Goal: Task Accomplishment & Management: Complete application form

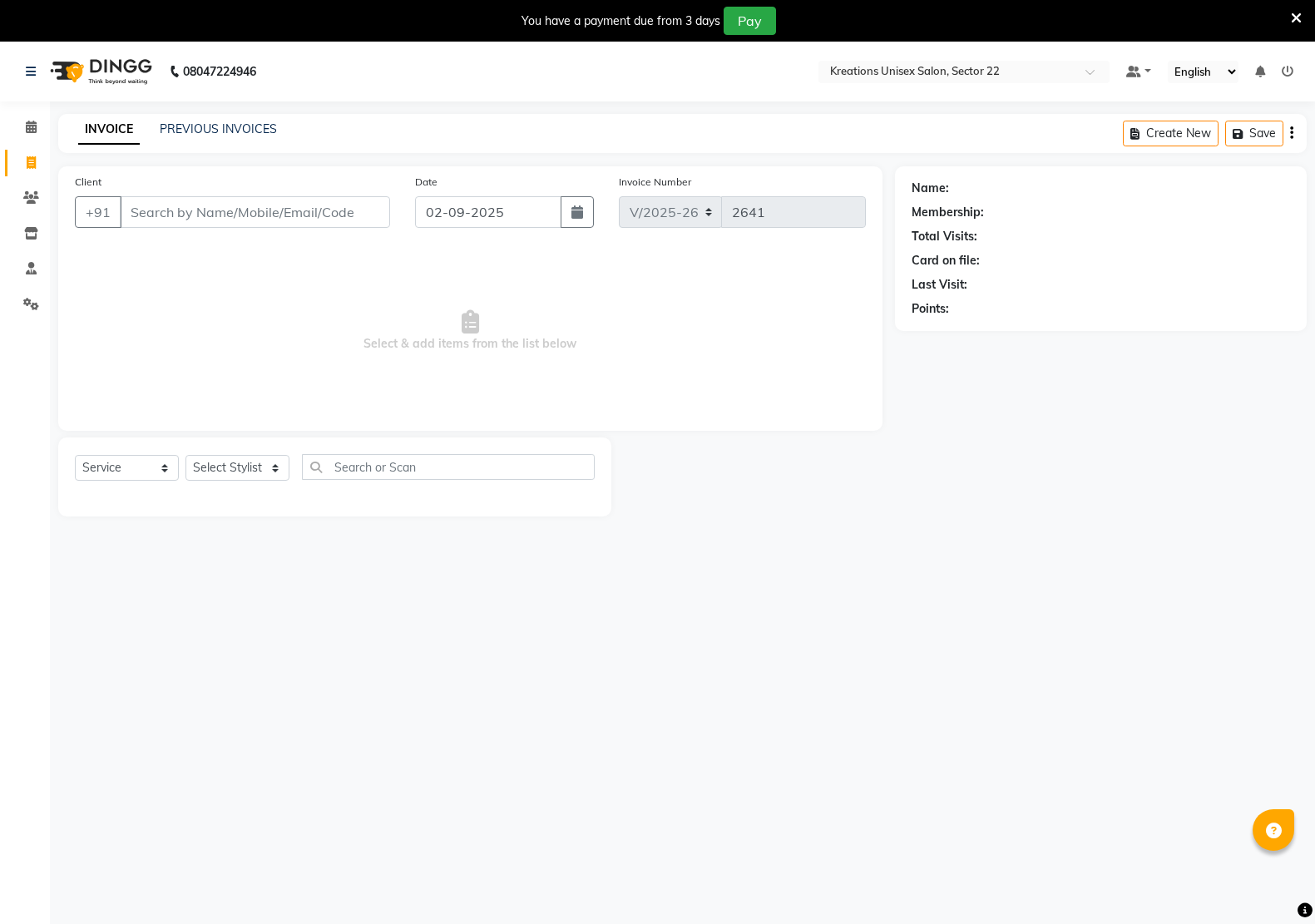
select select "6170"
select select "service"
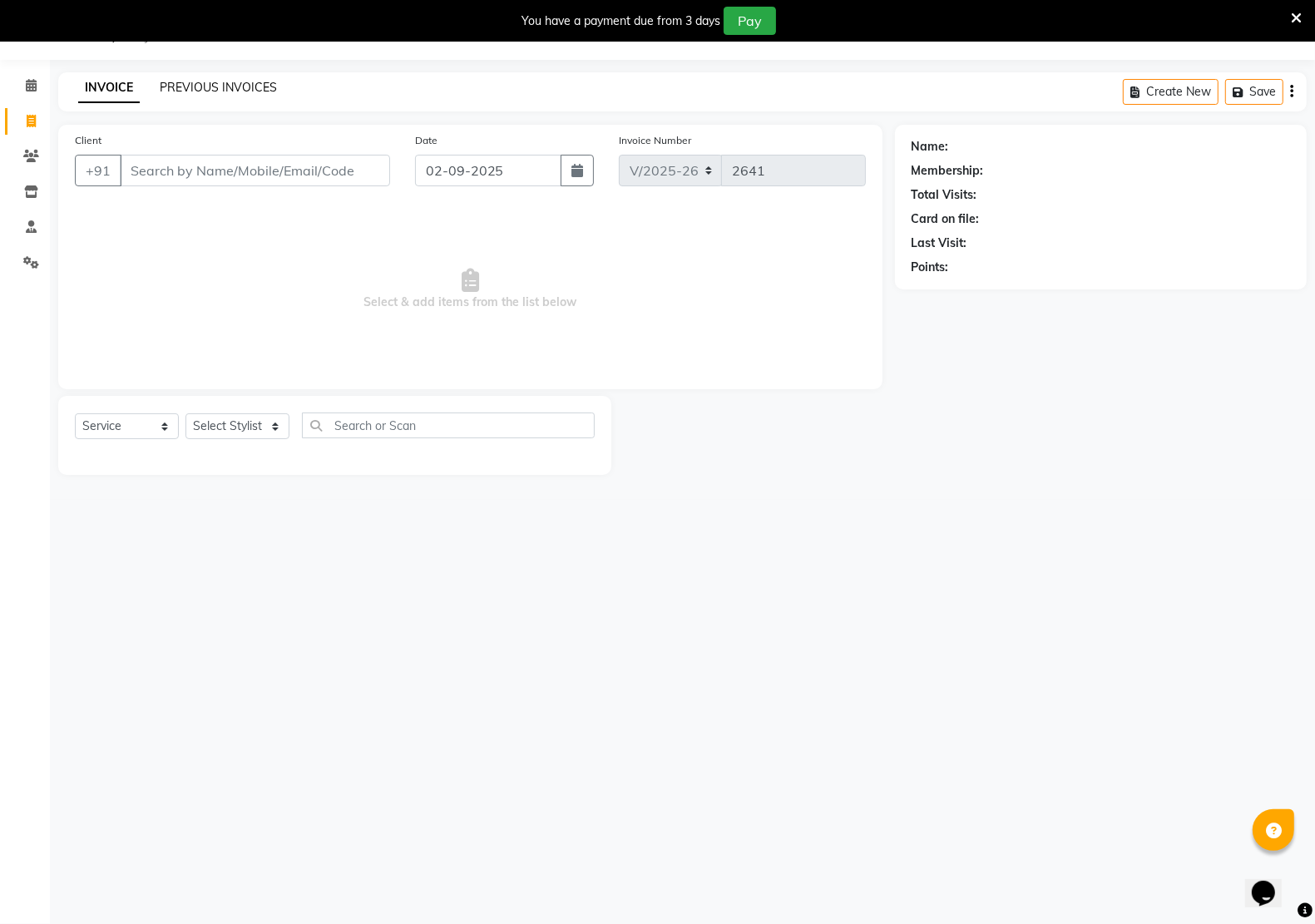
click at [235, 86] on link "PREVIOUS INVOICES" at bounding box center [218, 88] width 117 height 15
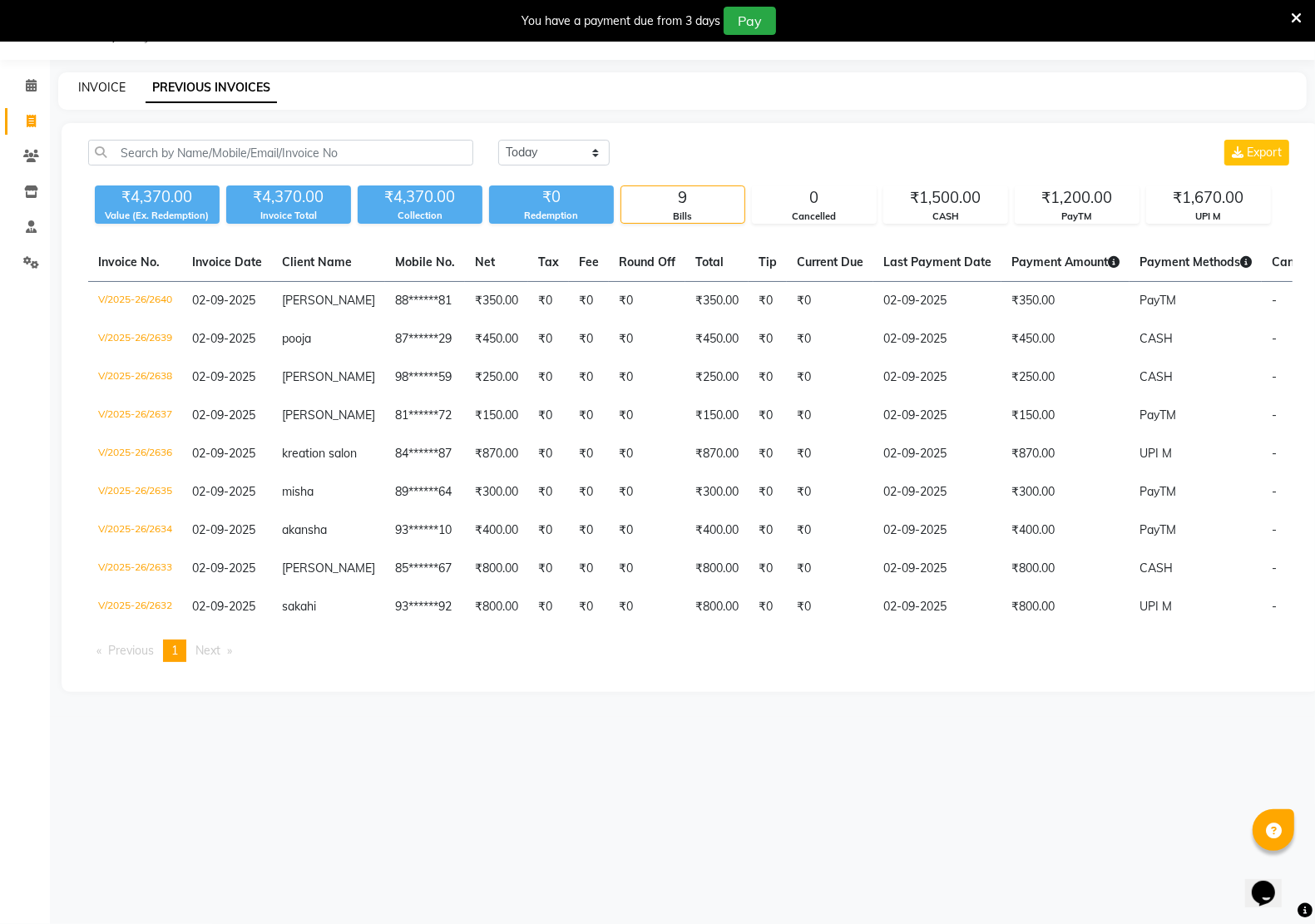
click at [94, 86] on link "INVOICE" at bounding box center [102, 88] width 47 height 15
select select "service"
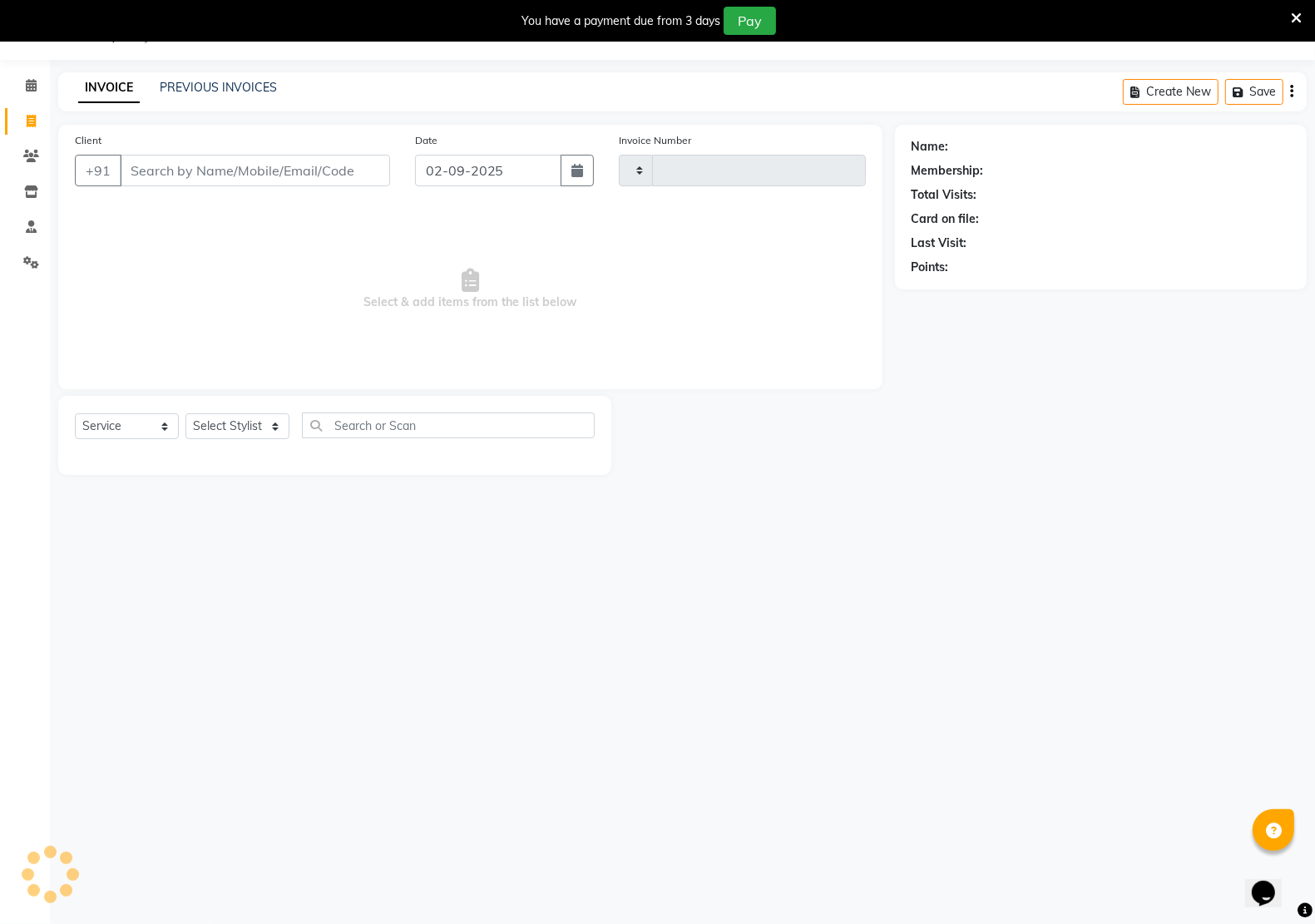
type input "2641"
select select "6170"
click at [246, 424] on select "Select Stylist [PERSON_NAME] Jeet Manager [PERSON_NAME] Manager [PERSON_NAME] S…" at bounding box center [237, 426] width 104 height 26
select select "65998"
click at [186, 413] on select "Select Stylist [PERSON_NAME] Jeet Manager [PERSON_NAME] Manager [PERSON_NAME] S…" at bounding box center [237, 426] width 104 height 26
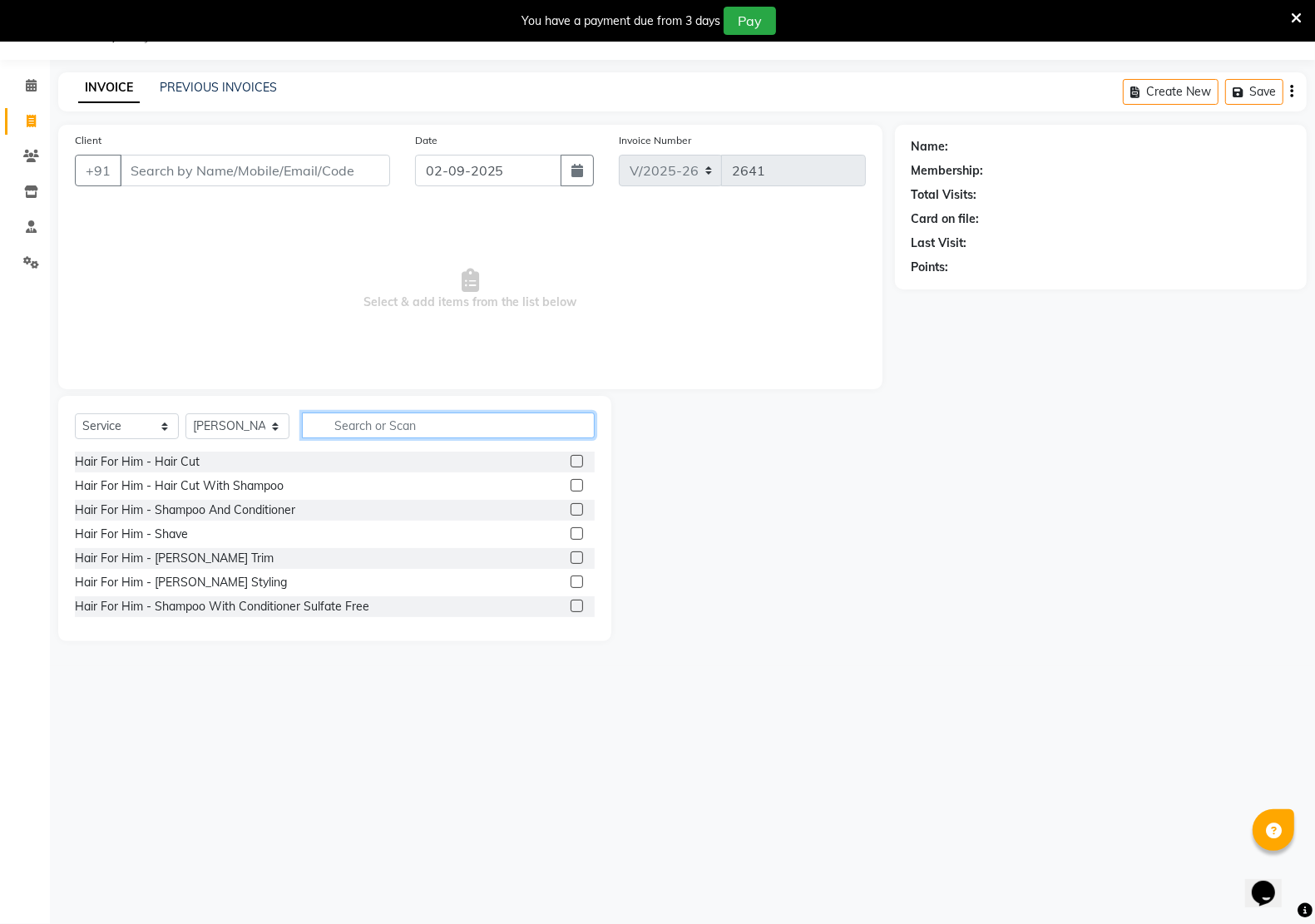
click at [342, 425] on input "text" at bounding box center [448, 425] width 293 height 26
type input "sham"
click at [275, 459] on div "Hair For Him - Hair Cut With Shampoo" at bounding box center [180, 461] width 209 height 18
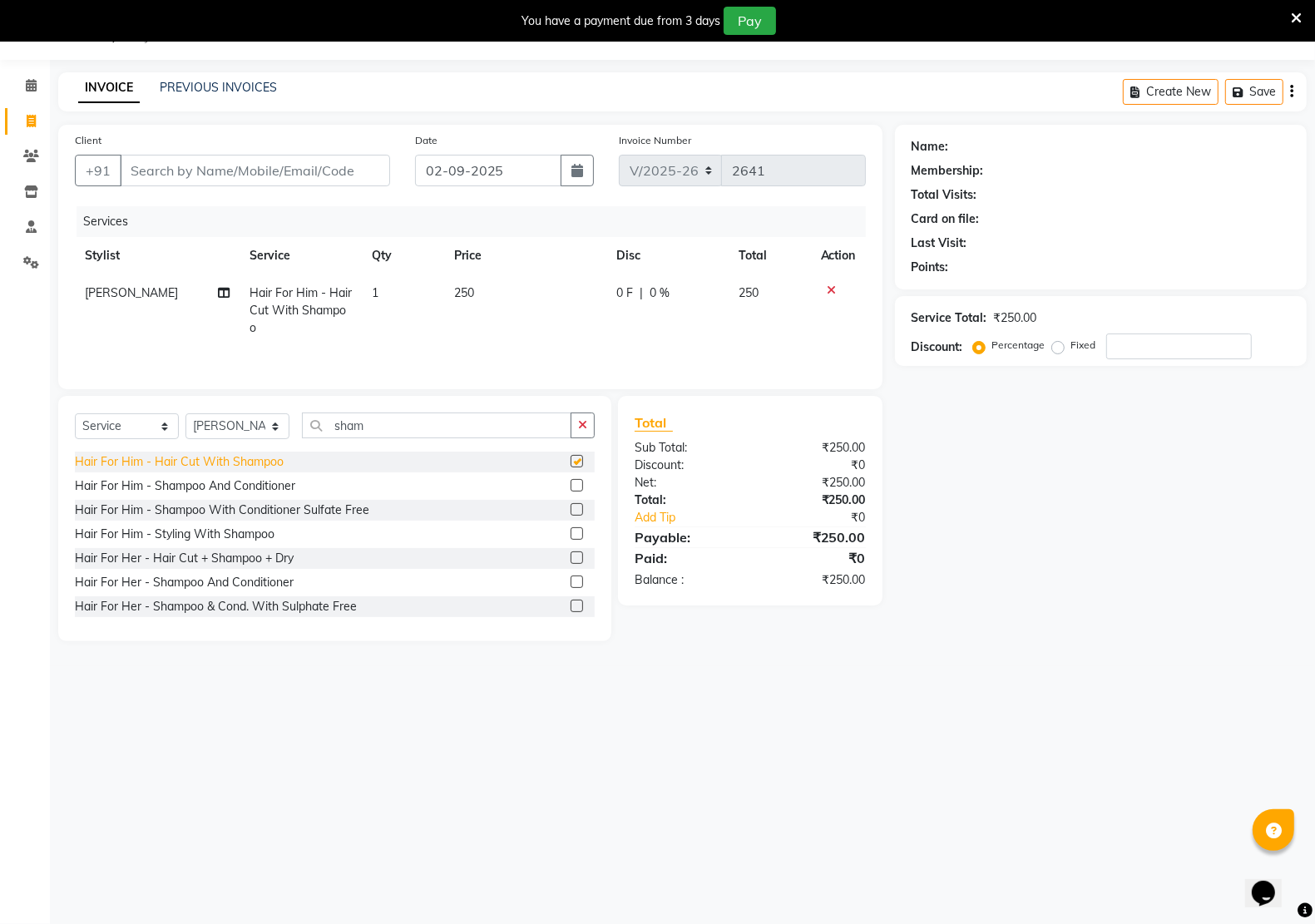
checkbox input "false"
click at [260, 513] on div "Hair For Him - Shampoo With Conditioner Sulfate Free" at bounding box center [222, 510] width 294 height 18
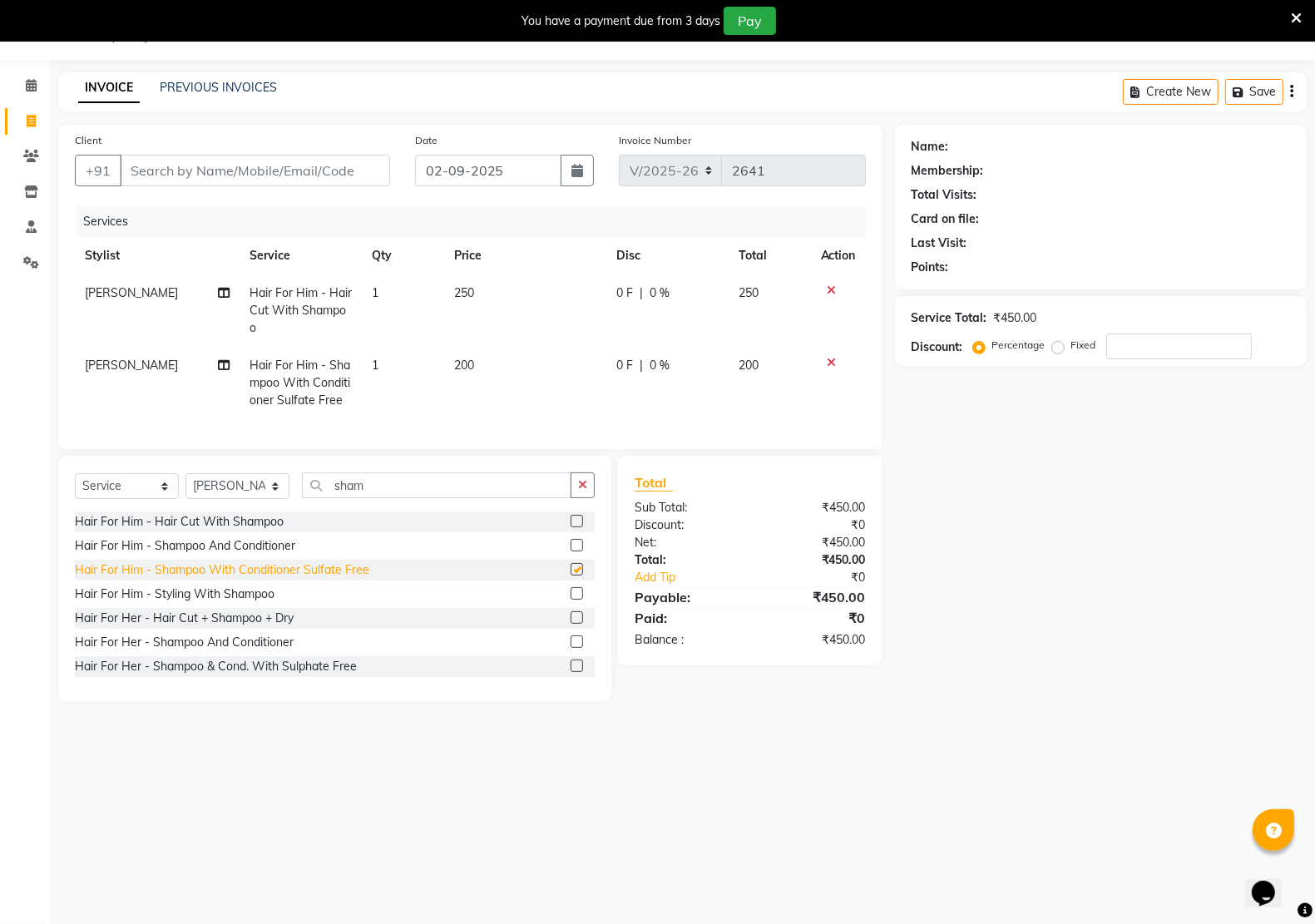
checkbox input "false"
click at [256, 555] on div "Hair For Him - Shampoo And Conditioner" at bounding box center [185, 545] width 220 height 18
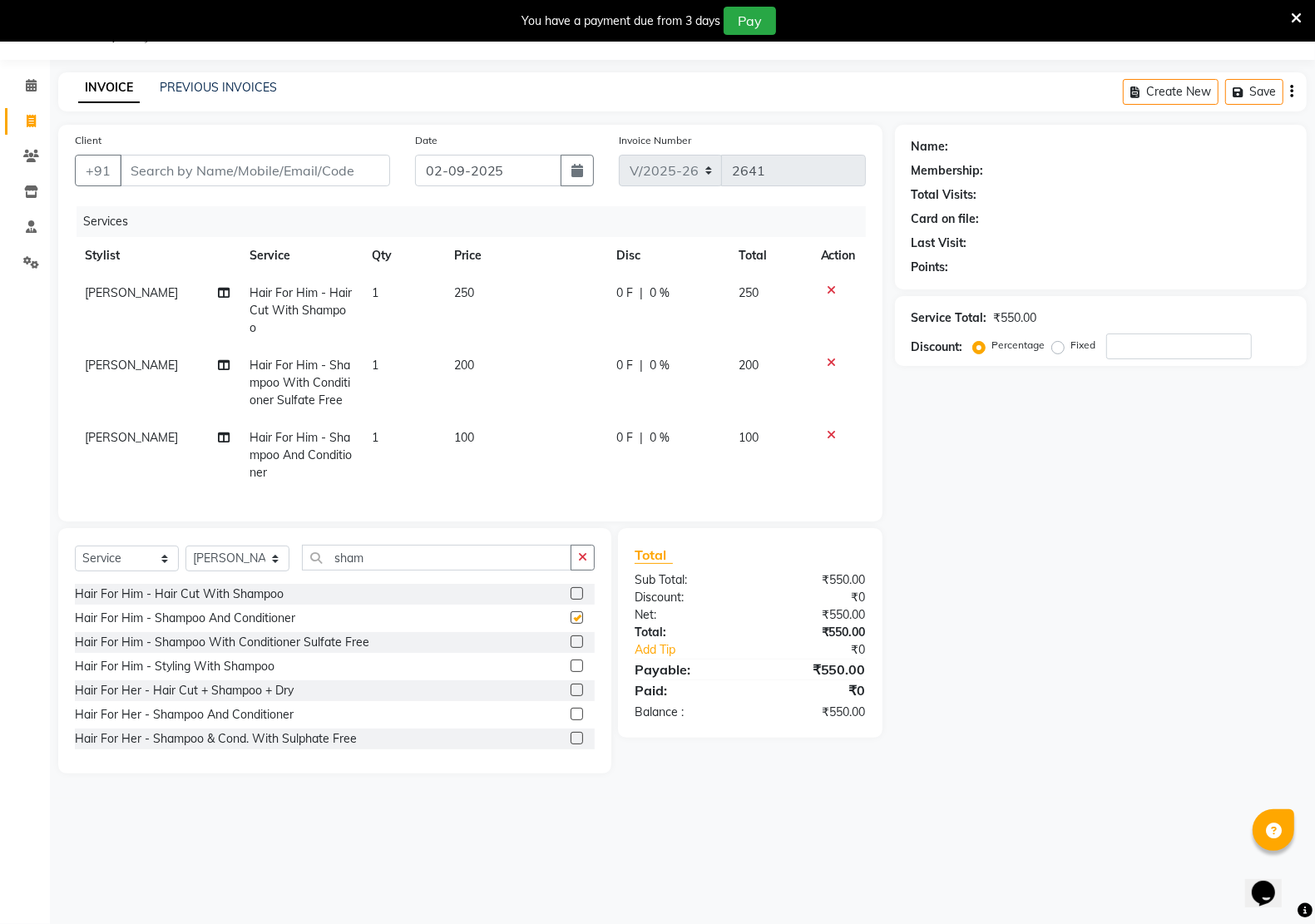
checkbox input "false"
click at [833, 431] on icon at bounding box center [832, 435] width 9 height 12
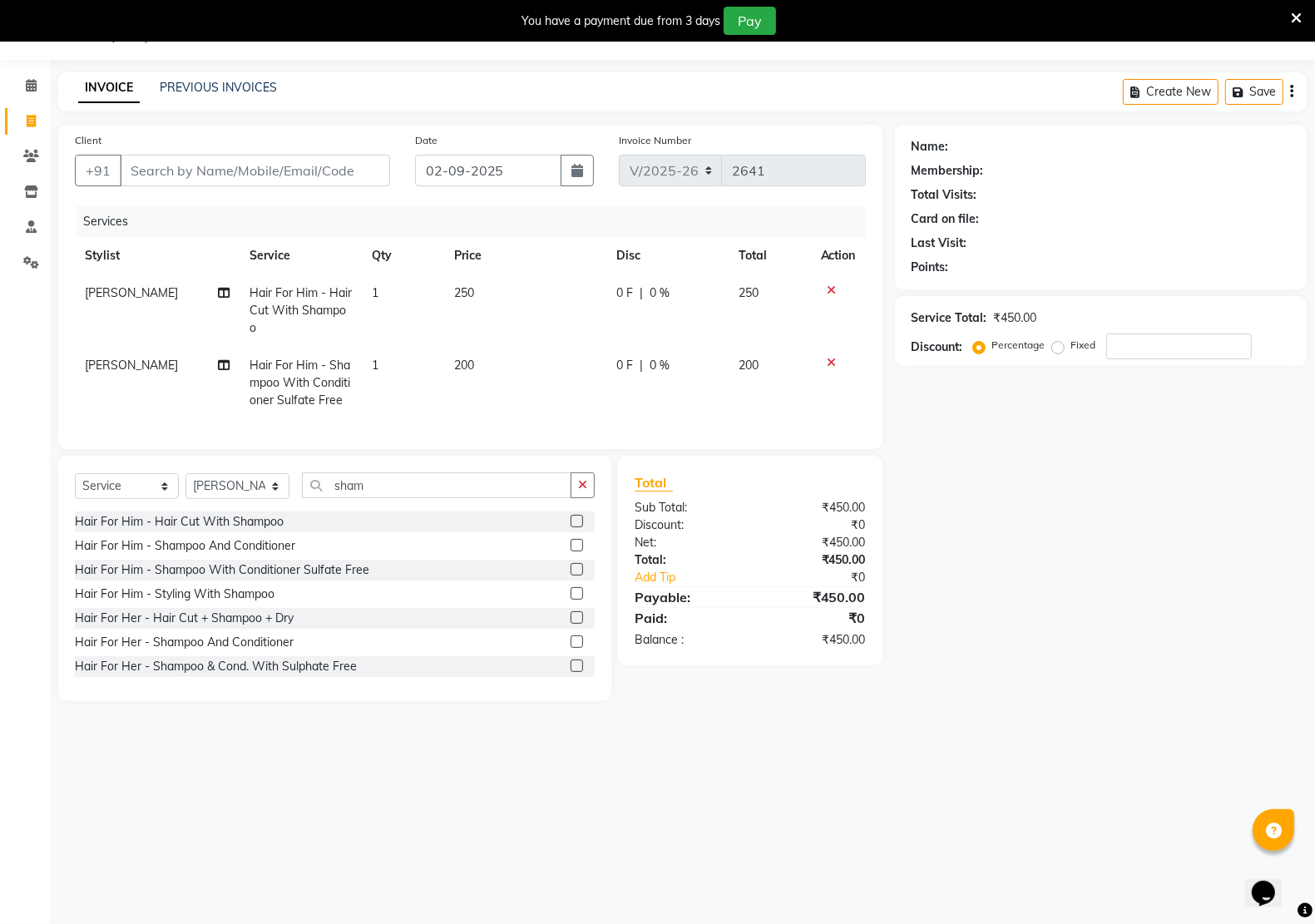
click at [832, 357] on icon at bounding box center [832, 363] width 9 height 12
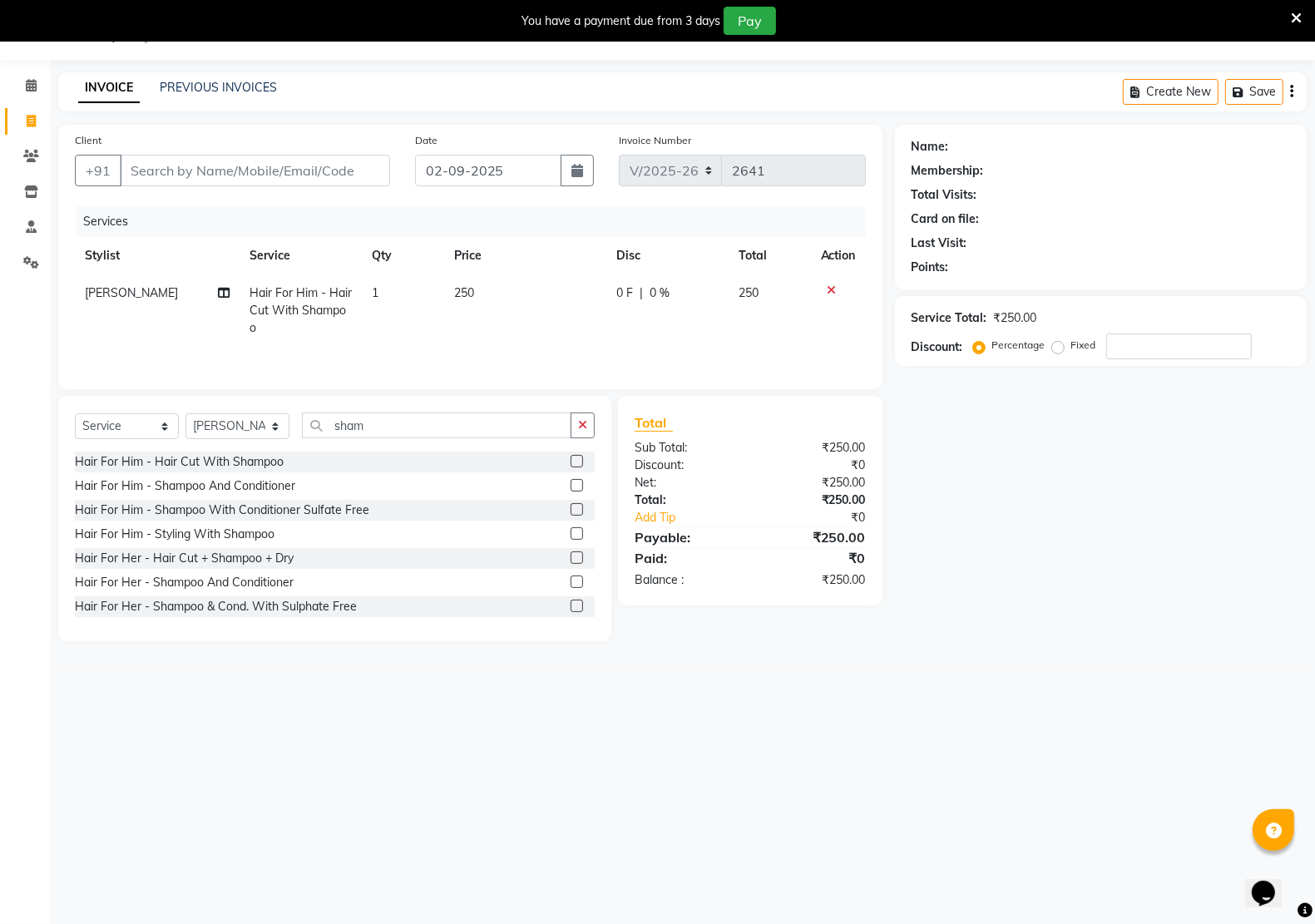
click at [832, 287] on icon at bounding box center [832, 290] width 9 height 12
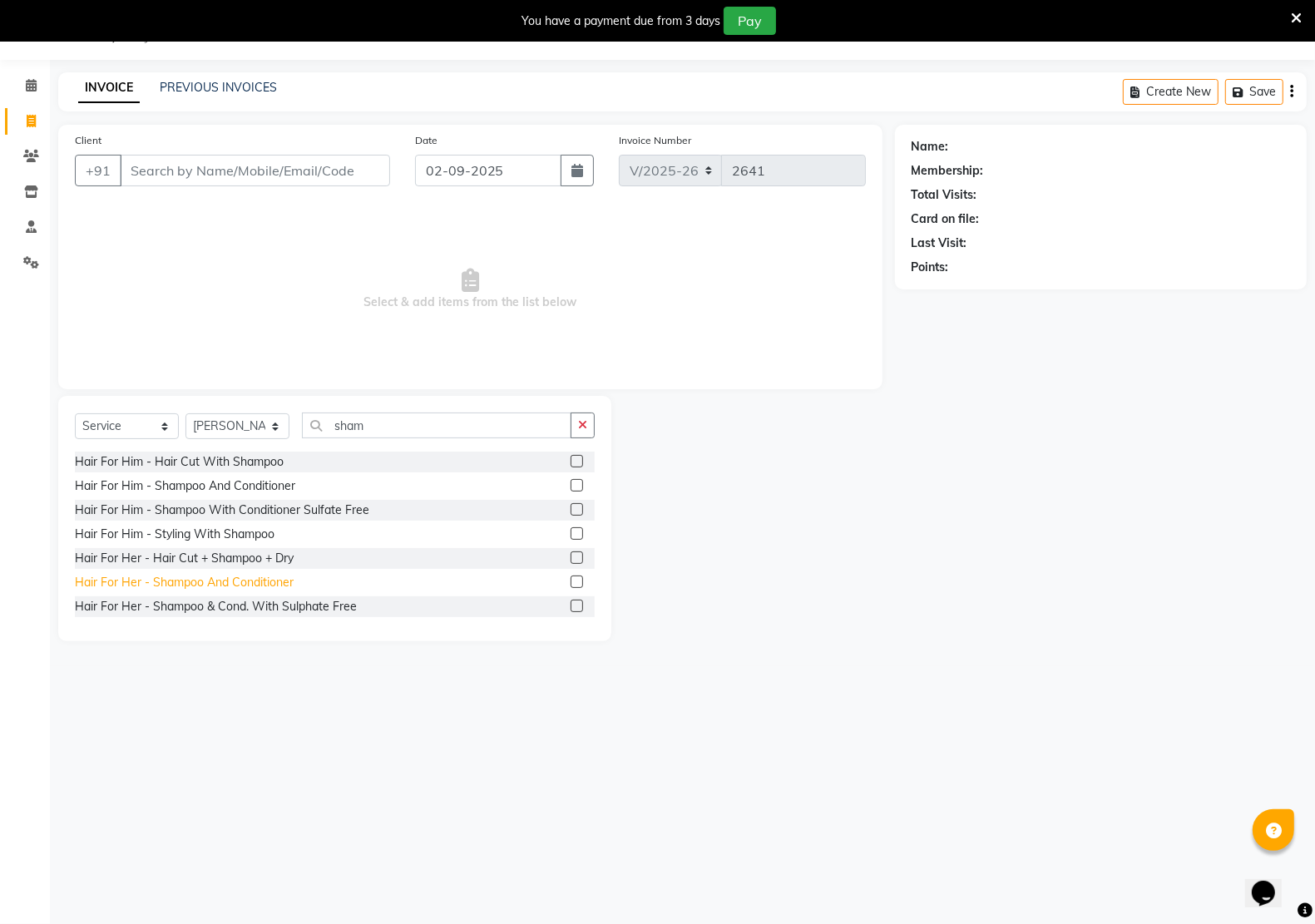
click at [233, 584] on div "Hair For Her - Shampoo And Conditioner" at bounding box center [184, 582] width 218 height 18
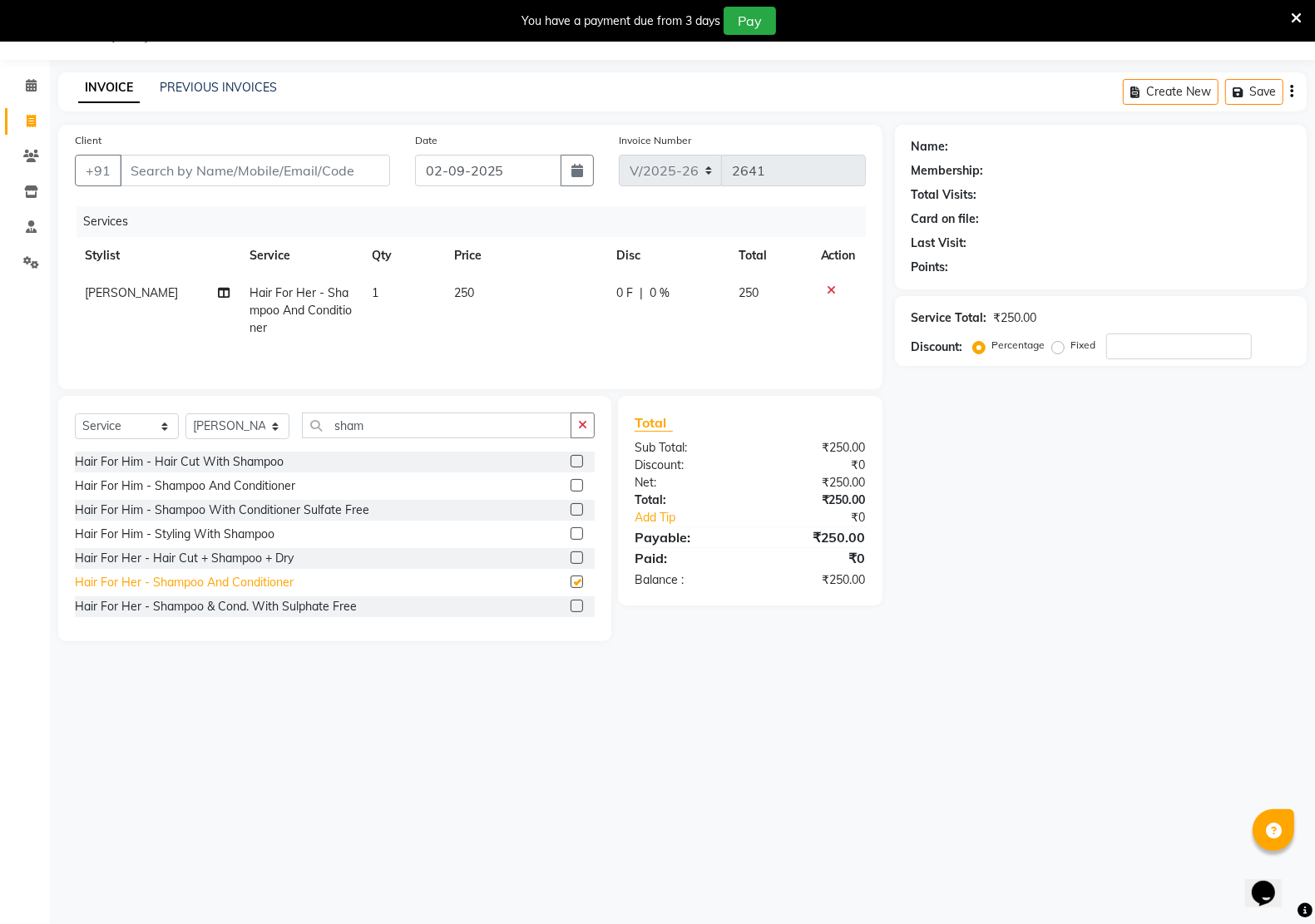
checkbox input "false"
click at [589, 418] on button "button" at bounding box center [582, 425] width 24 height 26
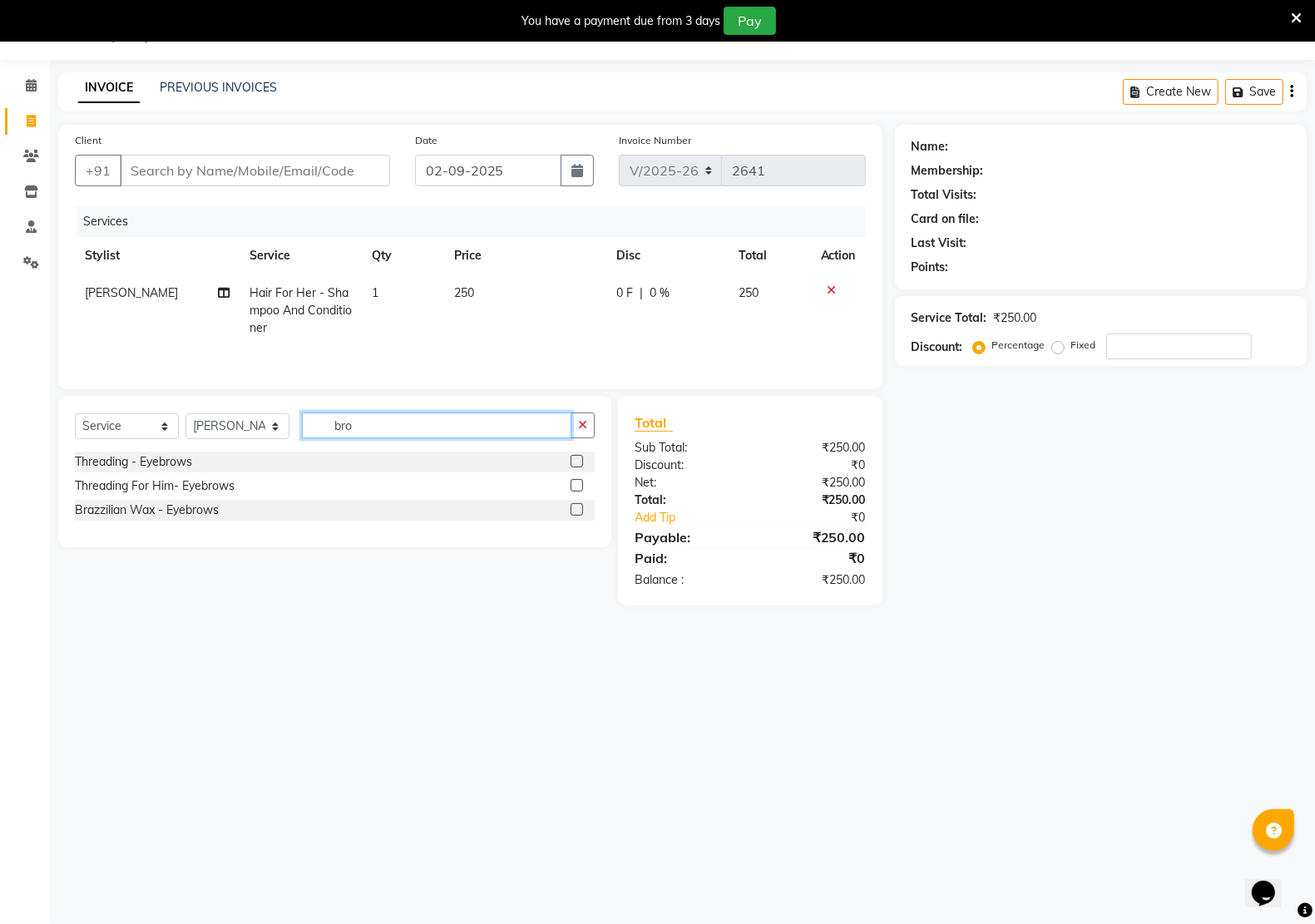
type input "bro"
click at [244, 429] on select "Select Stylist [PERSON_NAME] Jeet Manager [PERSON_NAME] Manager [PERSON_NAME] S…" at bounding box center [237, 426] width 104 height 26
select select "69539"
click at [186, 416] on select "Select Stylist [PERSON_NAME] Jeet Manager [PERSON_NAME] Manager [PERSON_NAME] S…" at bounding box center [237, 426] width 104 height 26
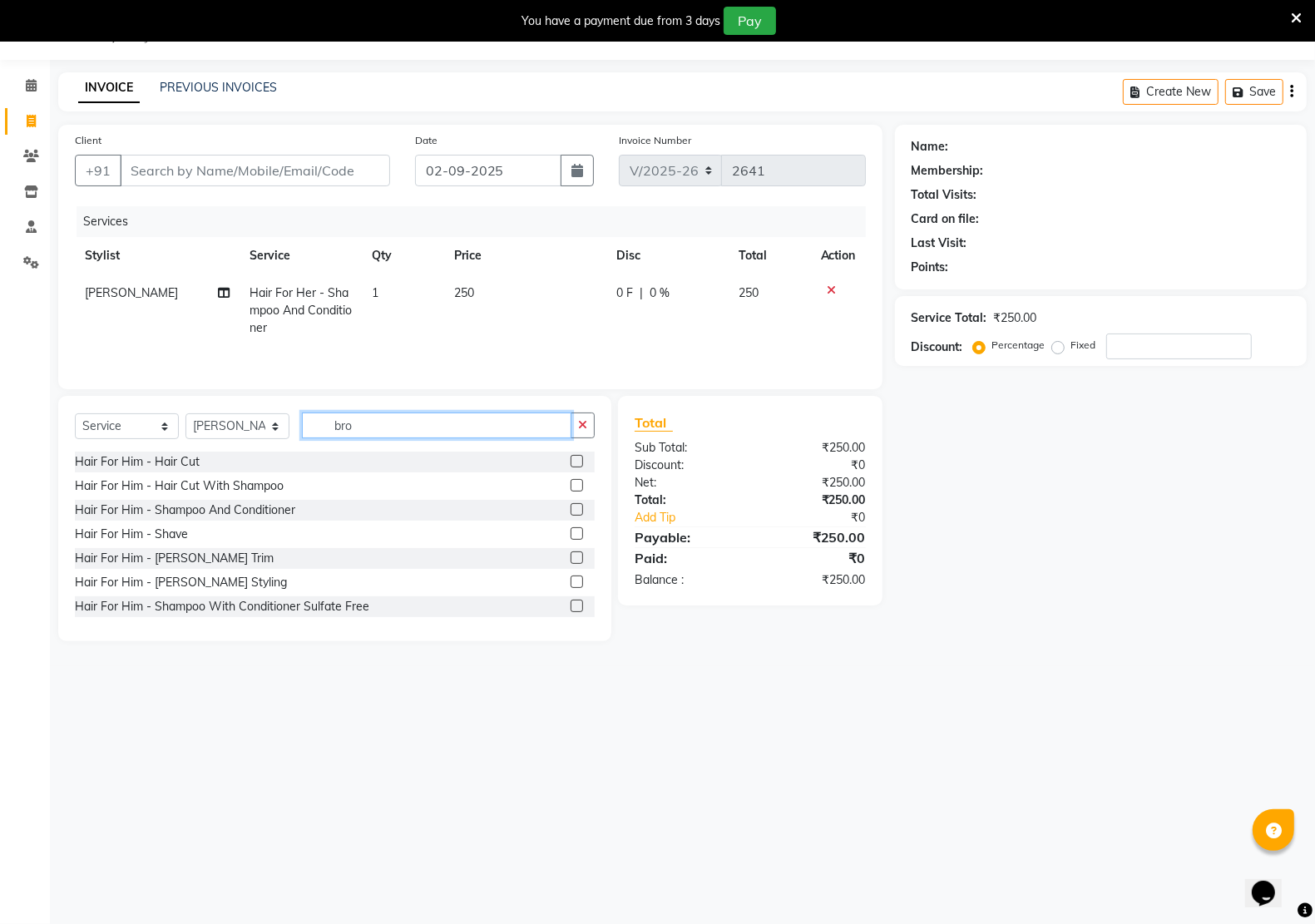
click at [425, 422] on input "bro" at bounding box center [437, 425] width 270 height 26
type input "b"
click at [300, 173] on input "Client" at bounding box center [255, 169] width 270 height 31
type input "8"
type input "0"
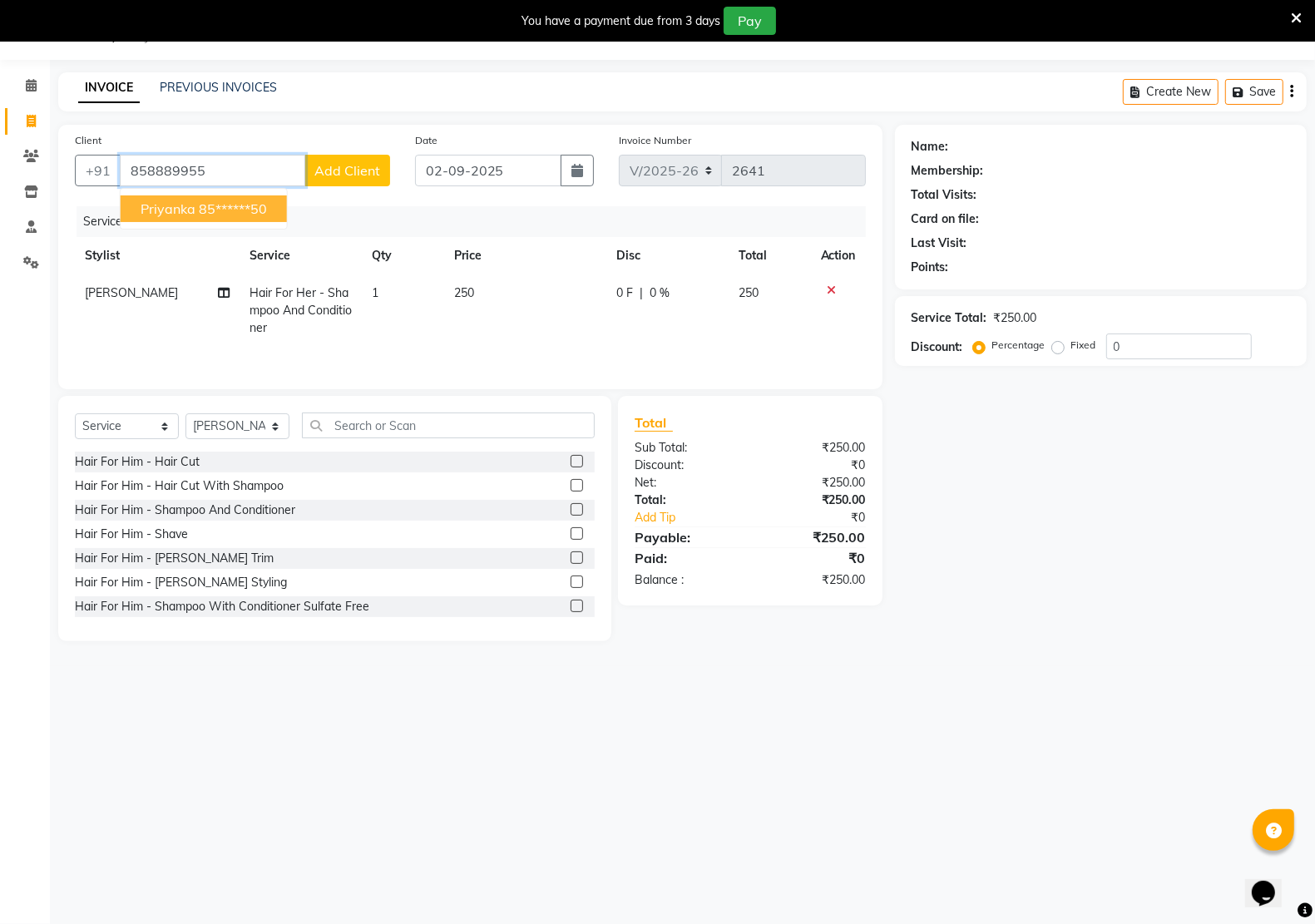
click at [169, 206] on span "Priyanka" at bounding box center [168, 209] width 55 height 17
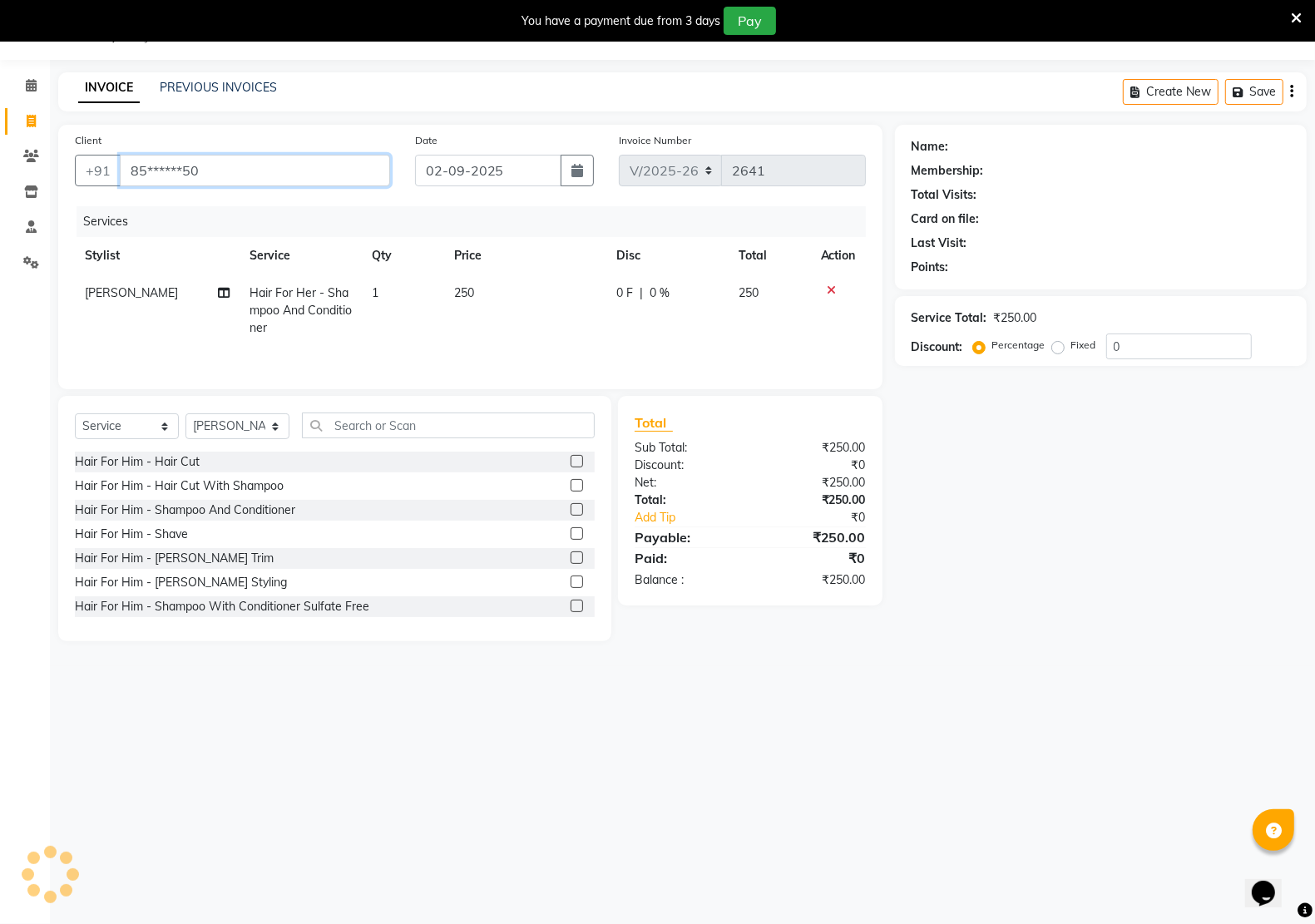
type input "85******50"
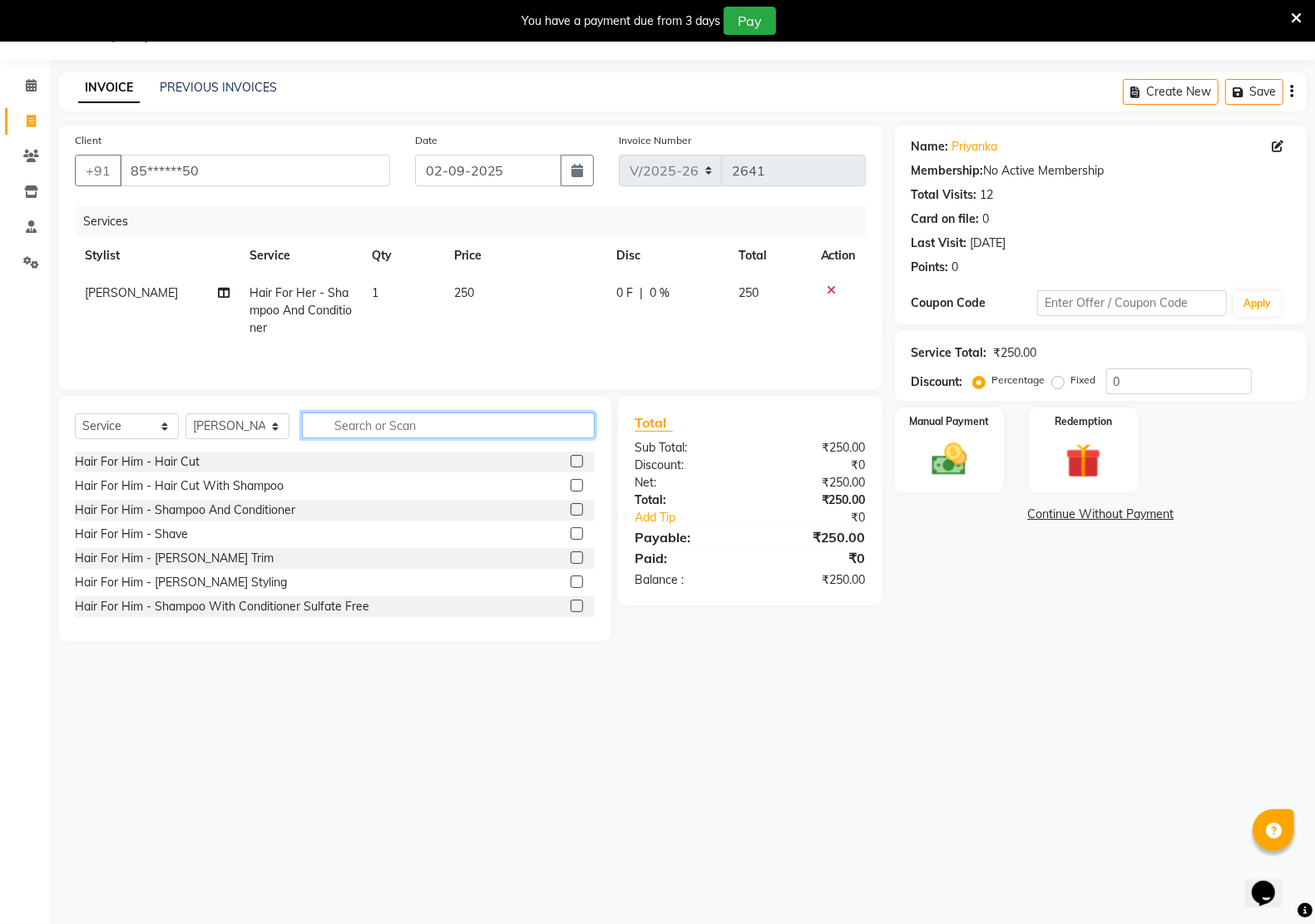
click at [375, 426] on input "text" at bounding box center [448, 425] width 293 height 26
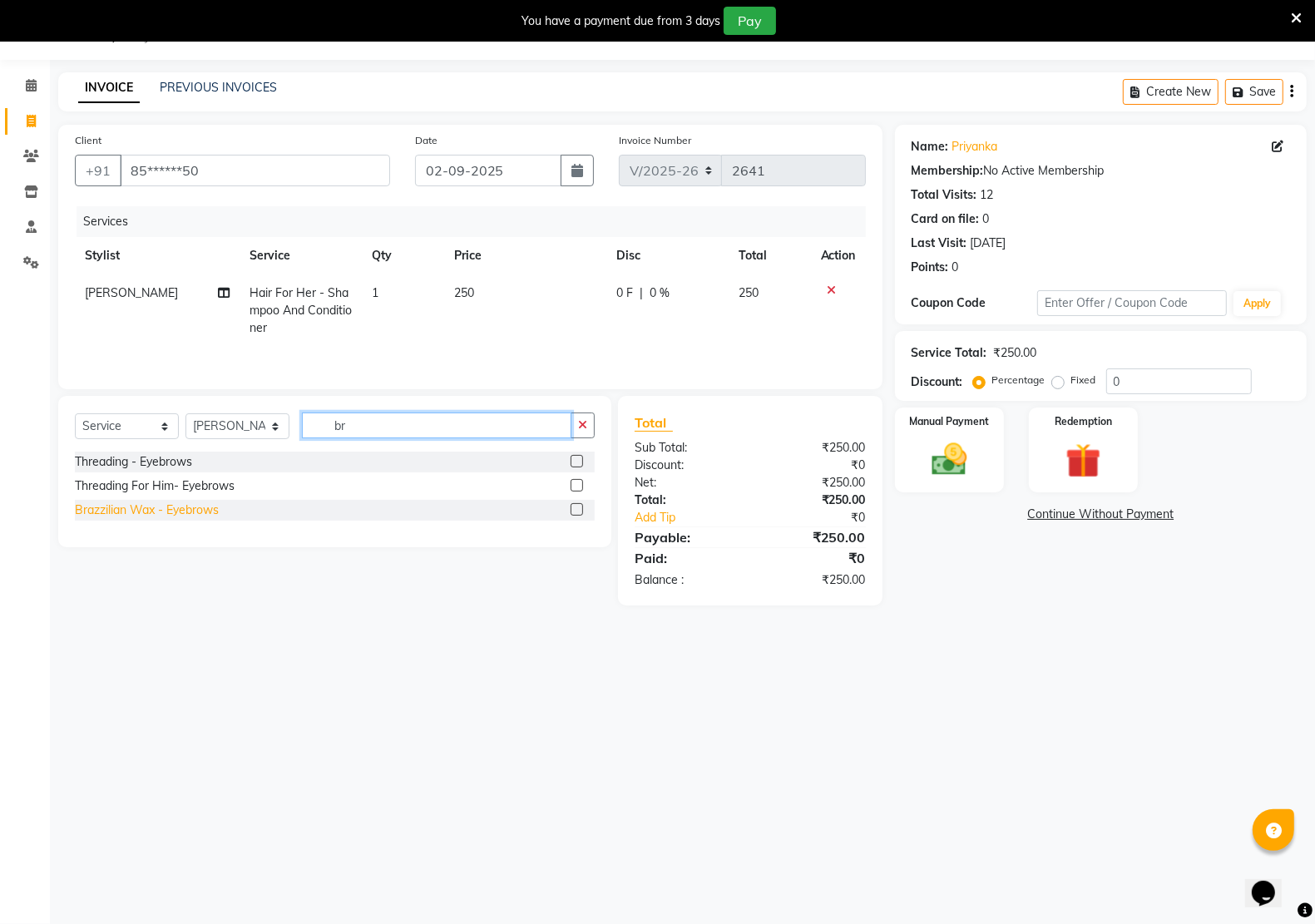
type input "b"
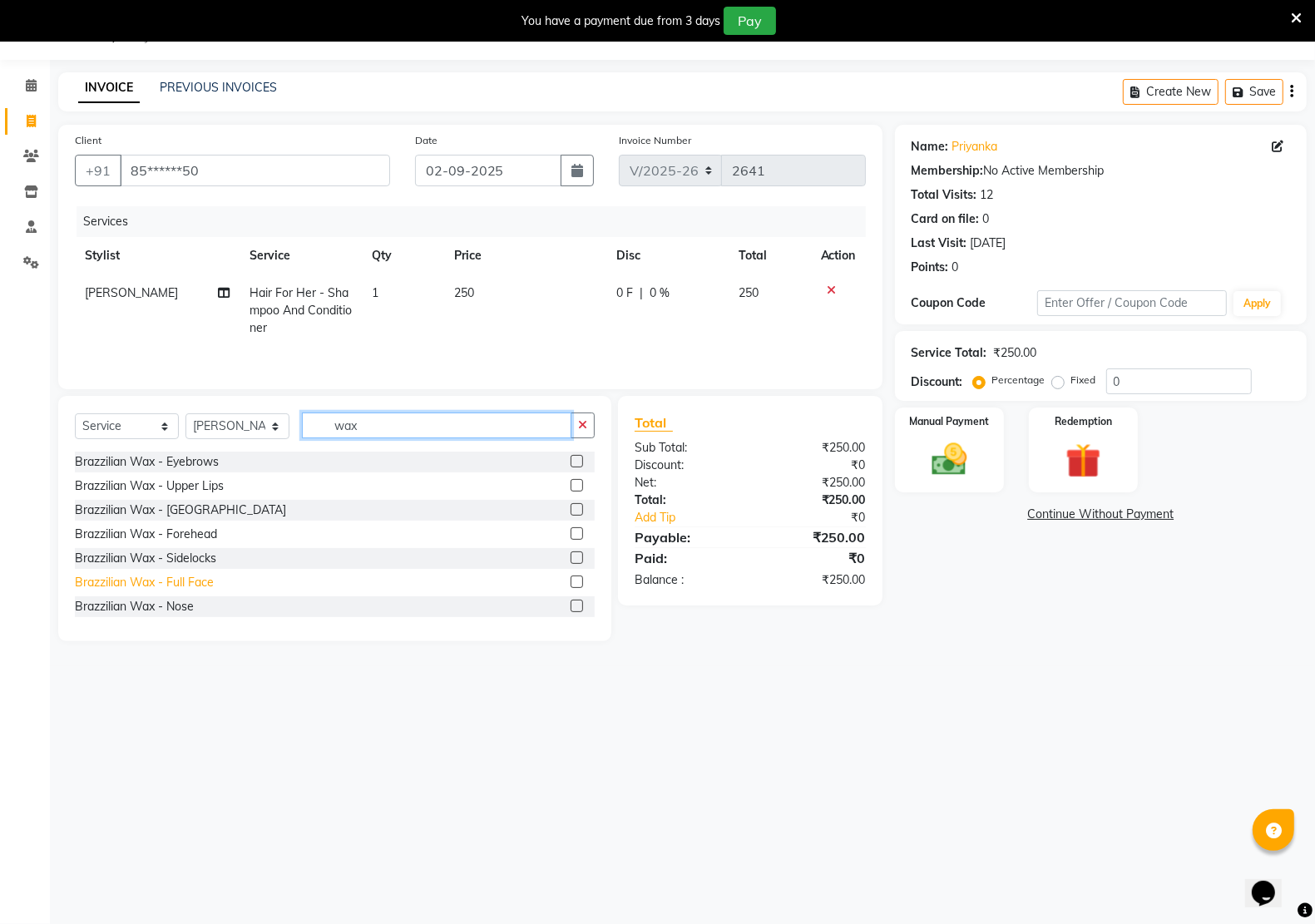
type input "wax"
click at [202, 578] on div "Brazzilian Wax - Full Face" at bounding box center [144, 582] width 139 height 18
checkbox input "false"
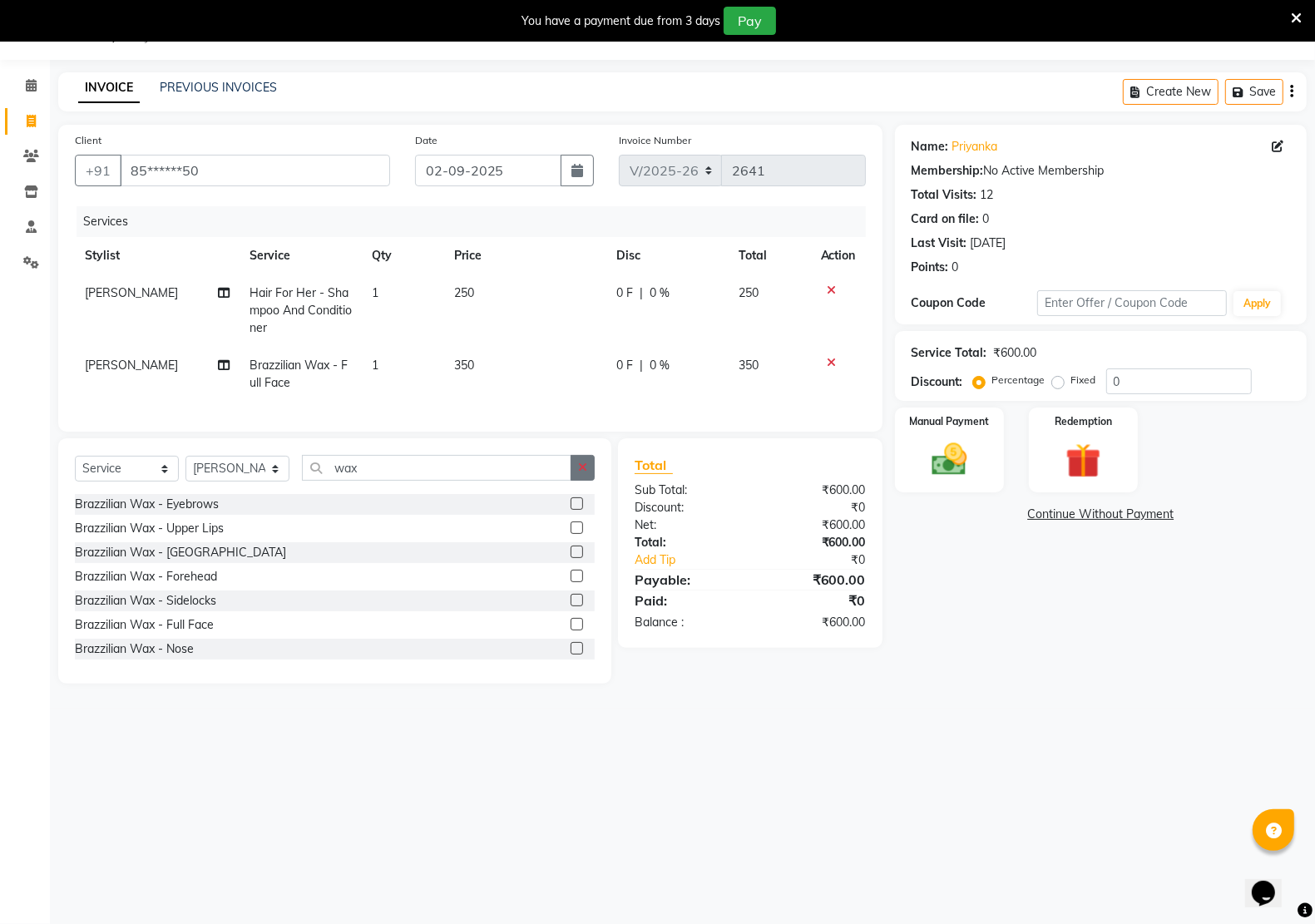
click at [576, 479] on button "button" at bounding box center [582, 467] width 24 height 26
click at [928, 470] on img at bounding box center [950, 459] width 59 height 41
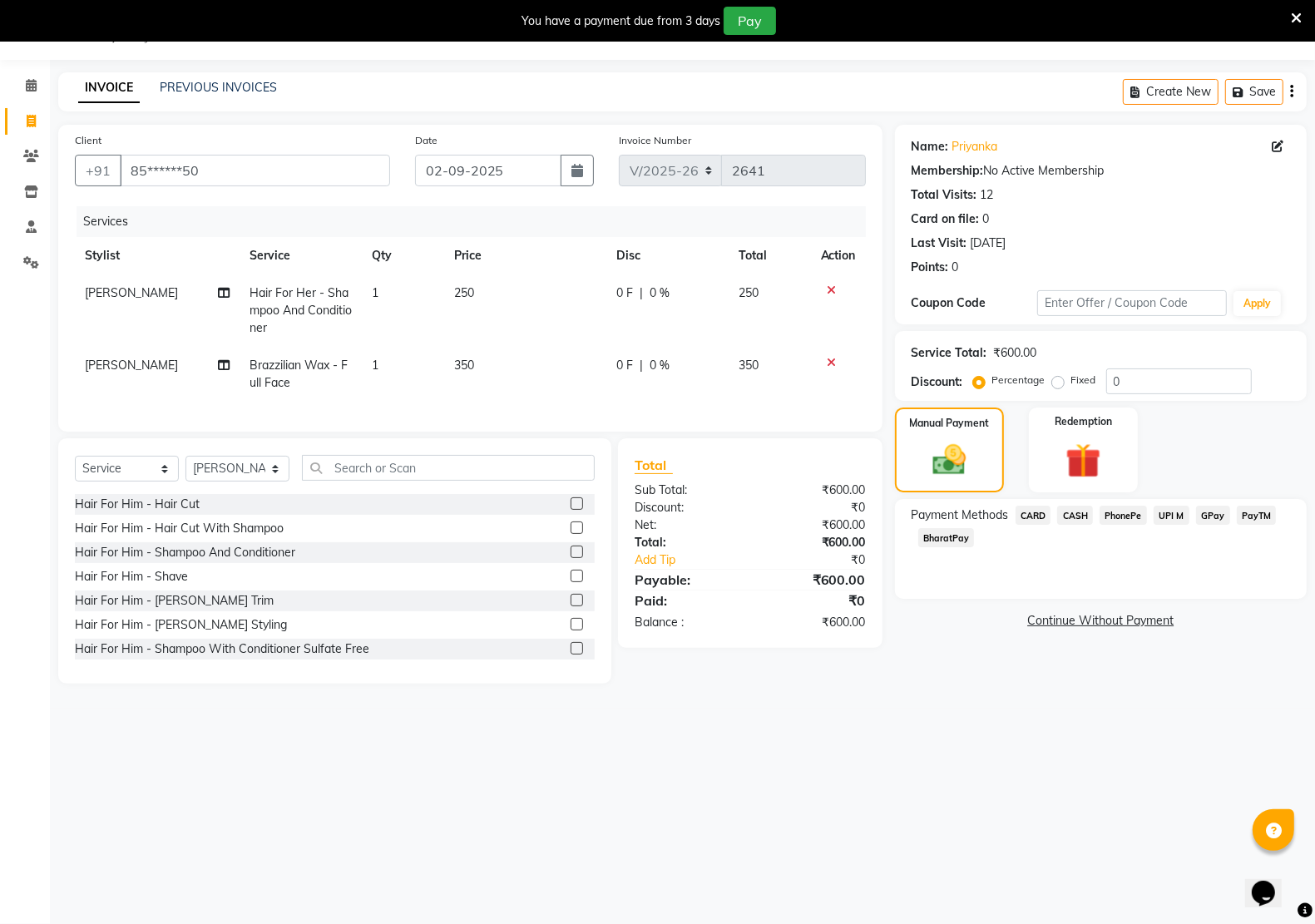
drag, startPoint x: 1266, startPoint y: 511, endPoint x: 1253, endPoint y: 511, distance: 13.0
click at [1262, 511] on span "PayTM" at bounding box center [1256, 515] width 40 height 19
click at [1115, 625] on button "Add Payment" at bounding box center [1168, 626] width 245 height 26
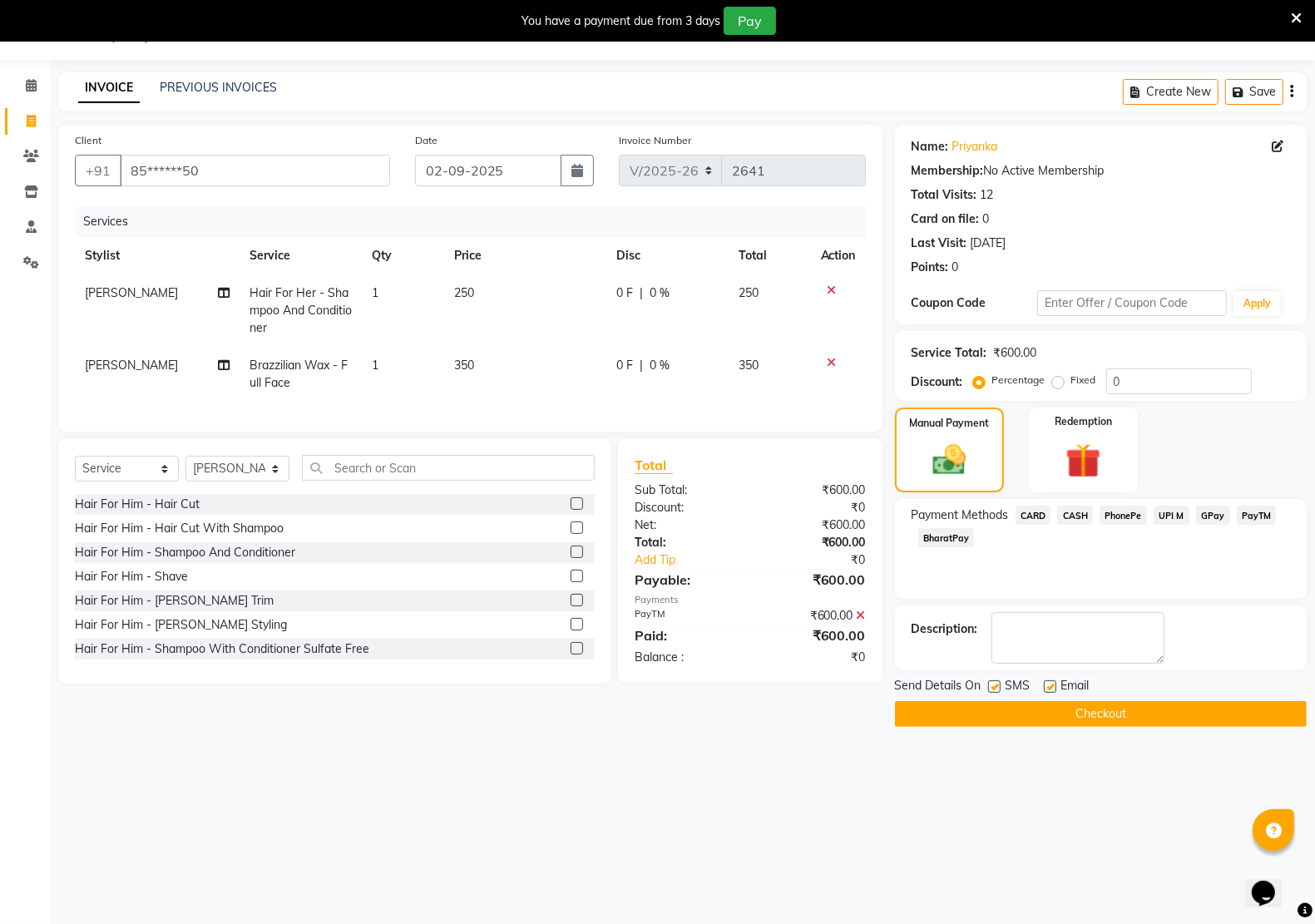
click at [1061, 687] on span "Email" at bounding box center [1075, 687] width 29 height 21
click at [1049, 688] on label at bounding box center [1050, 686] width 13 height 13
click at [1049, 688] on input "checkbox" at bounding box center [1049, 687] width 11 height 11
checkbox input "false"
click at [991, 687] on label at bounding box center [994, 686] width 13 height 13
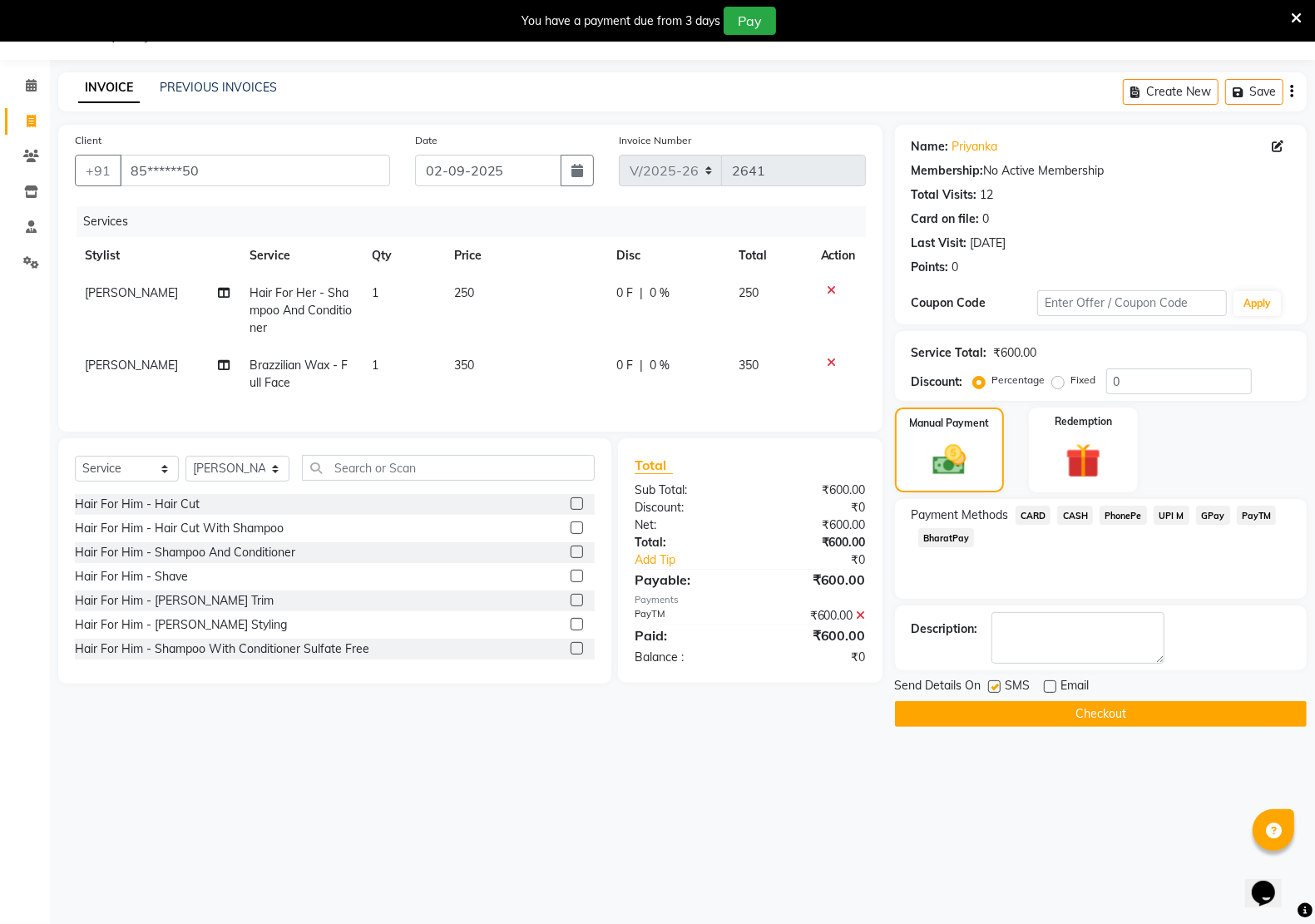
click at [991, 687] on input "checkbox" at bounding box center [994, 687] width 11 height 11
checkbox input "false"
click at [1019, 713] on button "Checkout" at bounding box center [1101, 713] width 412 height 26
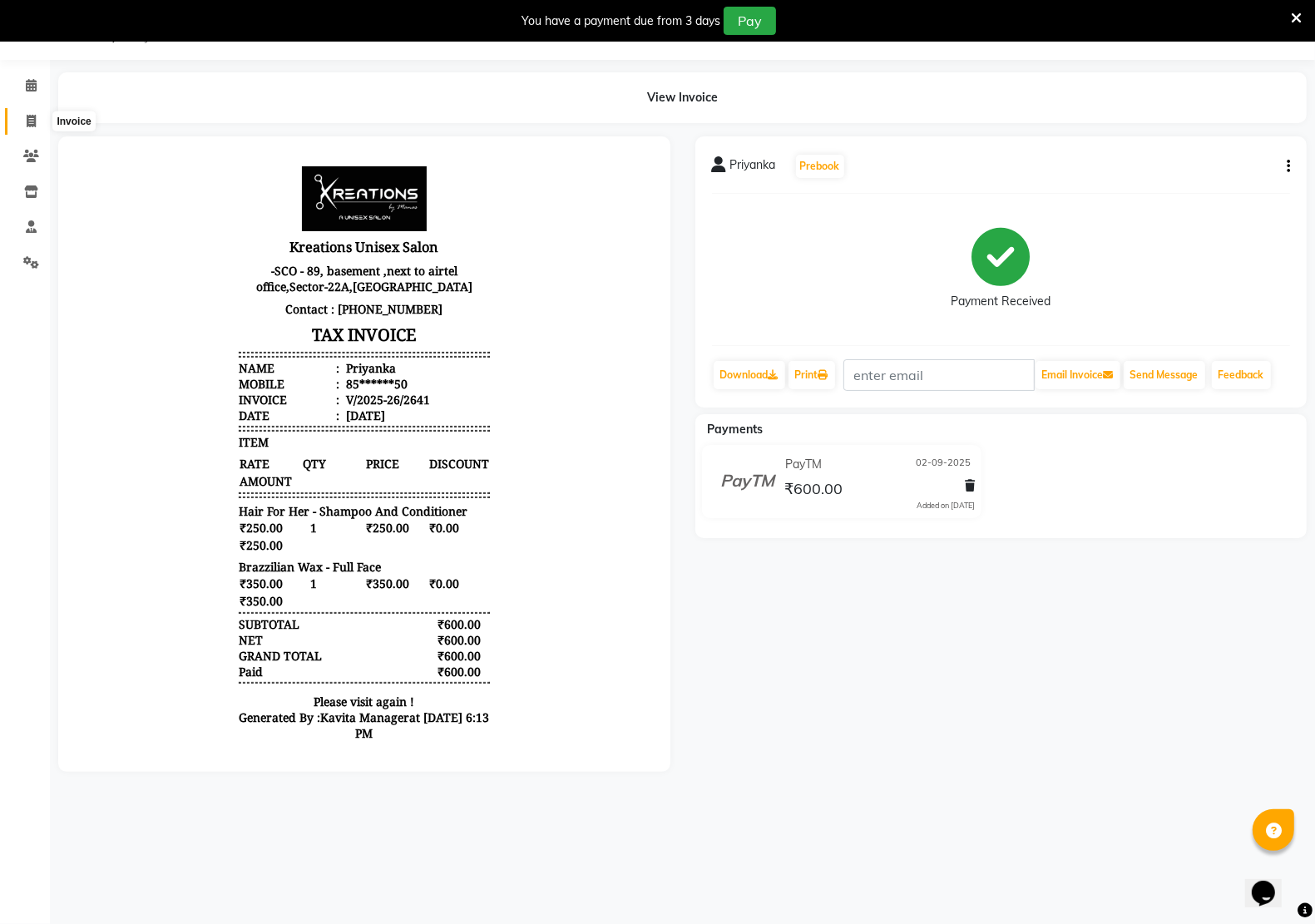
click at [23, 119] on span at bounding box center [31, 121] width 30 height 19
select select "service"
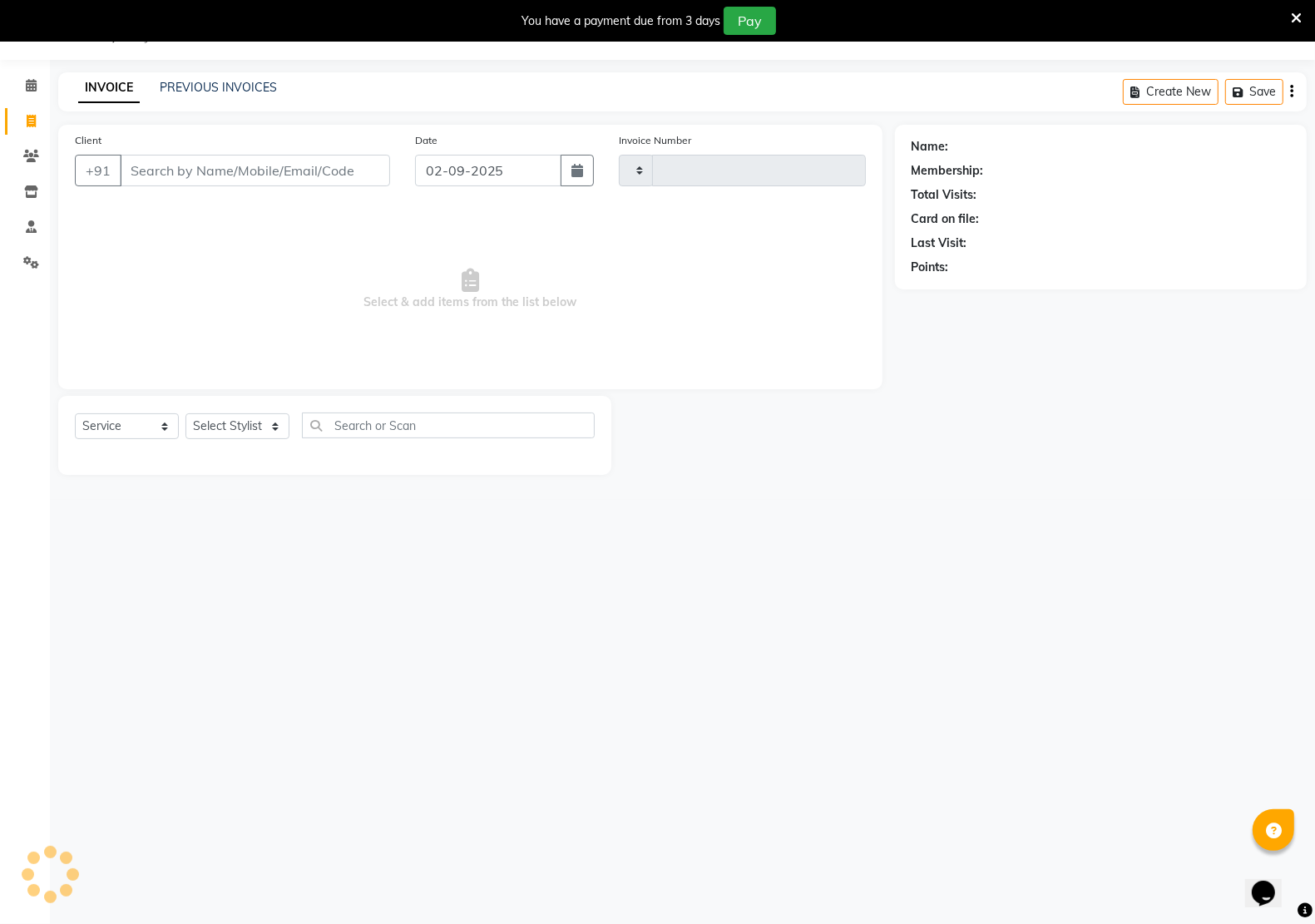
type input "2642"
select select "6170"
drag, startPoint x: 163, startPoint y: 173, endPoint x: 192, endPoint y: 172, distance: 29.0
click at [164, 173] on input "Client" at bounding box center [255, 169] width 270 height 31
type input "690392701"
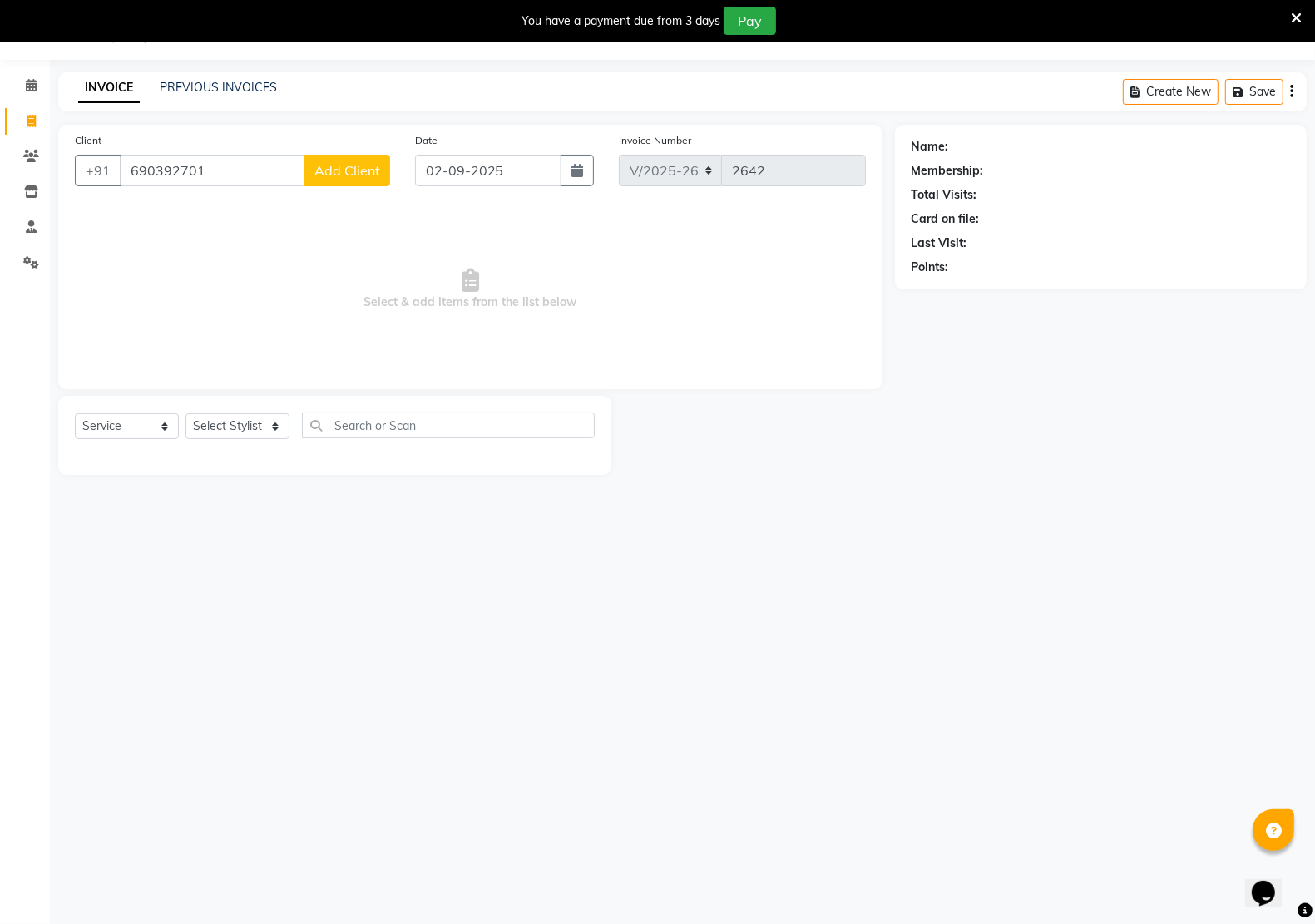
click at [373, 176] on span "Add Client" at bounding box center [348, 170] width 66 height 17
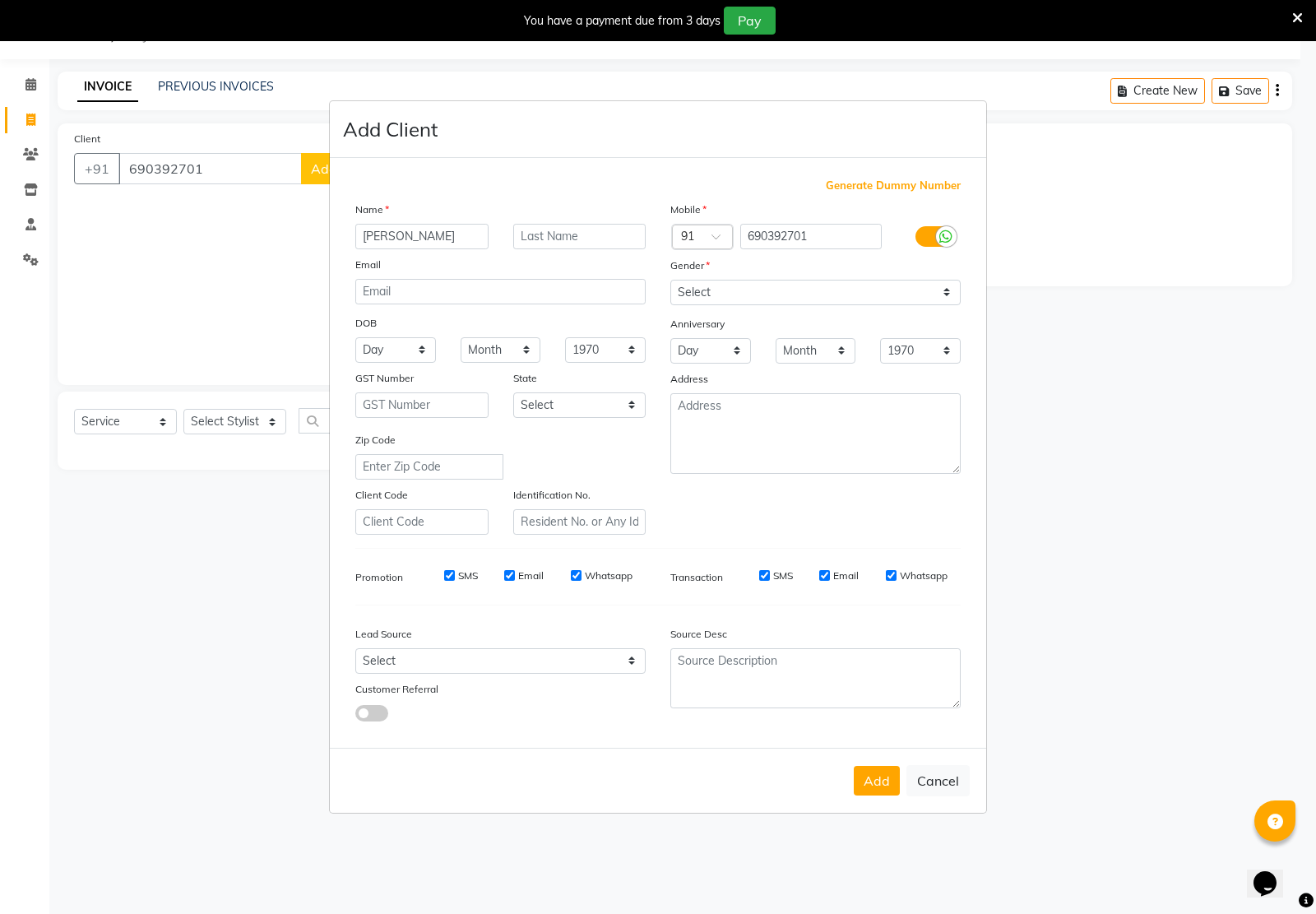
type input "[PERSON_NAME]"
click at [800, 296] on select "Select [DEMOGRAPHIC_DATA] [DEMOGRAPHIC_DATA] Other Prefer Not To Say" at bounding box center [816, 292] width 290 height 26
select select "[DEMOGRAPHIC_DATA]"
click at [671, 281] on select "Select [DEMOGRAPHIC_DATA] [DEMOGRAPHIC_DATA] Other Prefer Not To Say" at bounding box center [816, 292] width 290 height 26
click at [886, 786] on button "Add" at bounding box center [876, 781] width 46 height 30
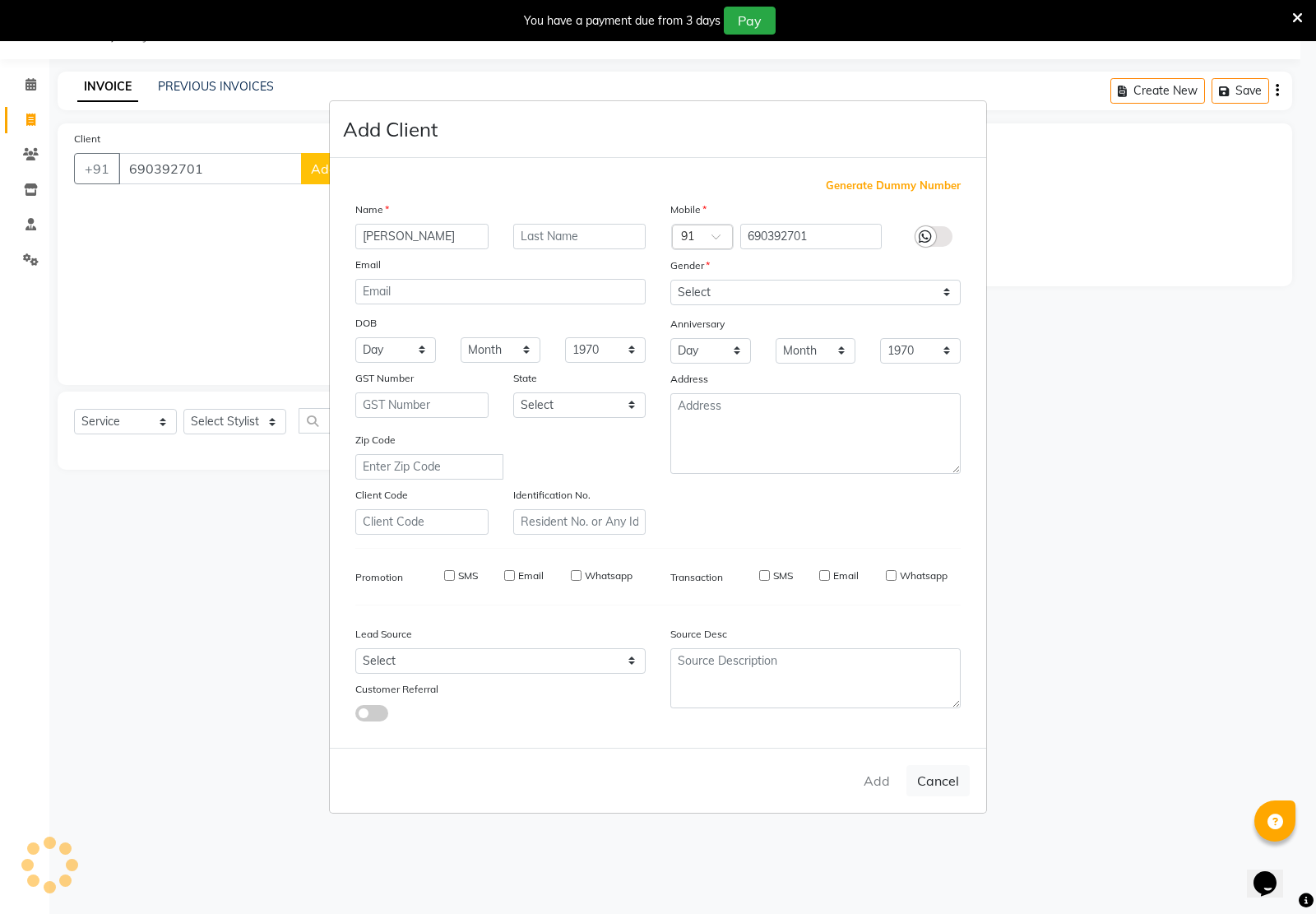
type input "69*****01"
select select
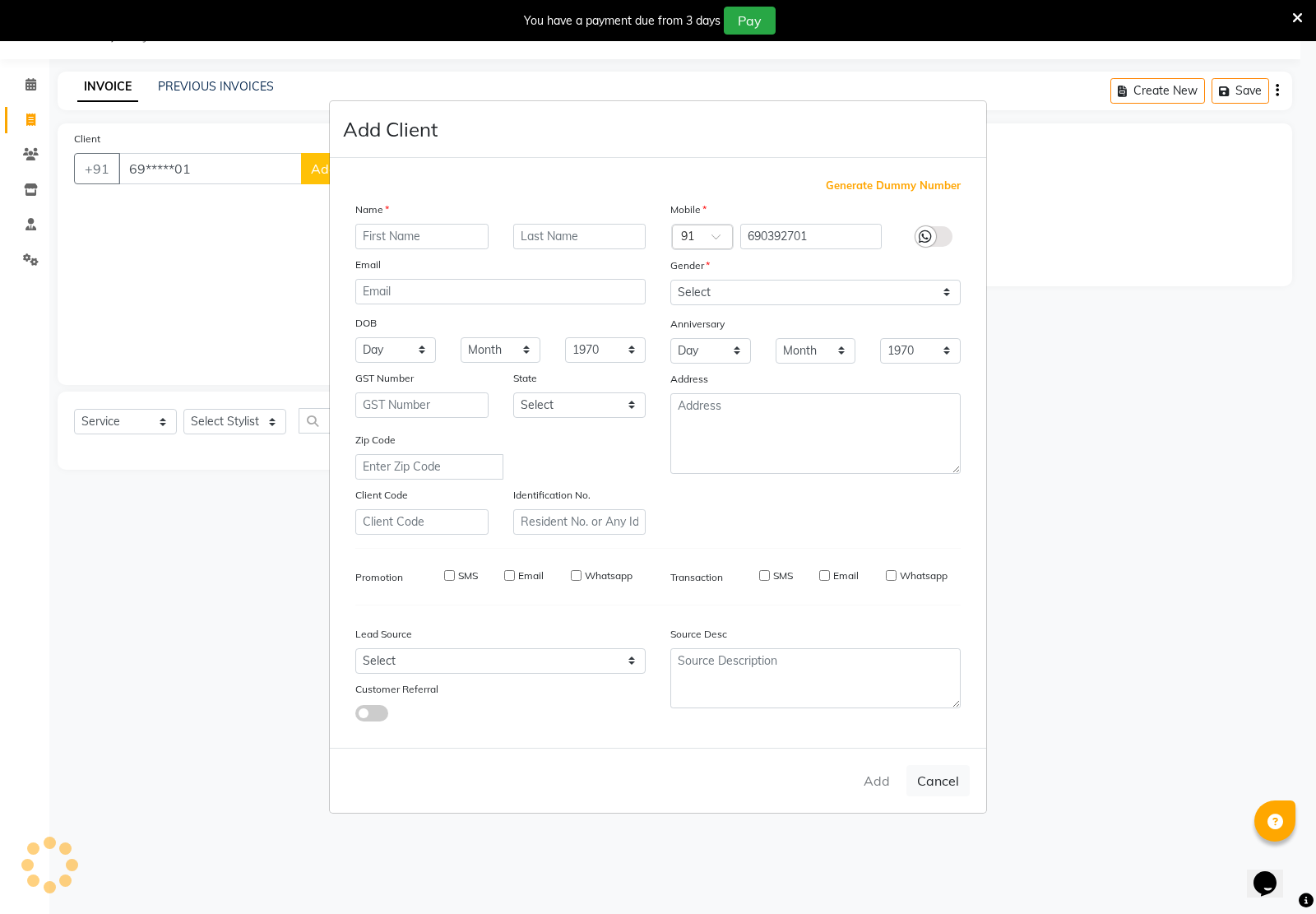
select select
checkbox input "false"
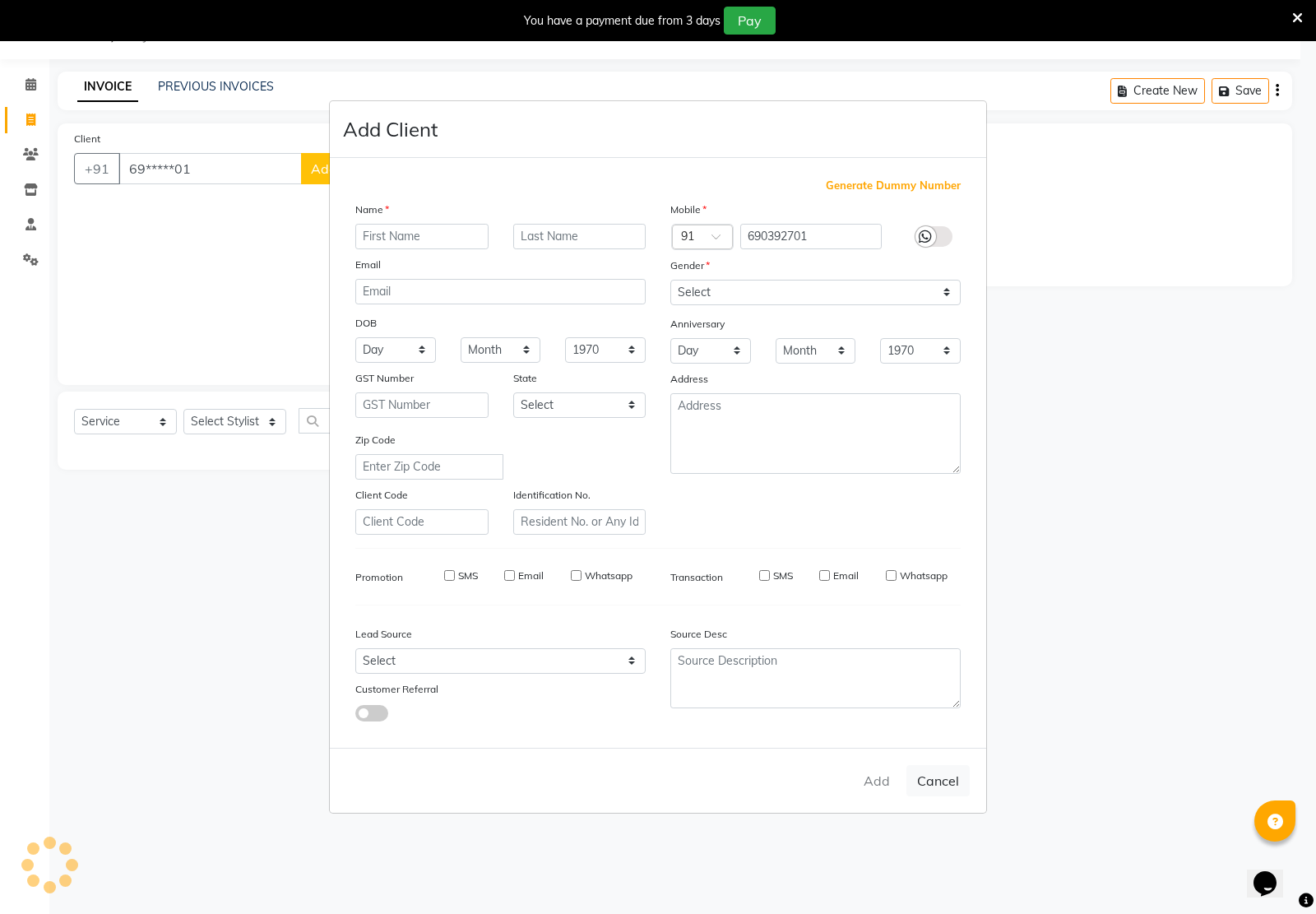
checkbox input "false"
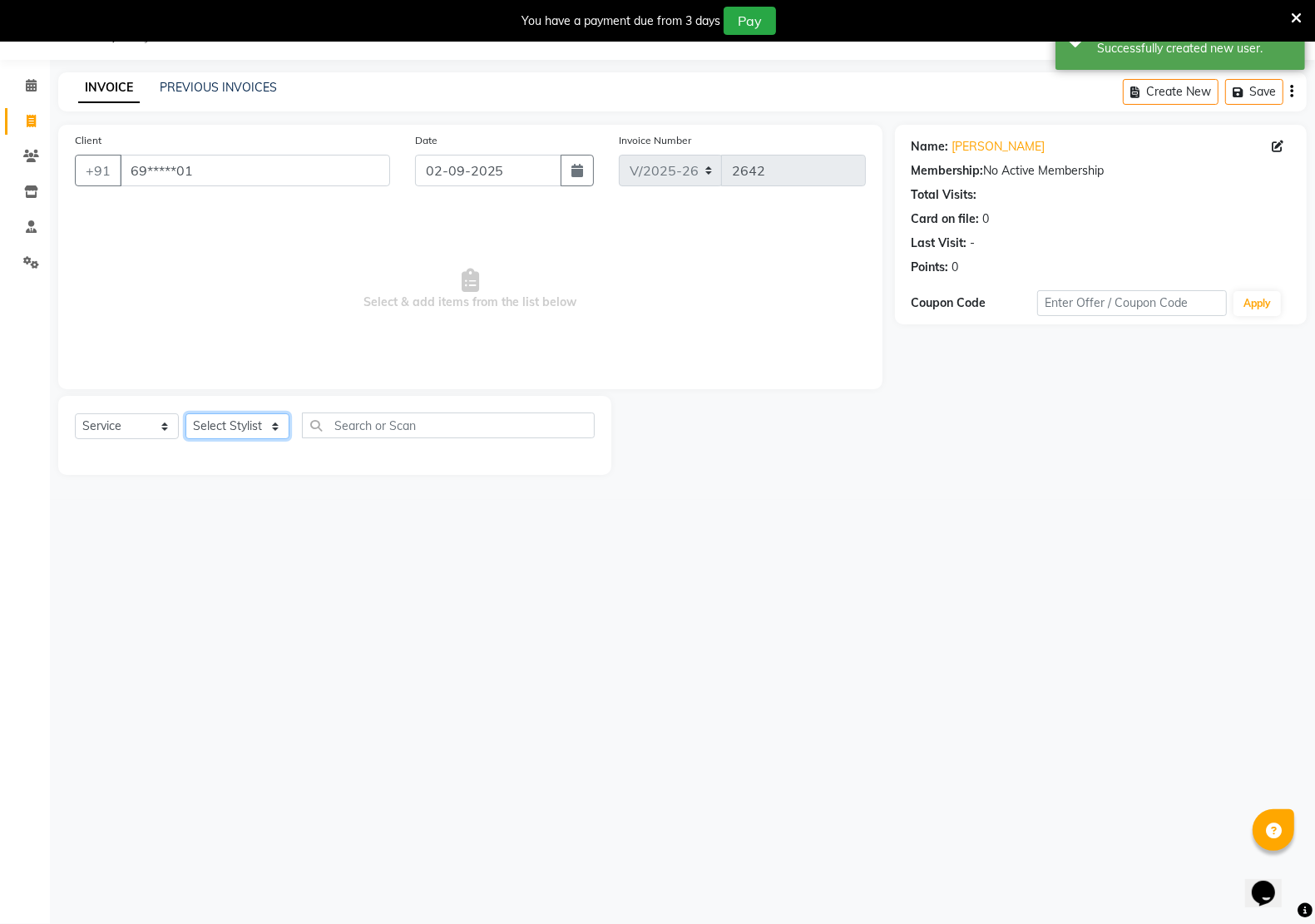
click at [216, 426] on select "Select Stylist [PERSON_NAME] Jeet Manager [PERSON_NAME] Manager [PERSON_NAME] S…" at bounding box center [237, 426] width 104 height 26
select select "69539"
click at [186, 413] on select "Select Stylist [PERSON_NAME] Jeet Manager [PERSON_NAME] Manager [PERSON_NAME] S…" at bounding box center [237, 426] width 104 height 26
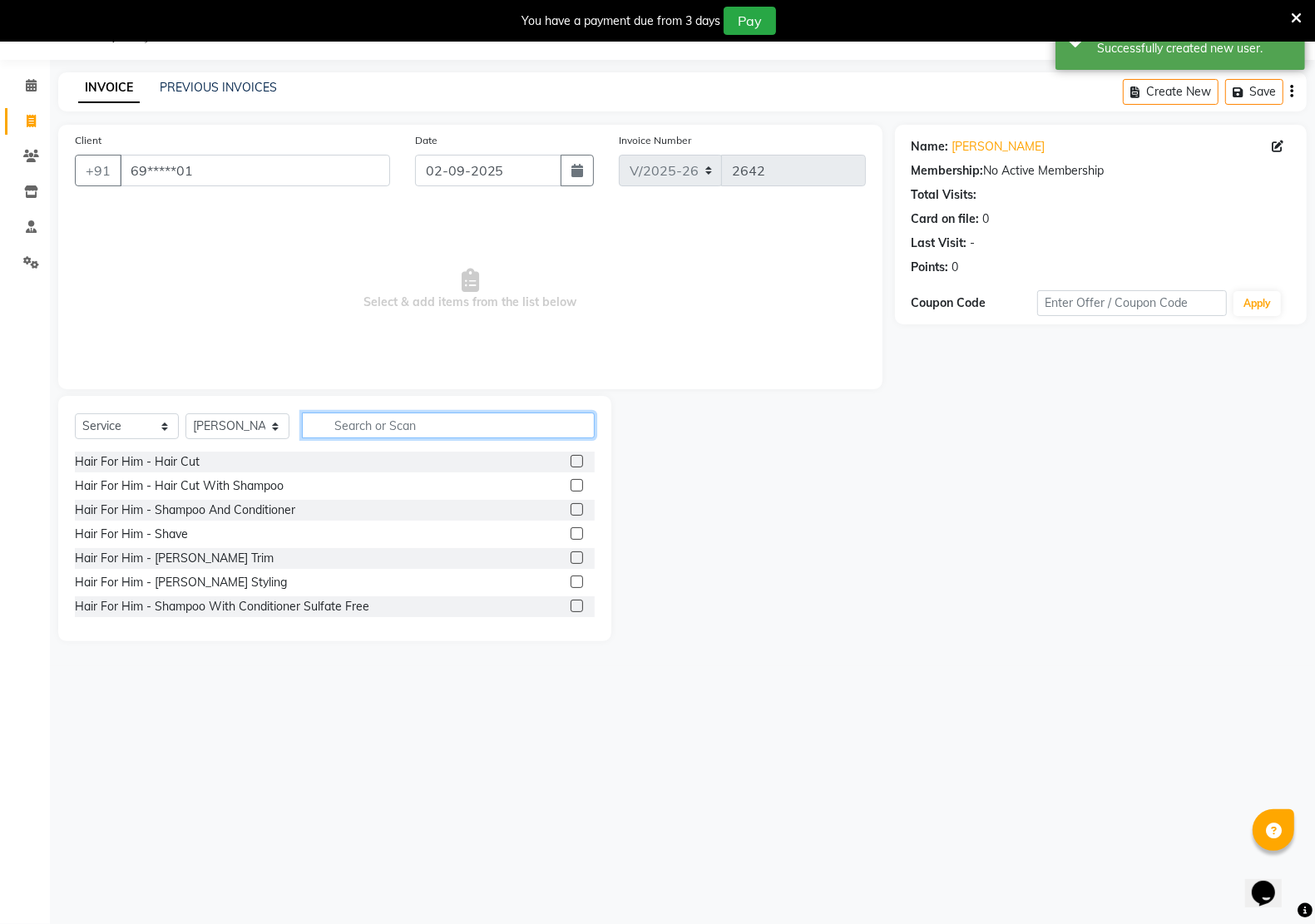
click at [405, 422] on input "text" at bounding box center [448, 425] width 293 height 26
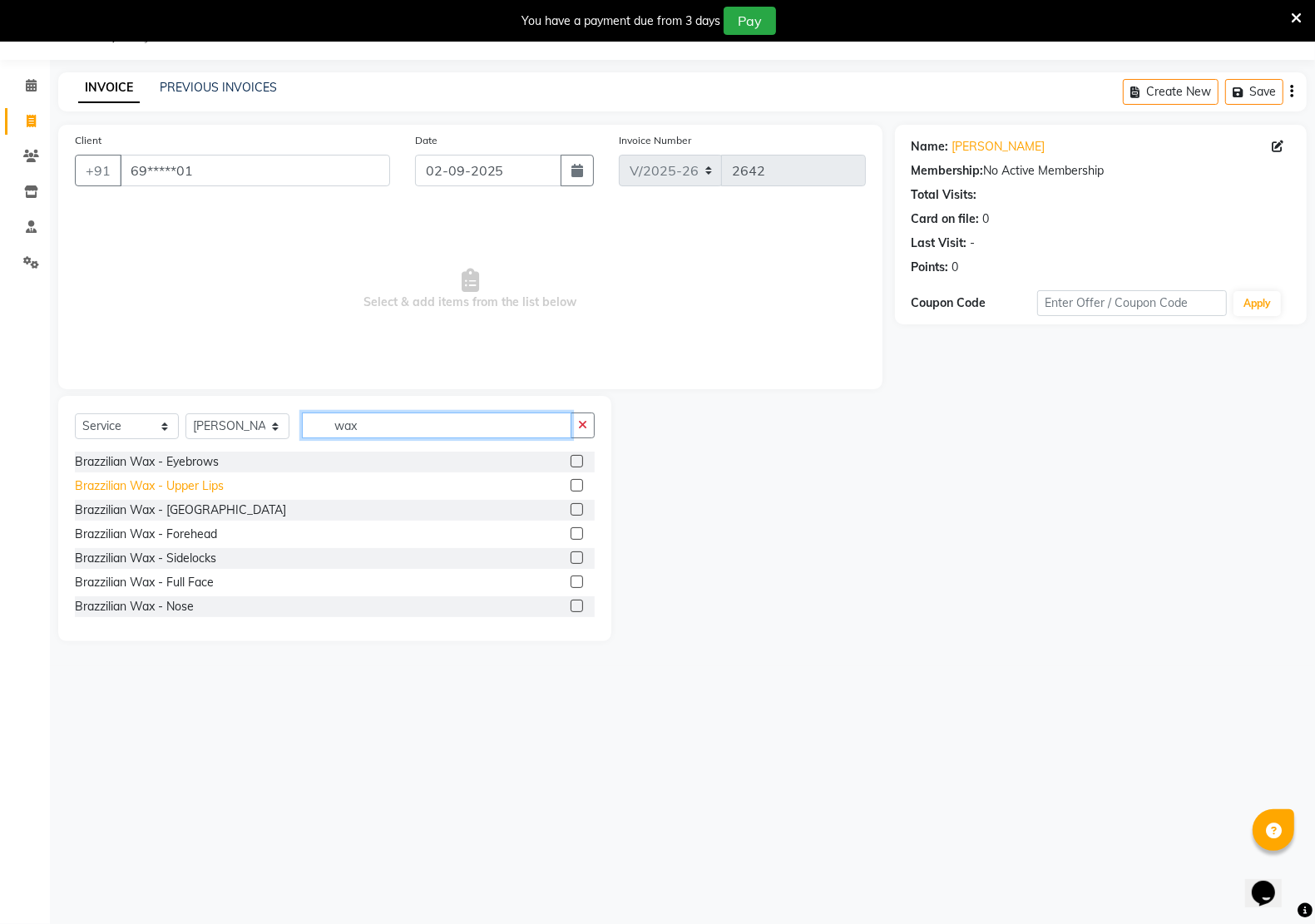
type input "wax"
click at [210, 487] on div "Brazzilian Wax - Upper Lips" at bounding box center [149, 486] width 149 height 18
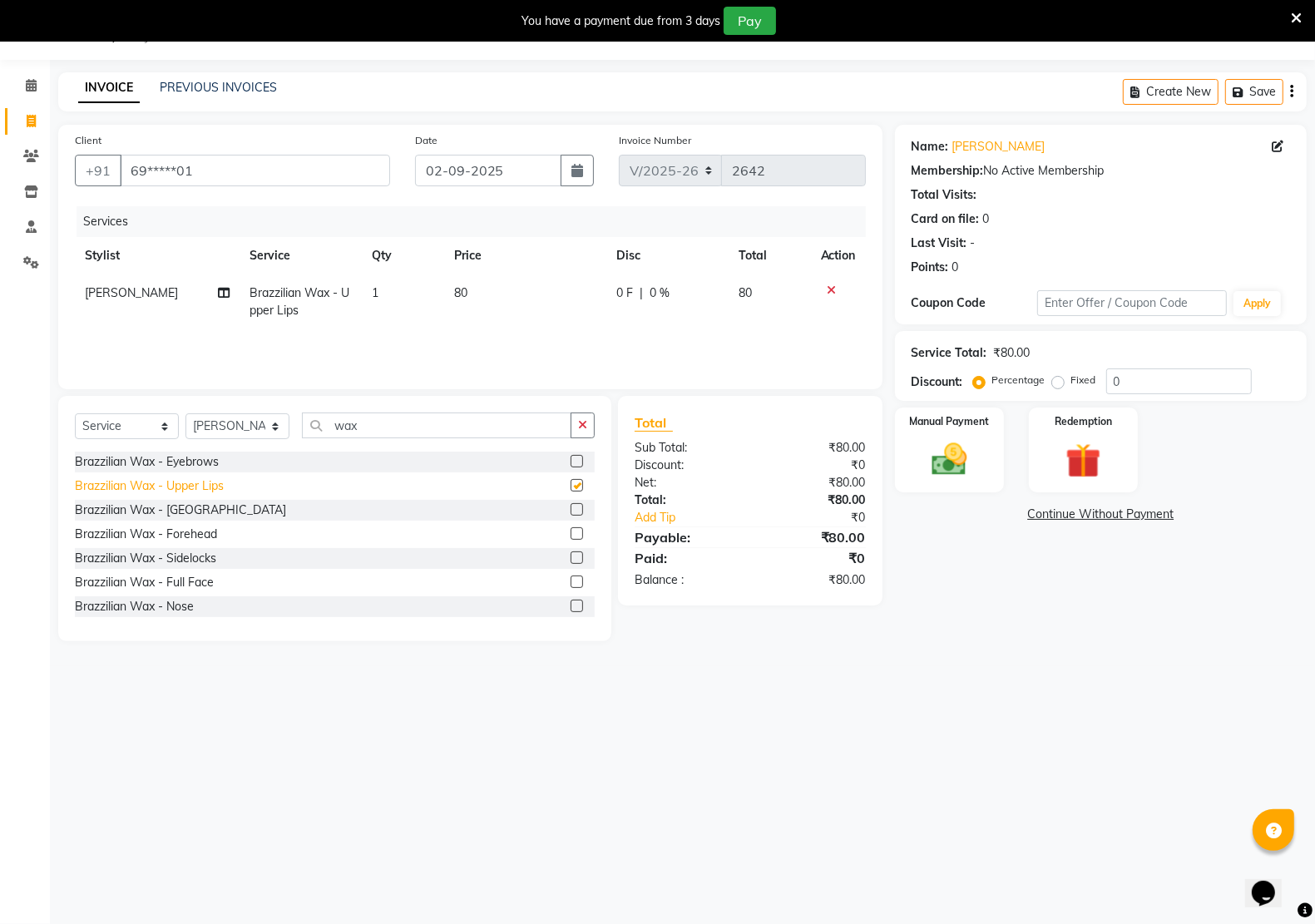
checkbox input "false"
click at [574, 424] on button "button" at bounding box center [582, 425] width 24 height 26
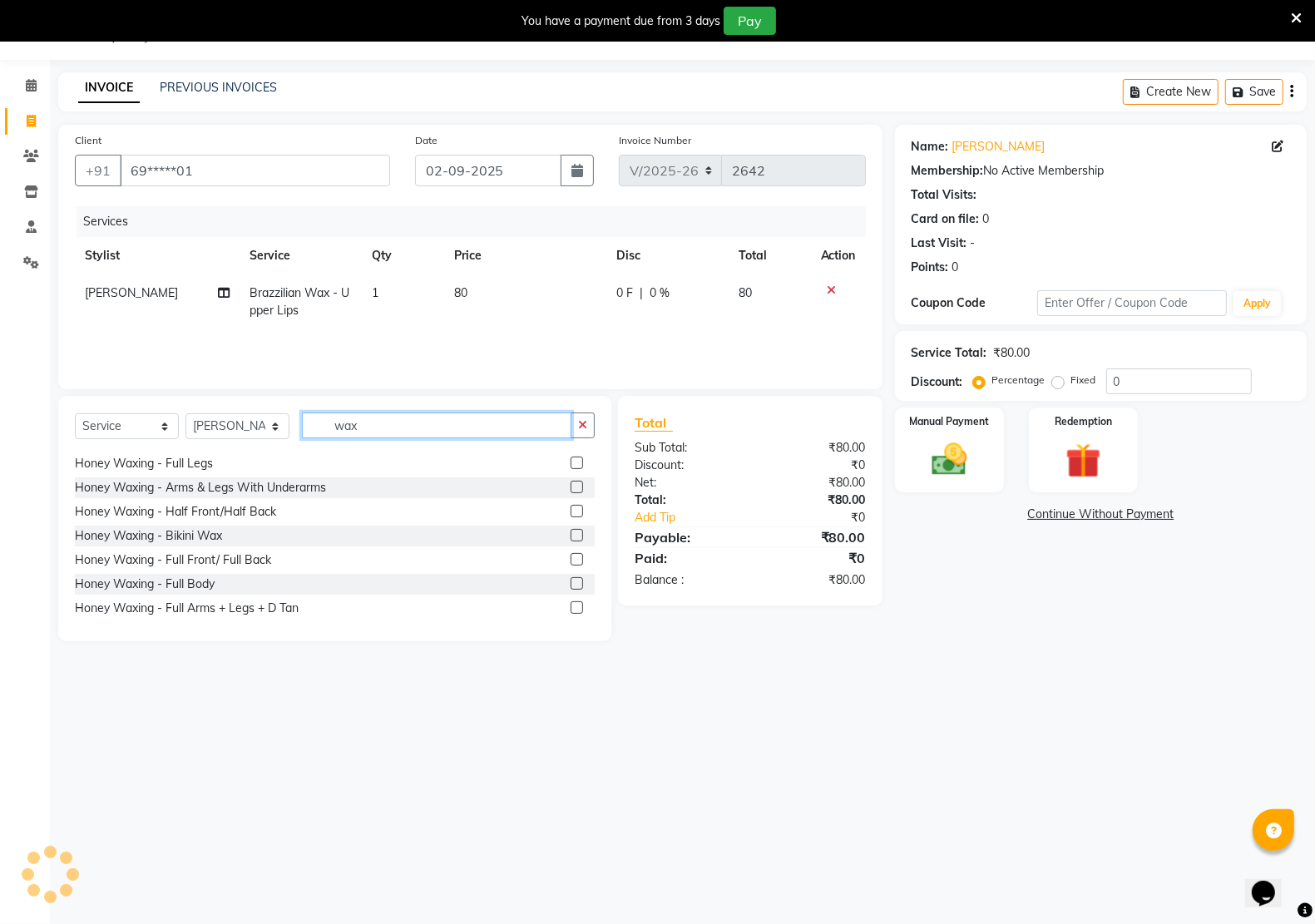
scroll to position [416, 0]
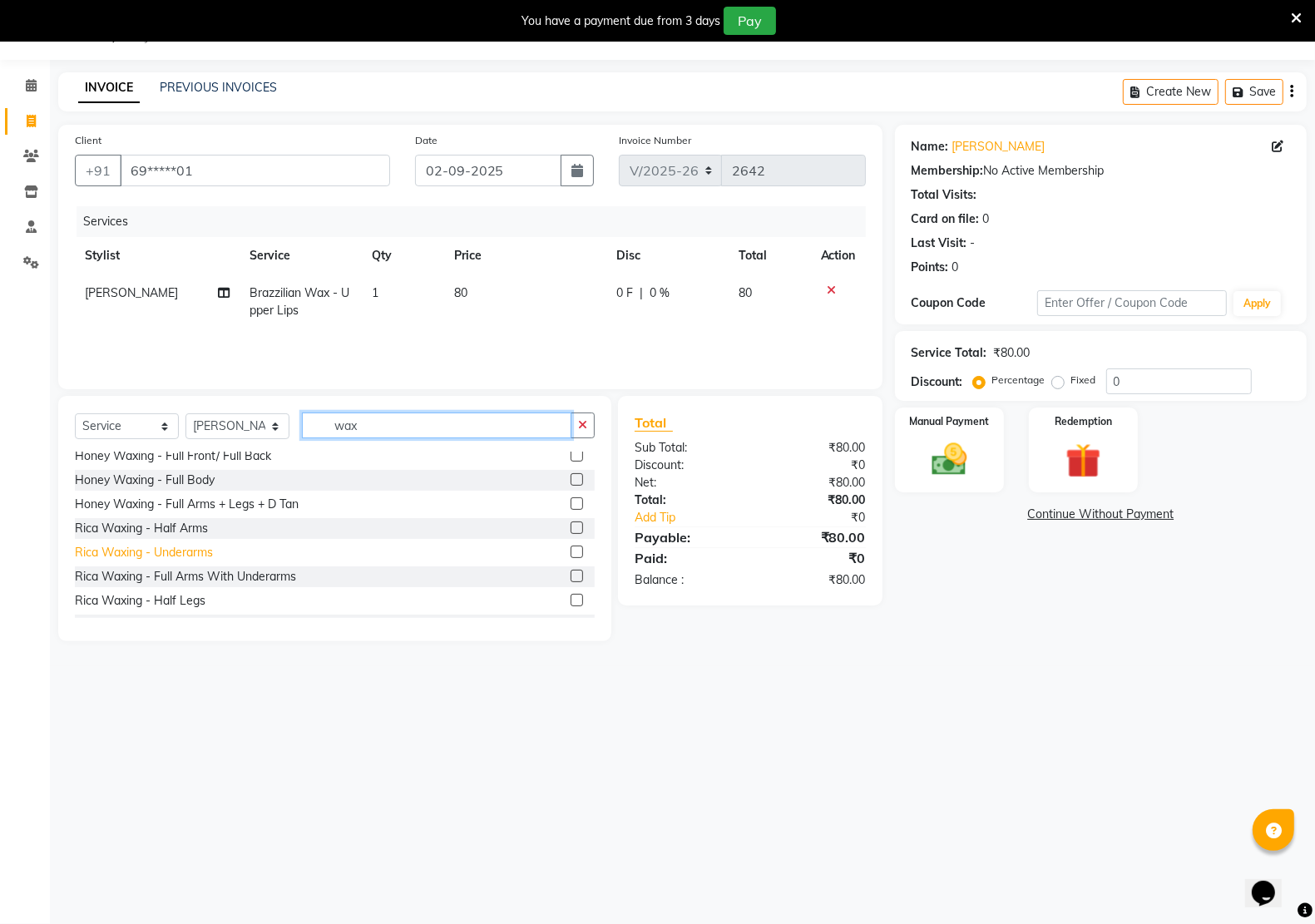
type input "wax"
click at [198, 555] on div "Rica Waxing - Underarms" at bounding box center [144, 552] width 138 height 18
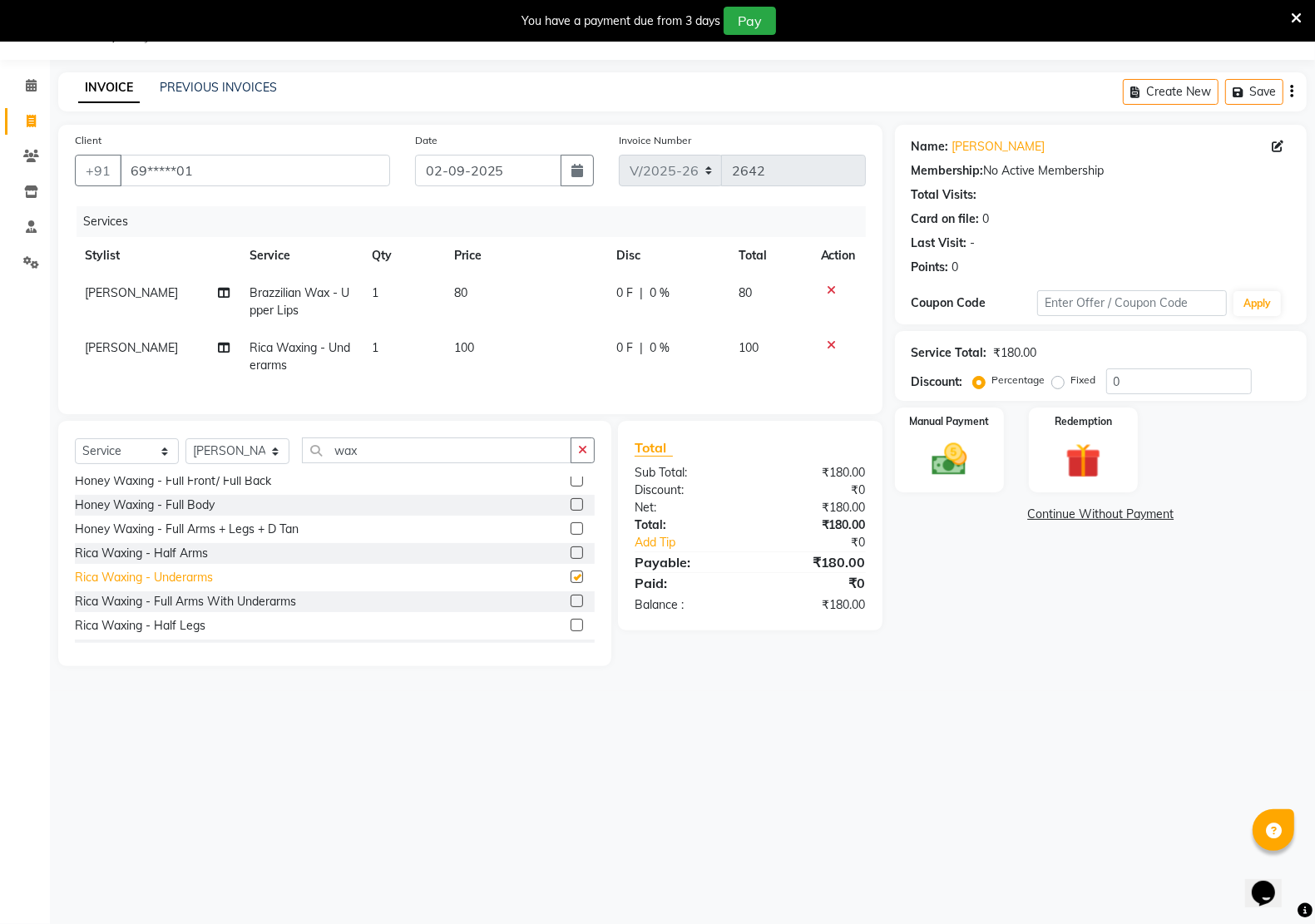
checkbox input "false"
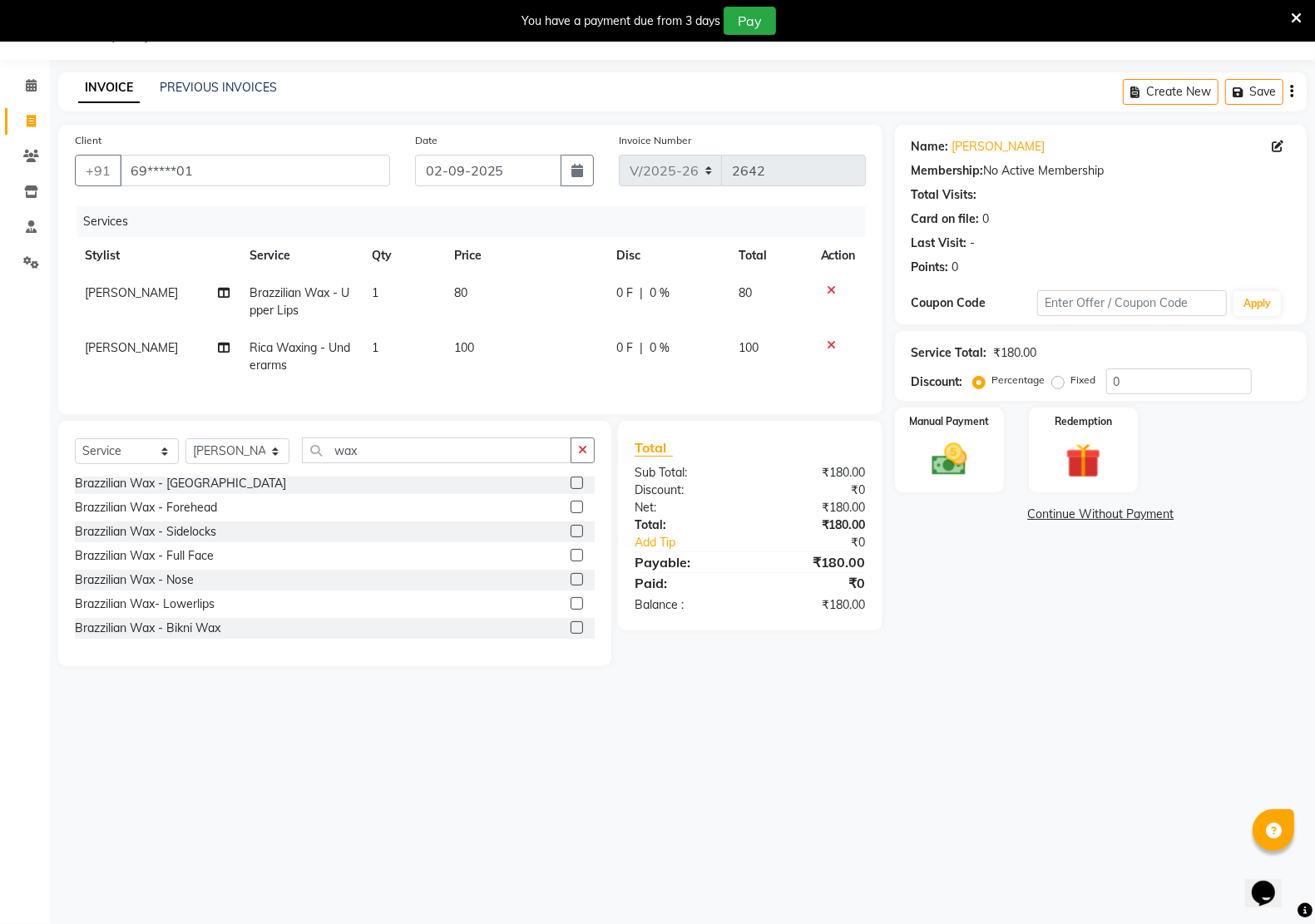
scroll to position [0, 0]
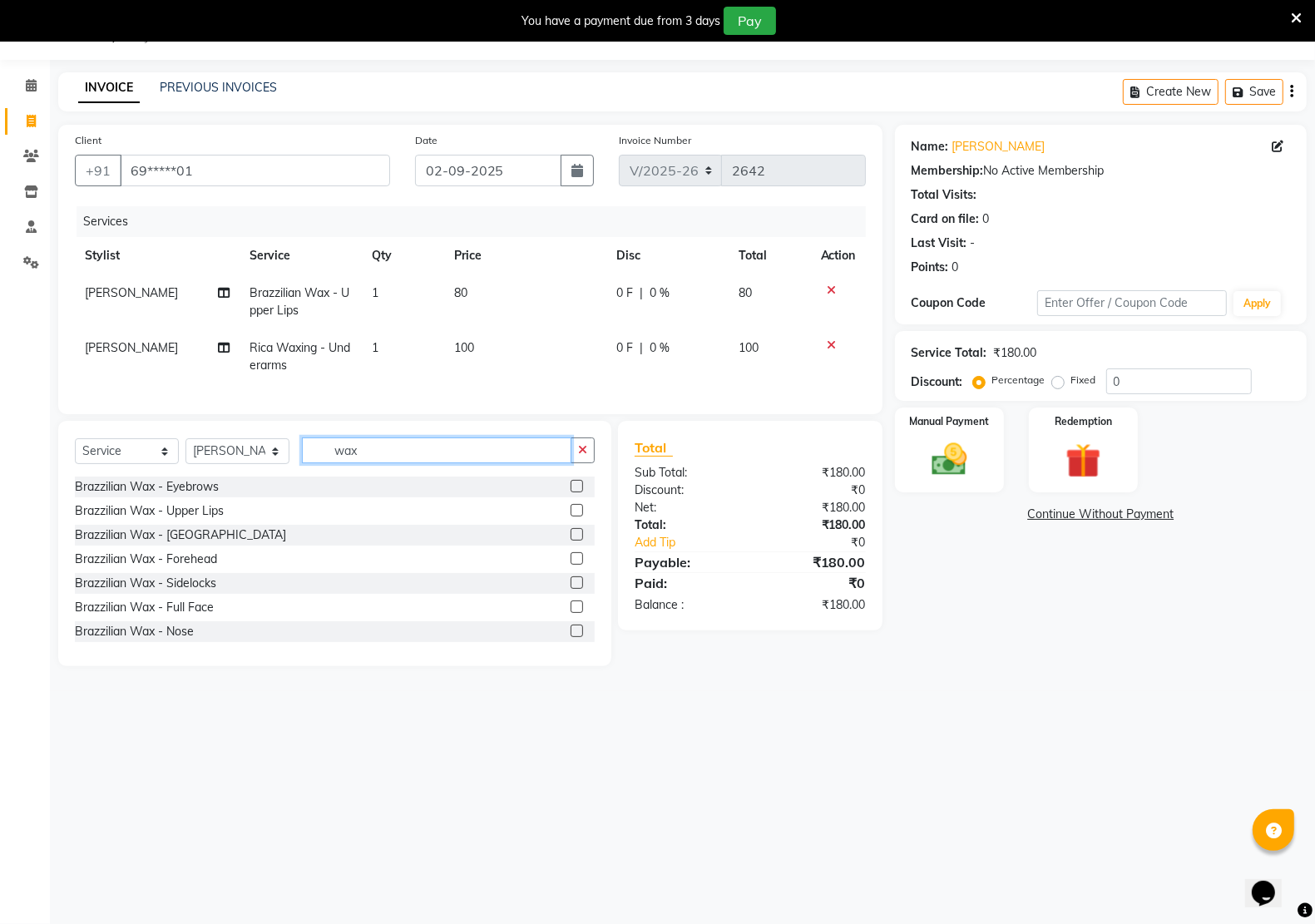
click at [402, 463] on input "wax" at bounding box center [437, 450] width 270 height 26
type input "w"
type input "t"
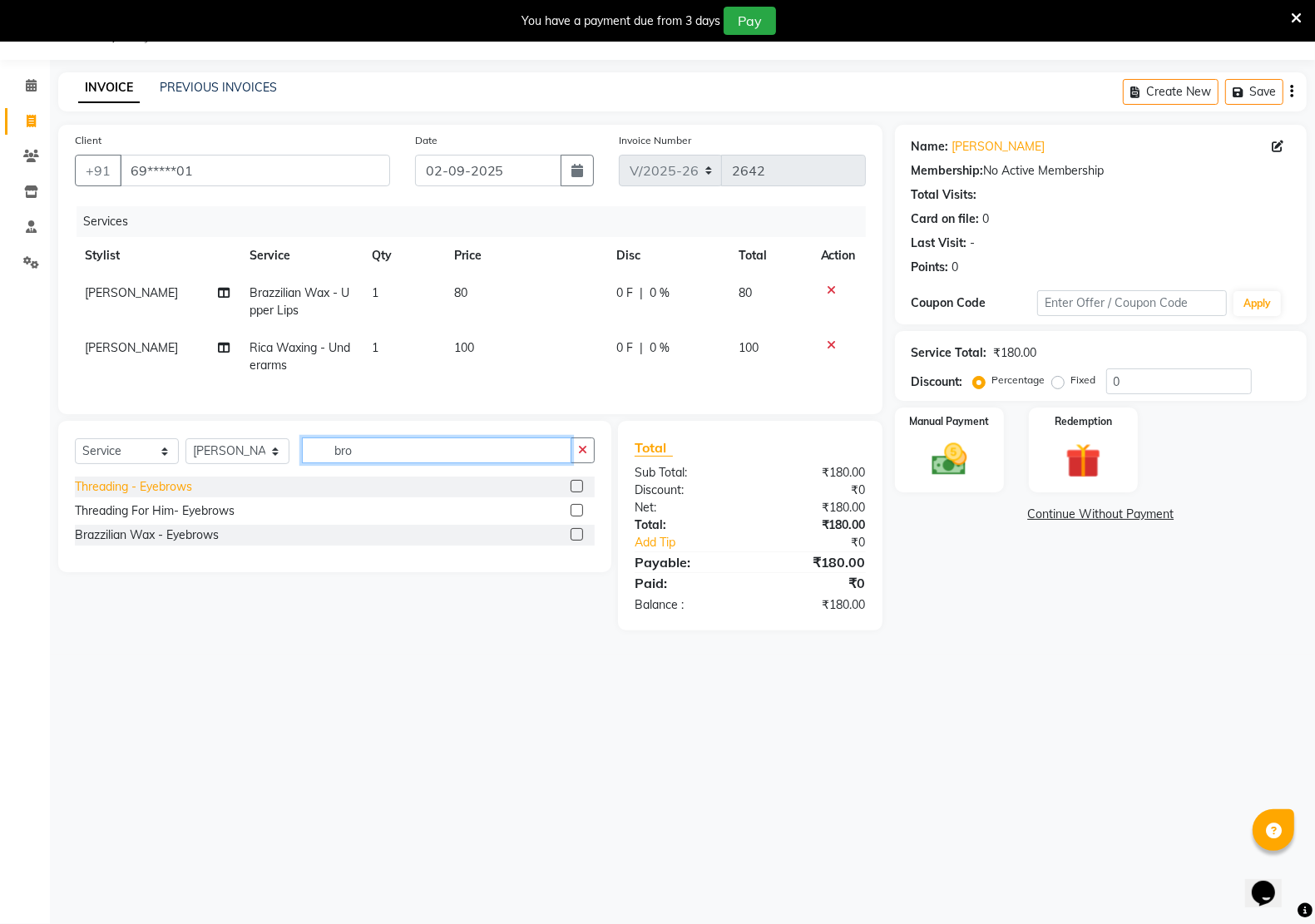
type input "bro"
click at [142, 496] on div "Threading - Eyebrows" at bounding box center [133, 486] width 117 height 18
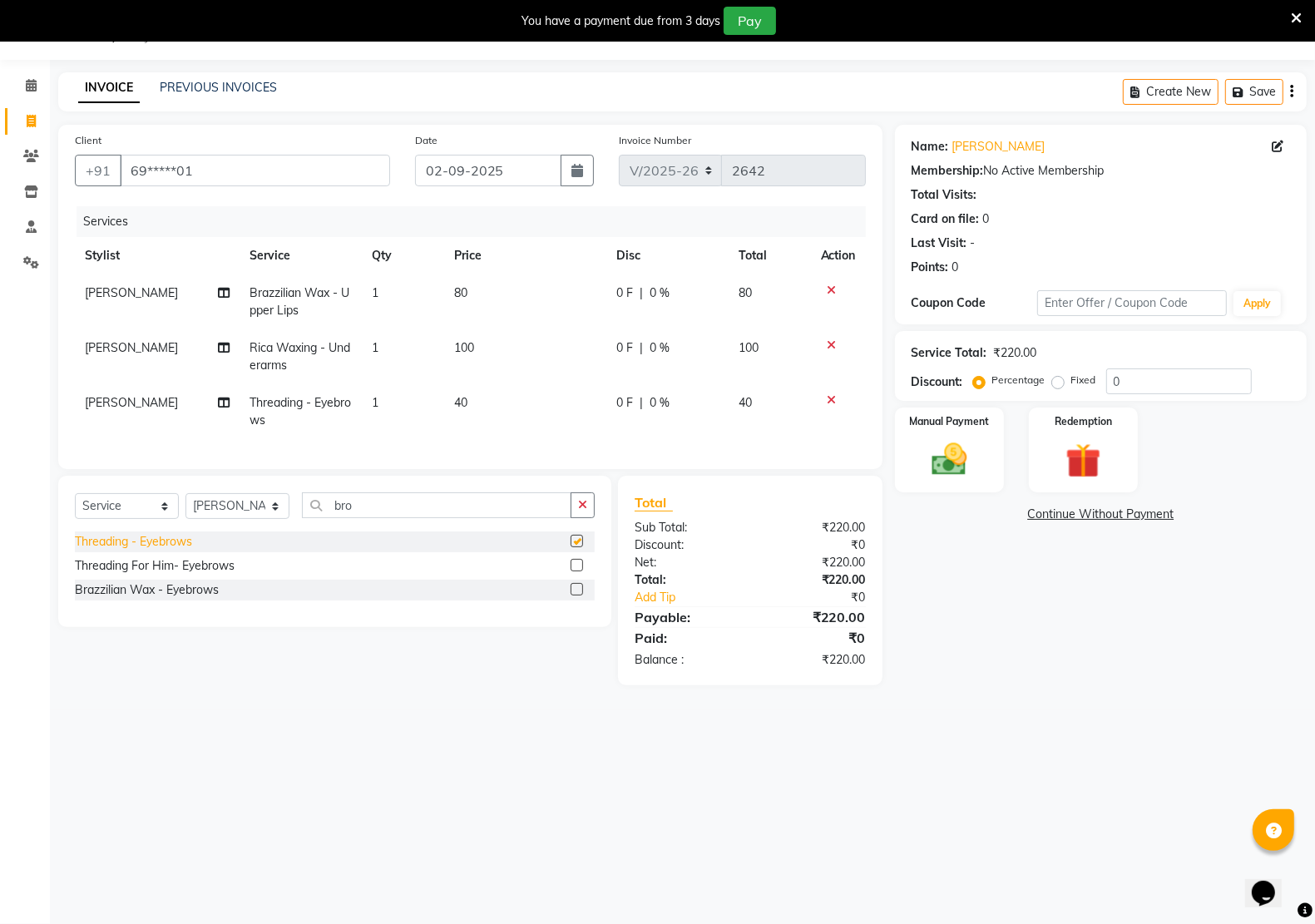
checkbox input "false"
click at [946, 427] on label "Manual Payment" at bounding box center [949, 420] width 84 height 16
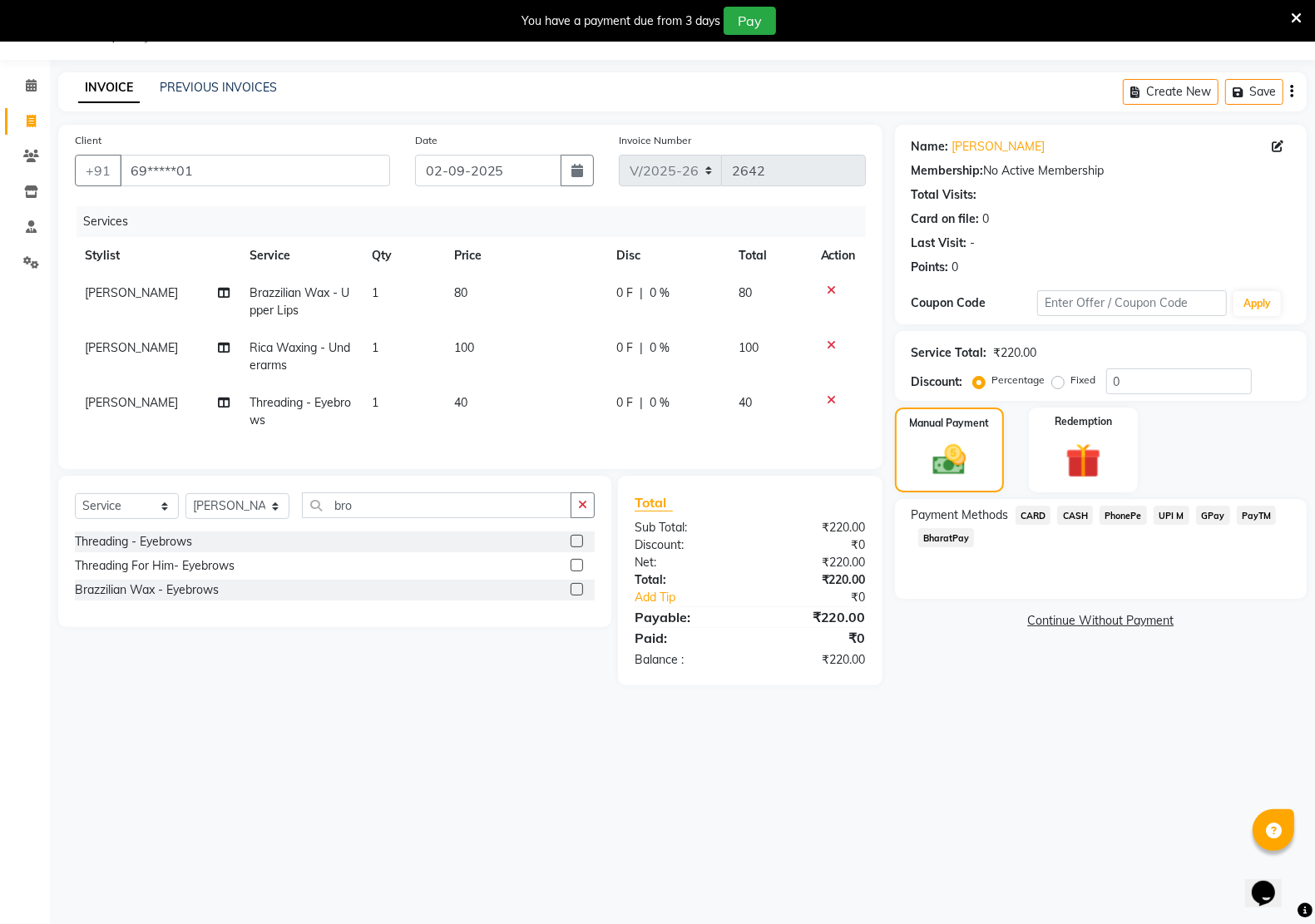
click at [1261, 513] on span "PayTM" at bounding box center [1256, 515] width 40 height 19
click at [1178, 621] on button "Add Payment" at bounding box center [1168, 626] width 245 height 26
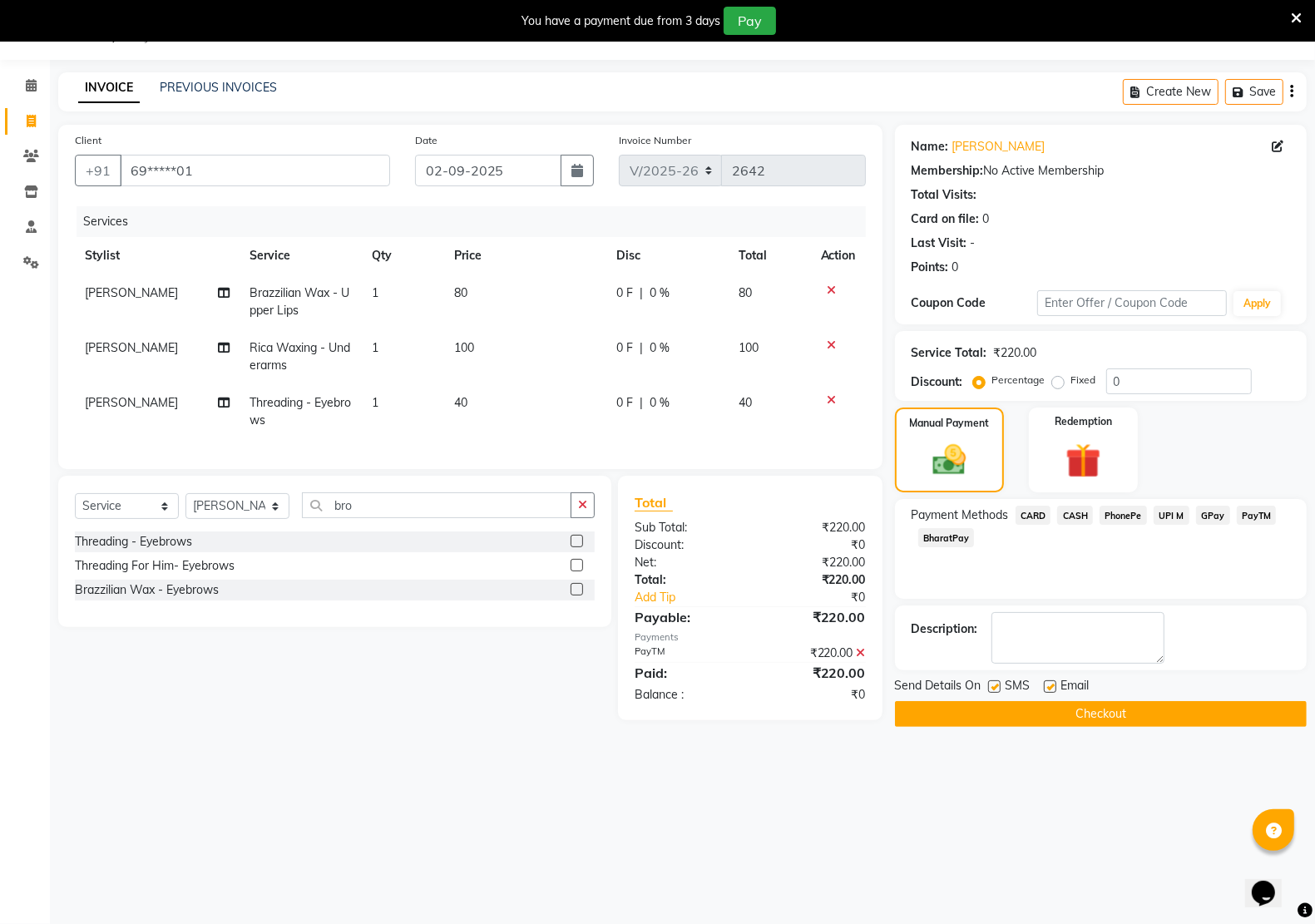
click at [1053, 690] on label at bounding box center [1050, 686] width 13 height 13
click at [1053, 690] on input "checkbox" at bounding box center [1049, 687] width 11 height 11
checkbox input "false"
click at [989, 691] on label at bounding box center [994, 686] width 13 height 13
click at [989, 691] on input "checkbox" at bounding box center [994, 687] width 11 height 11
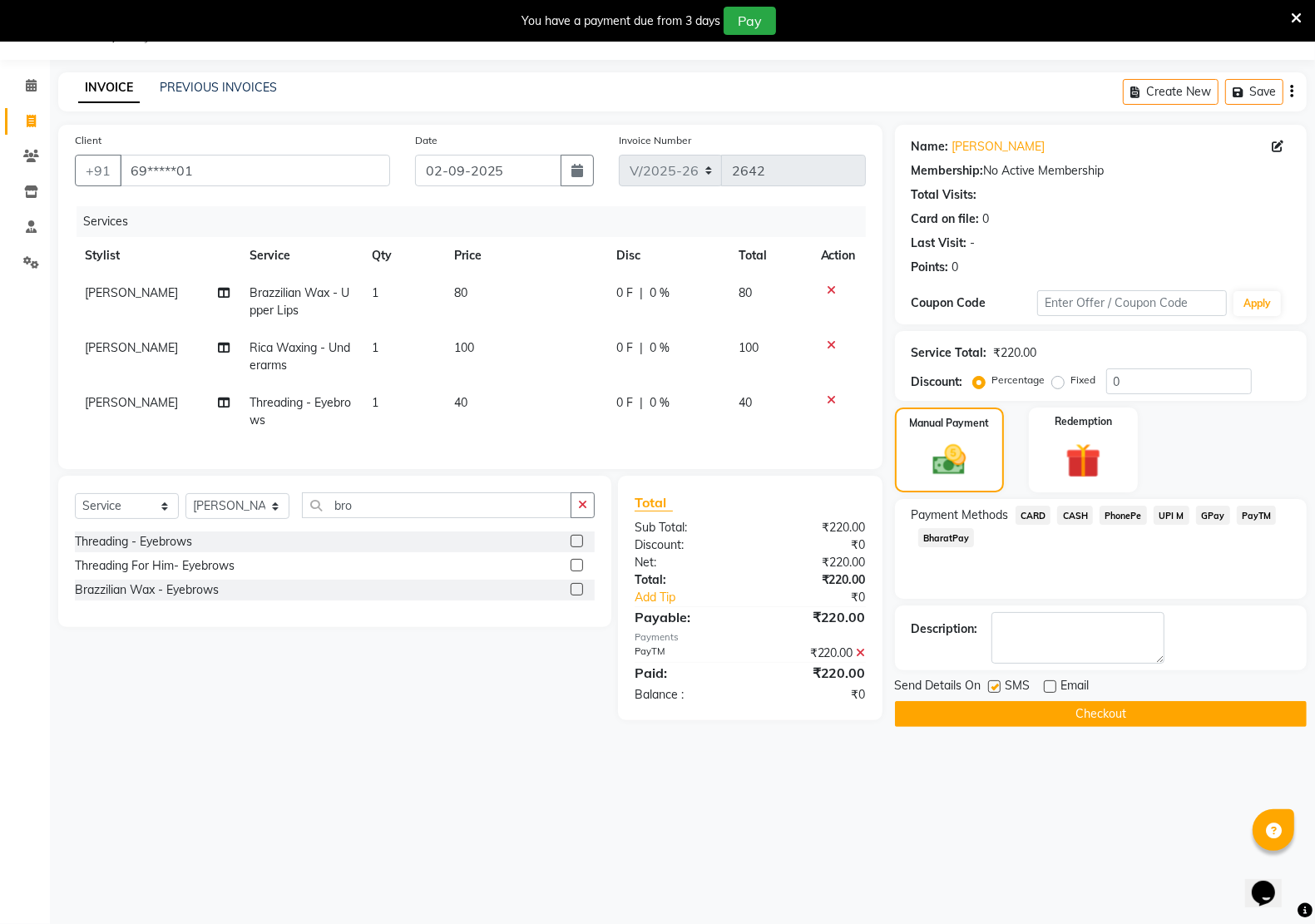
checkbox input "false"
click at [1016, 706] on button "Checkout" at bounding box center [1101, 713] width 412 height 26
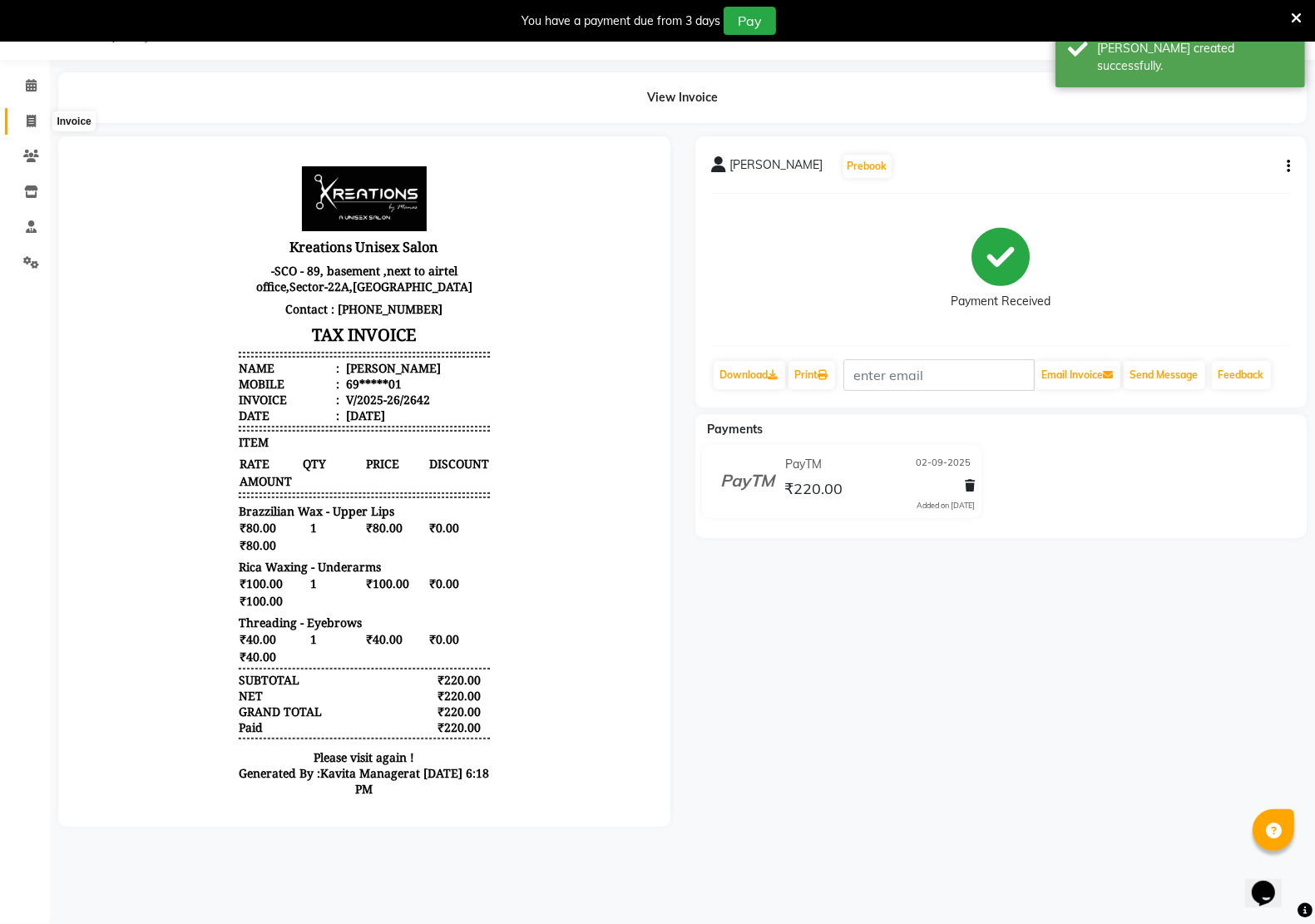
click at [33, 123] on icon at bounding box center [31, 121] width 9 height 13
select select "6170"
select select "service"
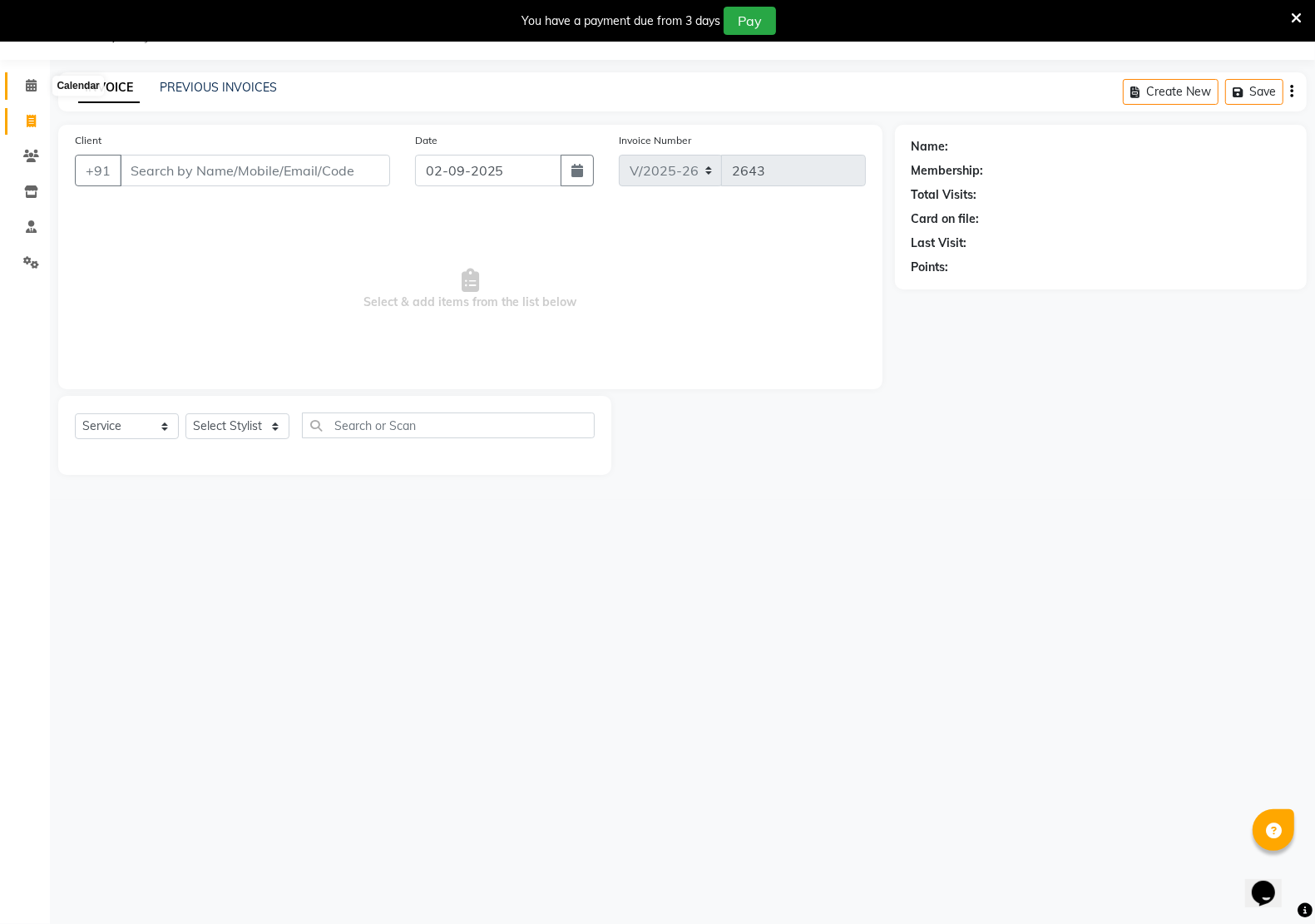
click at [23, 81] on span at bounding box center [31, 86] width 30 height 19
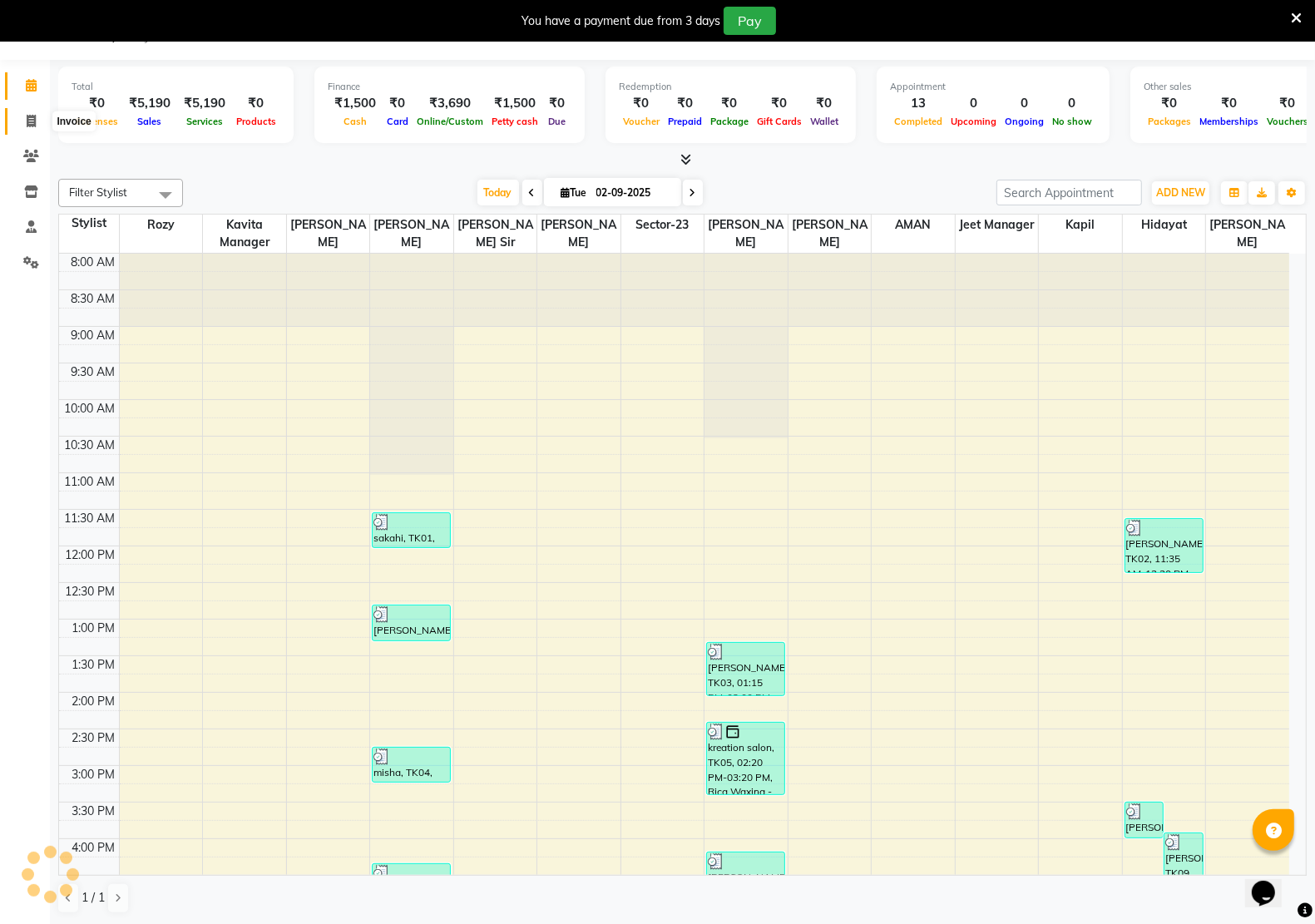
click at [27, 119] on icon at bounding box center [31, 121] width 9 height 13
select select "service"
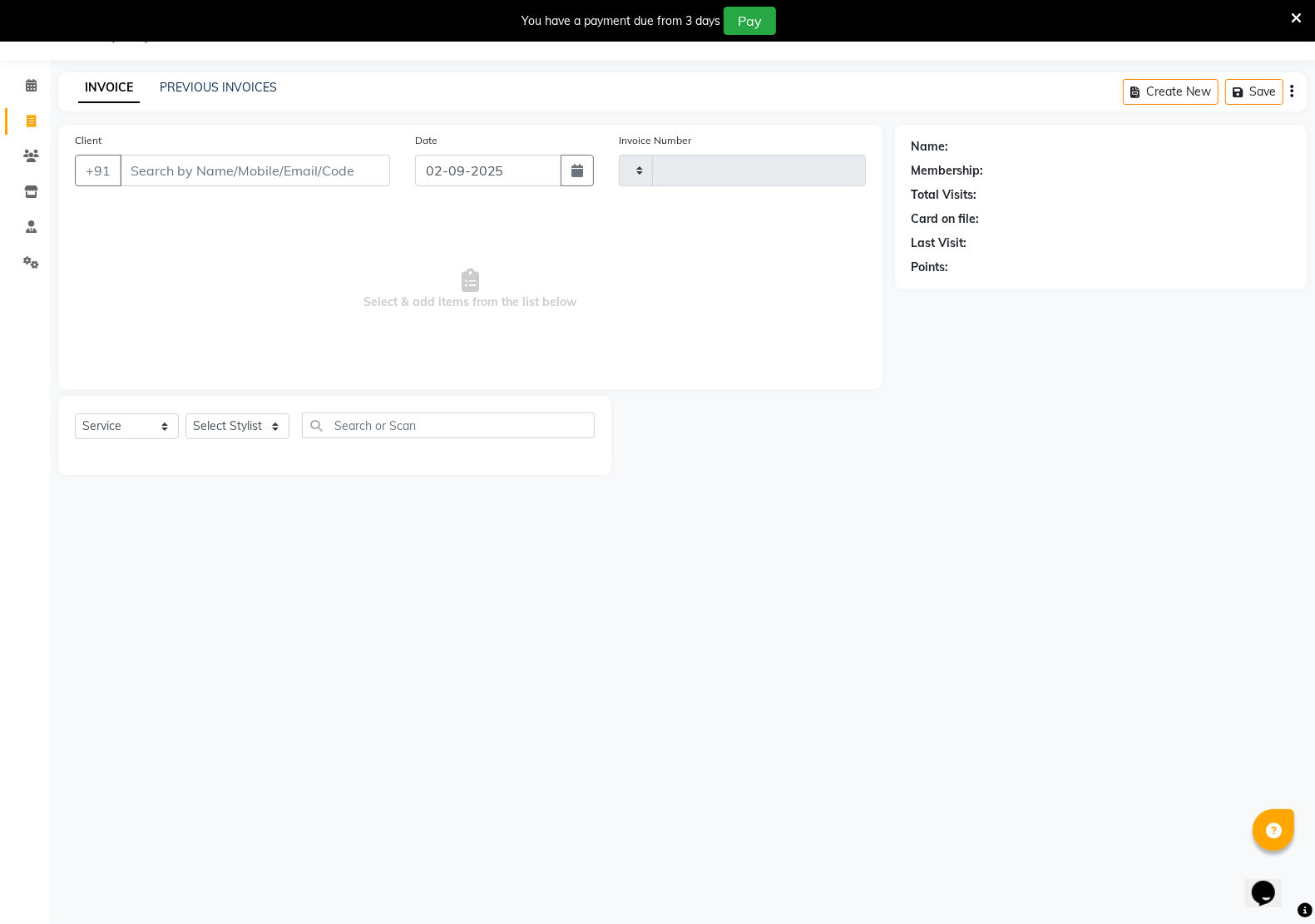
type input "2643"
select select "6170"
click at [247, 84] on link "PREVIOUS INVOICES" at bounding box center [218, 88] width 117 height 15
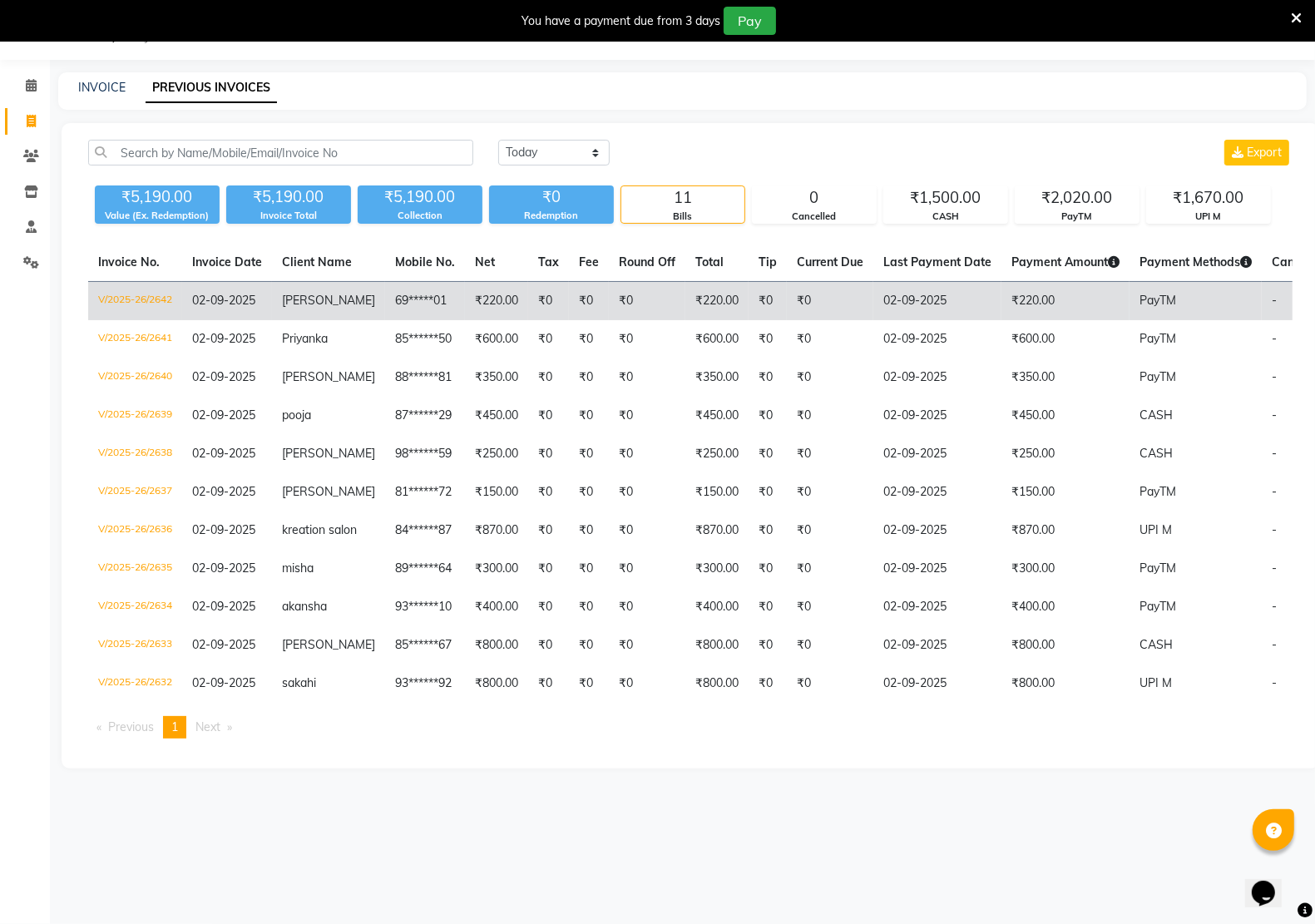
click at [322, 293] on td "[PERSON_NAME]" at bounding box center [328, 301] width 113 height 39
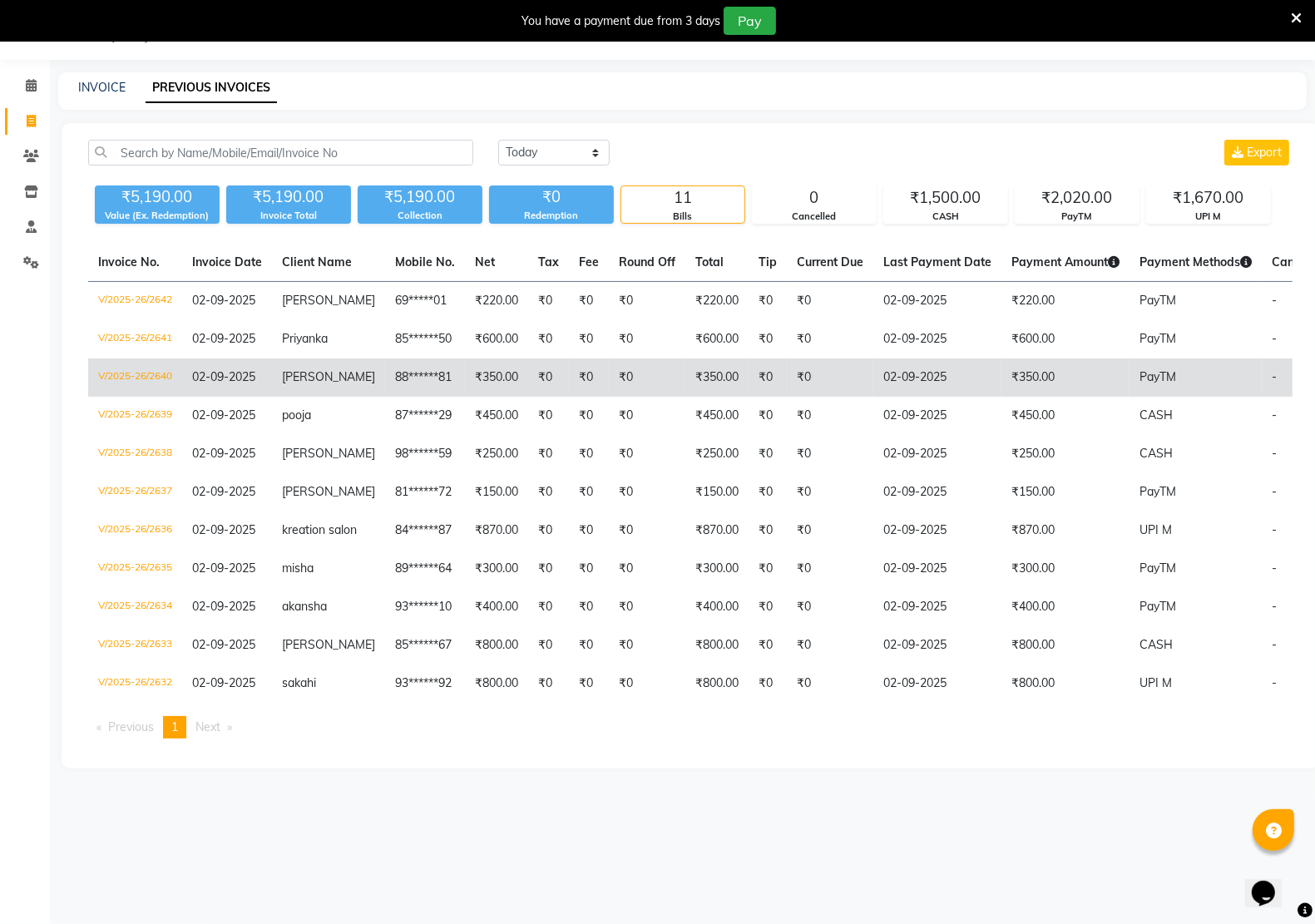
click at [385, 376] on td "88******81" at bounding box center [425, 377] width 80 height 38
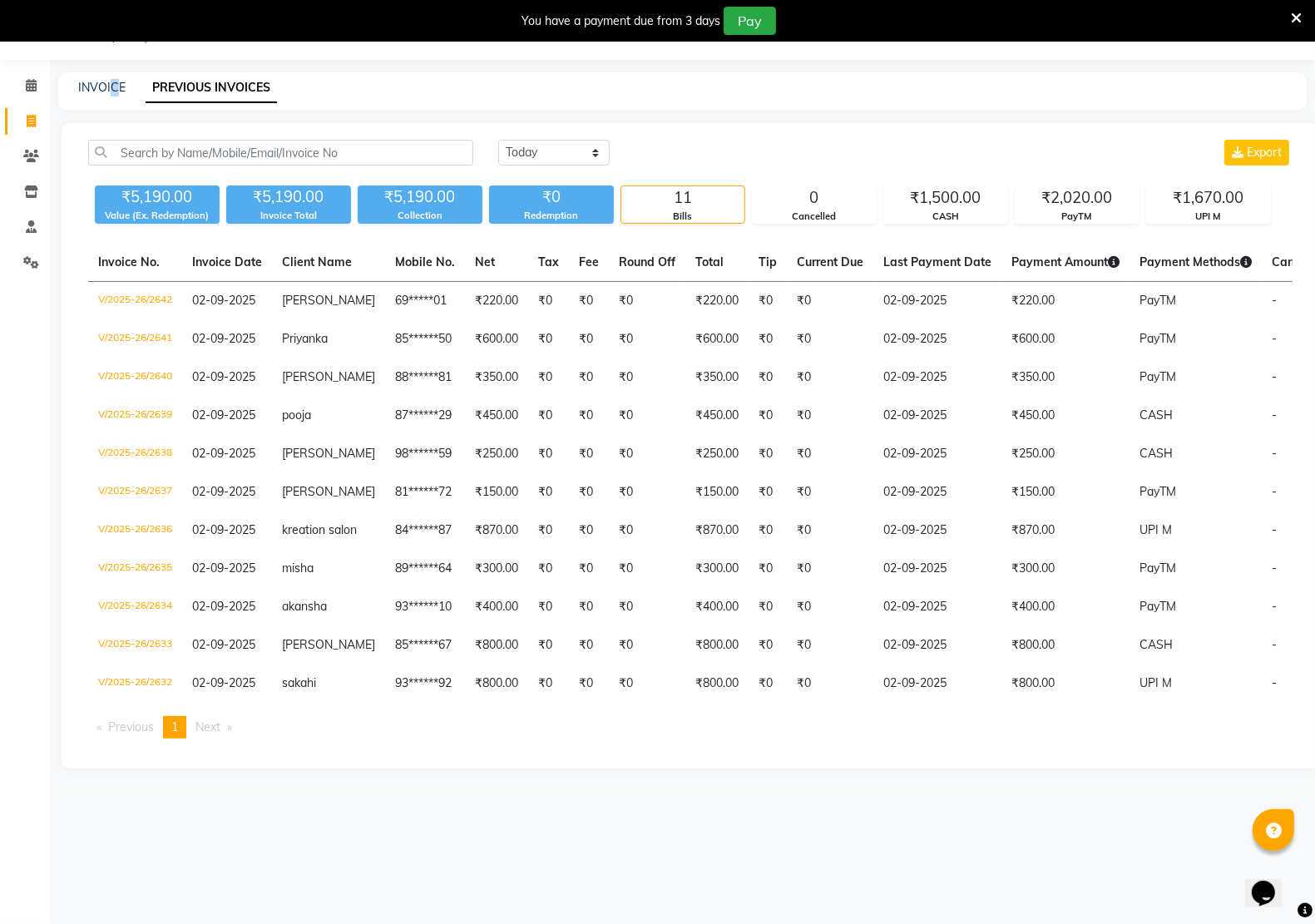
click at [115, 73] on div "INVOICE PREVIOUS INVOICES" at bounding box center [682, 91] width 1248 height 37
click at [119, 80] on link "INVOICE" at bounding box center [102, 88] width 47 height 15
select select "service"
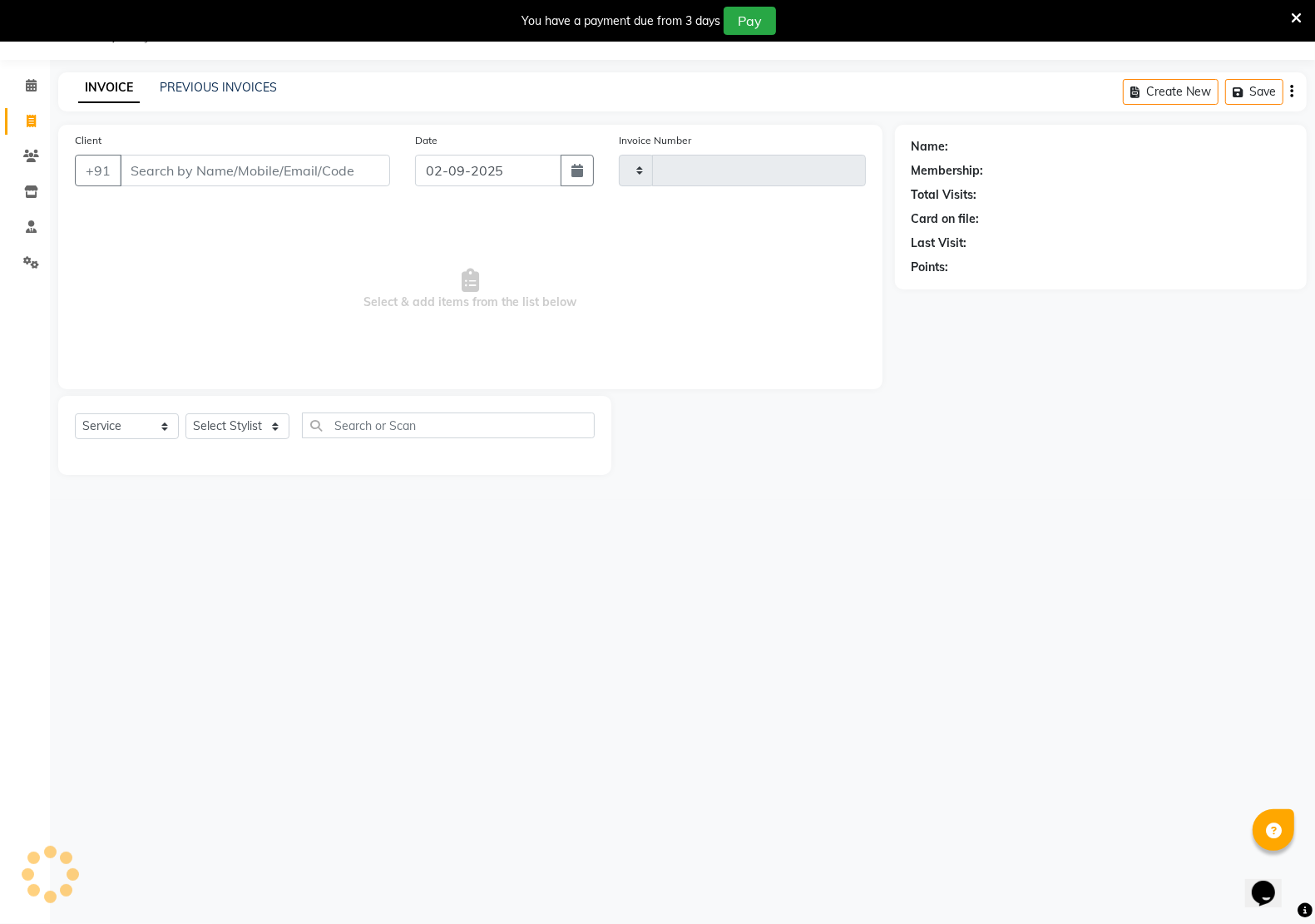
type input "2643"
select select "6170"
click at [197, 89] on link "PREVIOUS INVOICES" at bounding box center [218, 88] width 117 height 15
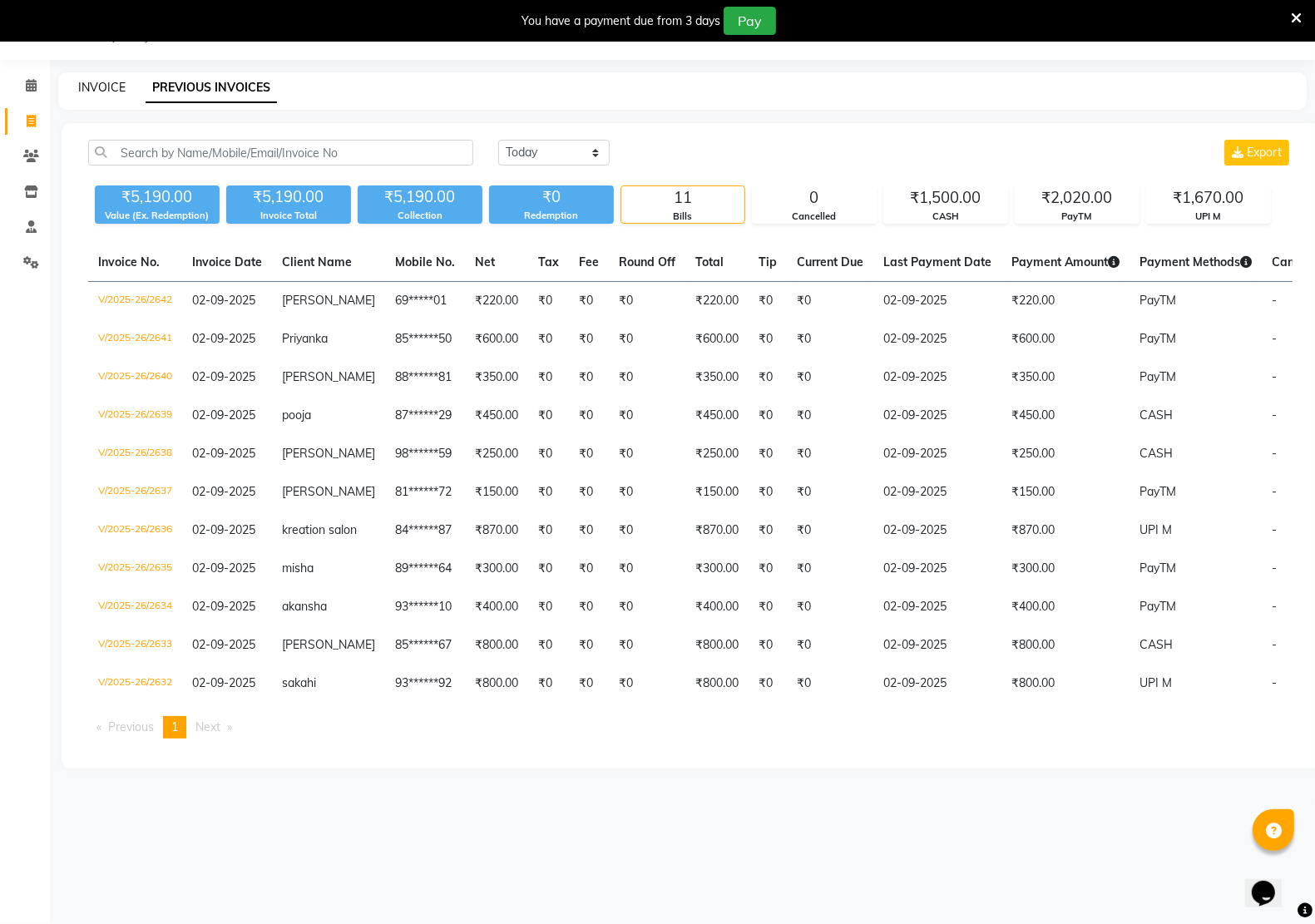
click at [89, 88] on link "INVOICE" at bounding box center [102, 88] width 47 height 15
select select "service"
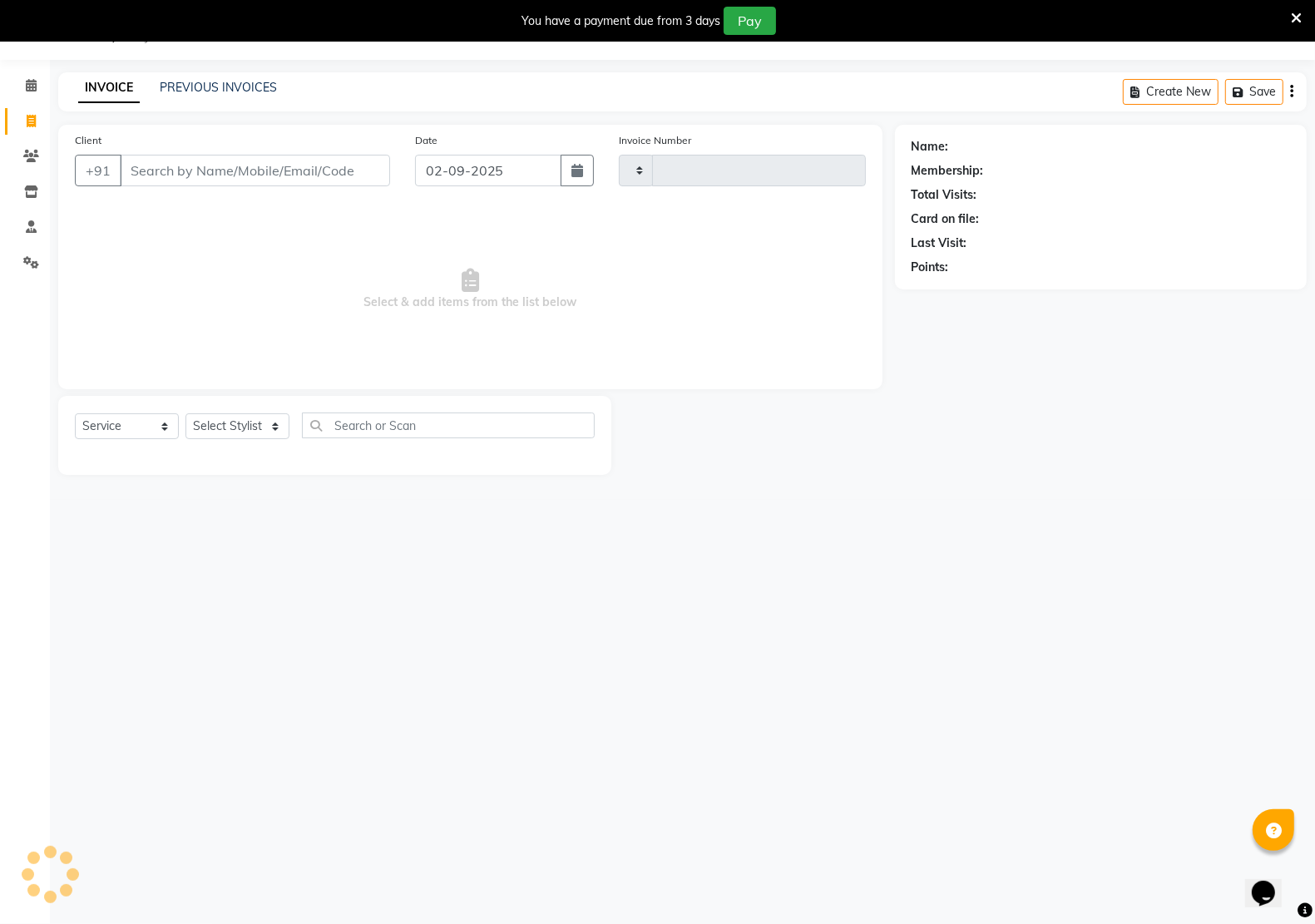
type input "2643"
select select "6170"
click at [229, 97] on div "INVOICE PREVIOUS INVOICES" at bounding box center [177, 89] width 239 height 19
click at [194, 91] on link "PREVIOUS INVOICES" at bounding box center [218, 88] width 117 height 15
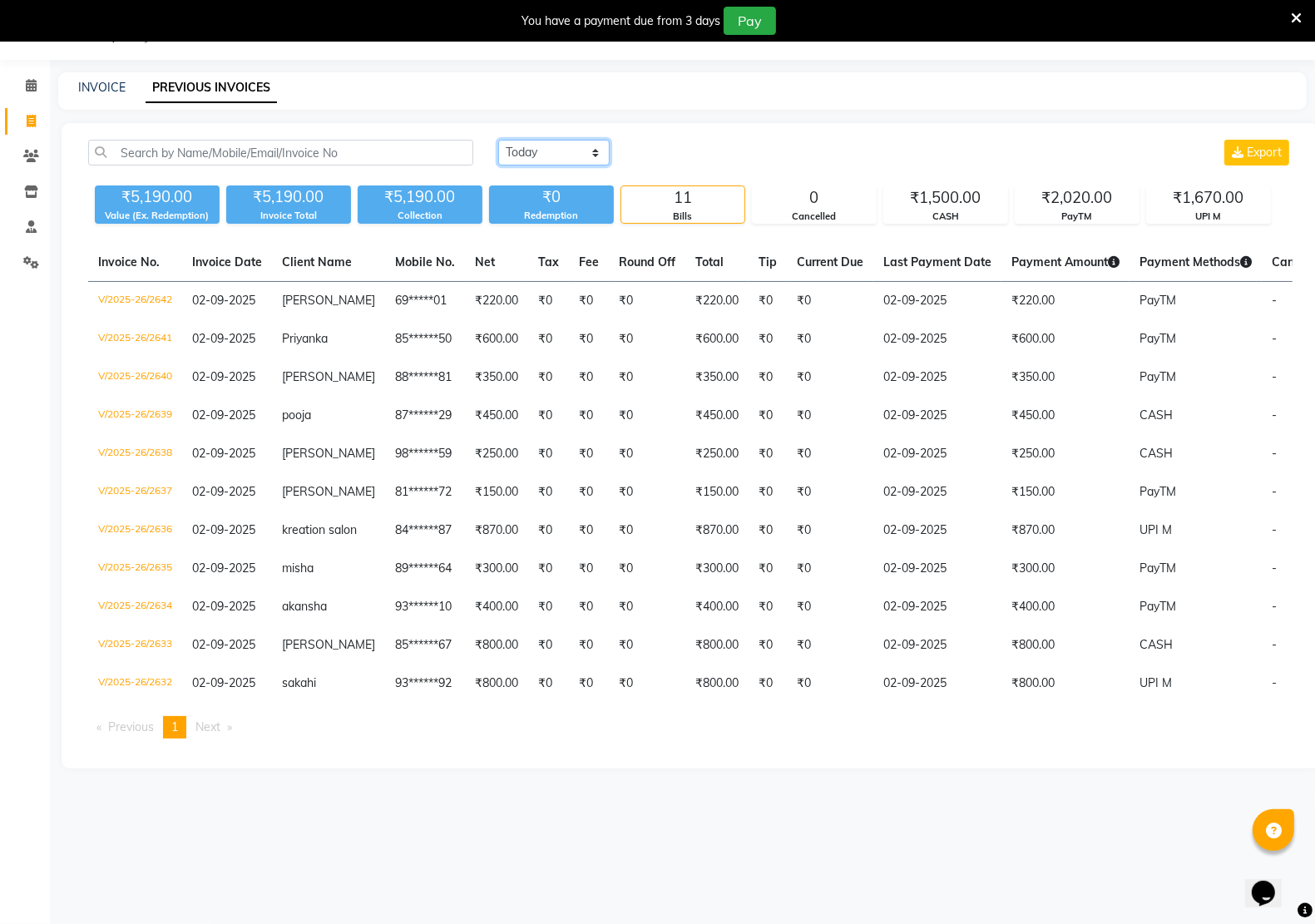
click at [589, 154] on select "[DATE] [DATE] Custom Range" at bounding box center [554, 153] width 111 height 26
select select "range"
click at [499, 140] on select "[DATE] [DATE] Custom Range" at bounding box center [554, 153] width 111 height 26
click at [668, 151] on input "02-09-2025" at bounding box center [689, 153] width 116 height 24
select select "9"
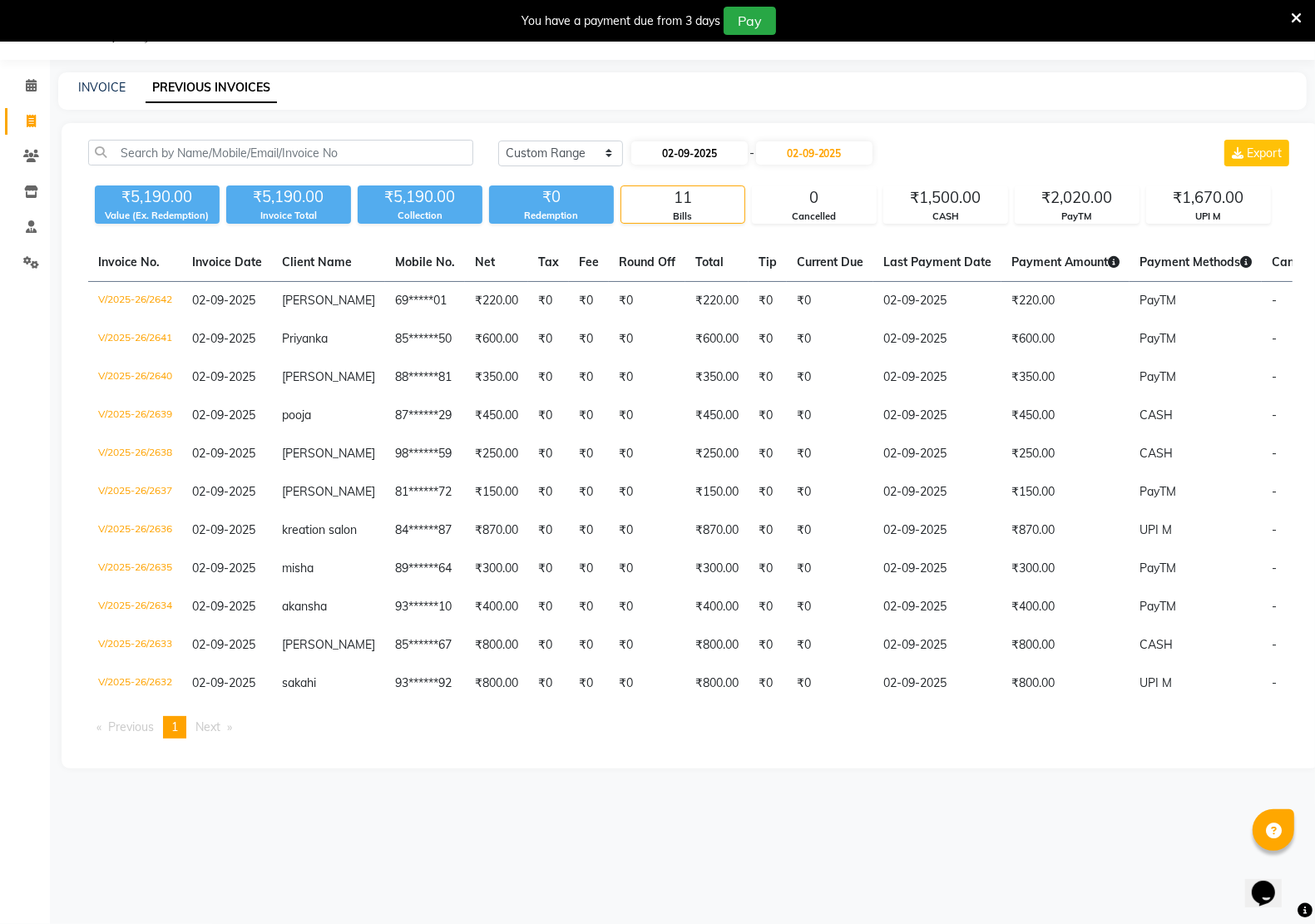
select select "2025"
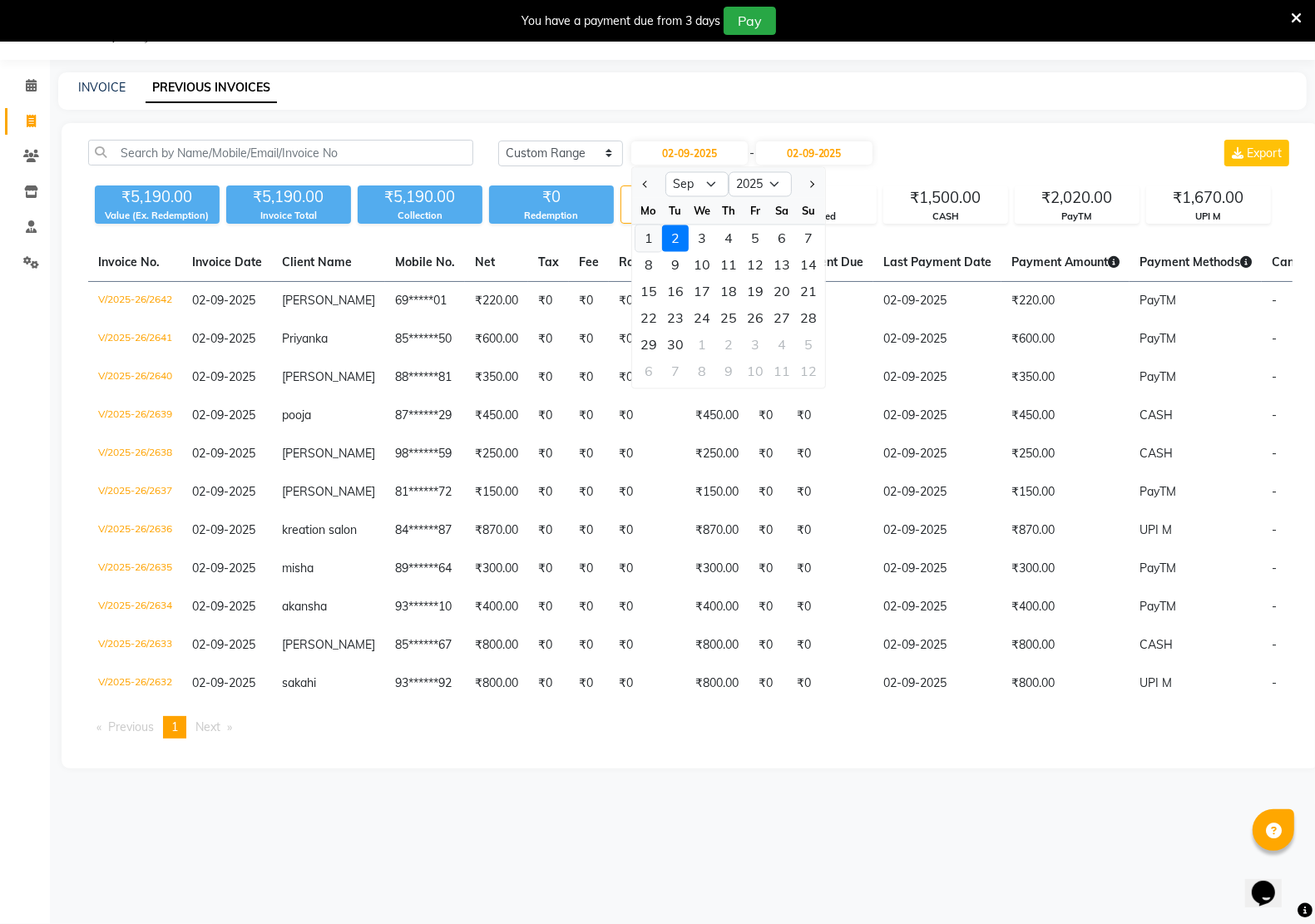
click at [650, 239] on div "1" at bounding box center [649, 239] width 27 height 27
type input "[DATE]"
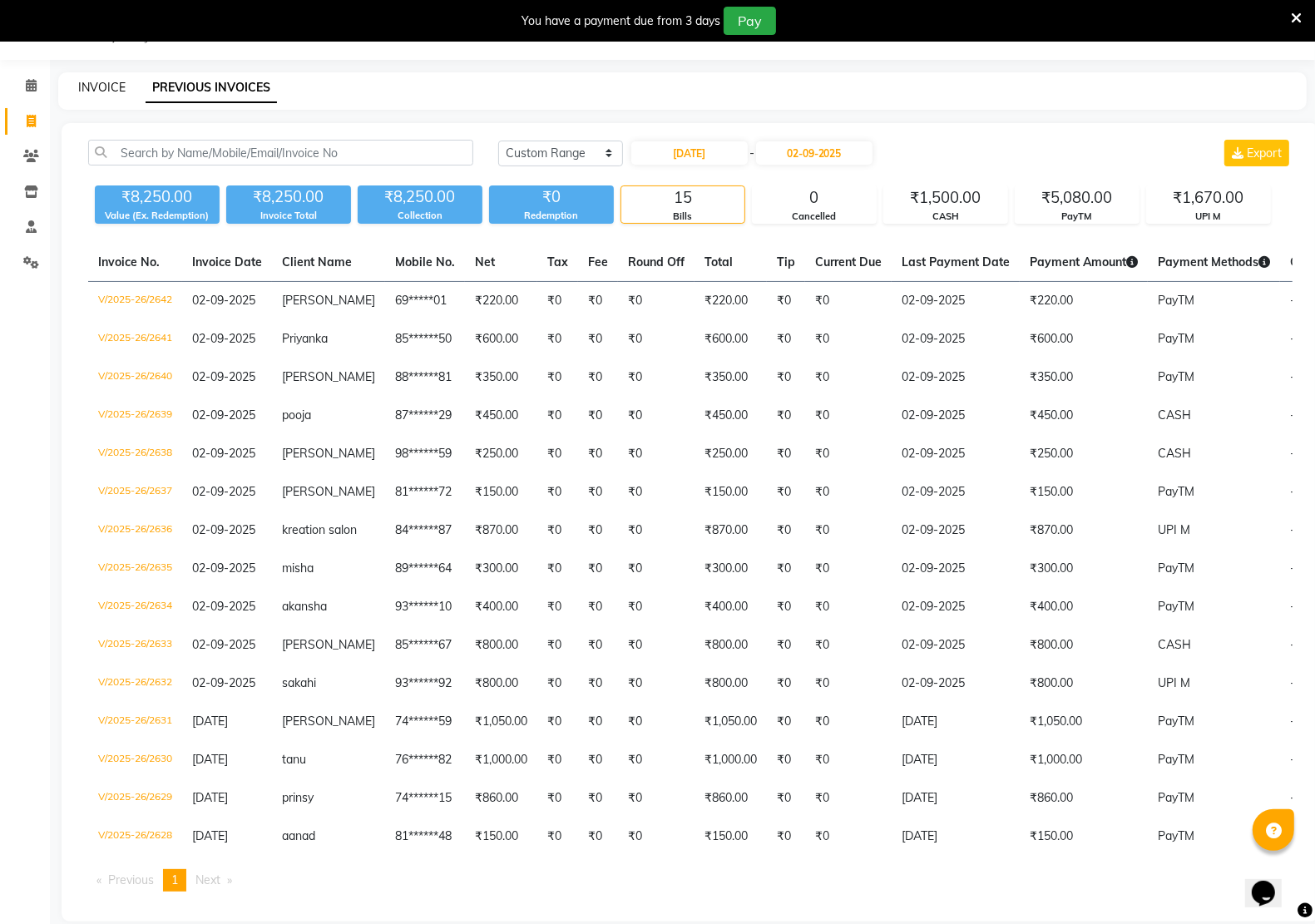
click at [89, 86] on link "INVOICE" at bounding box center [102, 88] width 47 height 15
select select "service"
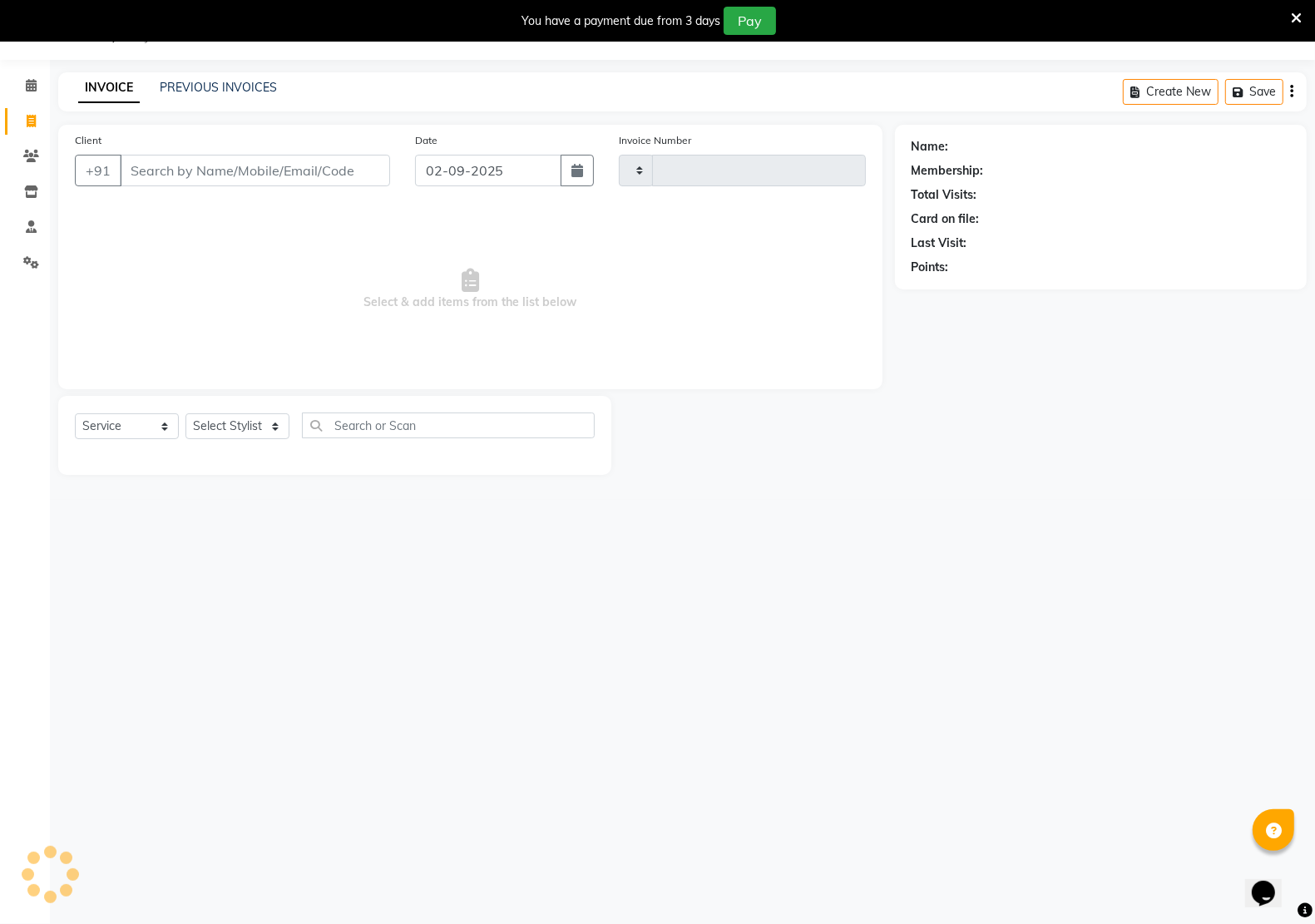
type input "2643"
select select "6170"
click at [275, 176] on input "Client" at bounding box center [255, 169] width 270 height 31
click at [235, 179] on input "Client" at bounding box center [255, 169] width 270 height 31
click at [218, 180] on input "Client" at bounding box center [255, 169] width 270 height 31
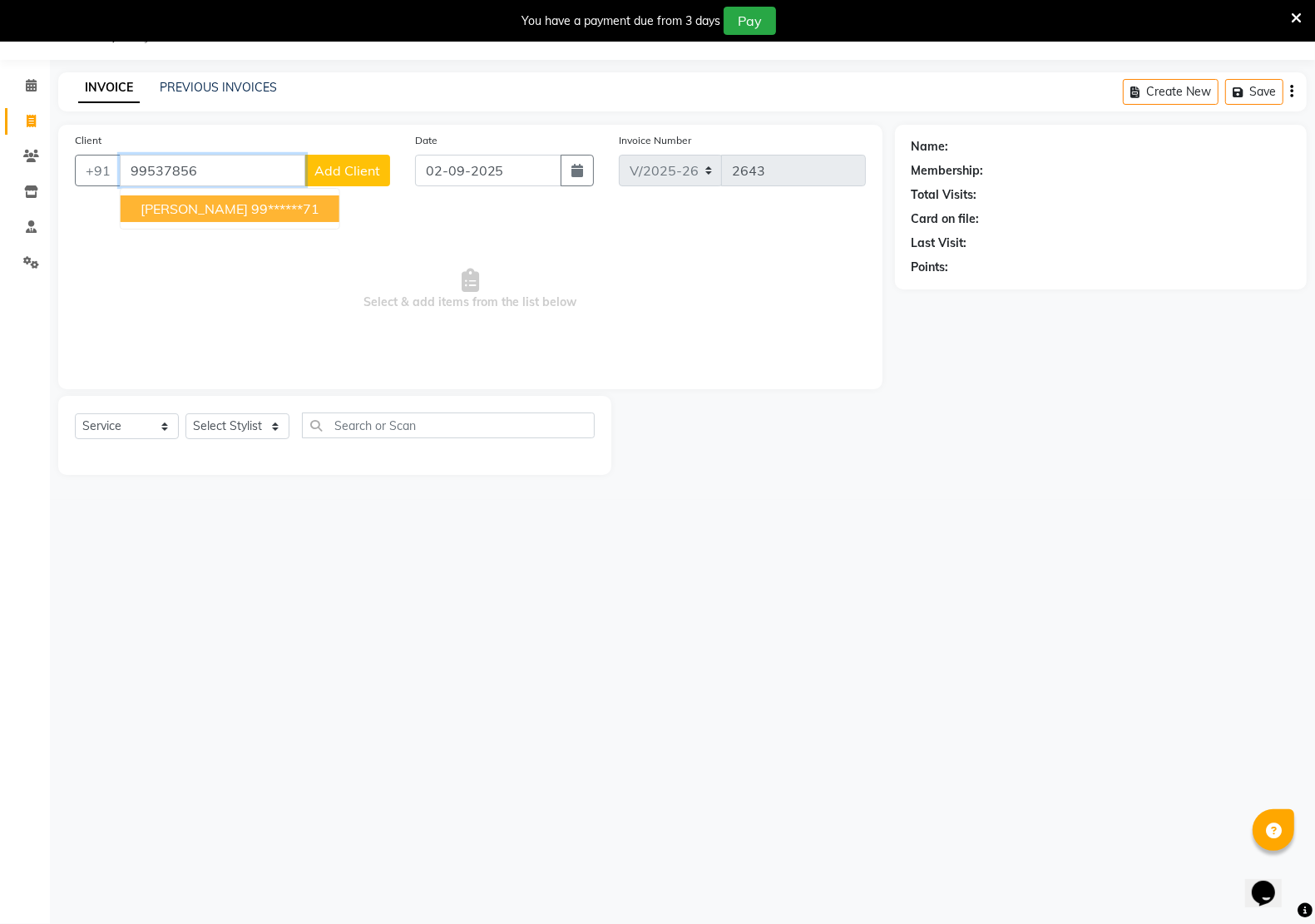
click at [177, 214] on span "[PERSON_NAME]" at bounding box center [194, 209] width 107 height 17
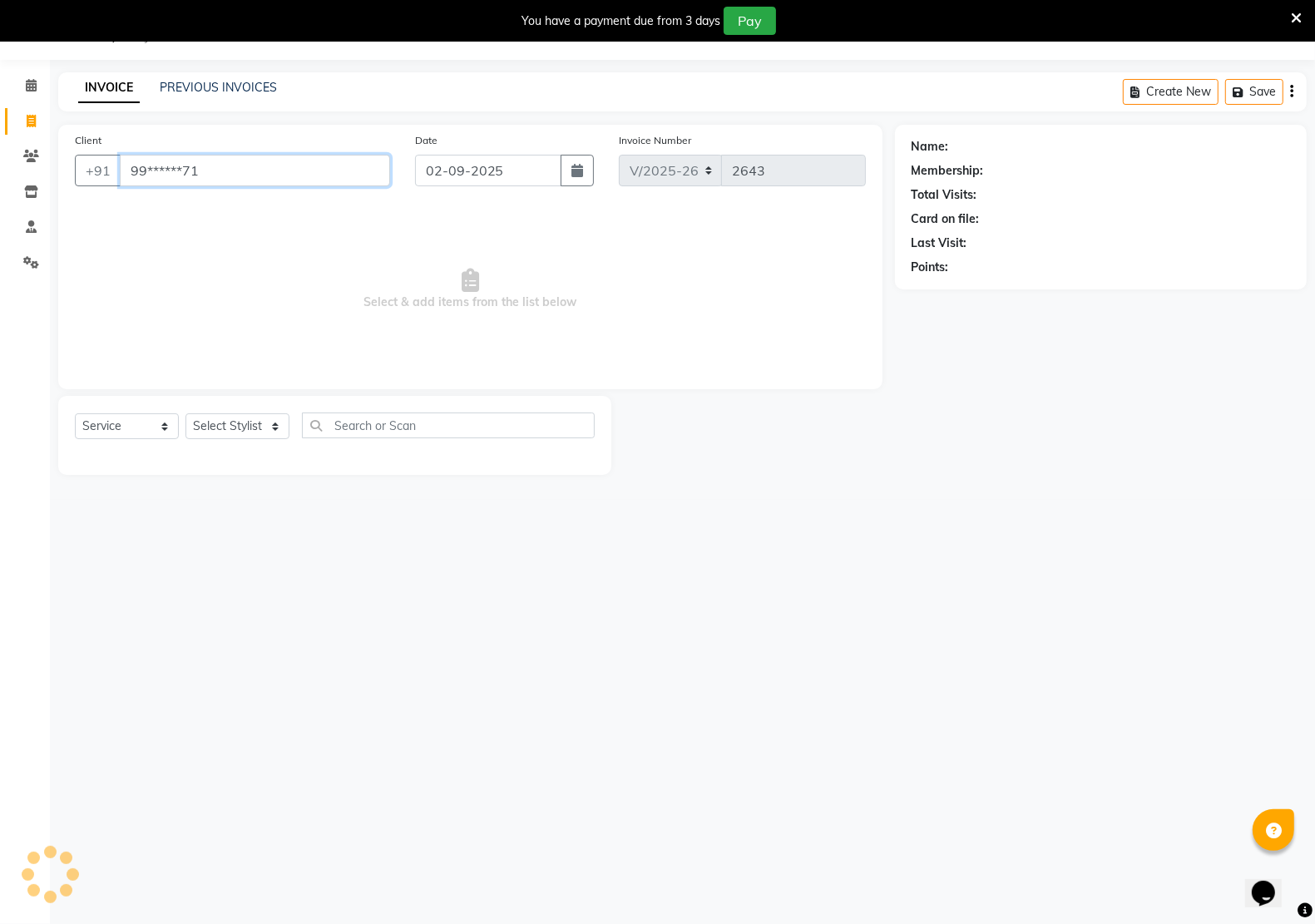
type input "99******71"
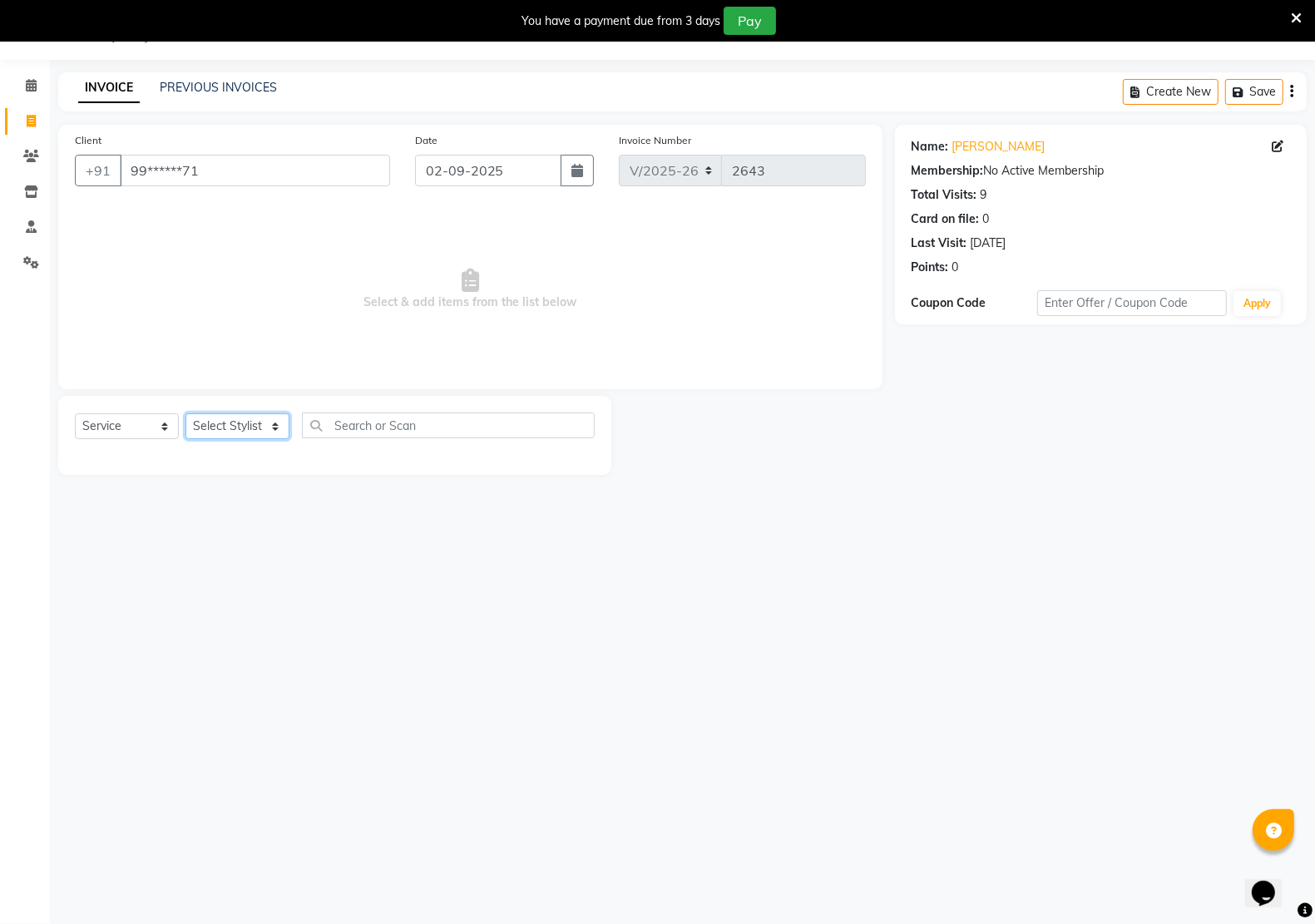
click at [241, 427] on select "Select Stylist [PERSON_NAME] Jeet Manager [PERSON_NAME] Manager [PERSON_NAME] S…" at bounding box center [237, 426] width 104 height 26
select select "65998"
click at [186, 413] on select "Select Stylist [PERSON_NAME] Jeet Manager [PERSON_NAME] Manager [PERSON_NAME] S…" at bounding box center [237, 426] width 104 height 26
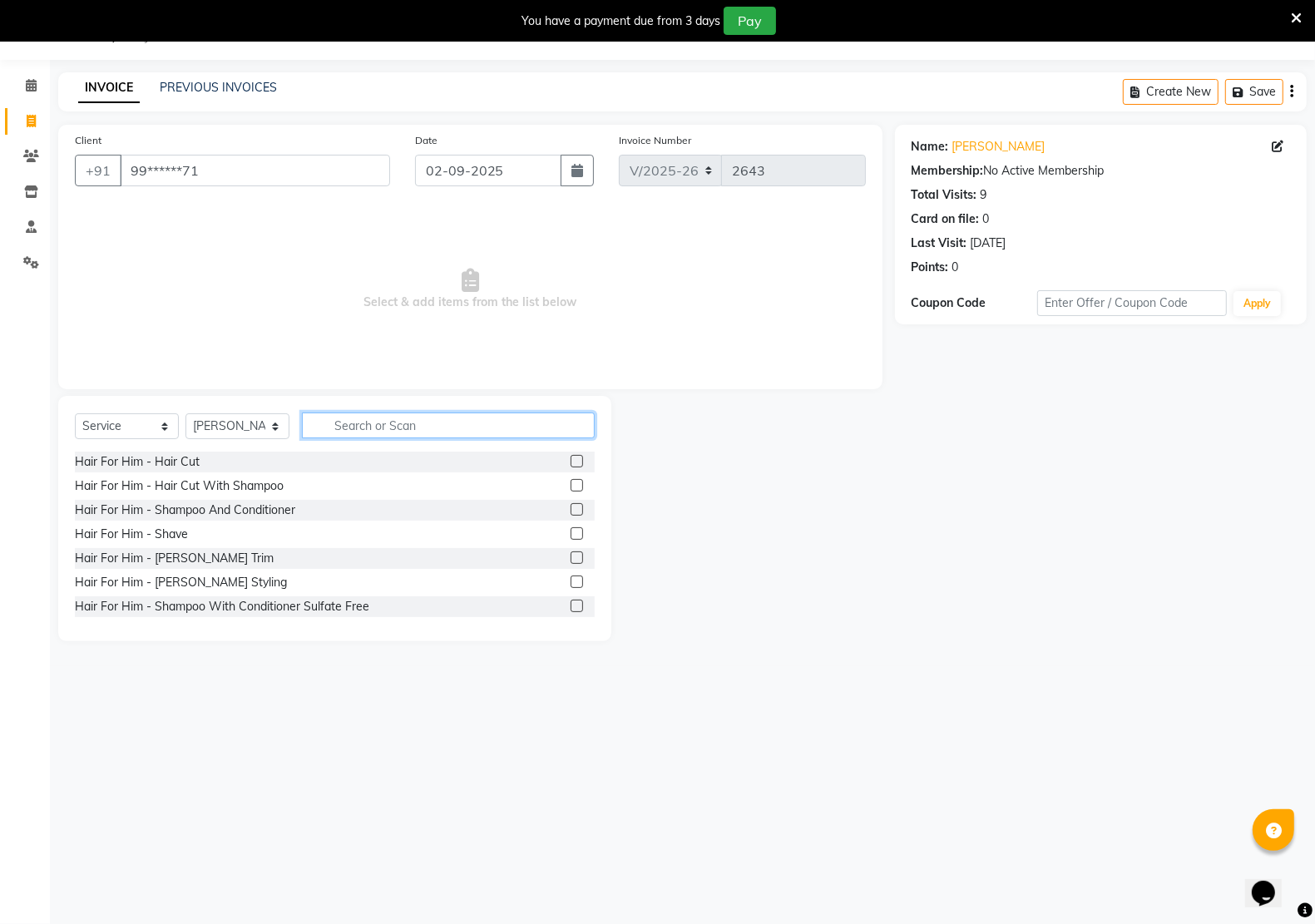
click at [358, 432] on input "text" at bounding box center [448, 425] width 293 height 26
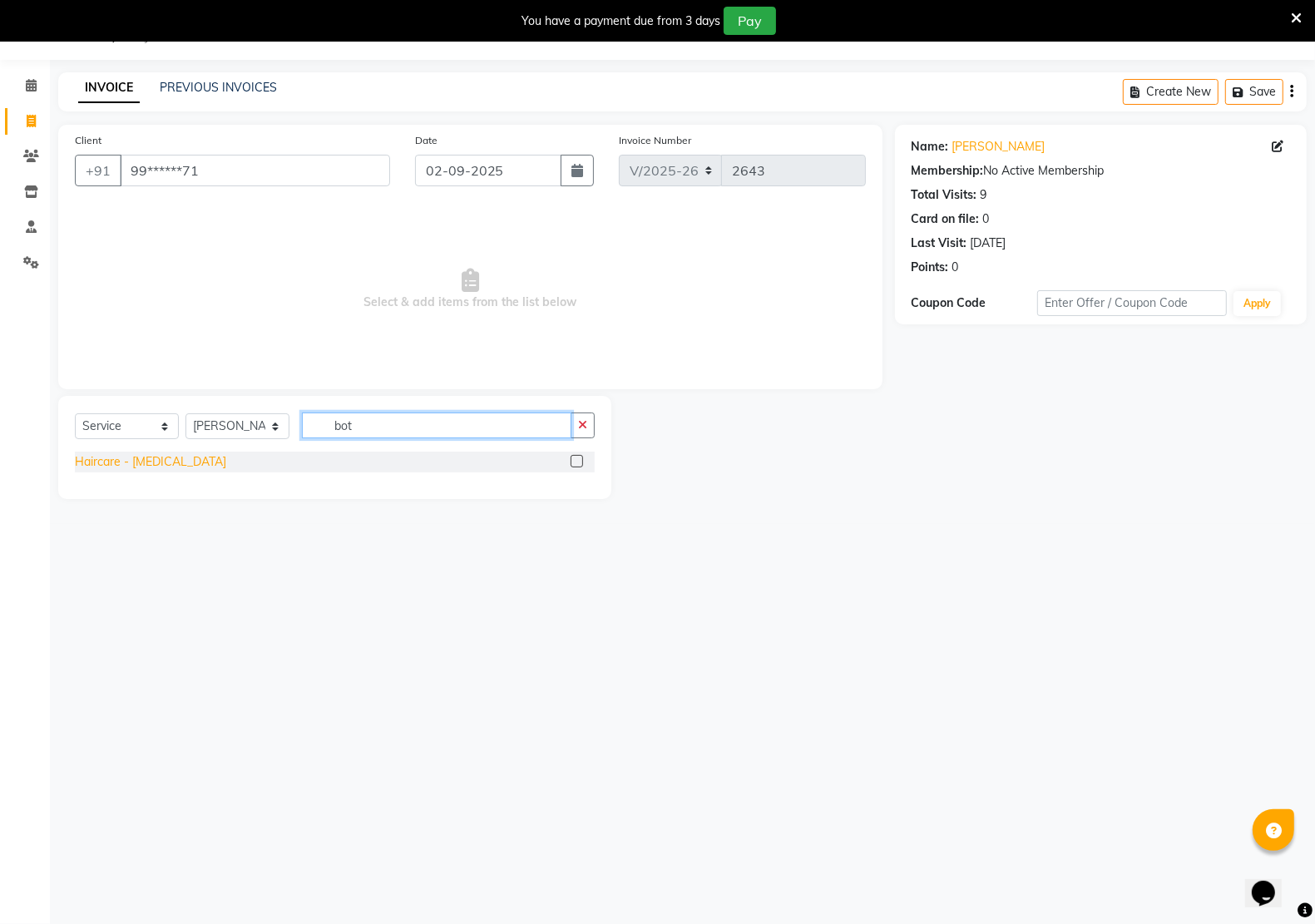
type input "bot"
click at [129, 461] on div "Haircare - [MEDICAL_DATA]" at bounding box center [150, 461] width 151 height 18
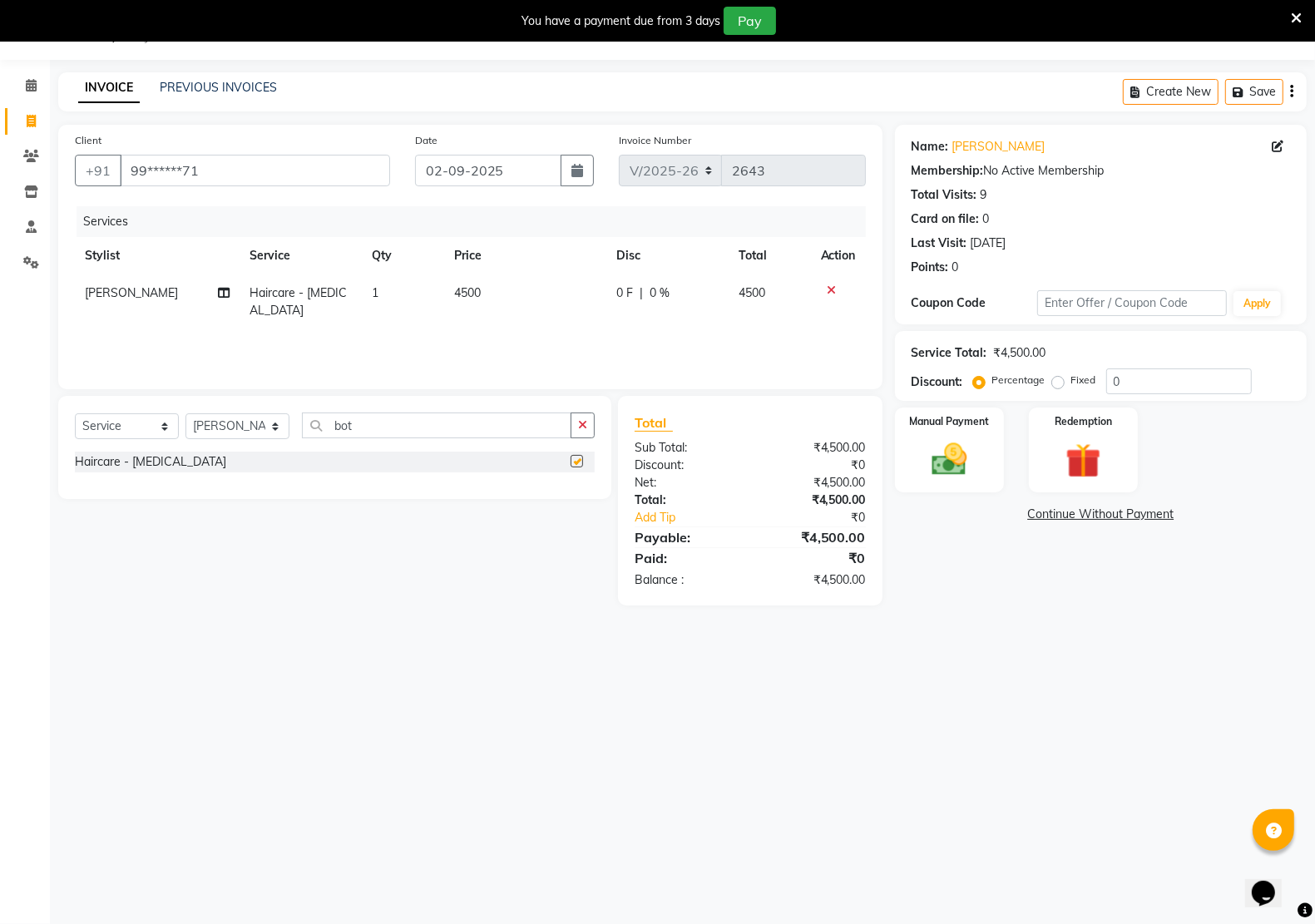
checkbox input "false"
click at [476, 280] on td "4500" at bounding box center [525, 301] width 162 height 55
select select "65998"
drag, startPoint x: 547, startPoint y: 298, endPoint x: 470, endPoint y: 291, distance: 77.3
click at [466, 289] on td "4500" at bounding box center [528, 309] width 124 height 71
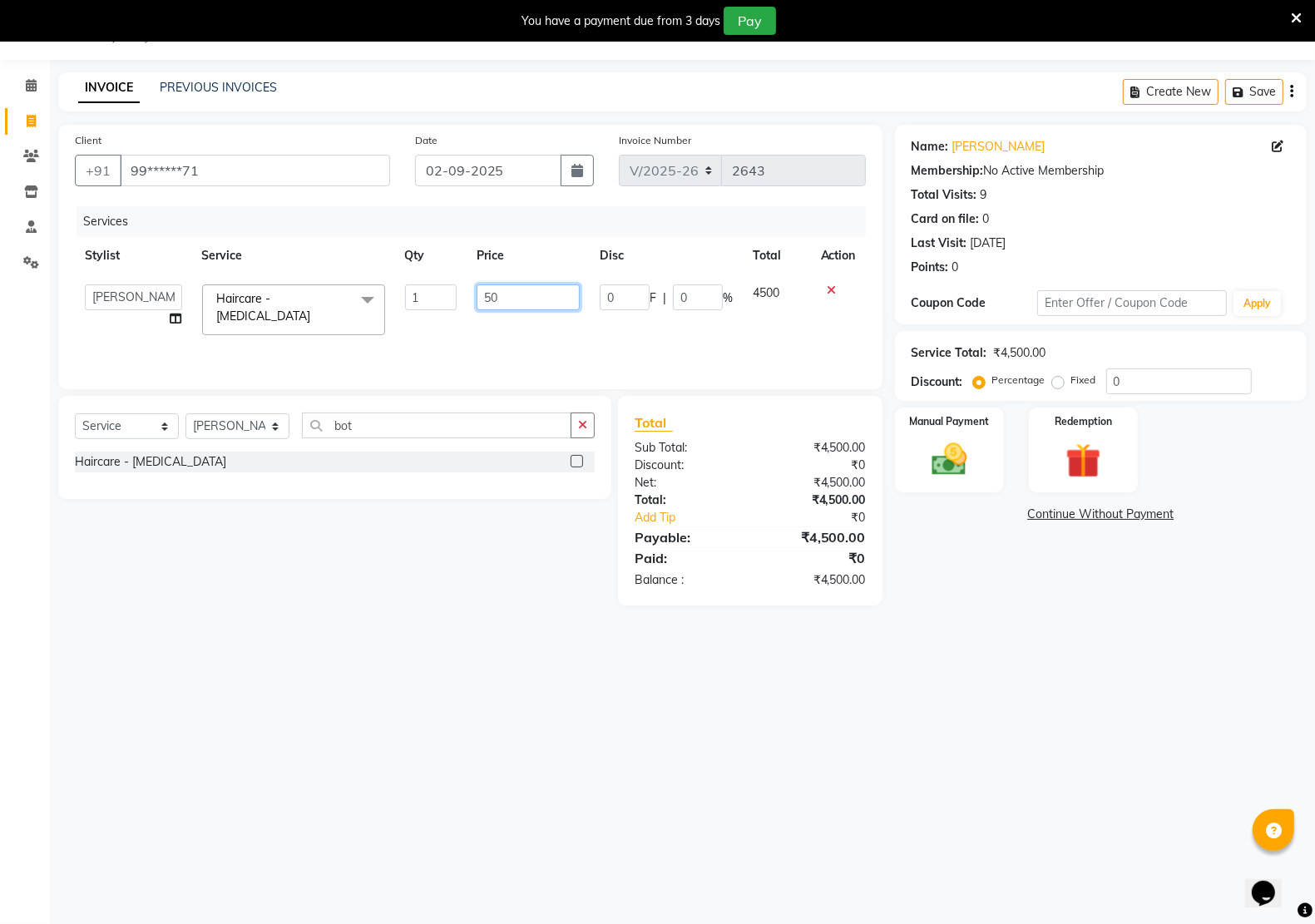
type input "500"
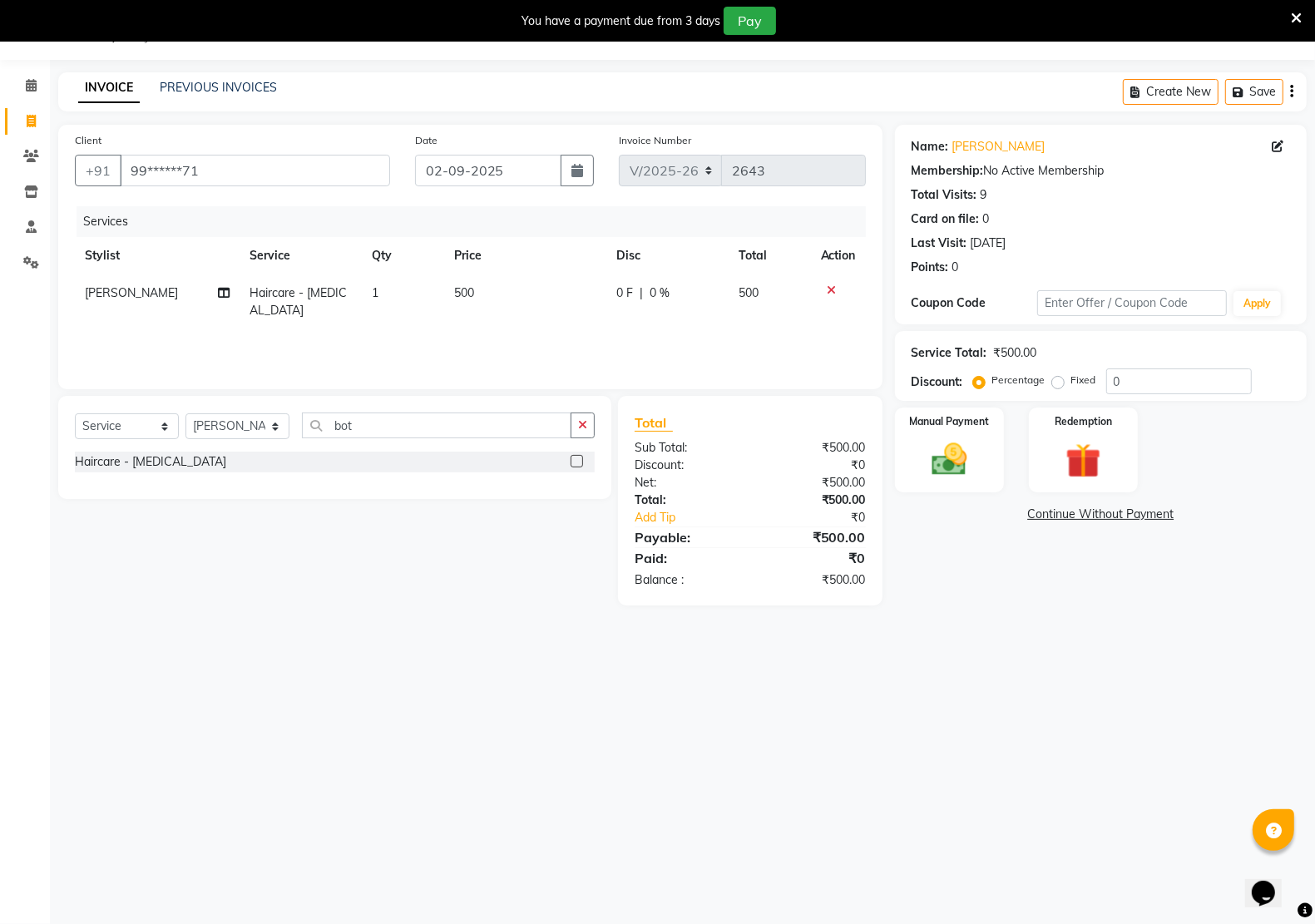
click at [913, 651] on div "08047224946 Select Location × Kreations Unisex Salon, Sector 22 Default Panel M…" at bounding box center [657, 462] width 1315 height 924
click at [957, 462] on img at bounding box center [950, 459] width 59 height 41
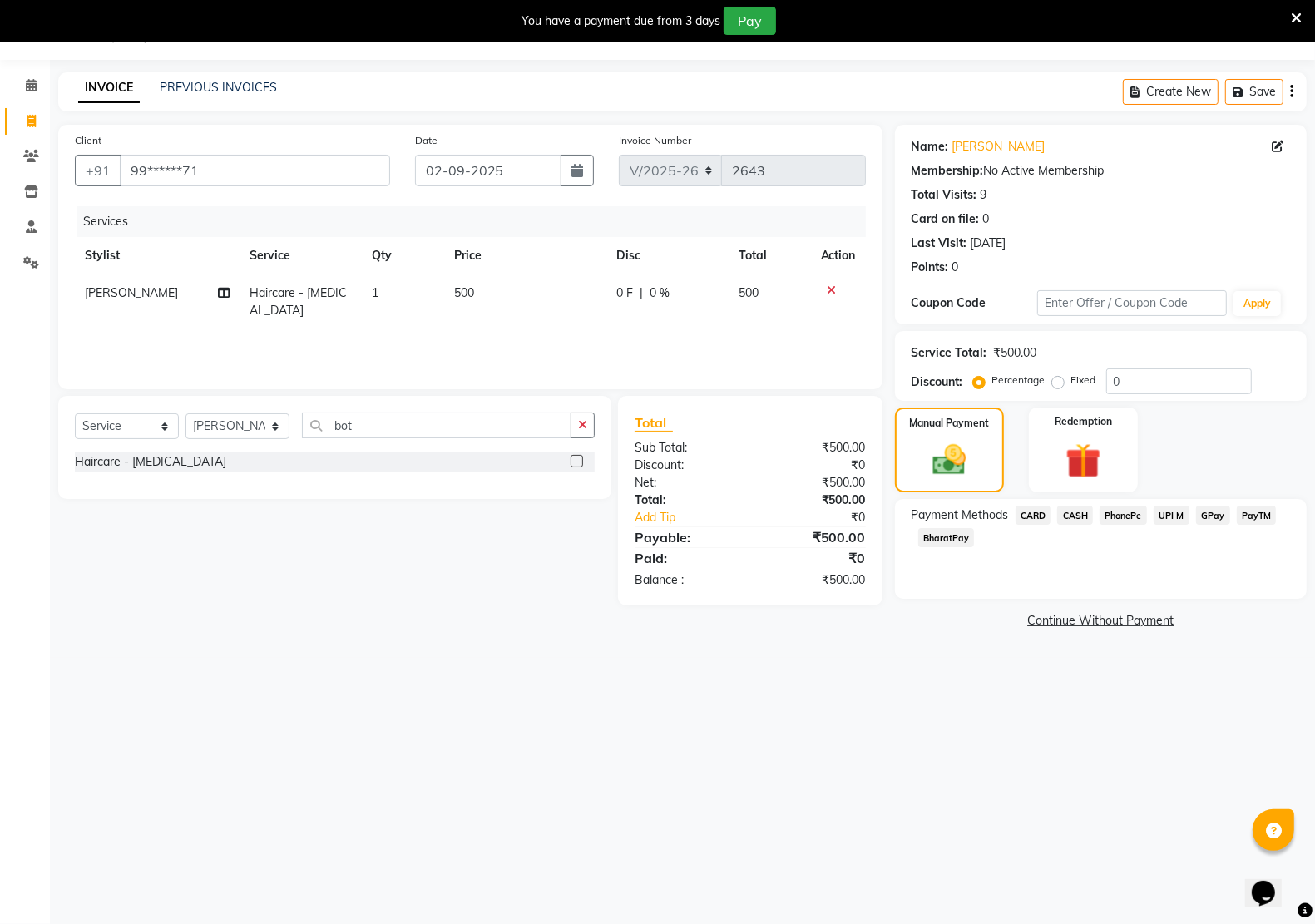
click at [1257, 513] on span "PayTM" at bounding box center [1256, 515] width 40 height 19
drag, startPoint x: 1167, startPoint y: 626, endPoint x: 1111, endPoint y: 671, distance: 71.8
click at [1167, 628] on button "Add Payment" at bounding box center [1168, 626] width 245 height 26
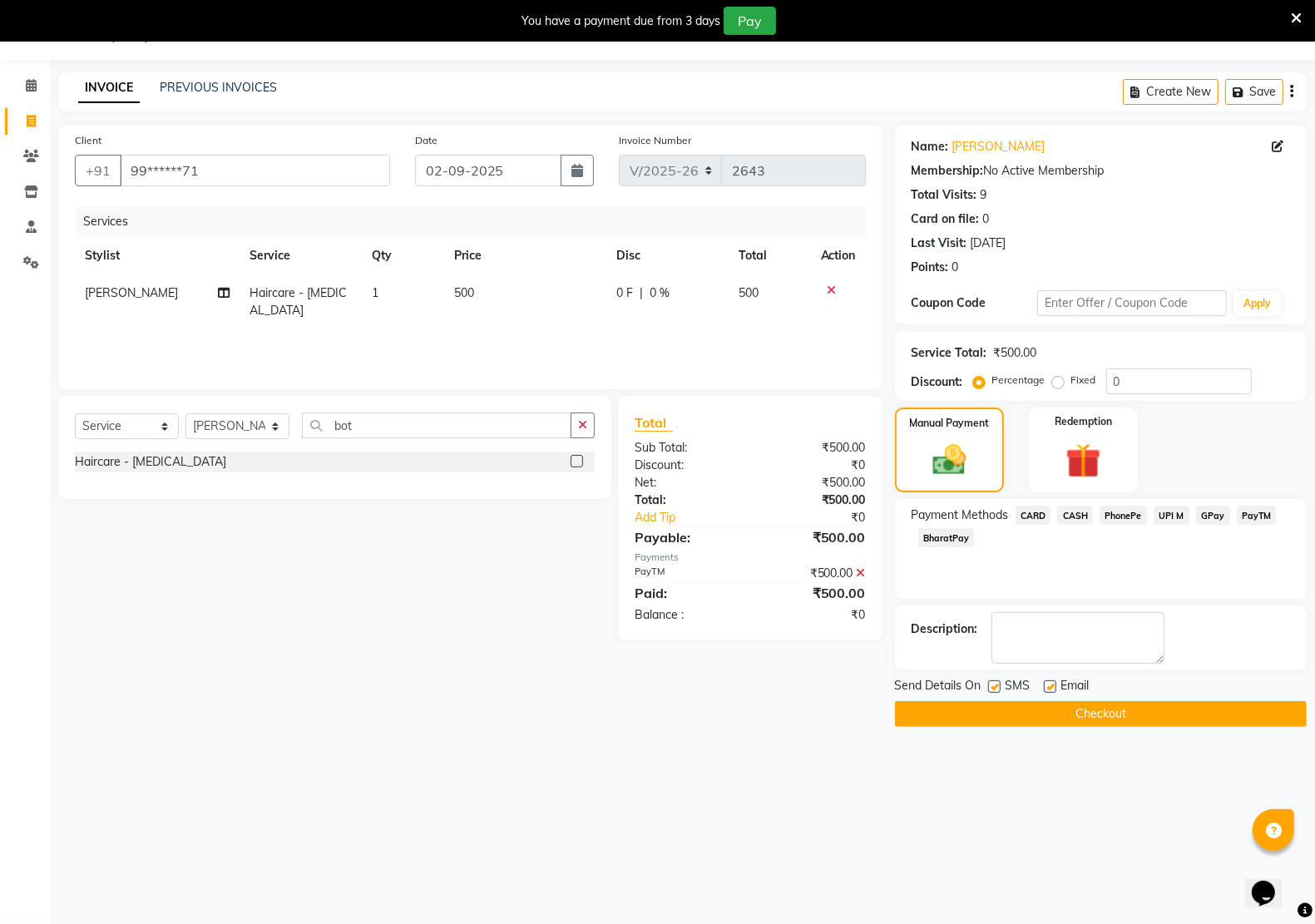
drag, startPoint x: 1049, startPoint y: 683, endPoint x: 1029, endPoint y: 694, distance: 22.8
click at [1048, 687] on label at bounding box center [1050, 686] width 13 height 13
click at [1048, 687] on input "checkbox" at bounding box center [1049, 687] width 11 height 11
checkbox input "false"
drag, startPoint x: 990, startPoint y: 683, endPoint x: 990, endPoint y: 702, distance: 19.0
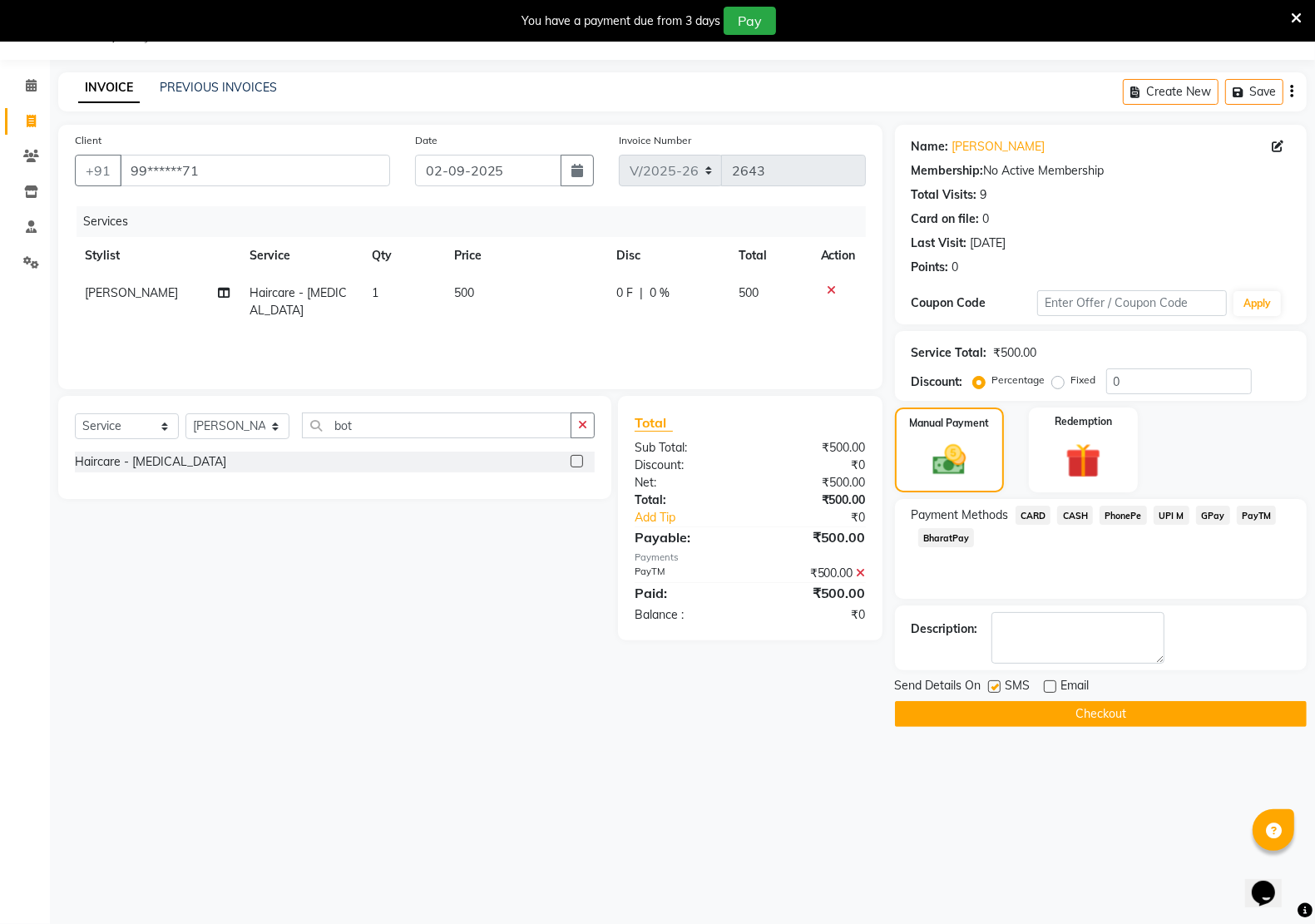
click at [990, 685] on label at bounding box center [994, 686] width 13 height 13
click at [990, 685] on input "checkbox" at bounding box center [994, 687] width 11 height 11
checkbox input "false"
click at [992, 704] on button "Checkout" at bounding box center [1101, 713] width 412 height 26
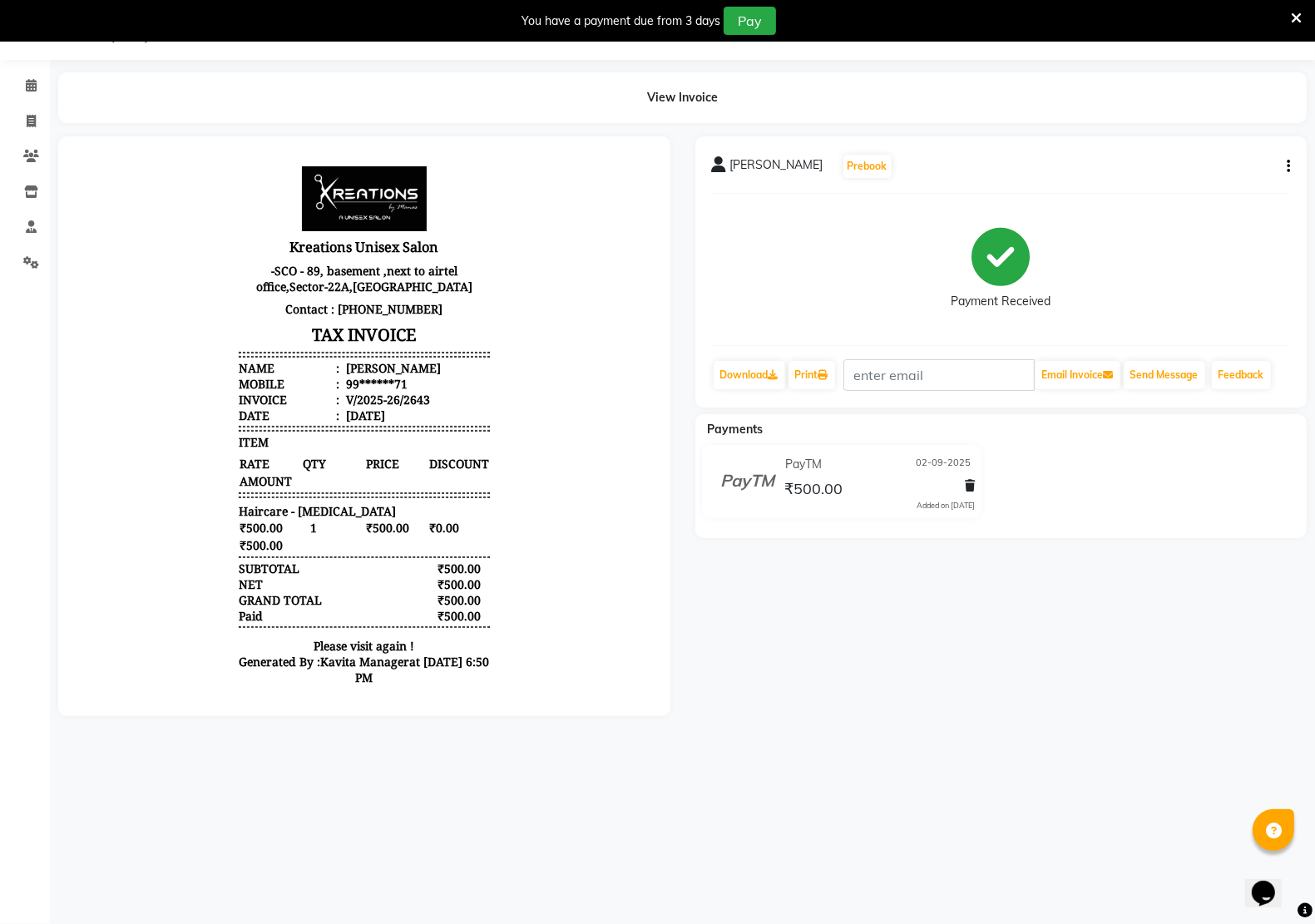
click at [866, 705] on div "[PERSON_NAME] Prebook Payment Received Download Print Email Invoice Send Messag…" at bounding box center [1001, 426] width 637 height 579
click at [806, 310] on div "Payment Received" at bounding box center [1001, 270] width 579 height 125
click at [28, 121] on icon at bounding box center [31, 121] width 9 height 13
select select "service"
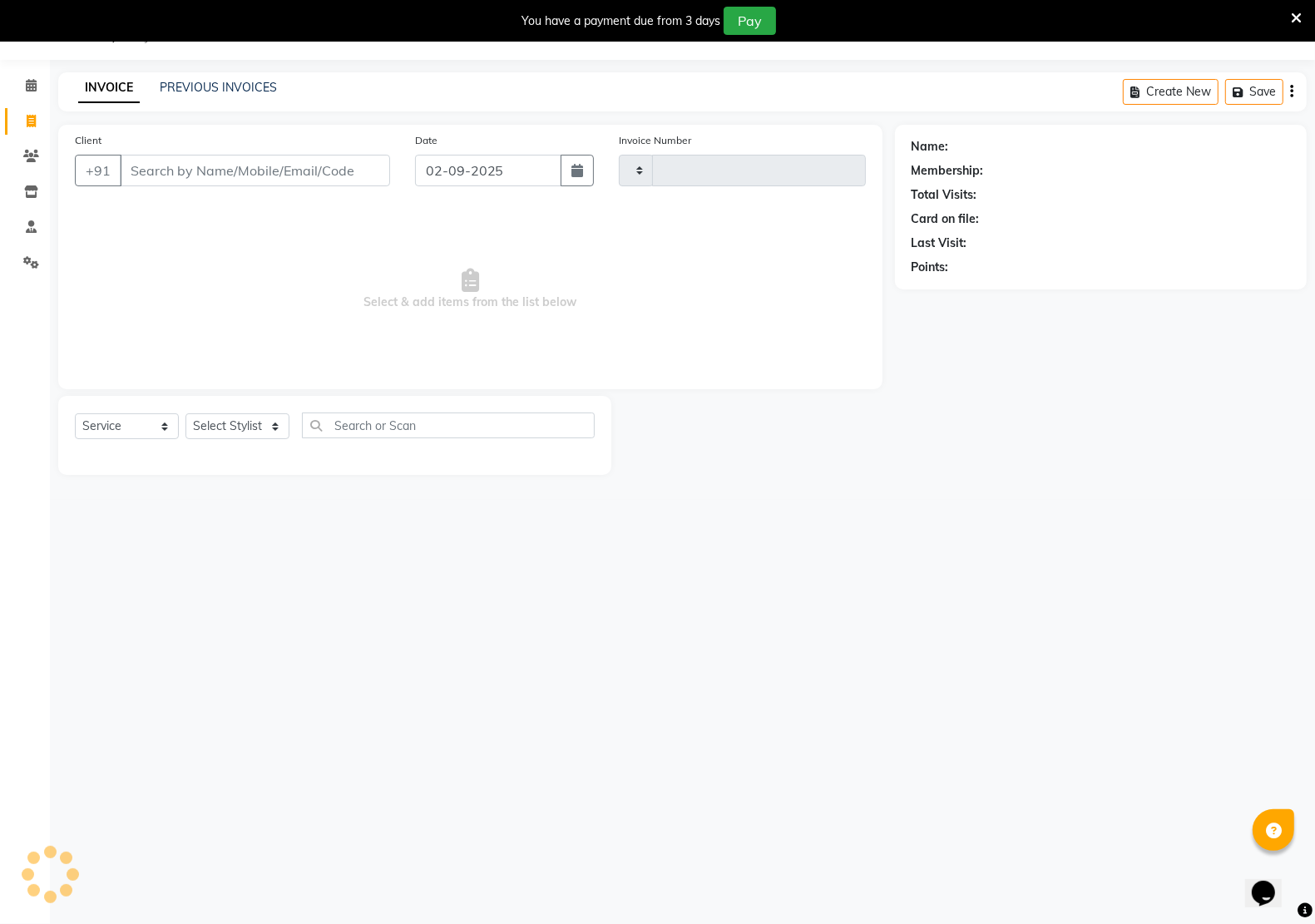
type input "2644"
select select "6170"
click at [245, 91] on link "PREVIOUS INVOICES" at bounding box center [218, 88] width 117 height 15
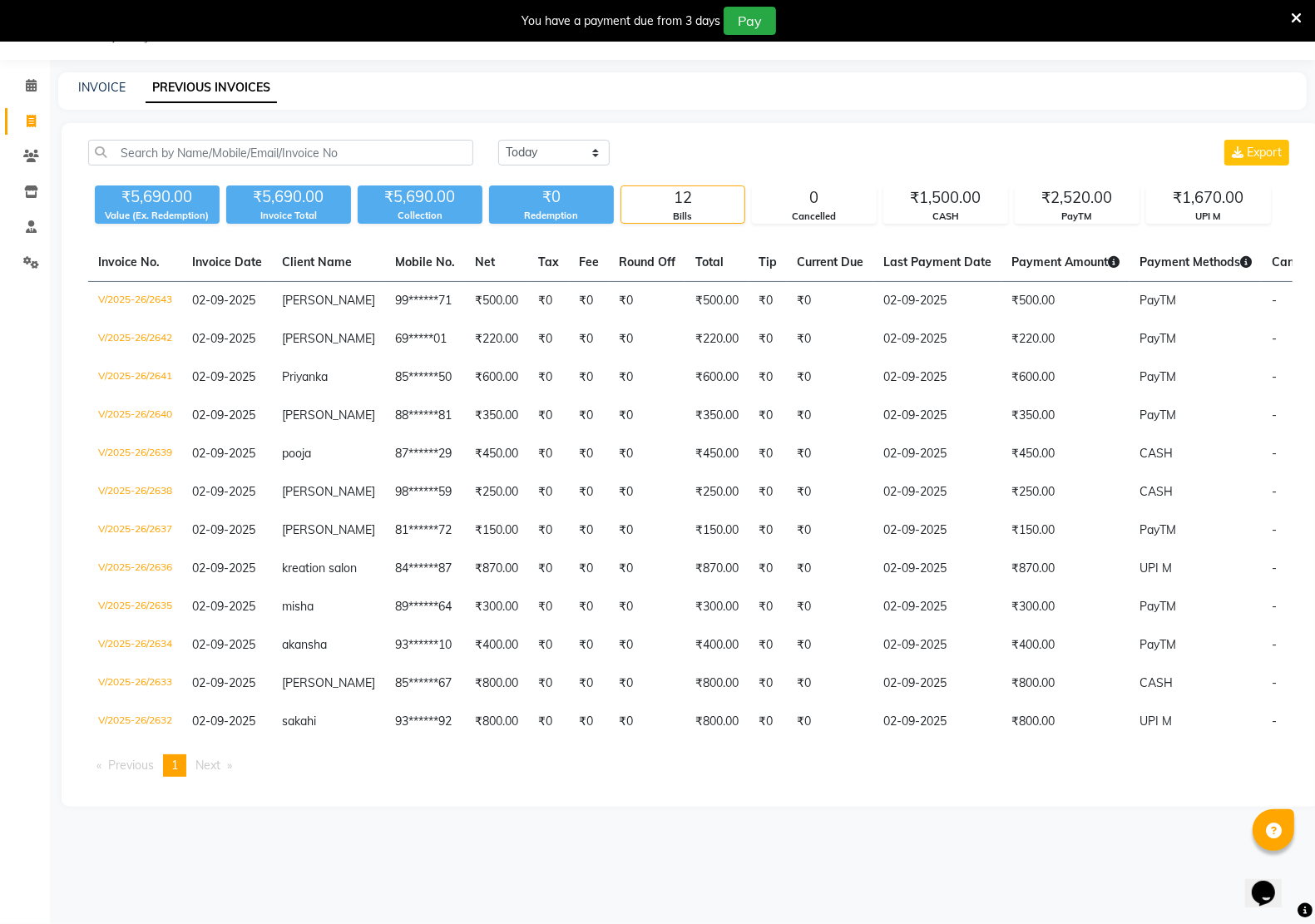
click at [295, 133] on div "[DATE] [DATE] Custom Range Export ₹5,690.00 Value (Ex. Redemption) ₹5,690.00 In…" at bounding box center [690, 465] width 1258 height 684
click at [109, 80] on link "INVOICE" at bounding box center [102, 88] width 47 height 15
select select "6170"
select select "service"
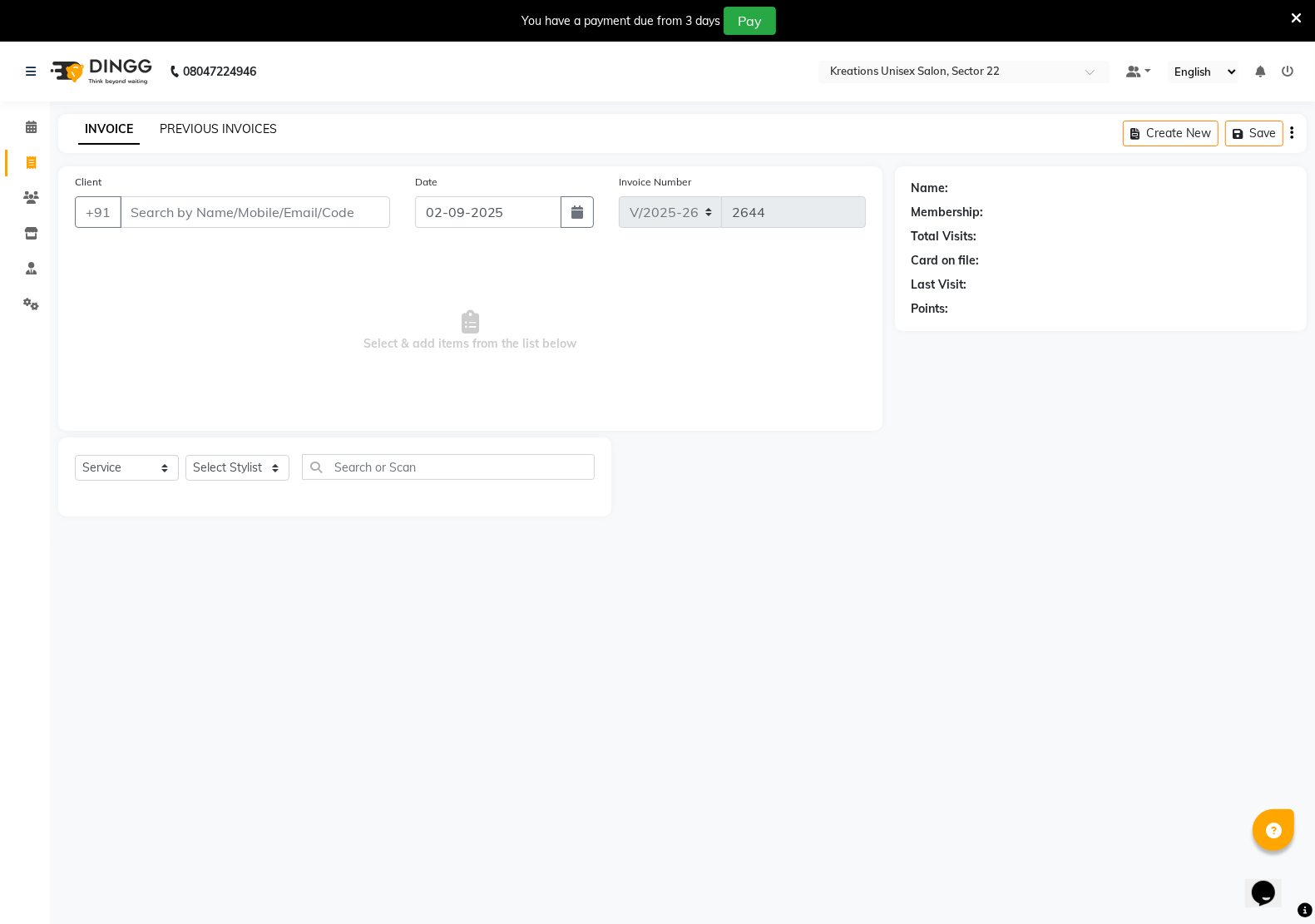
click at [212, 129] on link "PREVIOUS INVOICES" at bounding box center [218, 129] width 117 height 15
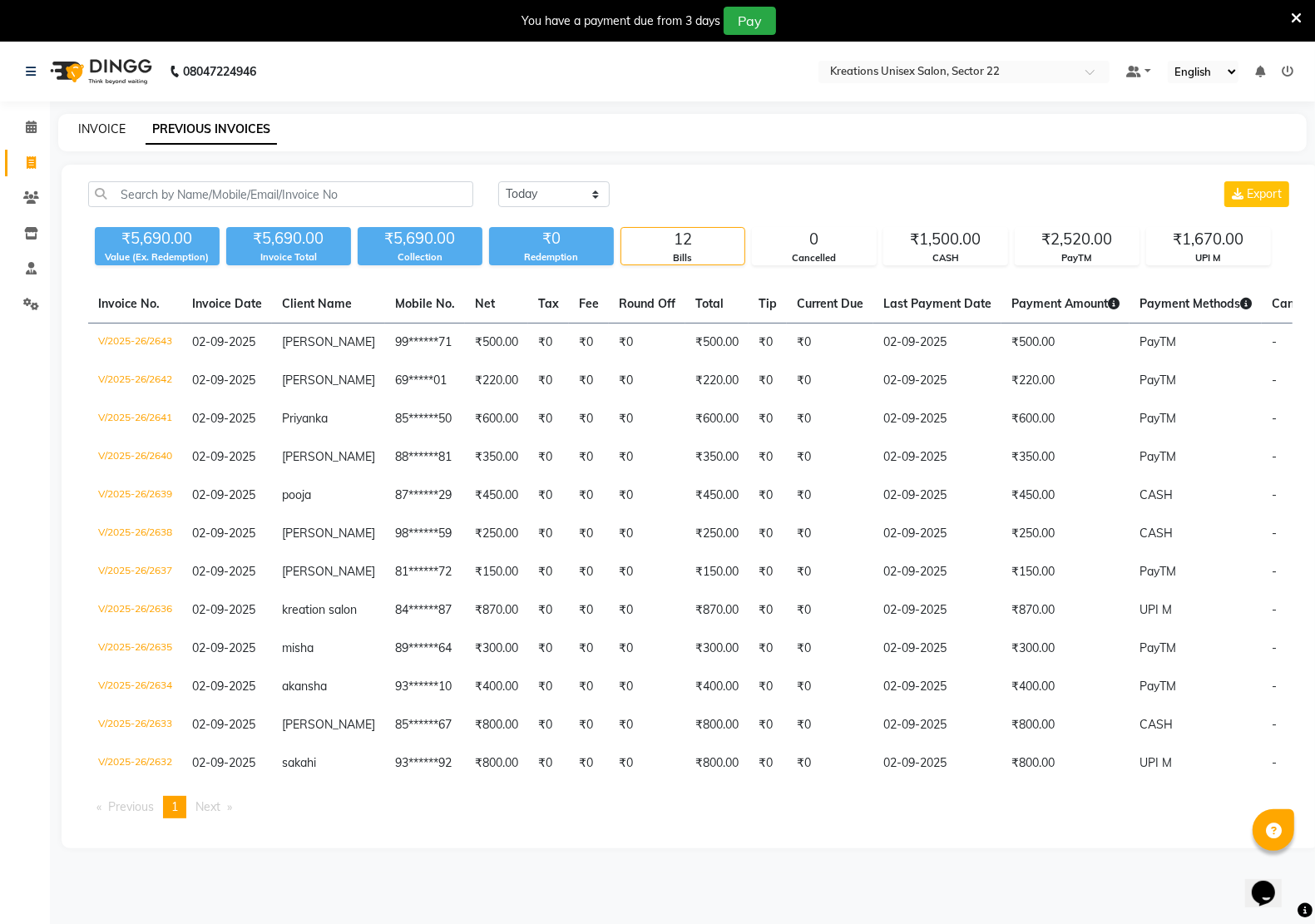
click at [92, 131] on link "INVOICE" at bounding box center [102, 129] width 47 height 15
select select "6170"
select select "service"
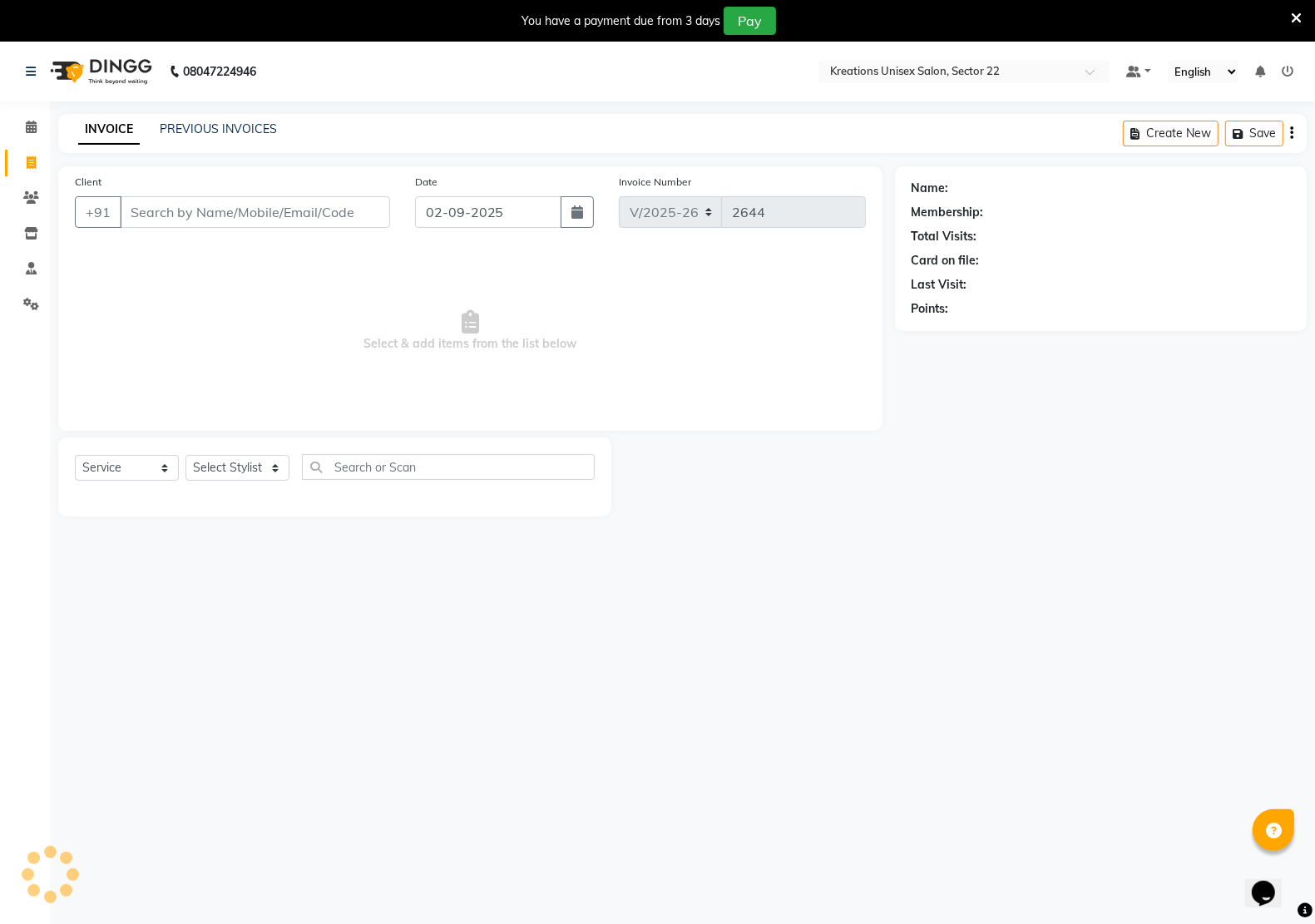
scroll to position [41, 0]
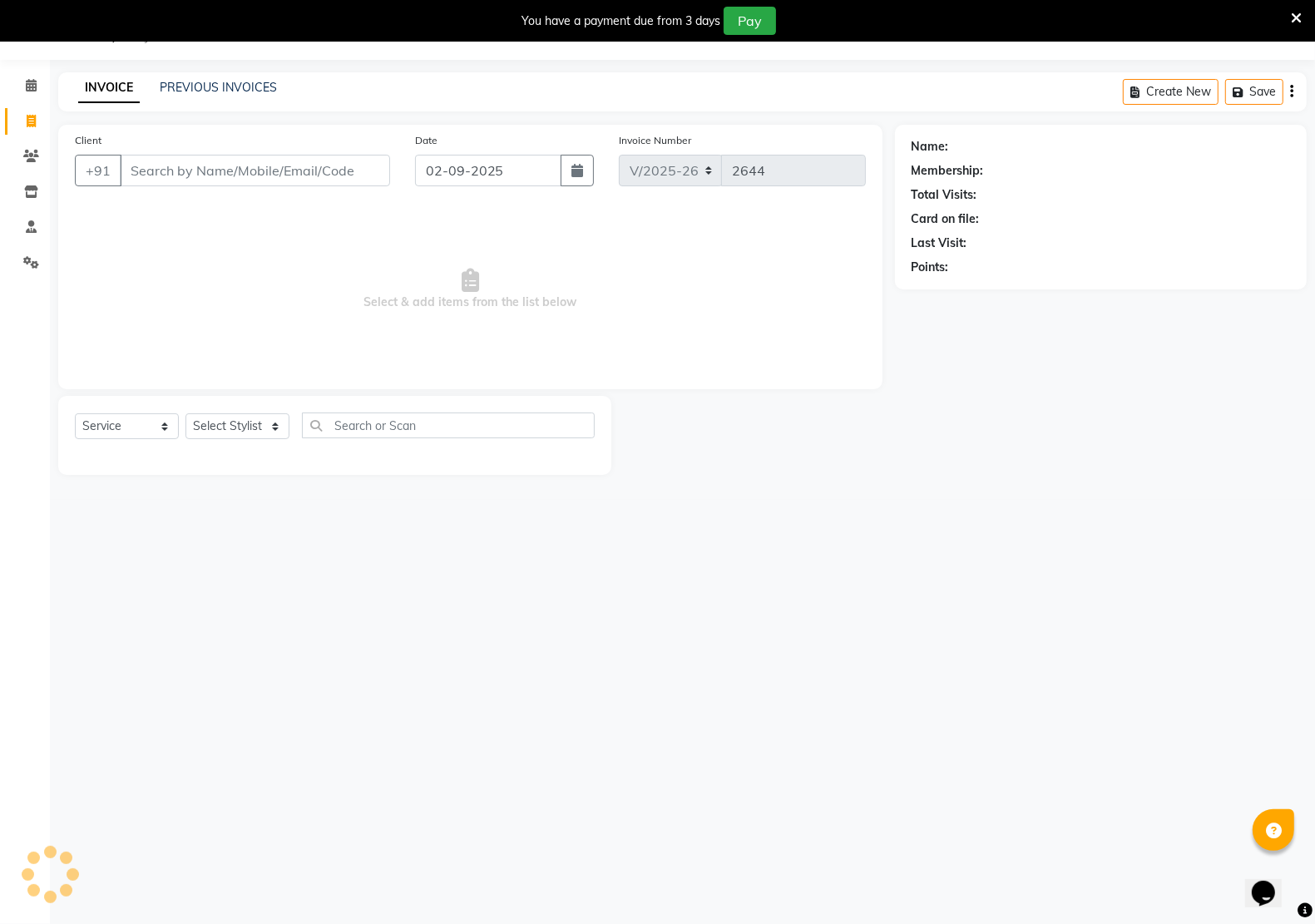
click at [135, 168] on input "Client" at bounding box center [255, 169] width 270 height 31
click at [220, 434] on select "Select Stylist [PERSON_NAME] Jeet Manager [PERSON_NAME] Manager [PERSON_NAME] S…" at bounding box center [237, 426] width 104 height 26
select select "65998"
click at [186, 413] on select "Select Stylist [PERSON_NAME] Jeet Manager [PERSON_NAME] Manager [PERSON_NAME] S…" at bounding box center [237, 426] width 104 height 26
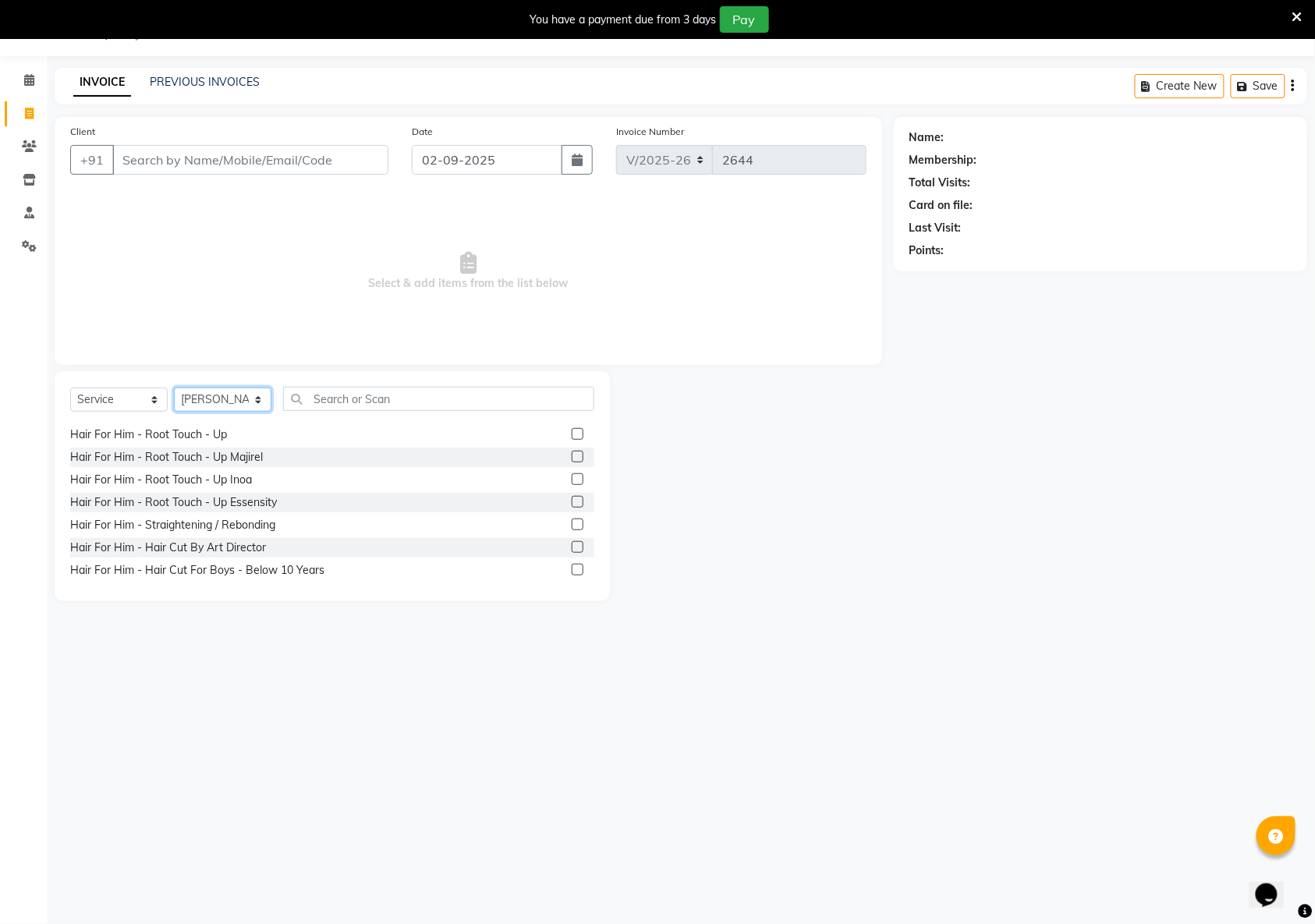
scroll to position [292, 0]
drag, startPoint x: 979, startPoint y: 729, endPoint x: 1043, endPoint y: 777, distance: 80.0
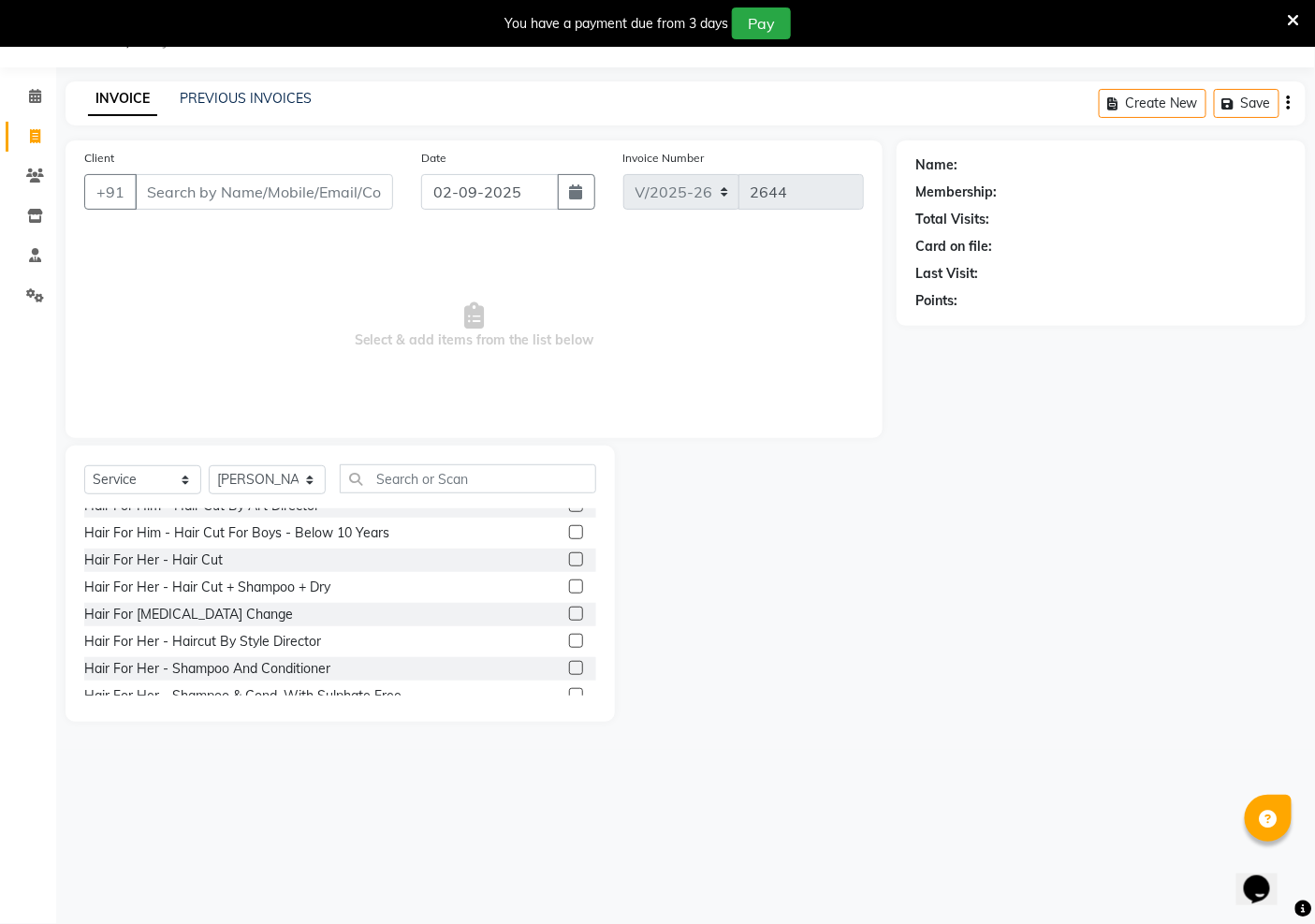
scroll to position [455, 0]
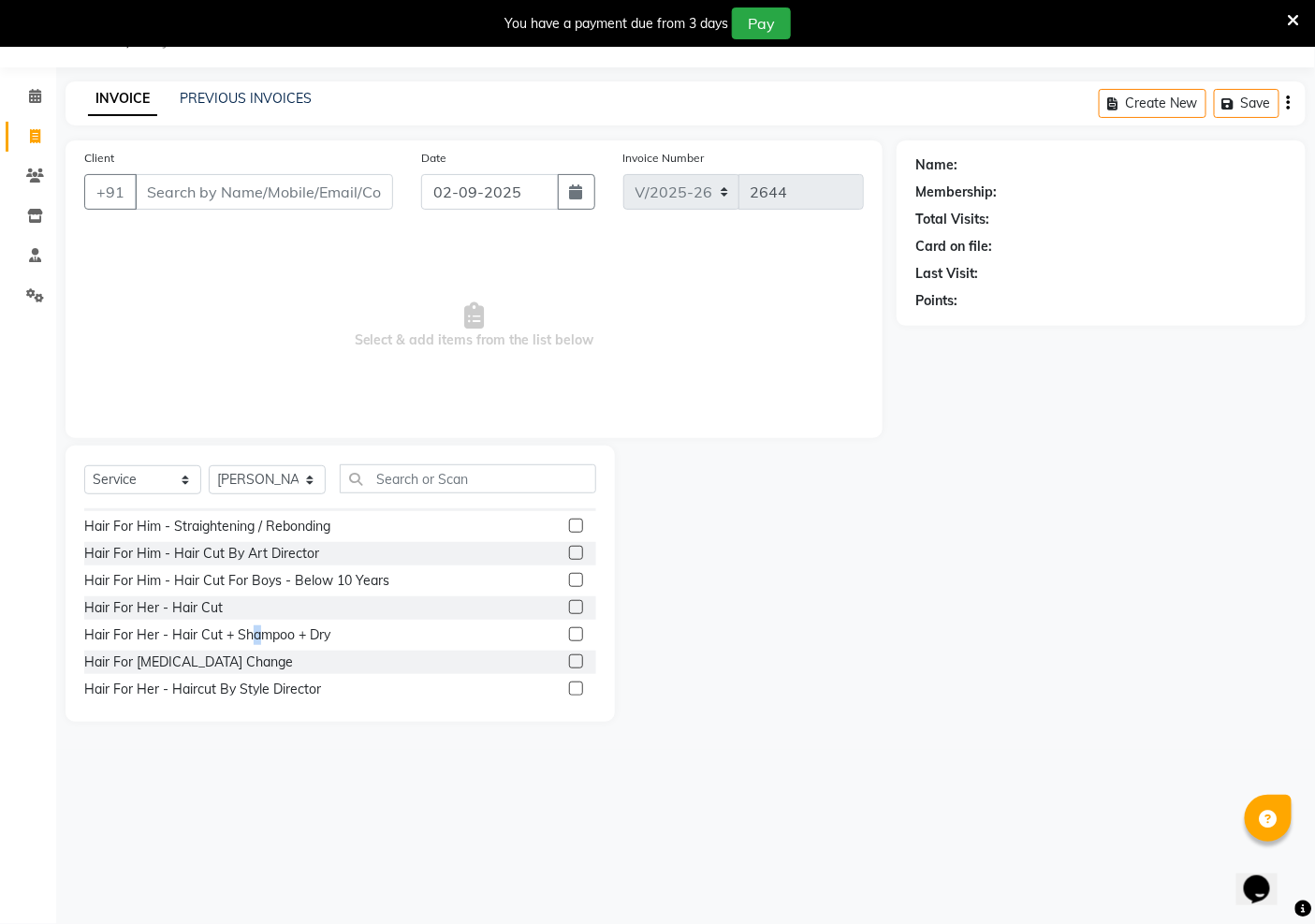
drag, startPoint x: 251, startPoint y: 633, endPoint x: 543, endPoint y: 599, distance: 294.0
click at [292, 630] on div "Hair For Her - Hair Cut + Shampoo + Dry" at bounding box center [207, 635] width 246 height 20
checkbox input "false"
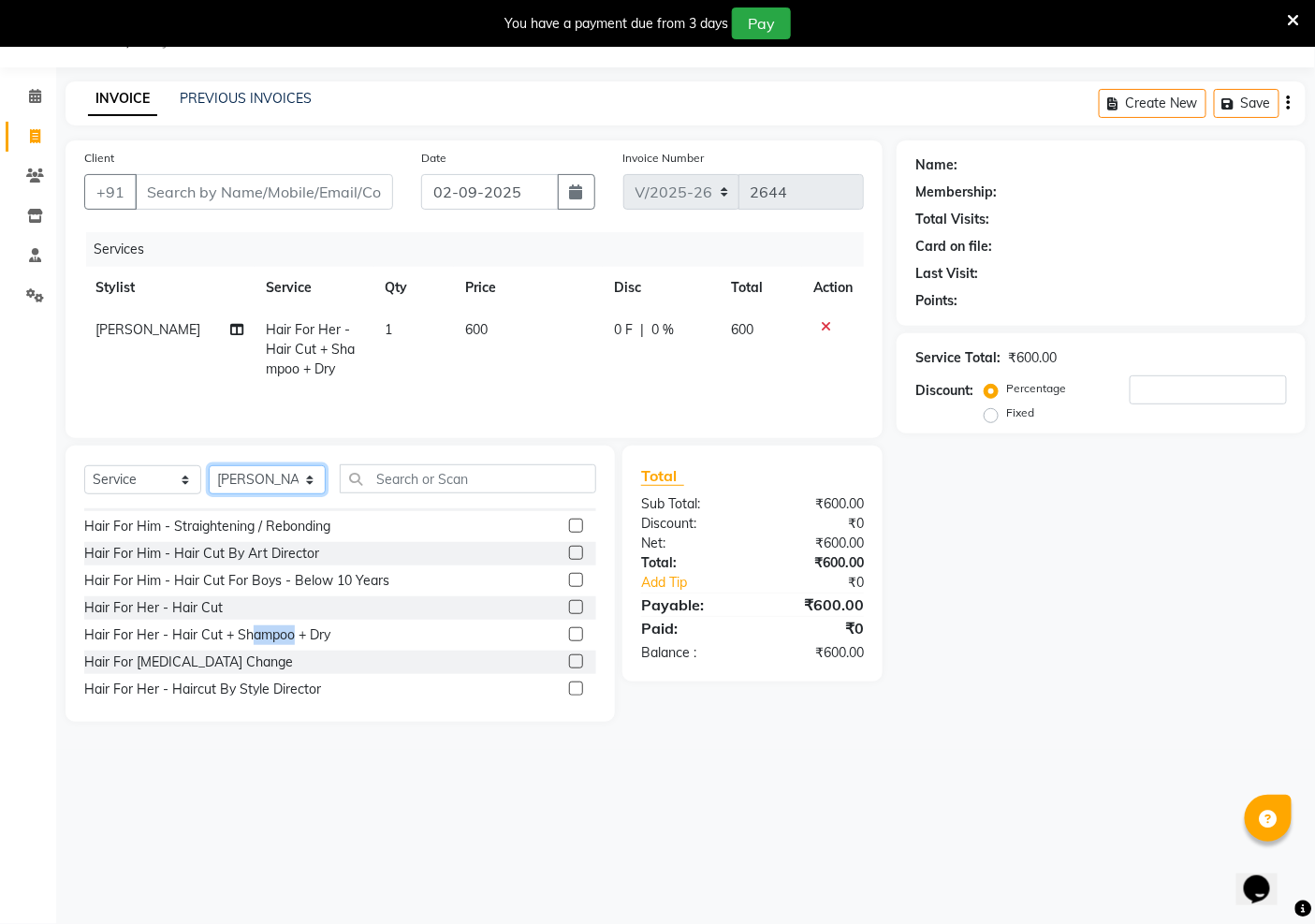
click at [284, 481] on select "Select Stylist [PERSON_NAME] Jeet Manager [PERSON_NAME] Manager [PERSON_NAME] S…" at bounding box center [267, 480] width 117 height 29
select select "69539"
click at [209, 467] on select "Select Stylist [PERSON_NAME] Jeet Manager [PERSON_NAME] Manager [PERSON_NAME] S…" at bounding box center [267, 480] width 117 height 29
click at [450, 485] on input "text" at bounding box center [468, 479] width 256 height 29
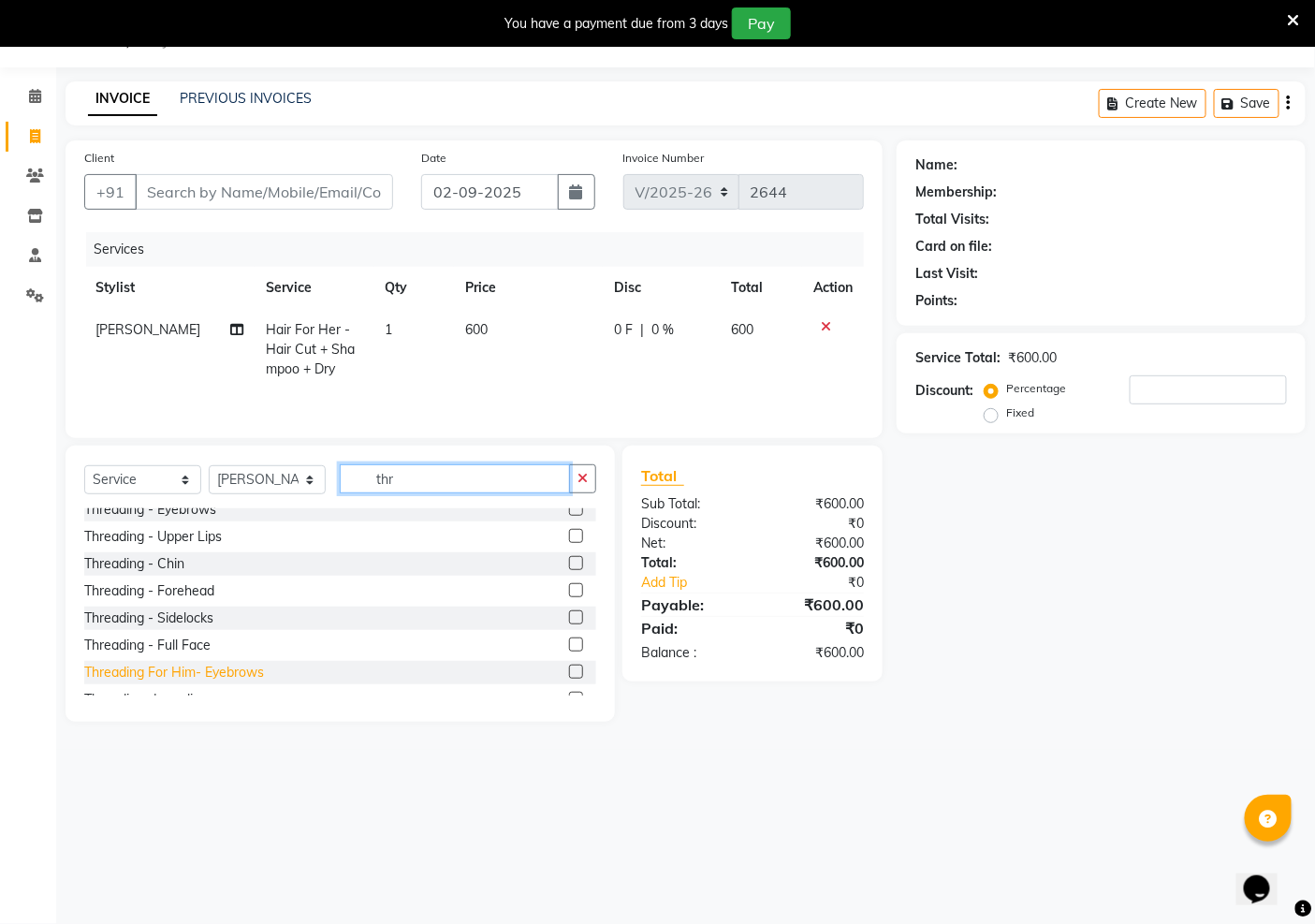
scroll to position [0, 0]
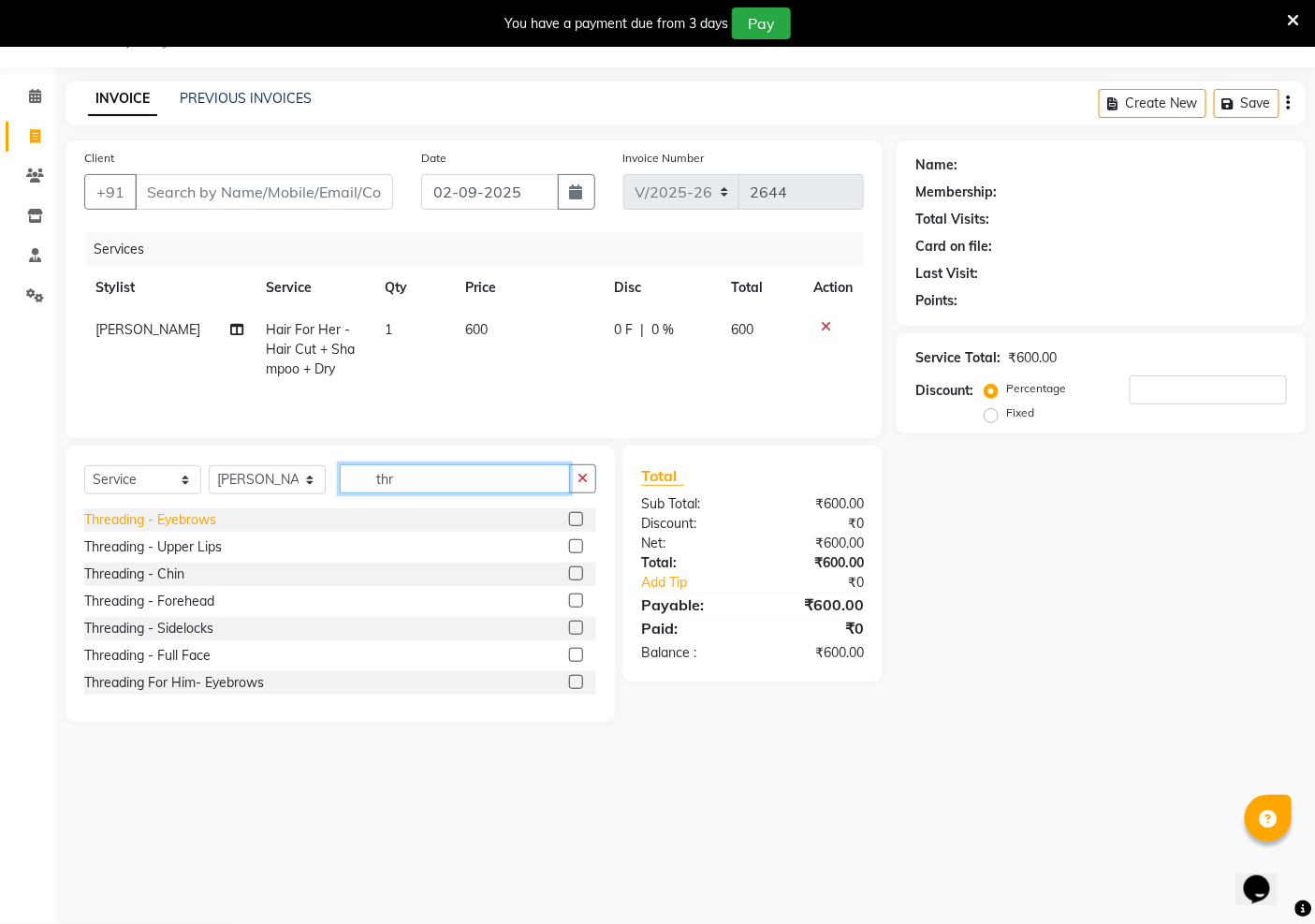
type input "thr"
click at [190, 519] on div "Threading - Eyebrows" at bounding box center [150, 519] width 132 height 20
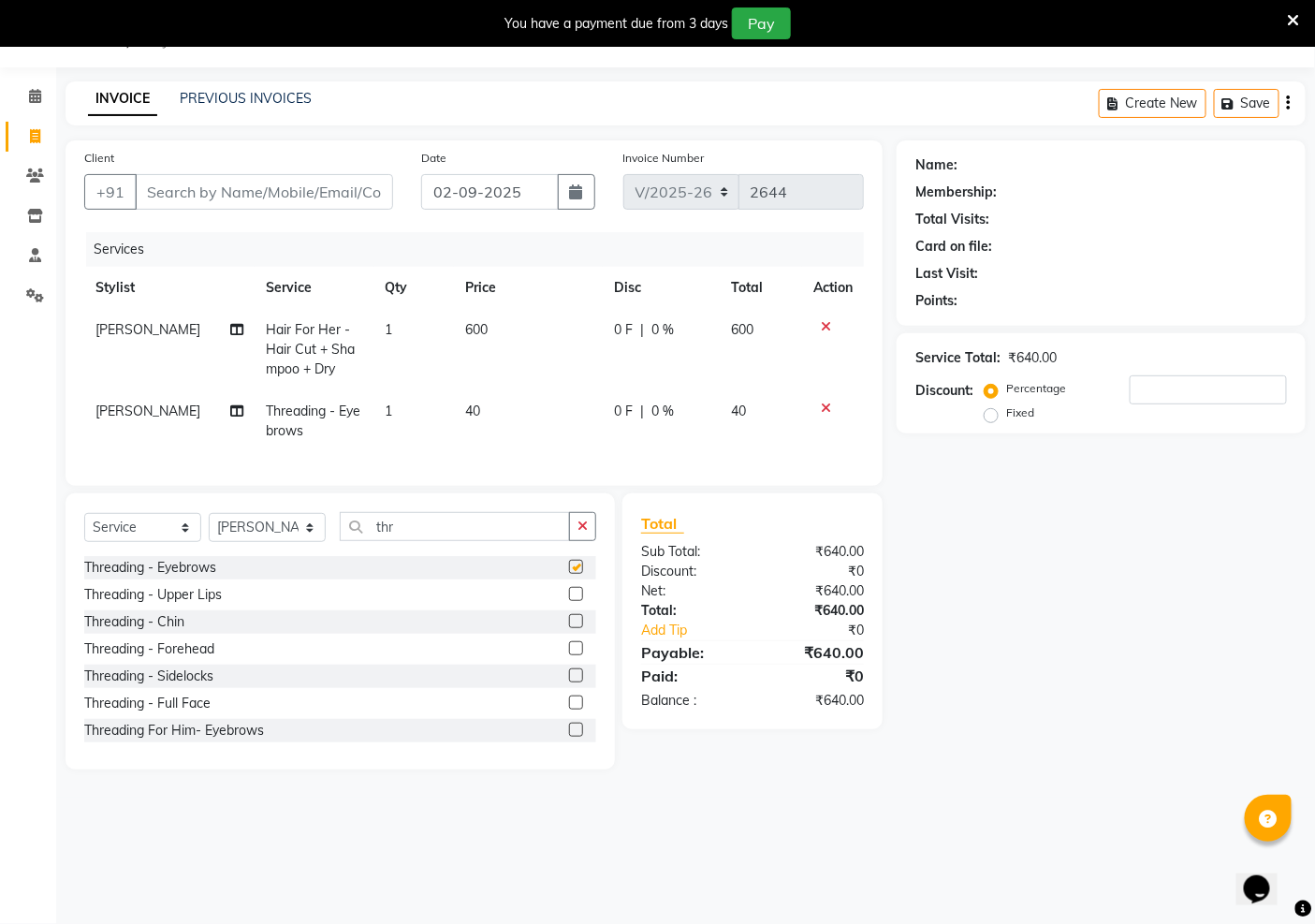
checkbox input "false"
click at [210, 659] on div "Threading - Forehead" at bounding box center [149, 650] width 130 height 20
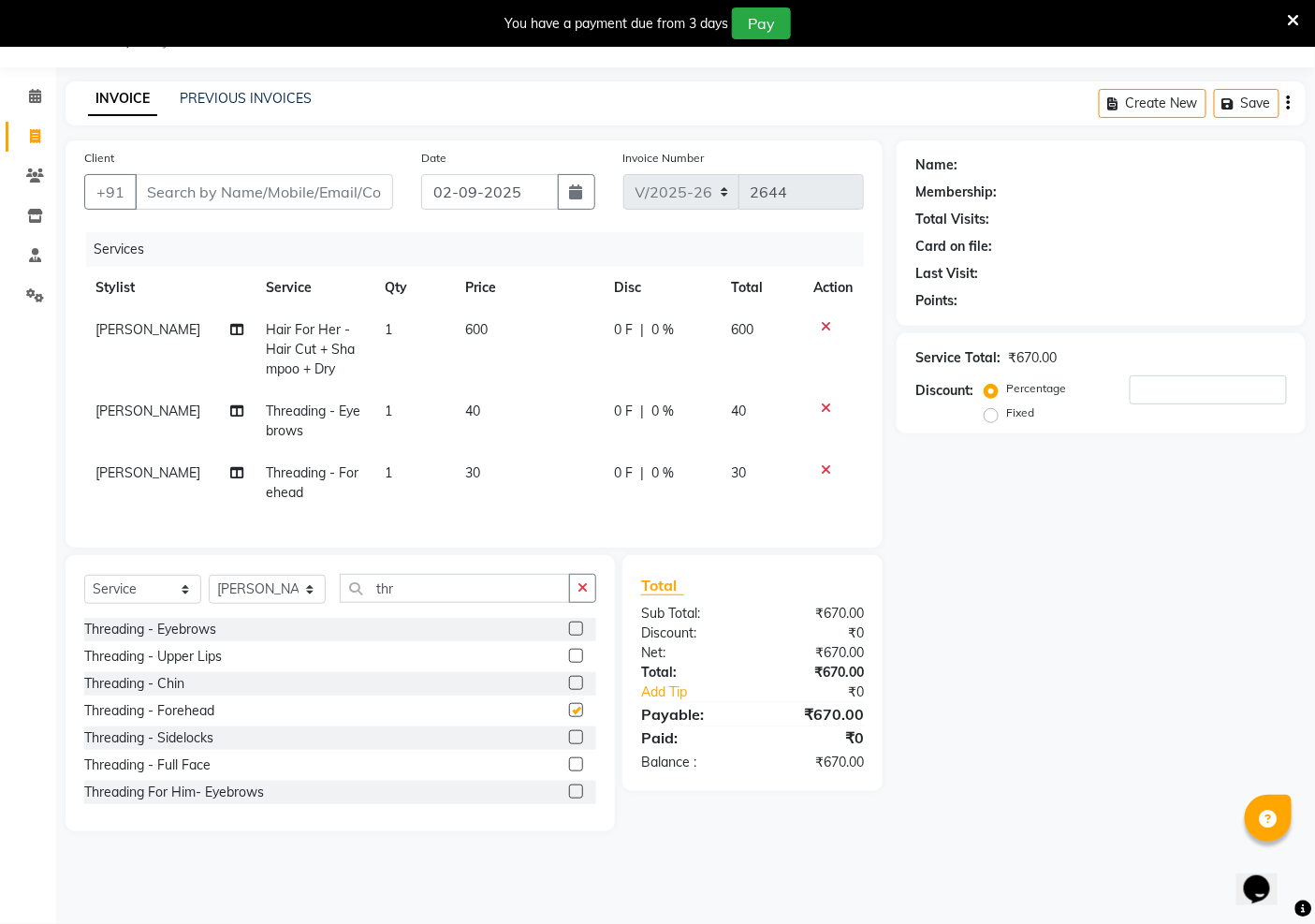
checkbox input "false"
click at [237, 193] on input "Client" at bounding box center [264, 191] width 258 height 35
type input "9"
type input "0"
type input "9981931117"
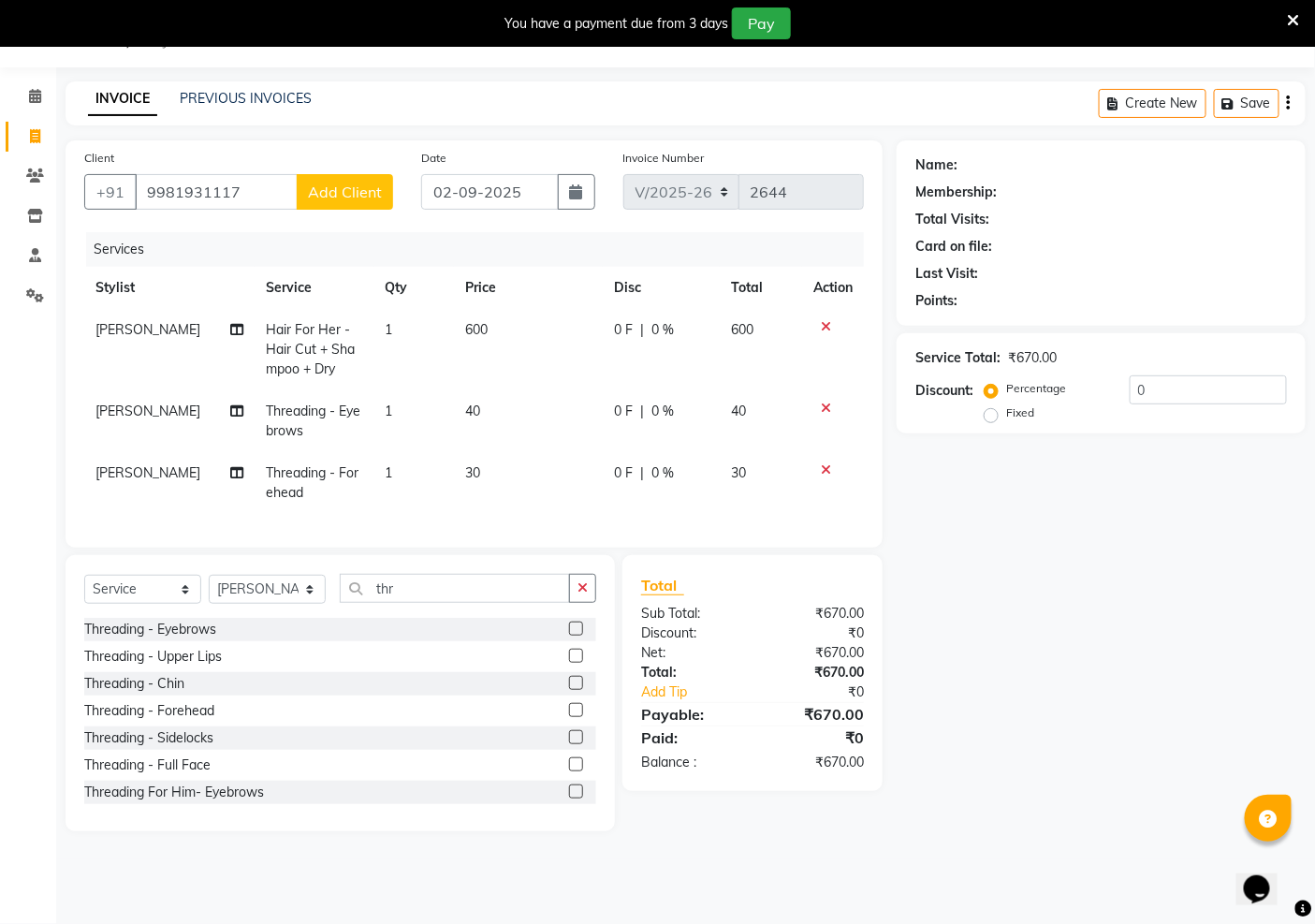
click at [348, 192] on span "Add Client" at bounding box center [345, 192] width 74 height 19
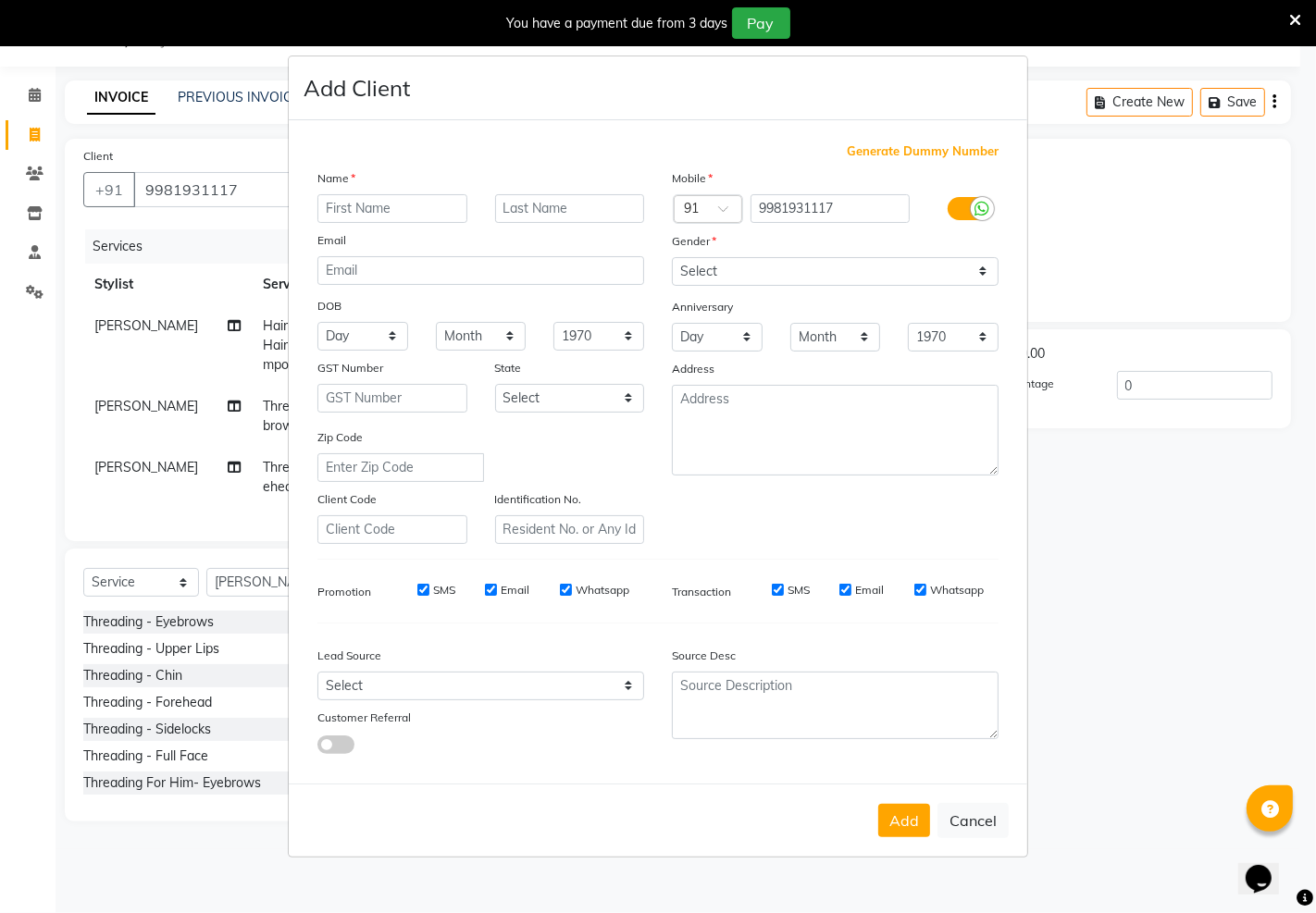
drag, startPoint x: 387, startPoint y: 209, endPoint x: 375, endPoint y: 207, distance: 12.2
click at [385, 209] on input "text" at bounding box center [392, 208] width 150 height 29
type input "rupa"
click at [700, 276] on select "Select [DEMOGRAPHIC_DATA] [DEMOGRAPHIC_DATA] Other Prefer Not To Say" at bounding box center [835, 271] width 327 height 29
select select "[DEMOGRAPHIC_DATA]"
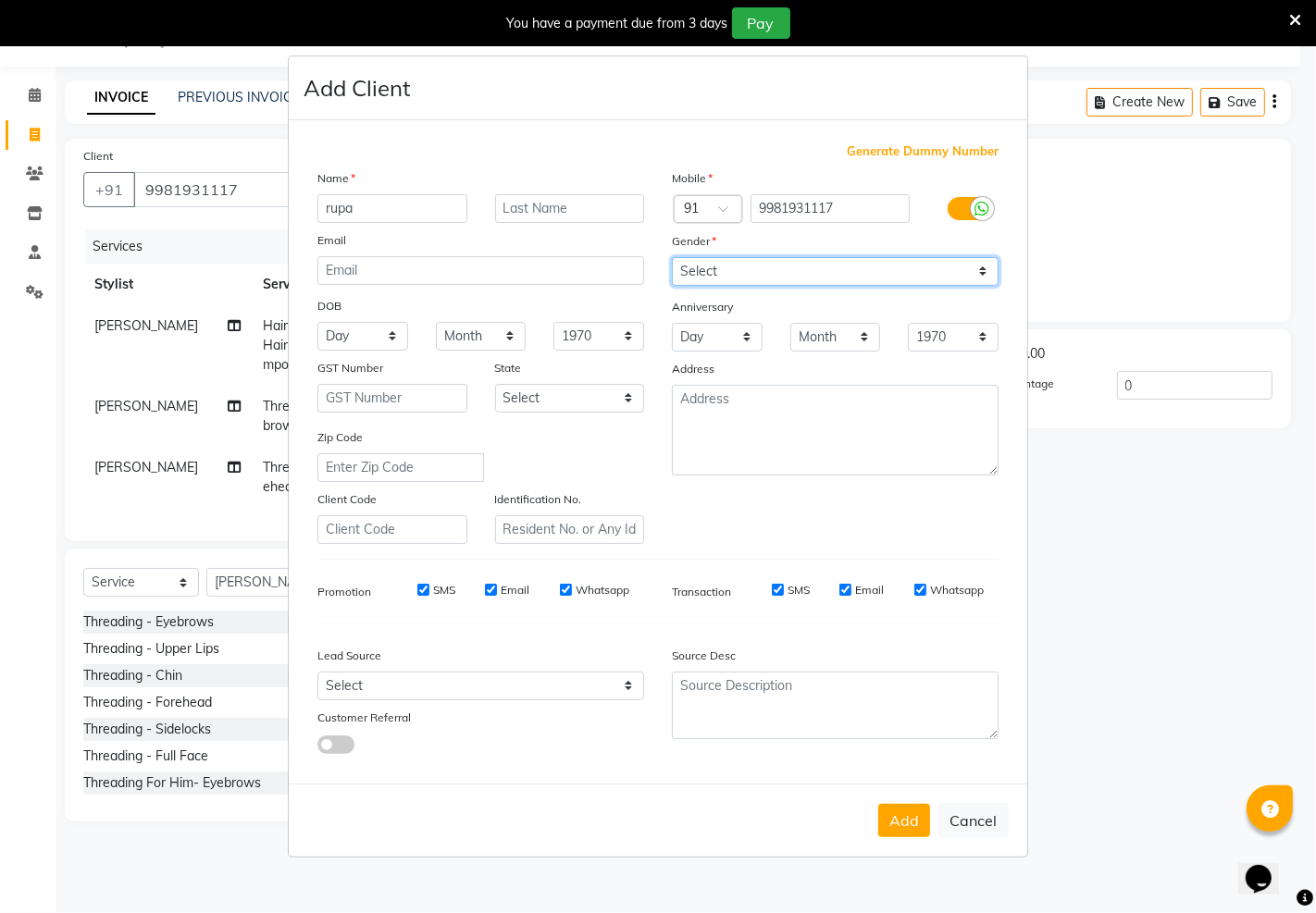
click at [672, 257] on select "Select [DEMOGRAPHIC_DATA] [DEMOGRAPHIC_DATA] Other Prefer Not To Say" at bounding box center [835, 271] width 327 height 29
click at [905, 827] on button "Add" at bounding box center [904, 821] width 52 height 34
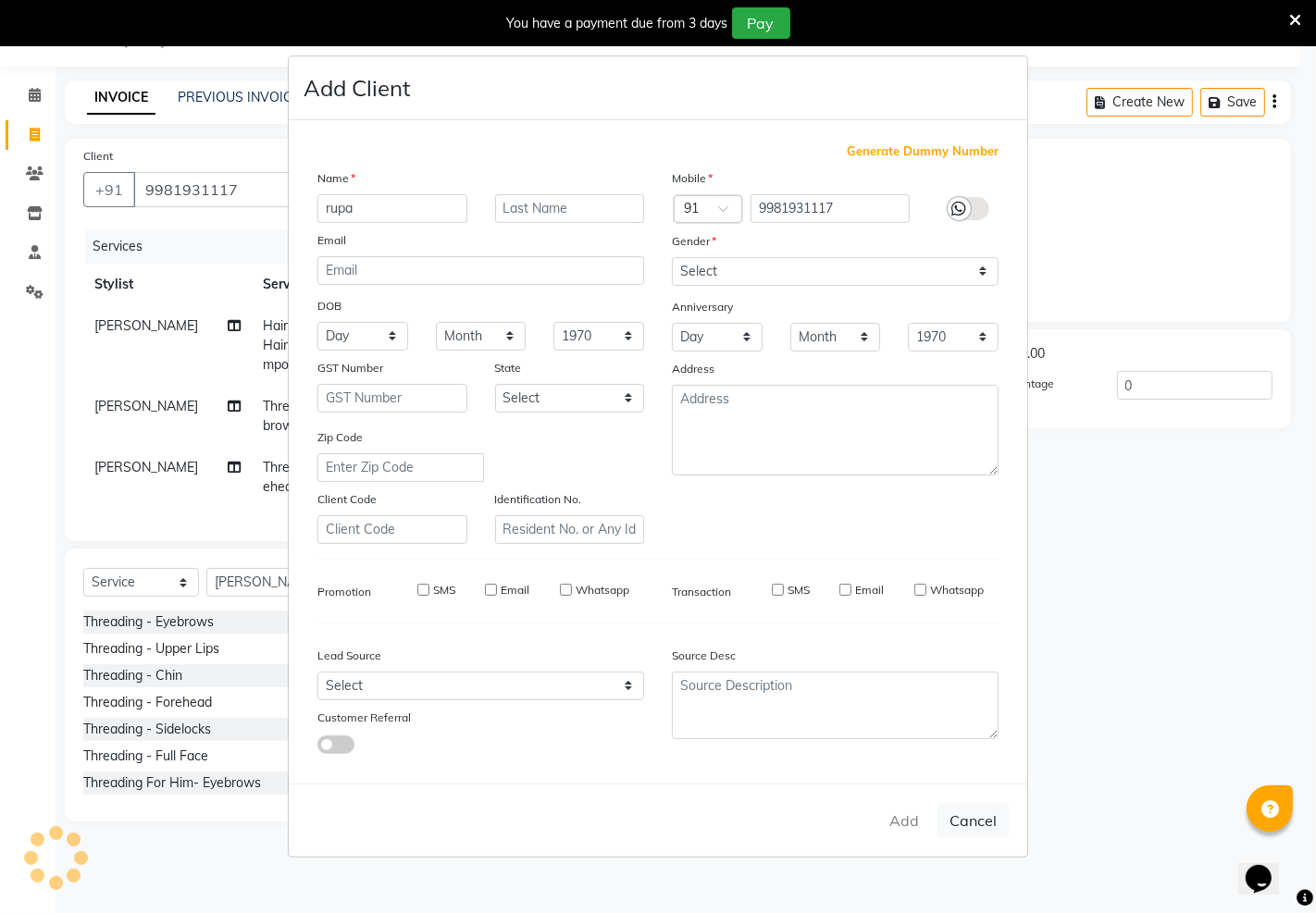
type input "99******17"
select select
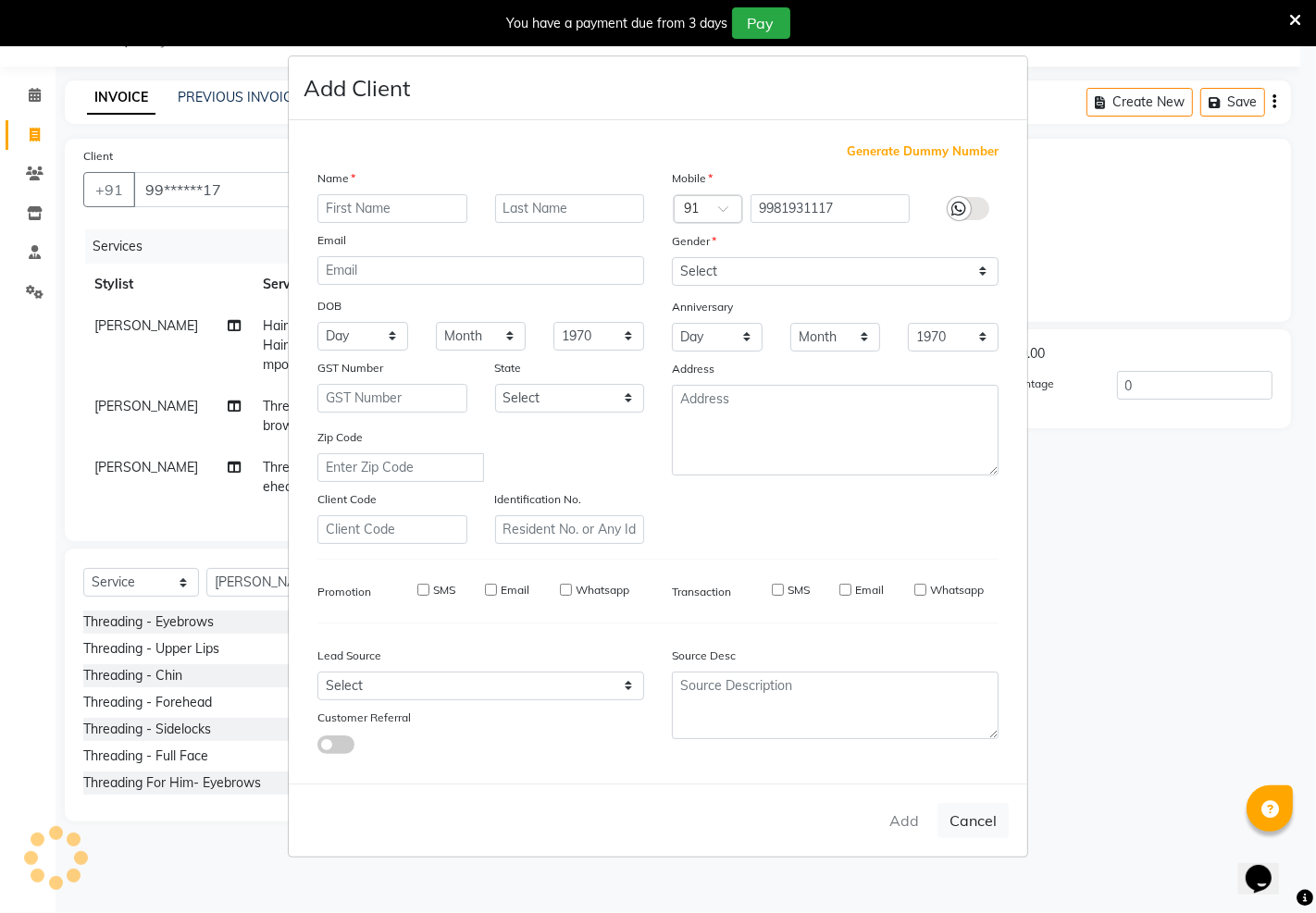
select select
checkbox input "false"
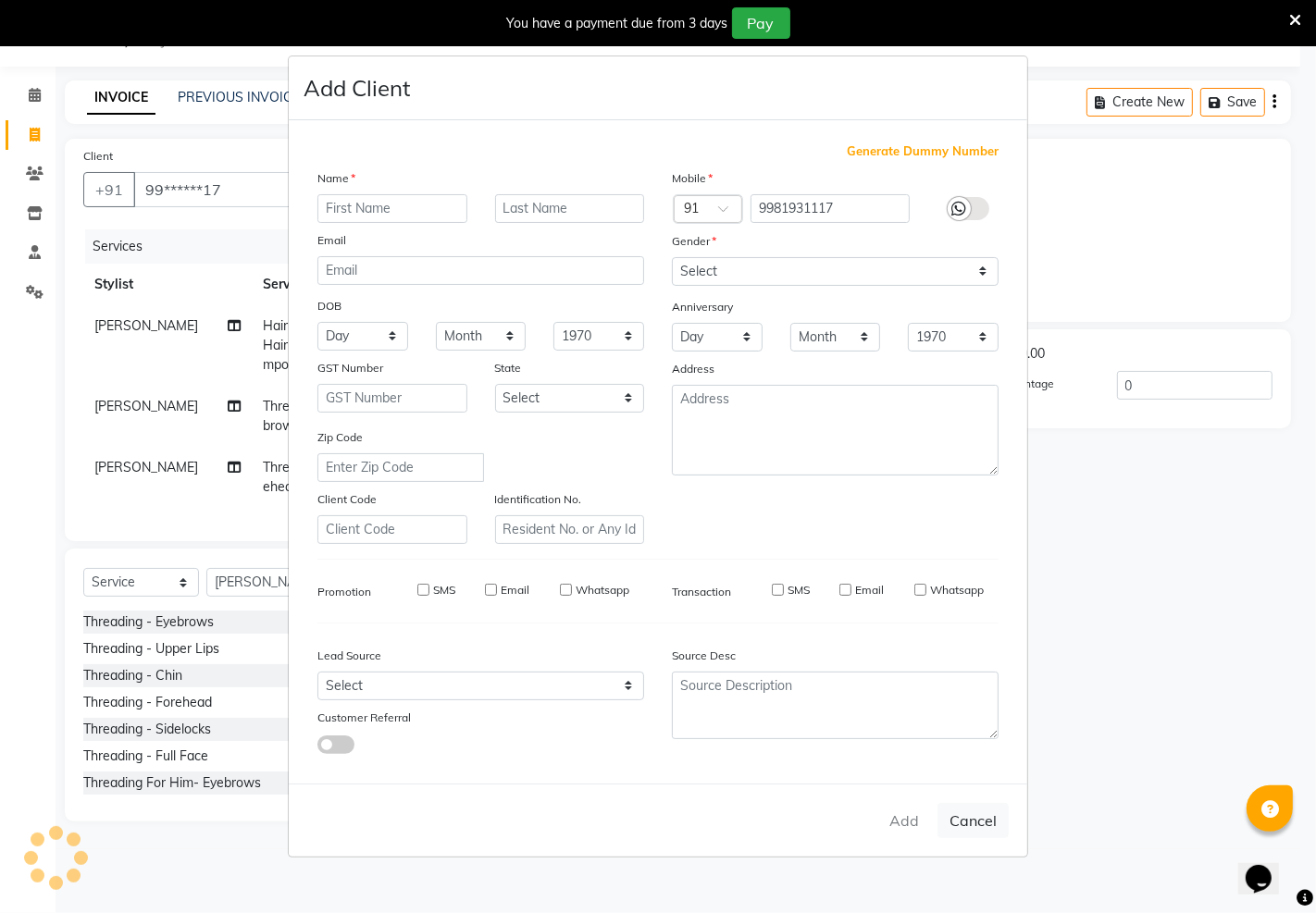
checkbox input "false"
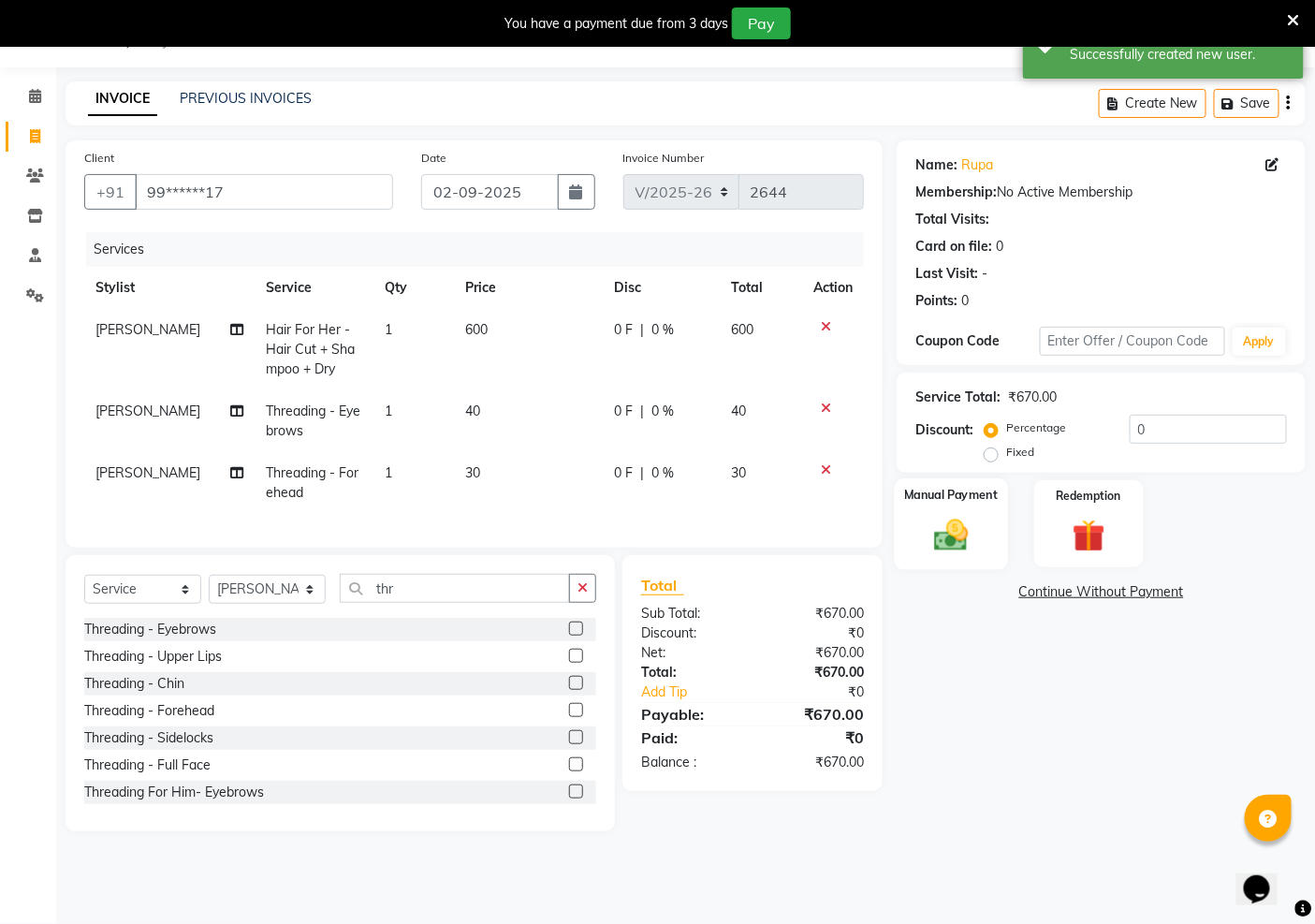
click at [942, 535] on img at bounding box center [951, 534] width 56 height 39
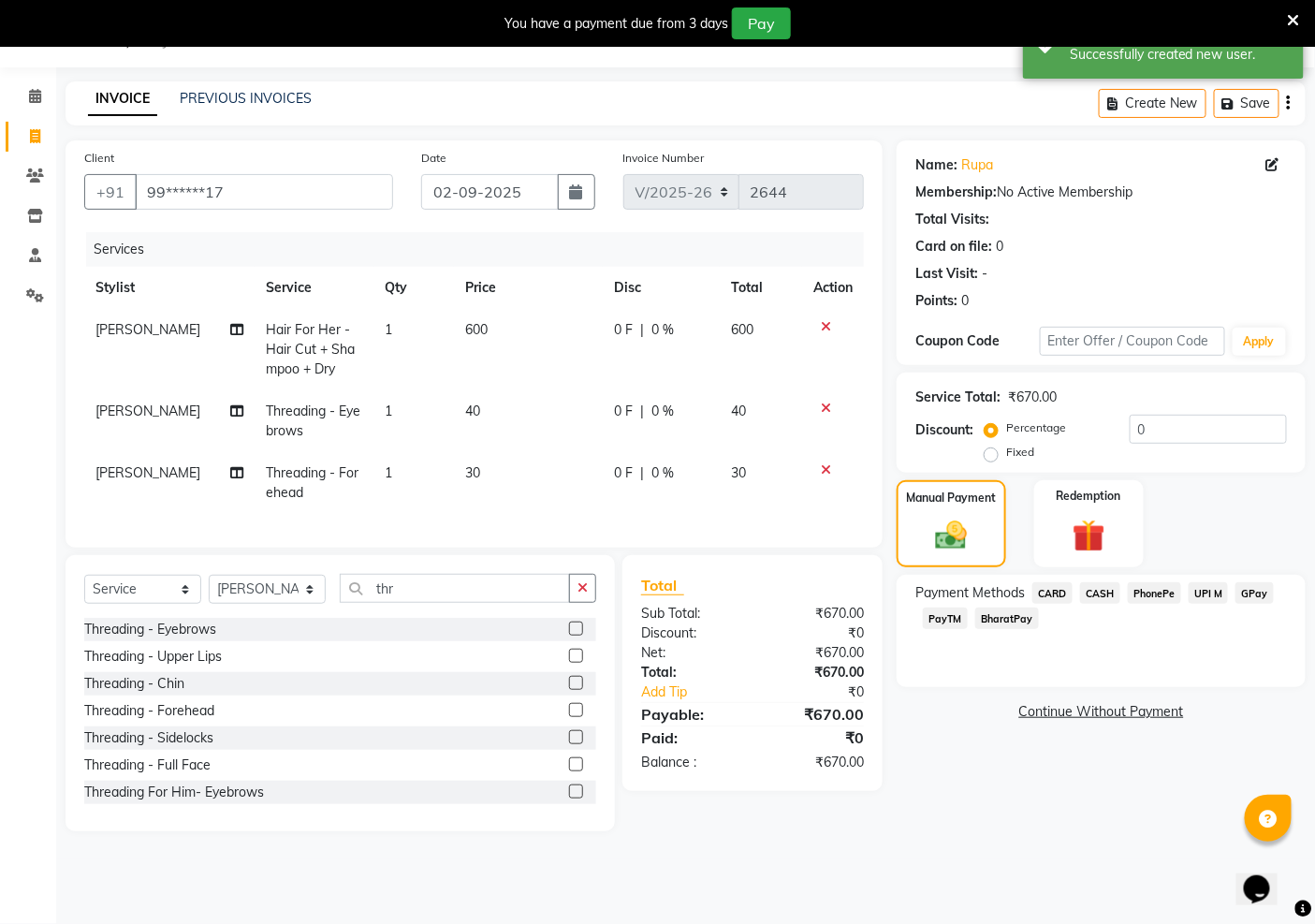
click at [940, 624] on span "PayTM" at bounding box center [945, 618] width 45 height 22
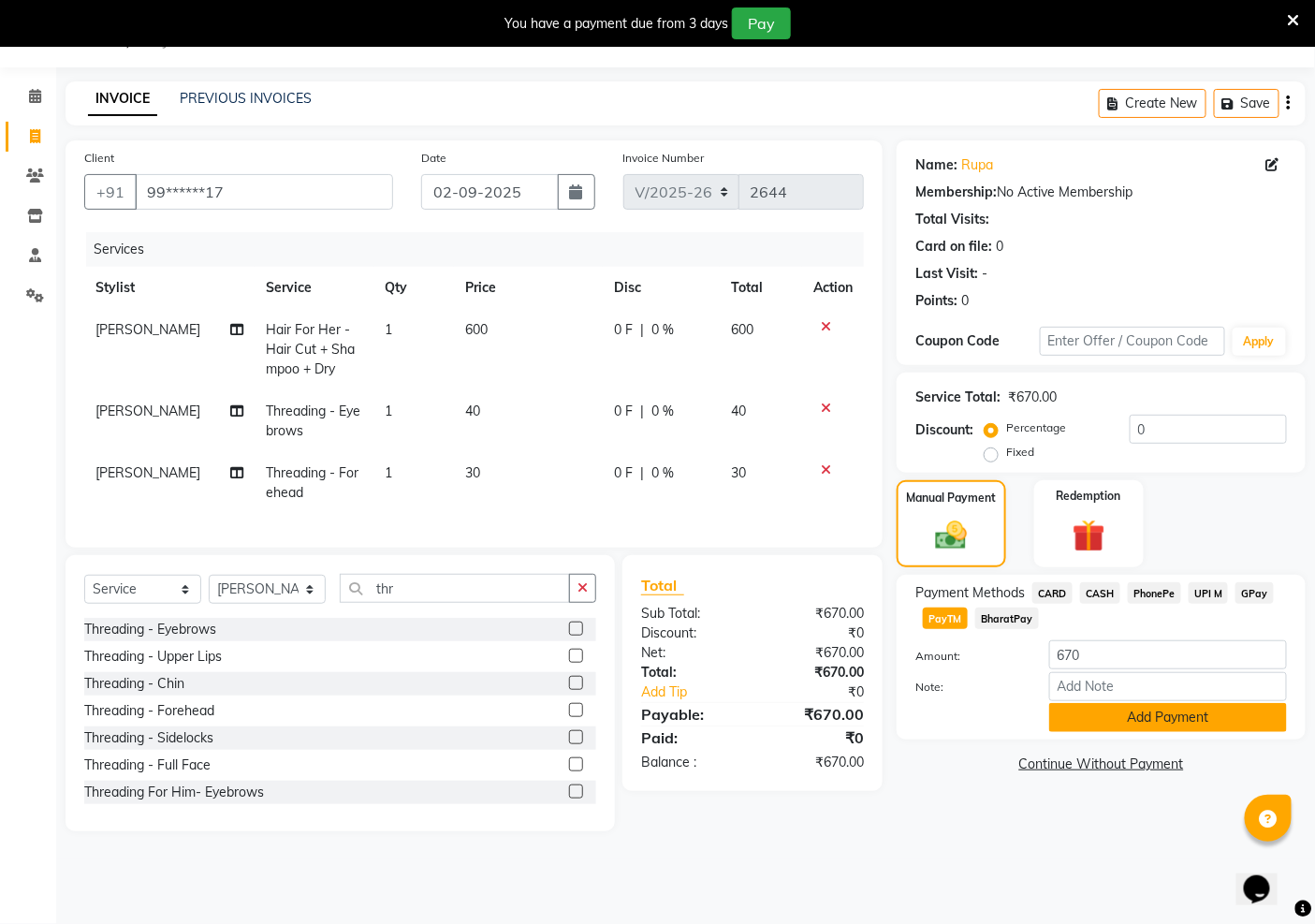
click at [1172, 715] on button "Add Payment" at bounding box center [1168, 718] width 237 height 29
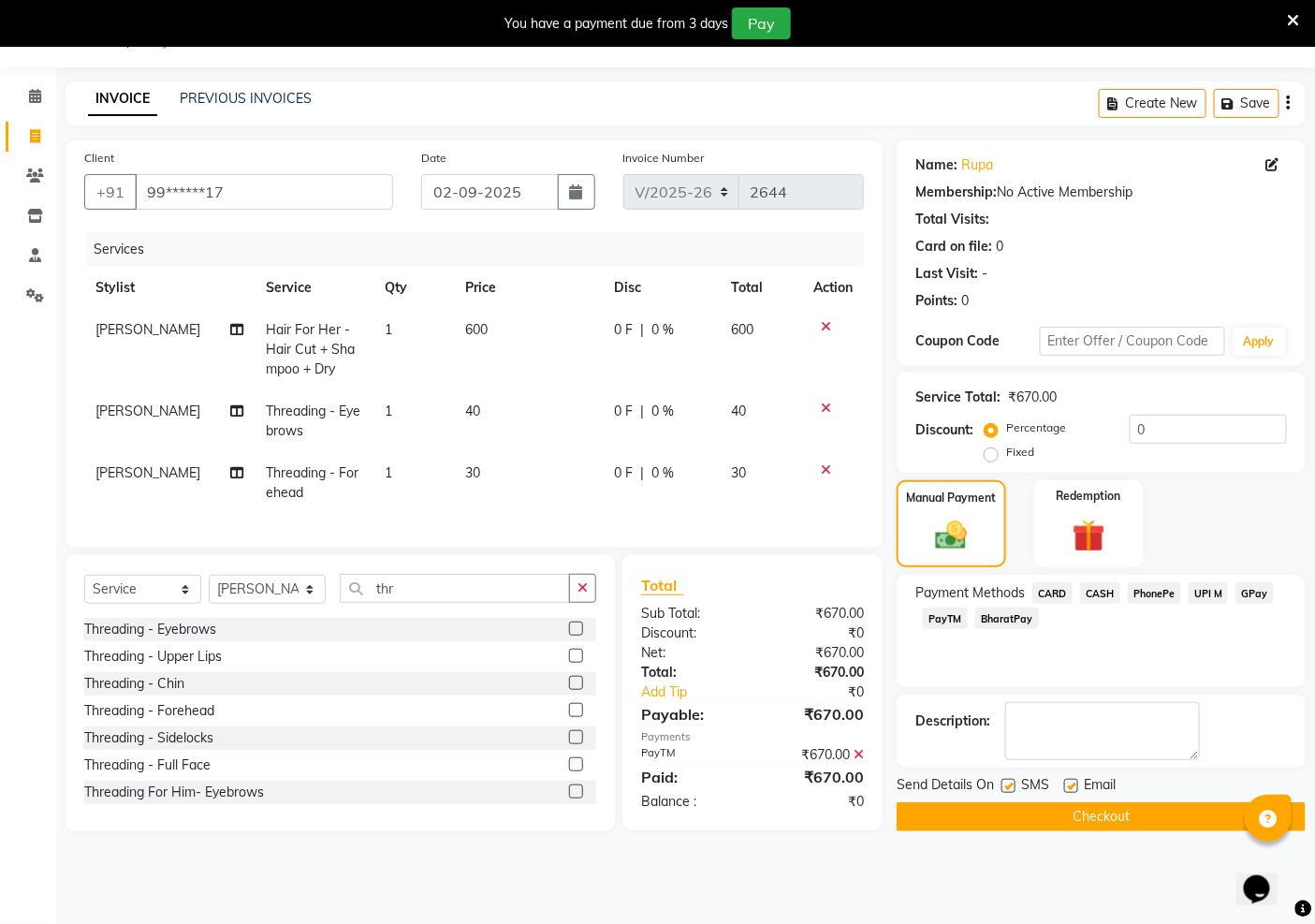
click at [1078, 784] on label at bounding box center [1071, 785] width 14 height 14
click at [1077, 784] on input "checkbox" at bounding box center [1070, 786] width 12 height 12
checkbox input "false"
click at [1006, 788] on label at bounding box center [1008, 785] width 14 height 14
click at [1006, 788] on input "checkbox" at bounding box center [1007, 786] width 12 height 12
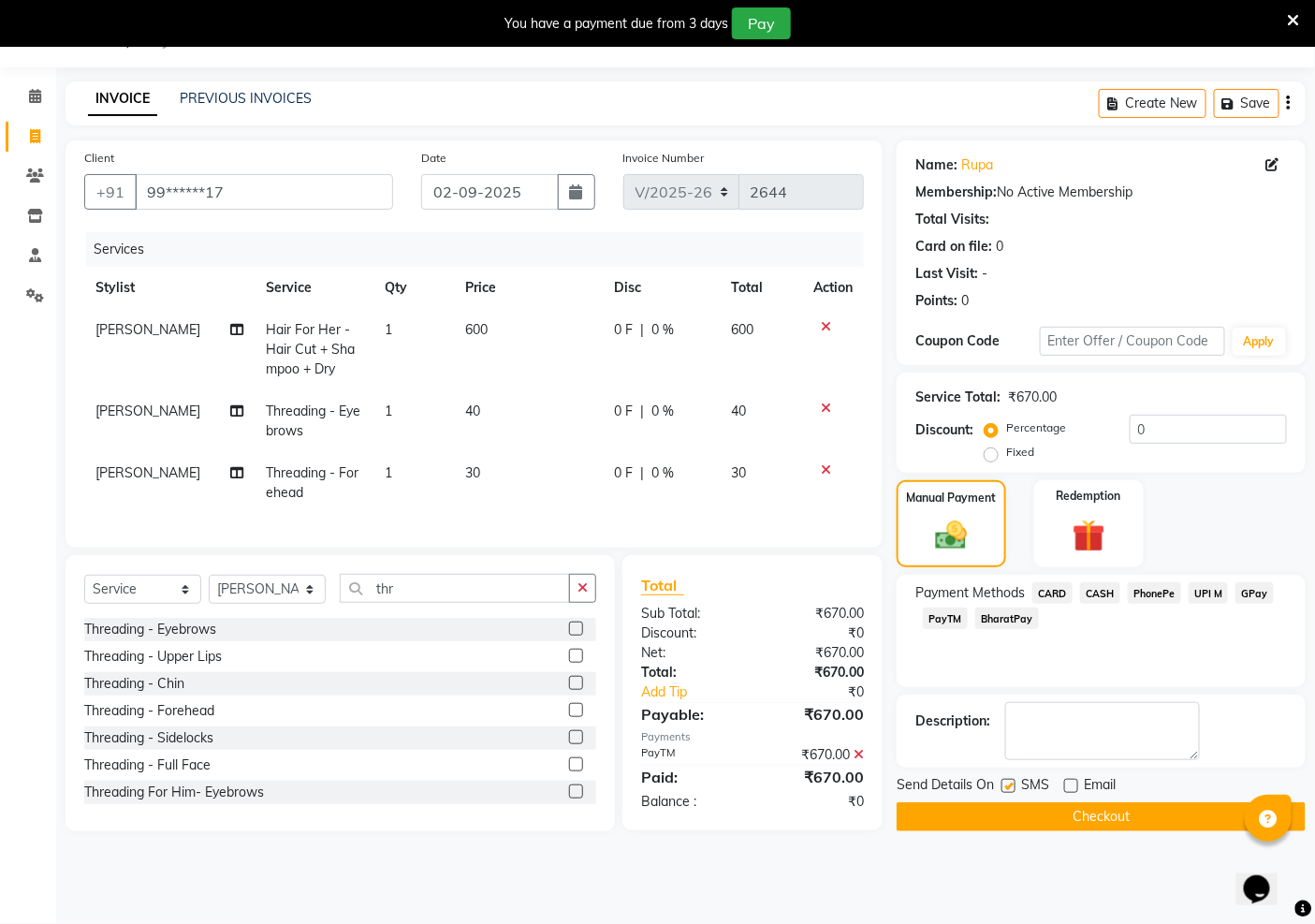
checkbox input "false"
click at [1007, 811] on button "Checkout" at bounding box center [1101, 817] width 409 height 29
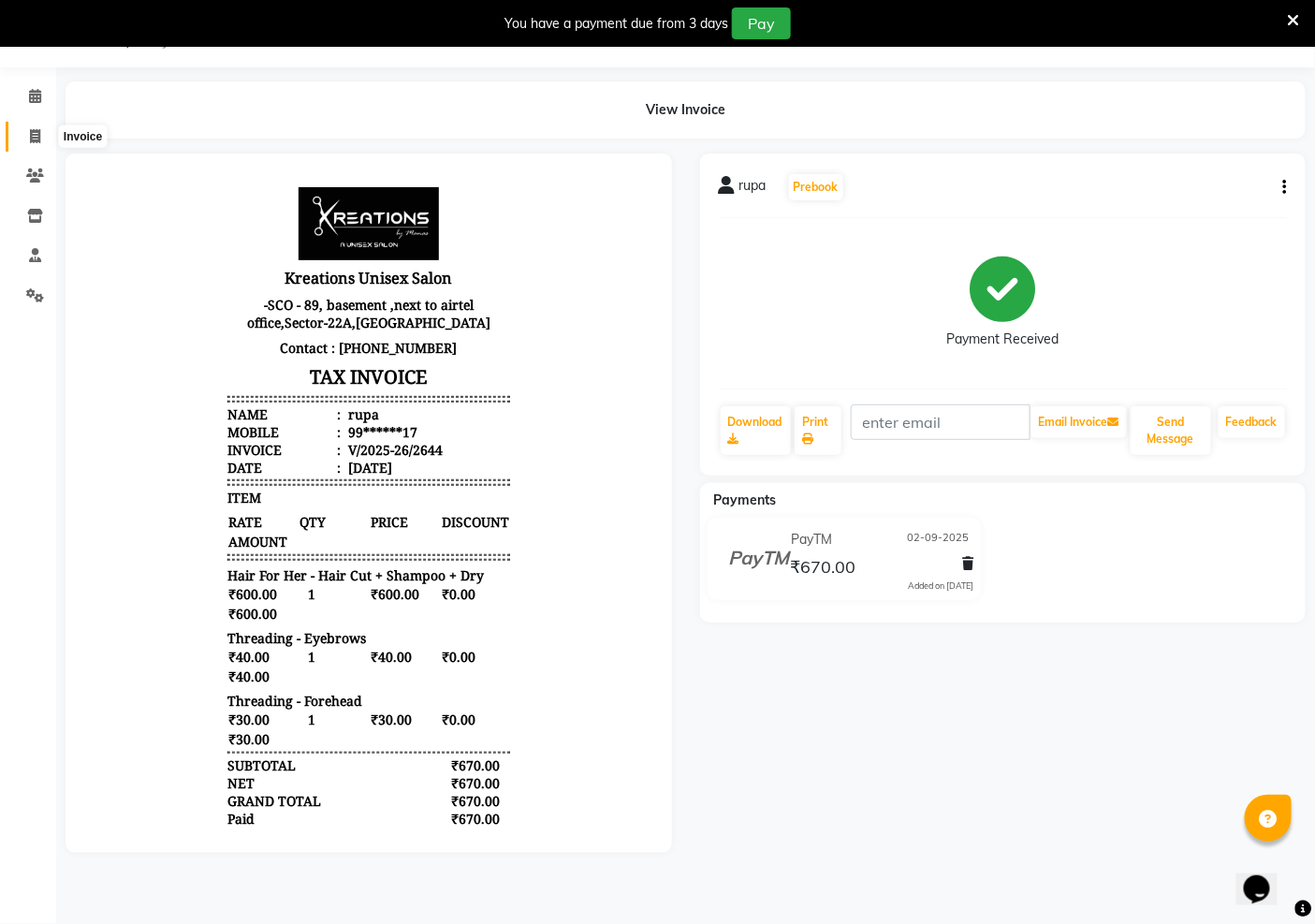
click at [32, 136] on icon at bounding box center [35, 136] width 10 height 14
select select "service"
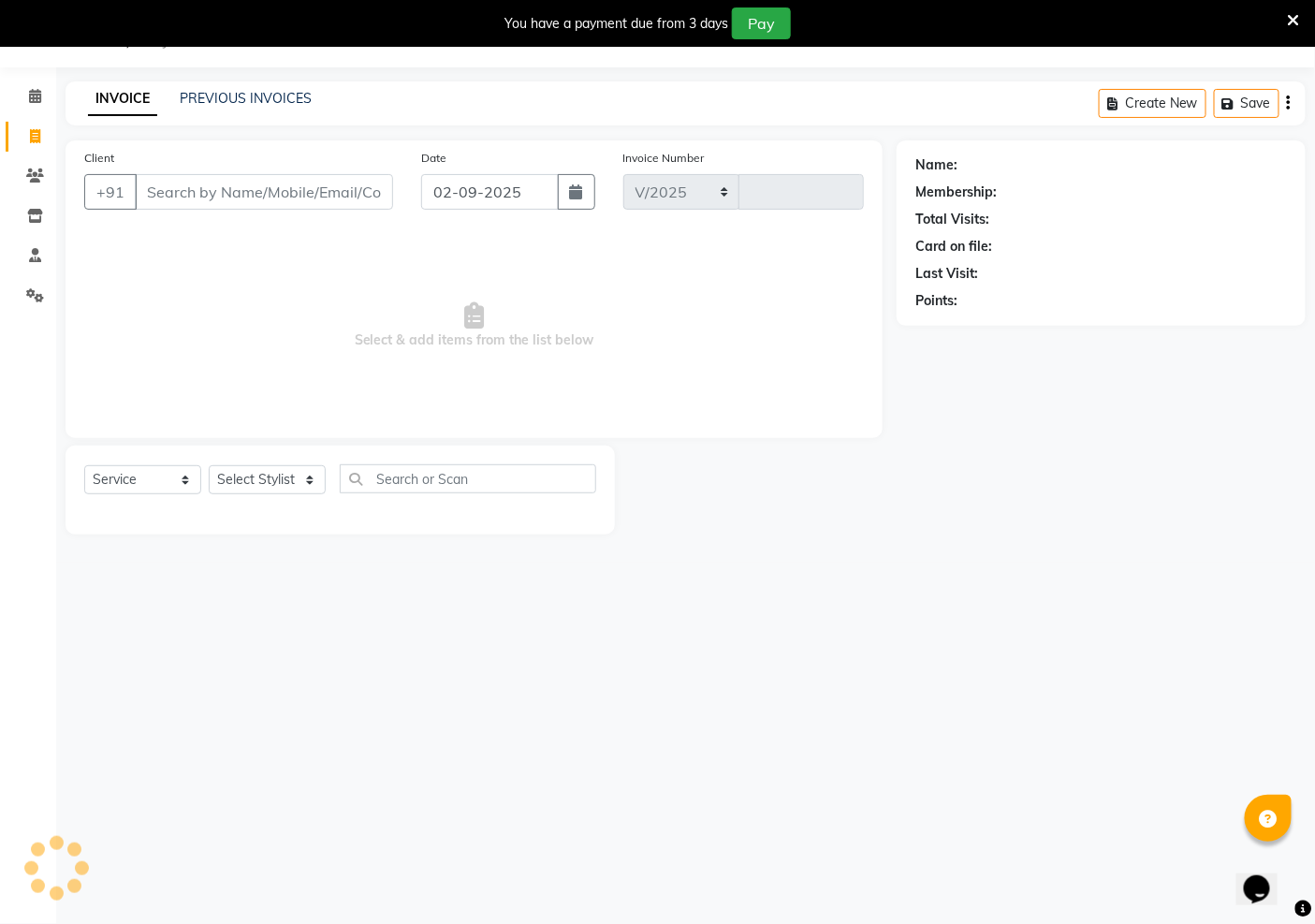
select select "6170"
type input "2645"
click at [273, 483] on select "Select Stylist [PERSON_NAME] Jeet Manager [PERSON_NAME] Manager [PERSON_NAME] S…" at bounding box center [267, 480] width 117 height 29
select select "81478"
click at [209, 466] on select "Select Stylist [PERSON_NAME] Jeet Manager [PERSON_NAME] Manager [PERSON_NAME] S…" at bounding box center [267, 480] width 117 height 29
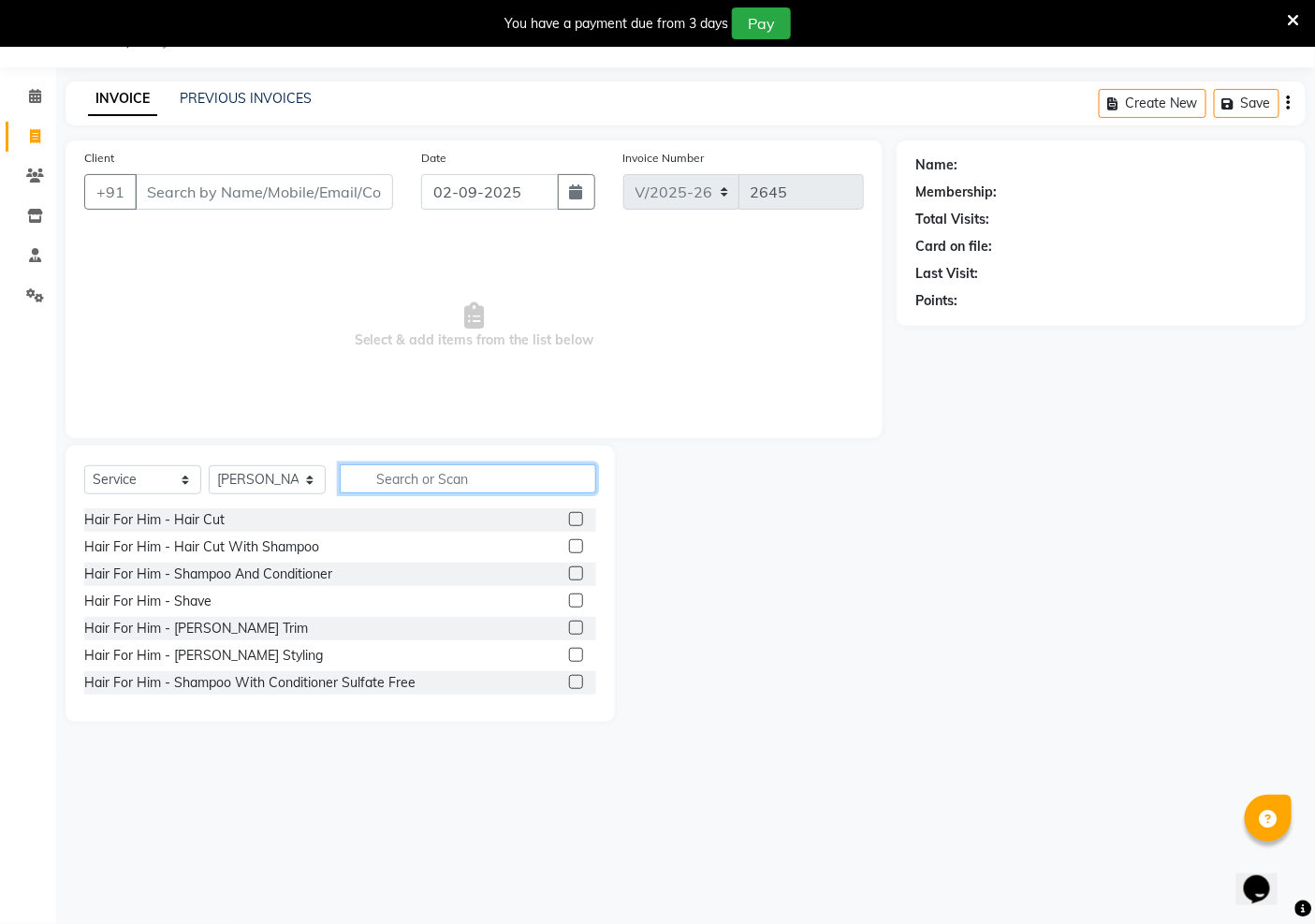
click at [422, 472] on input "text" at bounding box center [468, 479] width 256 height 29
type input "spa"
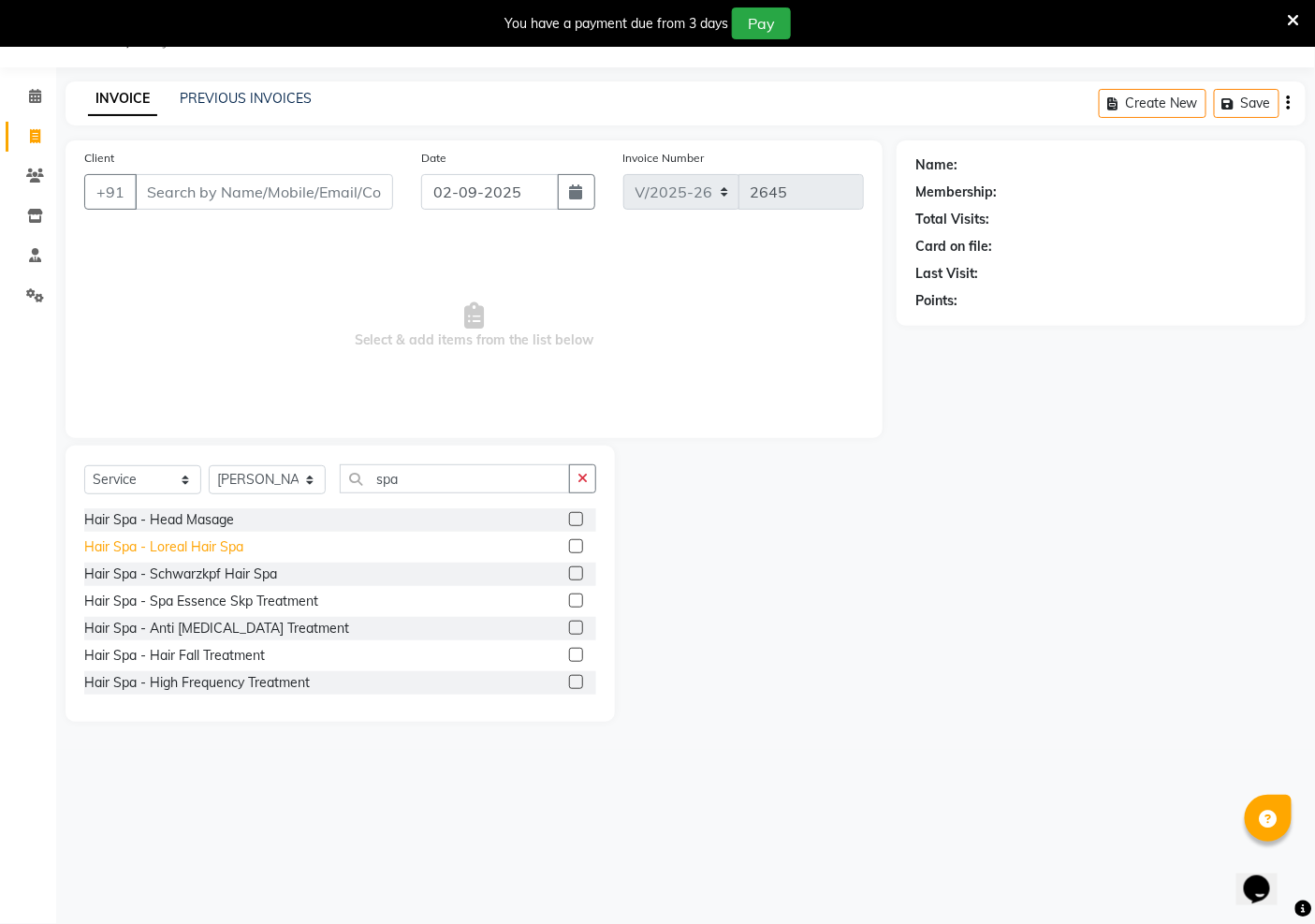
click at [167, 549] on div "Hair Spa - Loreal Hair Spa" at bounding box center [164, 547] width 160 height 20
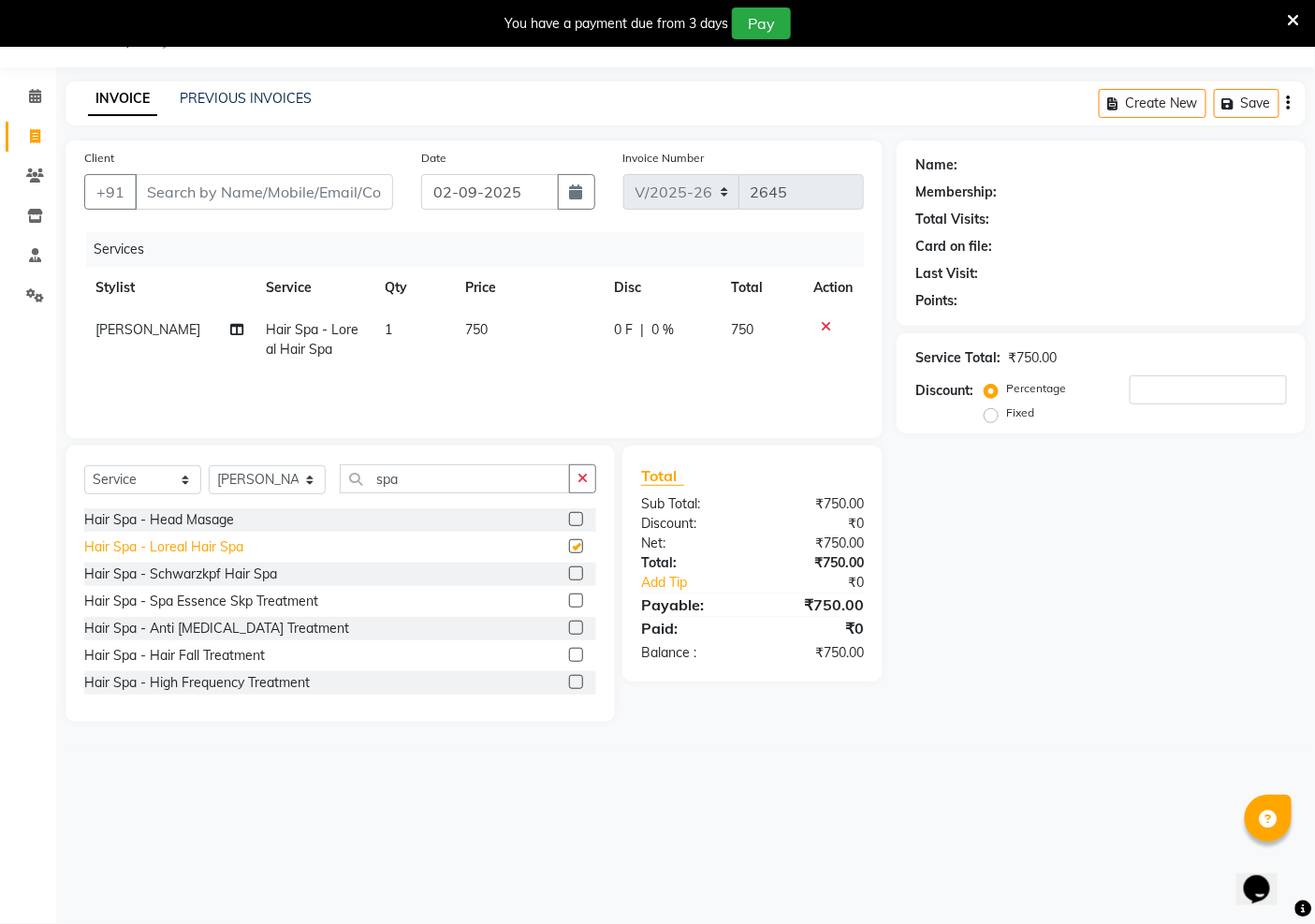
checkbox input "false"
click at [219, 193] on input "Client" at bounding box center [264, 191] width 258 height 35
click at [209, 198] on input "Client" at bounding box center [264, 191] width 258 height 35
type input "8"
type input "0"
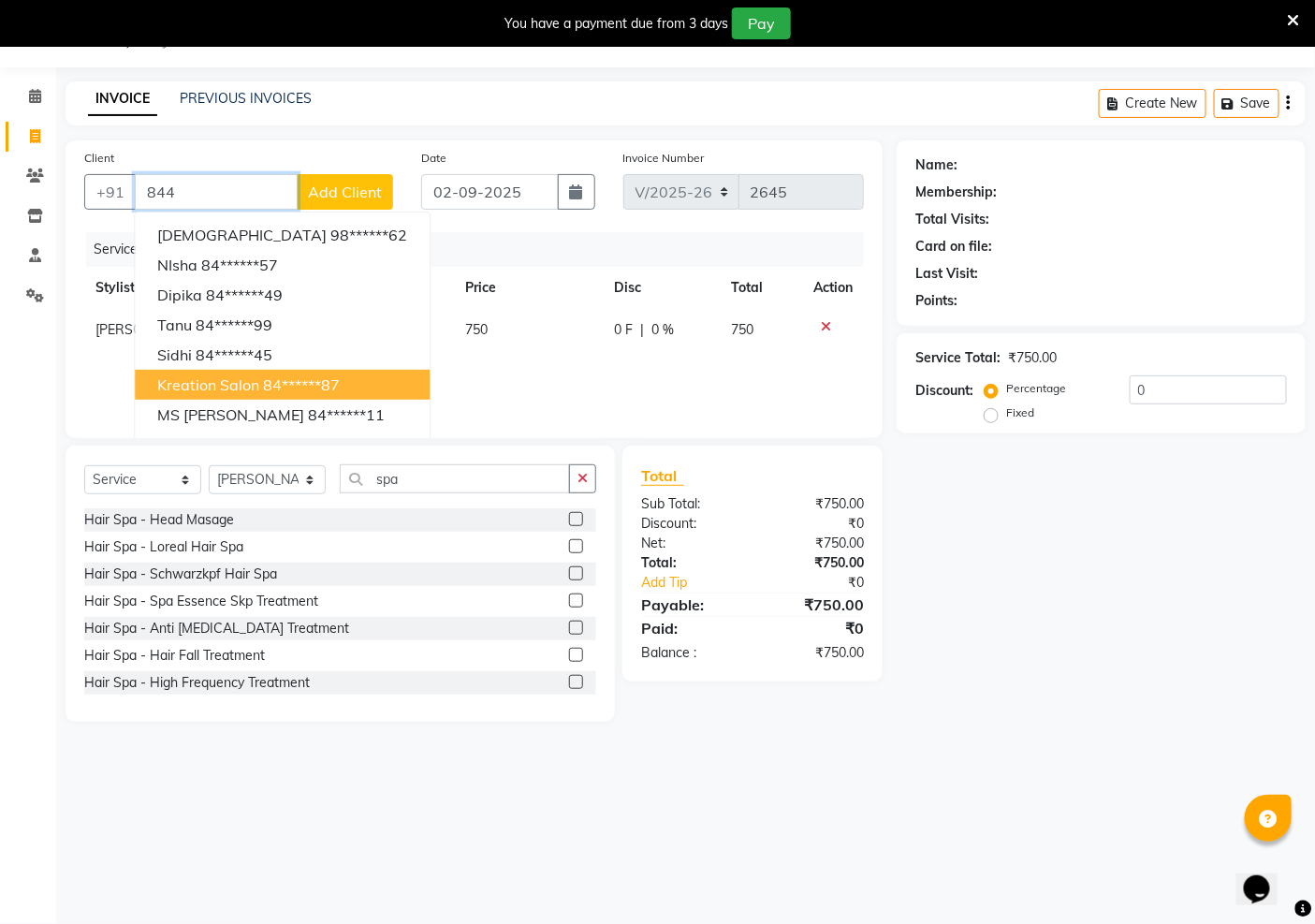
click at [163, 387] on span "kreation salon" at bounding box center [208, 385] width 102 height 19
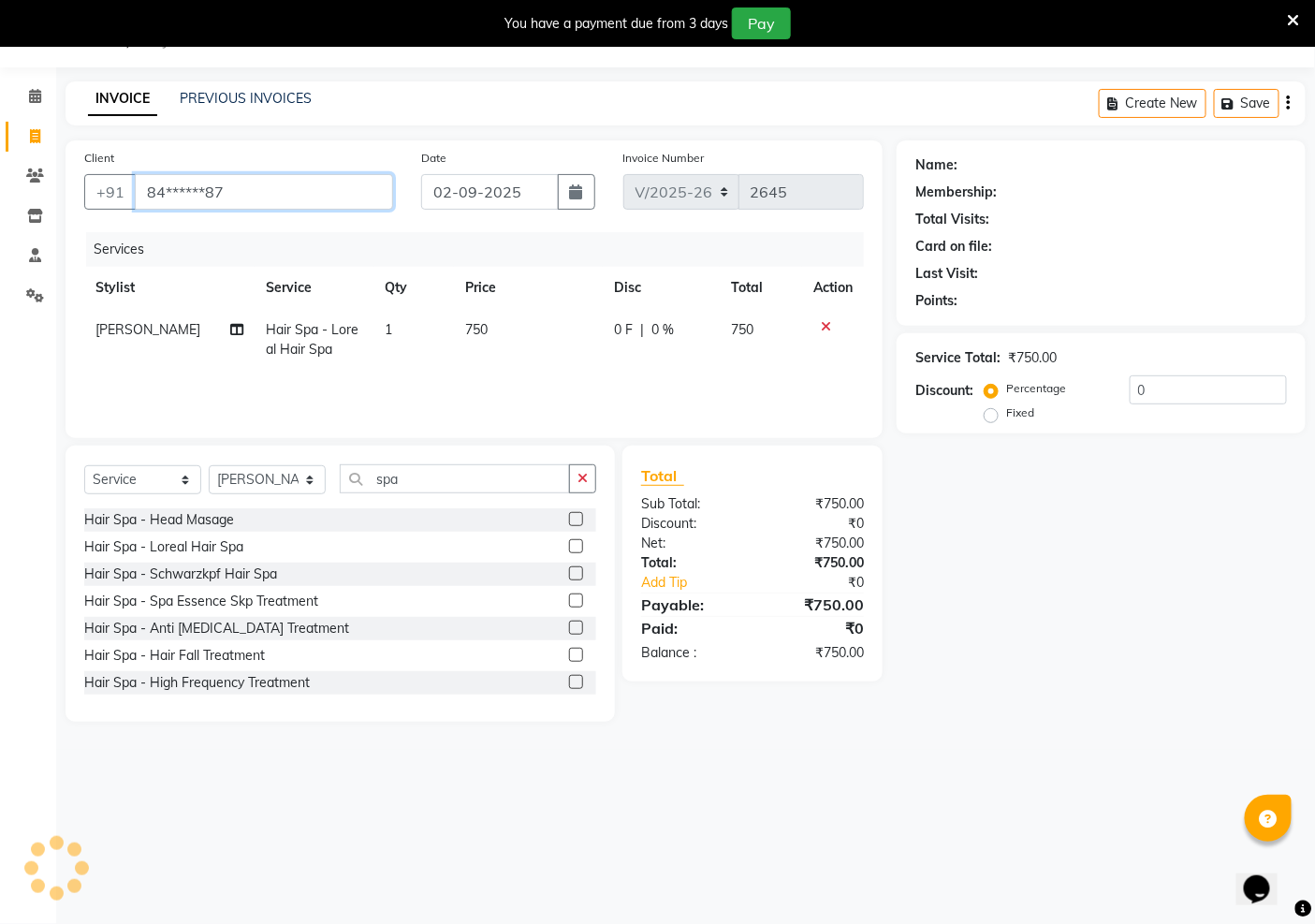
type input "84******87"
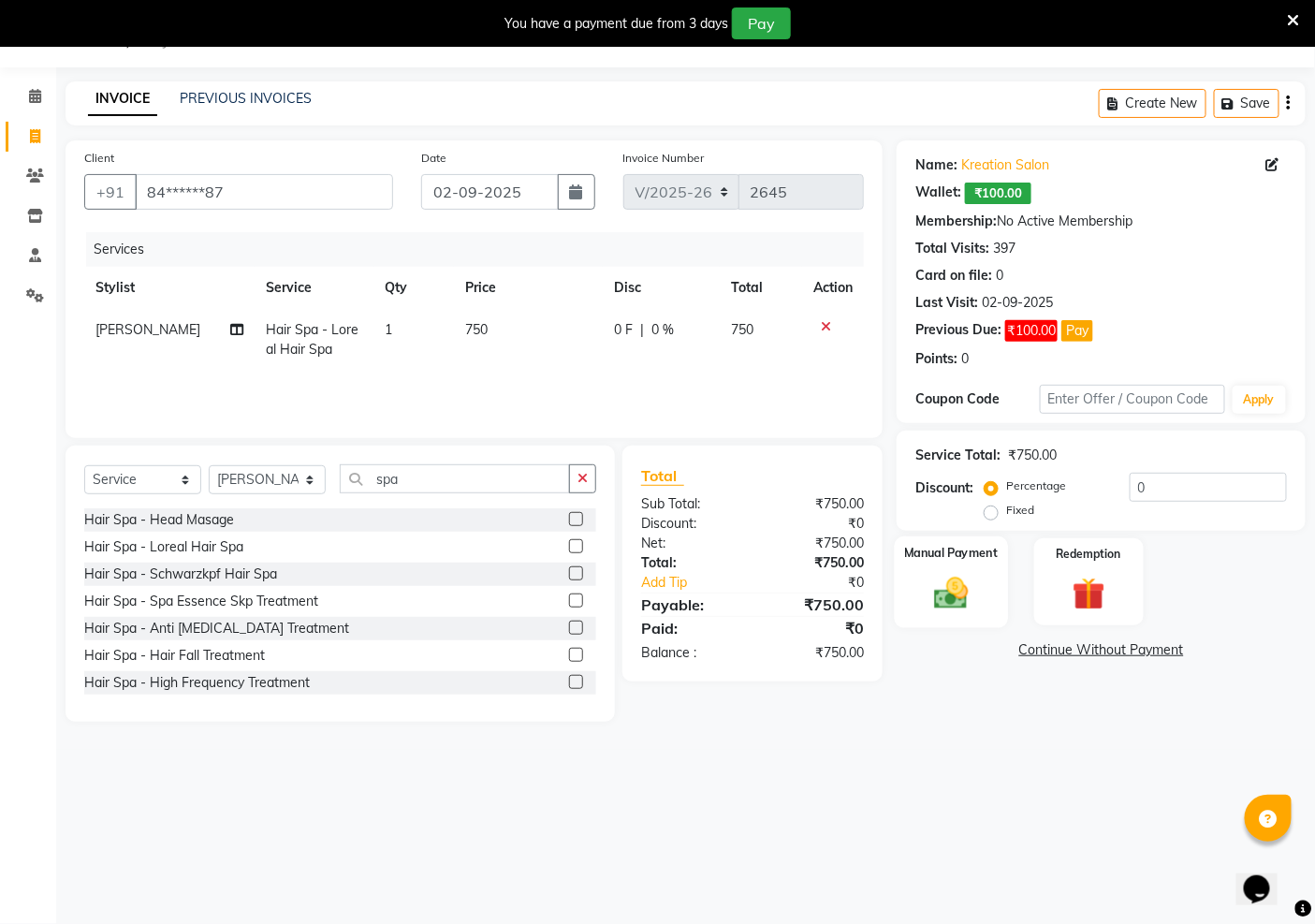
click at [957, 600] on img at bounding box center [951, 593] width 56 height 39
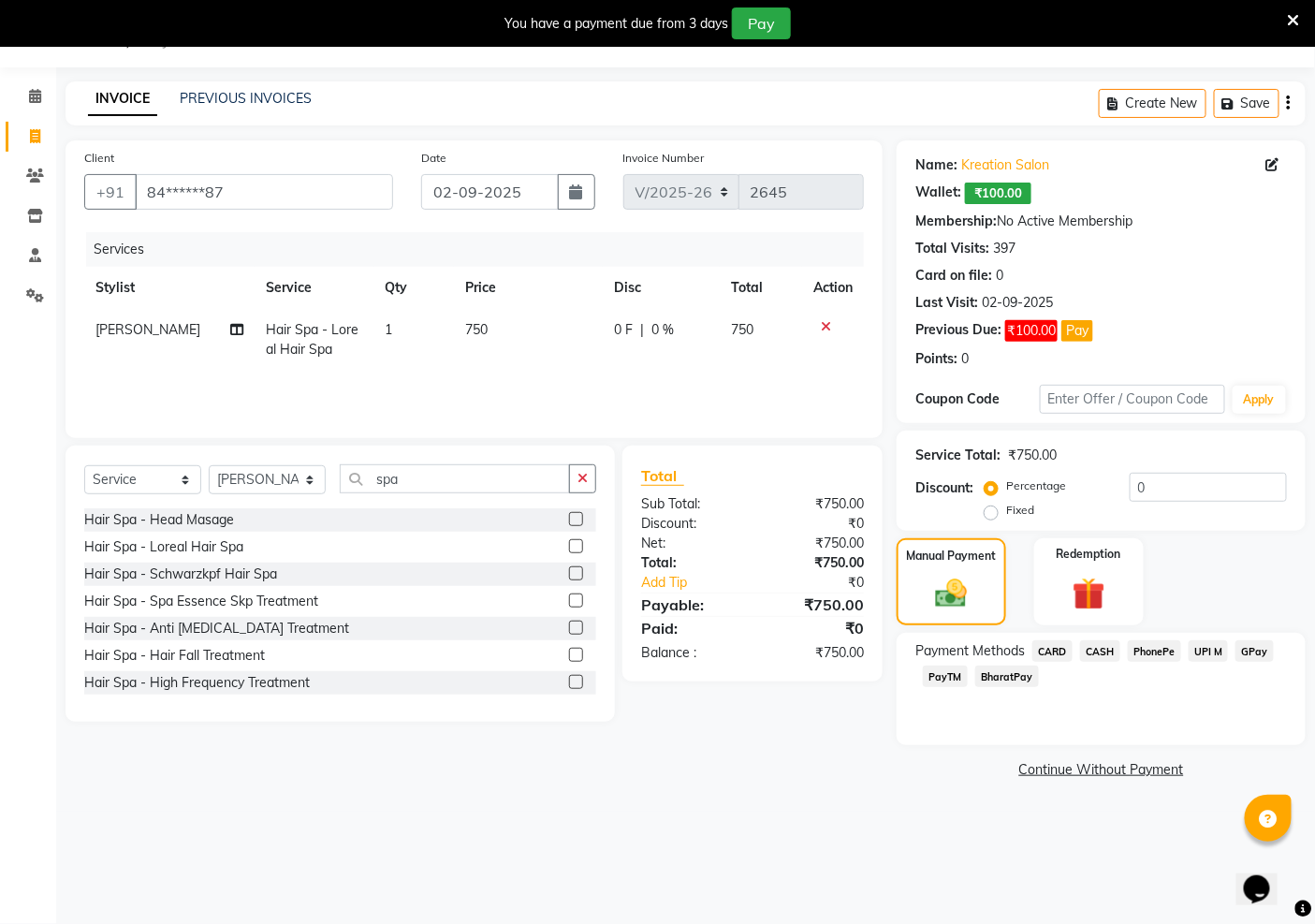
click at [498, 340] on td "750" at bounding box center [528, 339] width 149 height 62
select select "81478"
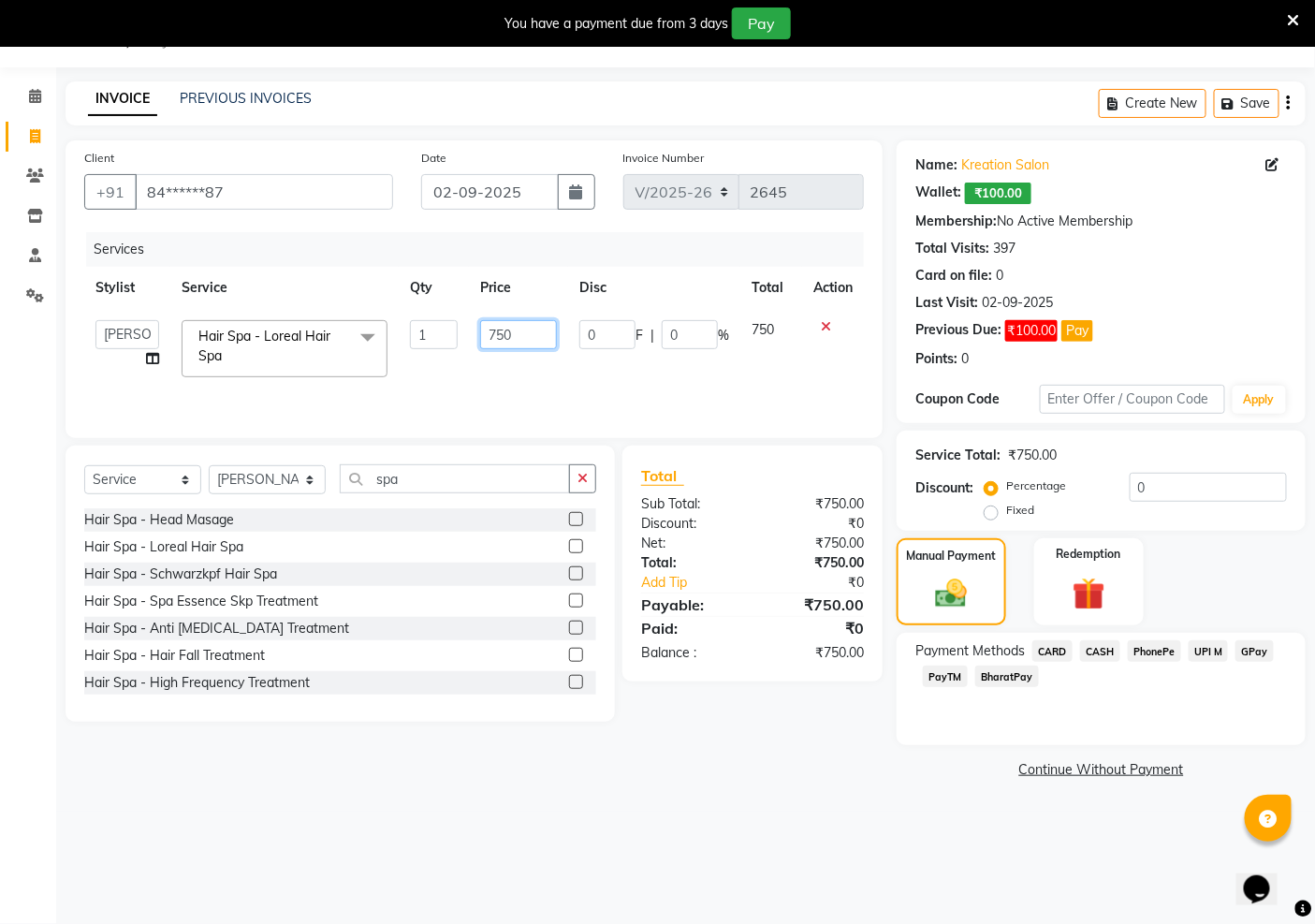
drag, startPoint x: 521, startPoint y: 330, endPoint x: 460, endPoint y: 311, distance: 63.9
click at [469, 330] on td "750" at bounding box center [518, 349] width 100 height 80
type input "1000"
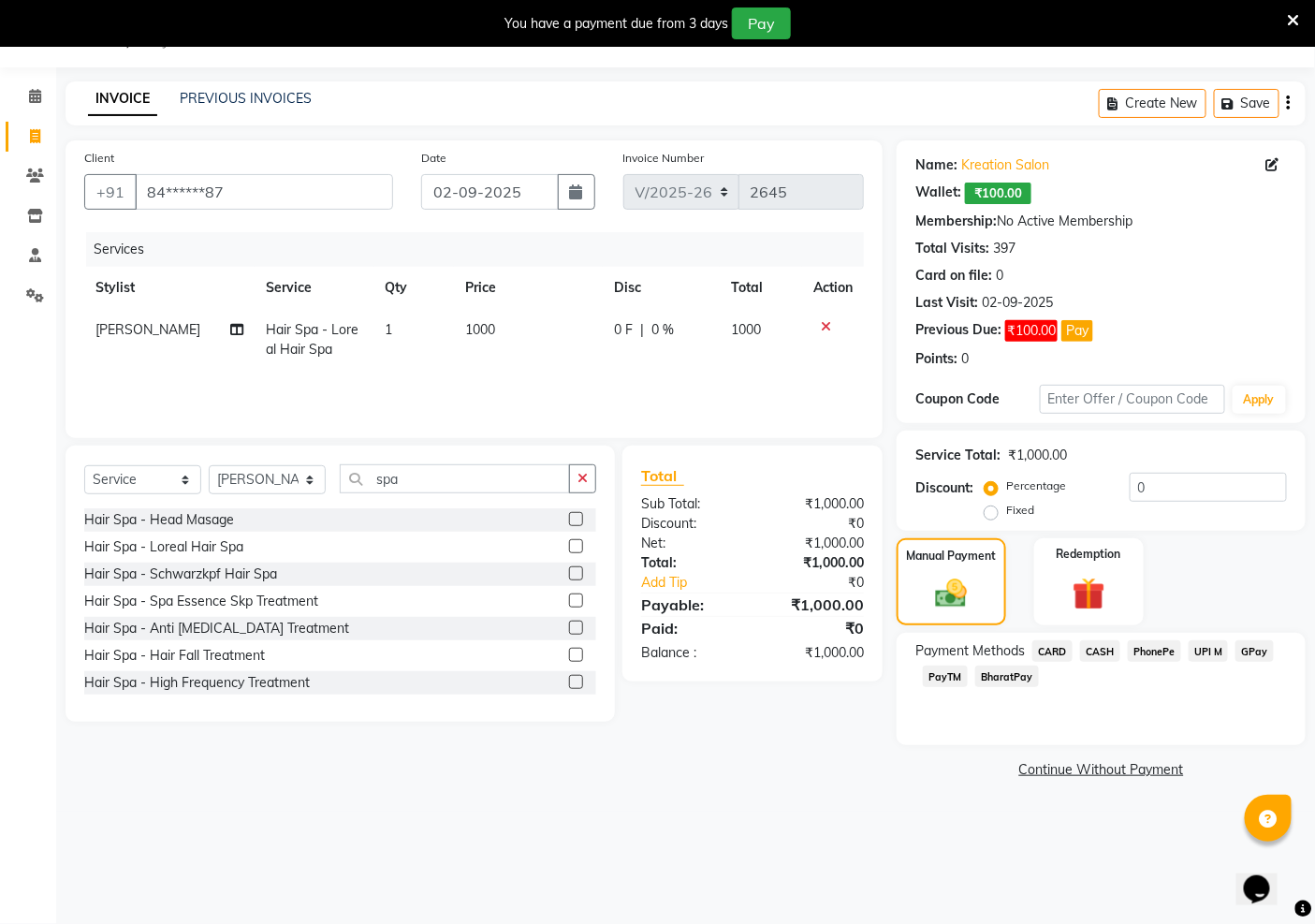
click at [837, 782] on div "Client +91 84******87 Date [DATE] Invoice Number V/2025 V/[PHONE_NUMBER] Servic…" at bounding box center [474, 462] width 845 height 643
drag, startPoint x: 1101, startPoint y: 649, endPoint x: 1100, endPoint y: 687, distance: 38.0
click at [1100, 649] on span "CASH" at bounding box center [1100, 651] width 40 height 22
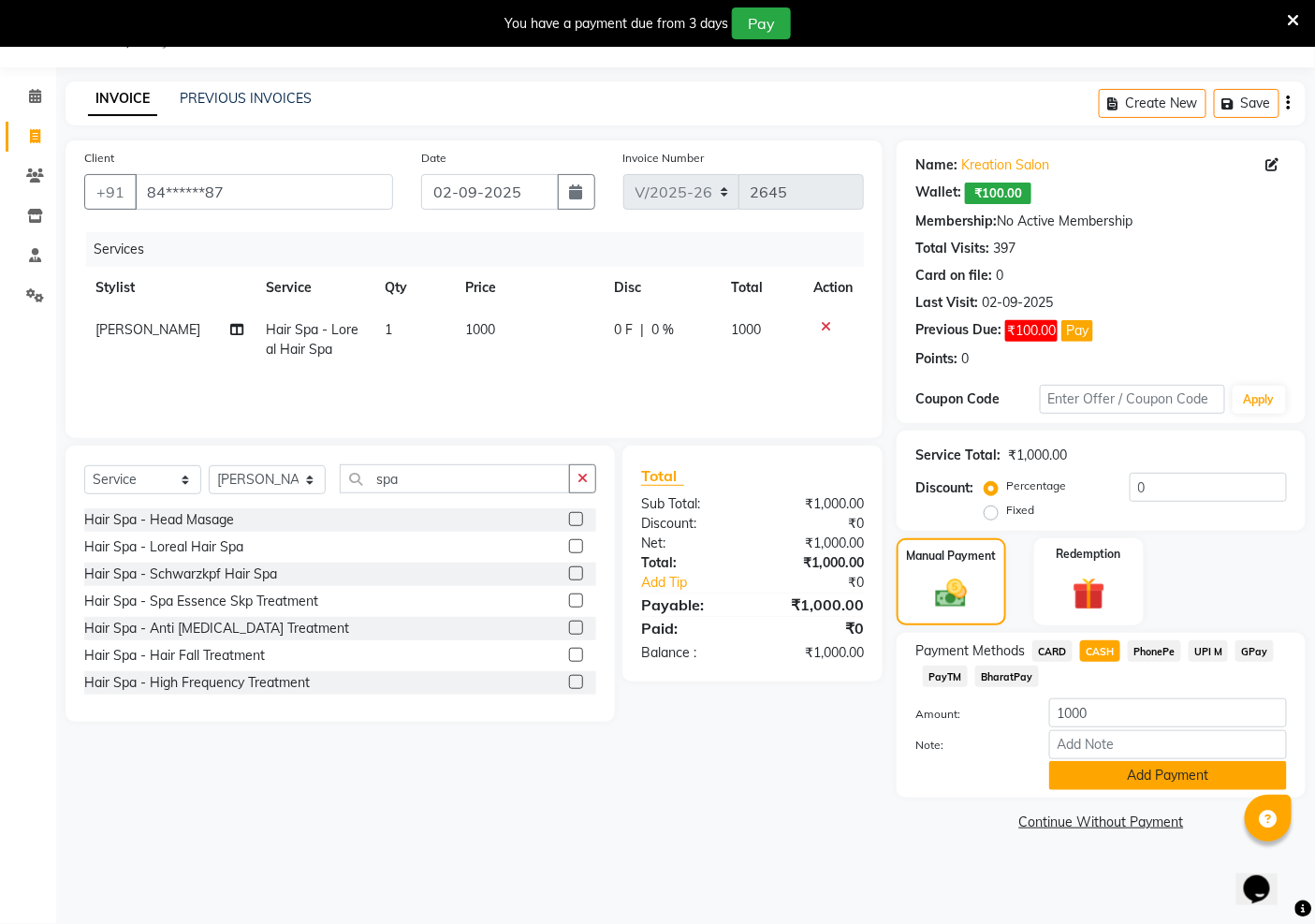
click at [1116, 773] on button "Add Payment" at bounding box center [1168, 776] width 237 height 29
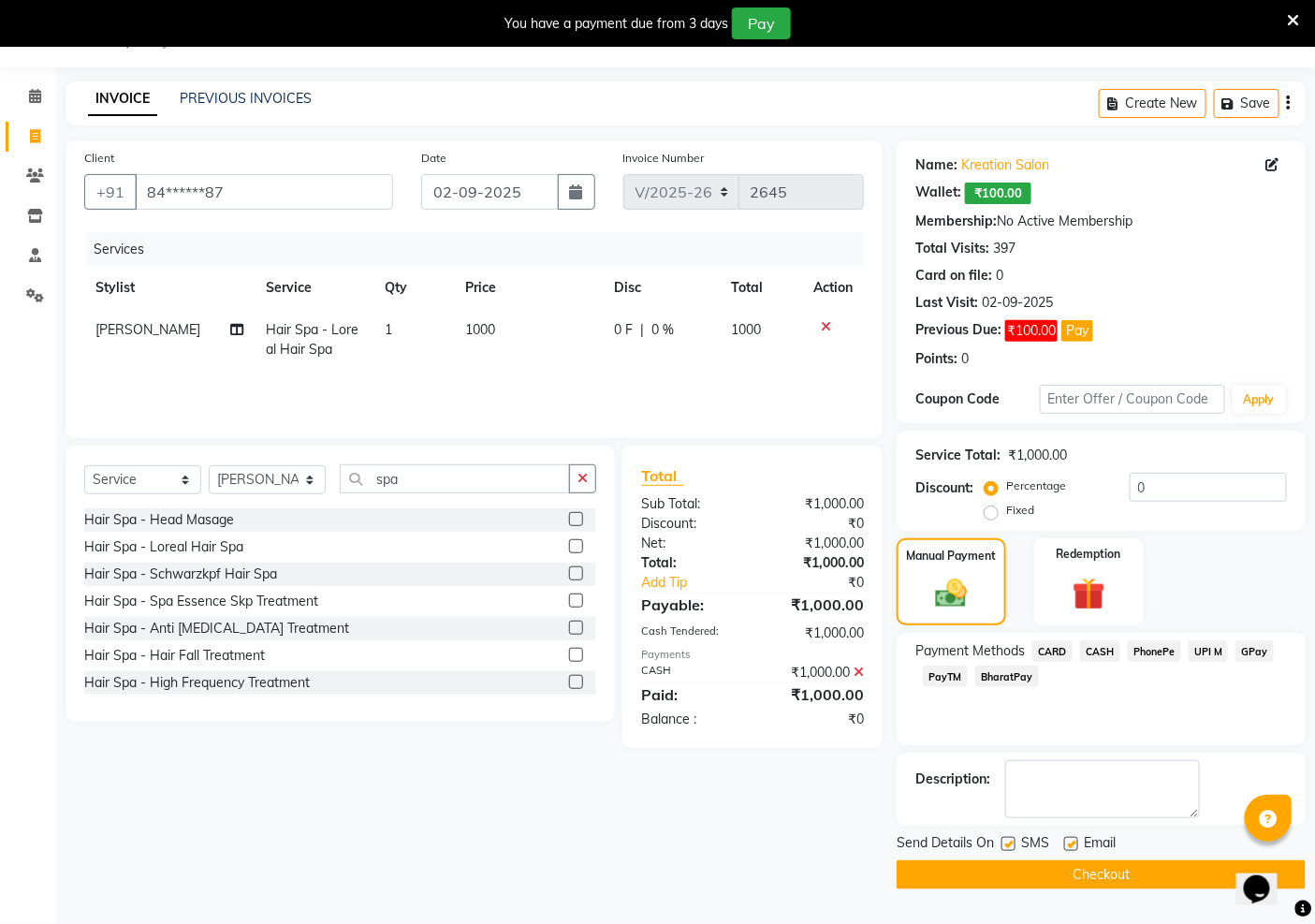
click at [1009, 844] on label at bounding box center [1008, 844] width 14 height 14
click at [1009, 844] on input "checkbox" at bounding box center [1007, 845] width 12 height 12
checkbox input "false"
click at [1065, 846] on label at bounding box center [1071, 844] width 14 height 14
click at [1065, 846] on input "checkbox" at bounding box center [1070, 845] width 12 height 12
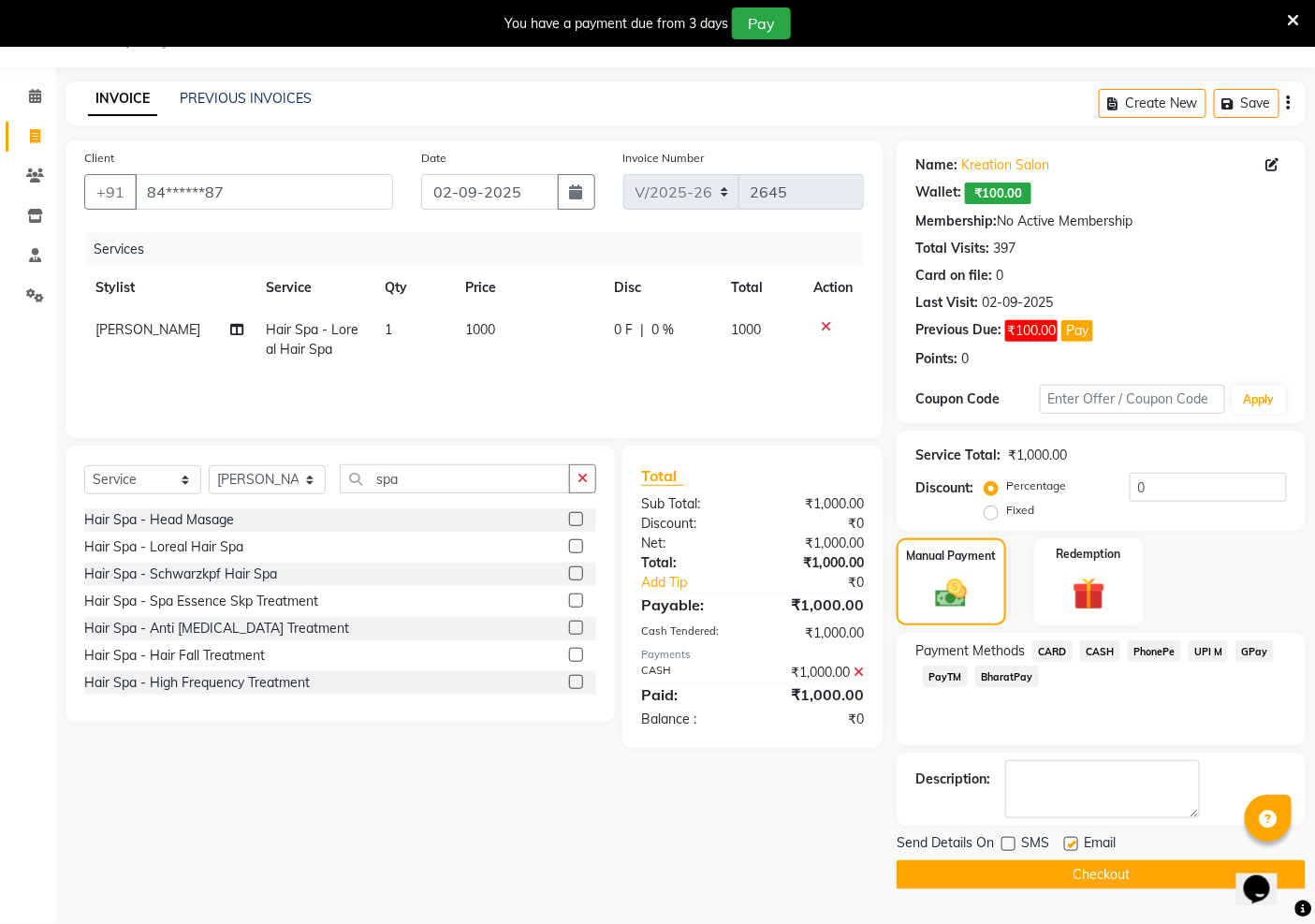
checkbox input "false"
click at [1053, 878] on button "Checkout" at bounding box center [1101, 875] width 409 height 29
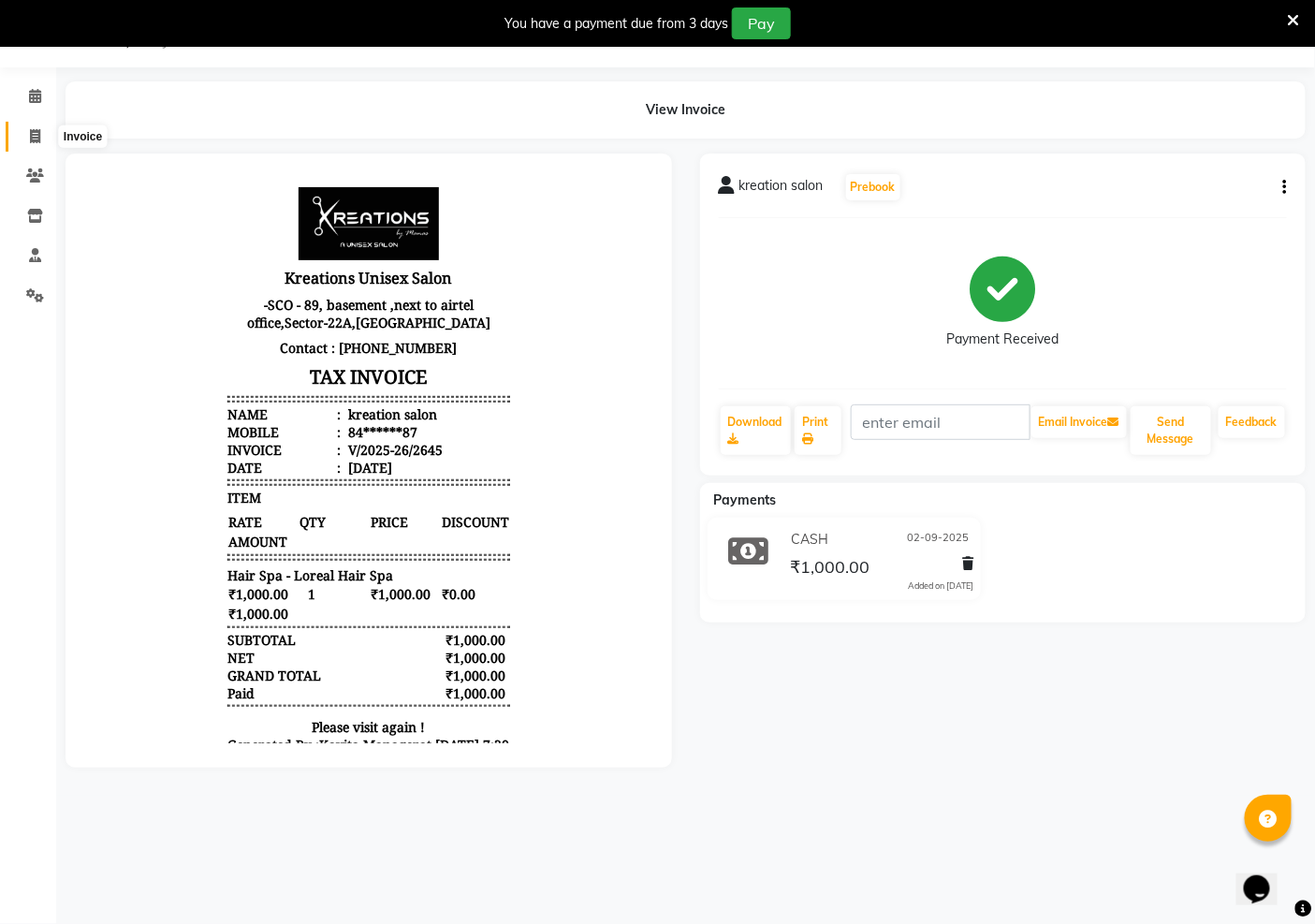
click at [33, 133] on icon at bounding box center [35, 136] width 10 height 14
select select "service"
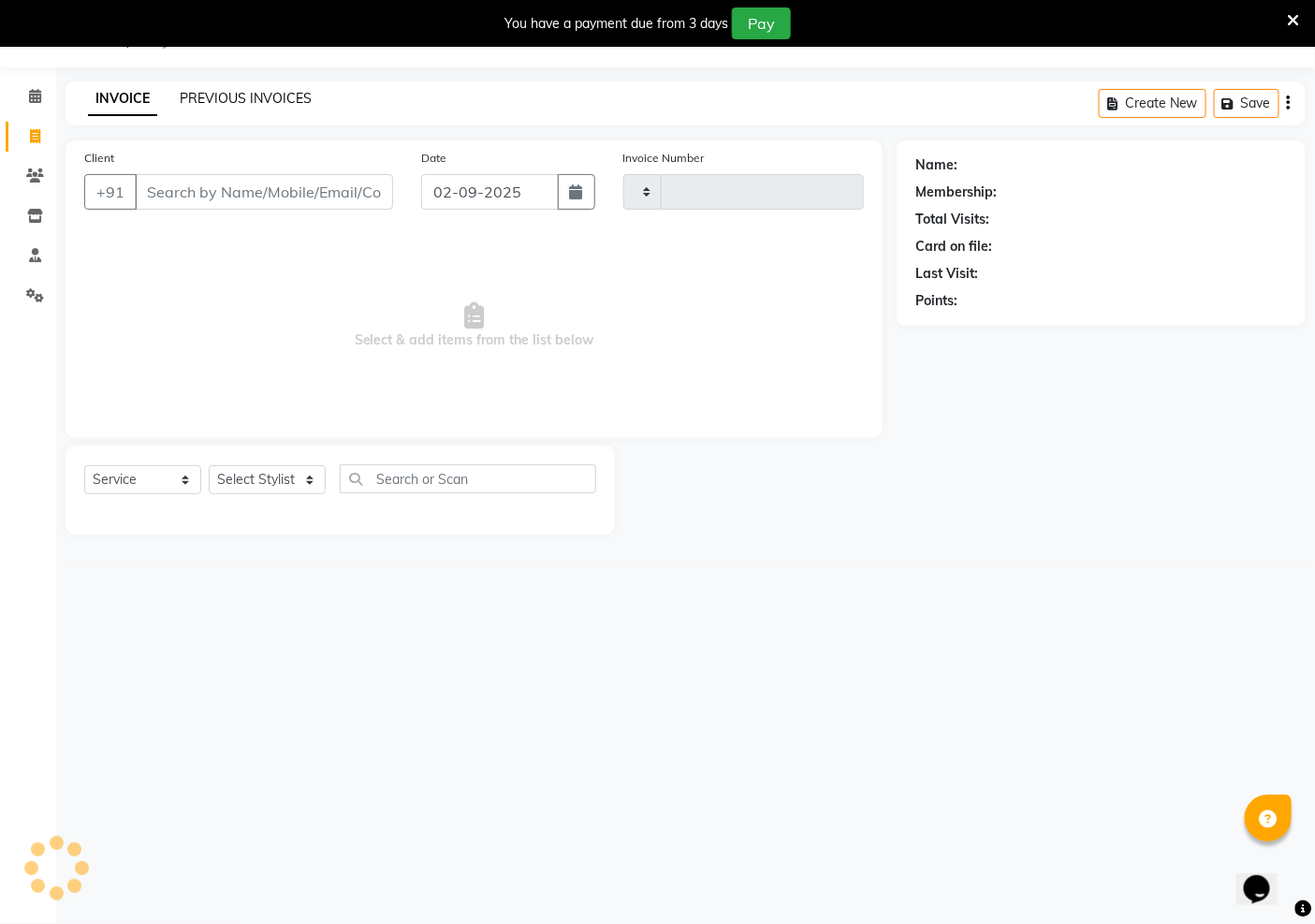
type input "2646"
select select "6170"
click at [248, 99] on link "PREVIOUS INVOICES" at bounding box center [245, 99] width 132 height 17
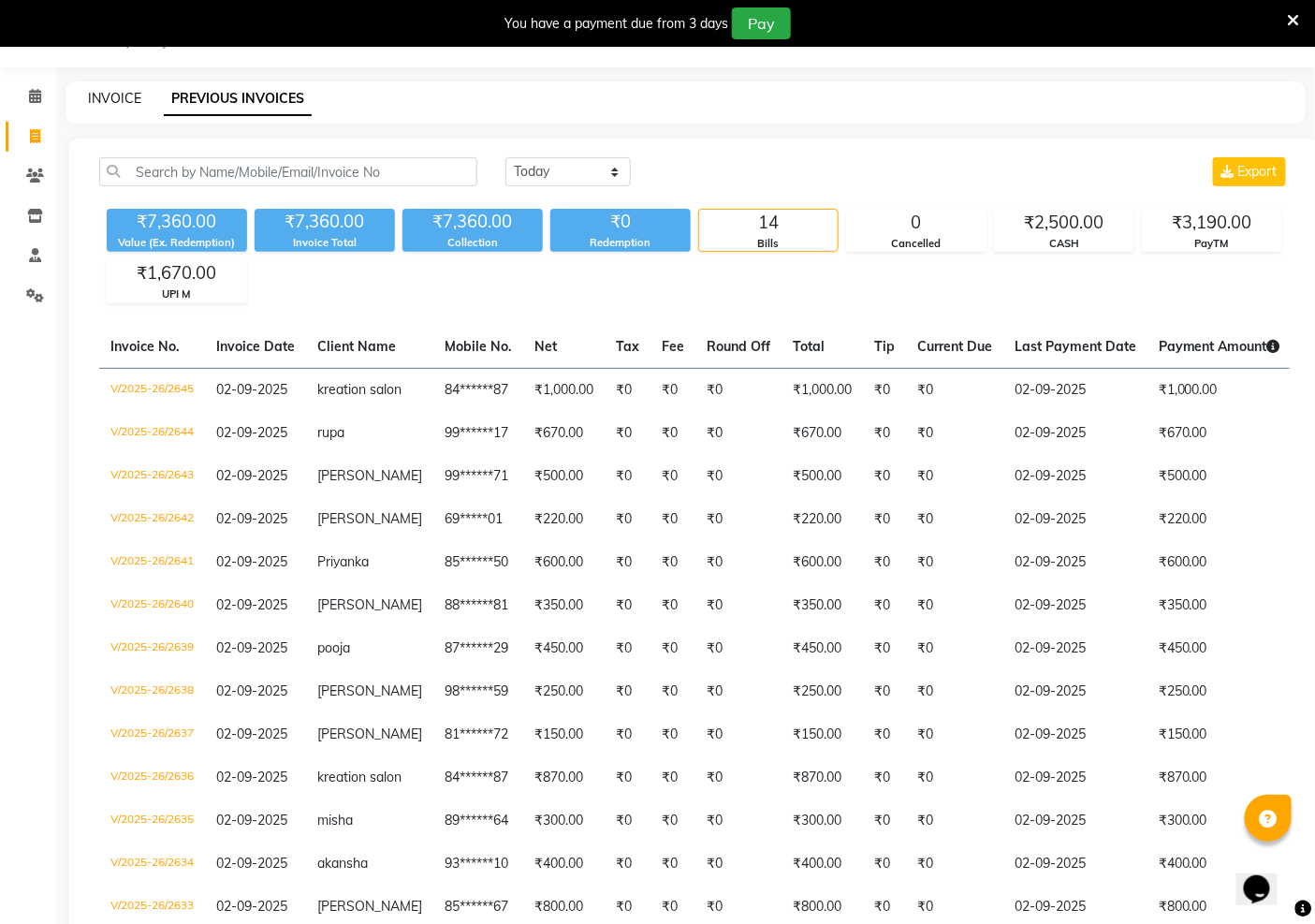
click at [122, 98] on link "INVOICE" at bounding box center [115, 99] width 53 height 17
select select "service"
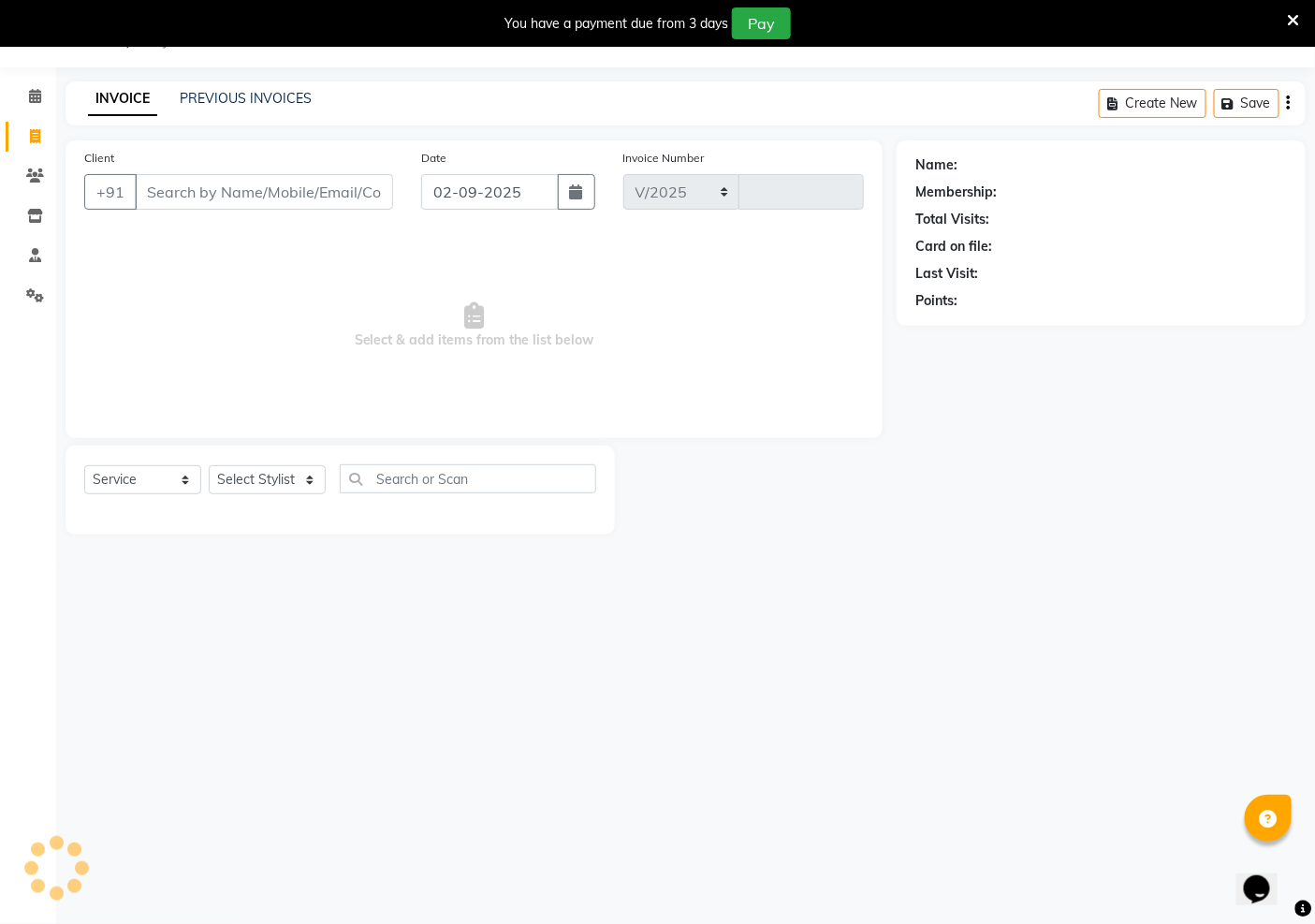
select select "6170"
type input "2646"
click at [243, 194] on input "Client" at bounding box center [264, 191] width 258 height 35
click at [250, 479] on select "Select Stylist [PERSON_NAME] Jeet Manager [PERSON_NAME] Manager [PERSON_NAME] S…" at bounding box center [267, 480] width 117 height 29
select select "69539"
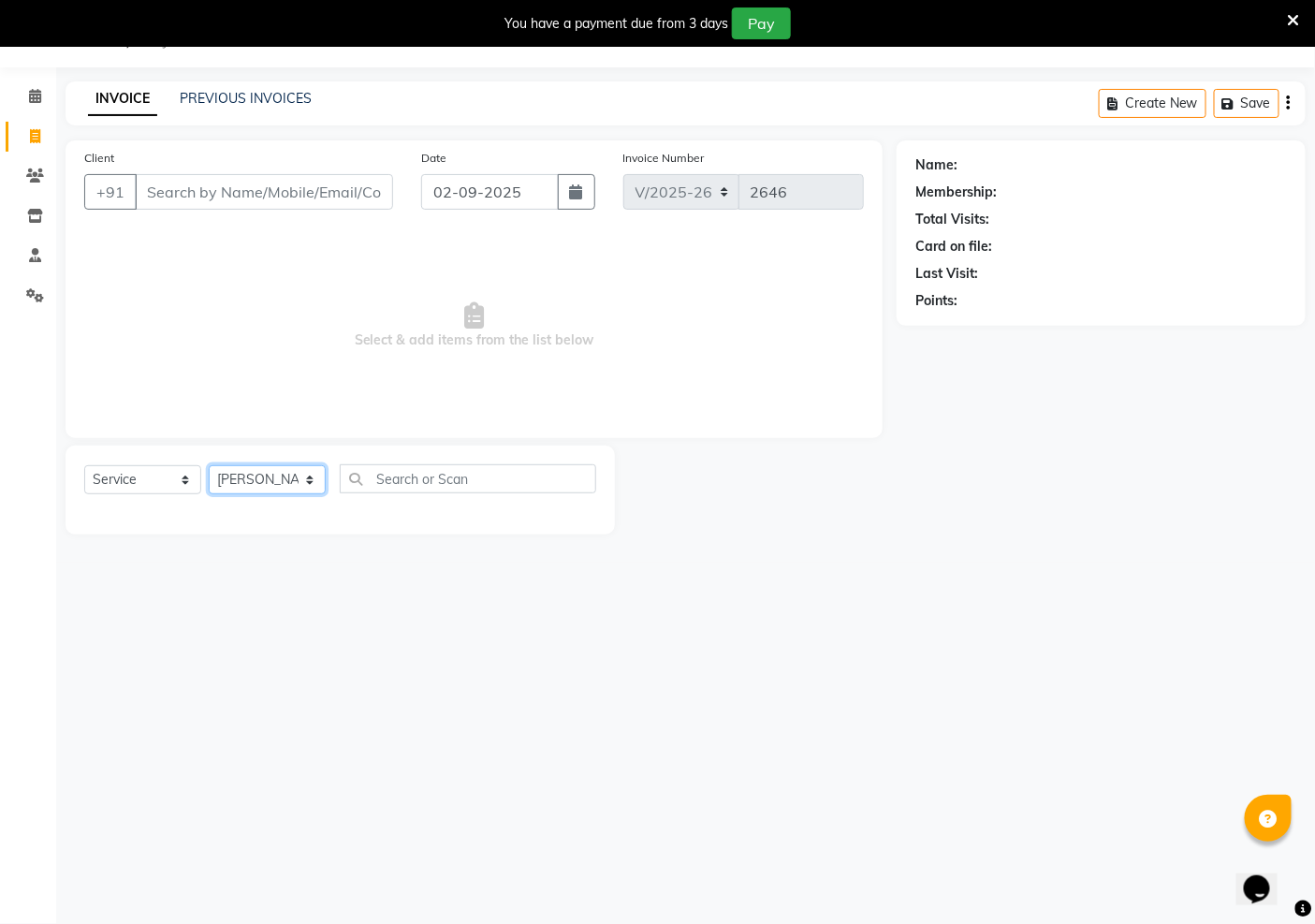
click at [209, 466] on select "Select Stylist [PERSON_NAME] Jeet Manager [PERSON_NAME] Manager [PERSON_NAME] S…" at bounding box center [267, 480] width 117 height 29
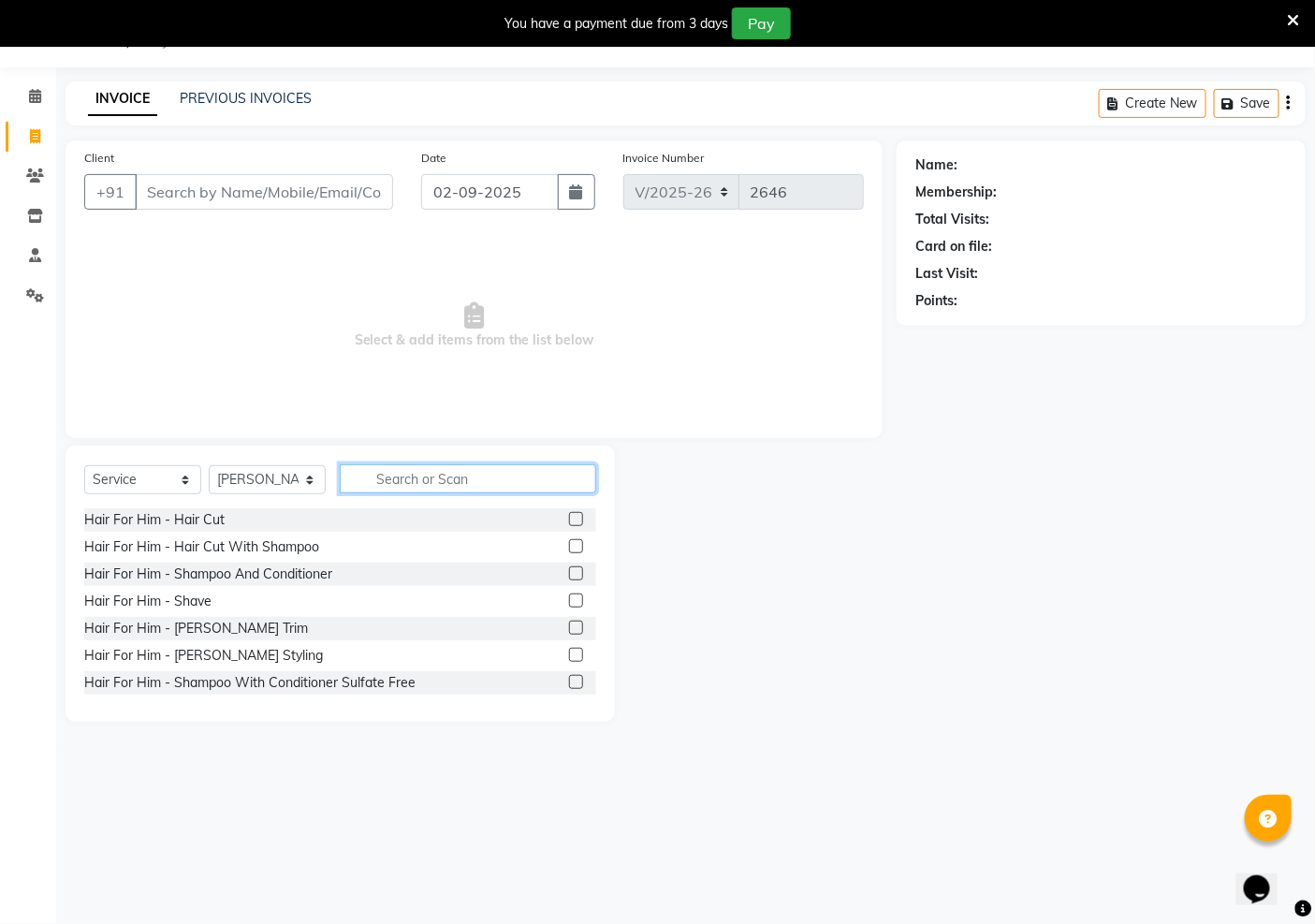
click at [449, 478] on input "text" at bounding box center [468, 479] width 256 height 29
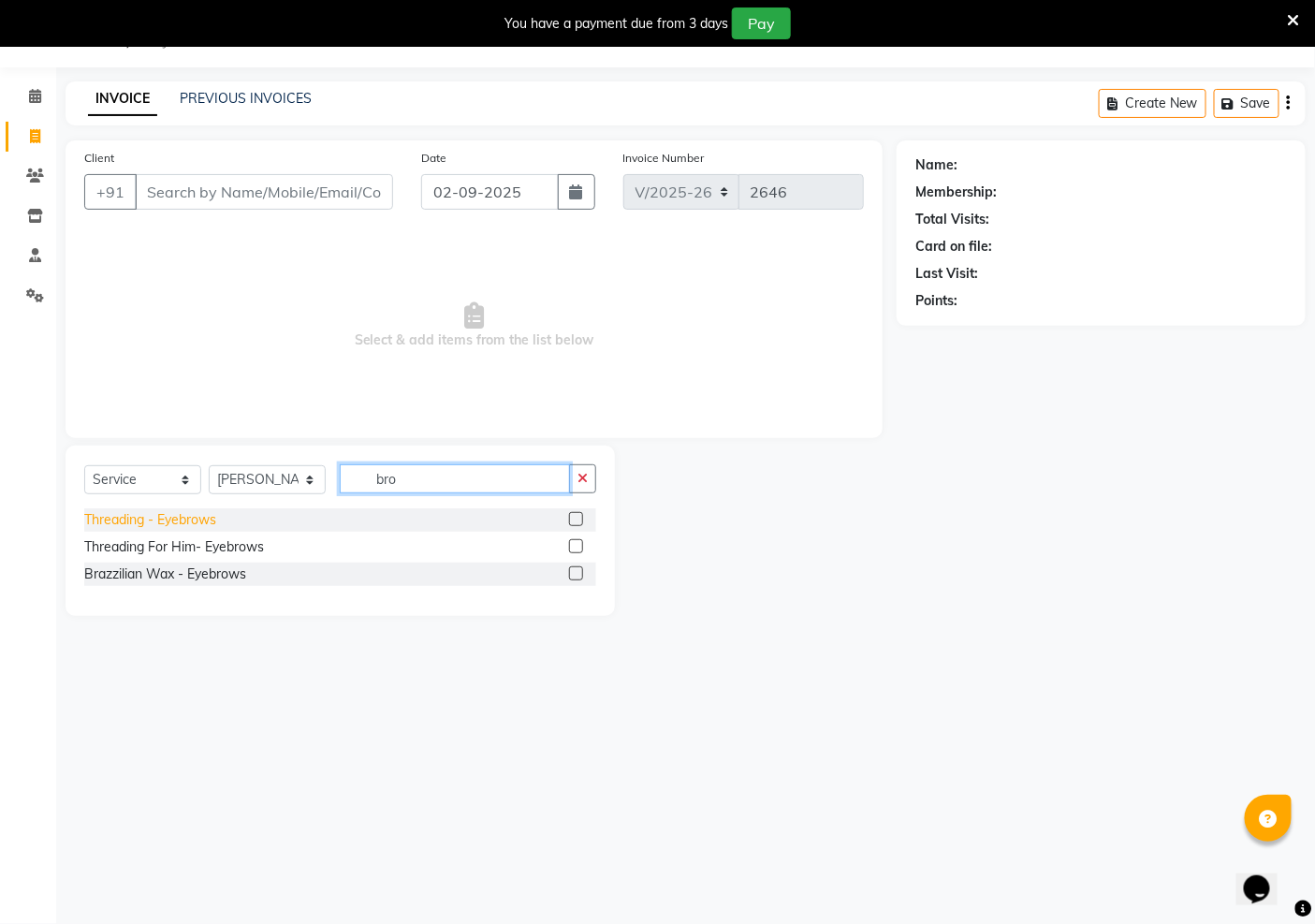
type input "bro"
click at [193, 527] on div "Threading - Eyebrows" at bounding box center [150, 519] width 132 height 20
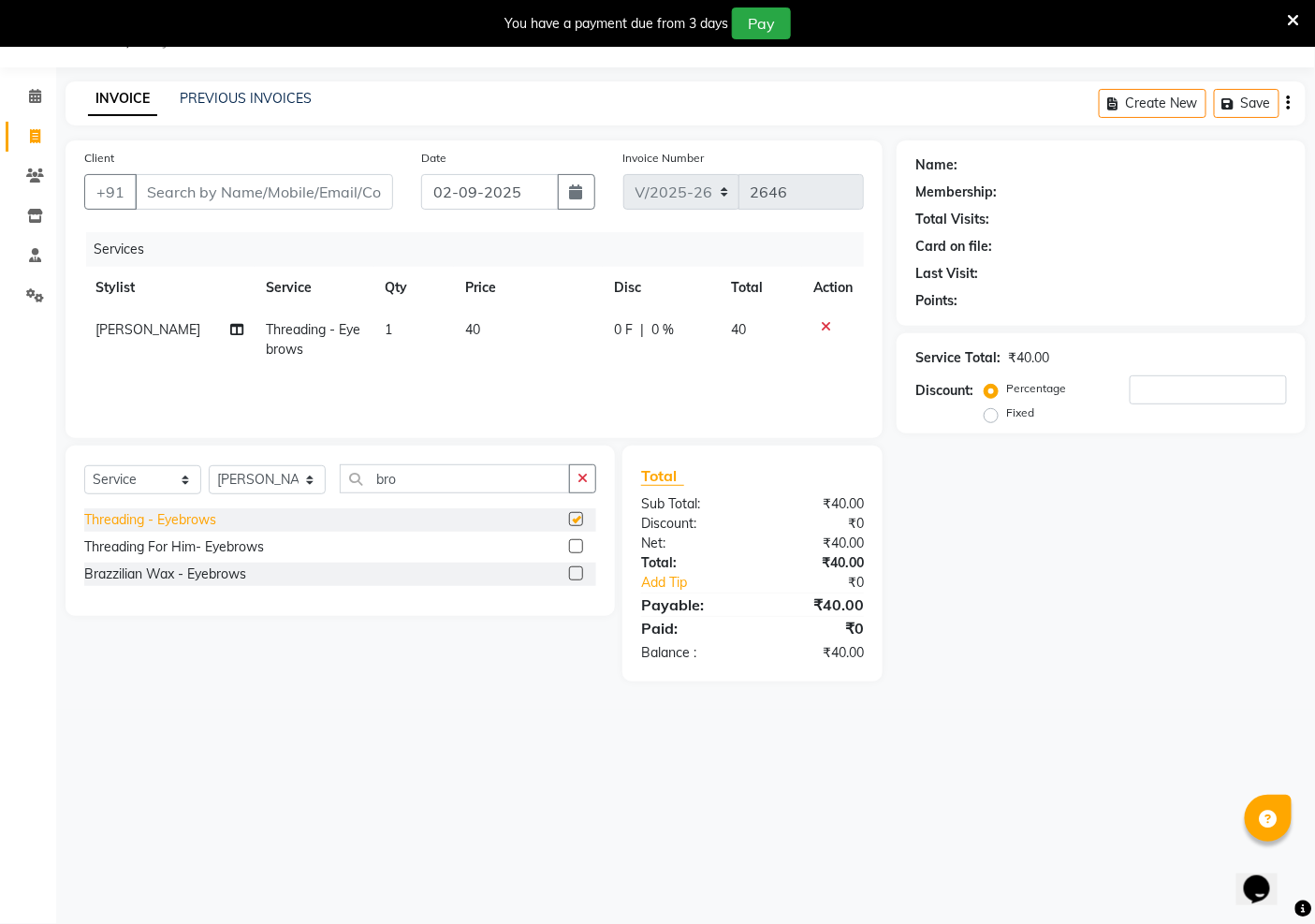
checkbox input "false"
click at [180, 193] on input "Client" at bounding box center [264, 191] width 258 height 35
type input "9"
type input "0"
type input "9424936828"
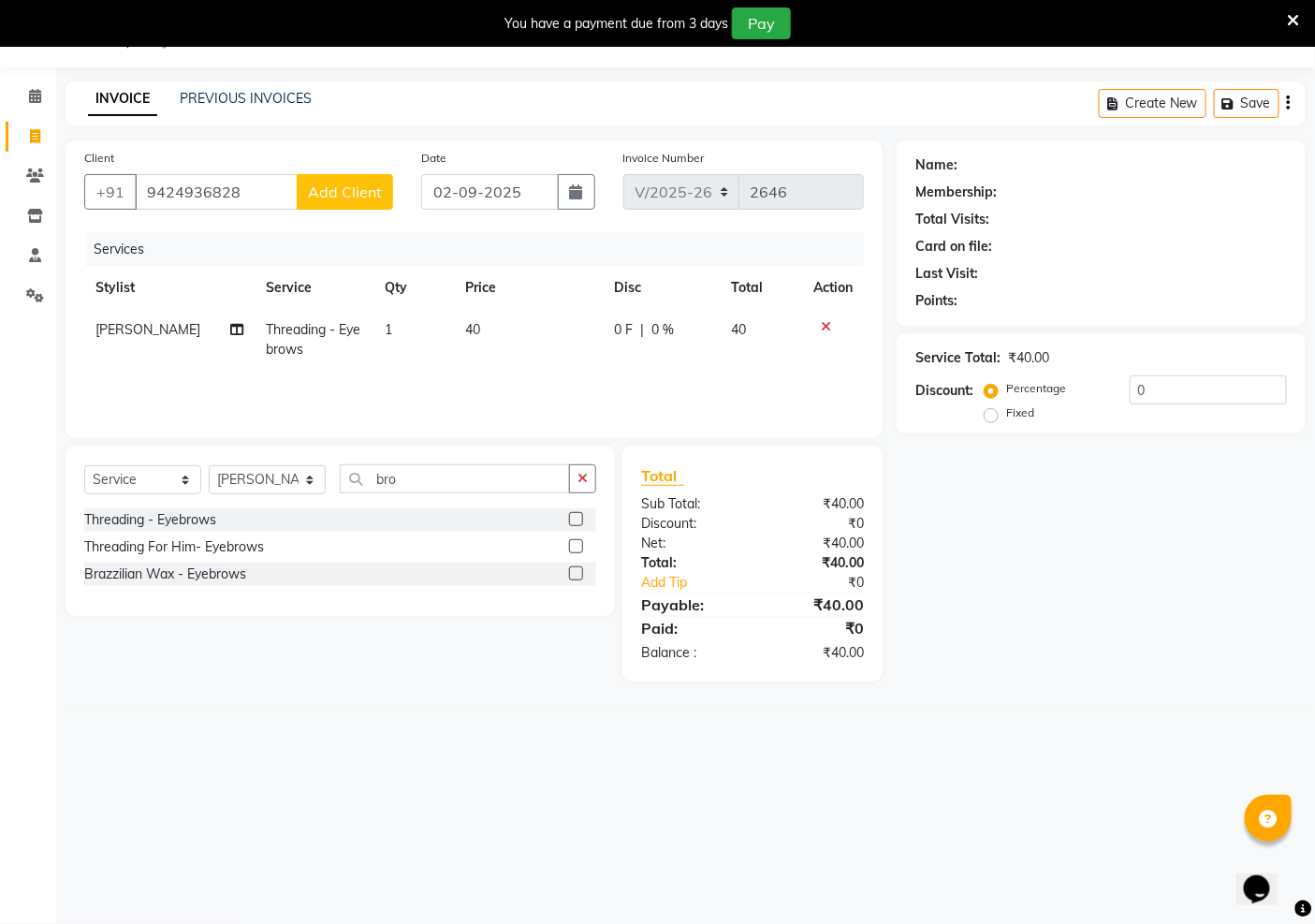
click at [342, 199] on span "Add Client" at bounding box center [345, 192] width 74 height 19
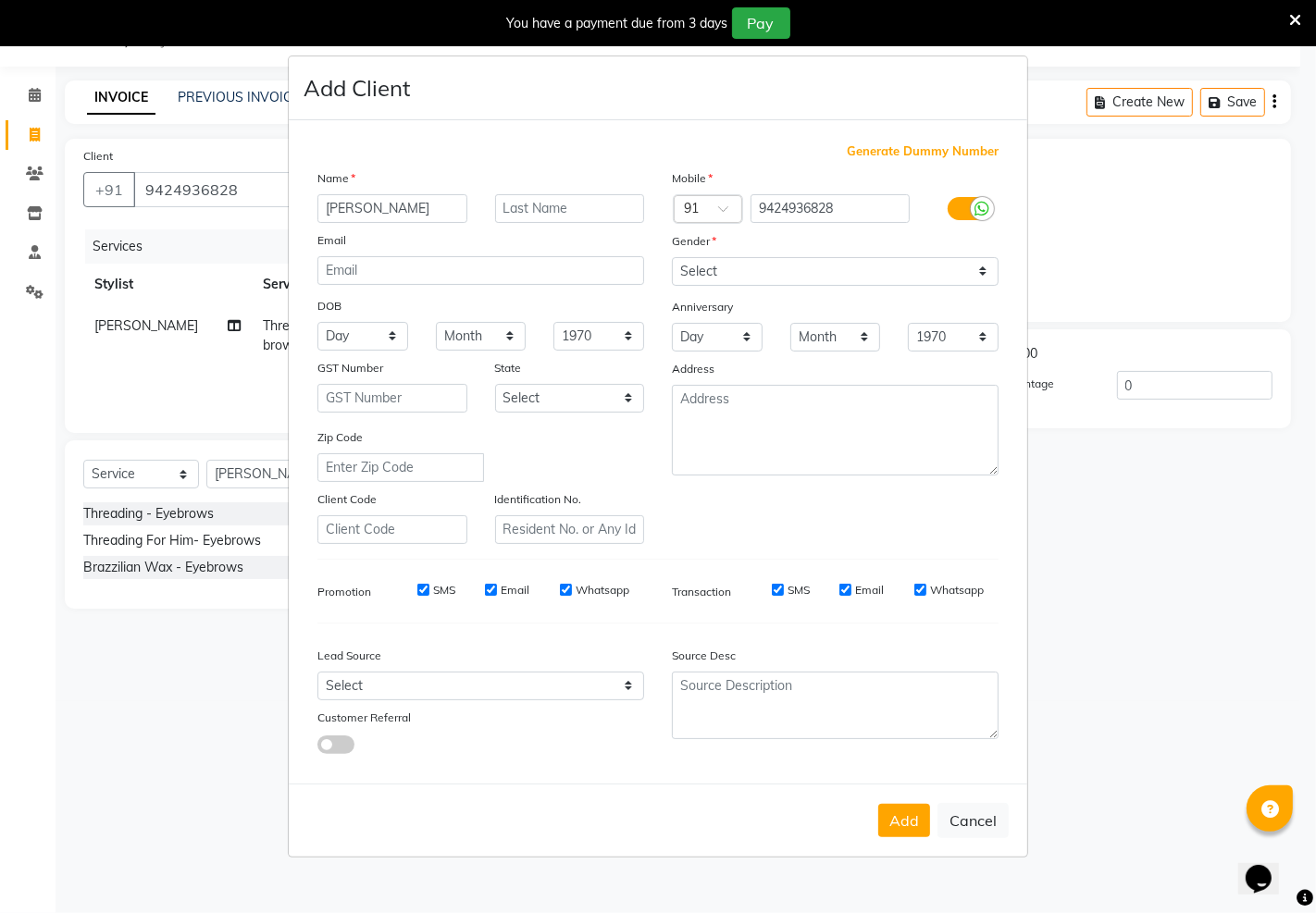
type input "[PERSON_NAME]"
click at [745, 270] on select "Select [DEMOGRAPHIC_DATA] [DEMOGRAPHIC_DATA] Other Prefer Not To Say" at bounding box center [835, 271] width 327 height 29
select select "[DEMOGRAPHIC_DATA]"
click at [672, 257] on select "Select [DEMOGRAPHIC_DATA] [DEMOGRAPHIC_DATA] Other Prefer Not To Say" at bounding box center [835, 271] width 327 height 29
click at [910, 819] on button "Add" at bounding box center [904, 821] width 52 height 34
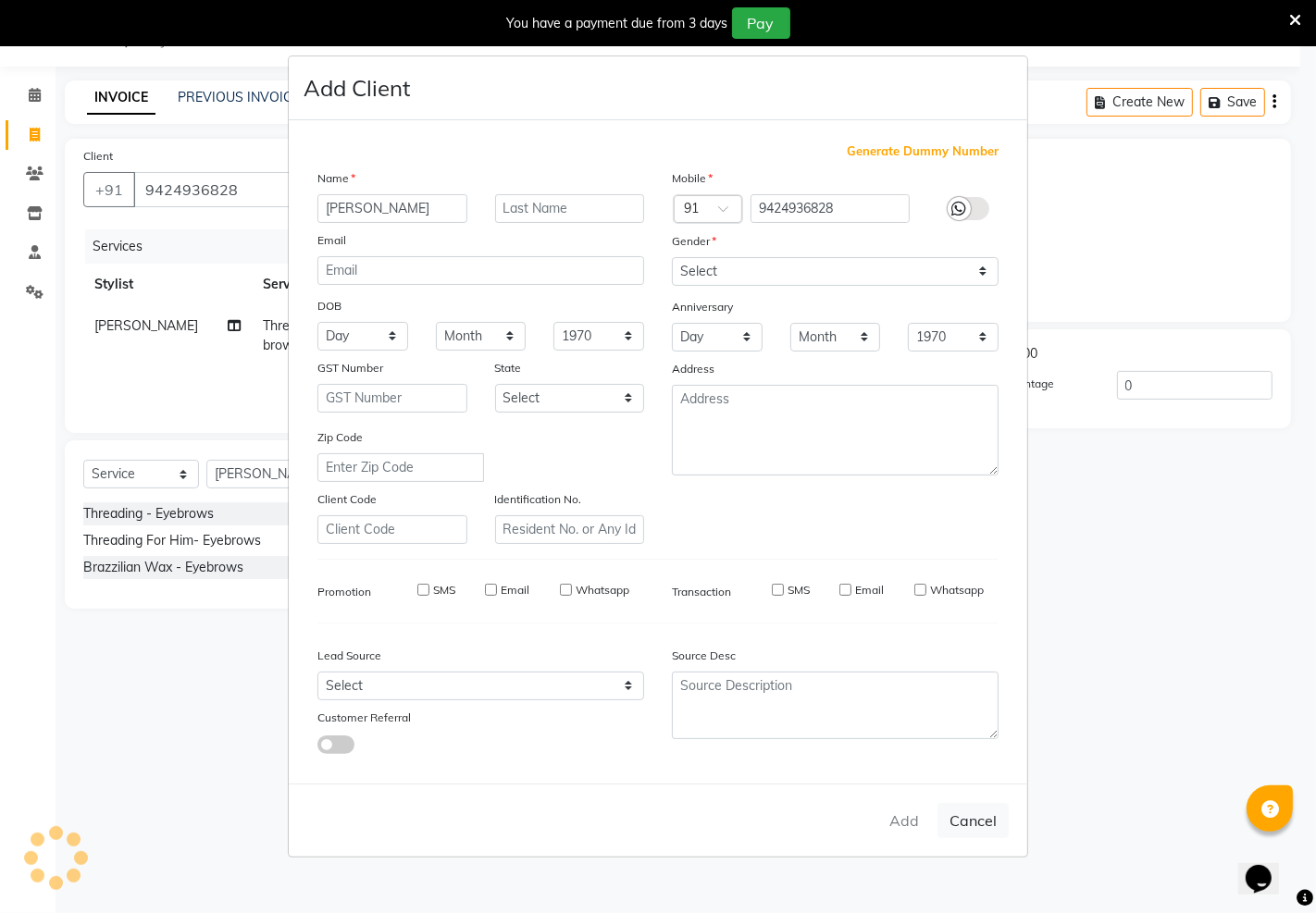
type input "94******28"
select select
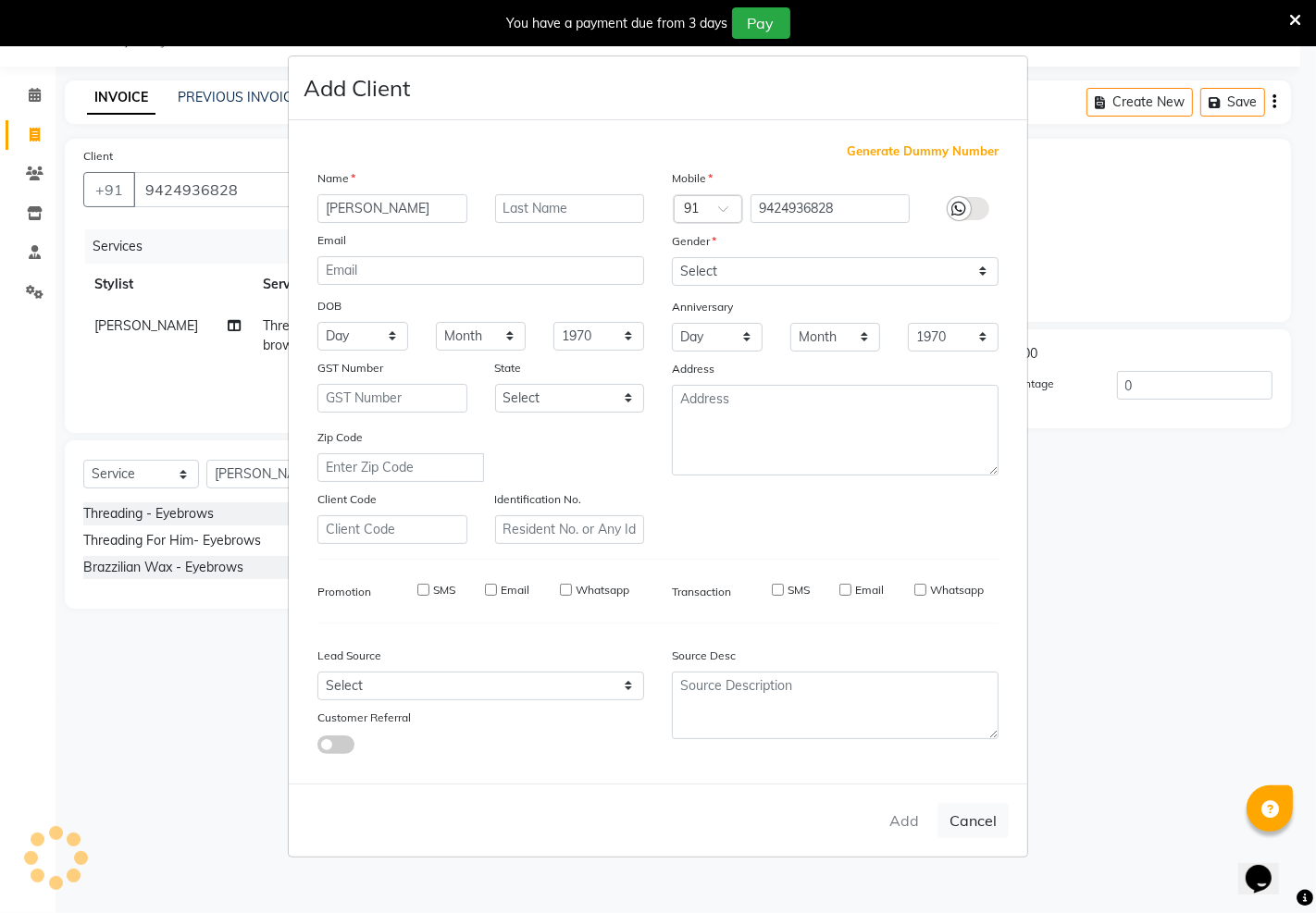
select select
checkbox input "false"
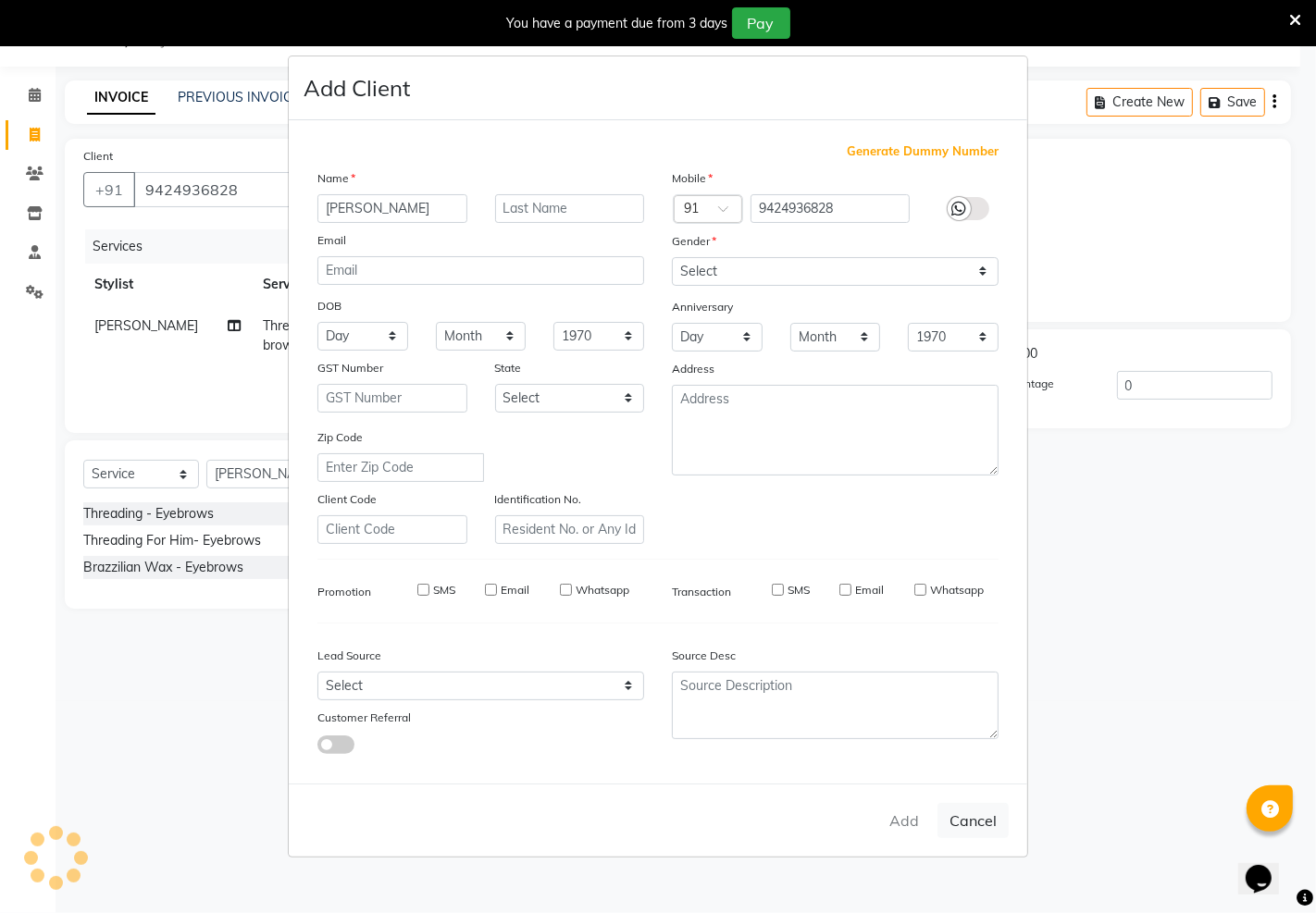
checkbox input "false"
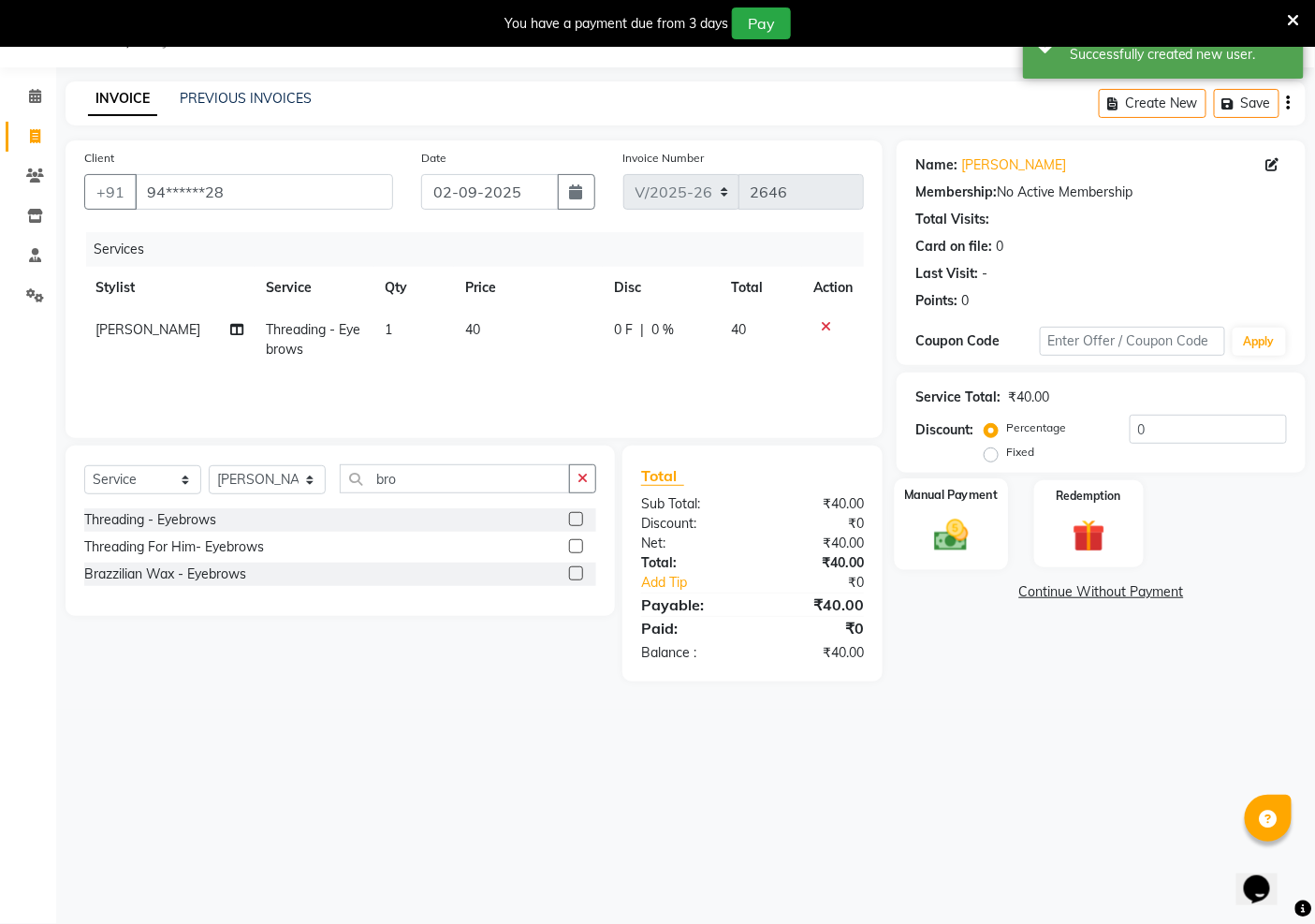
click at [949, 543] on img at bounding box center [951, 534] width 56 height 39
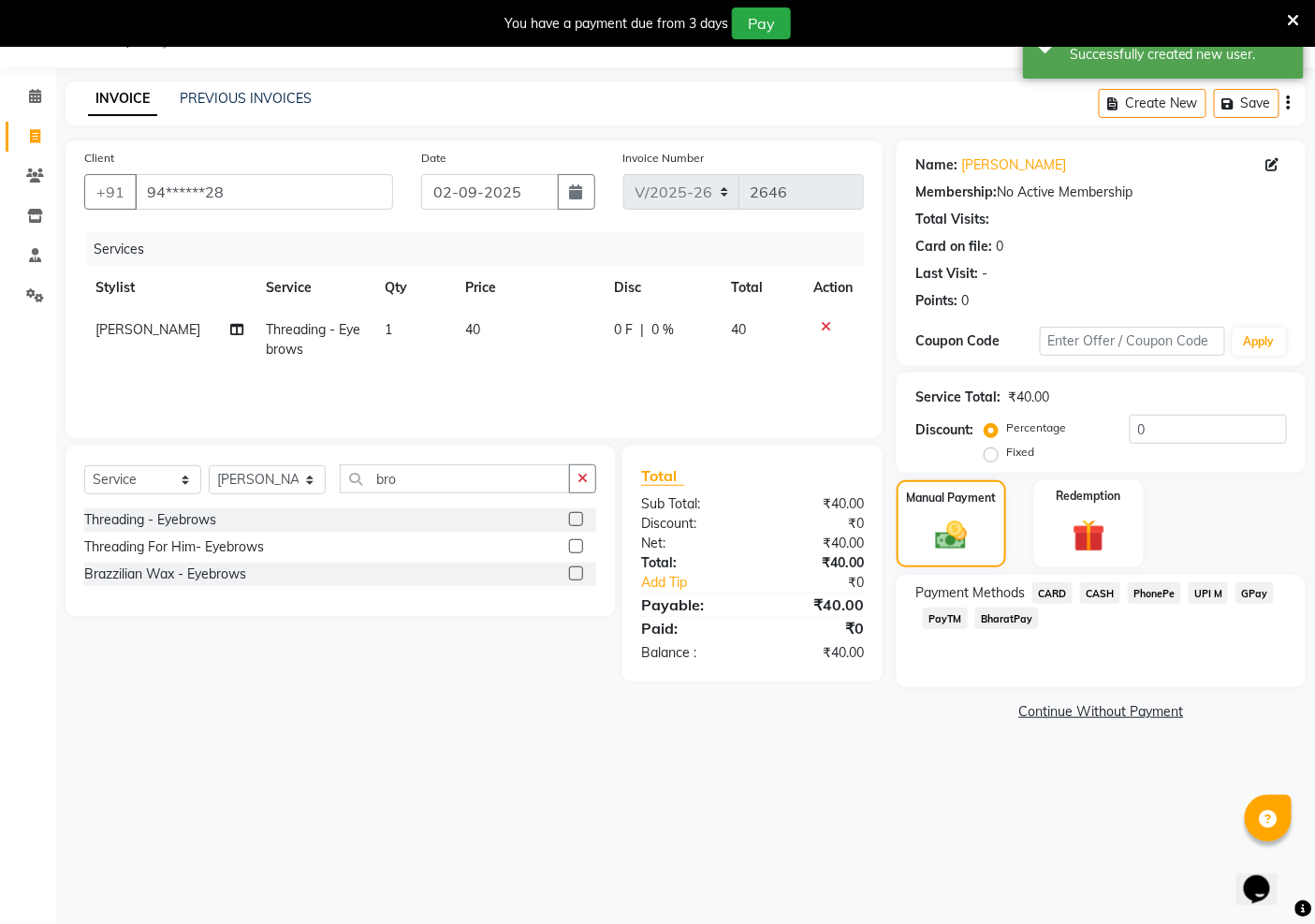
click at [940, 620] on span "PayTM" at bounding box center [945, 618] width 45 height 22
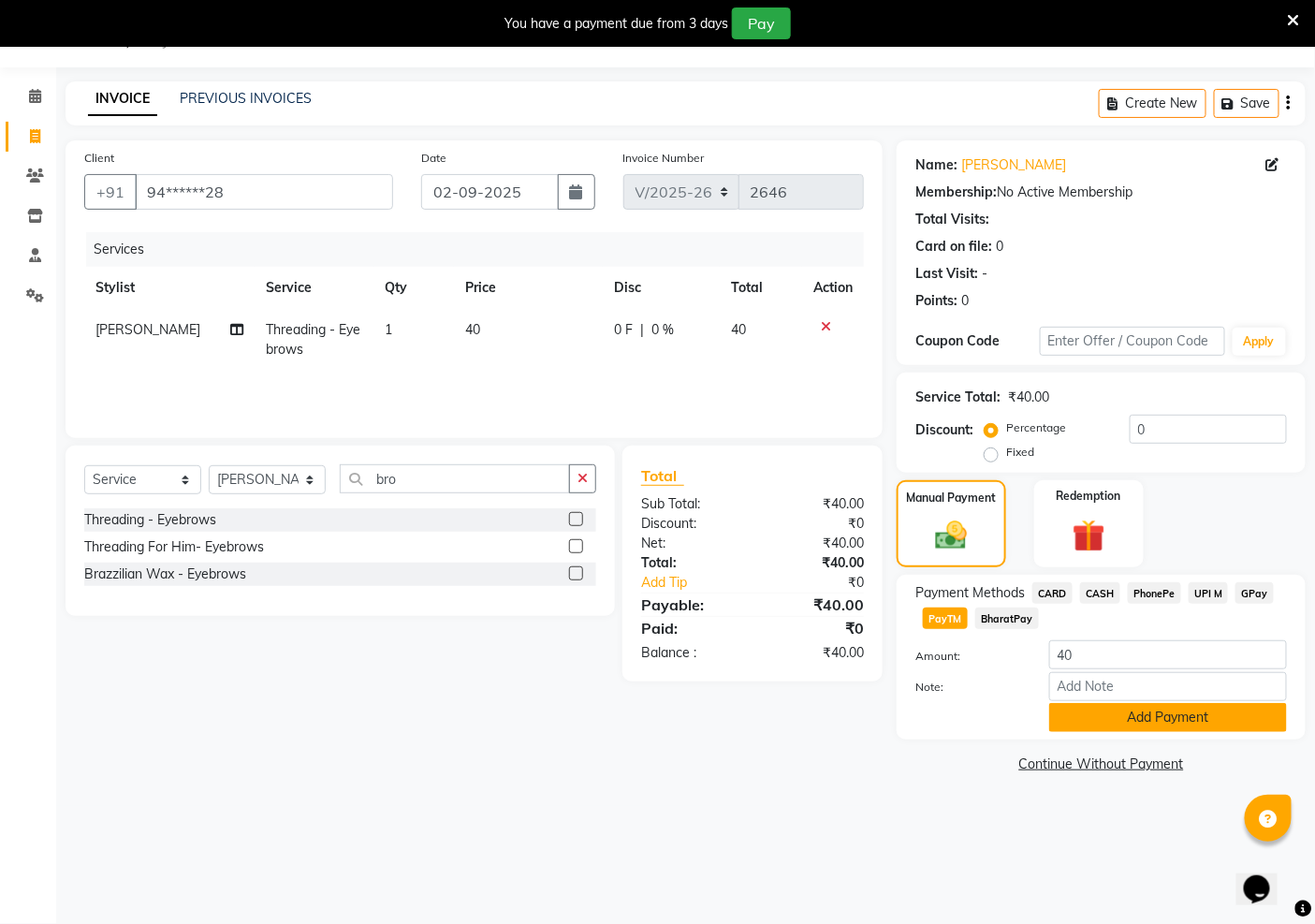
click at [1137, 708] on button "Add Payment" at bounding box center [1168, 718] width 237 height 29
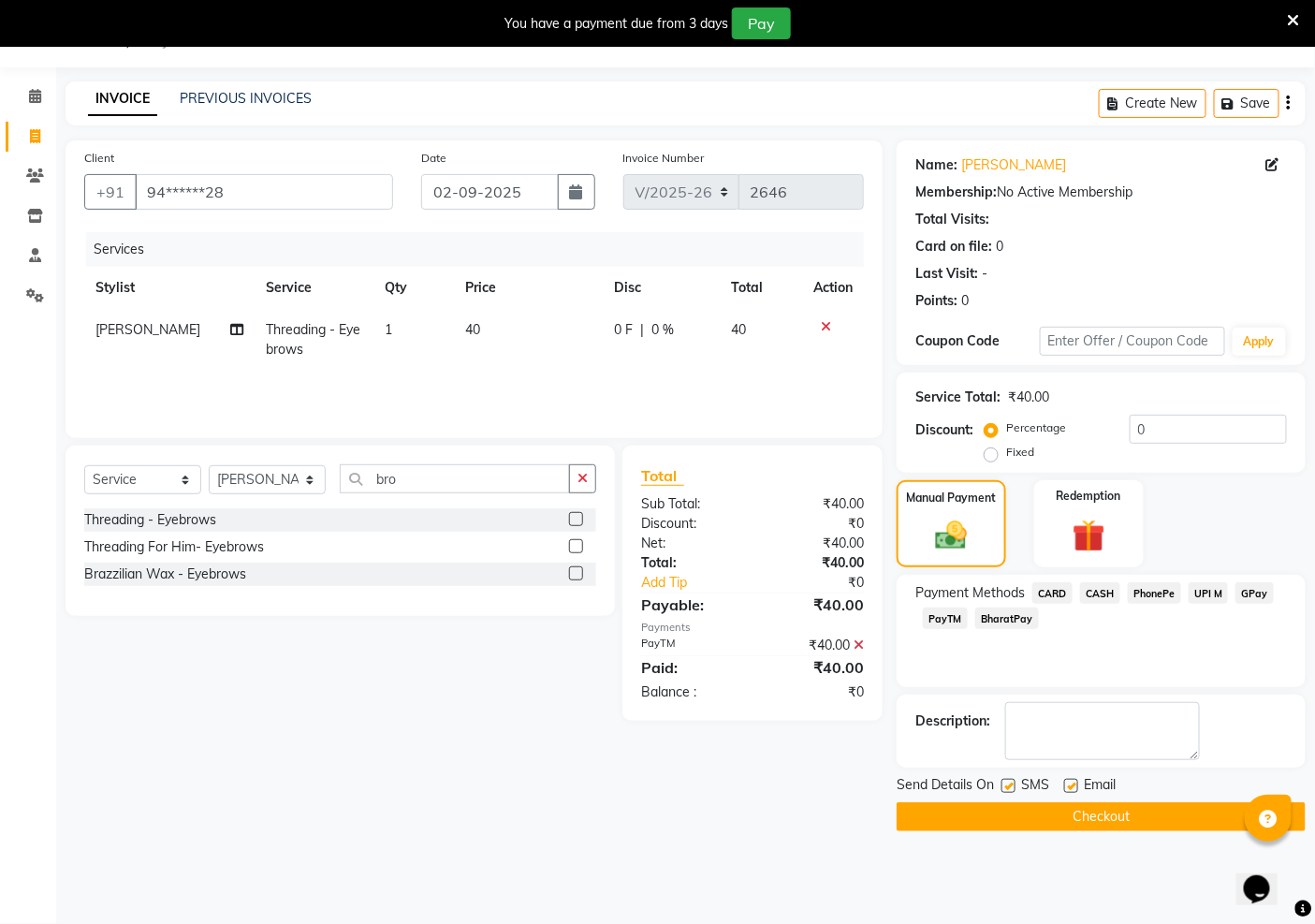
click at [1065, 788] on label at bounding box center [1071, 785] width 14 height 14
click at [1065, 788] on input "checkbox" at bounding box center [1070, 786] width 12 height 12
checkbox input "false"
click at [1011, 788] on label at bounding box center [1008, 785] width 14 height 14
click at [1011, 788] on input "checkbox" at bounding box center [1007, 786] width 12 height 12
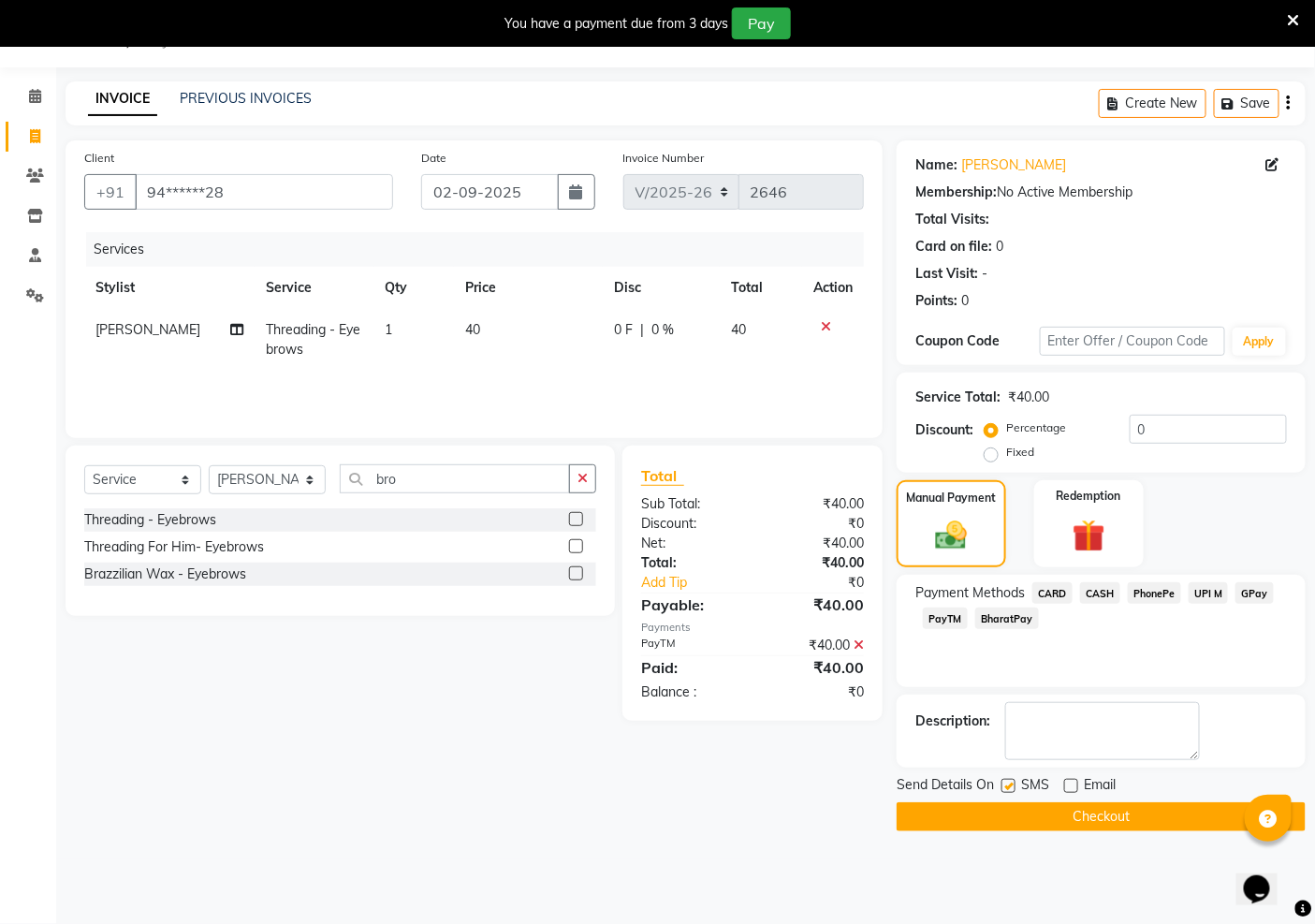
checkbox input "false"
click at [1072, 817] on button "Checkout" at bounding box center [1101, 817] width 409 height 29
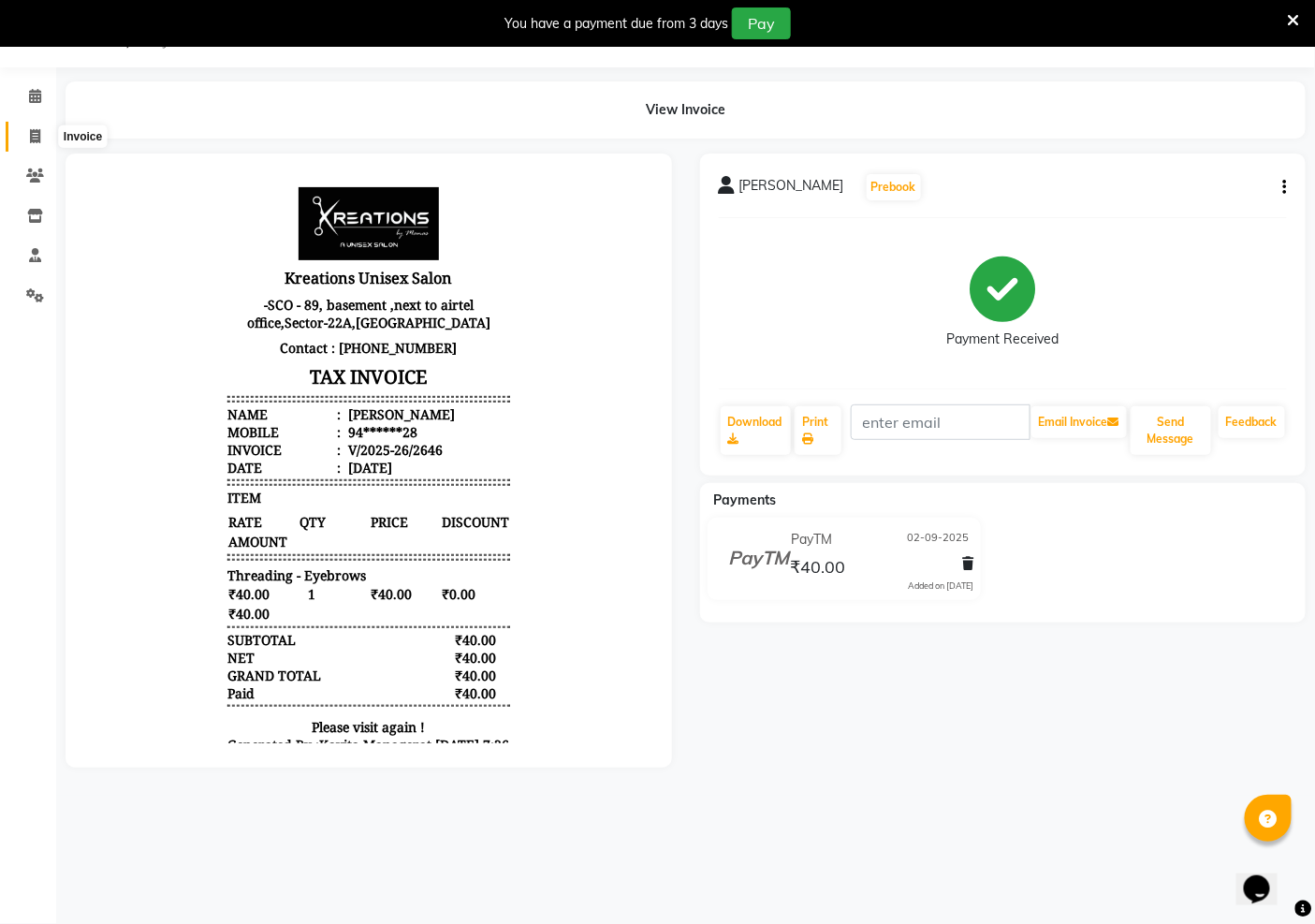
click at [32, 126] on span at bounding box center [35, 137] width 33 height 22
select select "service"
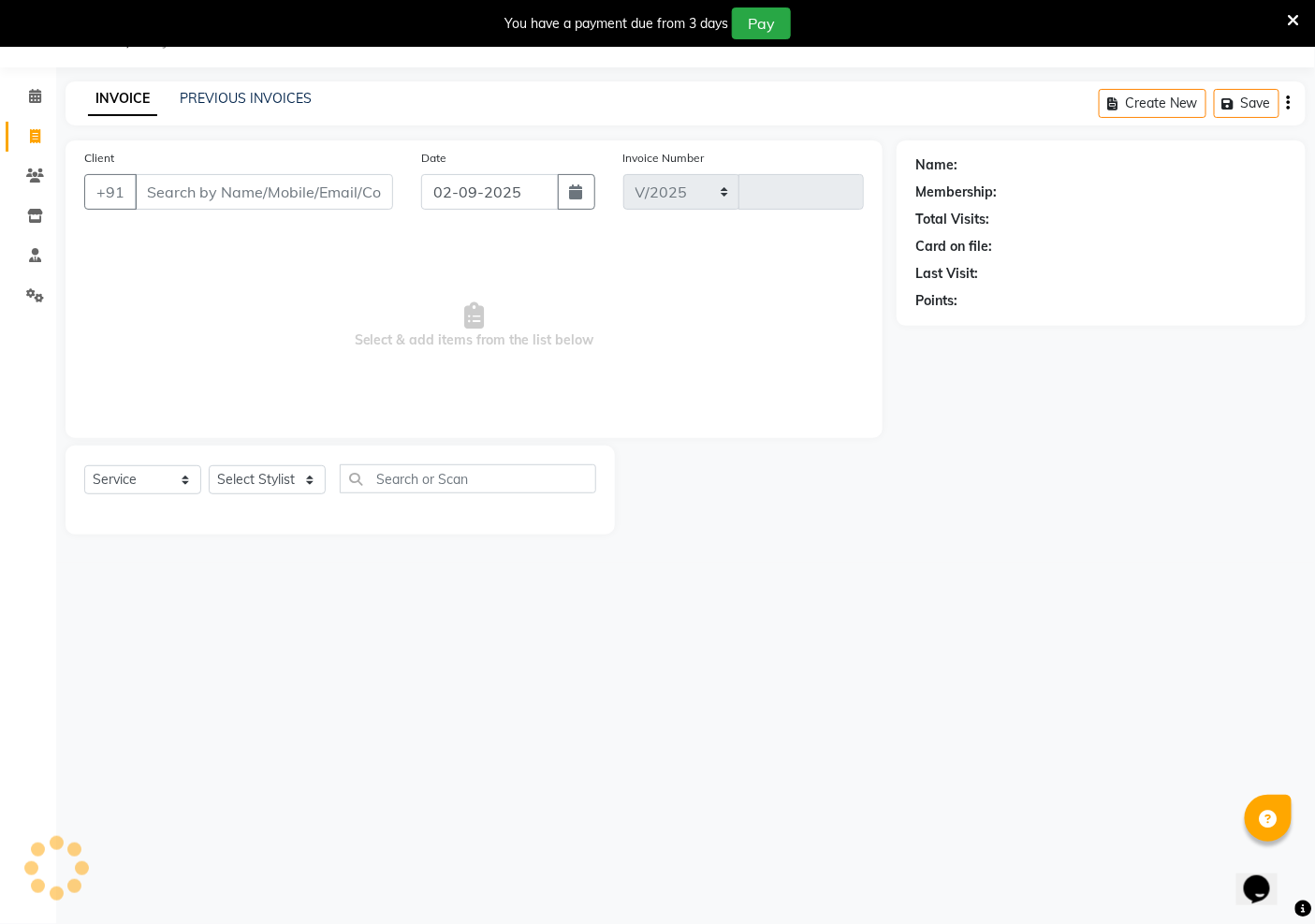
select select "6170"
type input "2647"
click at [262, 483] on select "Select Stylist [PERSON_NAME] Jeet Manager [PERSON_NAME] Manager [PERSON_NAME] S…" at bounding box center [267, 480] width 117 height 29
select select "88231"
click at [209, 466] on select "Select Stylist [PERSON_NAME] Jeet Manager [PERSON_NAME] Manager [PERSON_NAME] S…" at bounding box center [267, 480] width 117 height 29
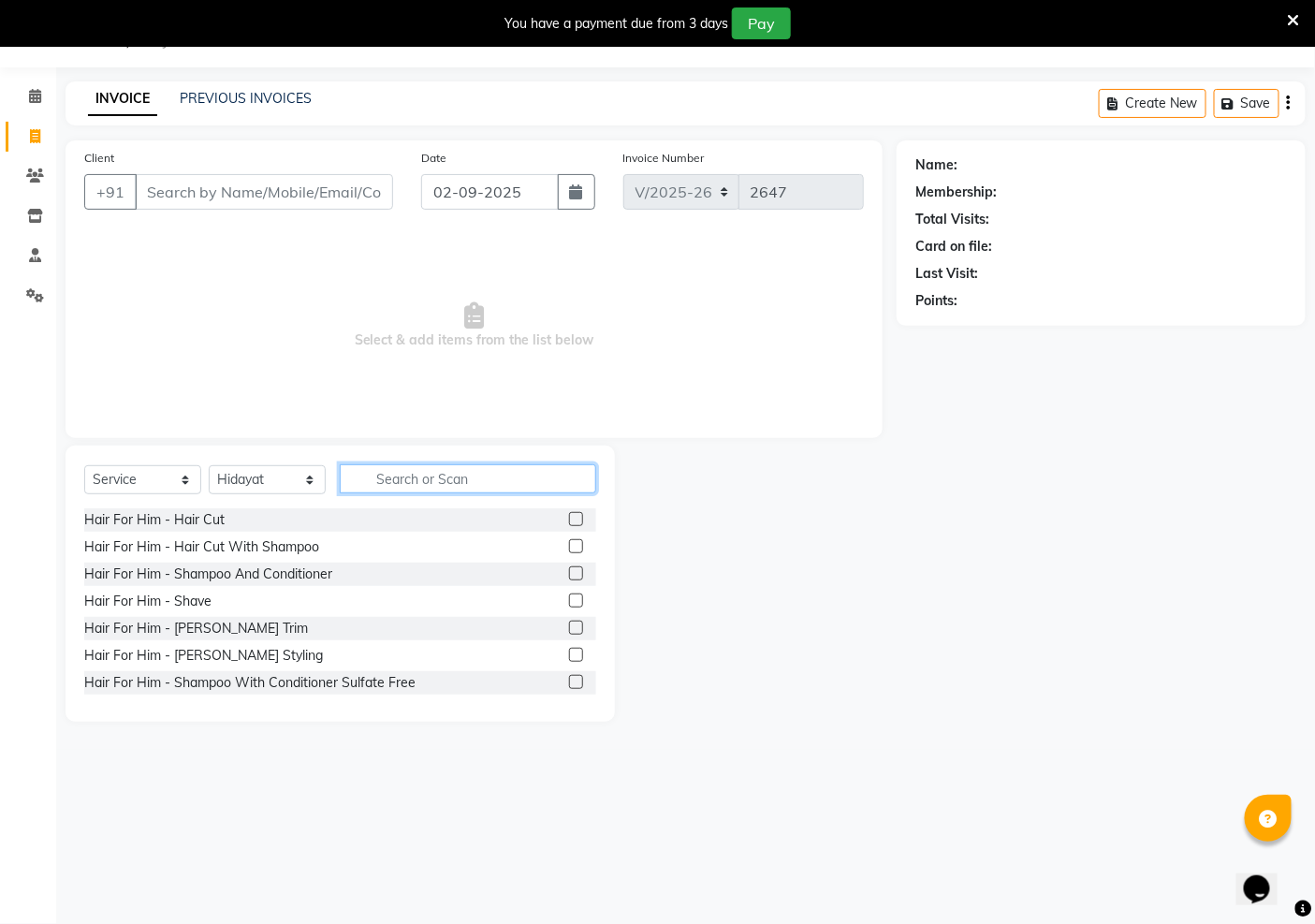
click at [370, 481] on input "text" at bounding box center [468, 479] width 256 height 29
click at [181, 198] on input "Client" at bounding box center [264, 191] width 258 height 35
click at [415, 475] on input "text" at bounding box center [468, 479] width 256 height 29
click at [291, 192] on input "Client" at bounding box center [264, 191] width 258 height 35
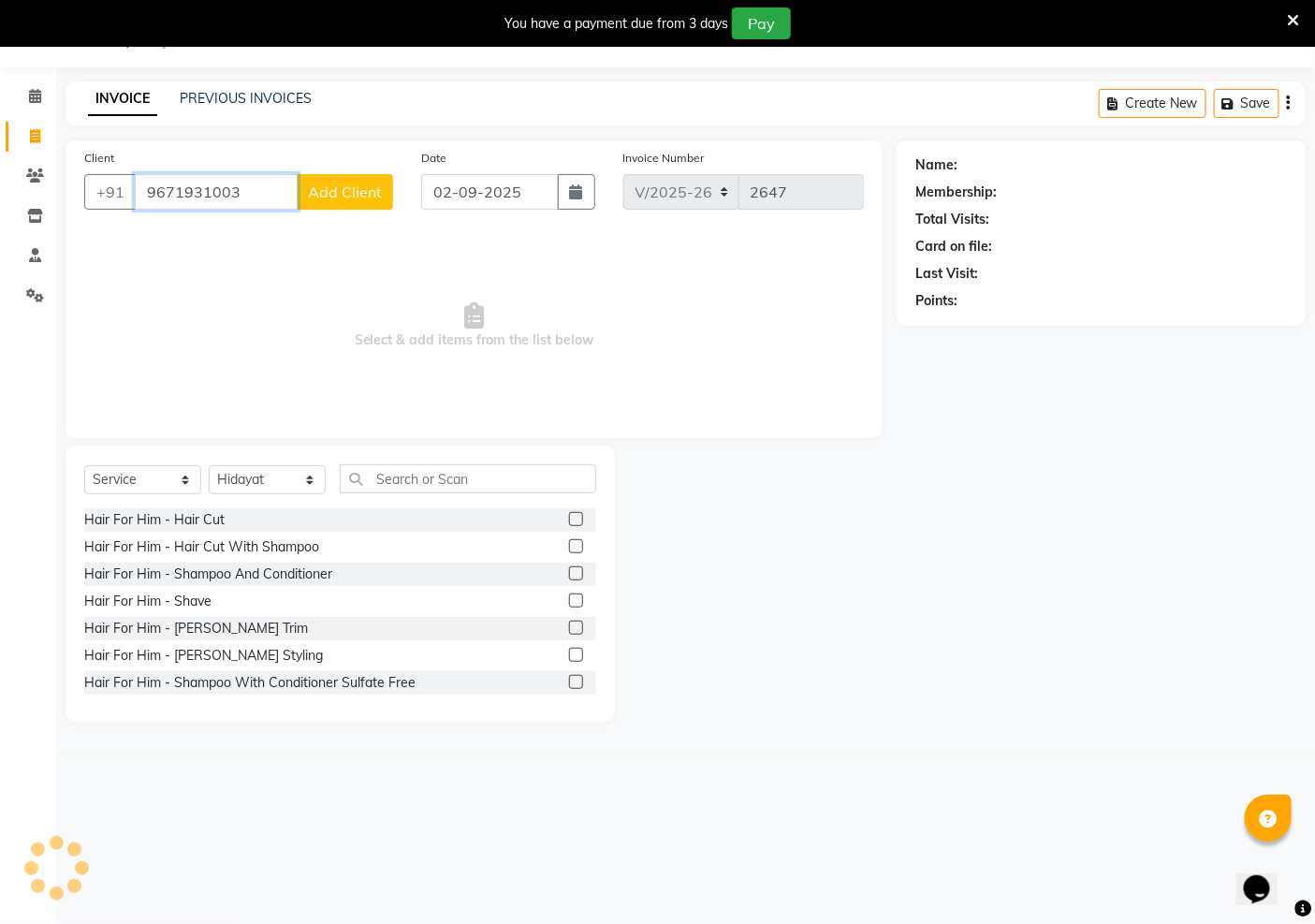
type input "9671931003"
click at [364, 189] on span "Add Client" at bounding box center [345, 192] width 74 height 19
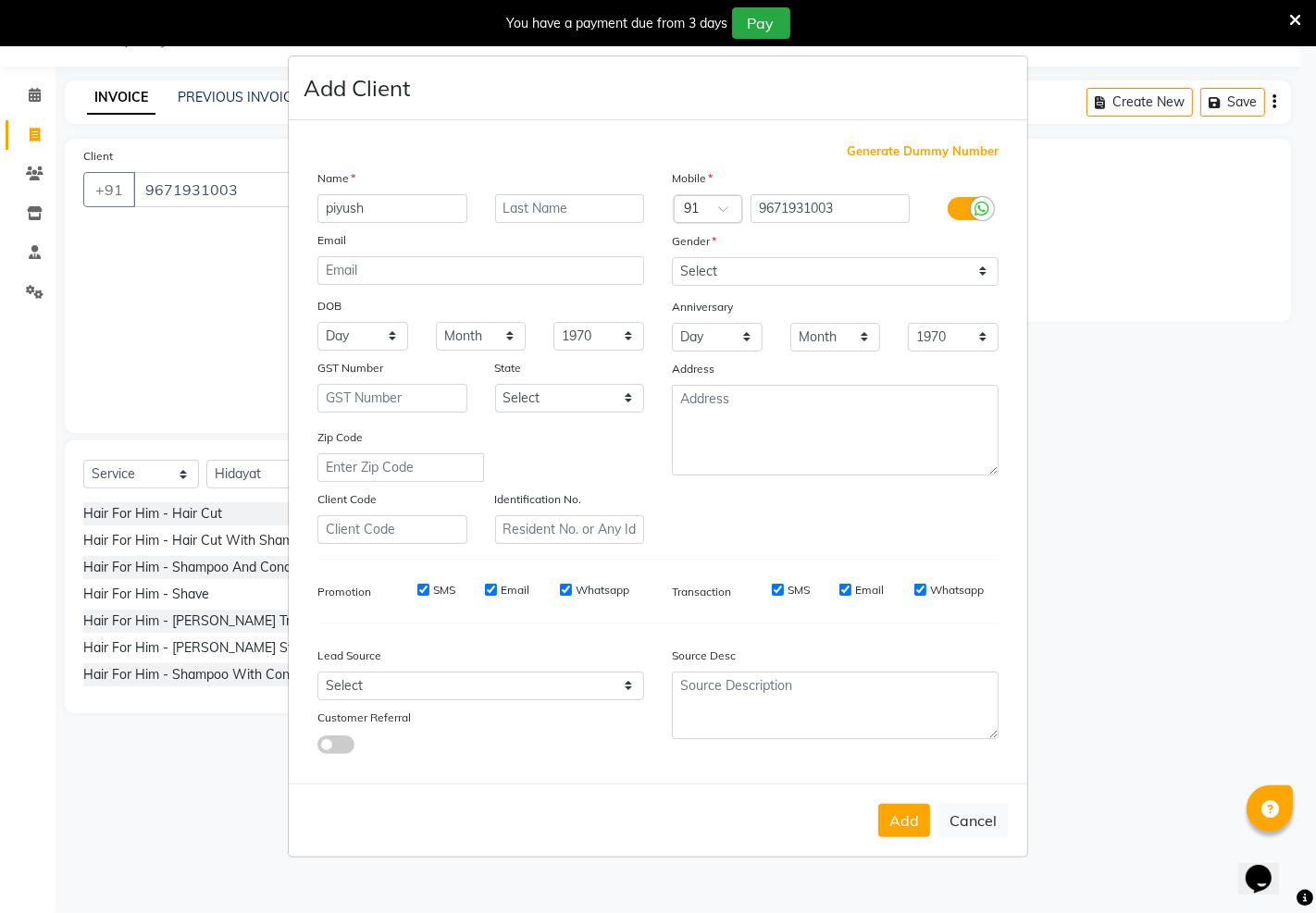
type input "piyush"
click at [767, 271] on select "Select [DEMOGRAPHIC_DATA] [DEMOGRAPHIC_DATA] Other Prefer Not To Say" at bounding box center [835, 271] width 327 height 29
select select "[DEMOGRAPHIC_DATA]"
click at [672, 257] on select "Select [DEMOGRAPHIC_DATA] [DEMOGRAPHIC_DATA] Other Prefer Not To Say" at bounding box center [835, 271] width 327 height 29
click at [905, 831] on button "Add" at bounding box center [904, 821] width 52 height 34
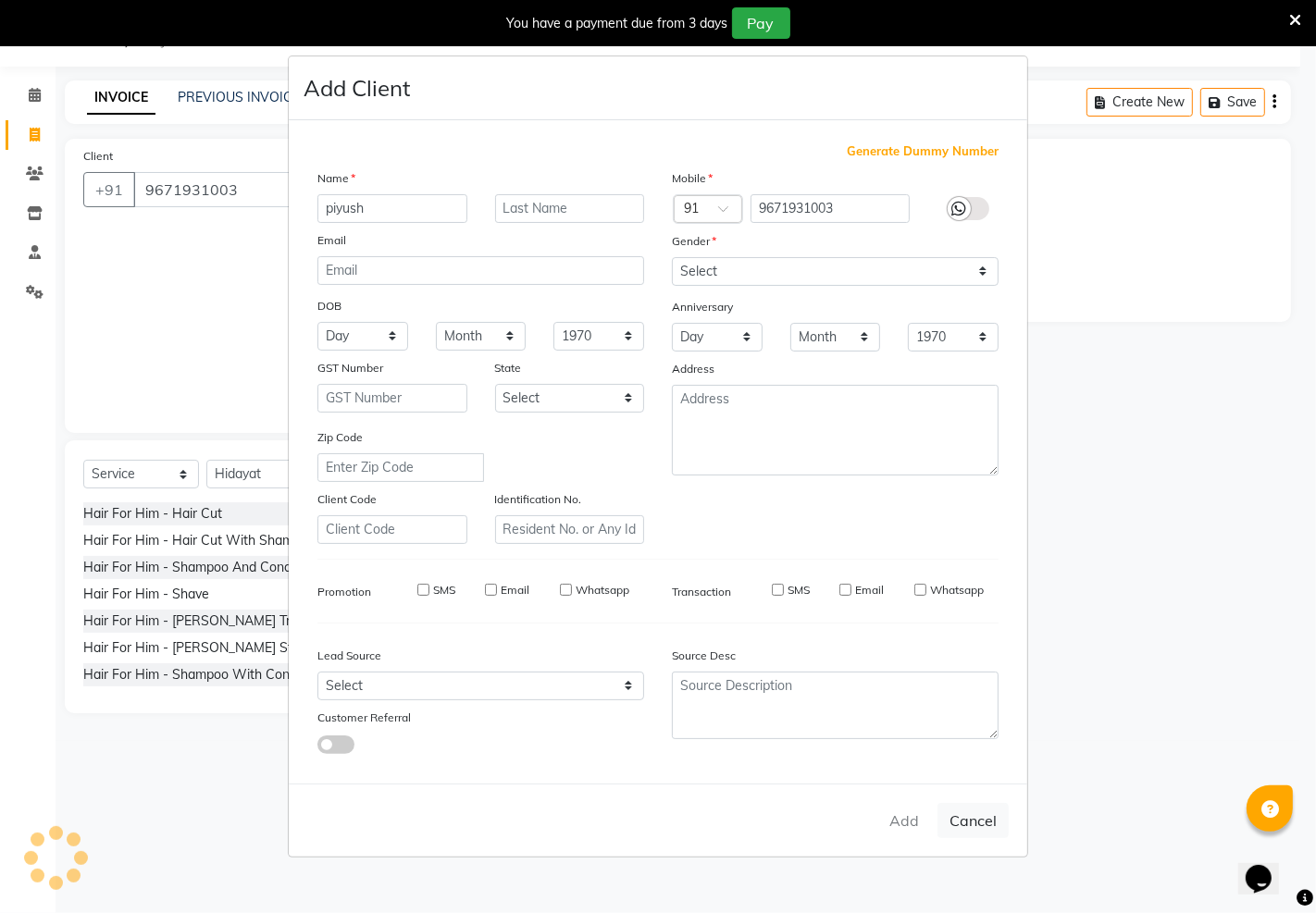
type input "96******03"
select select
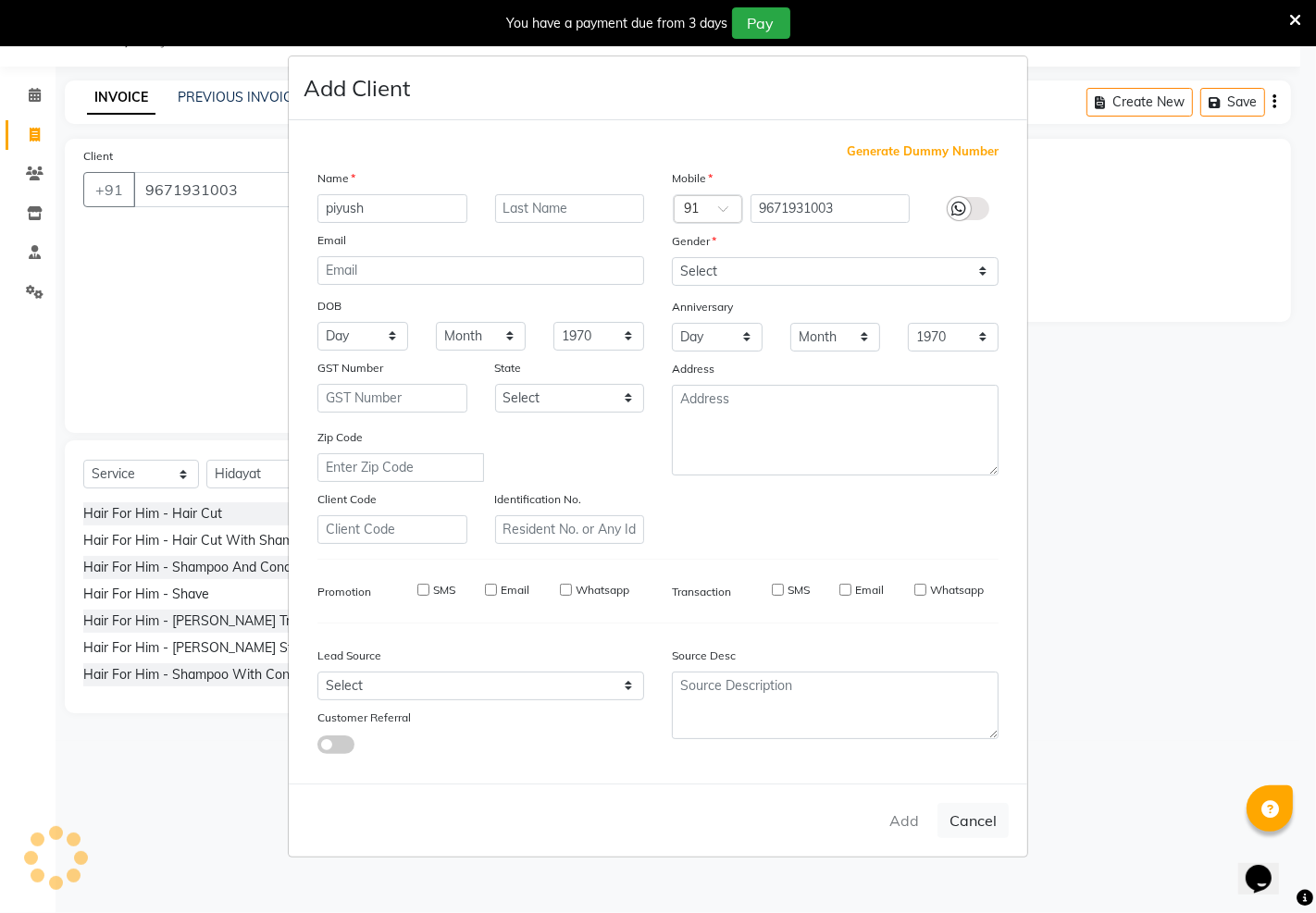
select select
checkbox input "false"
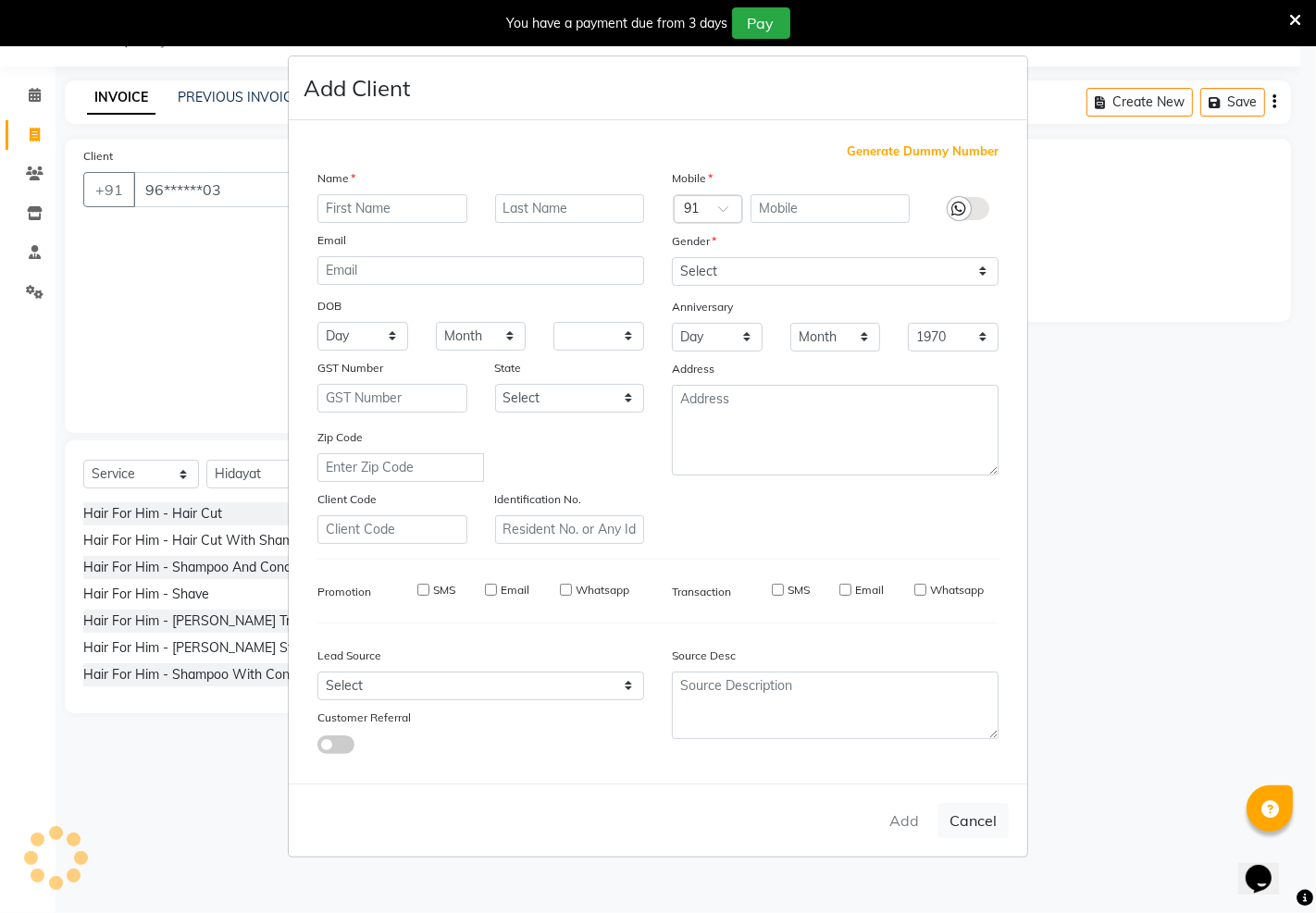
checkbox input "false"
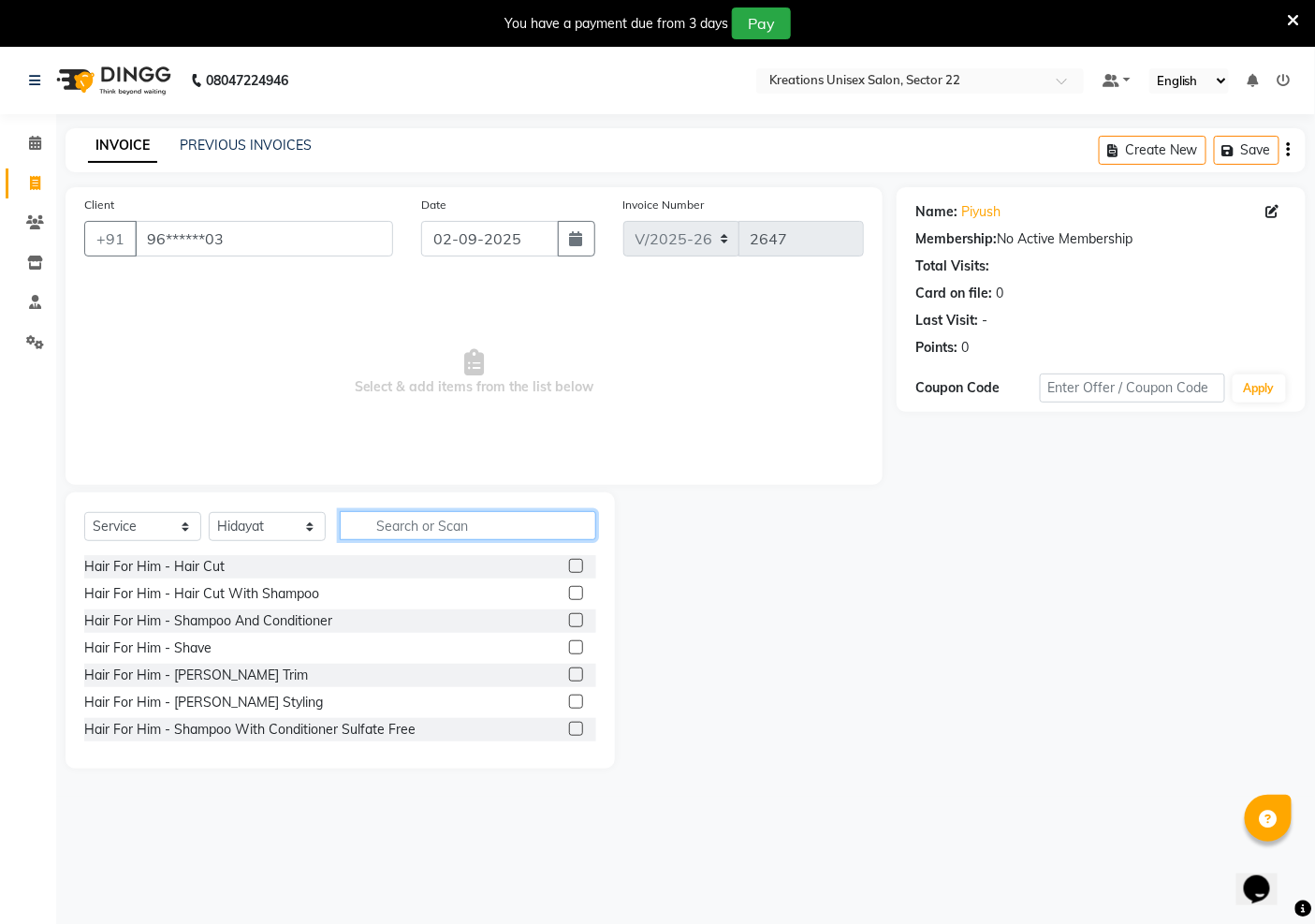
click at [415, 522] on input "text" at bounding box center [468, 525] width 256 height 29
click at [165, 565] on div "Hair For Him - Hair Cut" at bounding box center [155, 567] width 141 height 20
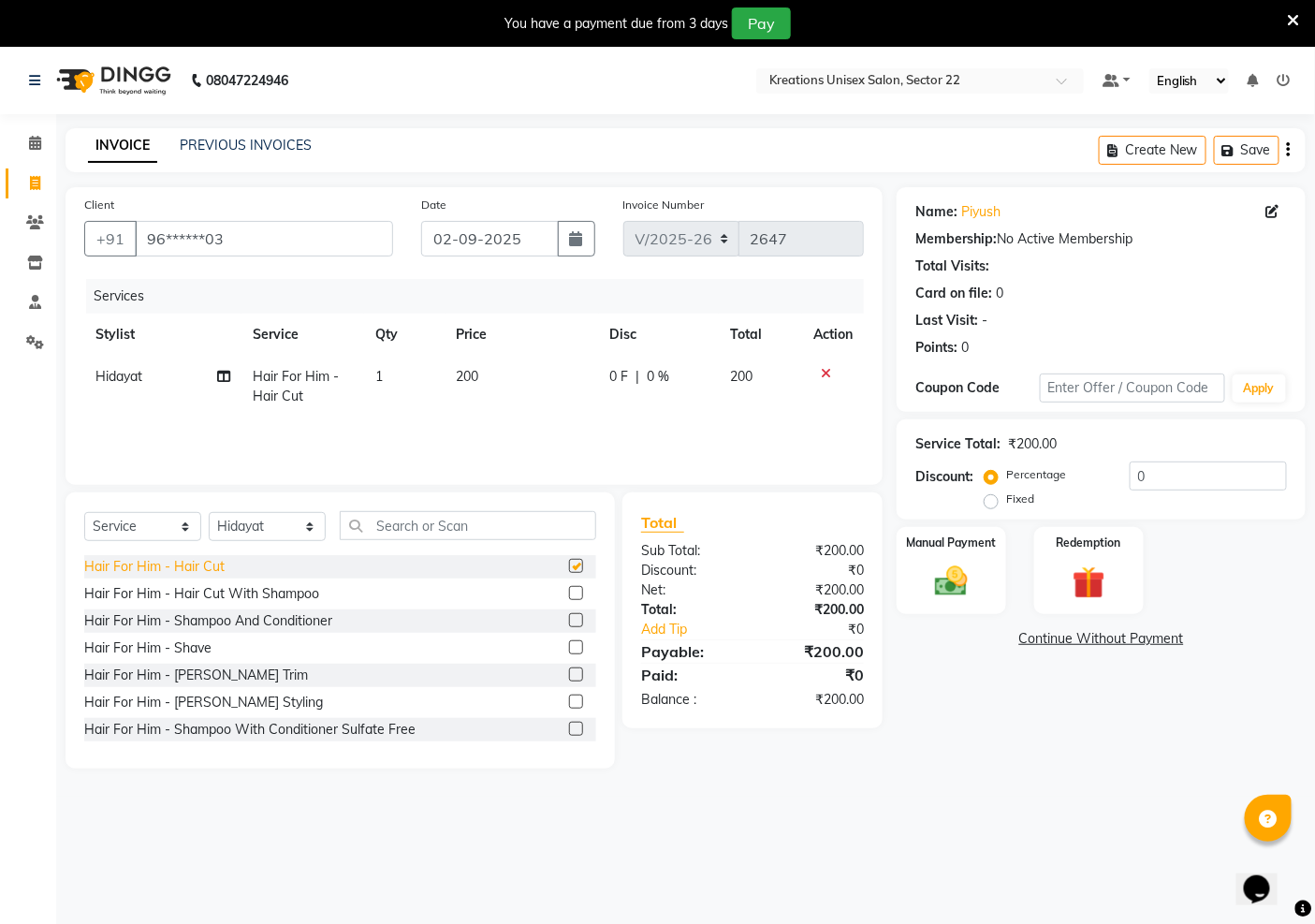
checkbox input "false"
click at [939, 600] on img at bounding box center [951, 581] width 56 height 39
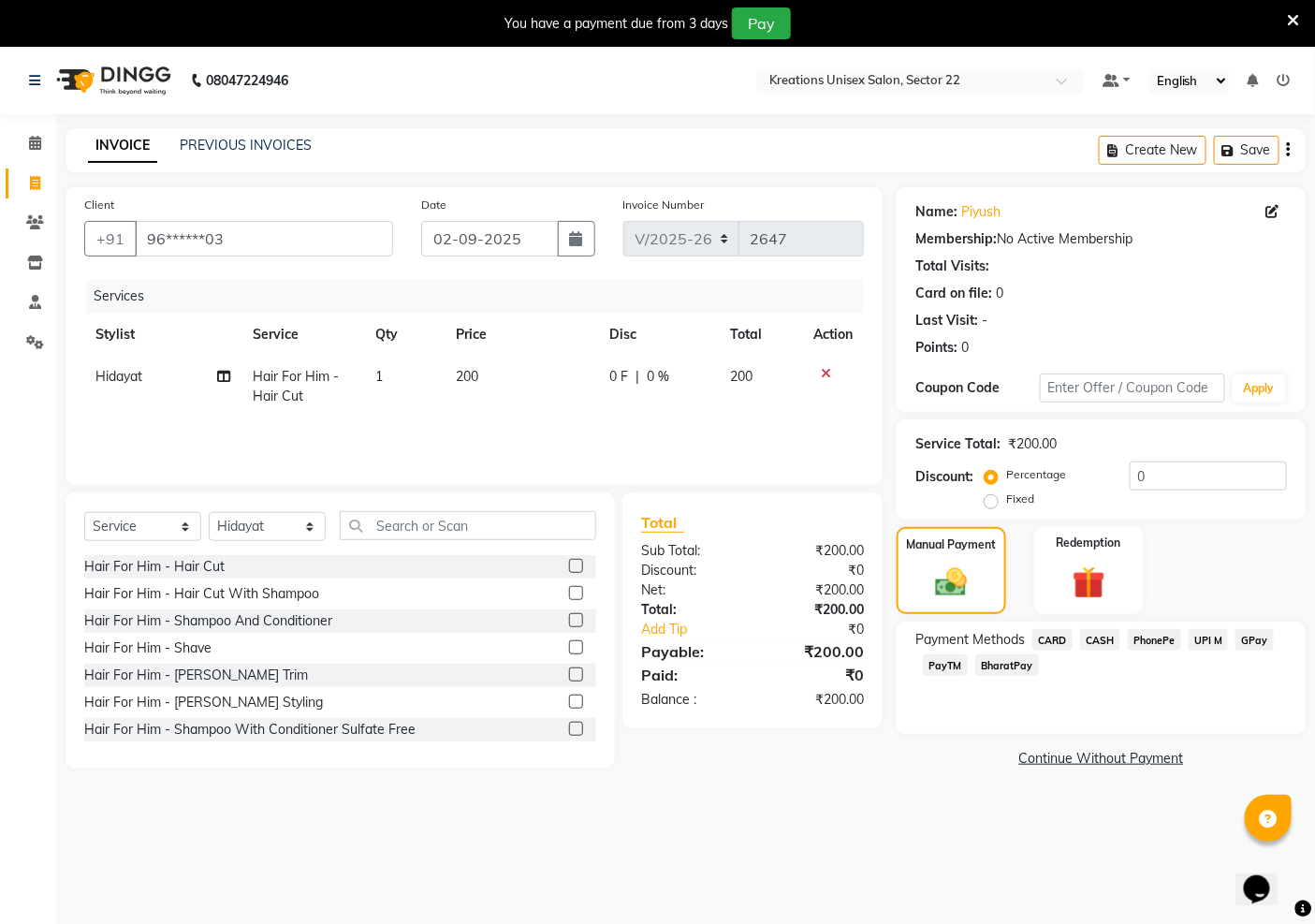
click at [949, 661] on span "PayTM" at bounding box center [945, 665] width 45 height 22
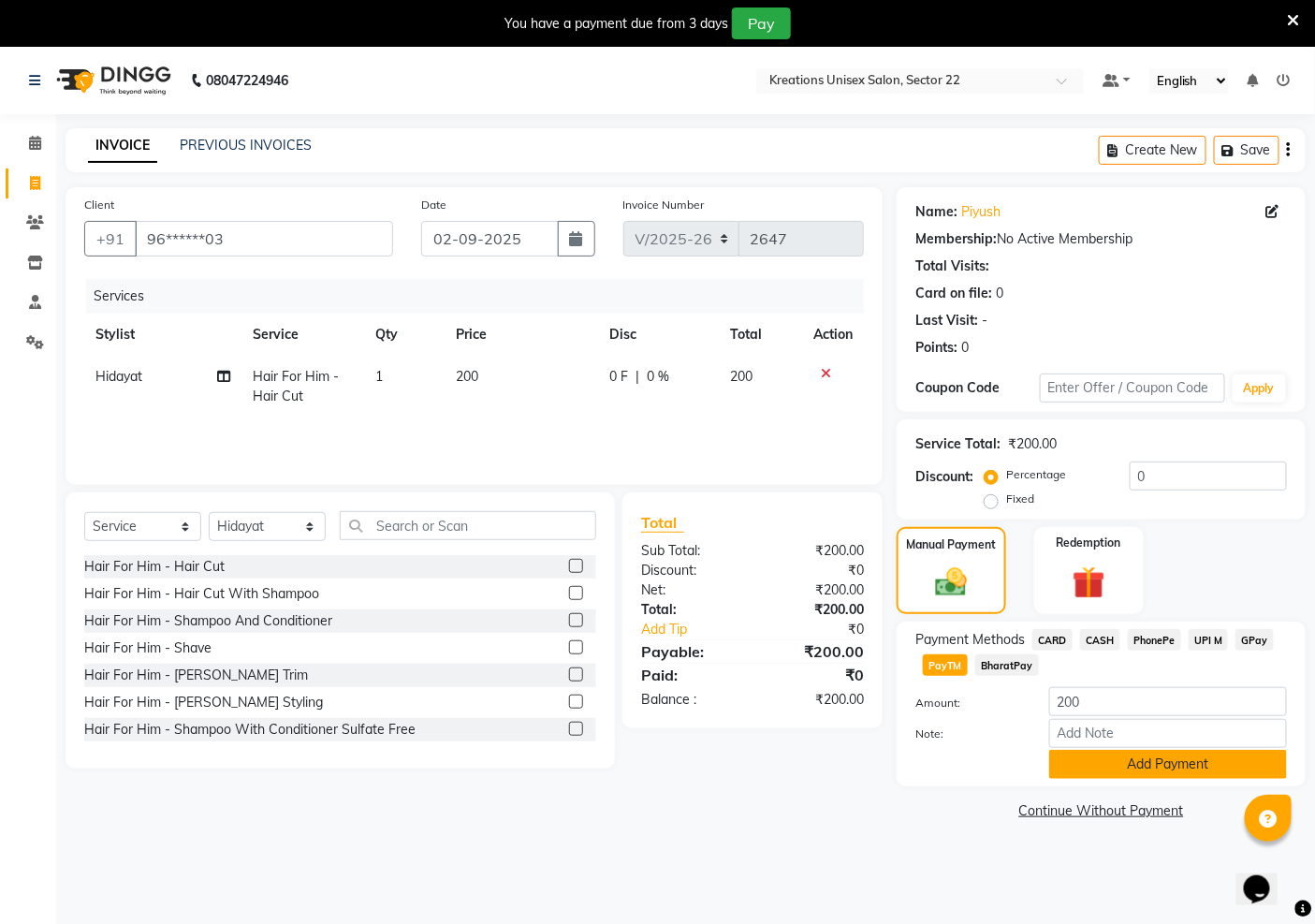
click at [1131, 771] on button "Add Payment" at bounding box center [1168, 764] width 237 height 29
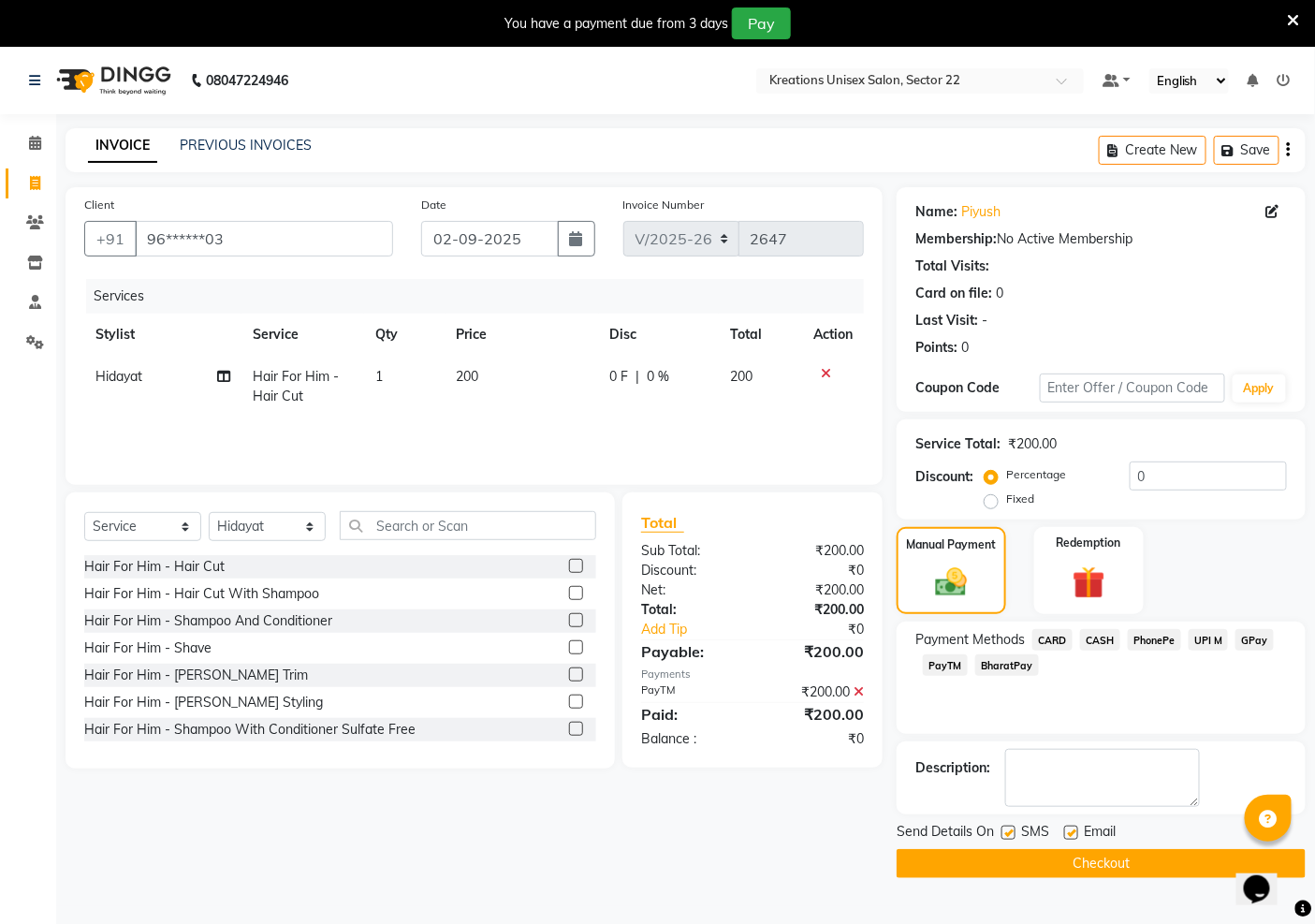
click at [1074, 838] on label at bounding box center [1071, 833] width 14 height 14
click at [1074, 838] on input "checkbox" at bounding box center [1070, 834] width 12 height 12
checkbox input "false"
click at [1014, 838] on label at bounding box center [1008, 833] width 14 height 14
click at [1014, 838] on input "checkbox" at bounding box center [1007, 834] width 12 height 12
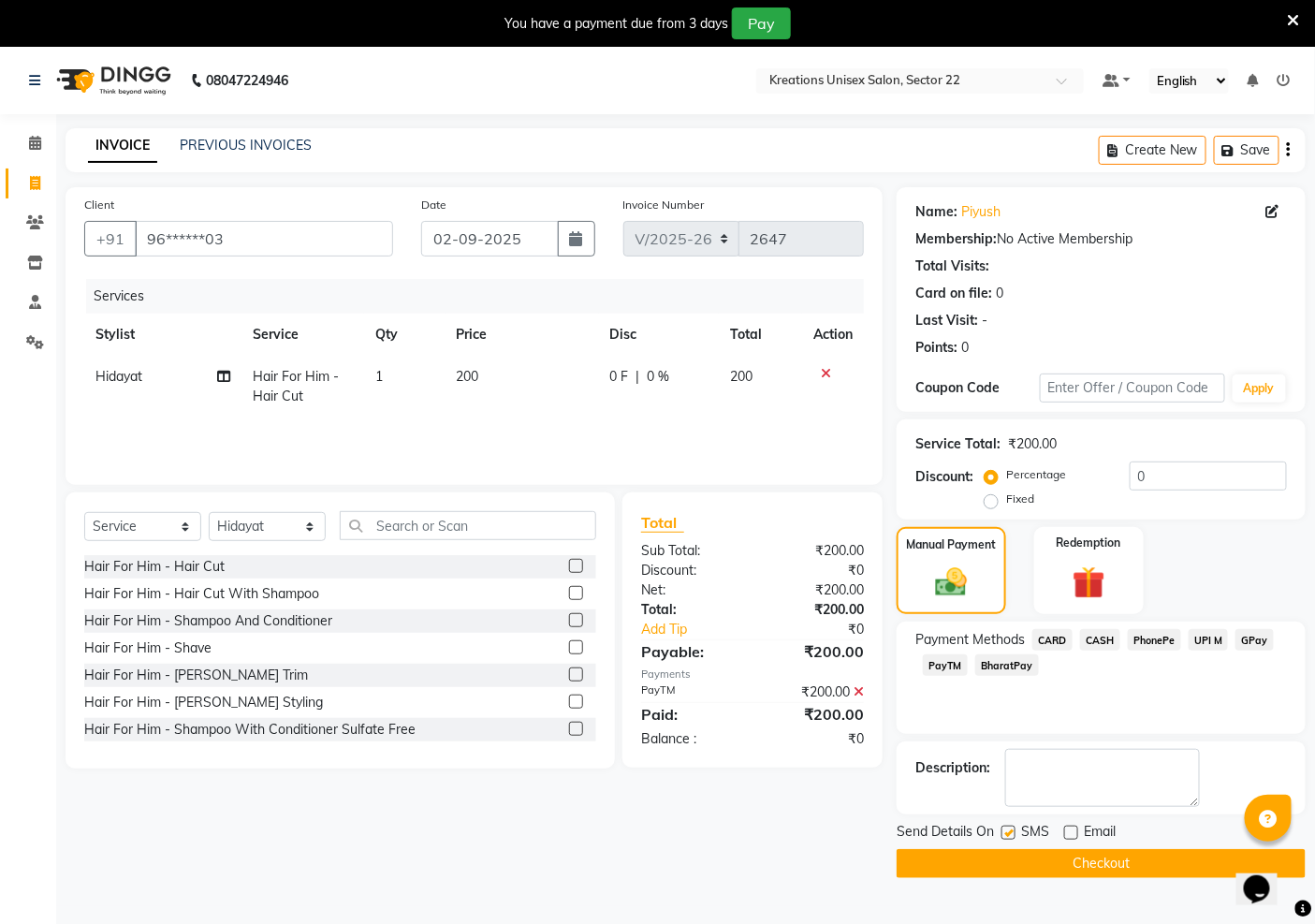
checkbox input "false"
click at [942, 669] on span "PayTM" at bounding box center [945, 665] width 45 height 22
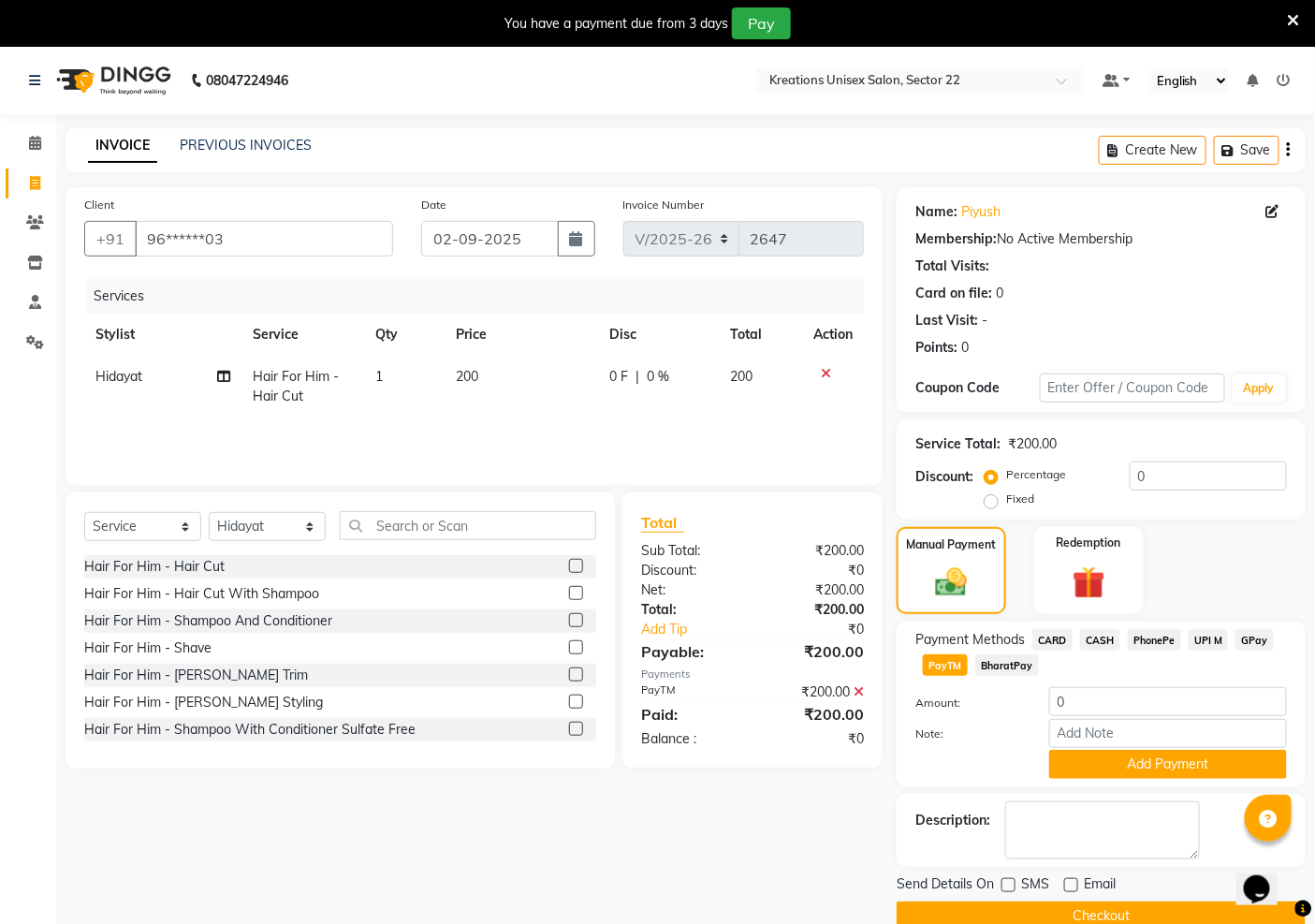
click at [806, 835] on div "Client +91 96******03 Date [DATE] Invoice Number V/2025 V/[PHONE_NUMBER] Servic…" at bounding box center [474, 558] width 845 height 744
click at [959, 669] on span "PayTM" at bounding box center [945, 665] width 45 height 22
click at [950, 662] on span "PayTM" at bounding box center [945, 665] width 45 height 22
drag, startPoint x: 943, startPoint y: 663, endPoint x: 874, endPoint y: 792, distance: 146.3
click at [874, 792] on div "Client +91 96******03 Date [DATE] Invoice Number V/2025 V/[PHONE_NUMBER] Servic…" at bounding box center [474, 558] width 845 height 744
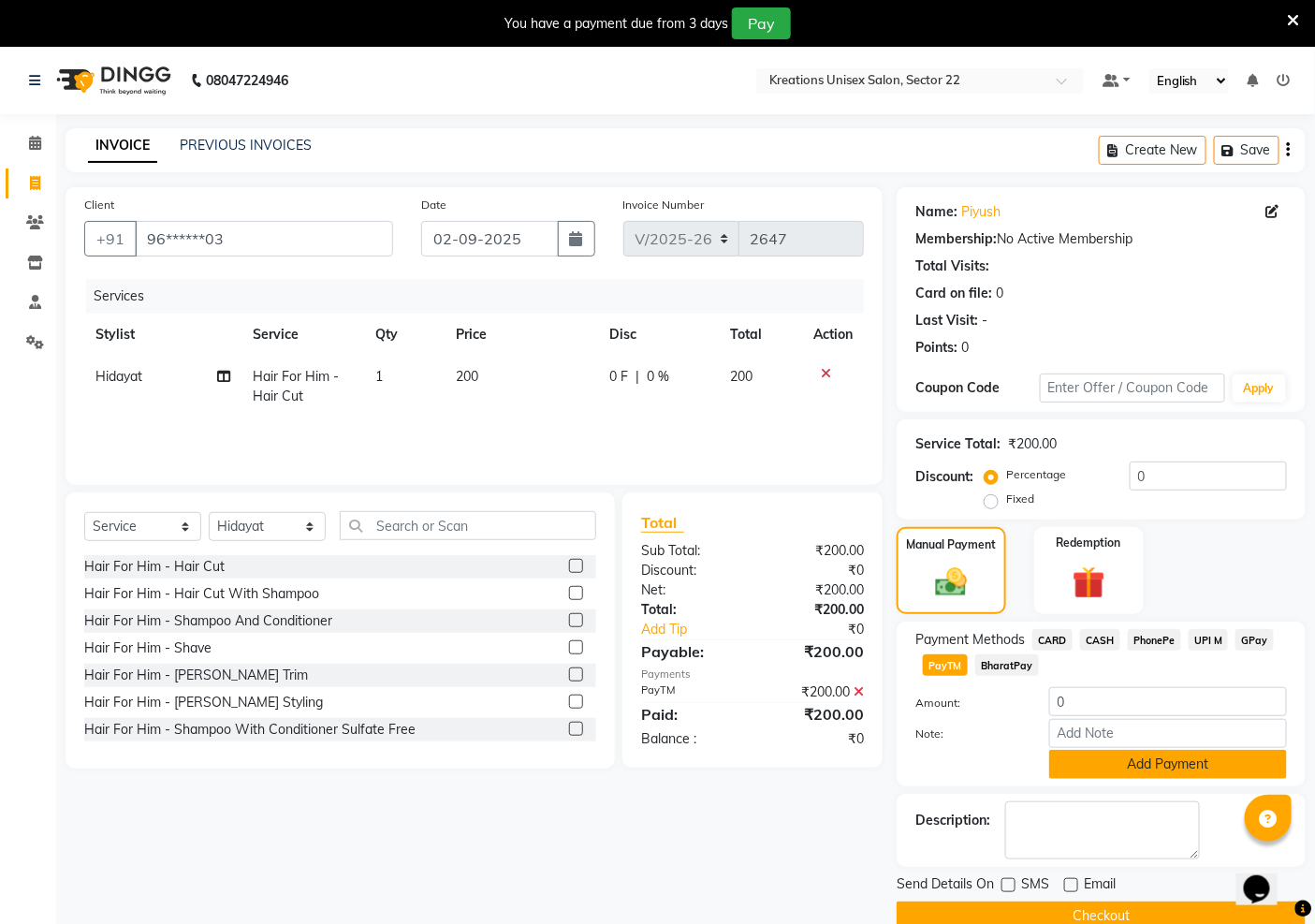
click at [1145, 769] on button "Add Payment" at bounding box center [1168, 764] width 237 height 29
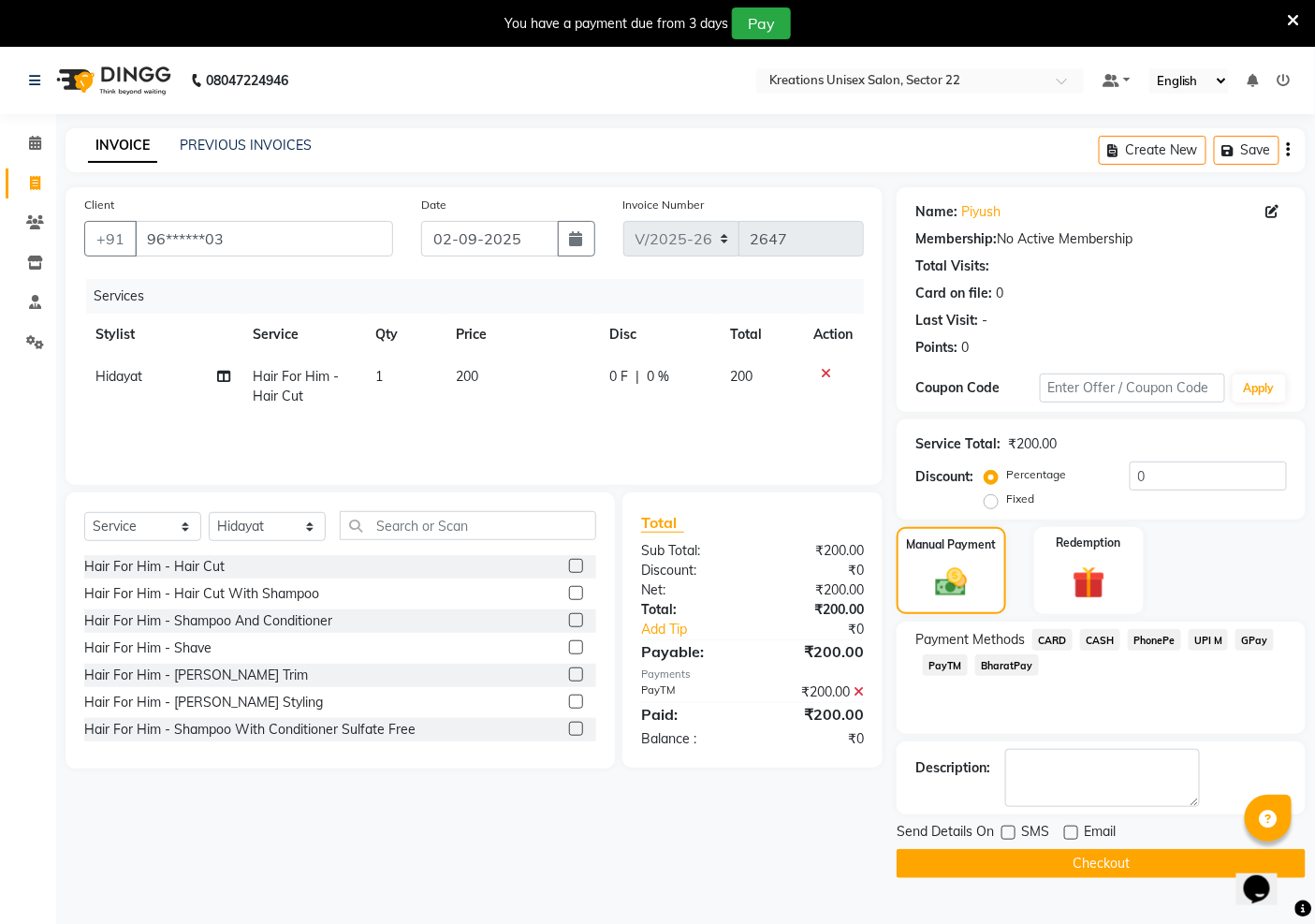
click at [1082, 868] on button "Checkout" at bounding box center [1101, 863] width 409 height 29
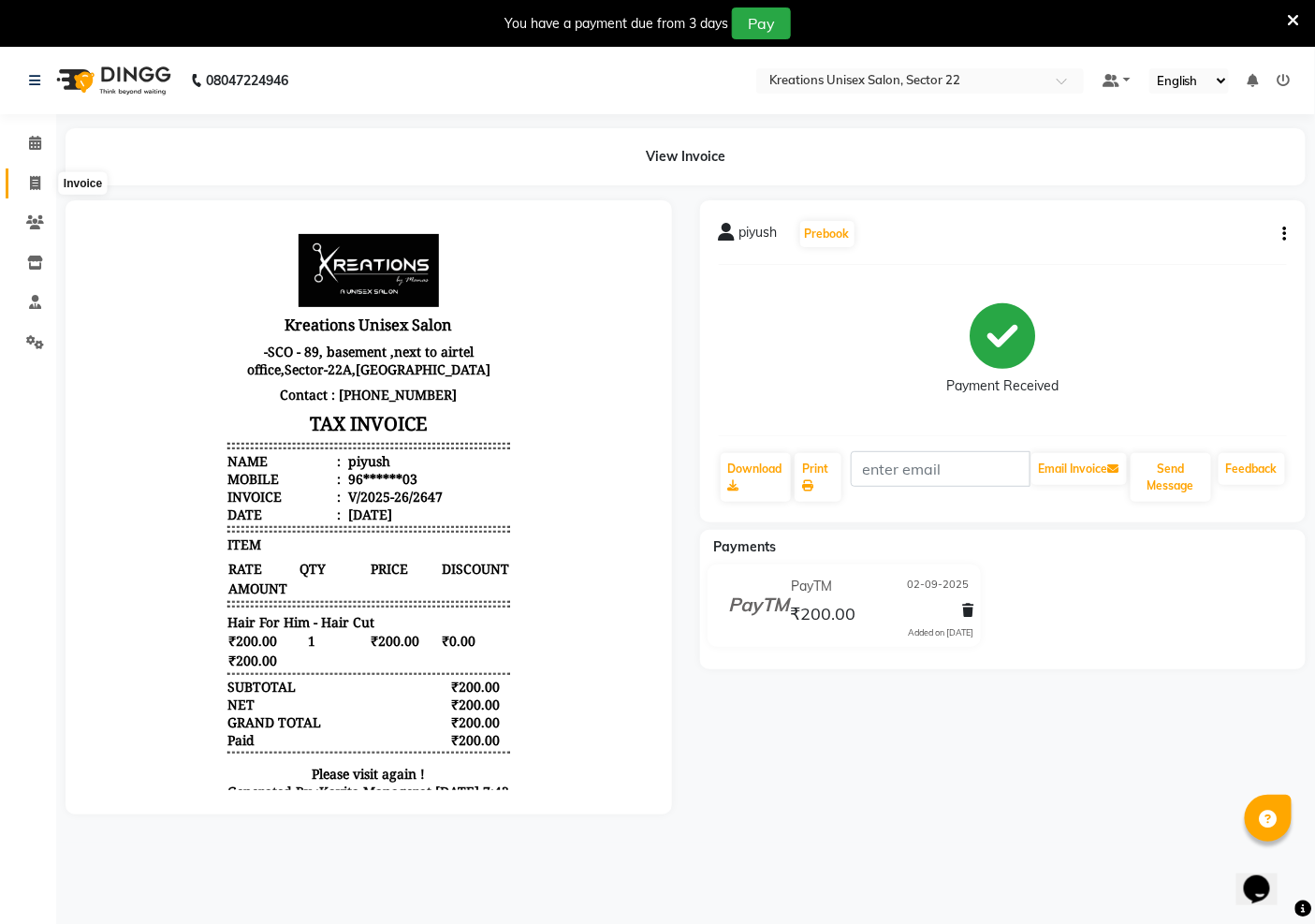
click at [30, 183] on icon at bounding box center [35, 182] width 10 height 14
select select "service"
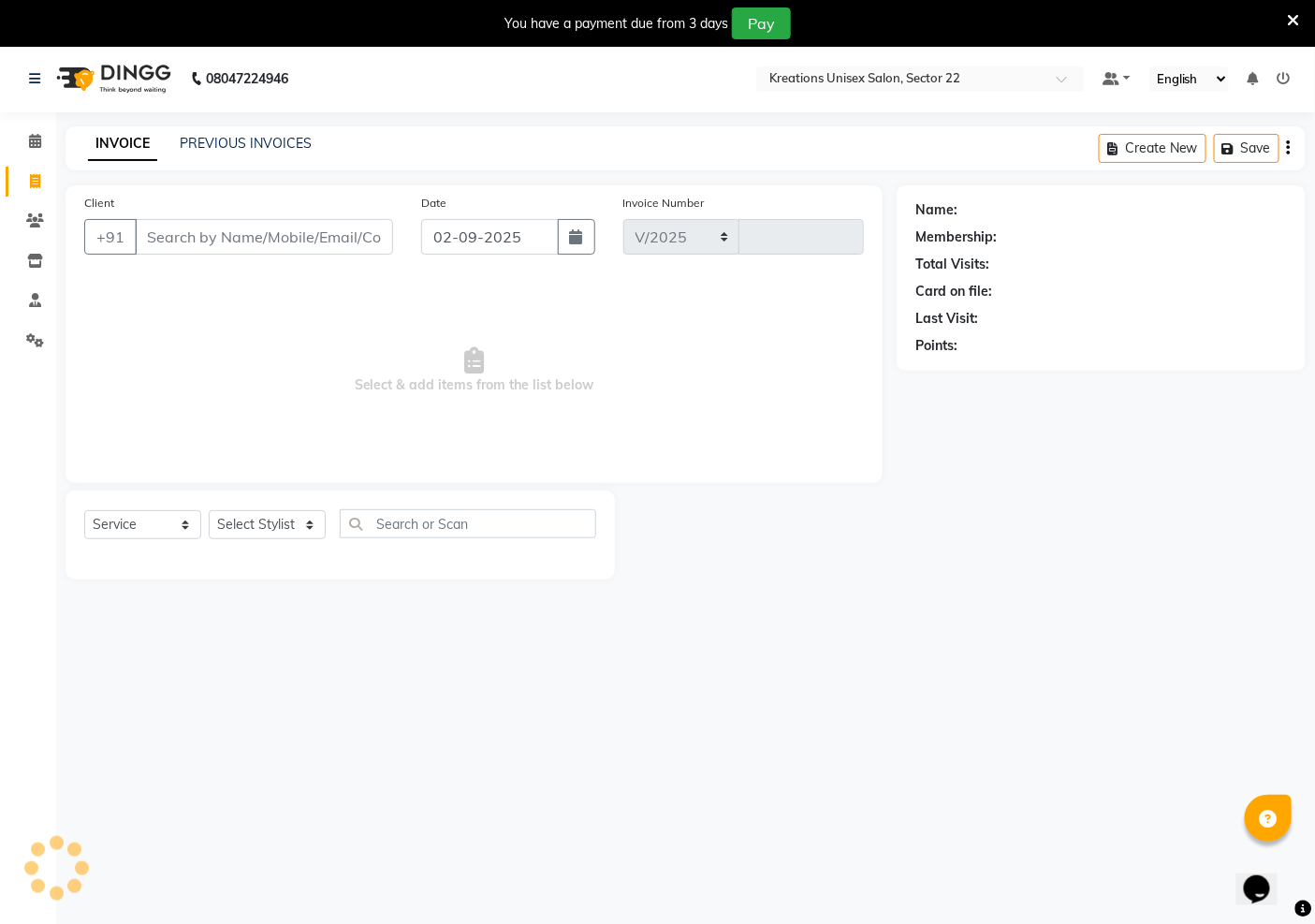
select select "6170"
type input "2648"
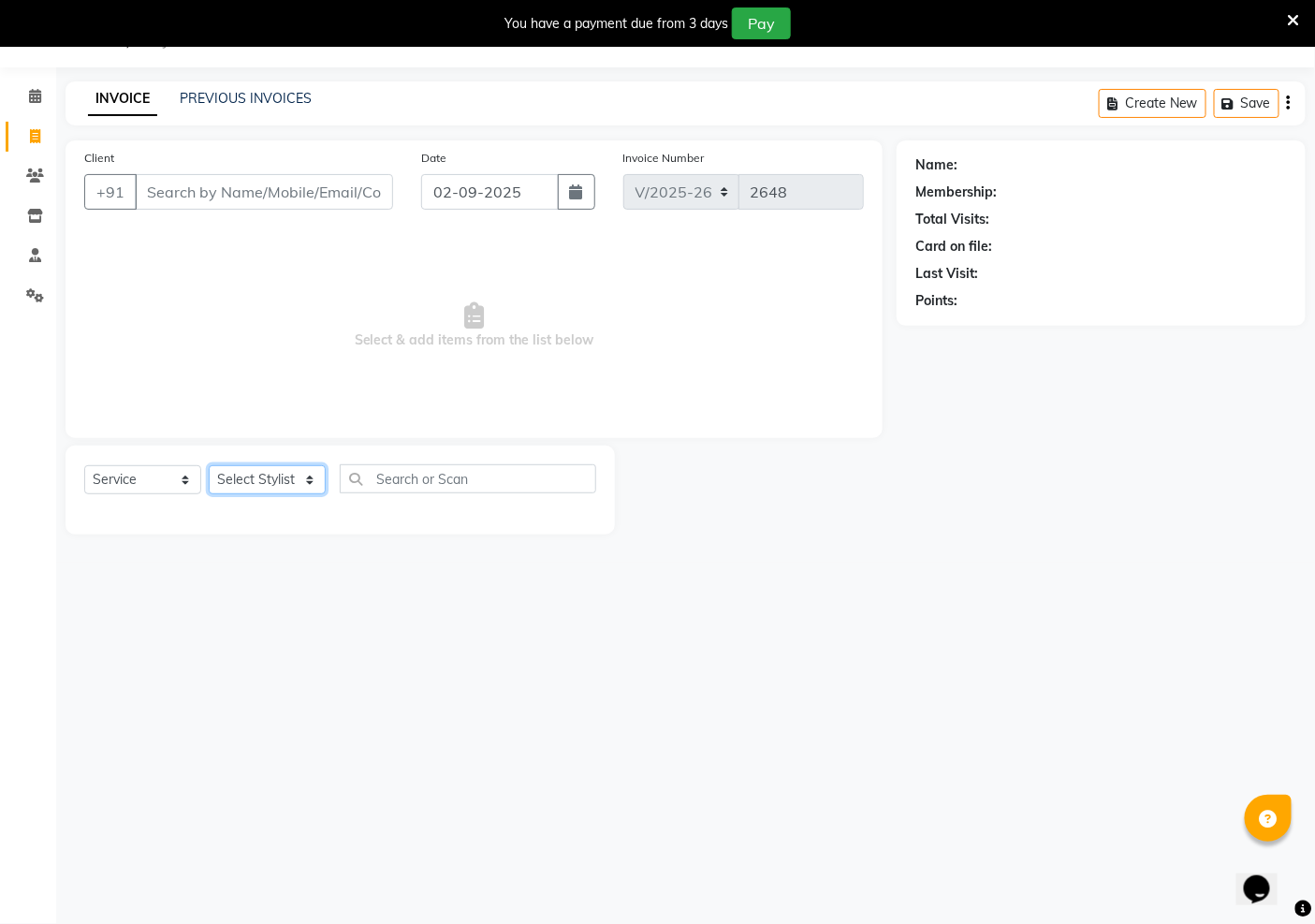
click at [254, 487] on select "Select Stylist [PERSON_NAME] Jeet Manager [PERSON_NAME] Manager [PERSON_NAME] S…" at bounding box center [267, 480] width 117 height 29
select select "69539"
click at [209, 466] on select "Select Stylist [PERSON_NAME] Jeet Manager [PERSON_NAME] Manager [PERSON_NAME] S…" at bounding box center [267, 480] width 117 height 29
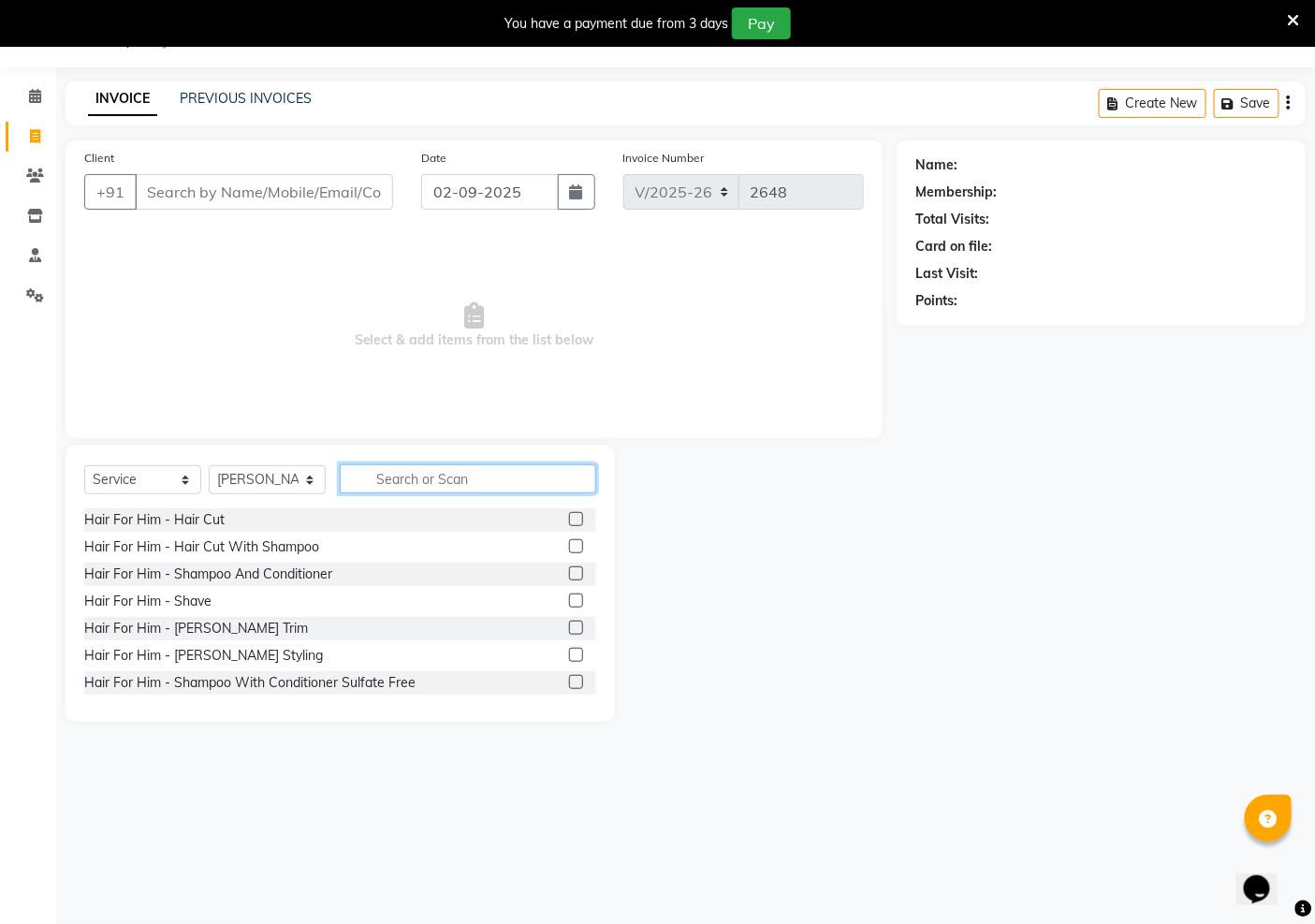
click at [472, 476] on input "text" at bounding box center [468, 479] width 256 height 29
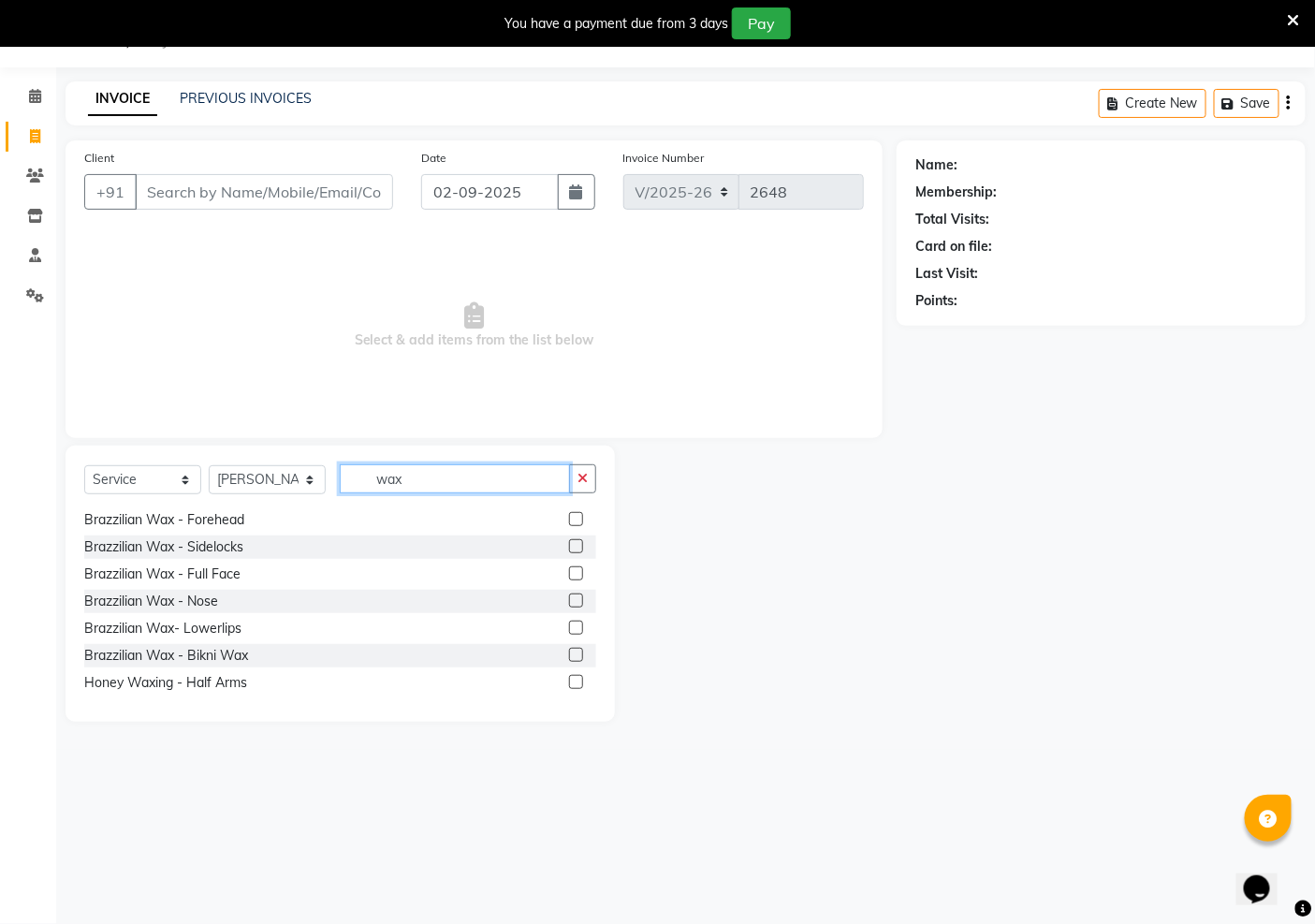
scroll to position [0, 0]
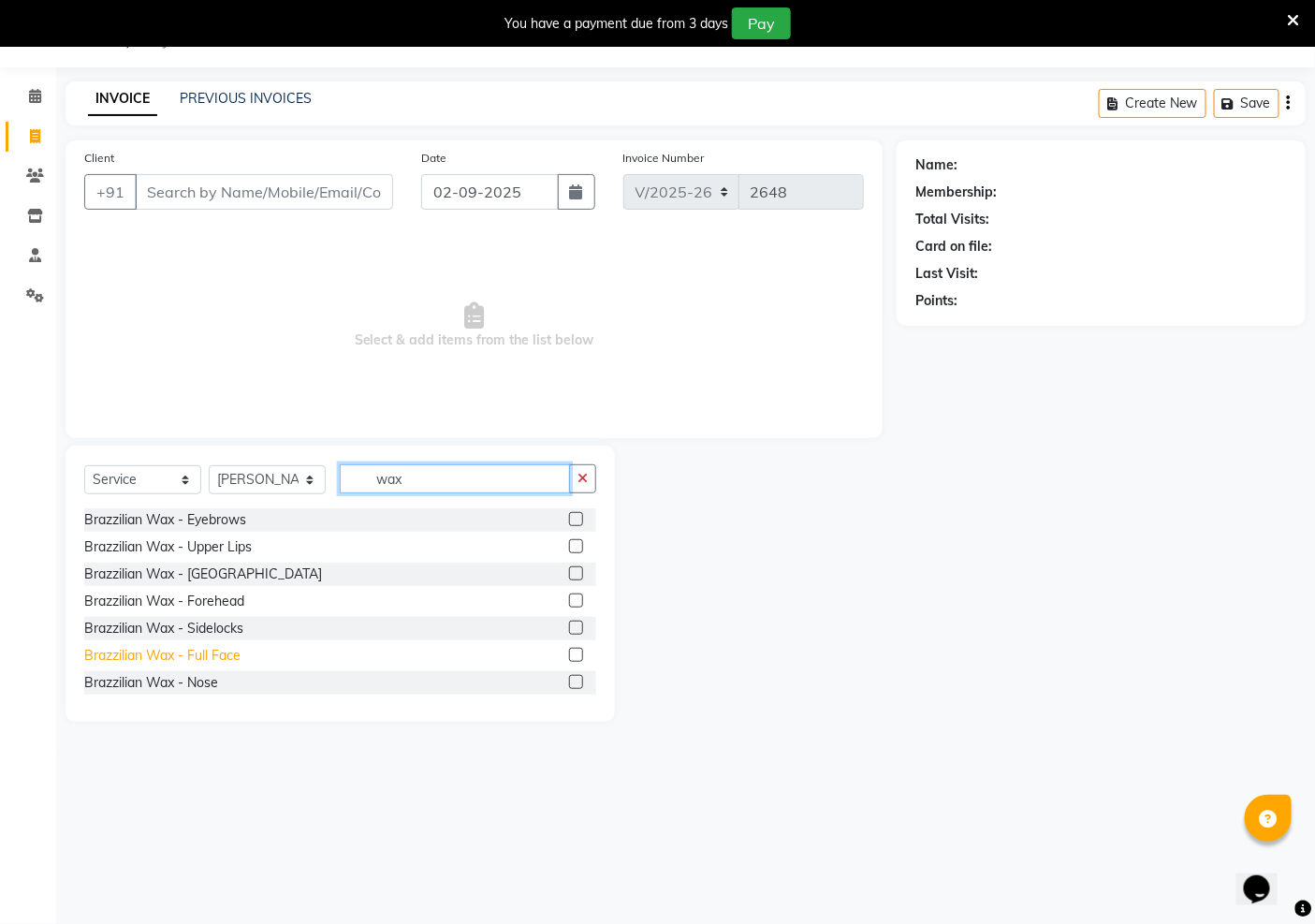
type input "wax"
click at [197, 658] on div "Brazzilian Wax - Full Face" at bounding box center [162, 655] width 157 height 20
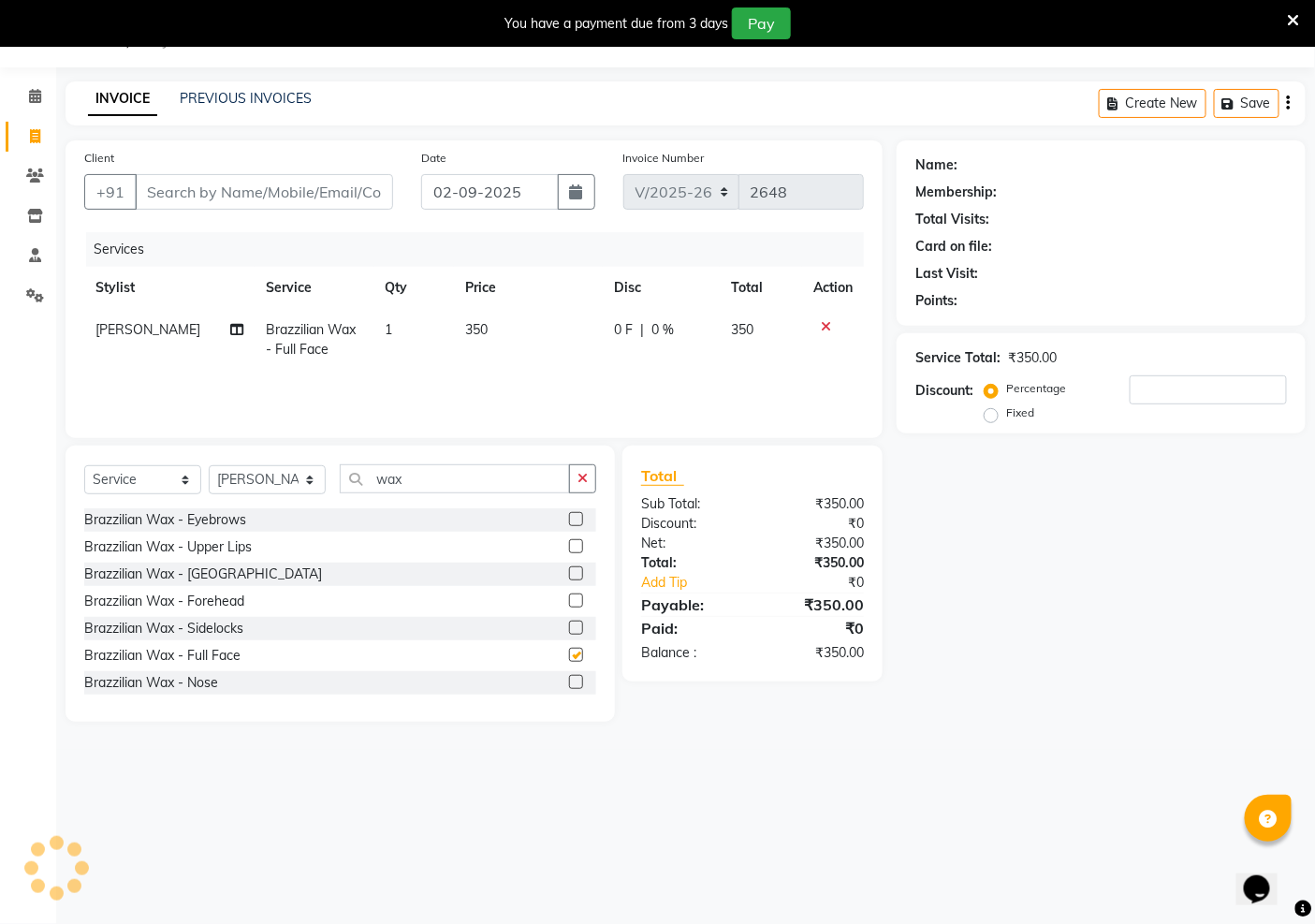
checkbox input "false"
click at [590, 482] on button "button" at bounding box center [583, 479] width 28 height 29
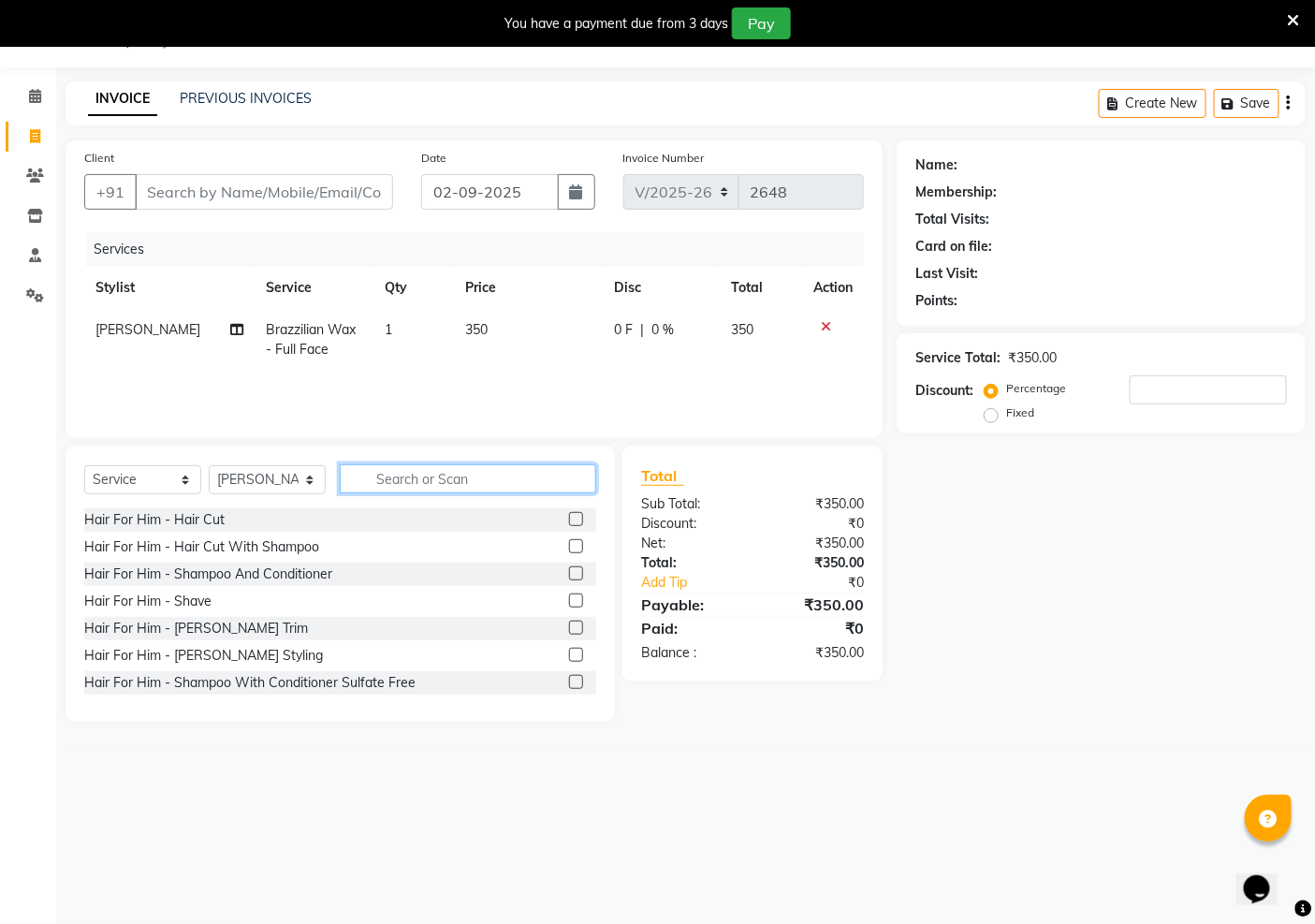
click at [480, 484] on input "text" at bounding box center [468, 479] width 256 height 29
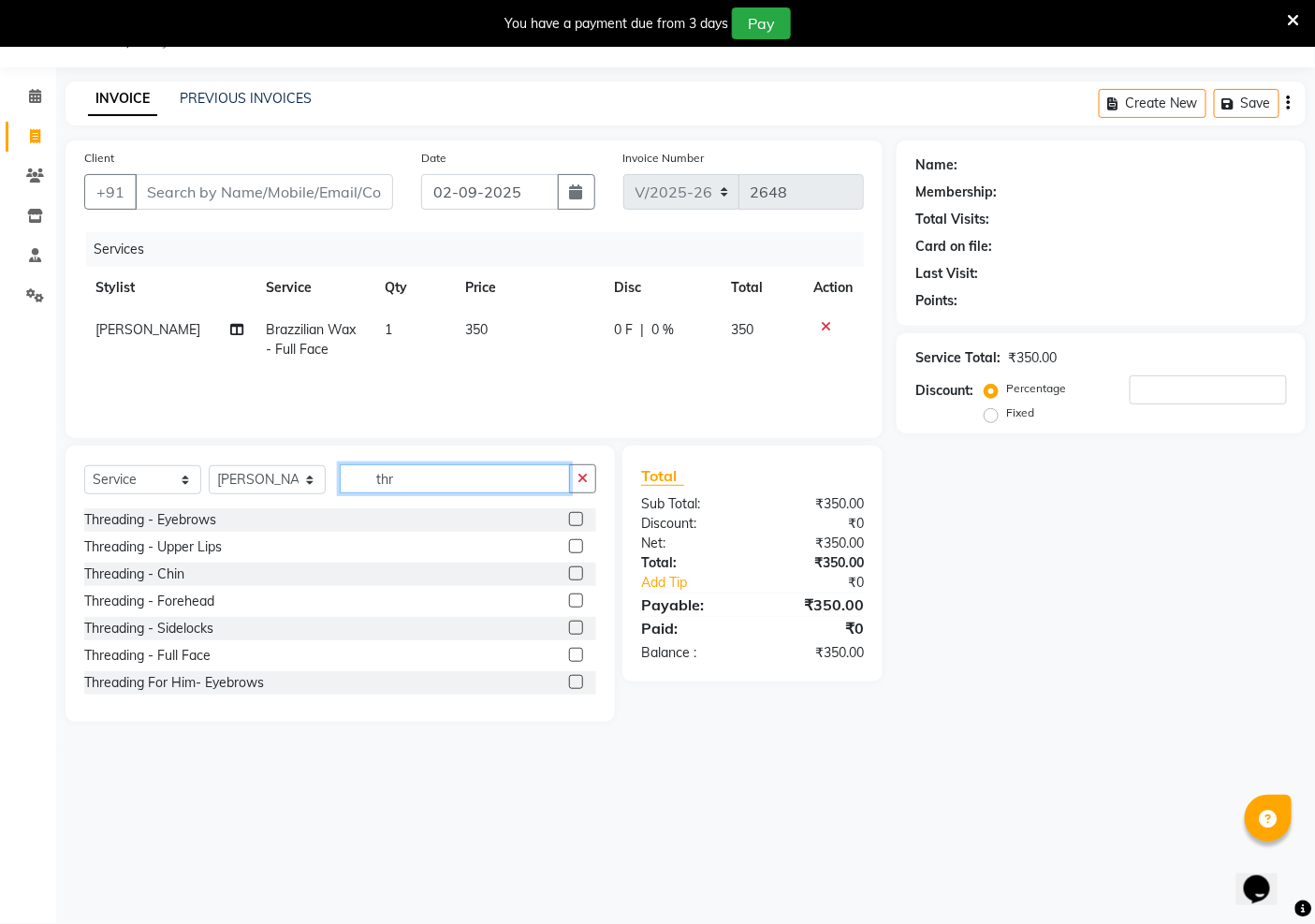
type input "thr"
click at [222, 193] on input "Client" at bounding box center [264, 191] width 258 height 35
type input "9"
type input "0"
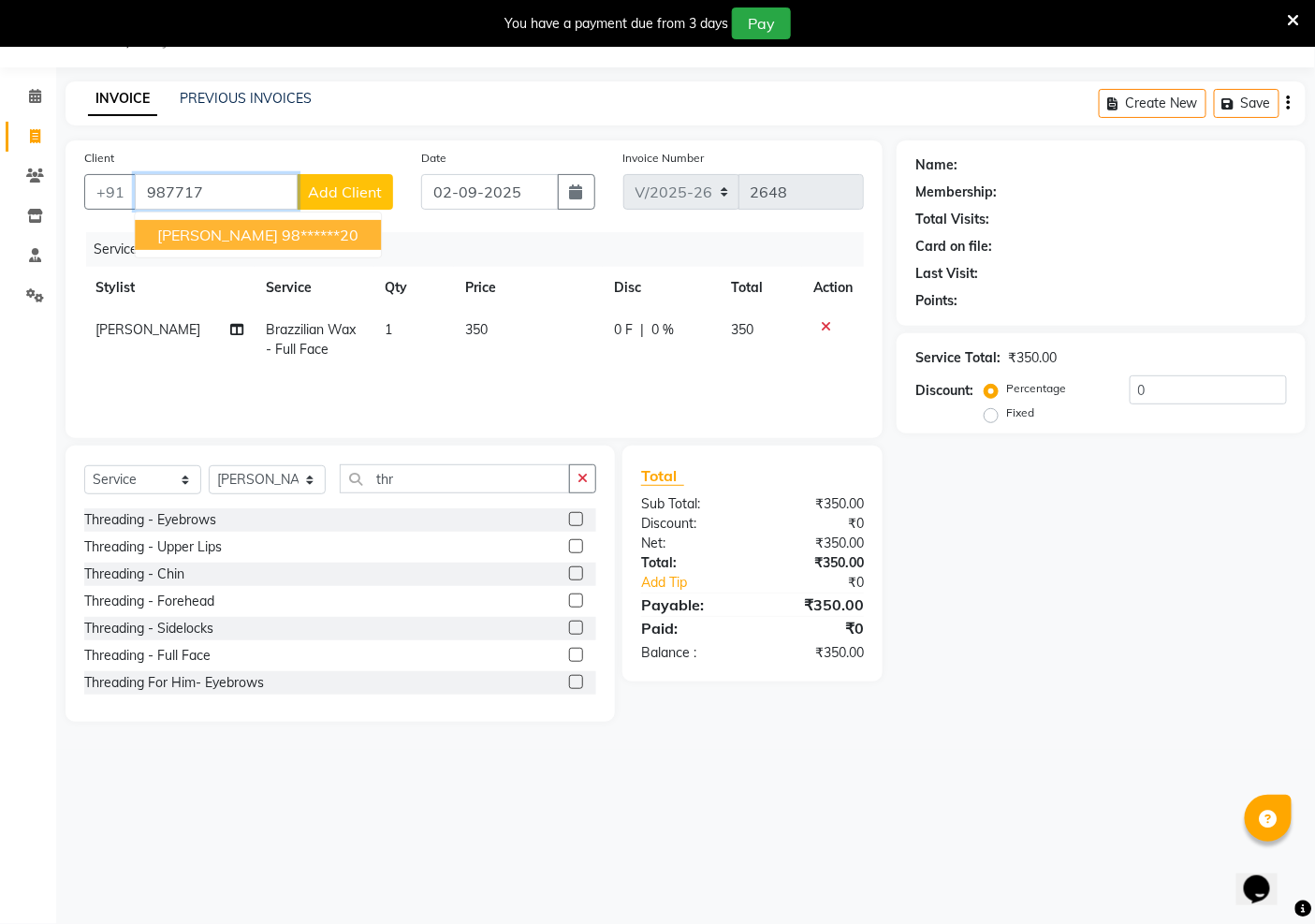
click at [213, 247] on button "[PERSON_NAME] 98******20" at bounding box center [257, 236] width 246 height 30
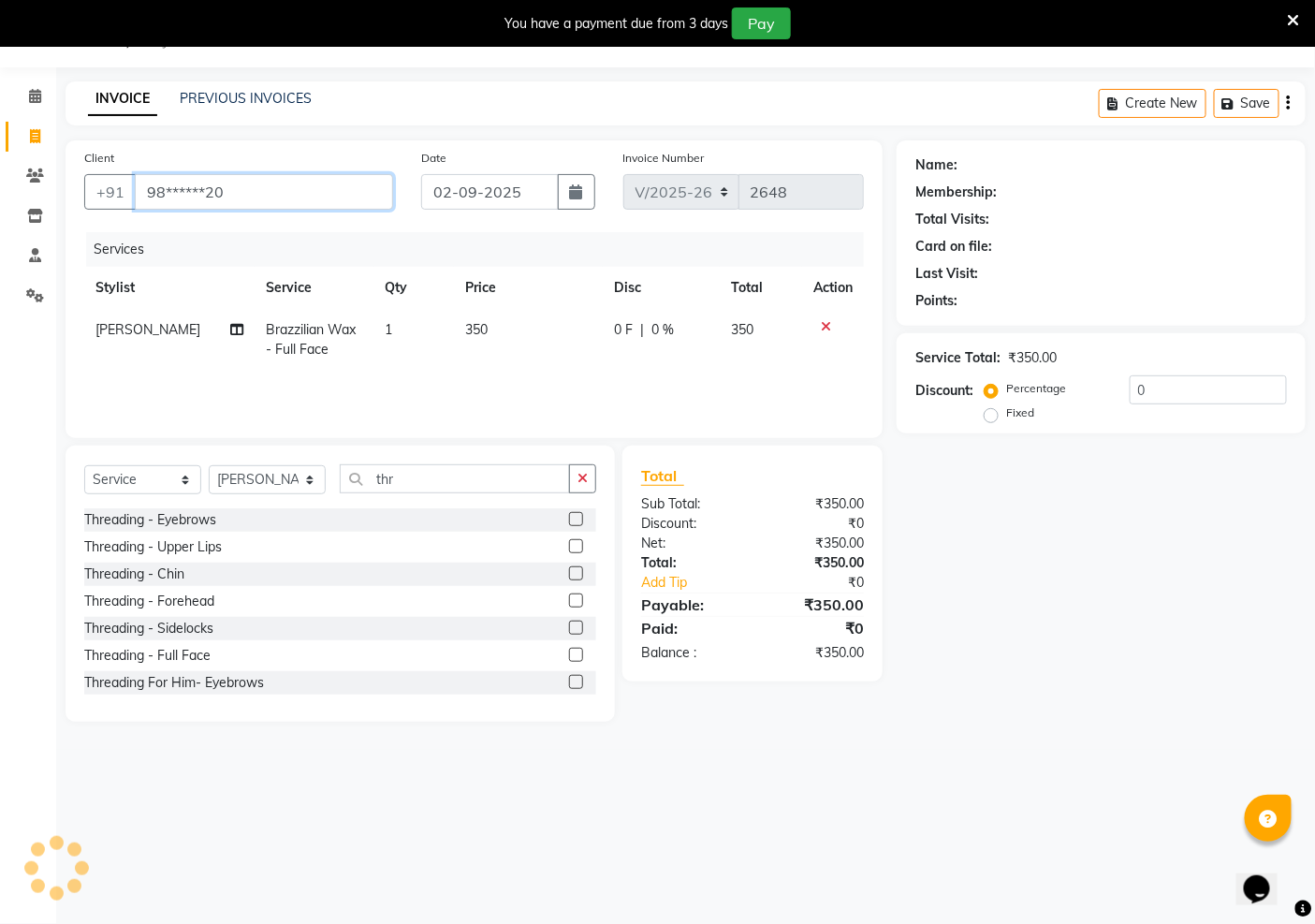
type input "98******20"
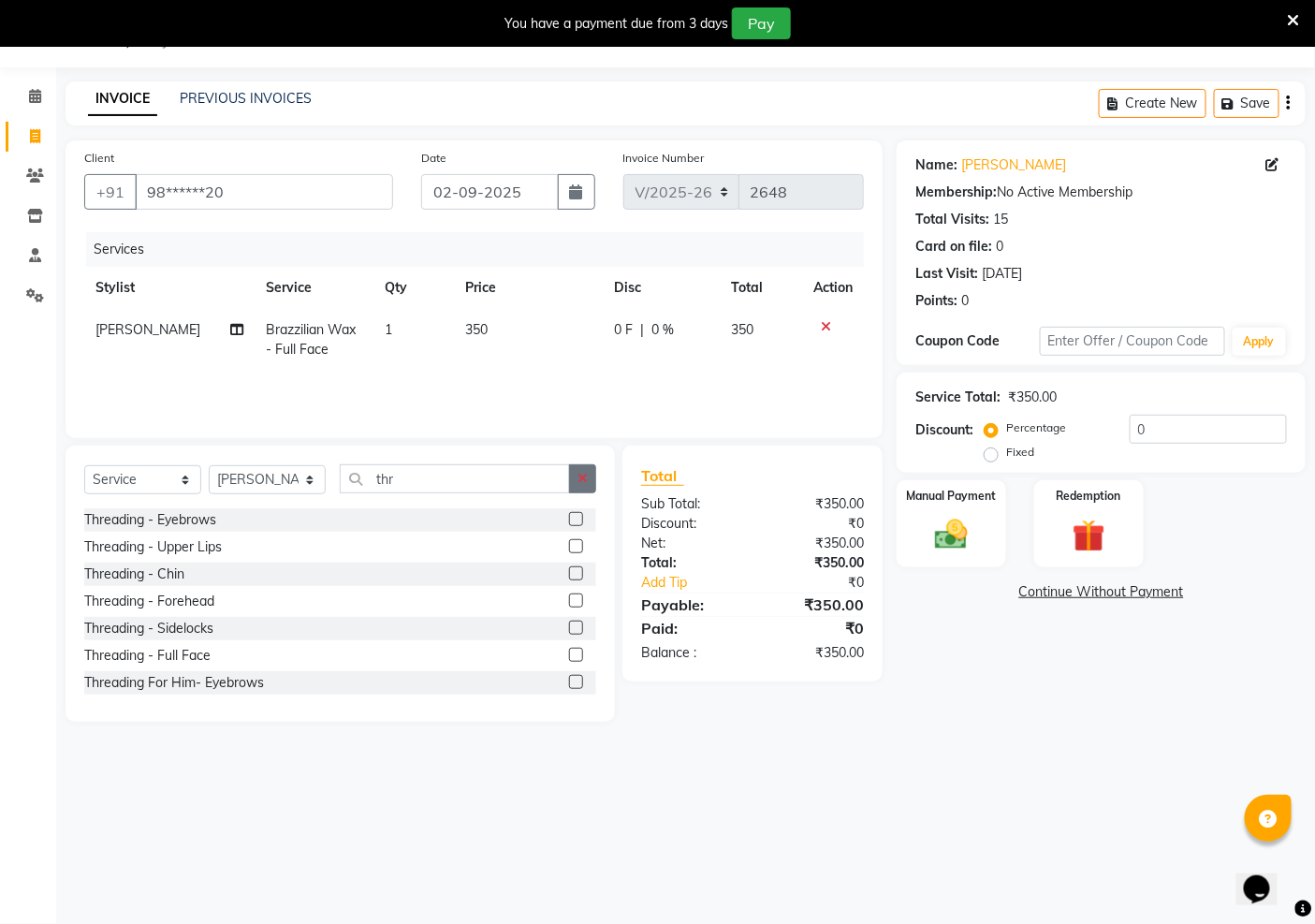
click at [581, 482] on icon "button" at bounding box center [582, 479] width 10 height 13
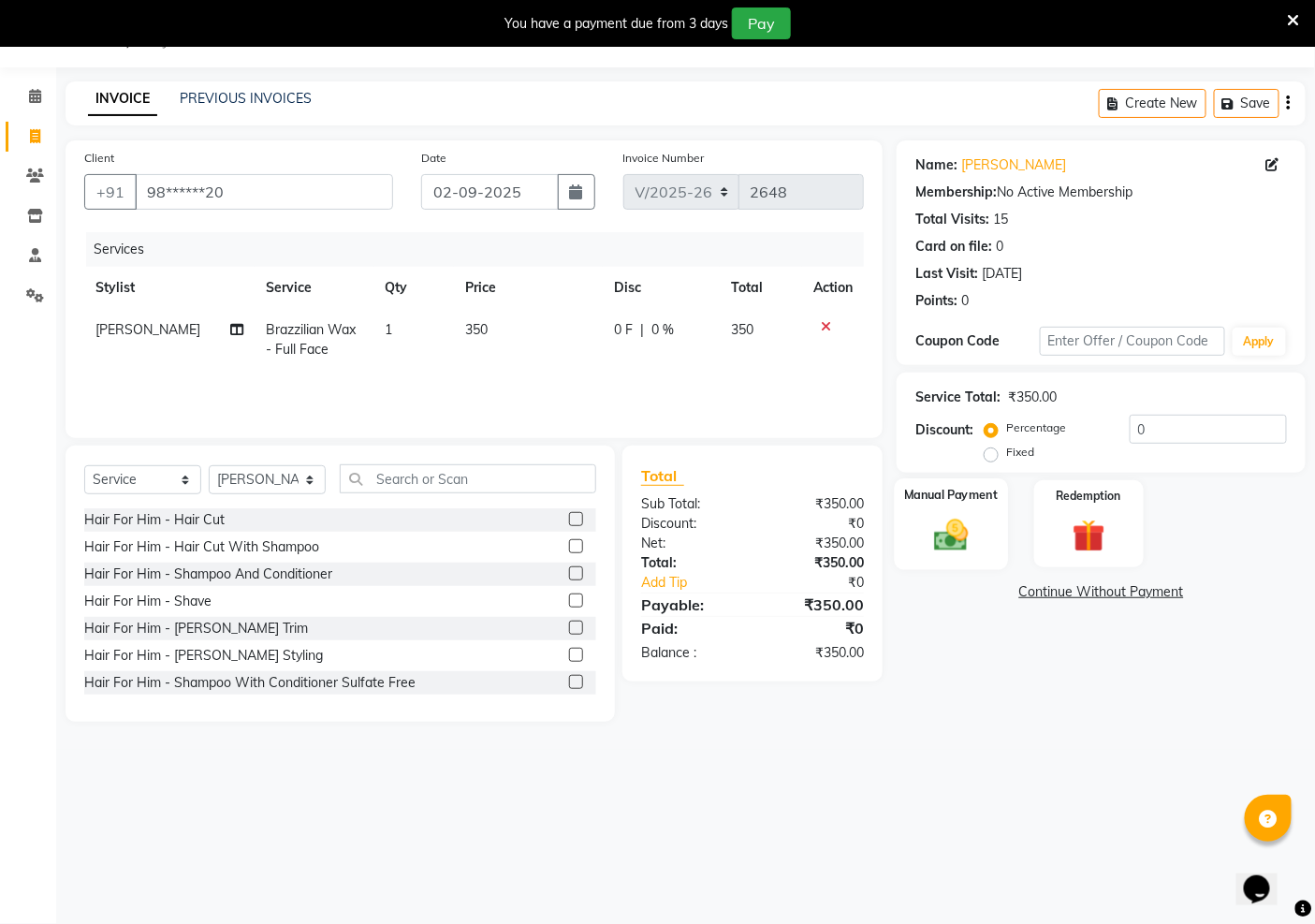
click at [951, 543] on img at bounding box center [951, 534] width 56 height 39
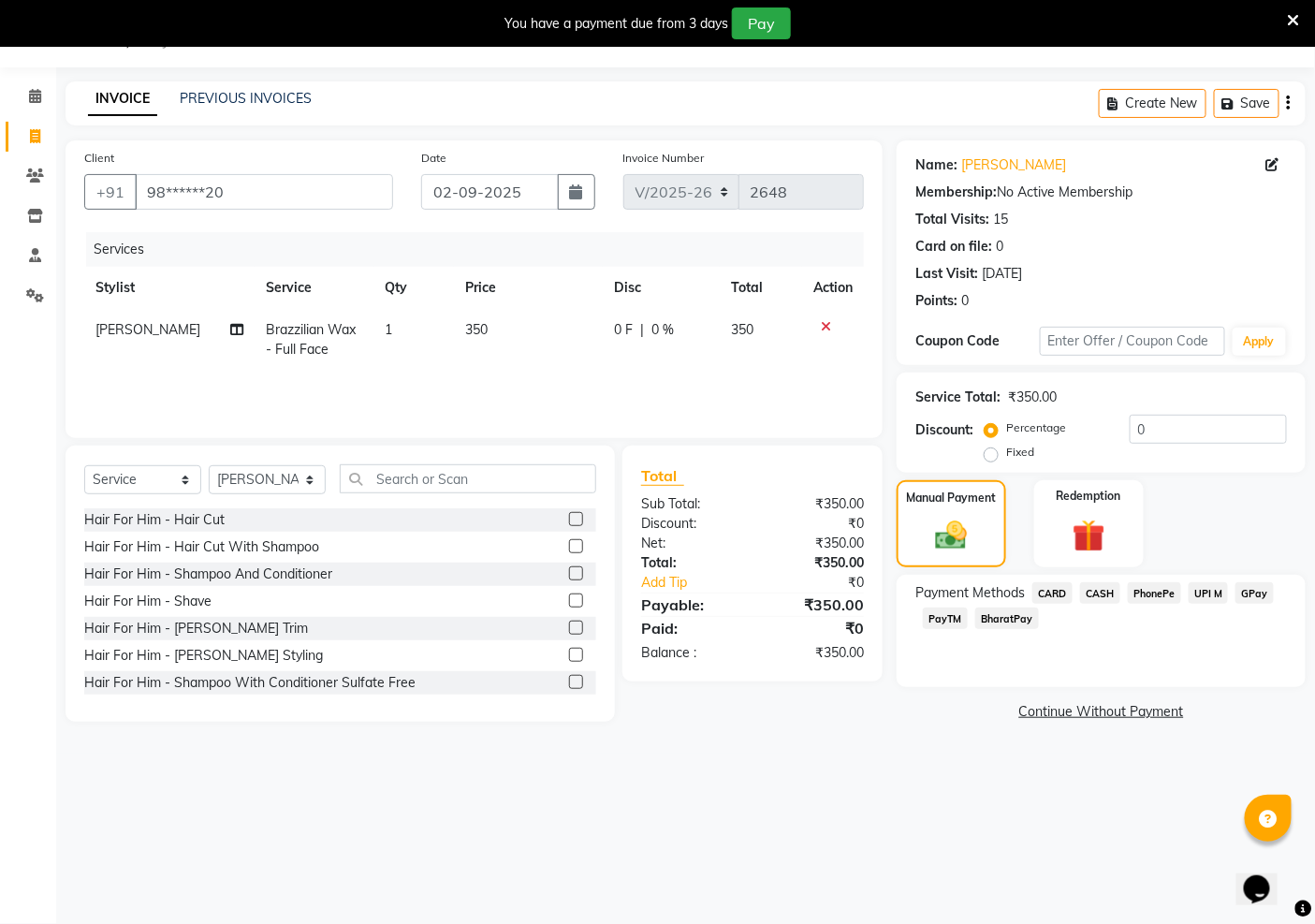
click at [936, 621] on span "PayTM" at bounding box center [945, 618] width 45 height 22
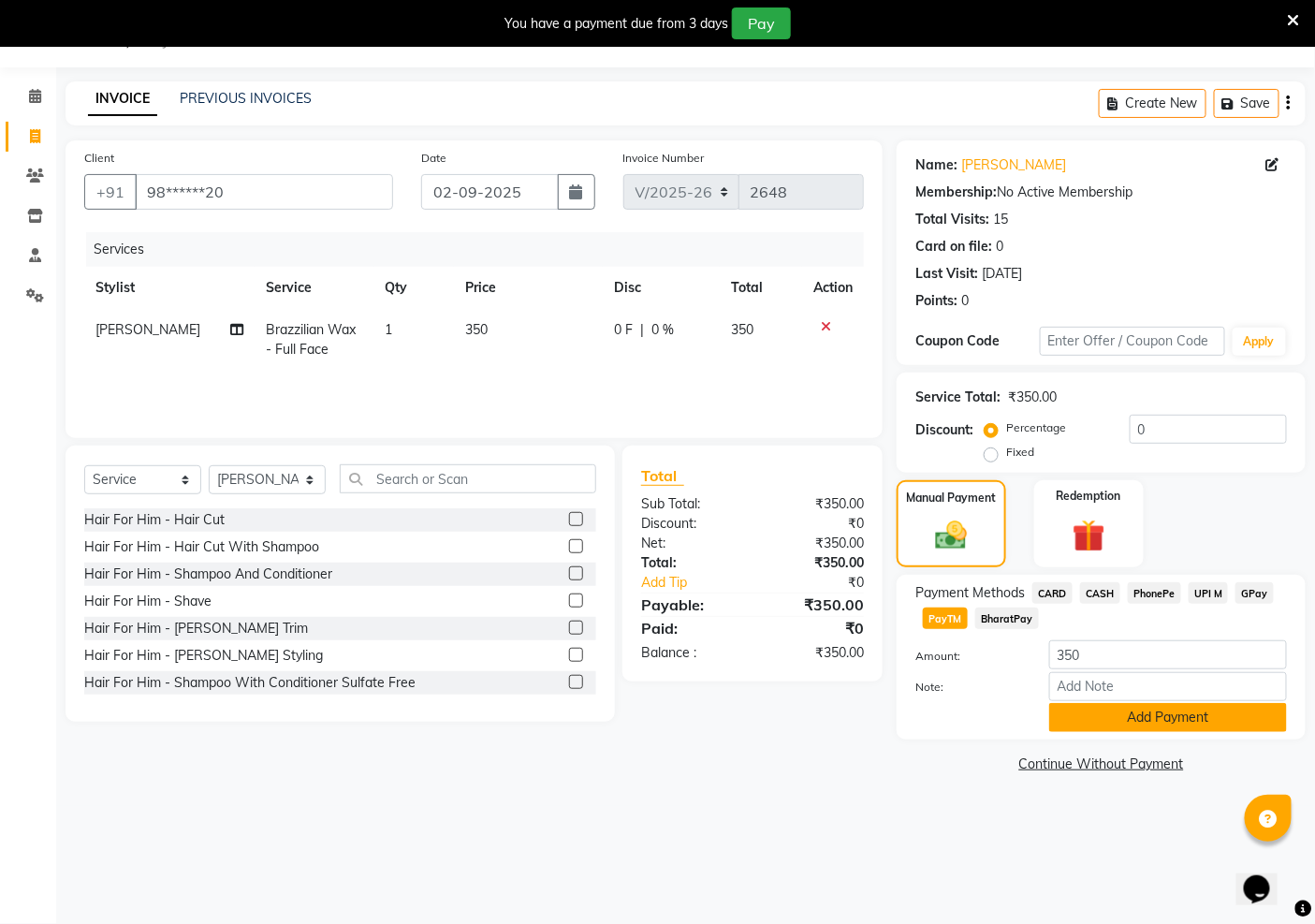
click at [1189, 721] on button "Add Payment" at bounding box center [1168, 718] width 237 height 29
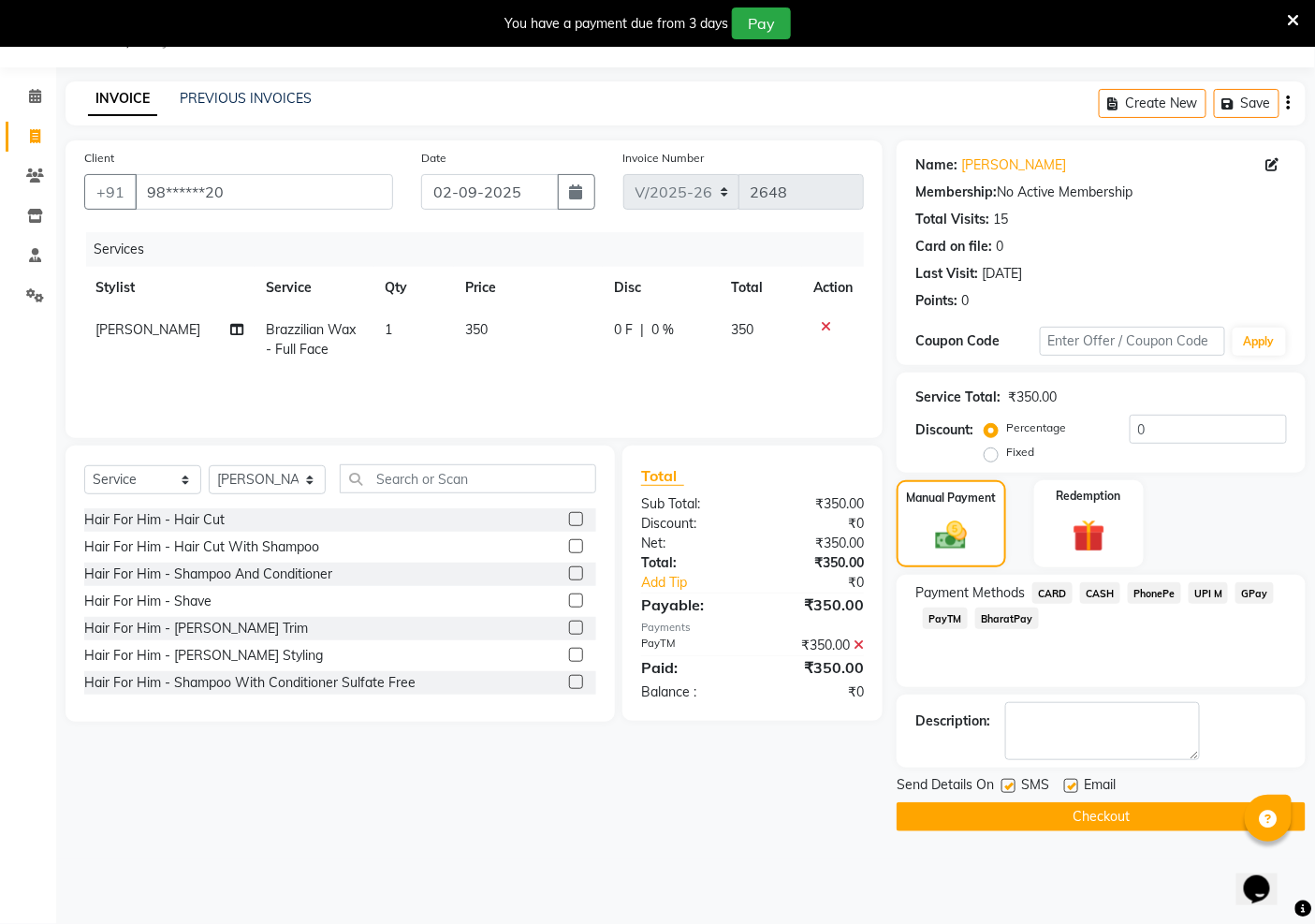
click at [1069, 786] on label at bounding box center [1071, 785] width 14 height 14
click at [1069, 786] on input "checkbox" at bounding box center [1070, 786] width 12 height 12
checkbox input "false"
click at [1008, 784] on label at bounding box center [1008, 785] width 14 height 14
click at [1008, 784] on input "checkbox" at bounding box center [1007, 786] width 12 height 12
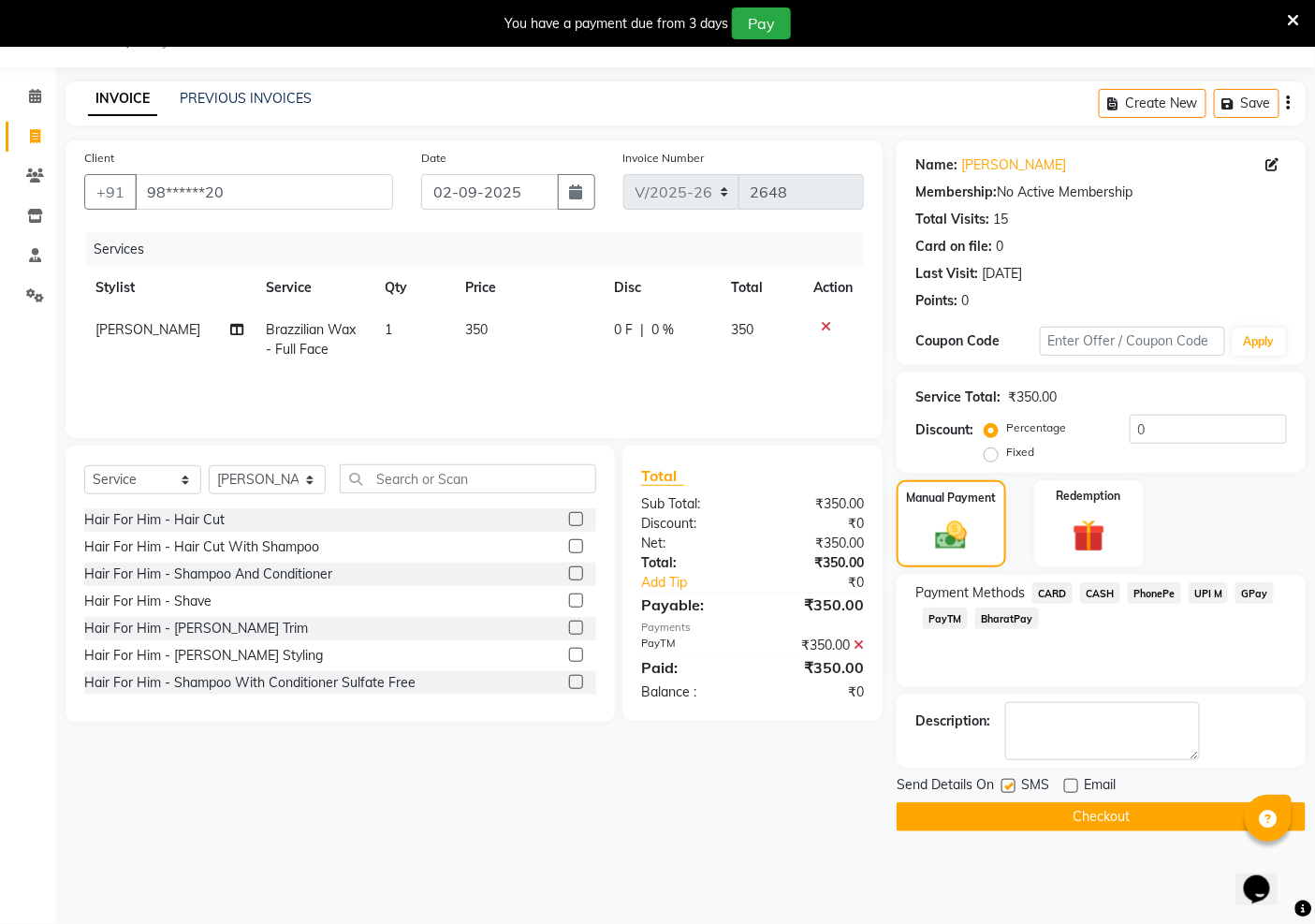
checkbox input "false"
click at [1067, 810] on button "Checkout" at bounding box center [1101, 817] width 409 height 29
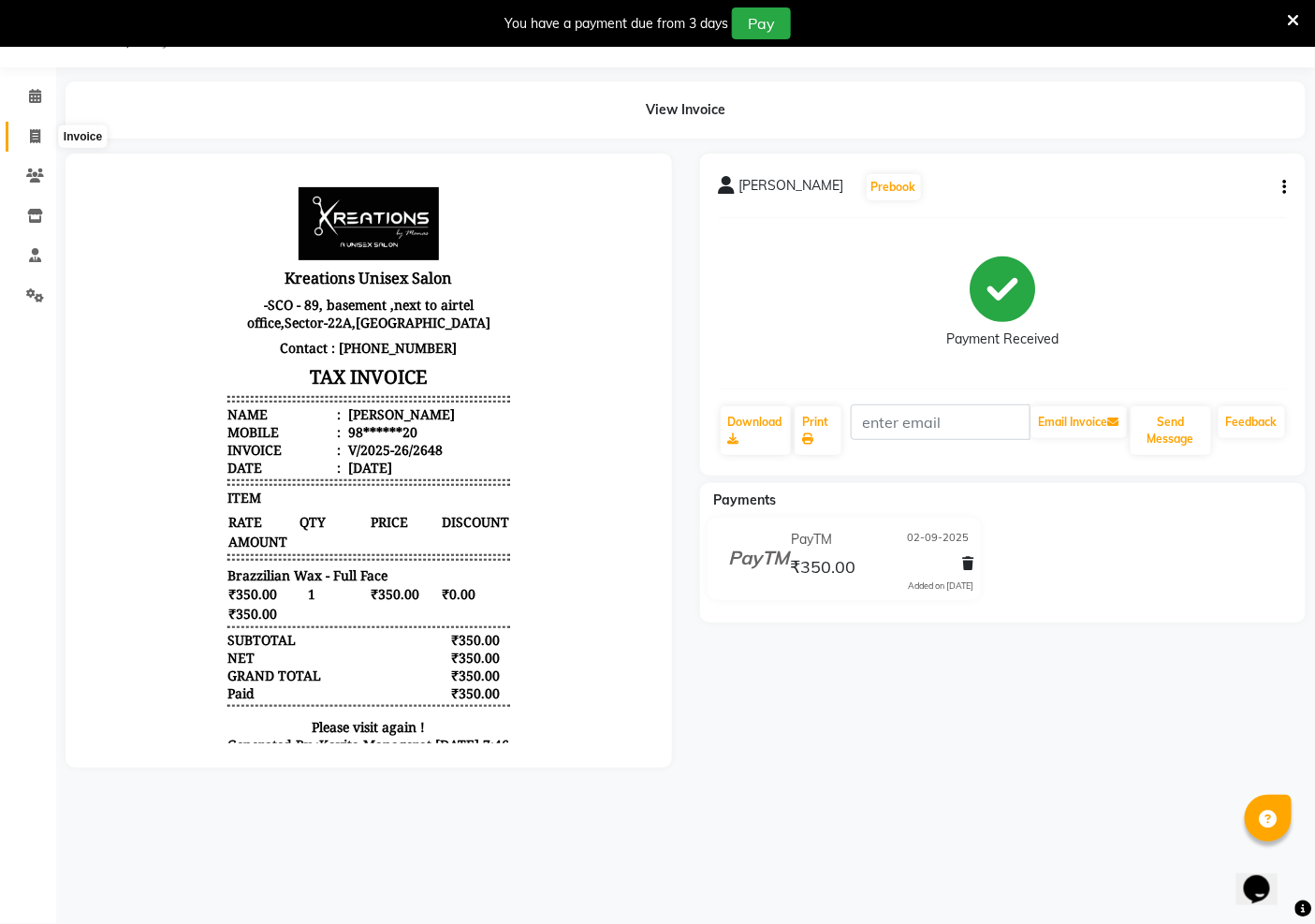
click at [32, 134] on icon at bounding box center [35, 136] width 10 height 14
select select "service"
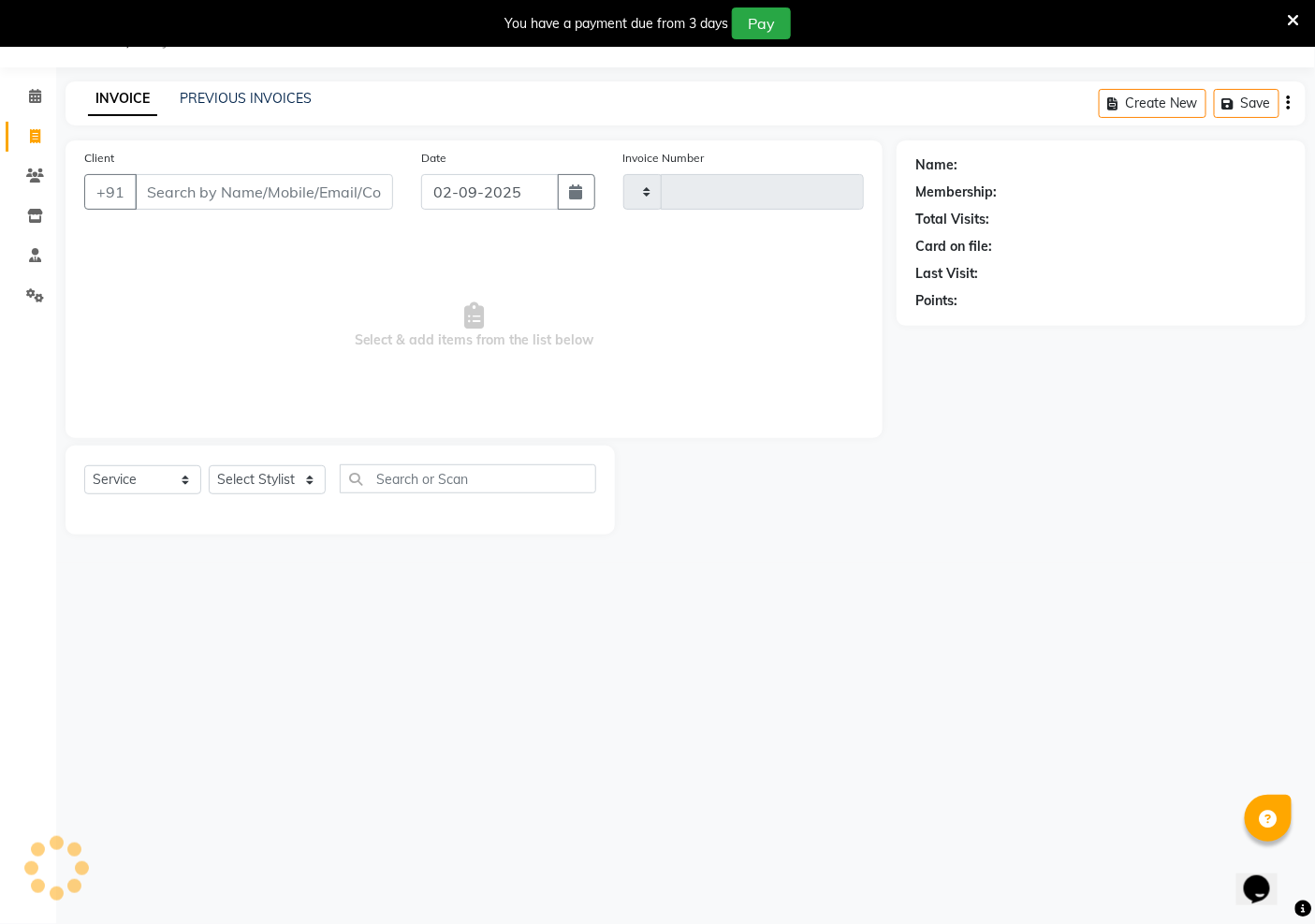
type input "2649"
select select "6170"
click at [251, 470] on select "Select Stylist" at bounding box center [267, 480] width 117 height 29
select select "69539"
click at [209, 466] on select "Select Stylist [PERSON_NAME] Jeet Manager [PERSON_NAME] Manager [PERSON_NAME] S…" at bounding box center [267, 480] width 117 height 29
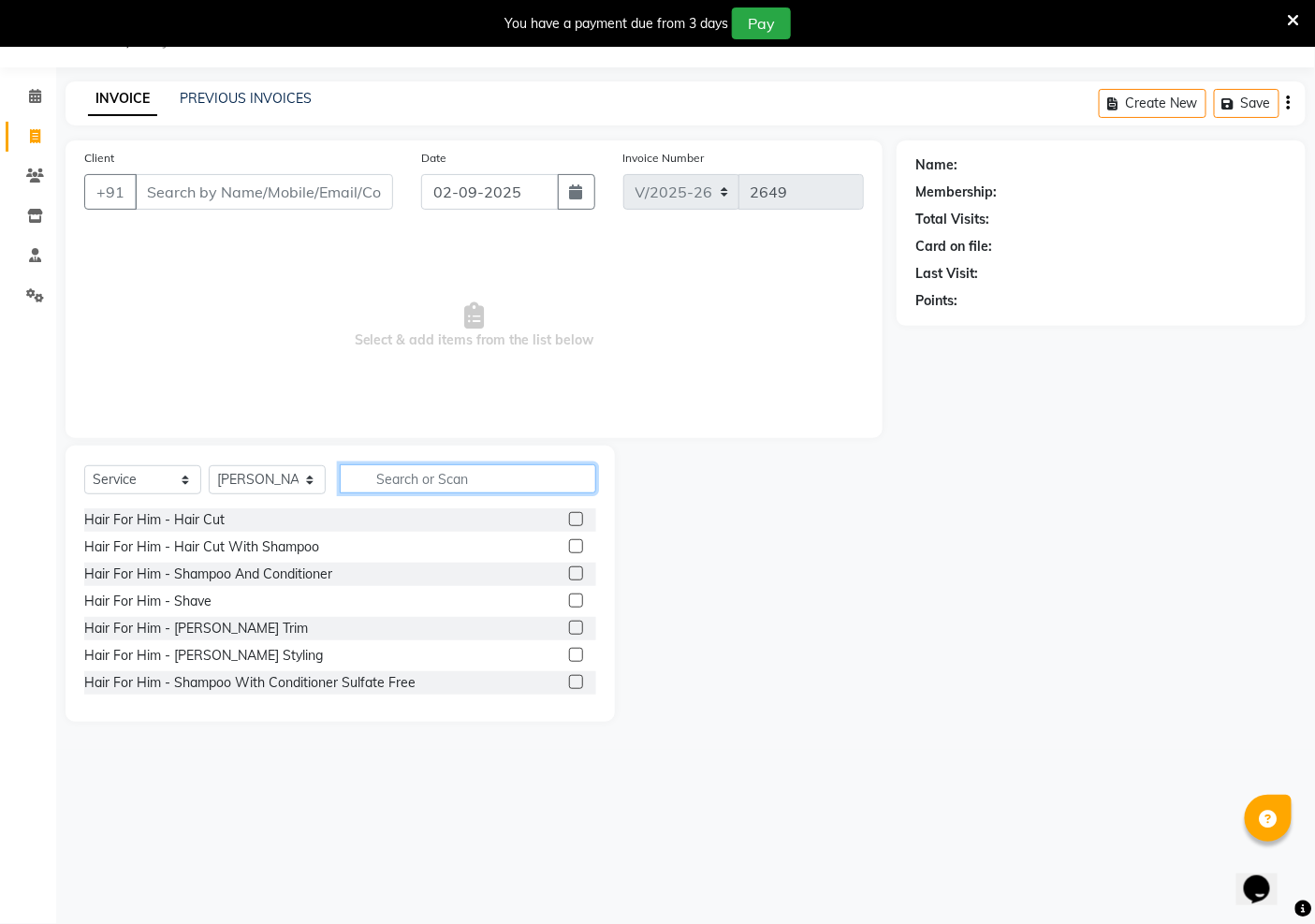
click at [427, 482] on input "text" at bounding box center [468, 479] width 256 height 29
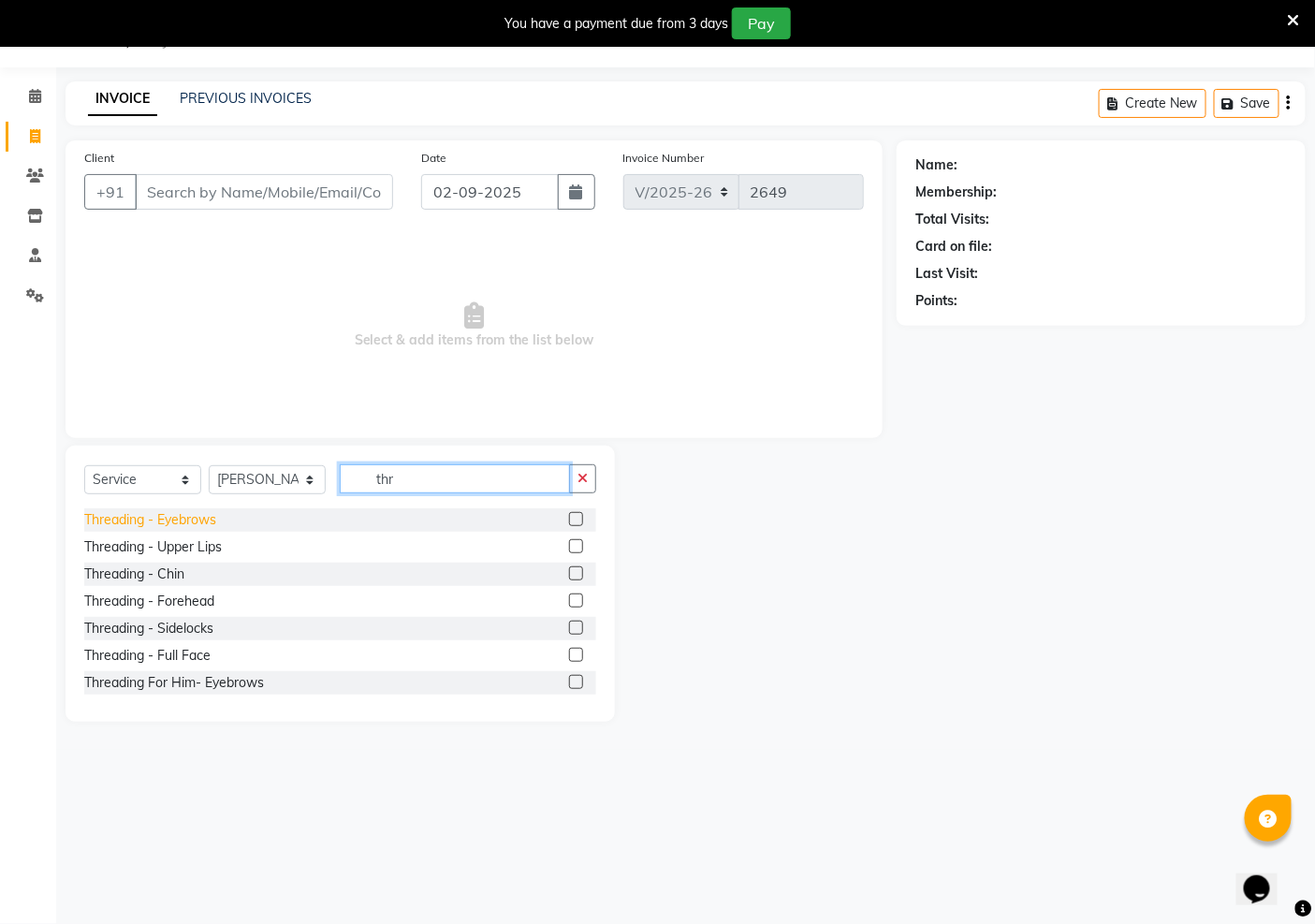
type input "thr"
click at [142, 510] on div "Threading - Eyebrows" at bounding box center [150, 519] width 132 height 20
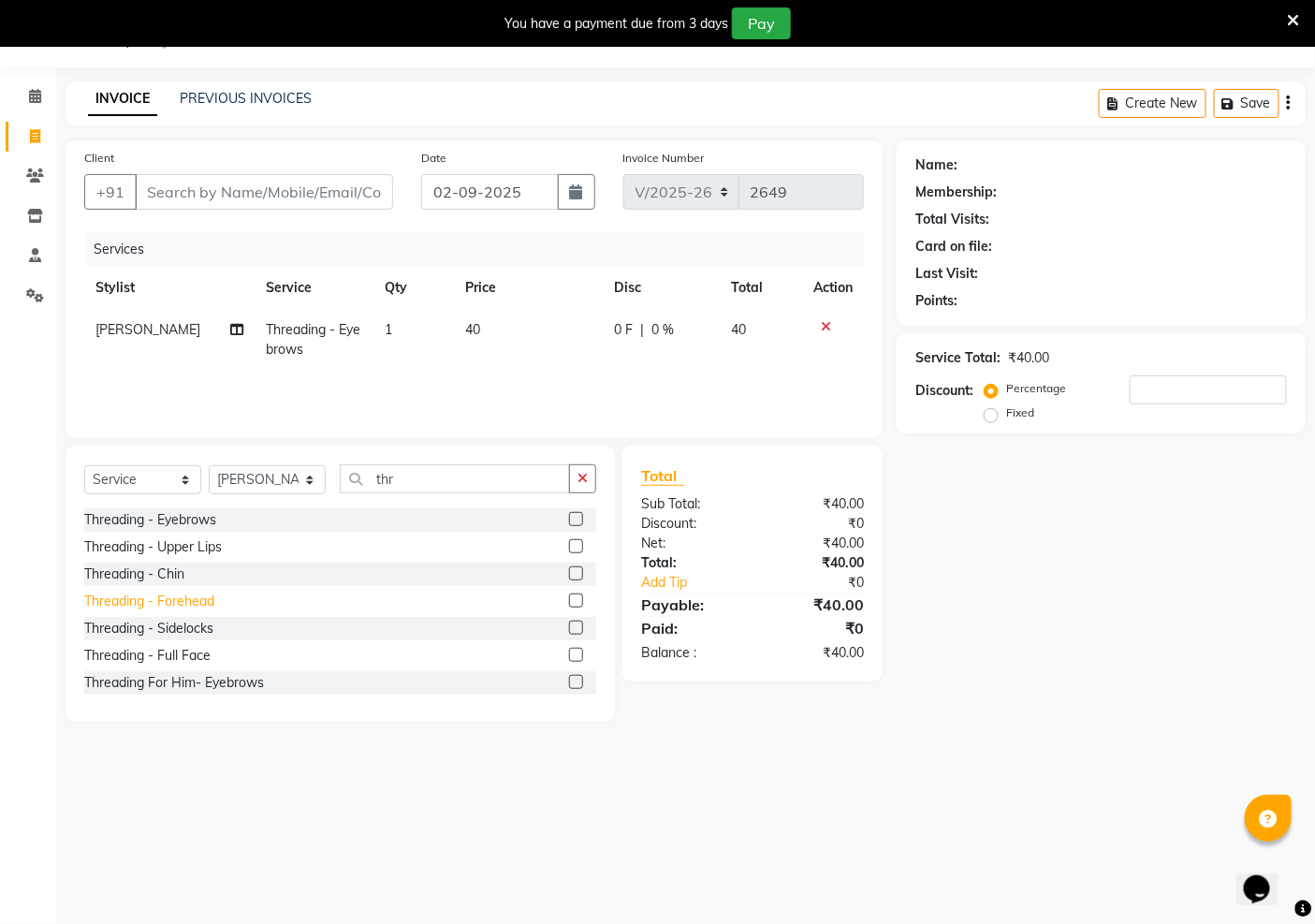
click at [188, 605] on div "Threading - Forehead" at bounding box center [149, 601] width 130 height 20
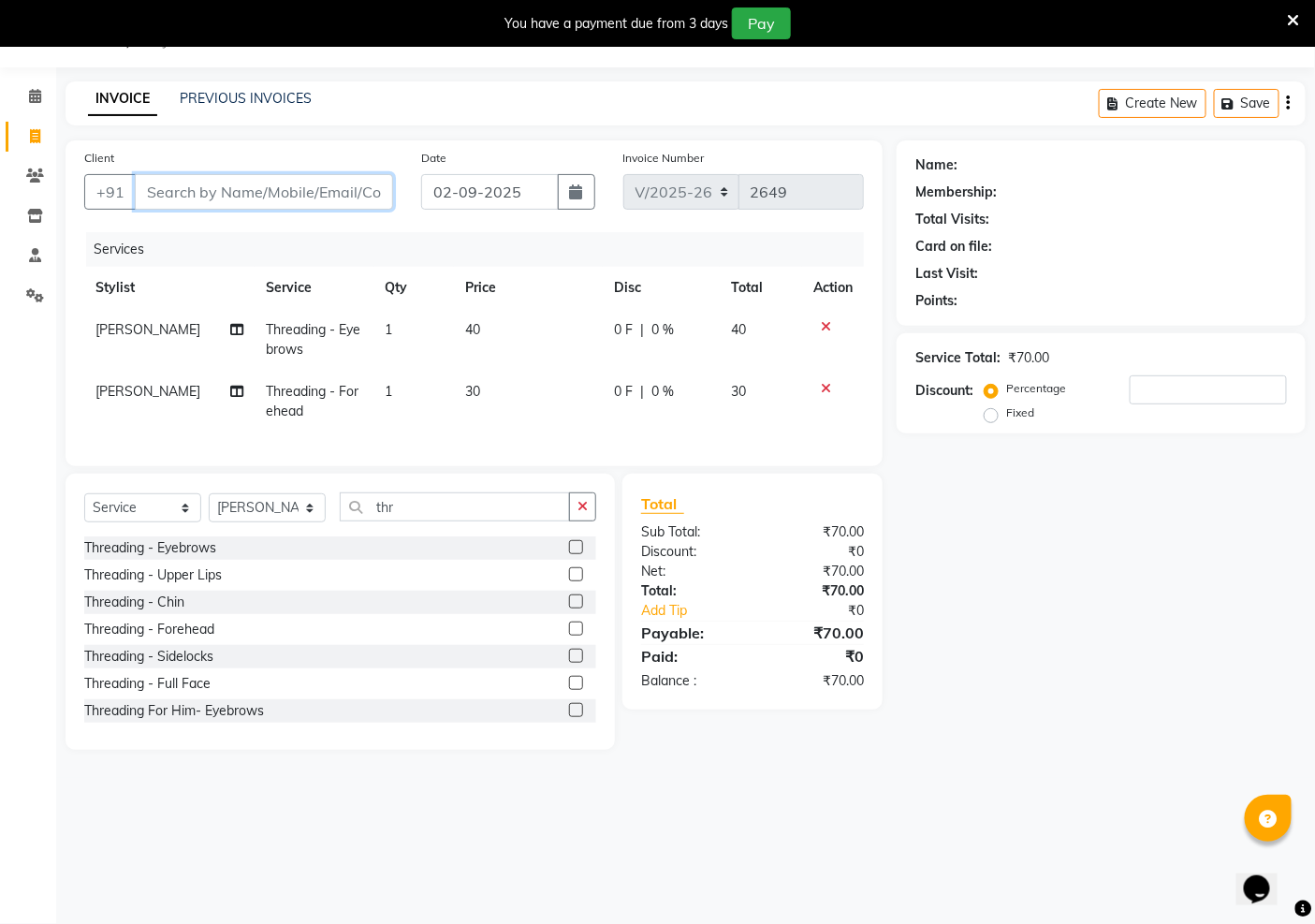
click at [294, 203] on input "Client" at bounding box center [264, 191] width 258 height 35
click at [351, 197] on span "Add Client" at bounding box center [345, 192] width 74 height 19
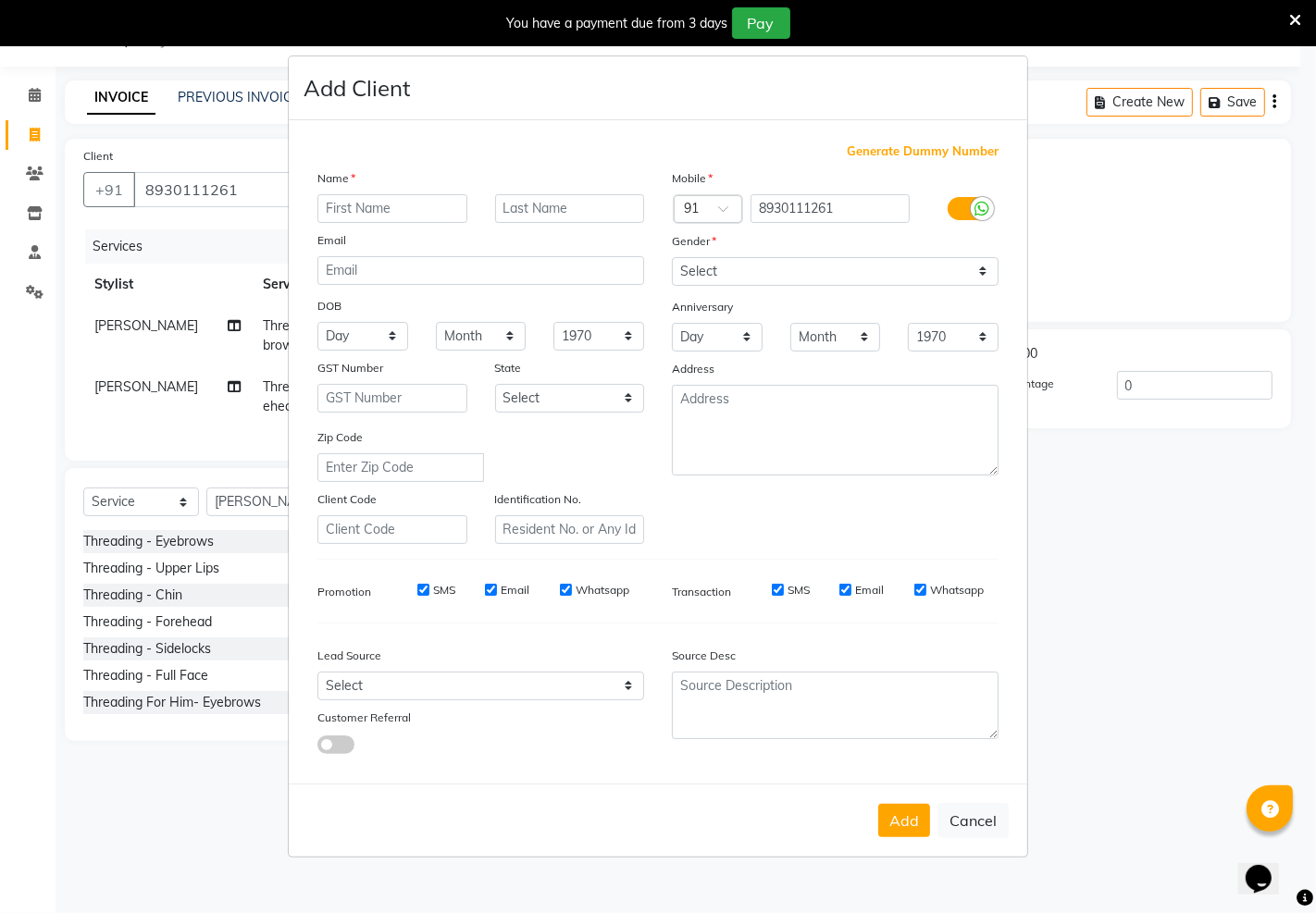
click at [410, 205] on input "text" at bounding box center [392, 208] width 150 height 29
click at [712, 268] on select "Select [DEMOGRAPHIC_DATA] [DEMOGRAPHIC_DATA] Other Prefer Not To Say" at bounding box center [835, 271] width 327 height 29
click at [672, 257] on select "Select [DEMOGRAPHIC_DATA] [DEMOGRAPHIC_DATA] Other Prefer Not To Say" at bounding box center [835, 271] width 327 height 29
click at [910, 830] on button "Add" at bounding box center [904, 821] width 52 height 34
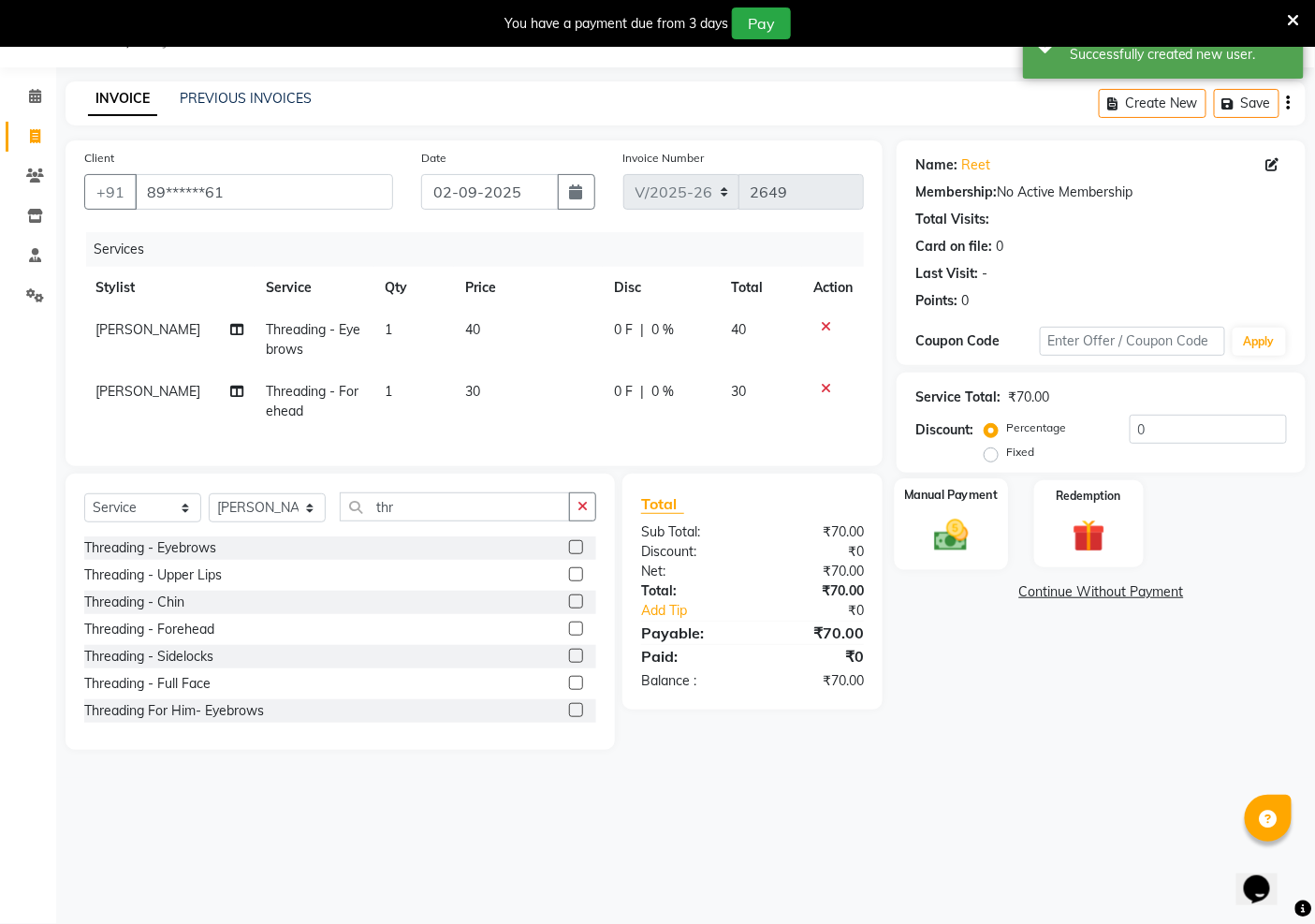
click at [943, 550] on img at bounding box center [951, 534] width 56 height 39
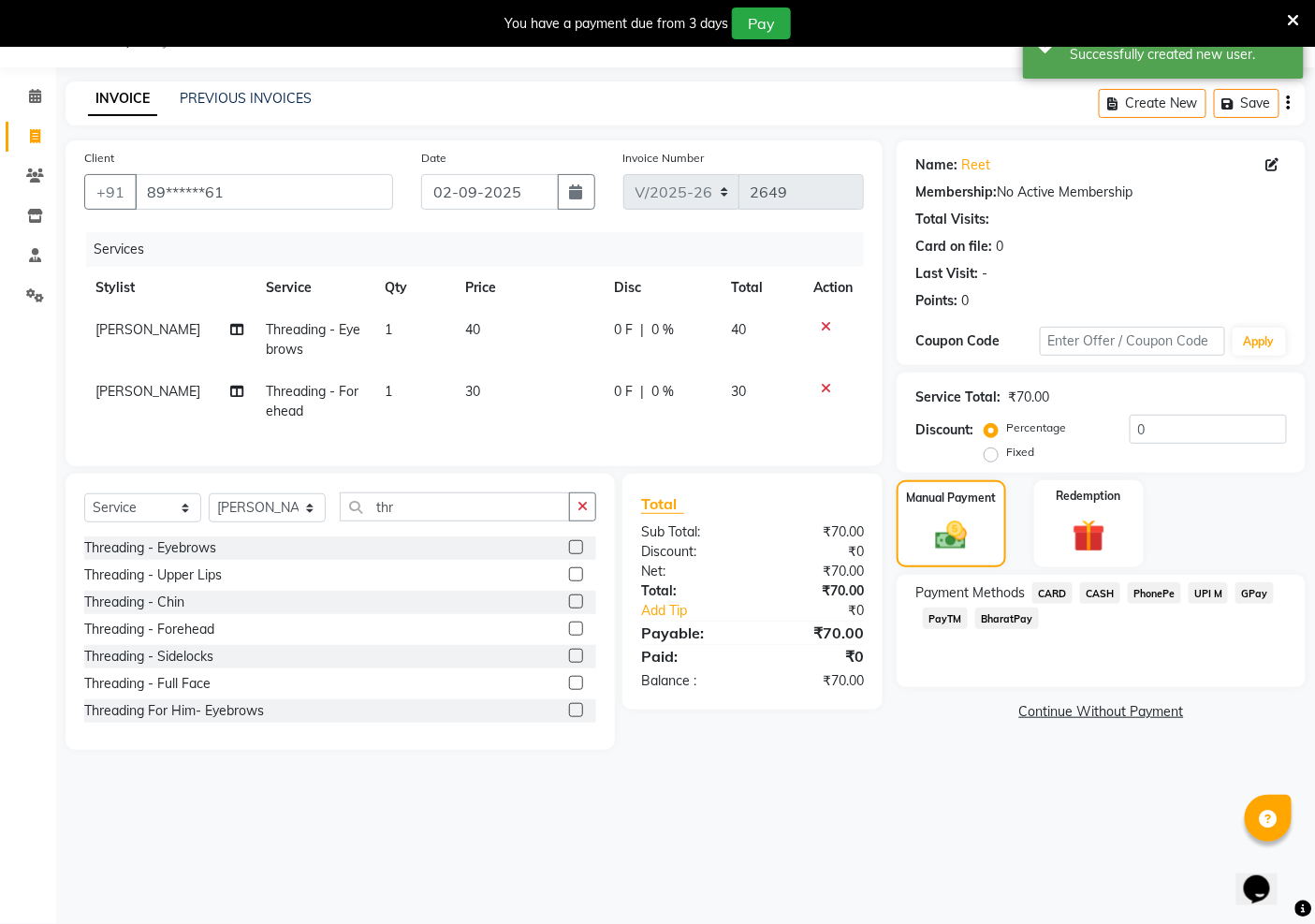
click at [934, 616] on span "PayTM" at bounding box center [945, 618] width 45 height 22
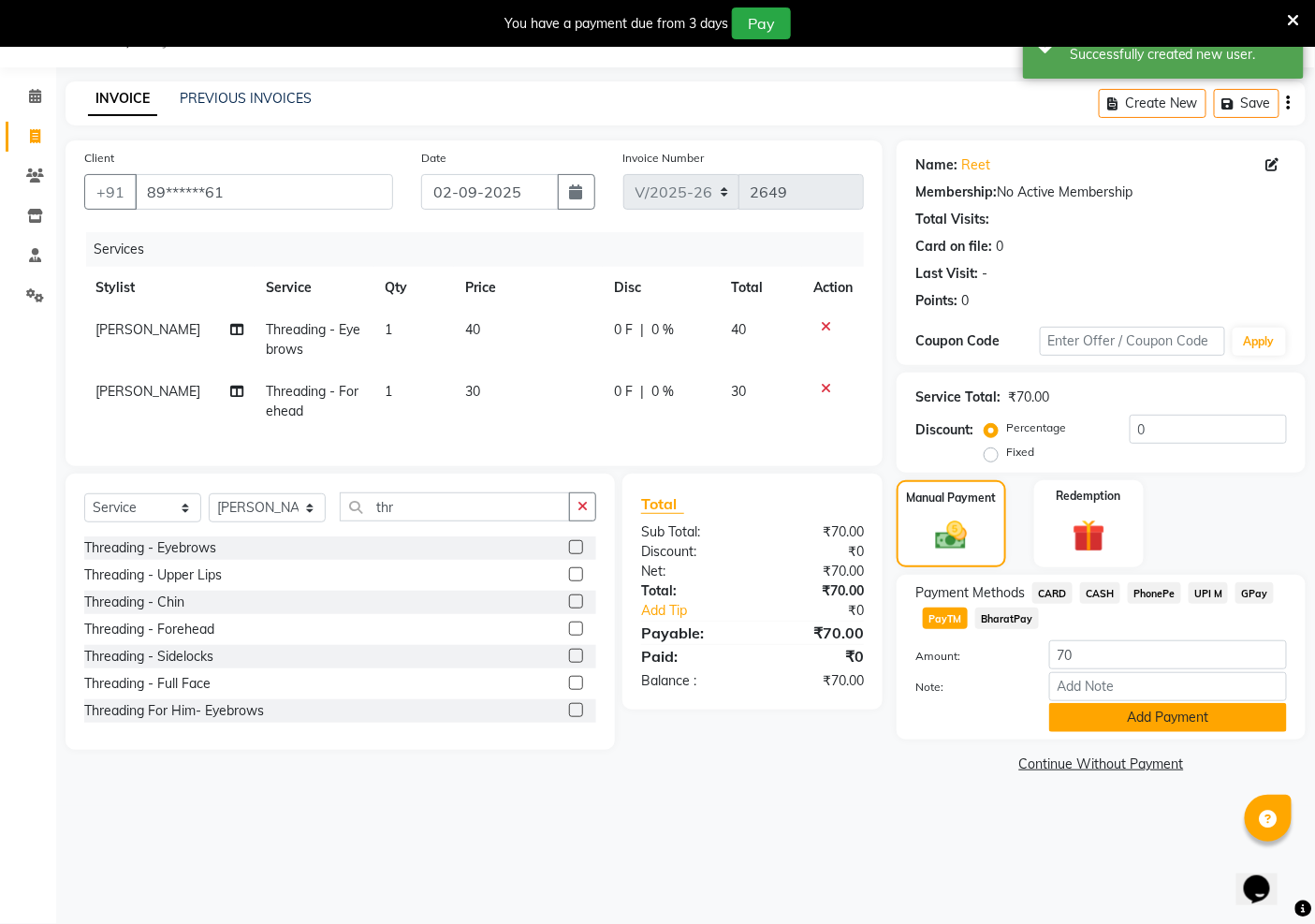
click at [1108, 722] on button "Add Payment" at bounding box center [1168, 718] width 237 height 29
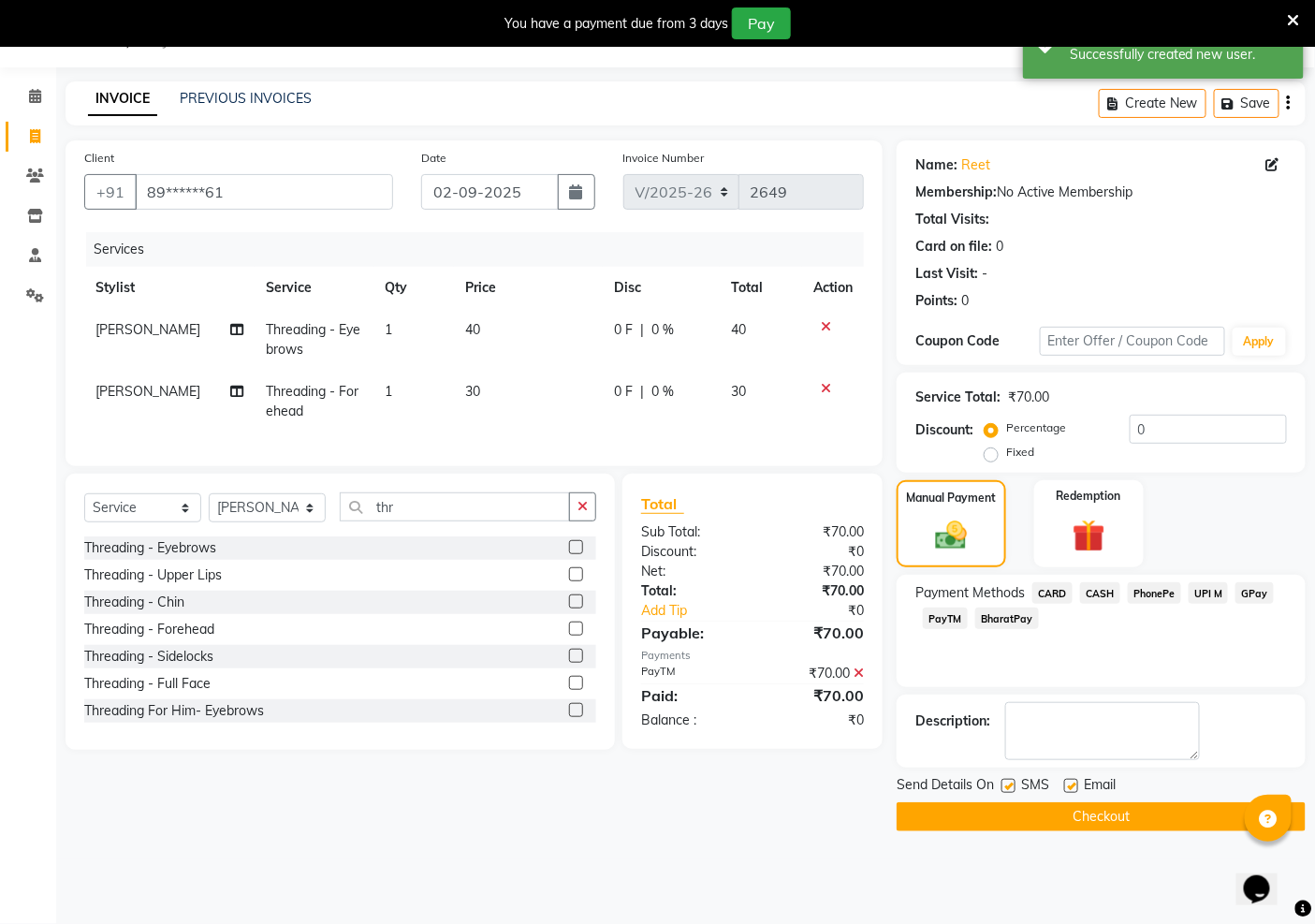
click at [1070, 789] on label at bounding box center [1071, 785] width 14 height 14
click at [1070, 789] on input "checkbox" at bounding box center [1070, 786] width 12 height 12
click at [1005, 790] on label at bounding box center [1008, 785] width 14 height 14
click at [1005, 790] on input "checkbox" at bounding box center [1007, 786] width 12 height 12
click at [1027, 817] on button "Checkout" at bounding box center [1101, 817] width 409 height 29
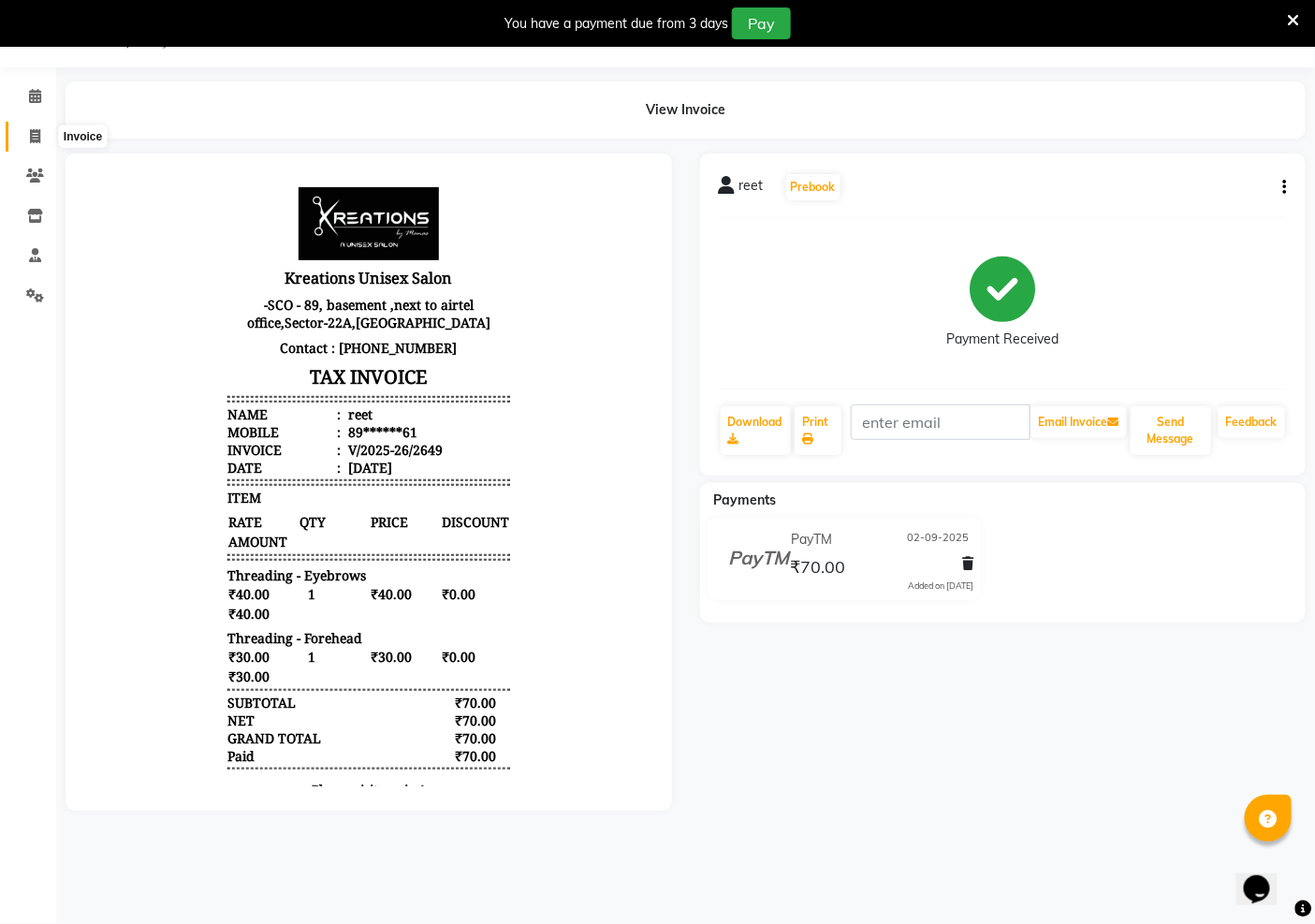
click at [38, 132] on icon at bounding box center [35, 136] width 10 height 14
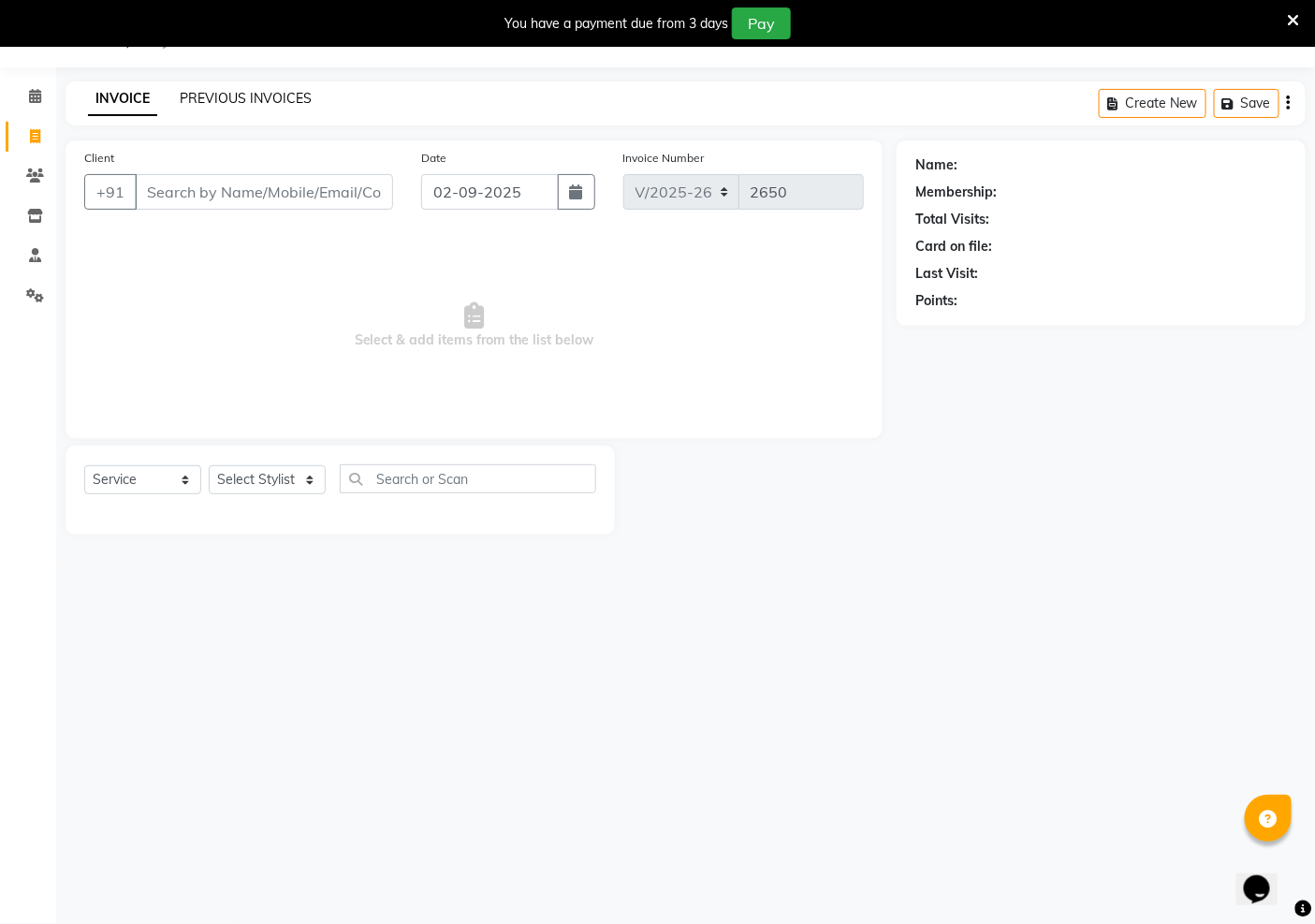
click at [209, 90] on link "PREVIOUS INVOICES" at bounding box center [245, 99] width 132 height 17
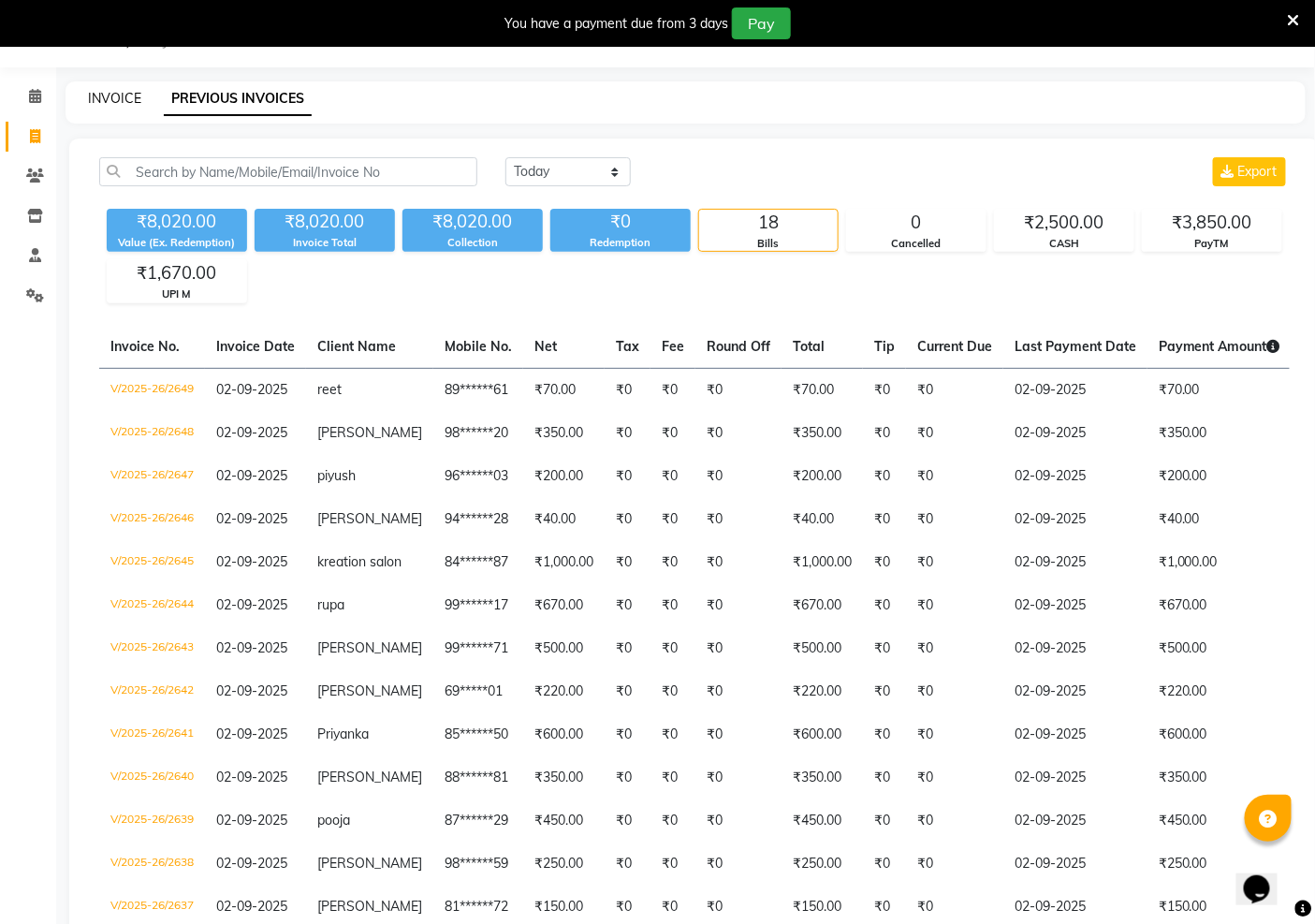
click at [109, 90] on link "INVOICE" at bounding box center [115, 99] width 53 height 17
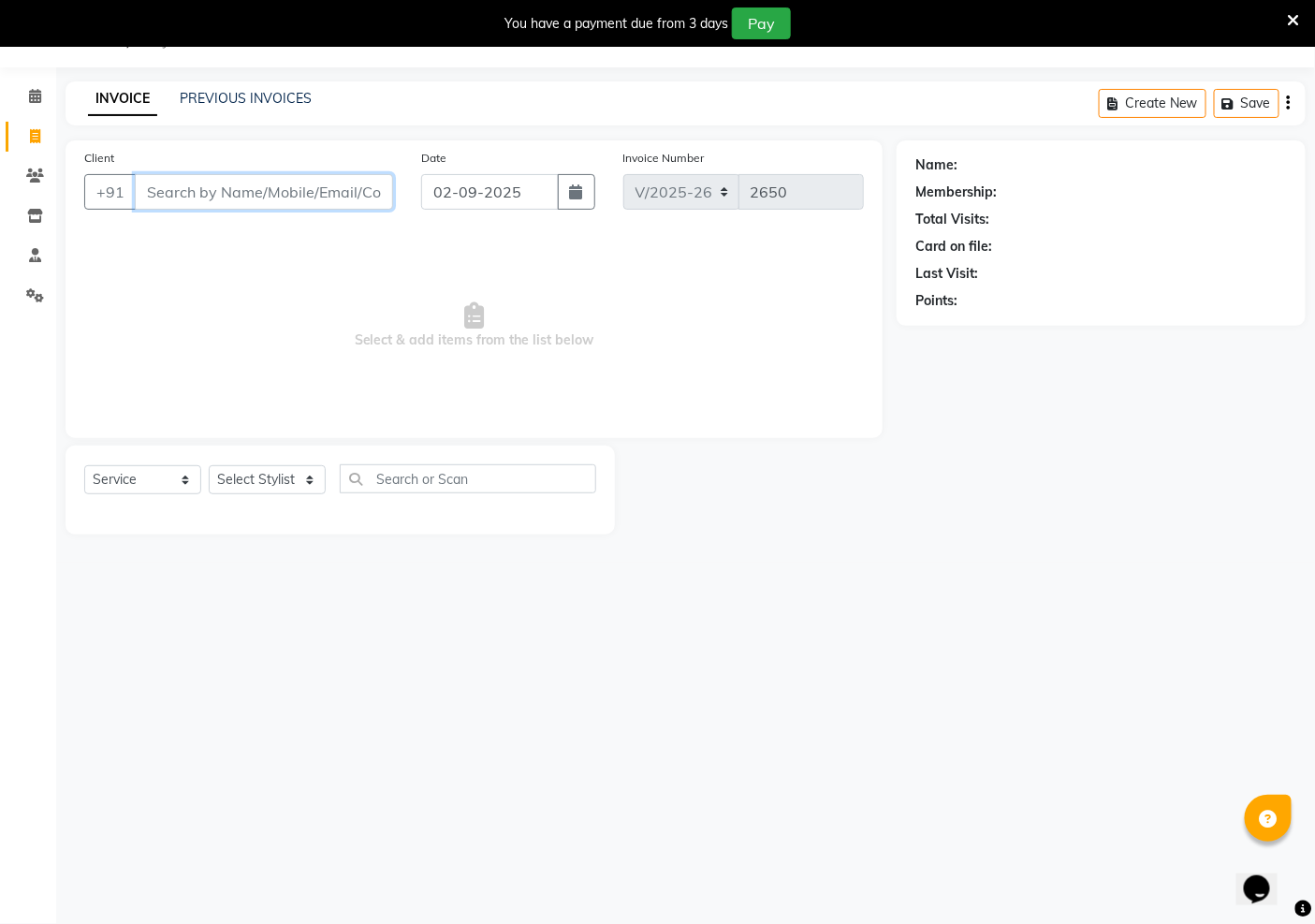
click at [206, 201] on input "Client" at bounding box center [264, 191] width 258 height 35
click at [263, 474] on select "Select Stylist [PERSON_NAME] Jeet Manager [PERSON_NAME] Manager [PERSON_NAME] S…" at bounding box center [267, 480] width 117 height 29
click at [209, 466] on select "Select Stylist [PERSON_NAME] Jeet Manager [PERSON_NAME] Manager [PERSON_NAME] S…" at bounding box center [267, 480] width 117 height 29
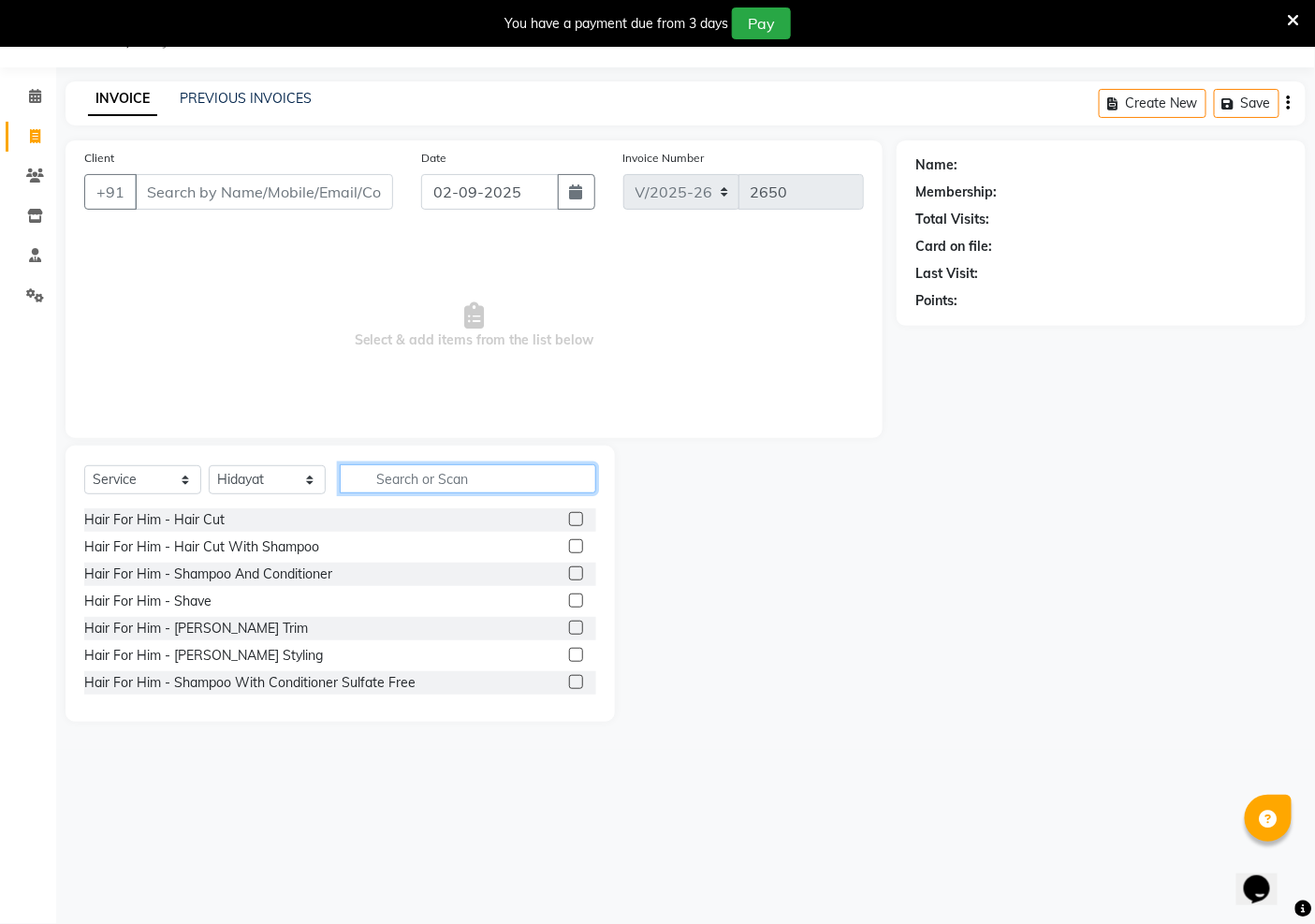
click at [419, 474] on input "text" at bounding box center [468, 479] width 256 height 29
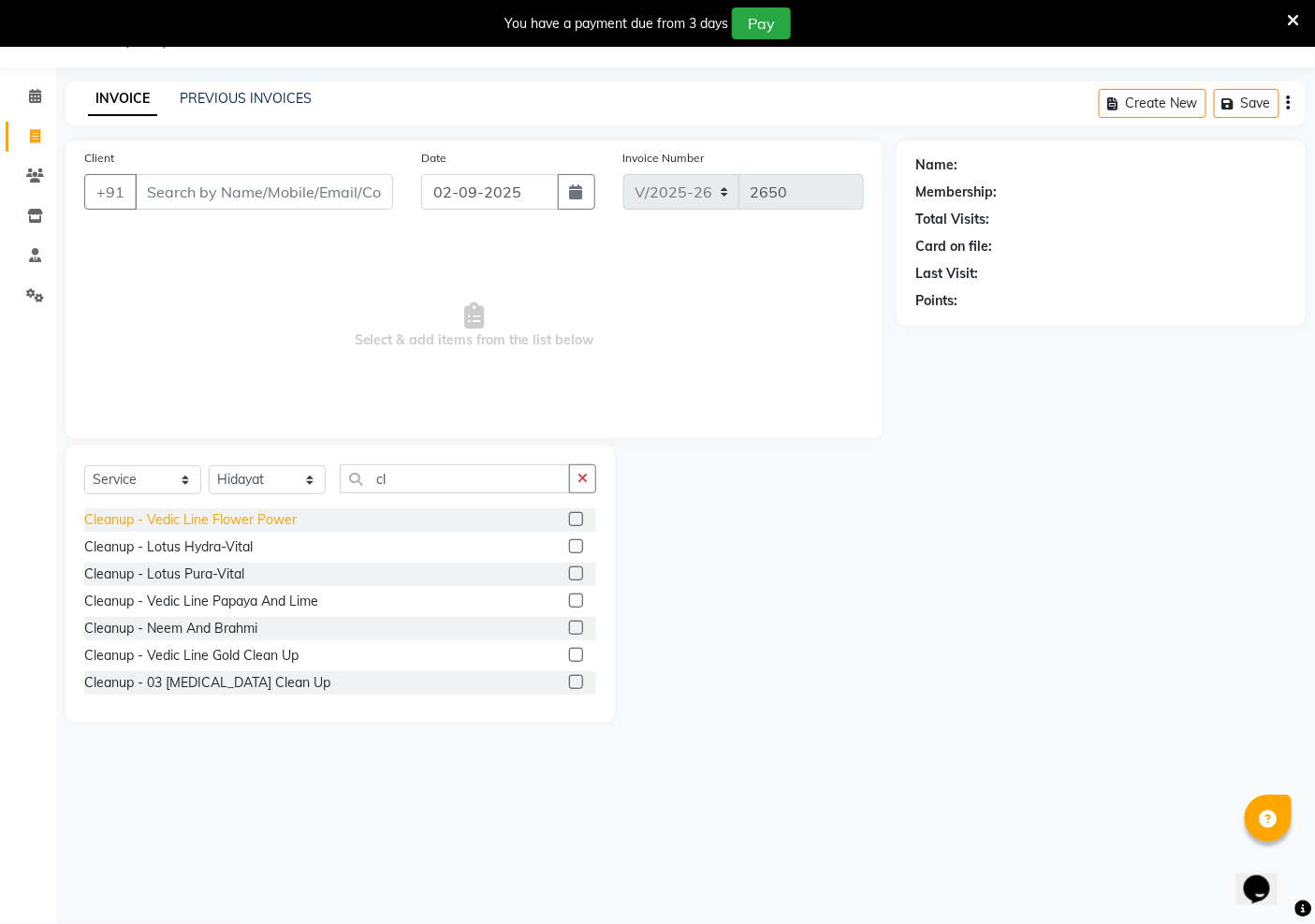
click at [166, 521] on div "Cleanup - Vedic Line Flower Power" at bounding box center [191, 519] width 213 height 20
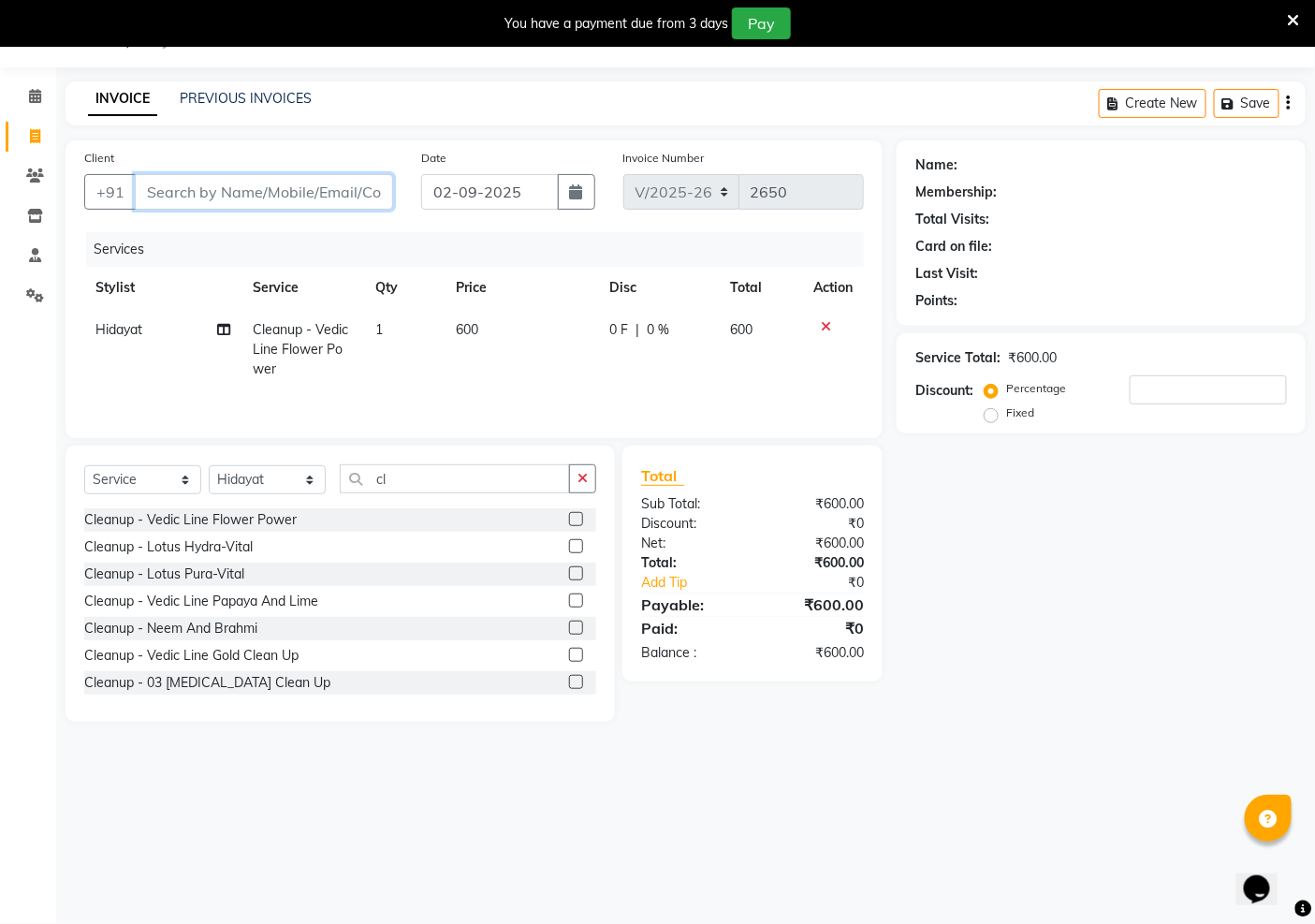
click at [200, 201] on input "Client" at bounding box center [264, 191] width 258 height 35
click at [216, 193] on input "Client" at bounding box center [264, 191] width 258 height 35
click at [1286, 14] on div "You have a payment due from 3 days Pay" at bounding box center [648, 24] width 1281 height 32
click at [818, 324] on div at bounding box center [833, 327] width 39 height 13
click at [830, 325] on icon at bounding box center [826, 327] width 10 height 13
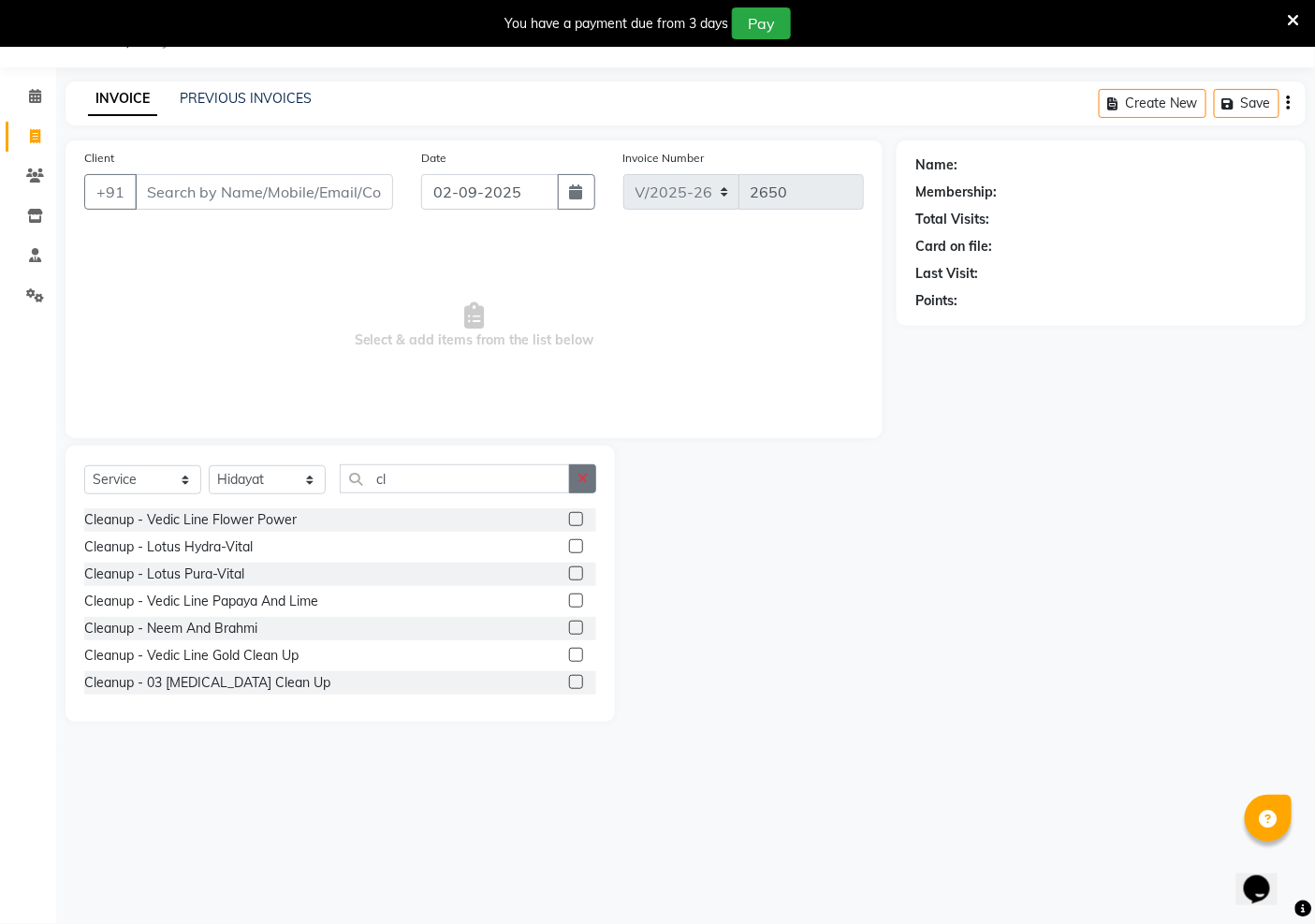
click at [582, 483] on icon "button" at bounding box center [582, 479] width 10 height 13
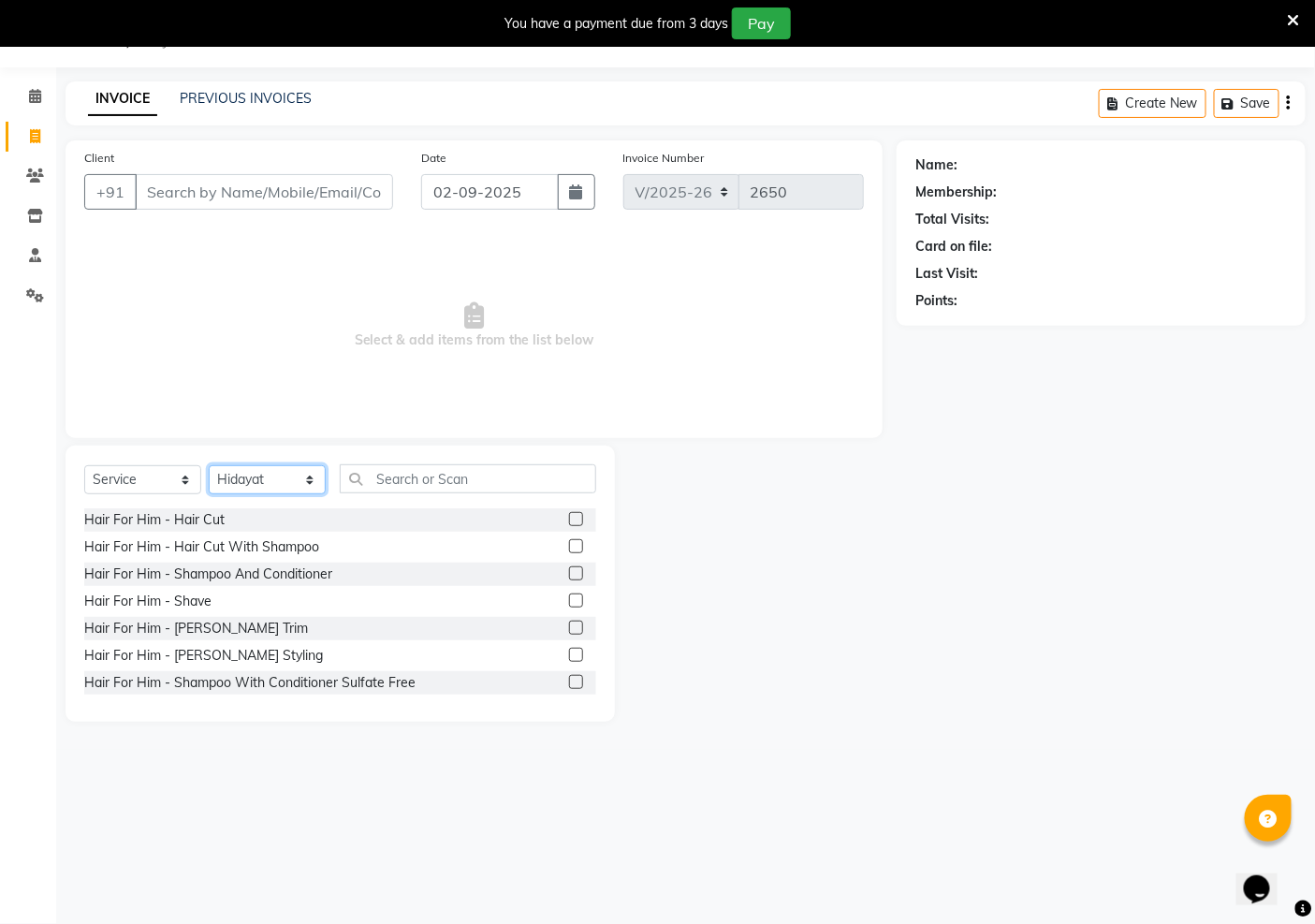
drag, startPoint x: 298, startPoint y: 471, endPoint x: 300, endPoint y: 492, distance: 21.1
click at [298, 472] on select "Select Stylist [PERSON_NAME] Jeet Manager [PERSON_NAME] Manager [PERSON_NAME] S…" at bounding box center [267, 480] width 117 height 29
click at [209, 466] on select "Select Stylist [PERSON_NAME] Jeet Manager [PERSON_NAME] Manager [PERSON_NAME] S…" at bounding box center [267, 480] width 117 height 29
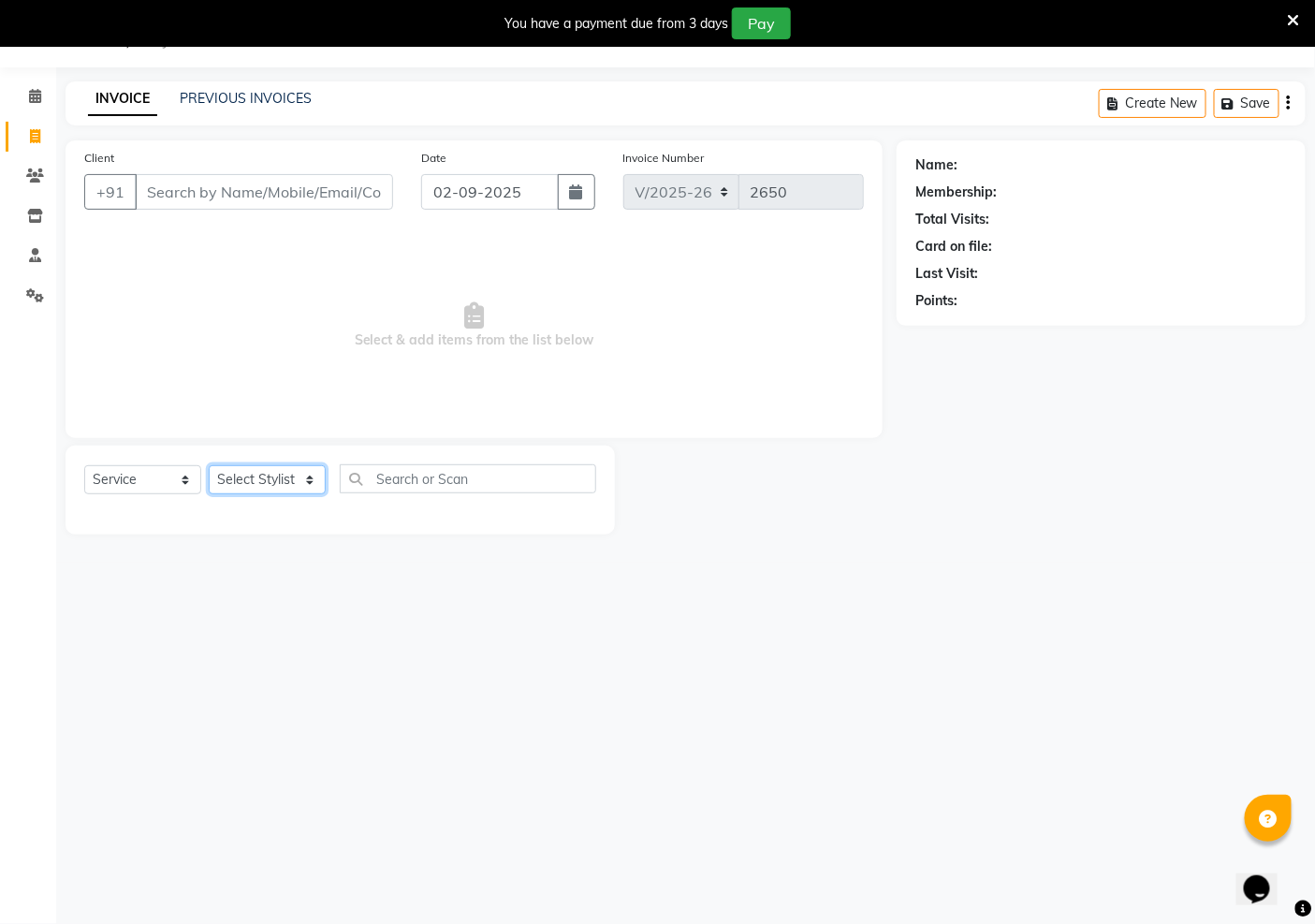
click at [243, 474] on select "Select Stylist [PERSON_NAME] Jeet Manager [PERSON_NAME] Manager [PERSON_NAME] S…" at bounding box center [267, 480] width 117 height 29
click at [209, 466] on select "Select Stylist [PERSON_NAME] Jeet Manager [PERSON_NAME] Manager [PERSON_NAME] S…" at bounding box center [267, 480] width 117 height 29
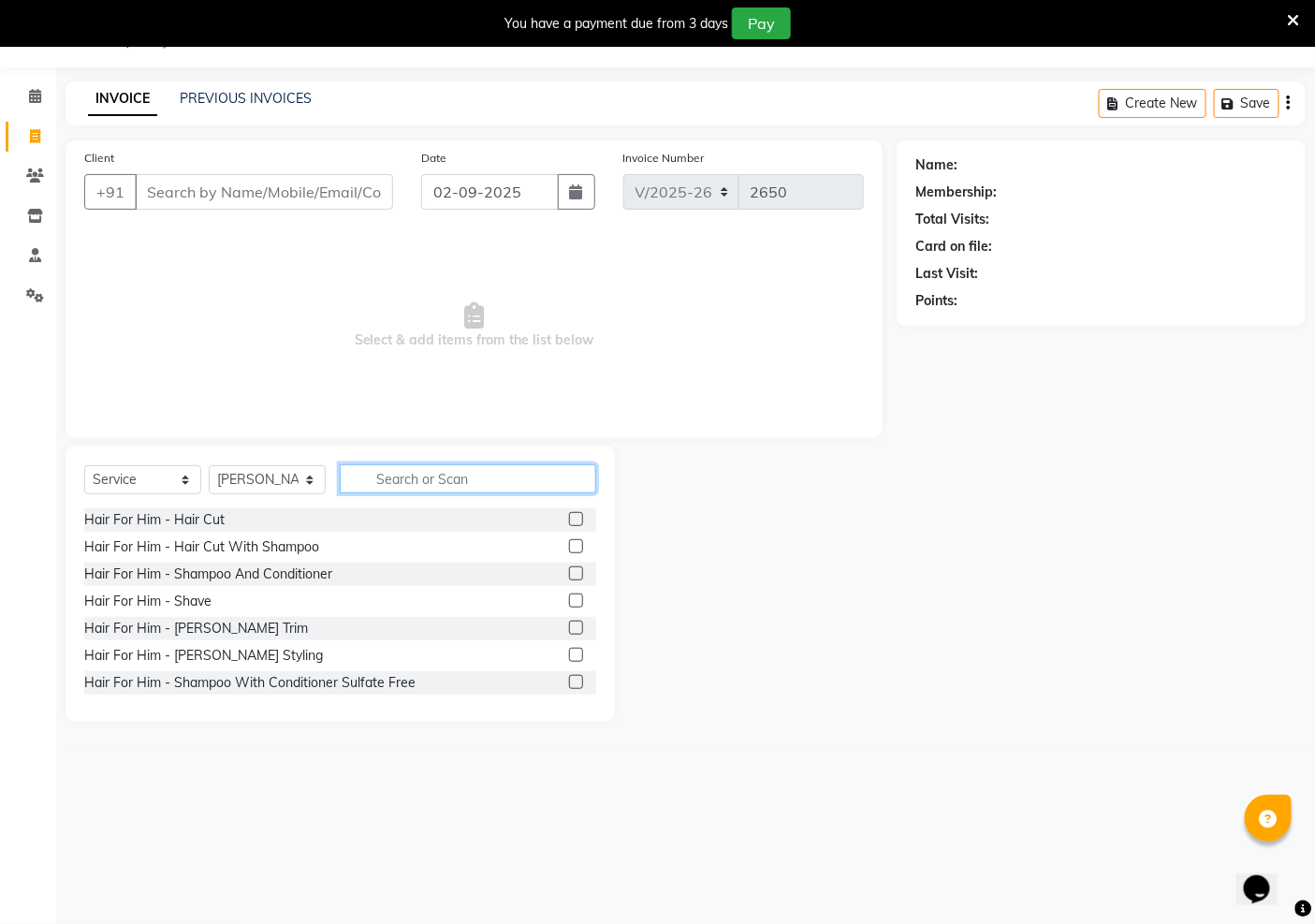
drag, startPoint x: 436, startPoint y: 480, endPoint x: 432, endPoint y: 500, distance: 20.4
click at [435, 485] on input "text" at bounding box center [468, 479] width 256 height 29
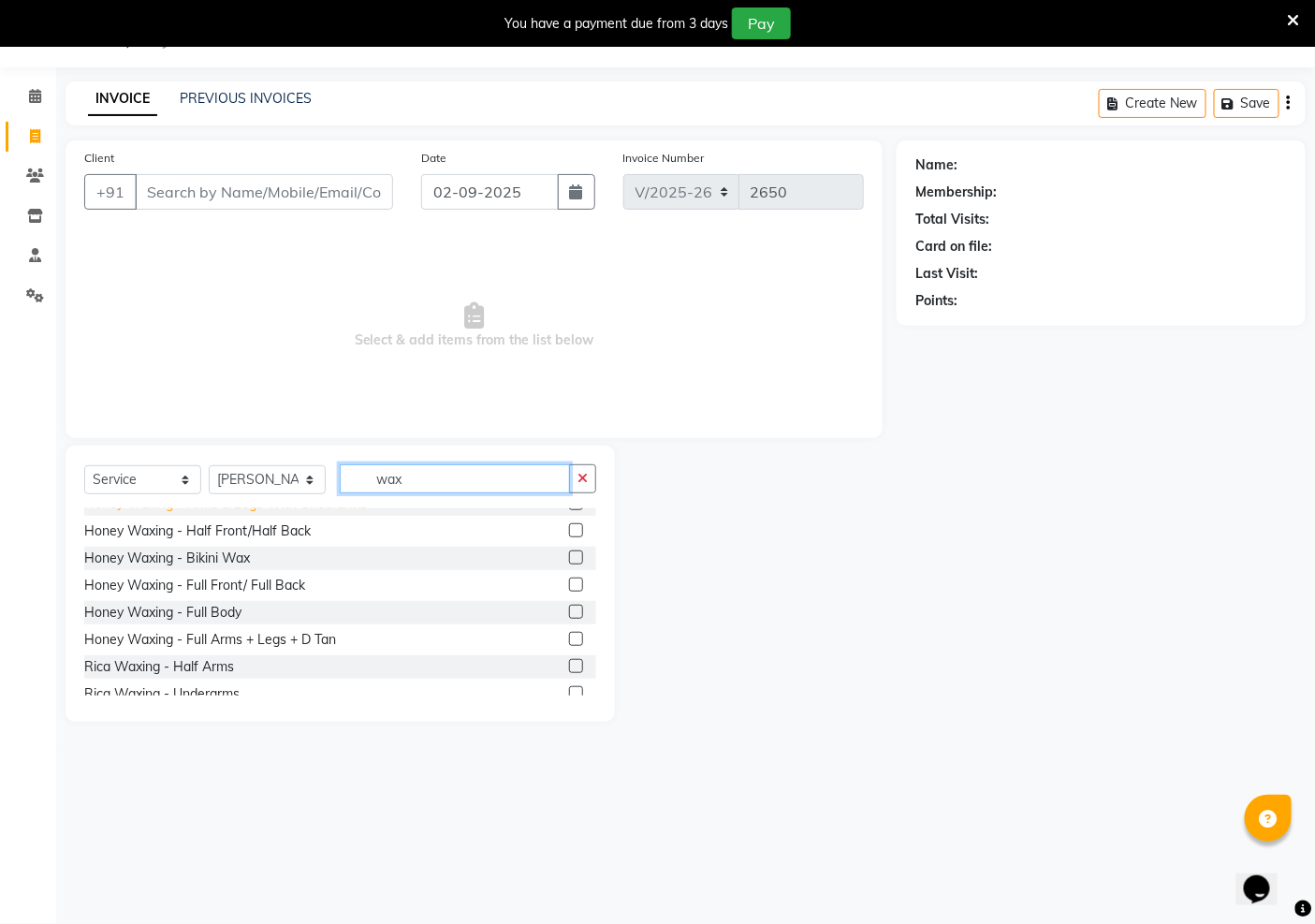
scroll to position [500, 0]
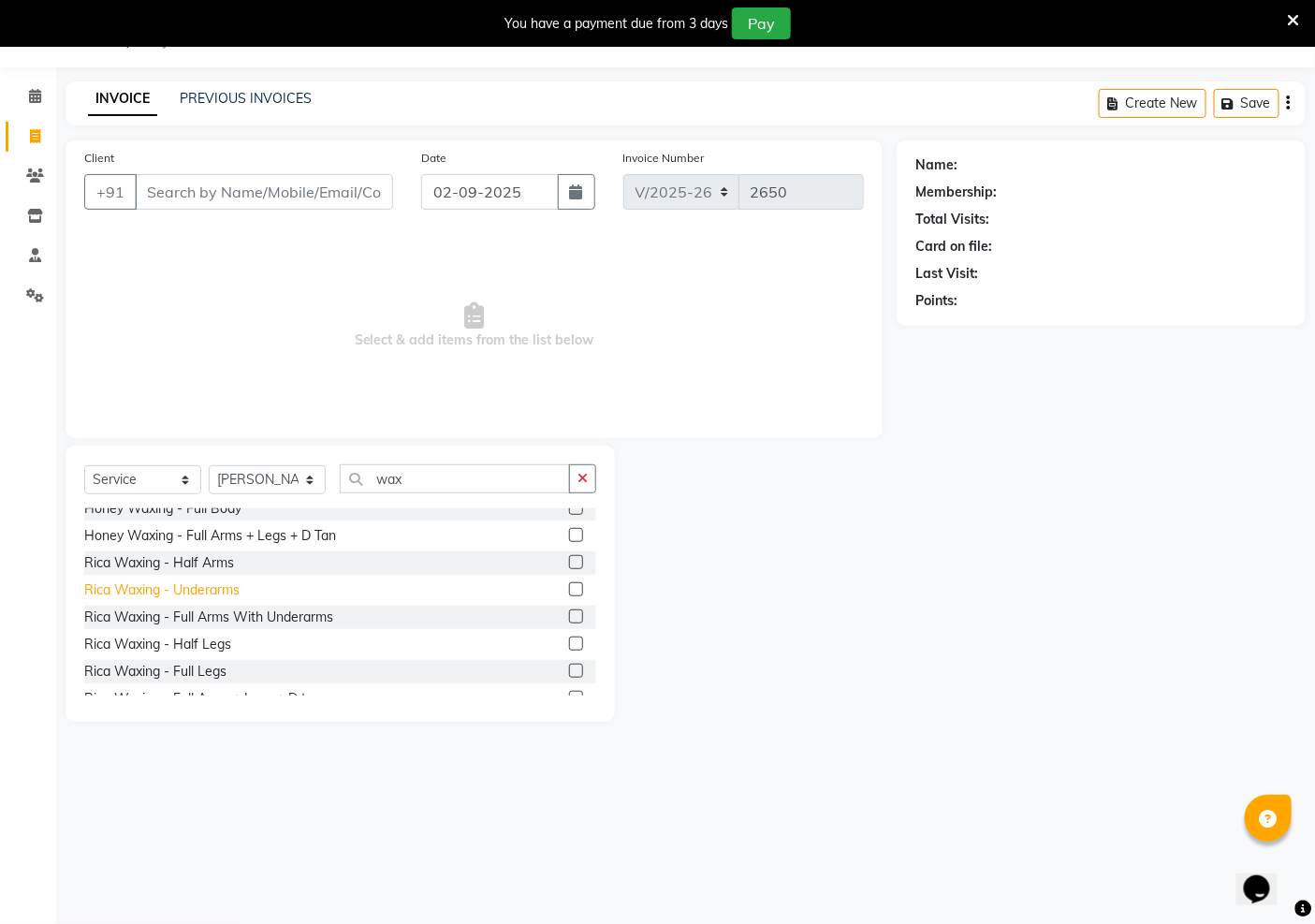
click at [217, 594] on div "Rica Waxing - Underarms" at bounding box center [162, 590] width 156 height 20
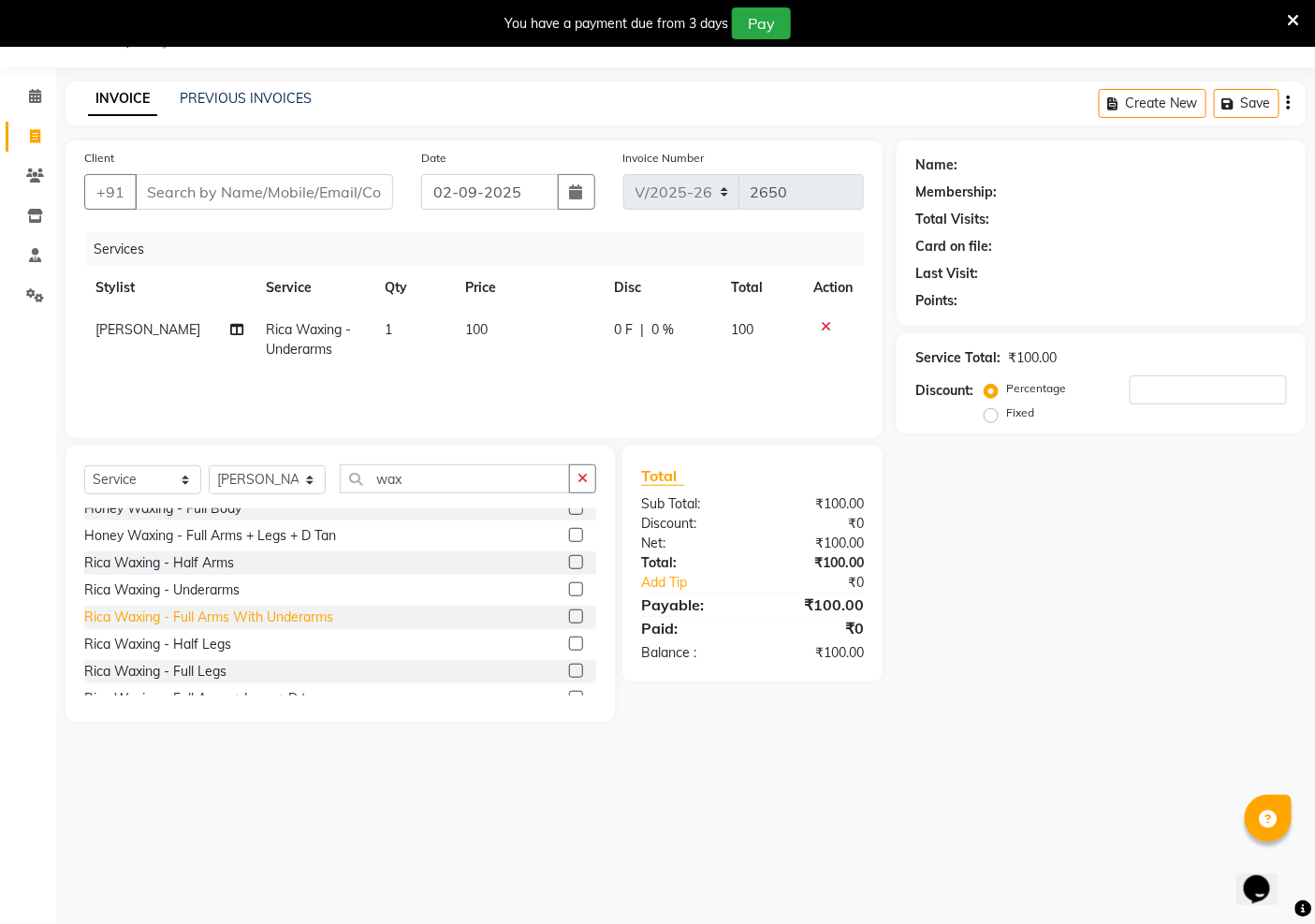
click at [209, 622] on div "Rica Waxing - Full Arms With Underarms" at bounding box center [209, 617] width 249 height 20
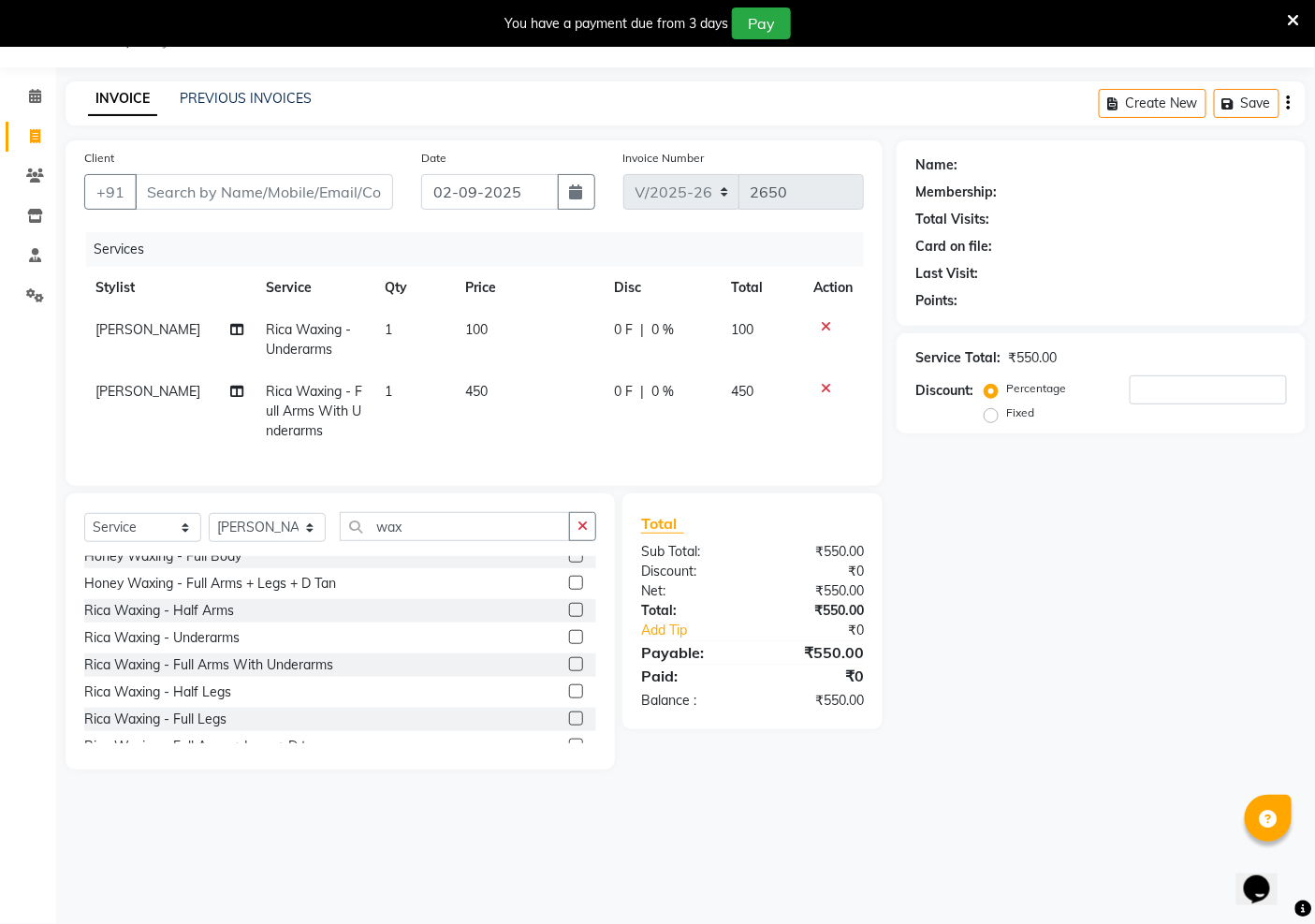
click at [829, 326] on icon at bounding box center [826, 327] width 10 height 13
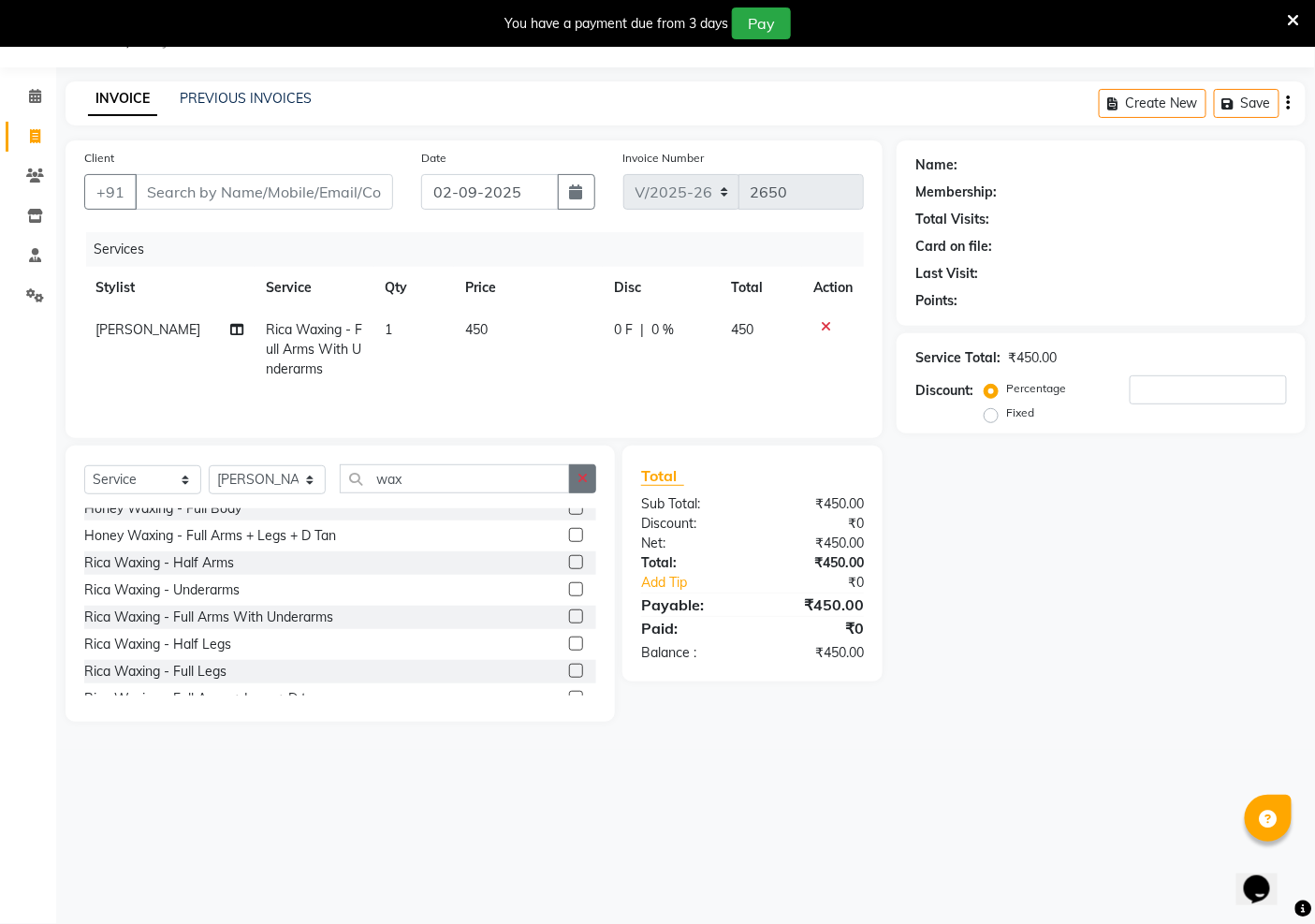
click at [583, 481] on icon "button" at bounding box center [582, 479] width 10 height 13
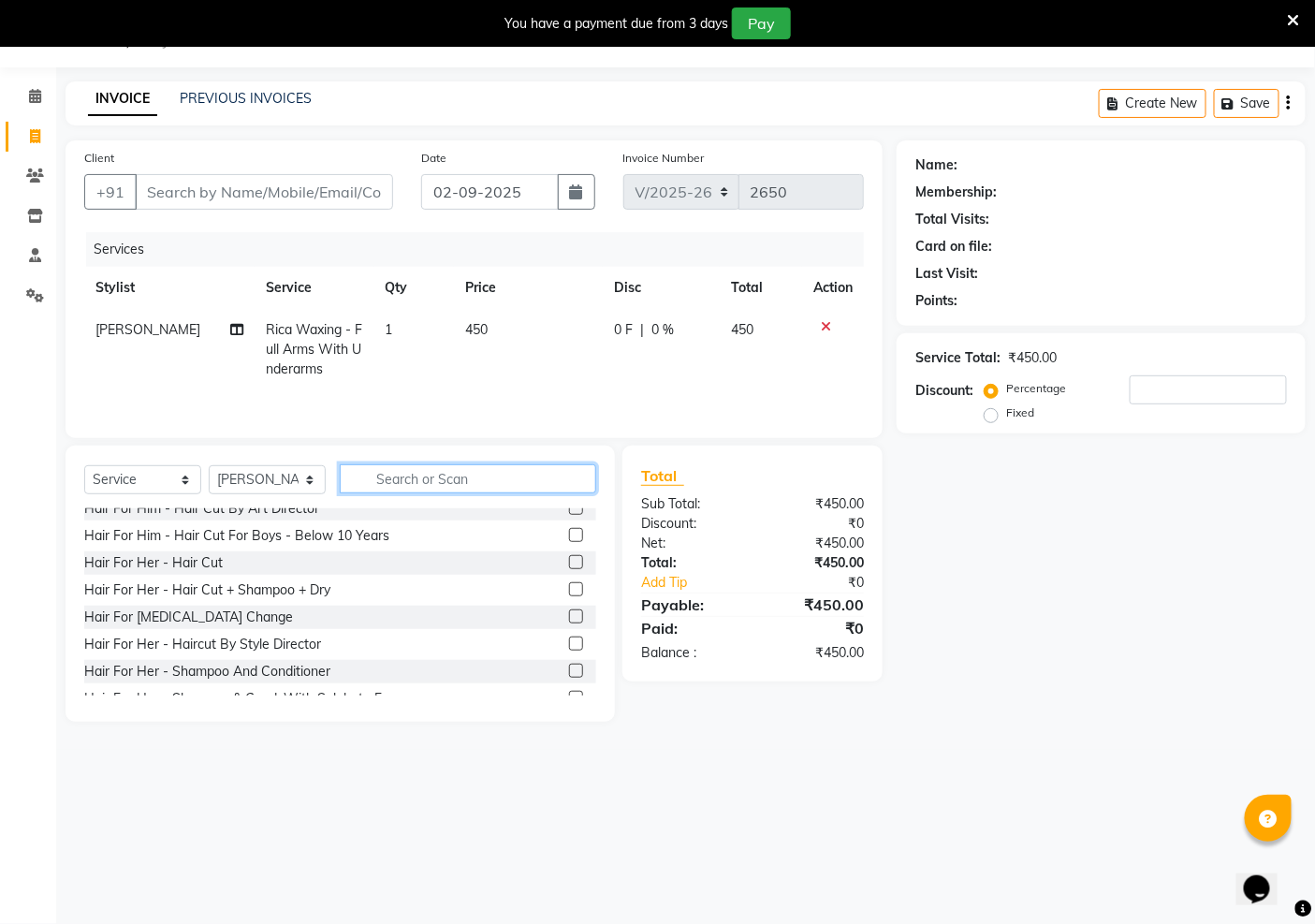
click at [494, 478] on input "text" at bounding box center [468, 479] width 256 height 29
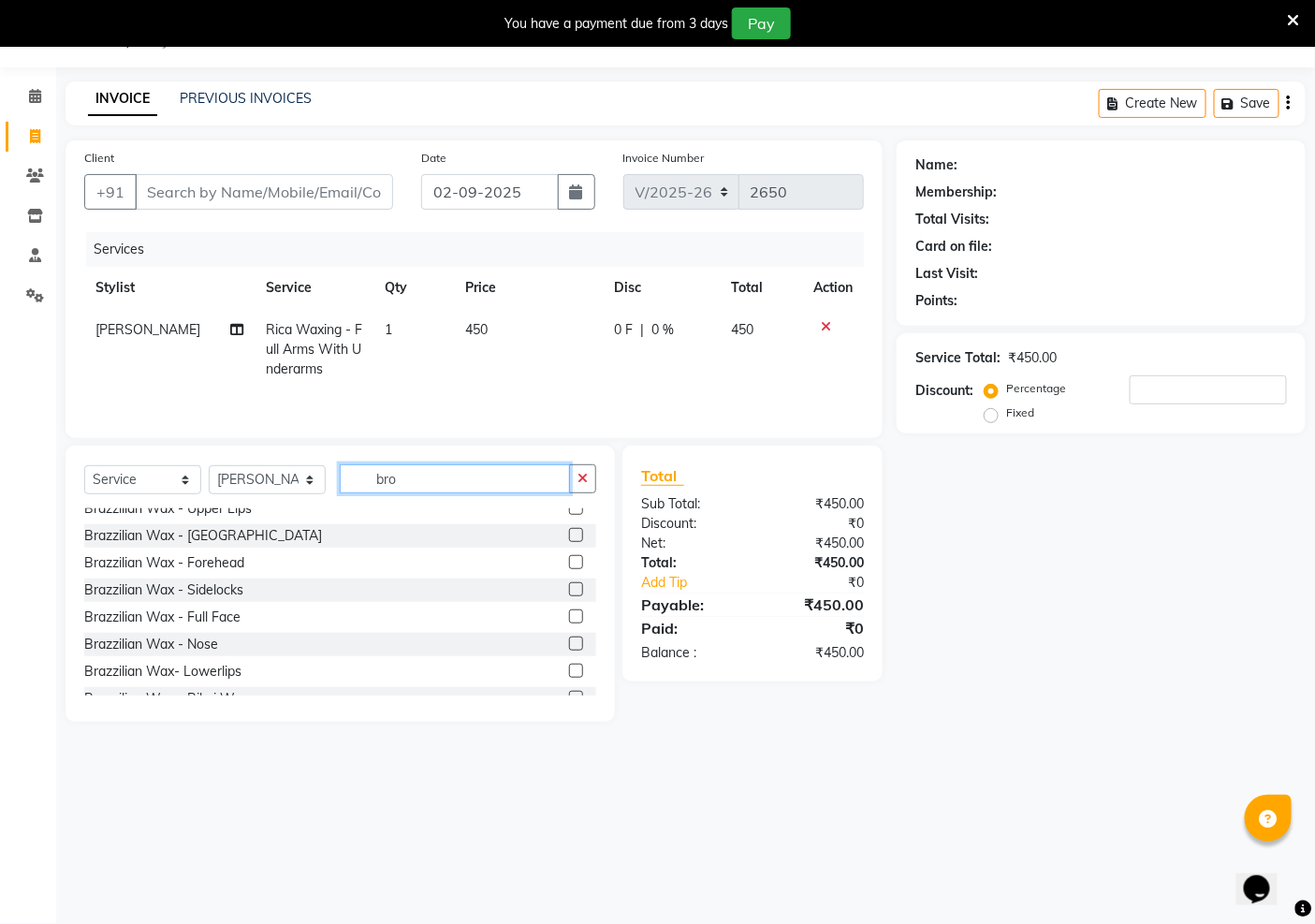
scroll to position [0, 0]
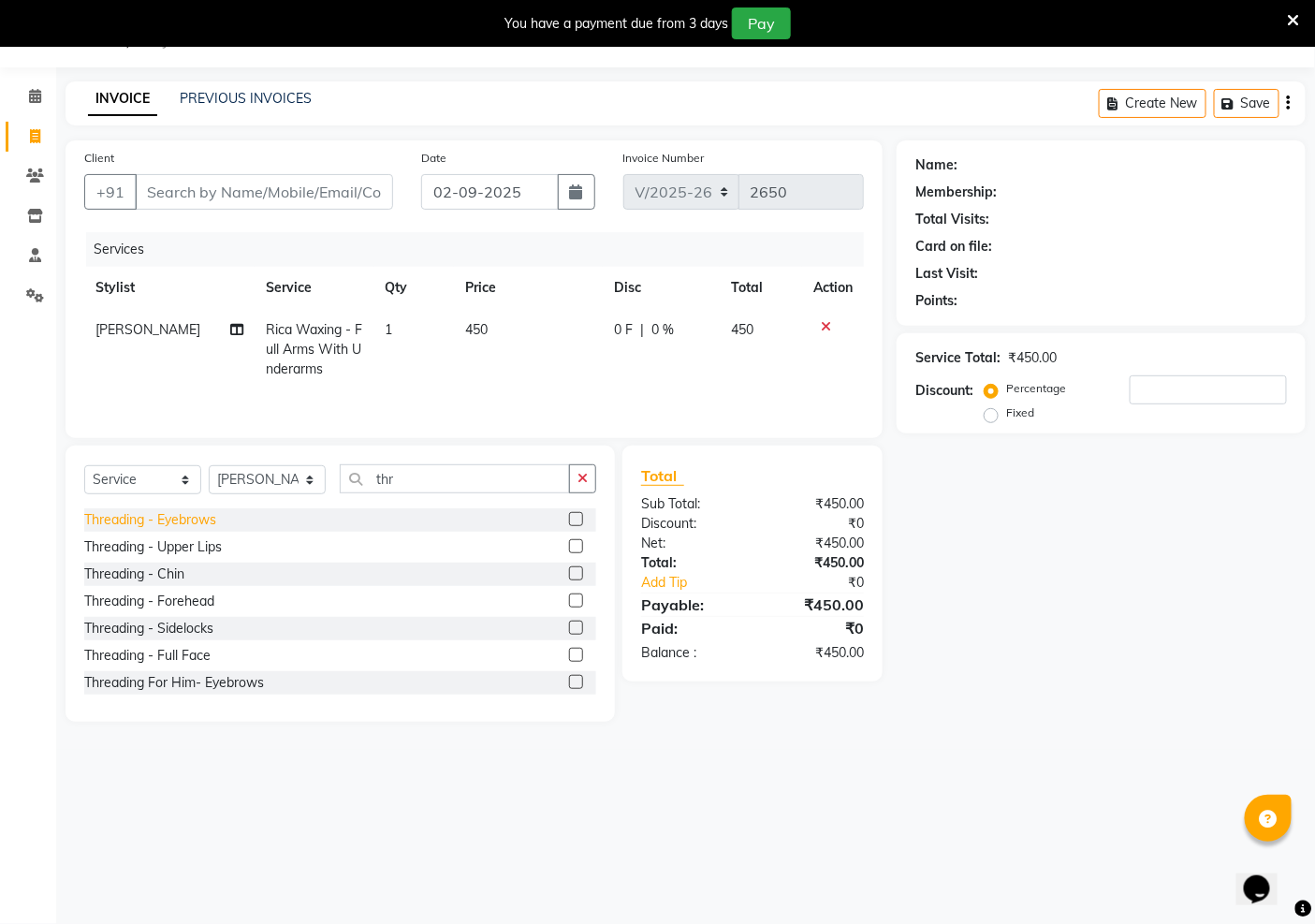
click at [183, 519] on div "Threading - Eyebrows" at bounding box center [150, 519] width 132 height 20
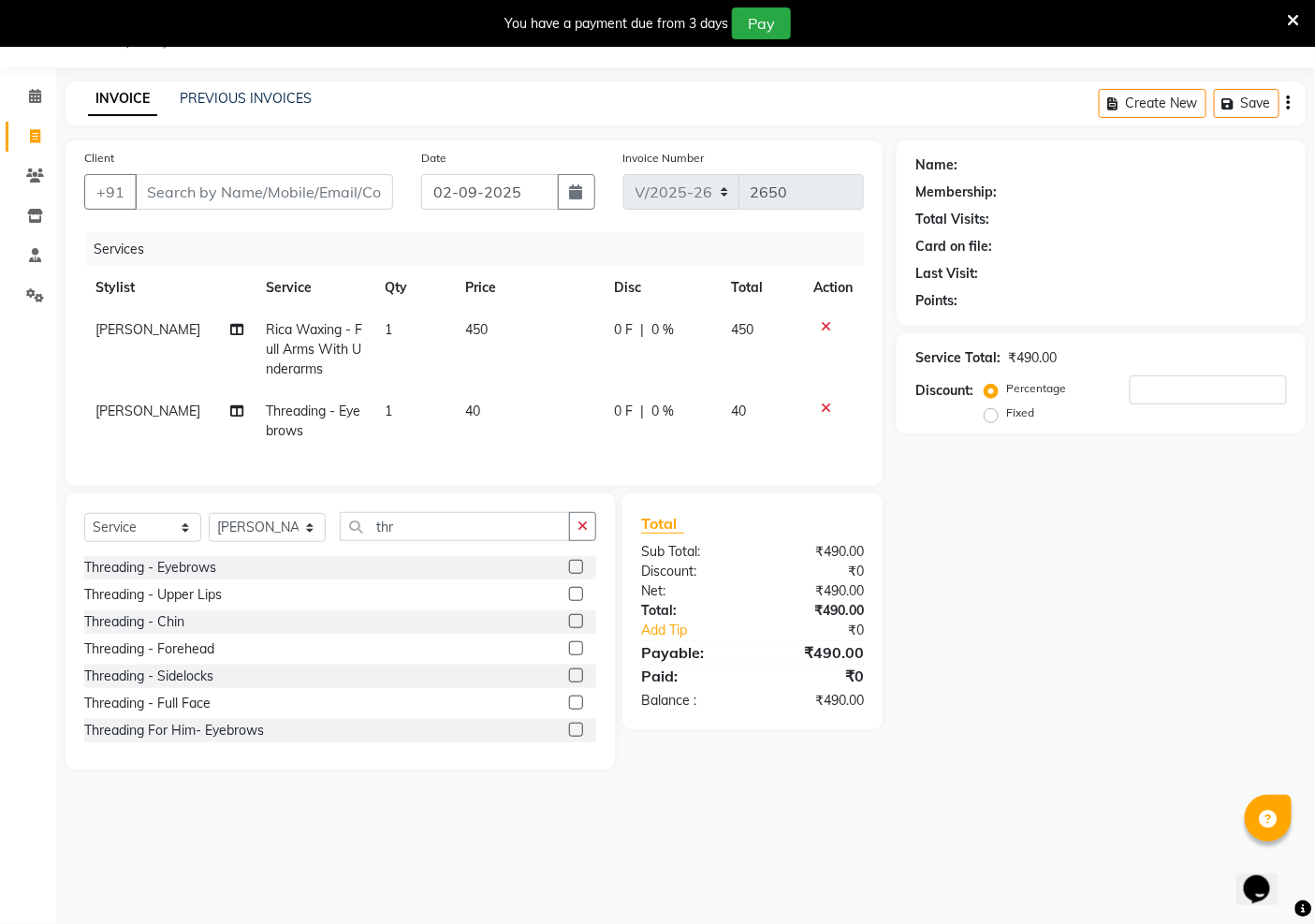
click at [822, 402] on icon at bounding box center [826, 408] width 10 height 13
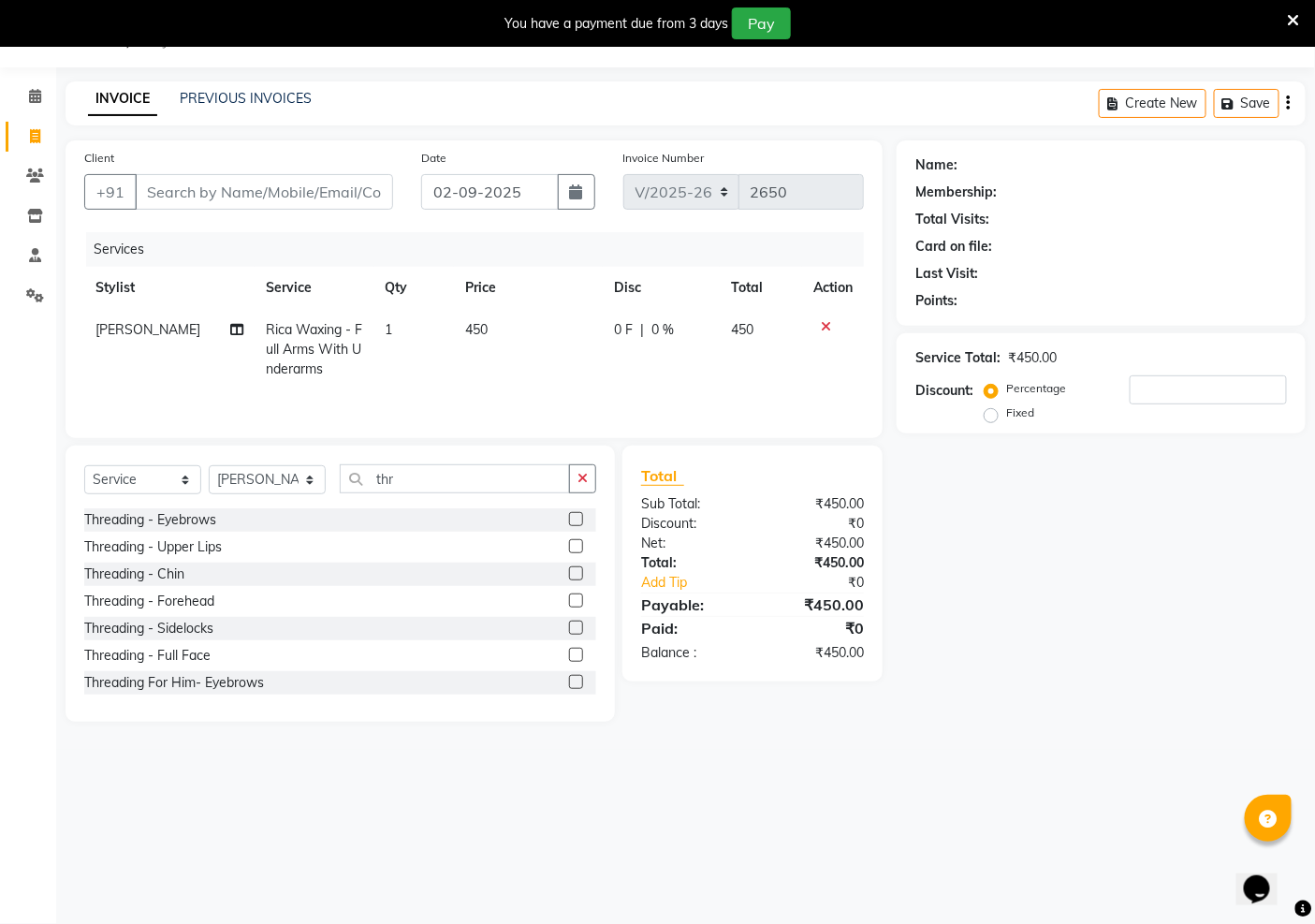
click at [818, 325] on div at bounding box center [833, 327] width 39 height 13
click at [825, 315] on td at bounding box center [833, 349] width 62 height 82
click at [824, 324] on icon at bounding box center [826, 327] width 10 height 13
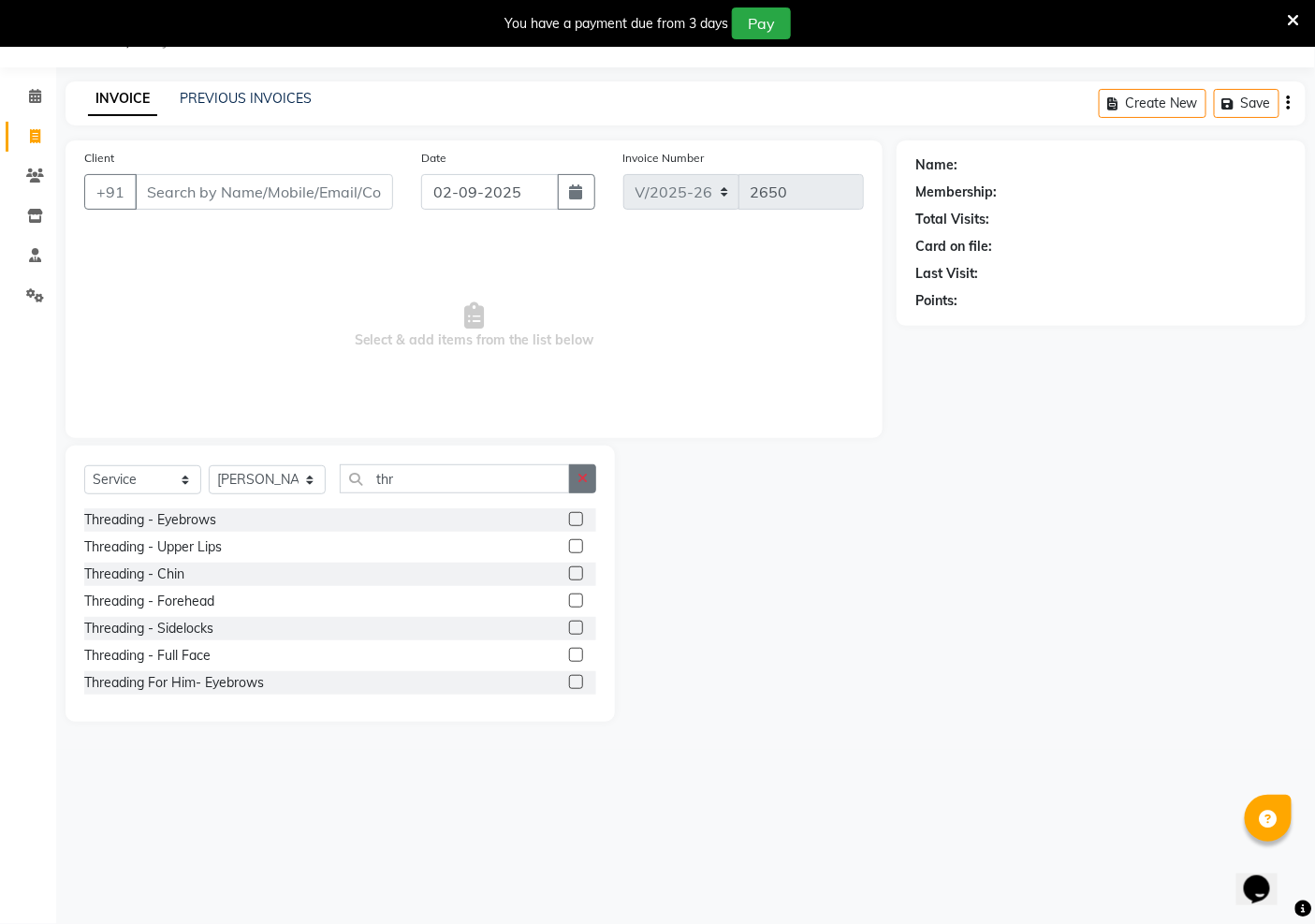
click at [578, 475] on icon "button" at bounding box center [582, 479] width 10 height 13
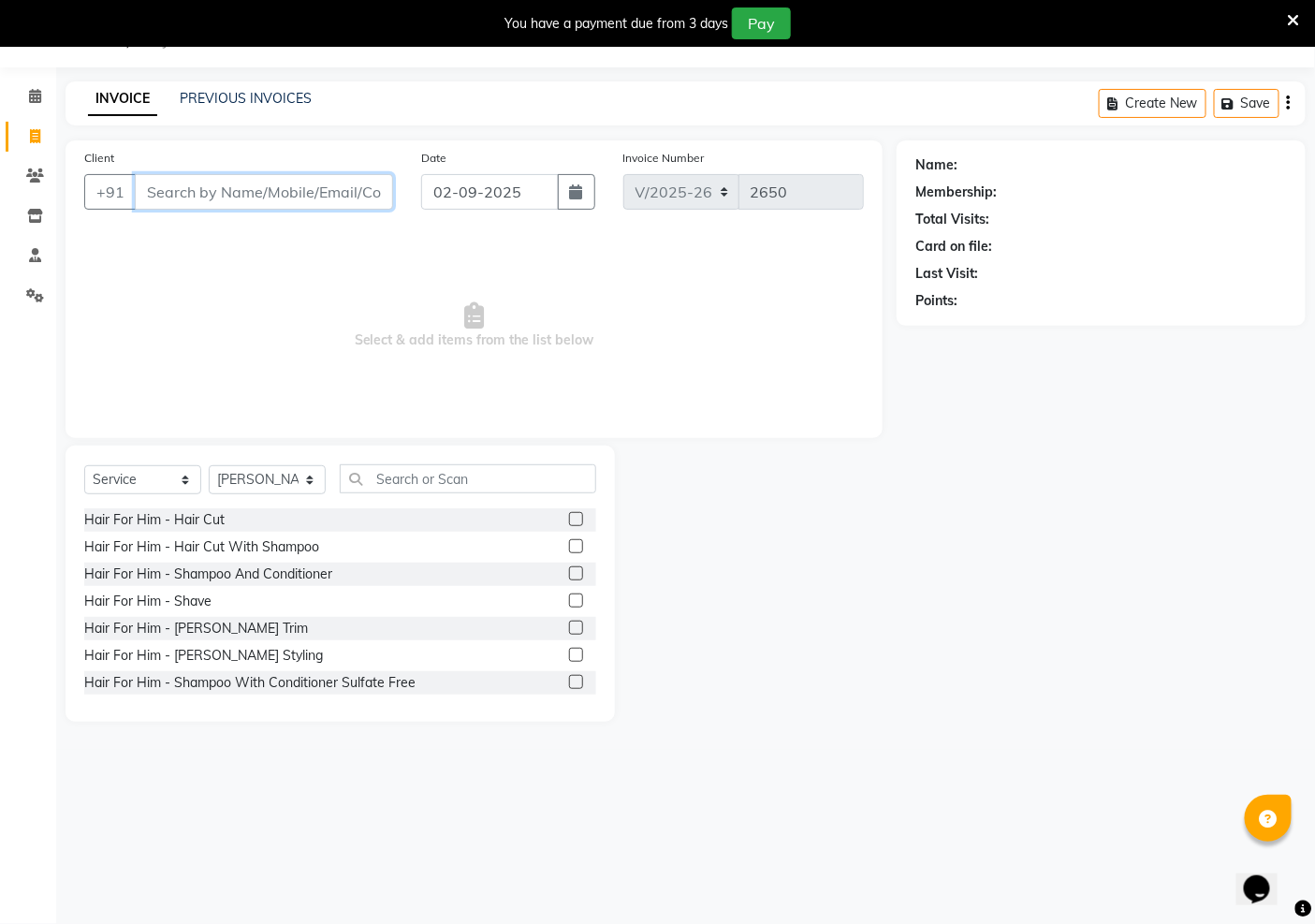
click at [254, 191] on input "Client" at bounding box center [264, 191] width 258 height 35
click at [326, 198] on span "Add Client" at bounding box center [345, 192] width 74 height 19
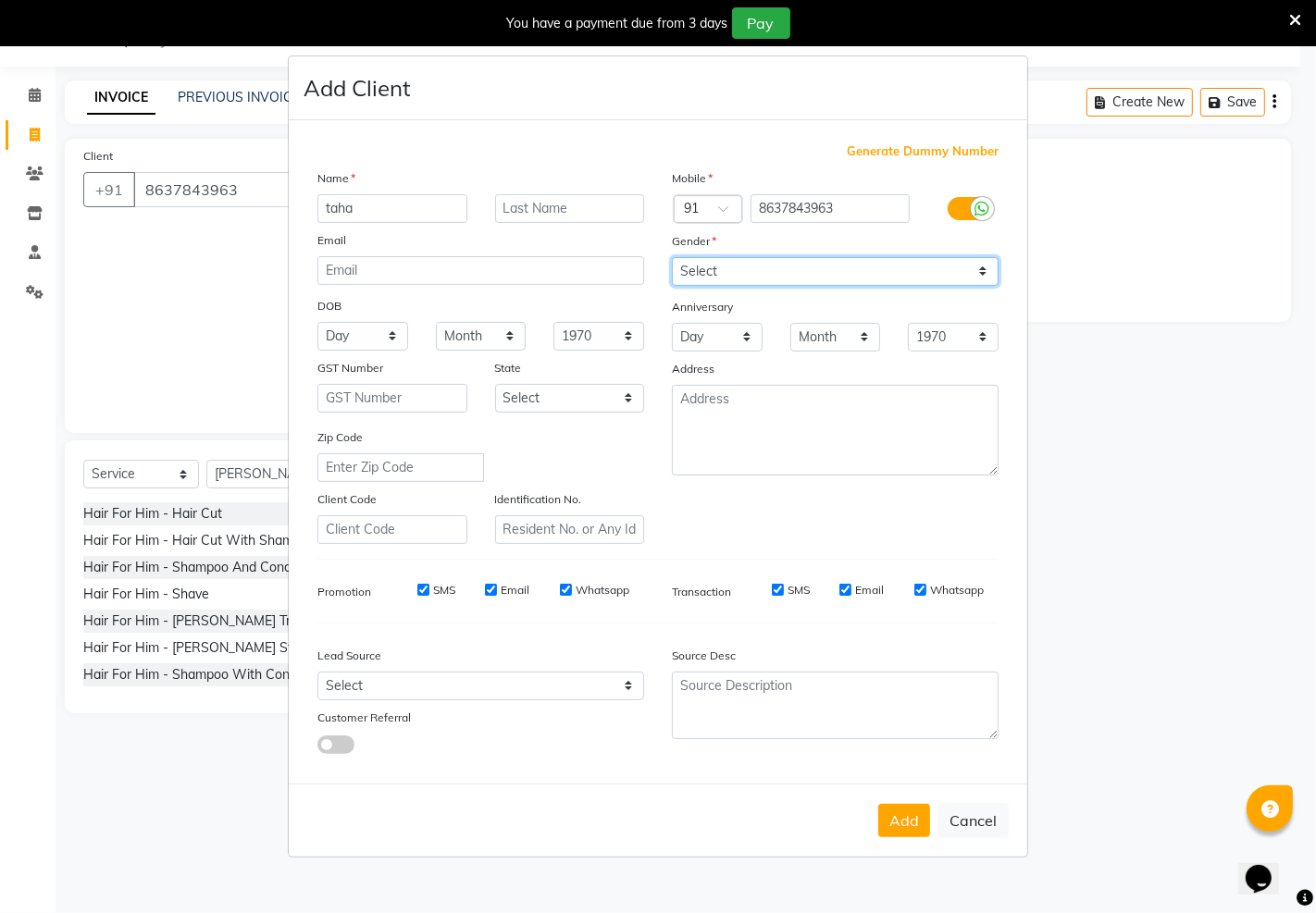
click at [761, 272] on select "Select [DEMOGRAPHIC_DATA] [DEMOGRAPHIC_DATA] Other Prefer Not To Say" at bounding box center [835, 271] width 327 height 29
click at [672, 257] on select "Select [DEMOGRAPHIC_DATA] [DEMOGRAPHIC_DATA] Other Prefer Not To Say" at bounding box center [835, 271] width 327 height 29
click at [902, 824] on button "Add" at bounding box center [904, 821] width 52 height 34
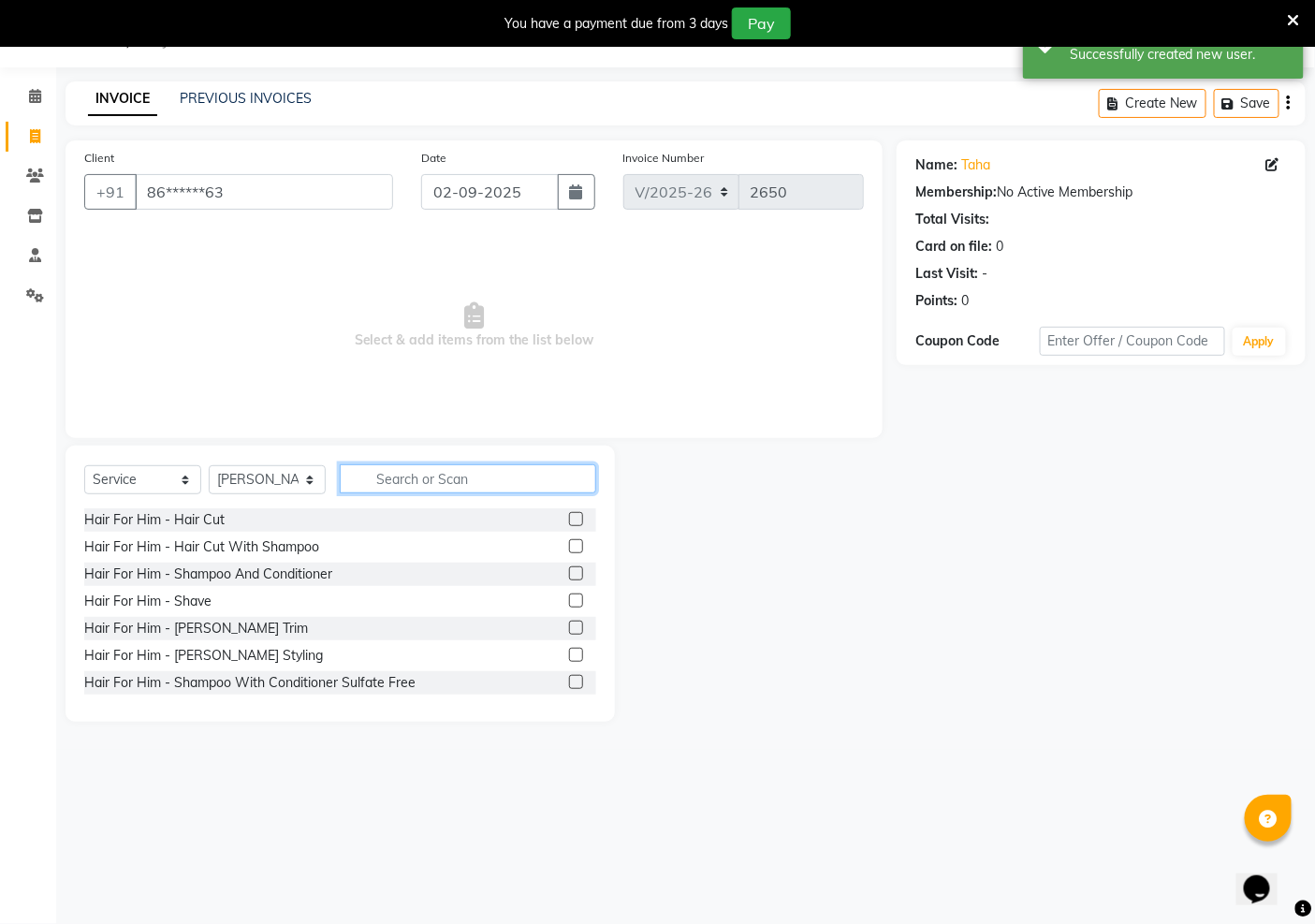
click at [410, 489] on input "text" at bounding box center [468, 479] width 256 height 29
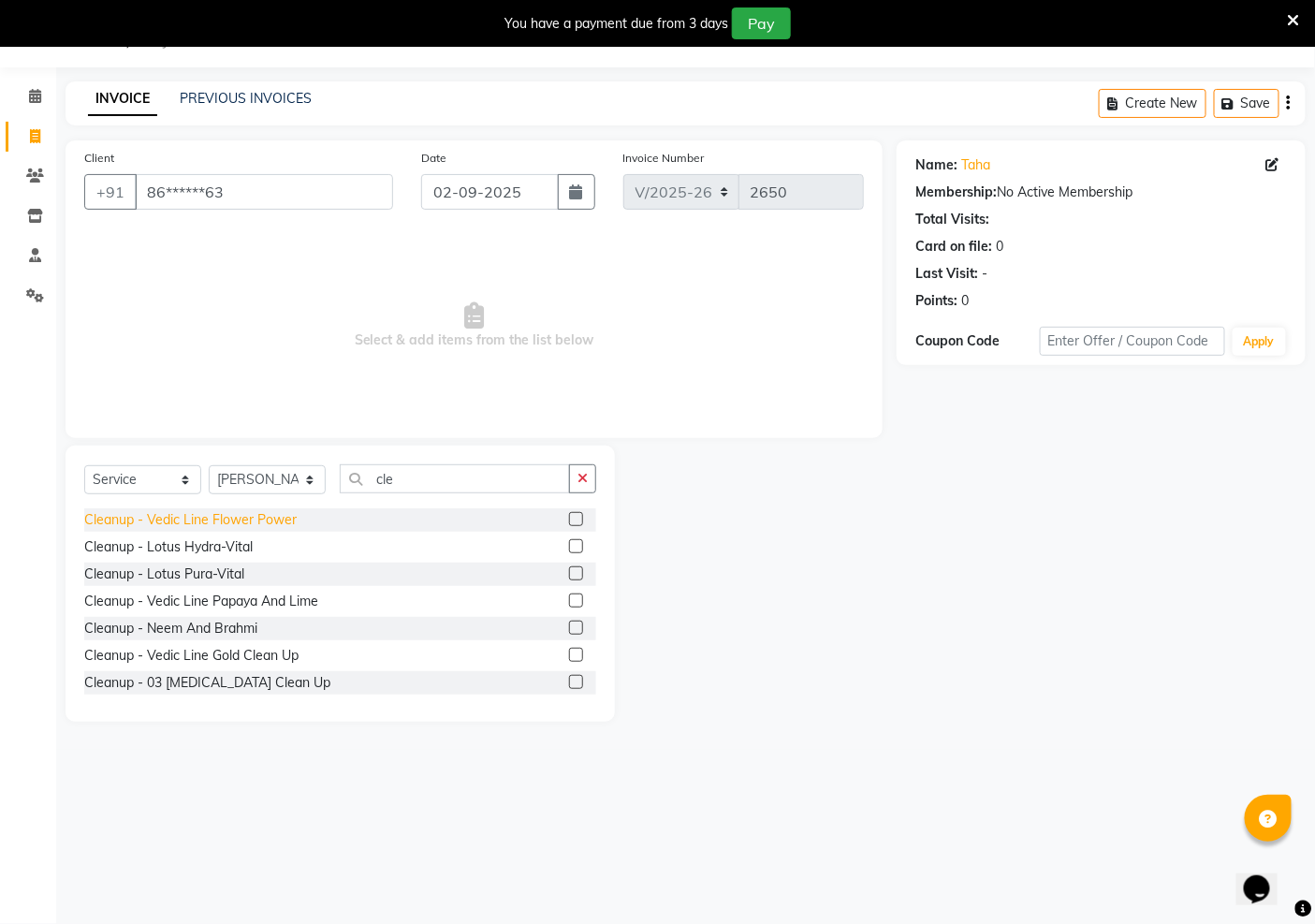
click at [169, 525] on div "Cleanup - Vedic Line Flower Power" at bounding box center [191, 519] width 213 height 20
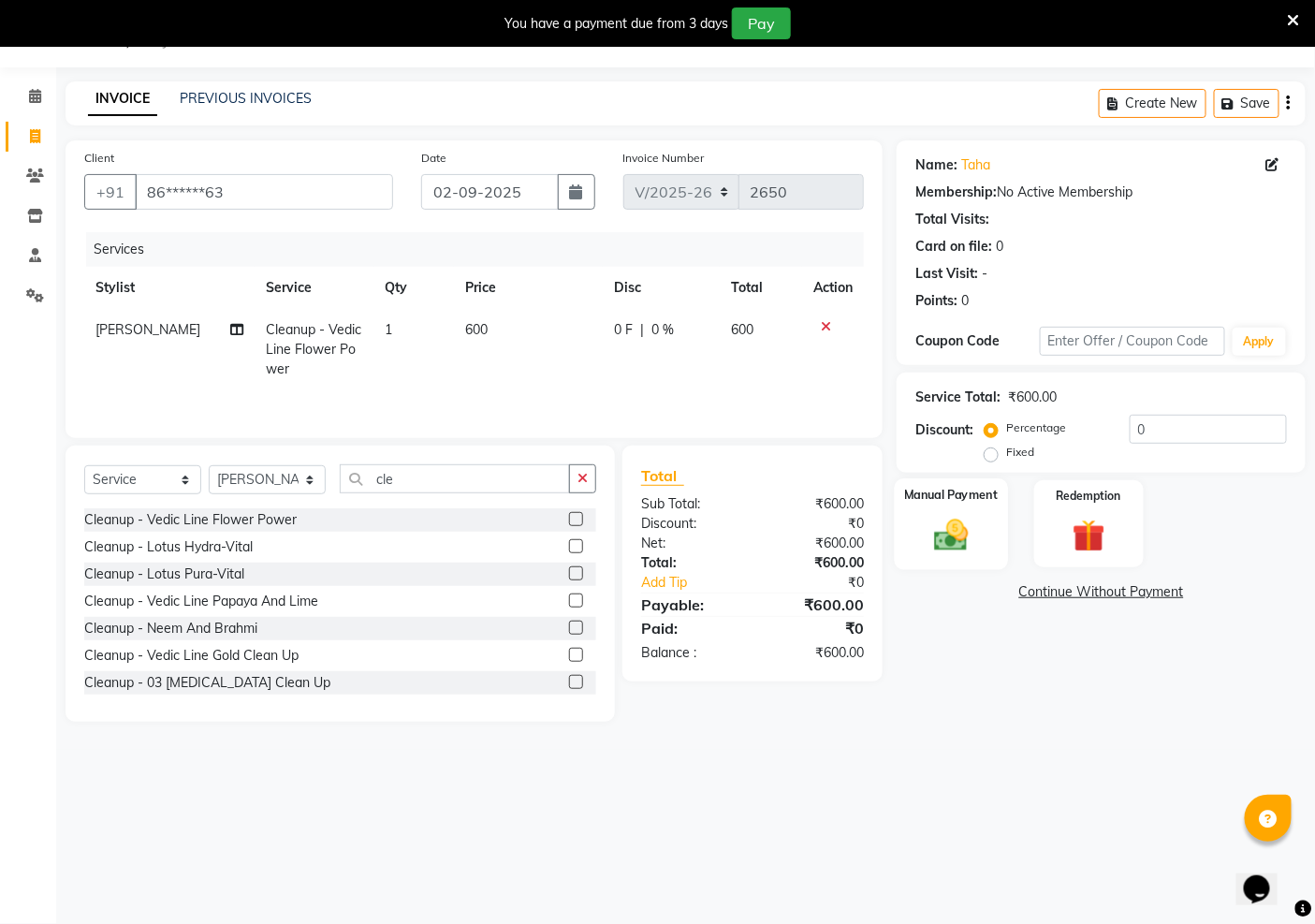
click at [941, 535] on img at bounding box center [951, 534] width 56 height 39
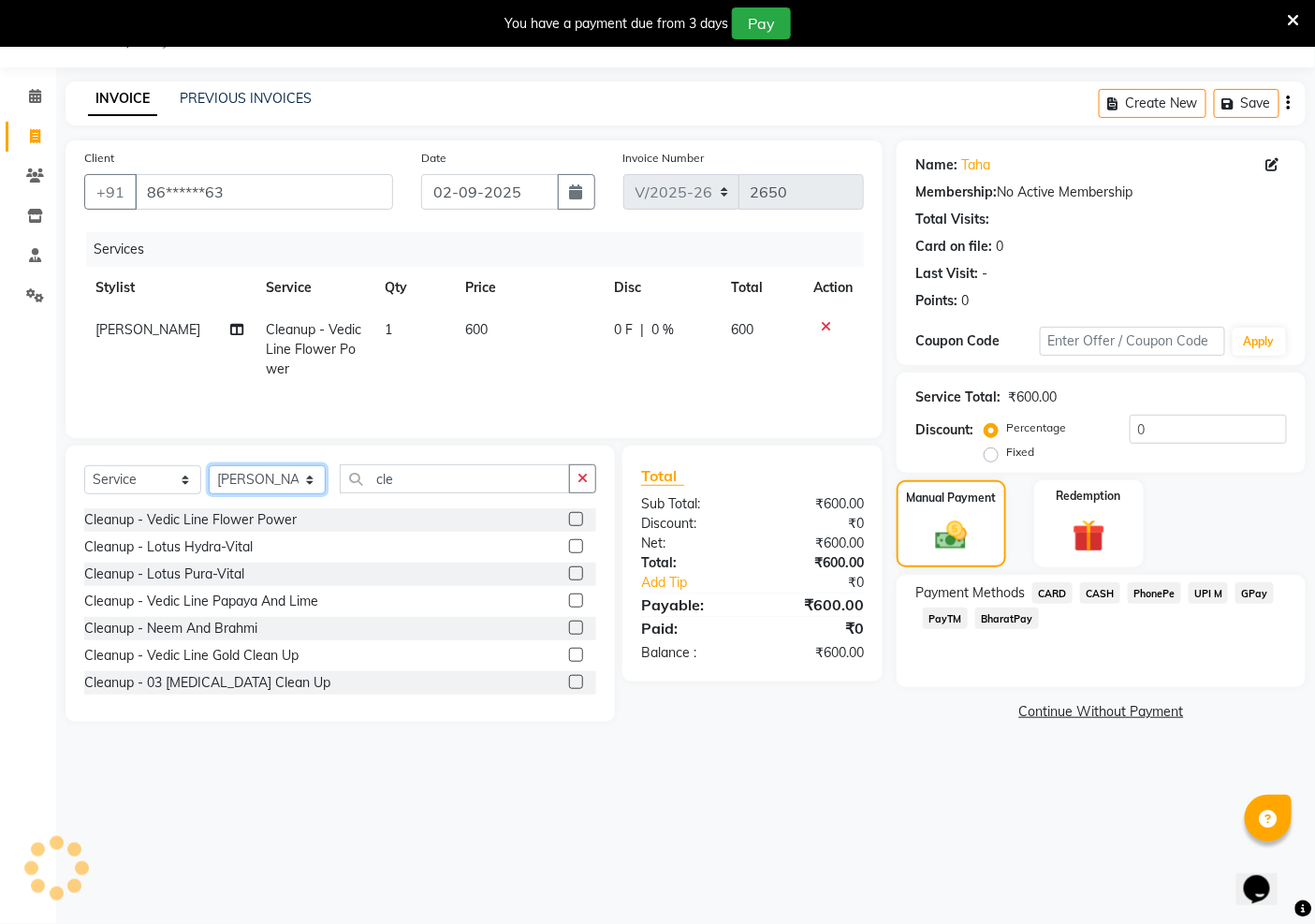
click at [257, 481] on select "Select Stylist [PERSON_NAME] Jeet Manager [PERSON_NAME] Manager [PERSON_NAME] S…" at bounding box center [267, 480] width 117 height 29
click at [209, 467] on select "Select Stylist [PERSON_NAME] Jeet Manager [PERSON_NAME] Manager [PERSON_NAME] S…" at bounding box center [267, 480] width 117 height 29
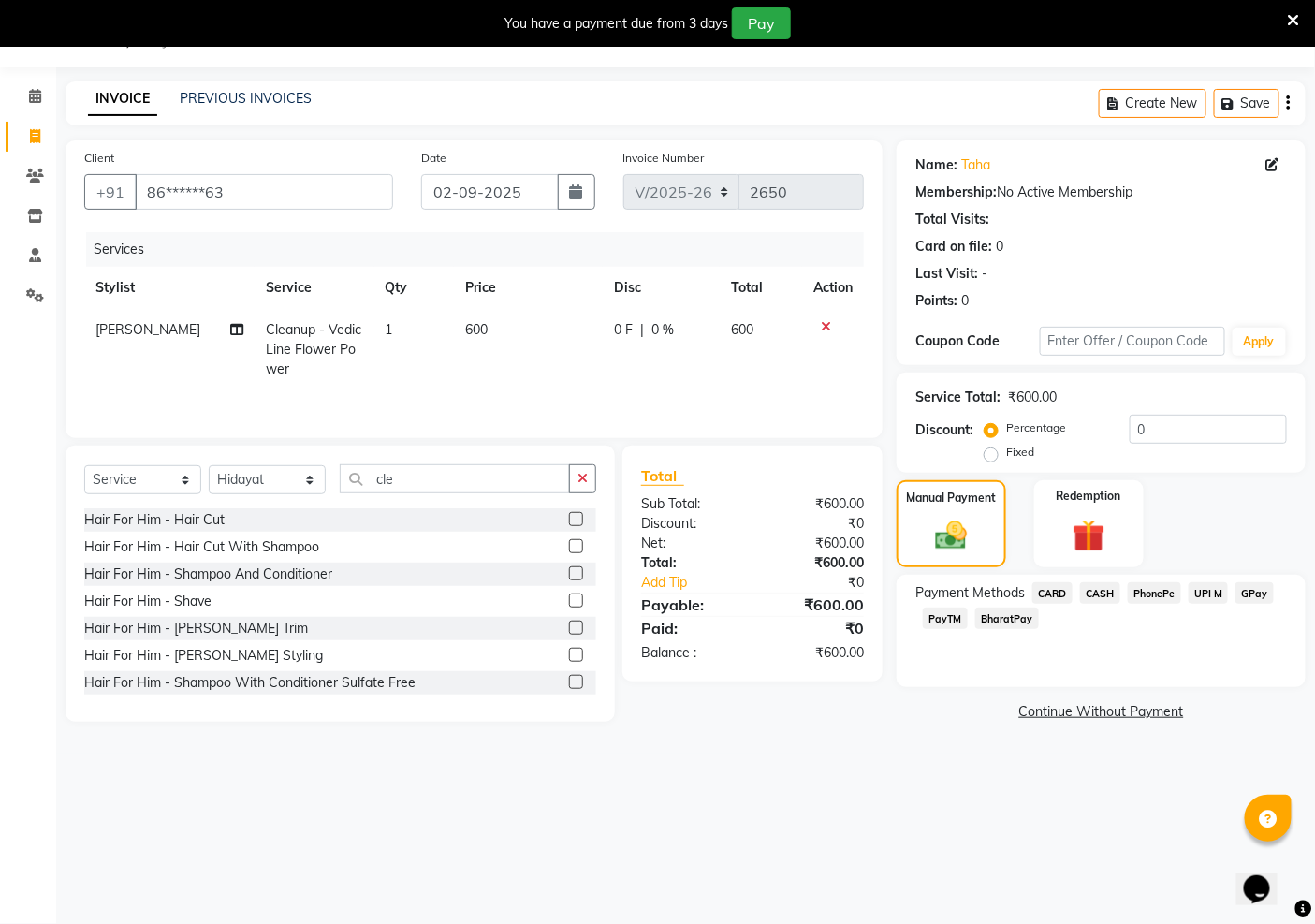
drag, startPoint x: 577, startPoint y: 483, endPoint x: 422, endPoint y: 489, distance: 155.1
click at [540, 492] on div "cle" at bounding box center [468, 479] width 255 height 29
click at [830, 320] on icon at bounding box center [826, 327] width 10 height 13
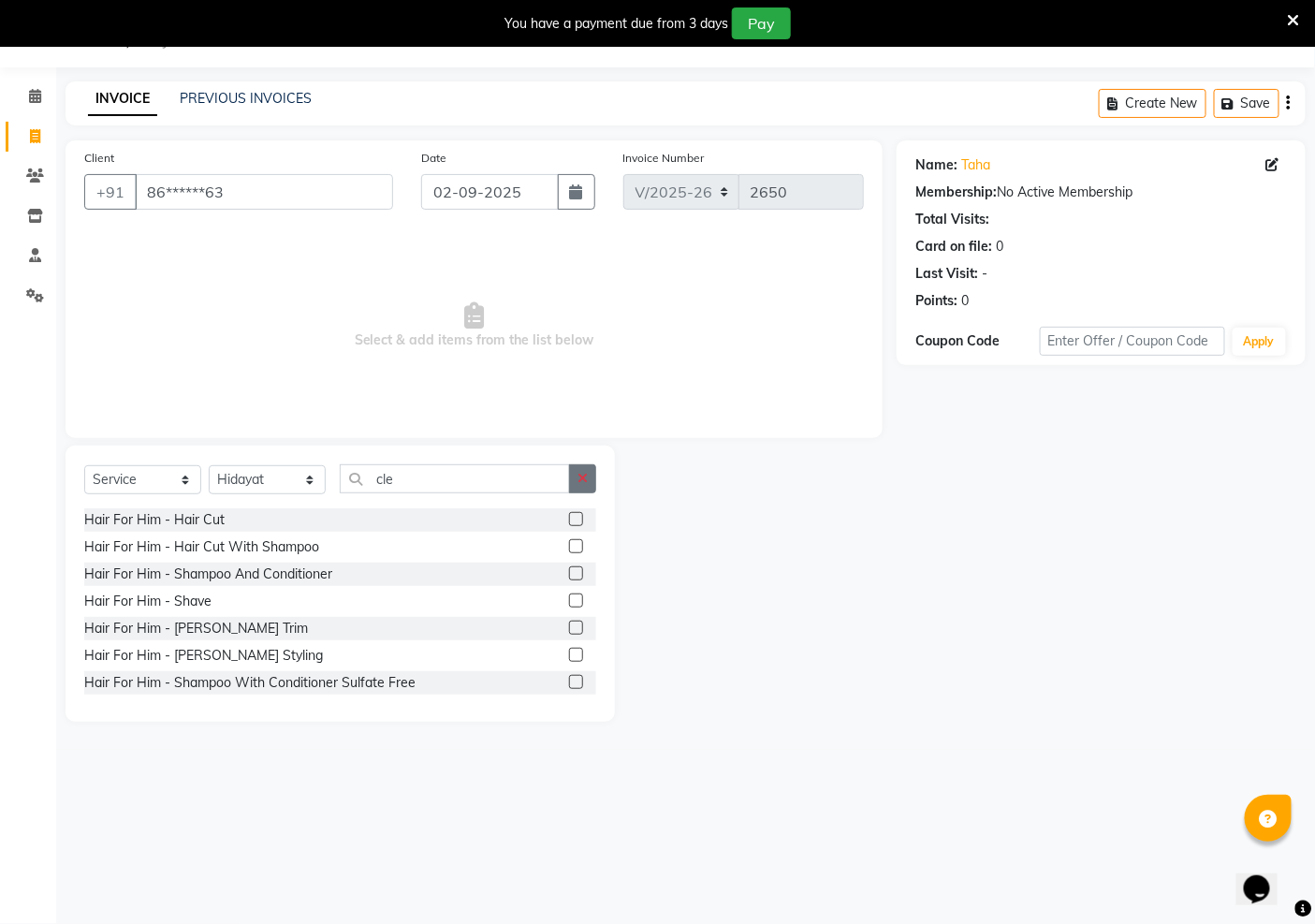
click at [581, 481] on icon "button" at bounding box center [582, 479] width 10 height 13
click at [436, 485] on input "text" at bounding box center [468, 479] width 256 height 29
click at [227, 519] on div "Cleanup - Vedic Line Flower Power" at bounding box center [191, 519] width 213 height 20
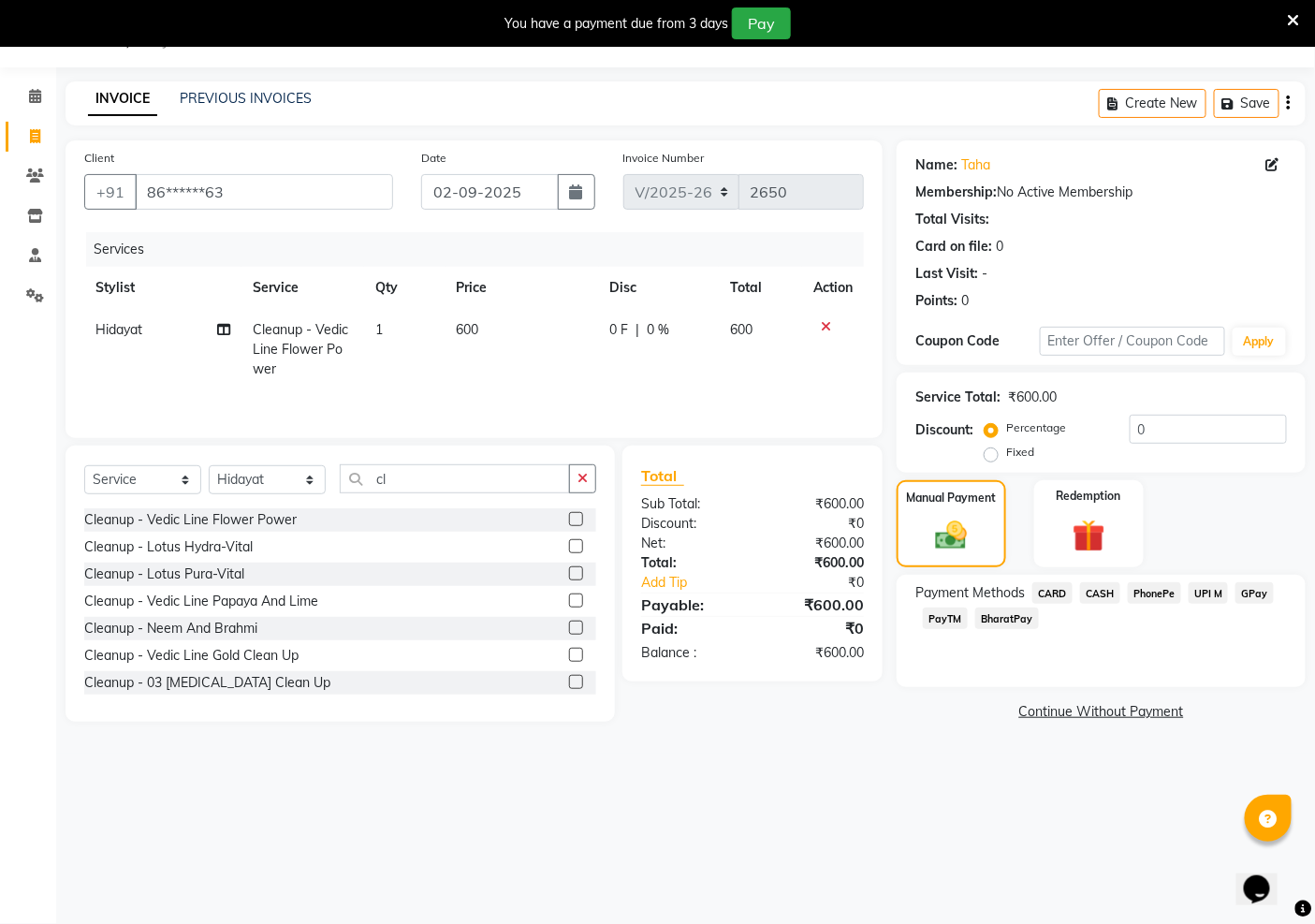
click at [938, 622] on span "PayTM" at bounding box center [945, 618] width 45 height 22
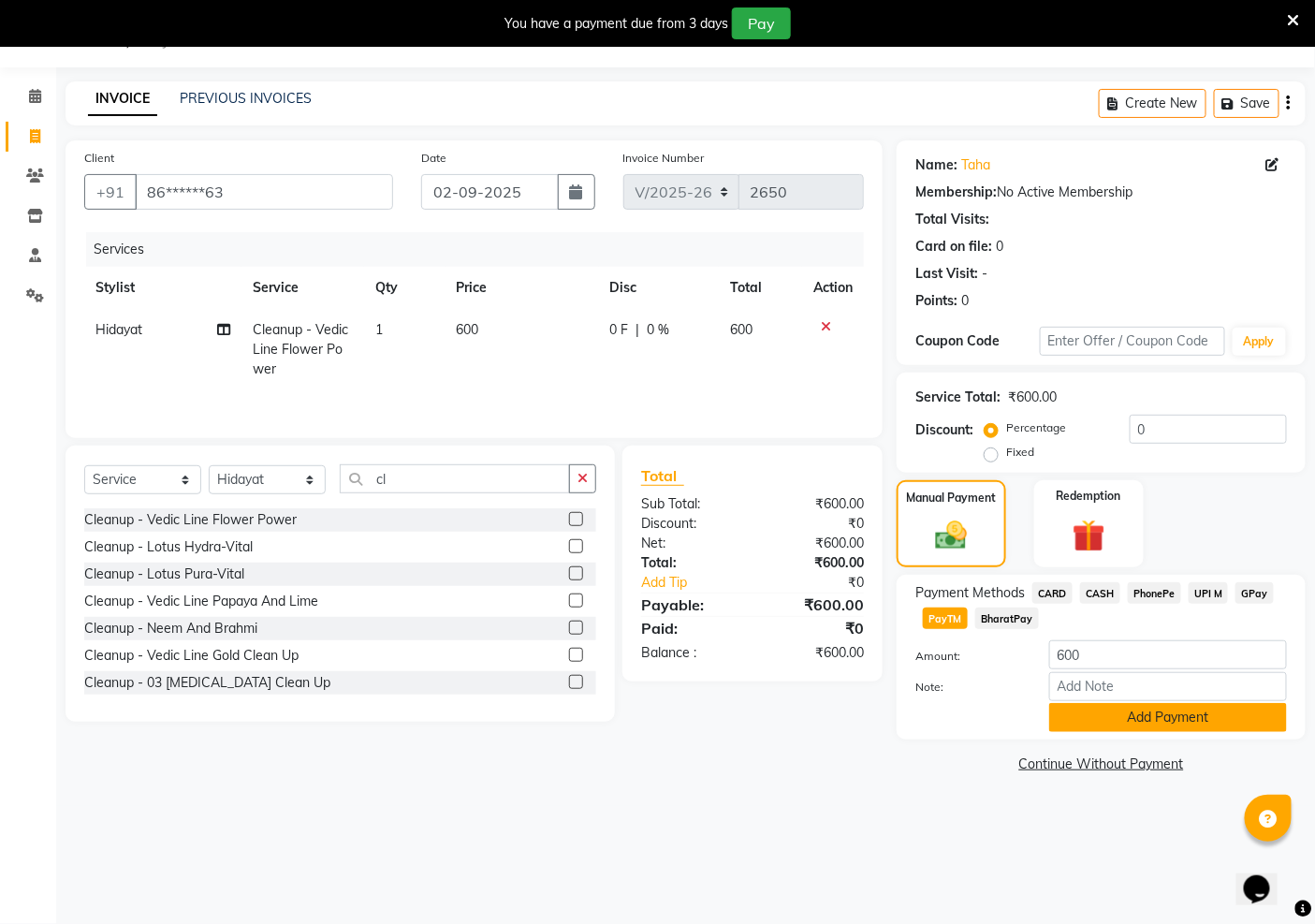
click at [1153, 725] on button "Add Payment" at bounding box center [1168, 718] width 237 height 29
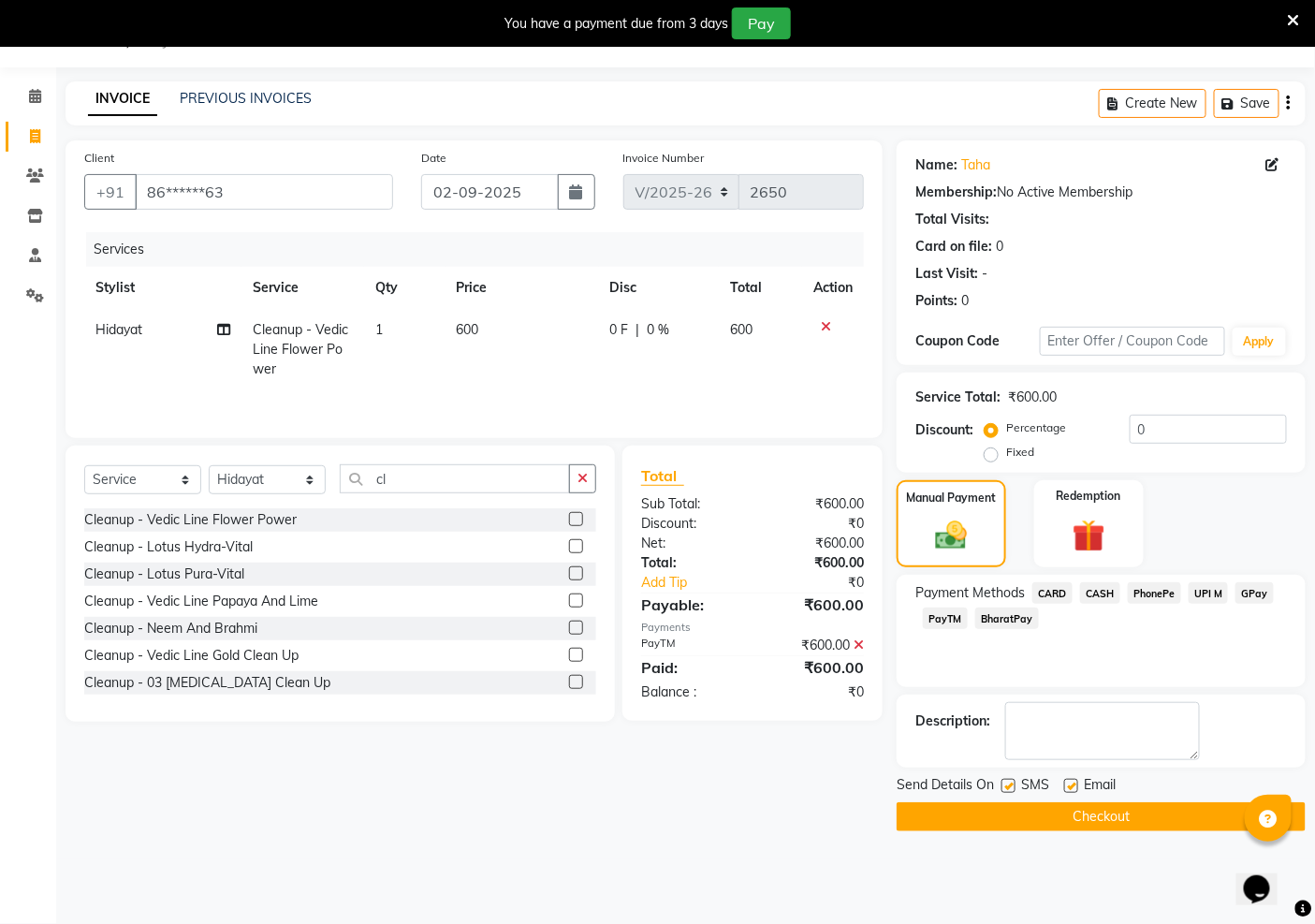
drag, startPoint x: 1069, startPoint y: 789, endPoint x: 956, endPoint y: 792, distance: 113.0
click at [1067, 790] on label at bounding box center [1071, 785] width 14 height 14
click at [1067, 790] on input "checkbox" at bounding box center [1070, 786] width 12 height 12
click at [1008, 787] on label at bounding box center [1008, 785] width 14 height 14
click at [1008, 787] on input "checkbox" at bounding box center [1007, 786] width 12 height 12
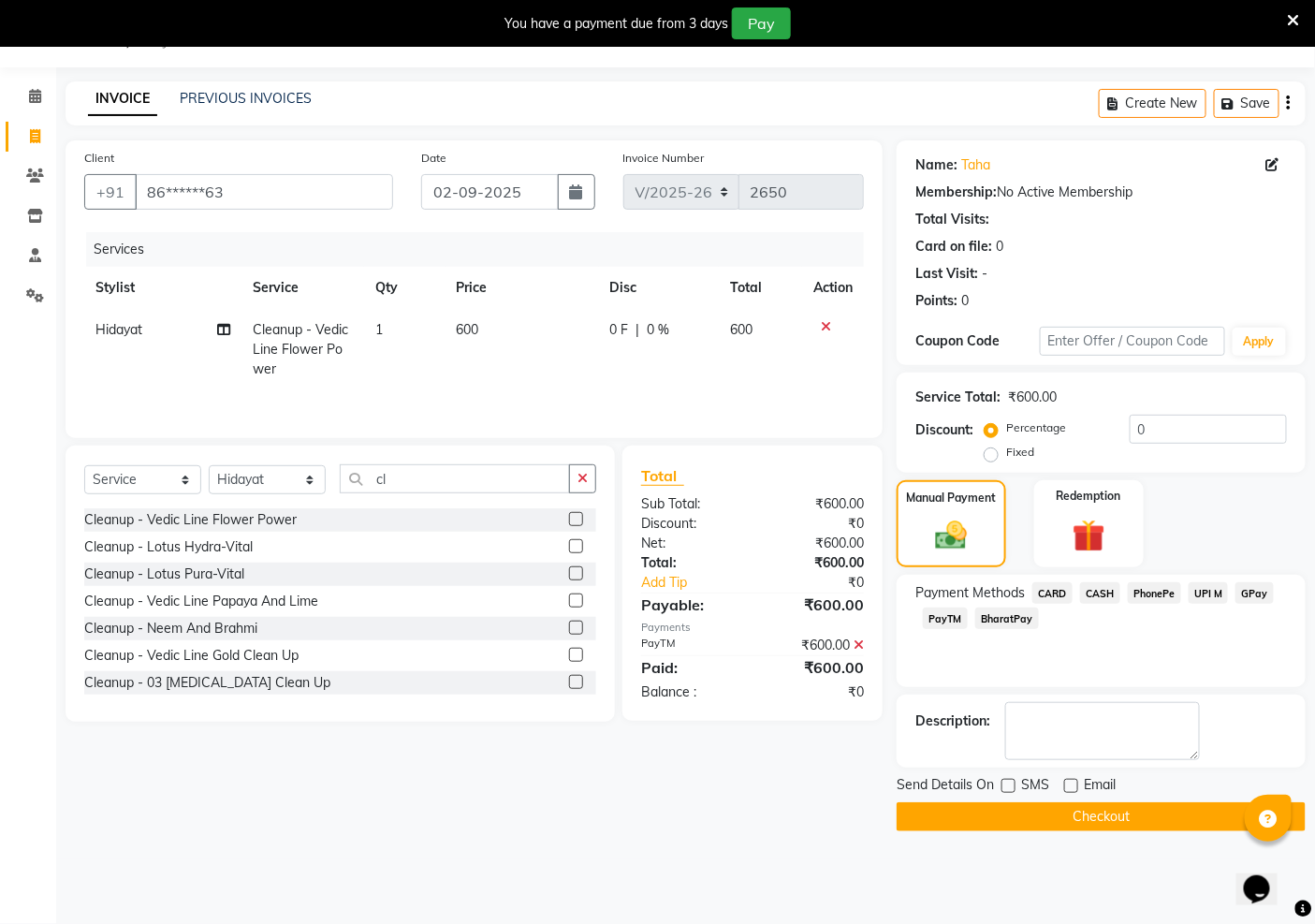
drag, startPoint x: 1006, startPoint y: 820, endPoint x: 648, endPoint y: 794, distance: 358.9
click at [999, 820] on button "Checkout" at bounding box center [1101, 817] width 409 height 29
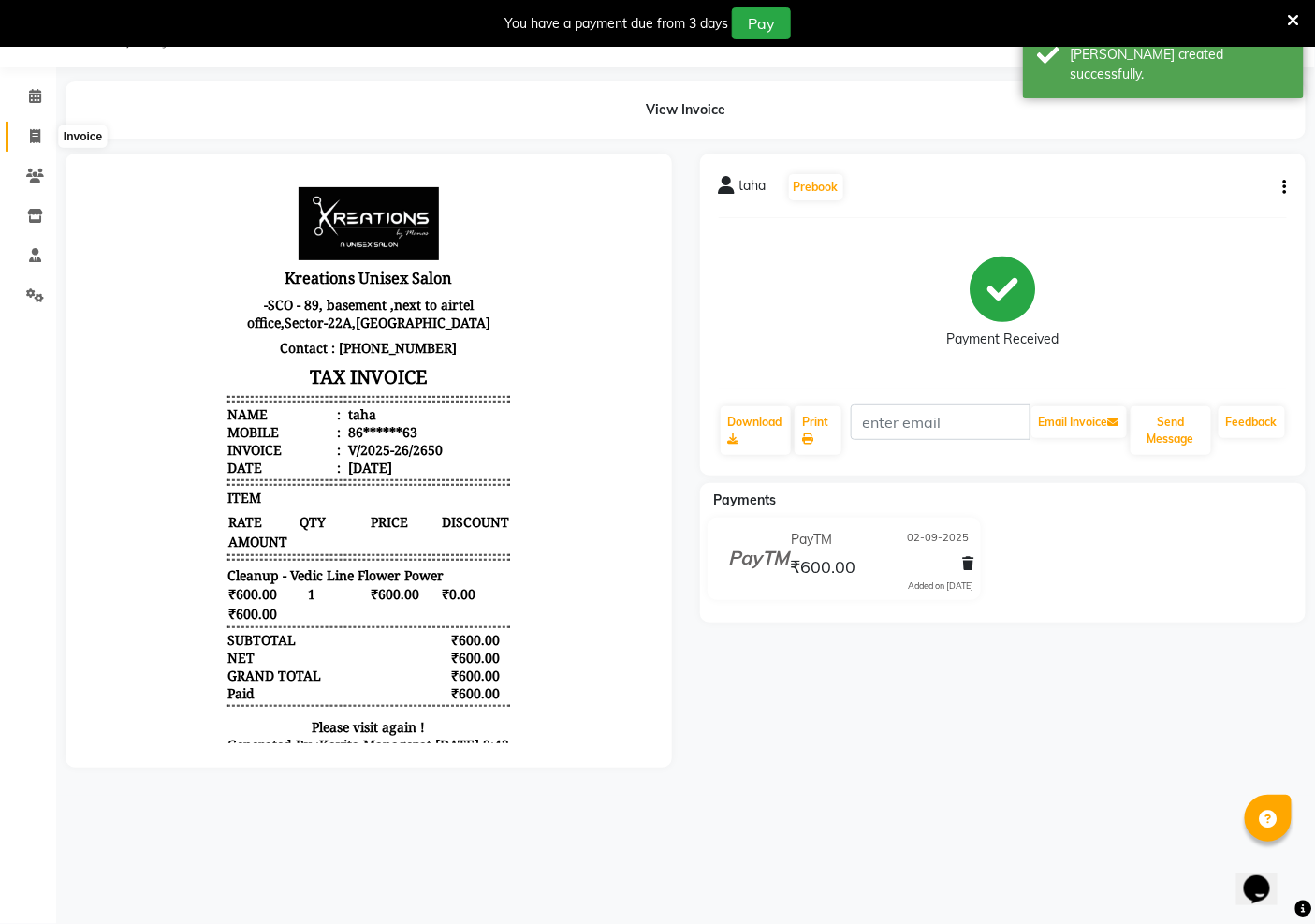
click at [30, 134] on icon at bounding box center [35, 136] width 10 height 14
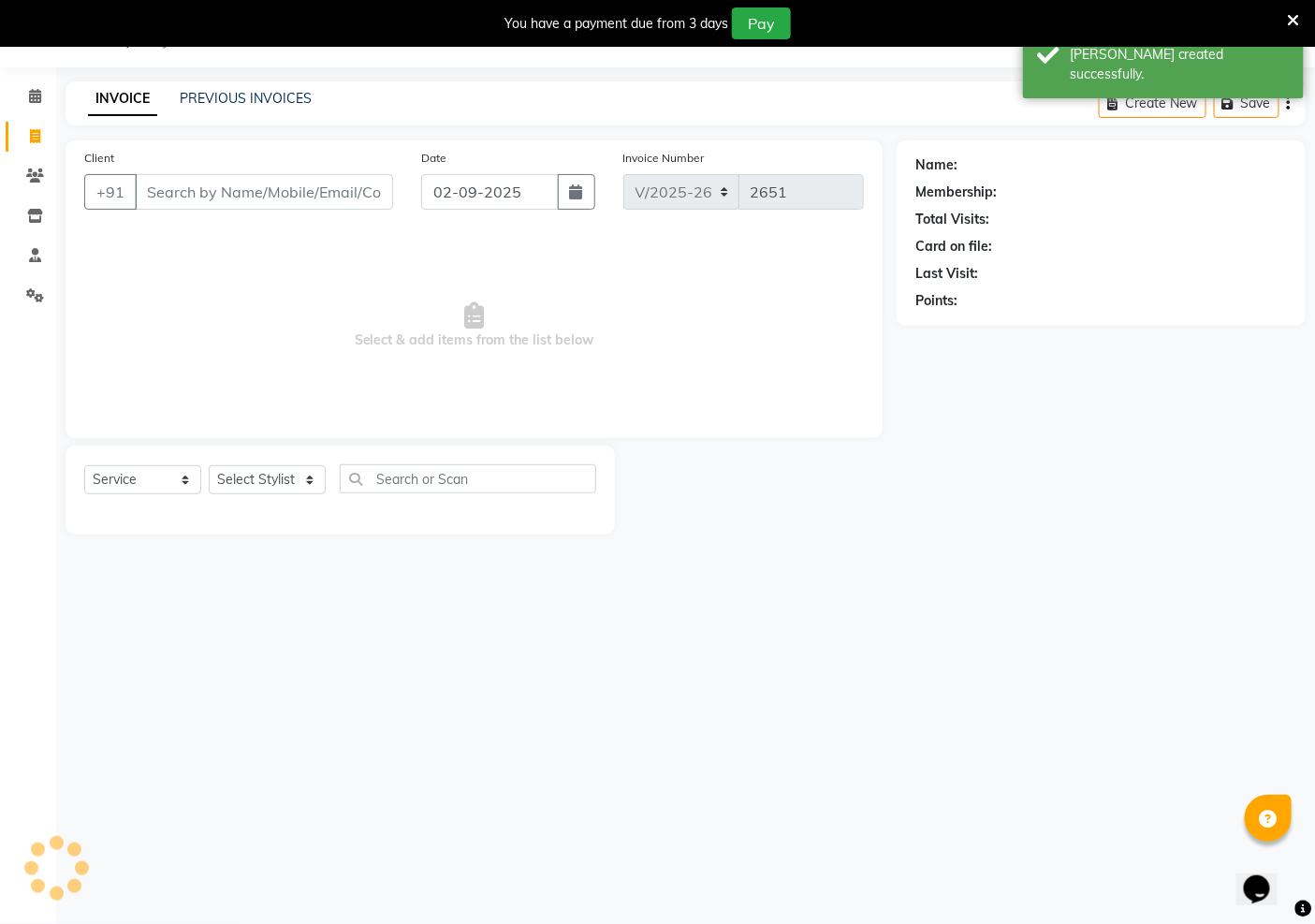
click at [212, 197] on input "Client" at bounding box center [264, 191] width 258 height 35
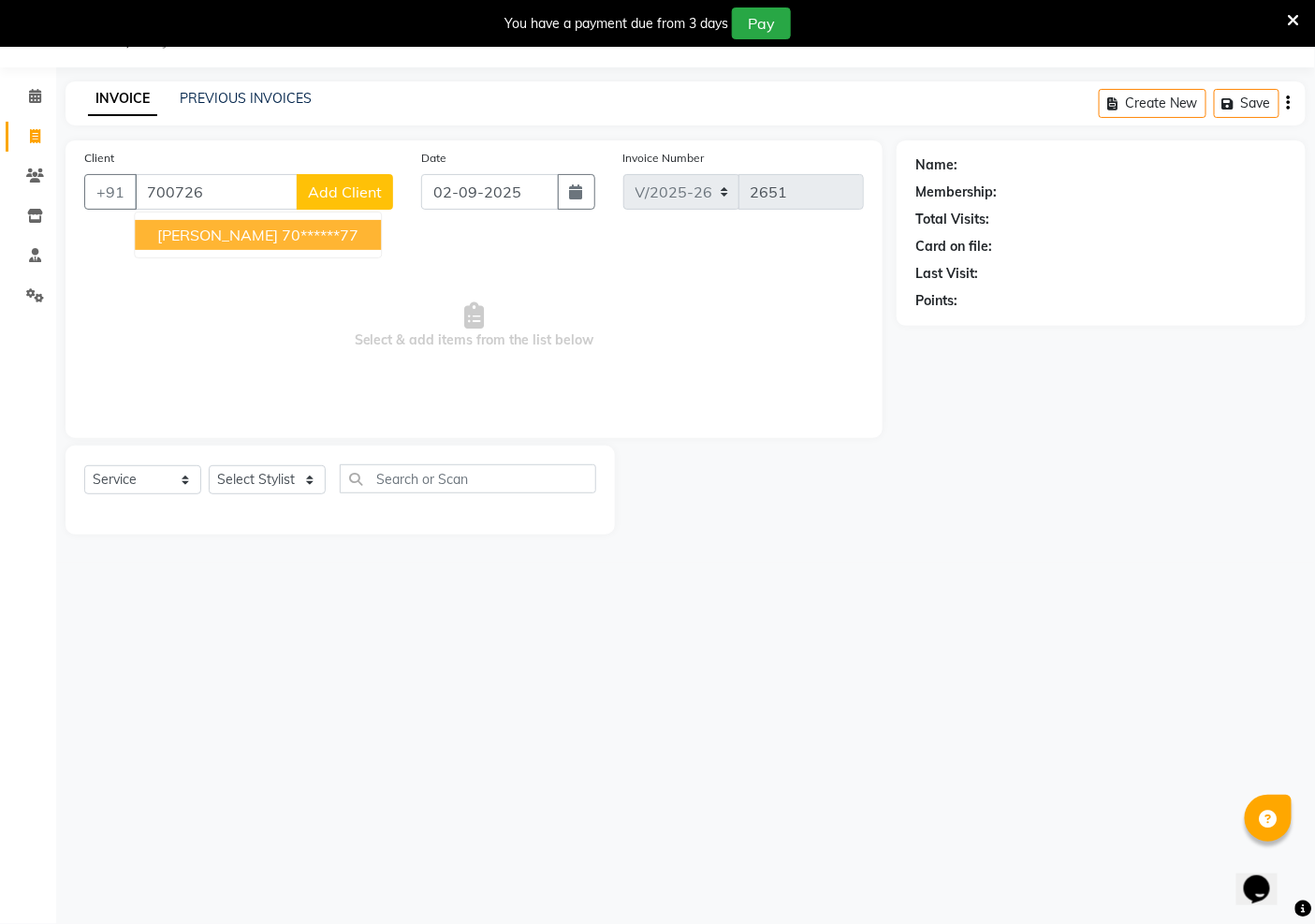
drag, startPoint x: 237, startPoint y: 237, endPoint x: 256, endPoint y: 265, distance: 33.8
click at [282, 237] on ngb-highlight "70******77" at bounding box center [320, 236] width 77 height 19
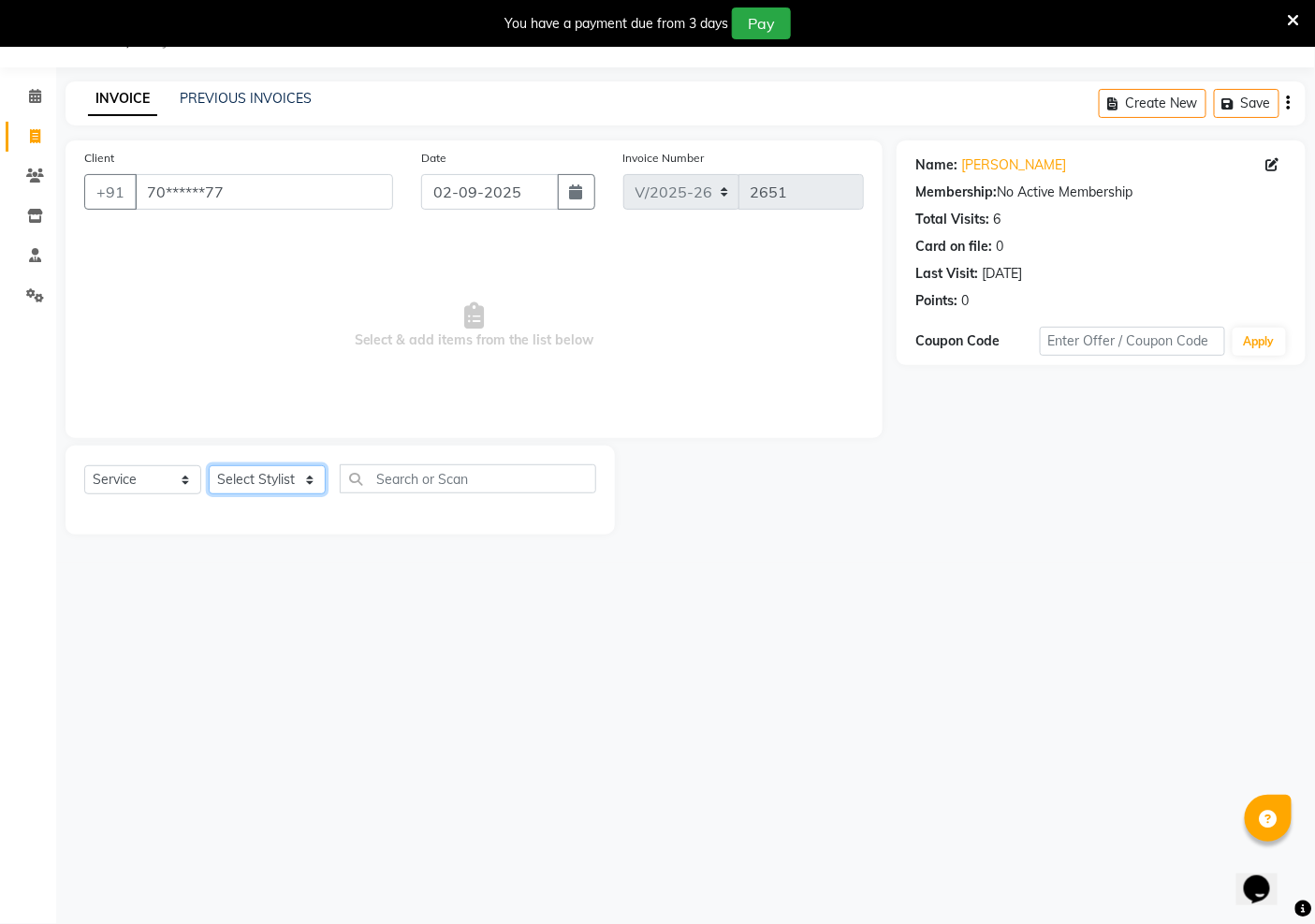
click at [260, 476] on select "Select Stylist [PERSON_NAME] Jeet Manager [PERSON_NAME] Manager [PERSON_NAME] S…" at bounding box center [267, 480] width 117 height 29
click at [209, 466] on select "Select Stylist [PERSON_NAME] Jeet Manager [PERSON_NAME] Manager [PERSON_NAME] S…" at bounding box center [267, 480] width 117 height 29
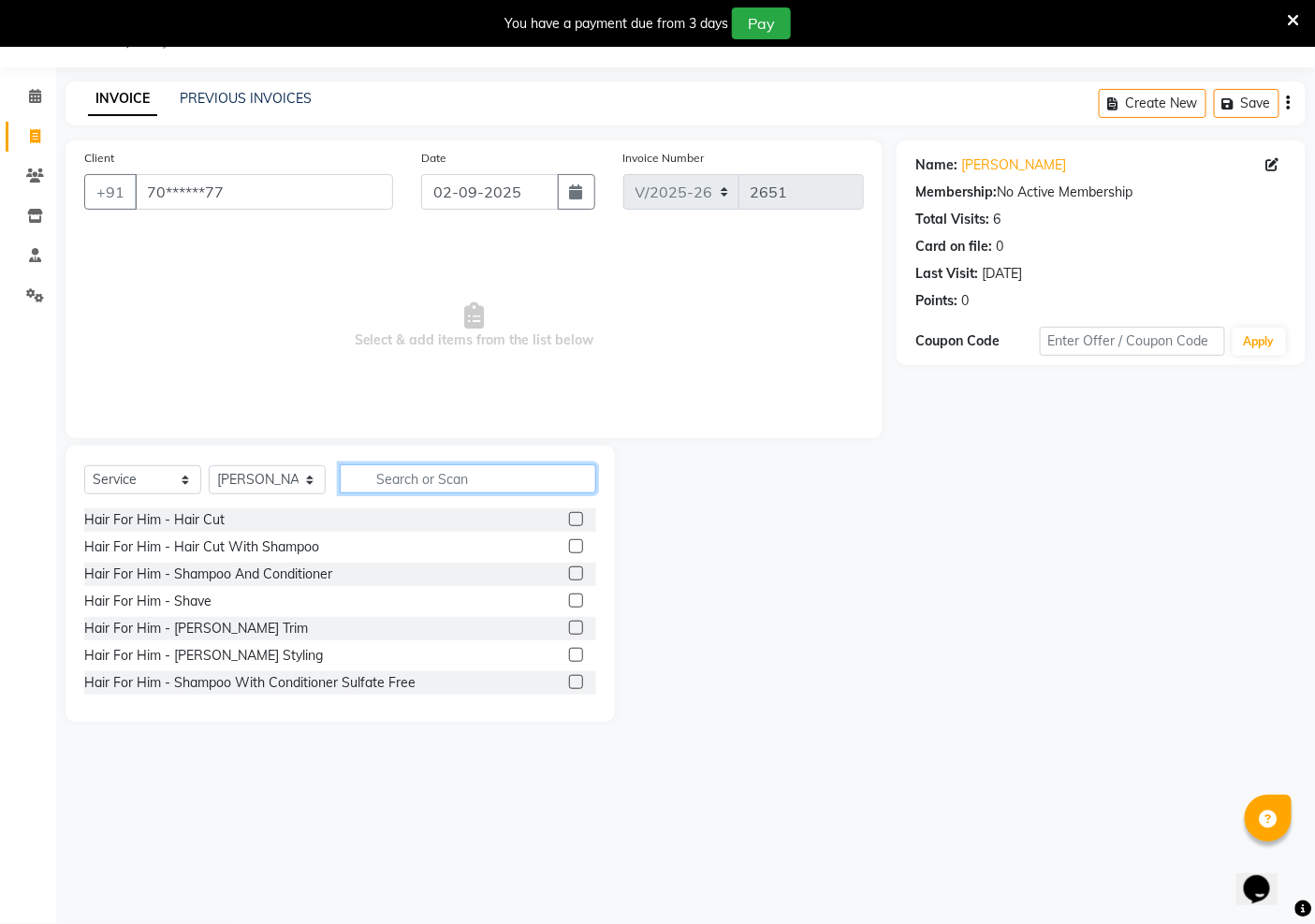
click at [398, 483] on input "text" at bounding box center [468, 479] width 256 height 29
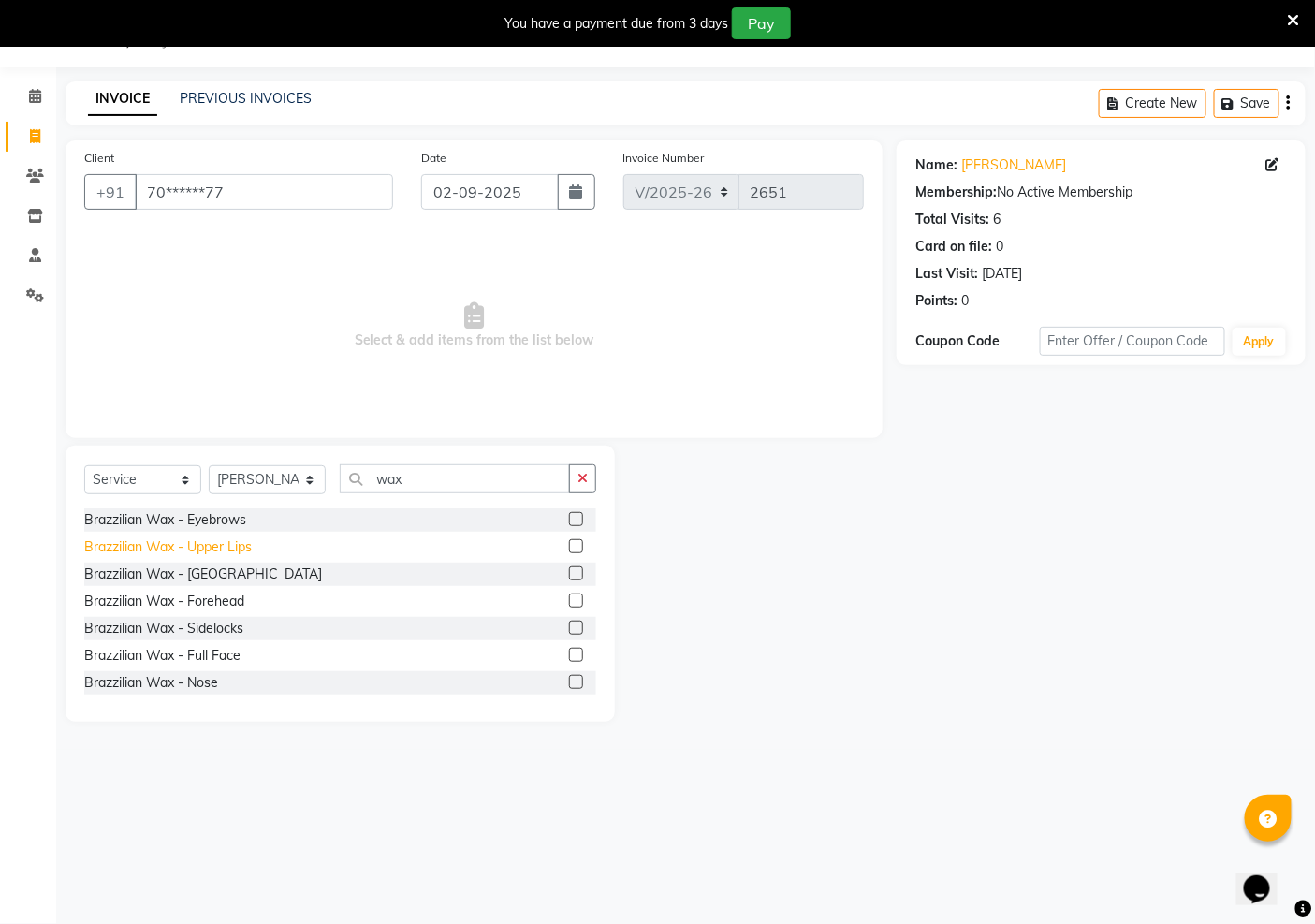
click at [203, 549] on div "Brazzilian Wax - Upper Lips" at bounding box center [168, 547] width 168 height 20
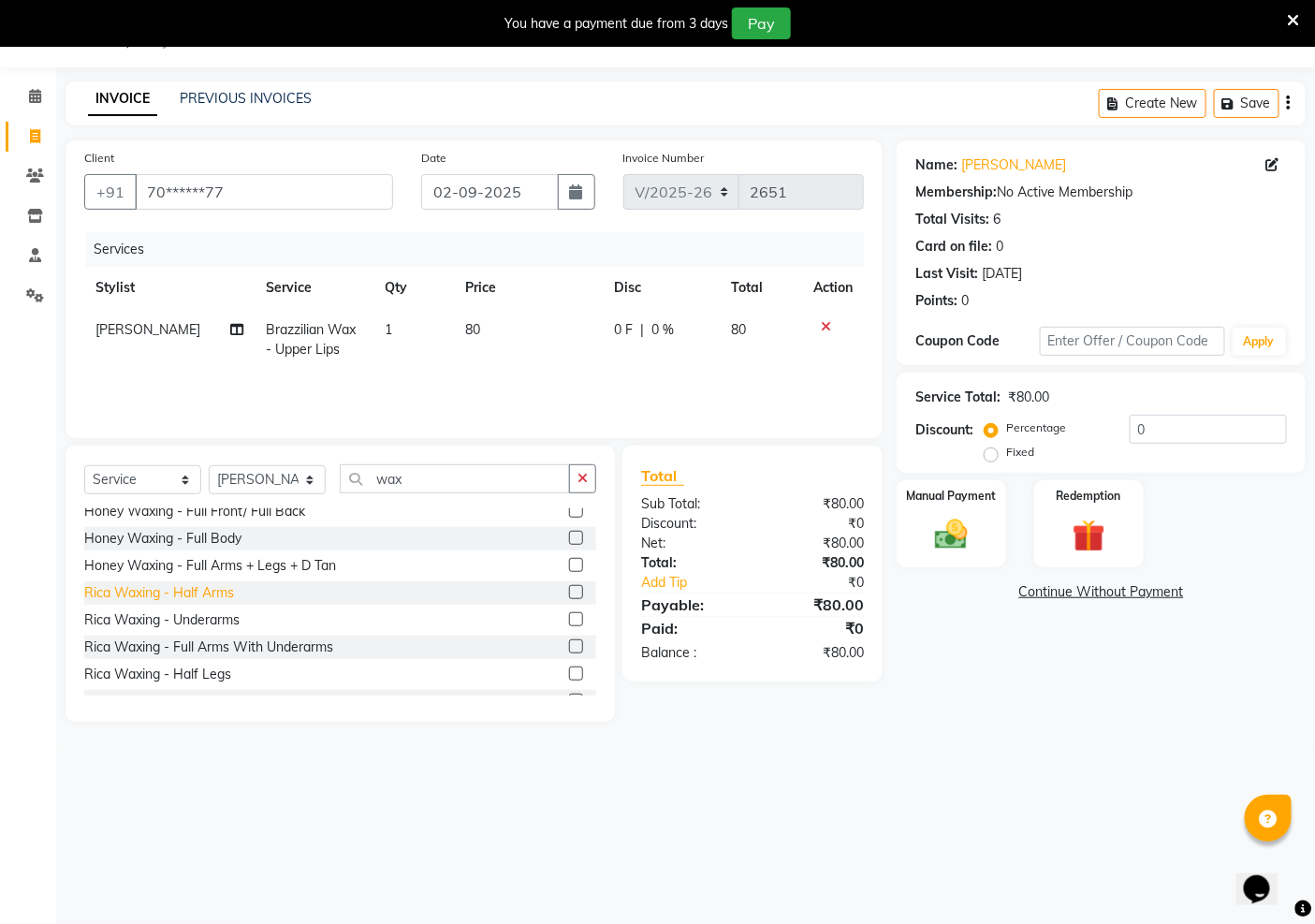
scroll to position [519, 0]
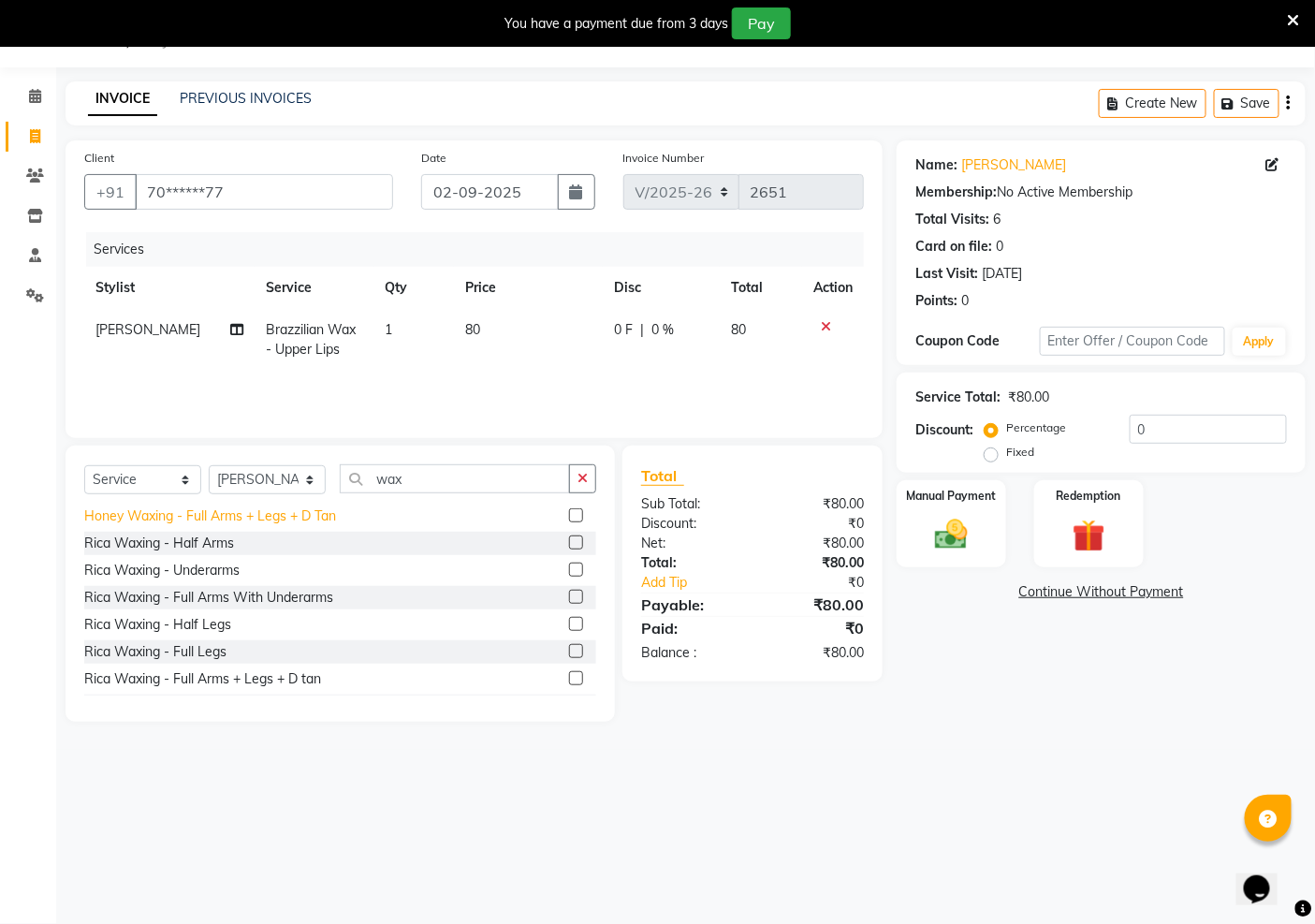
drag, startPoint x: 174, startPoint y: 596, endPoint x: 245, endPoint y: 574, distance: 74.3
click at [176, 596] on div "Rica Waxing - Full Arms With Underarms" at bounding box center [209, 597] width 249 height 20
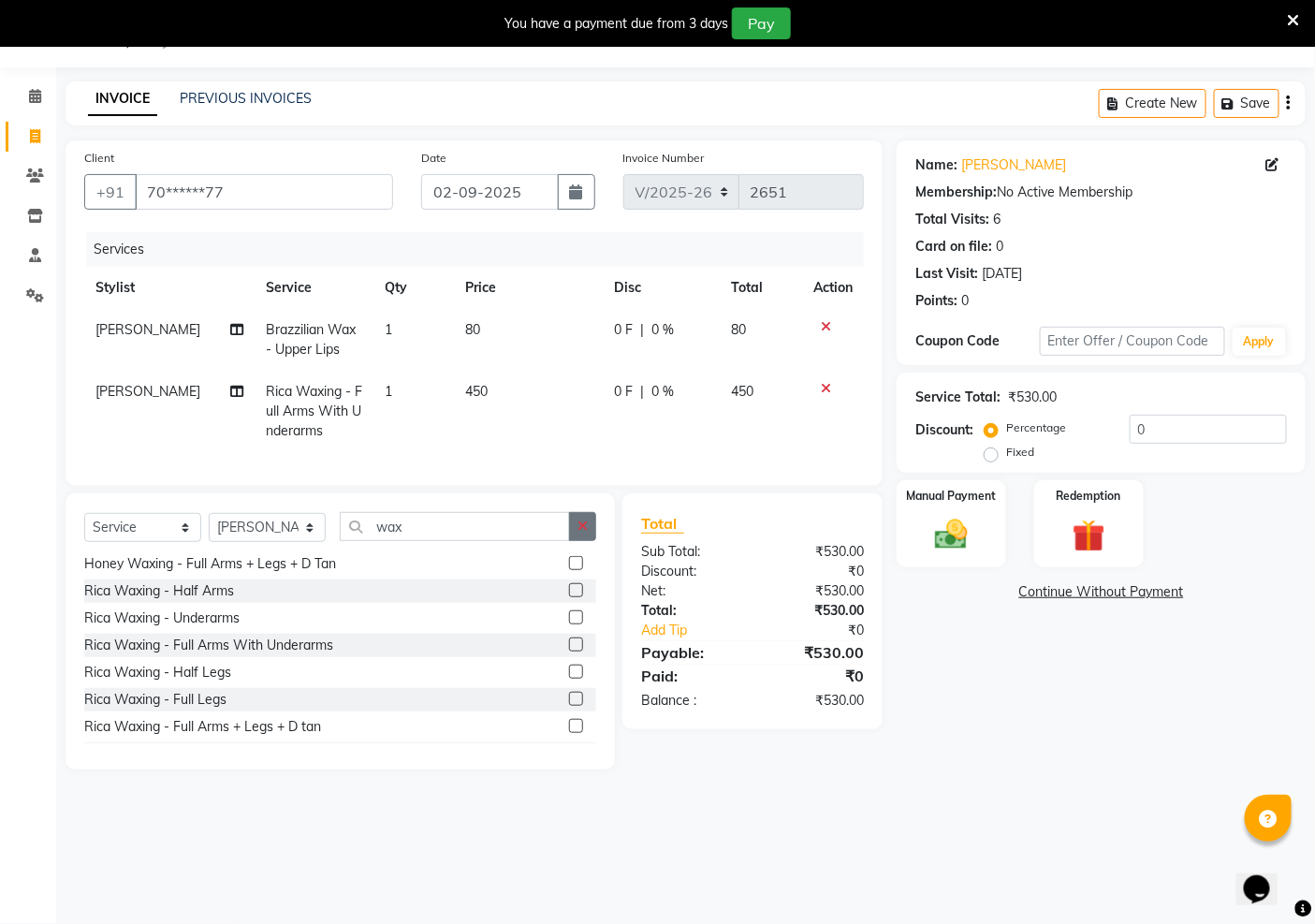
click at [587, 533] on icon "button" at bounding box center [582, 526] width 10 height 13
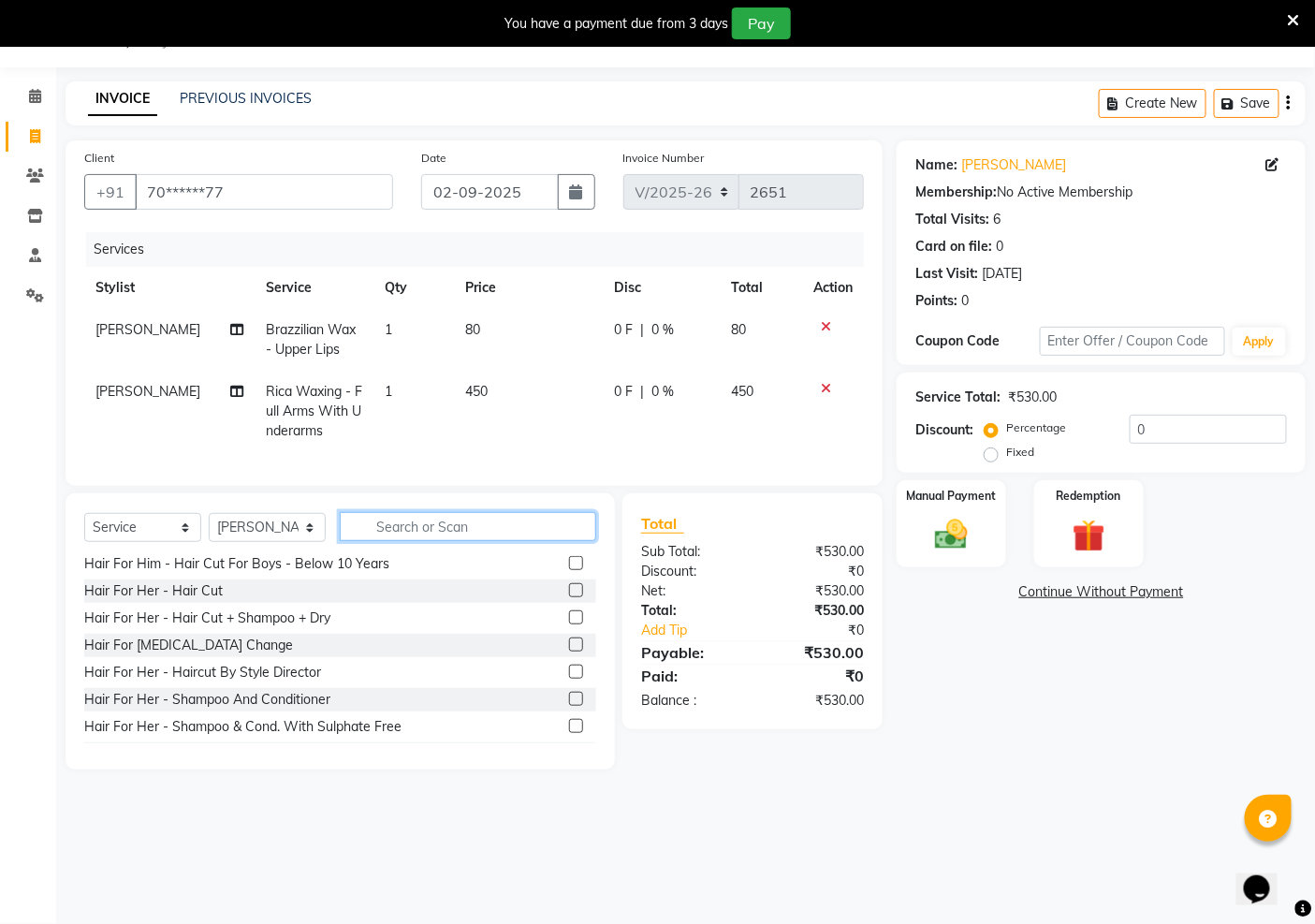
click at [471, 541] on input "text" at bounding box center [468, 526] width 256 height 29
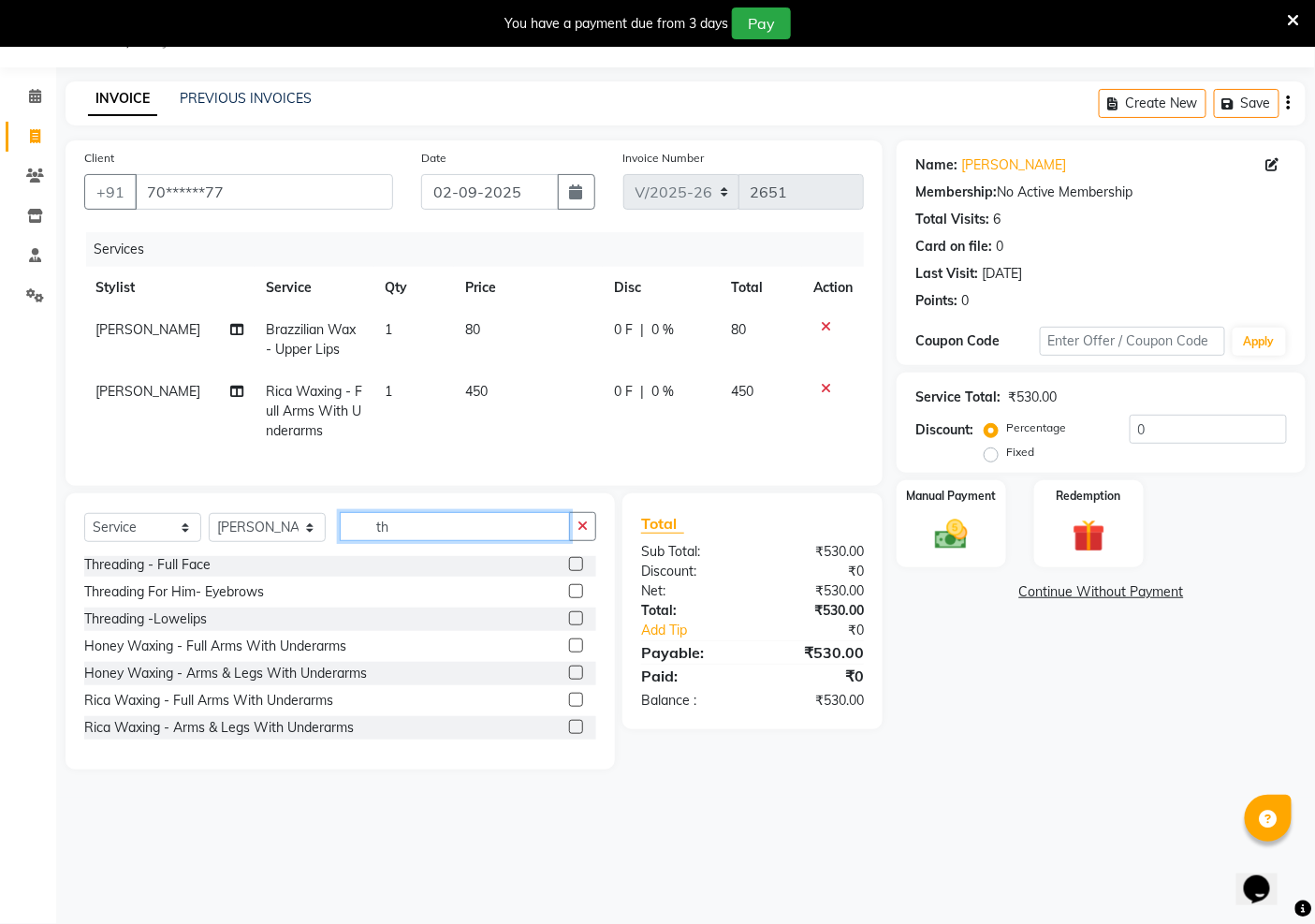
scroll to position [0, 0]
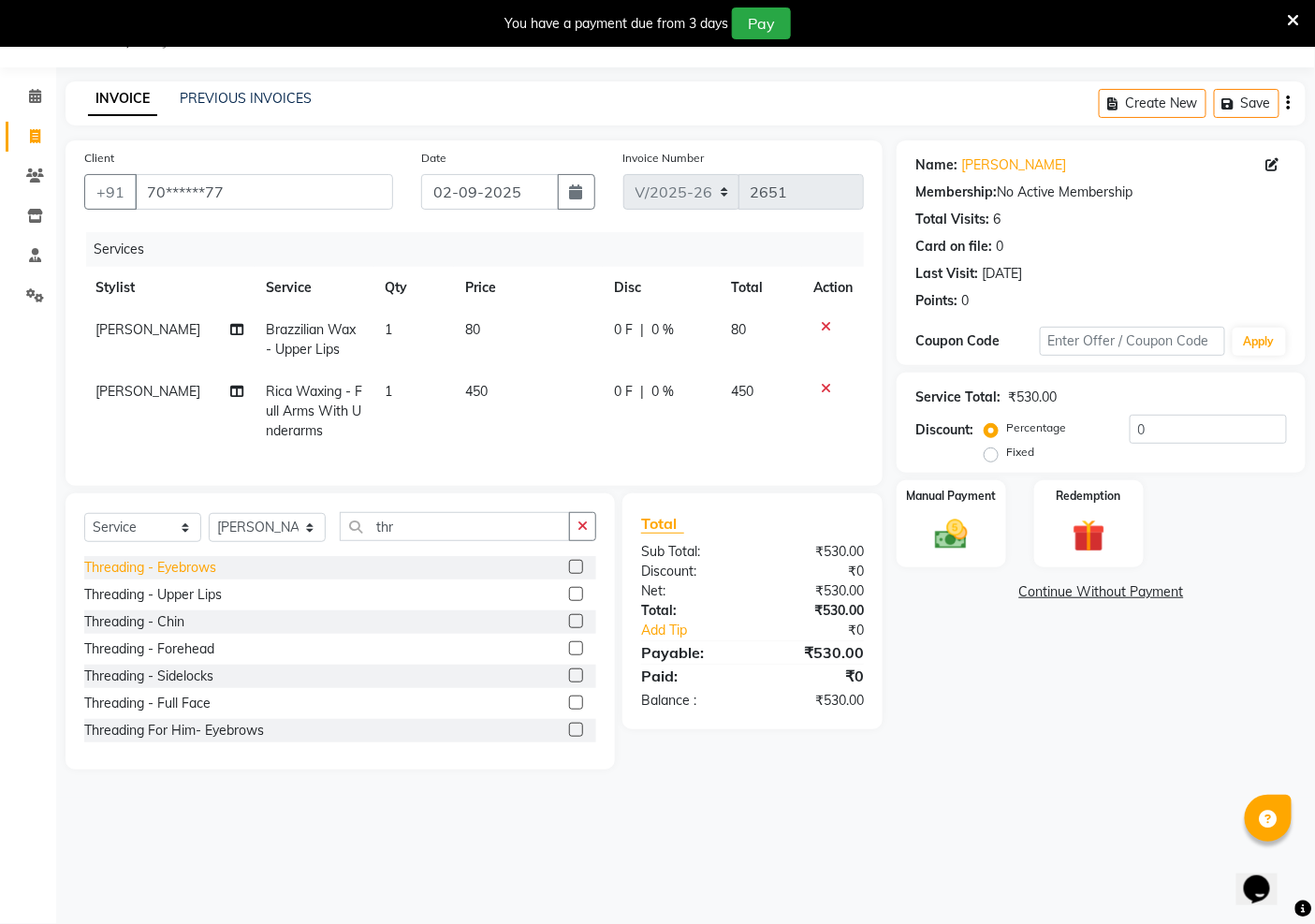
click at [181, 577] on div "Threading - Eyebrows" at bounding box center [150, 568] width 132 height 20
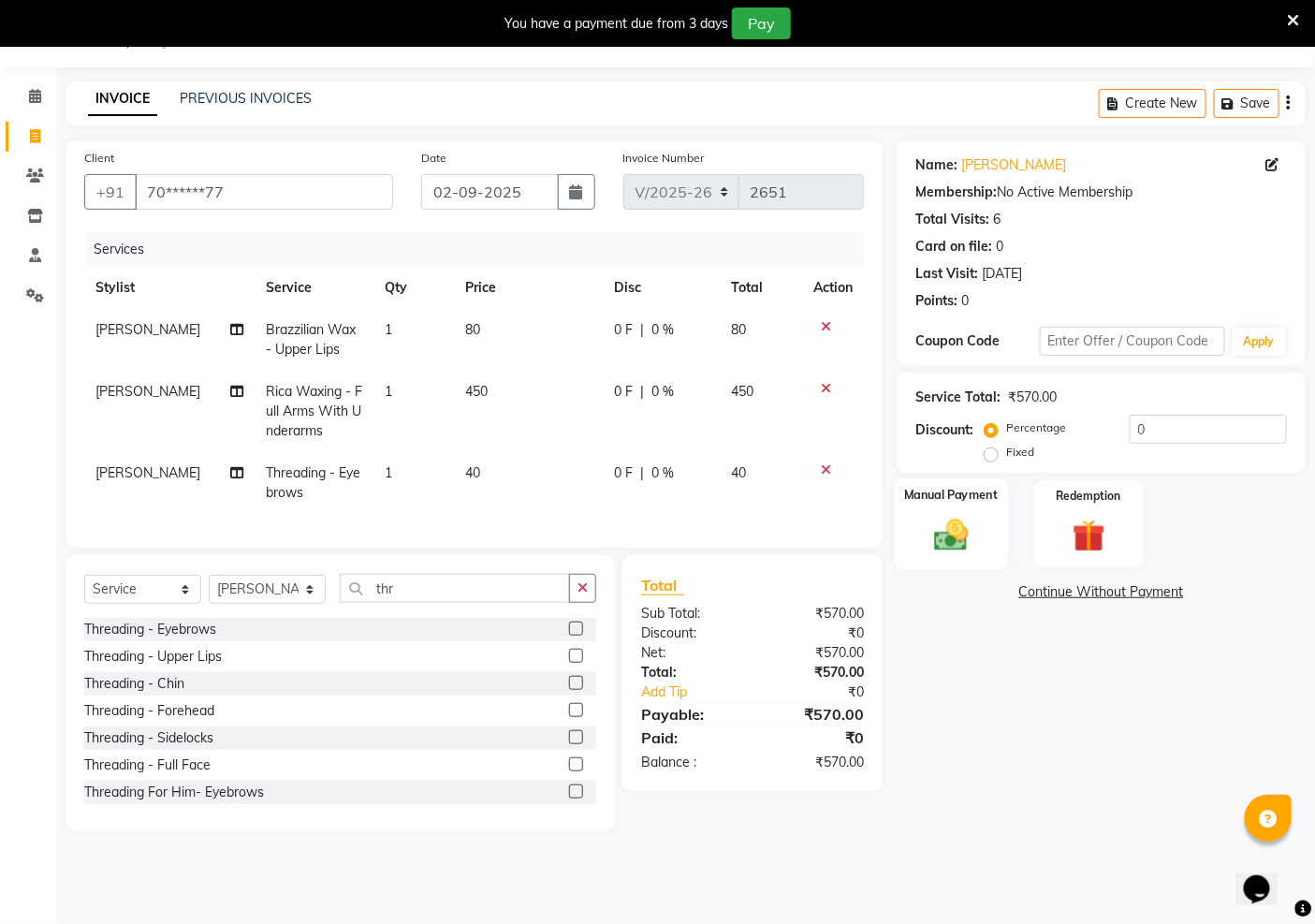
click at [948, 532] on img at bounding box center [951, 534] width 56 height 39
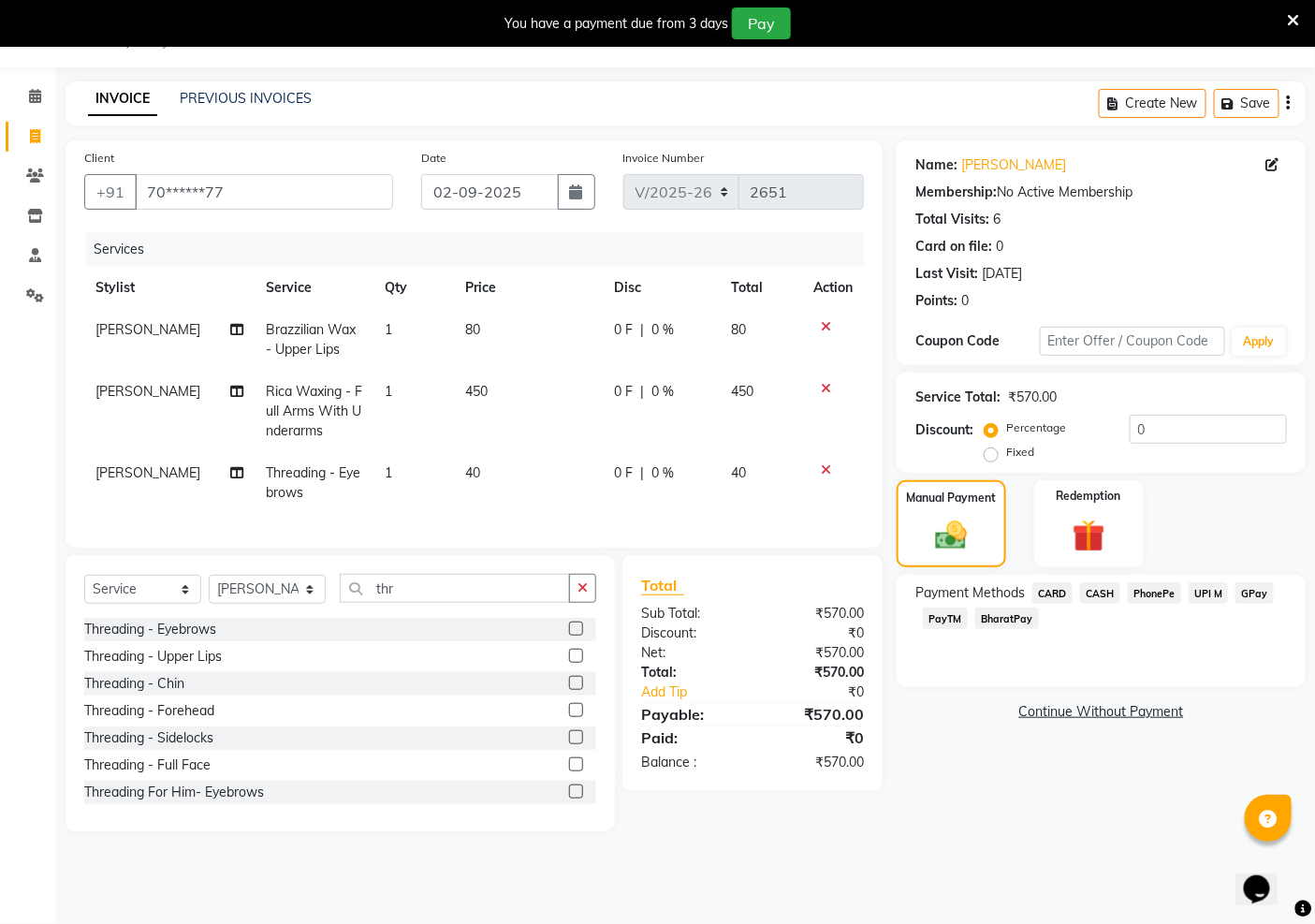
click at [952, 615] on span "PayTM" at bounding box center [945, 618] width 45 height 22
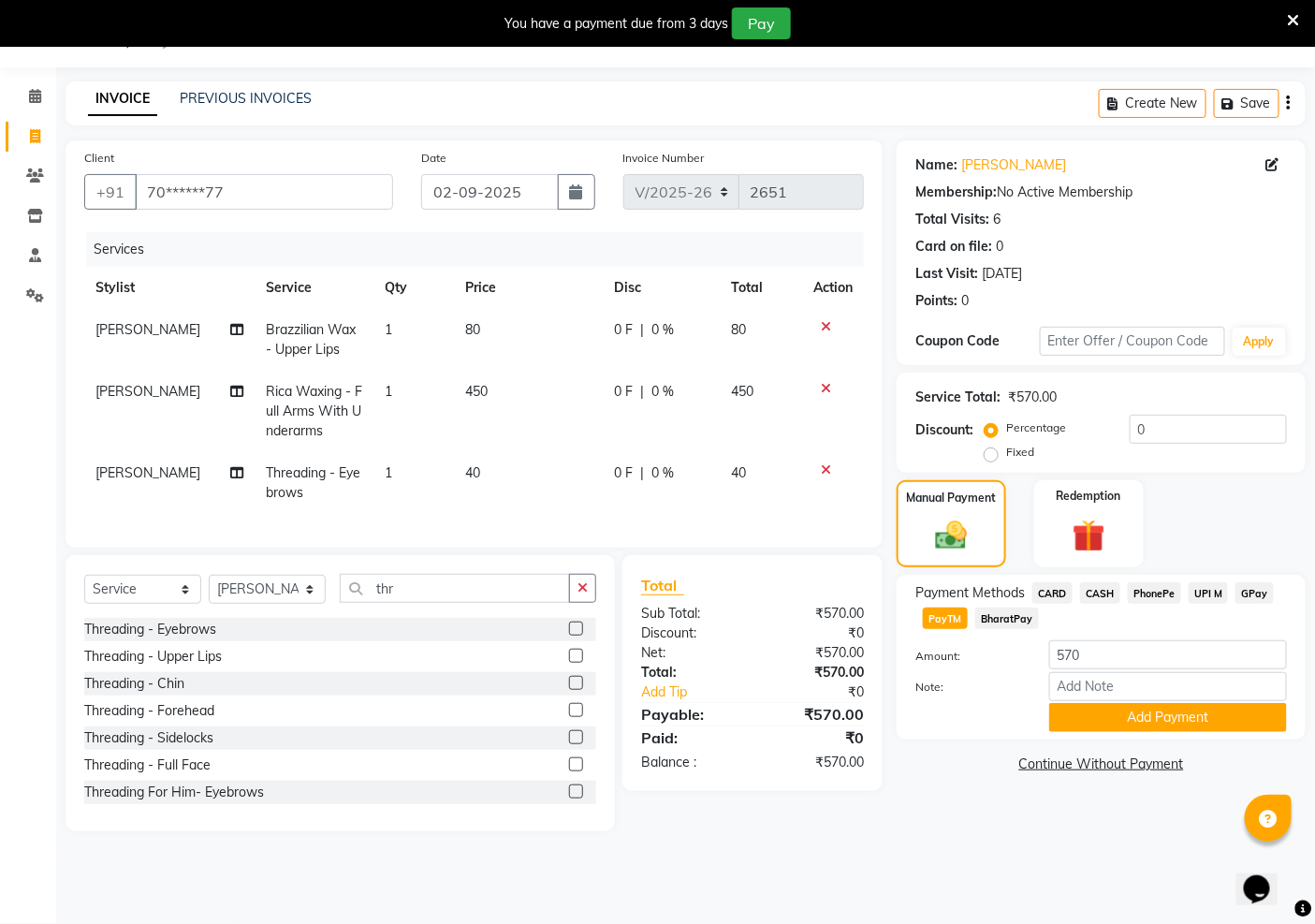
drag, startPoint x: 1193, startPoint y: 714, endPoint x: 1114, endPoint y: 774, distance: 99.2
click at [1193, 722] on button "Add Payment" at bounding box center [1168, 718] width 237 height 29
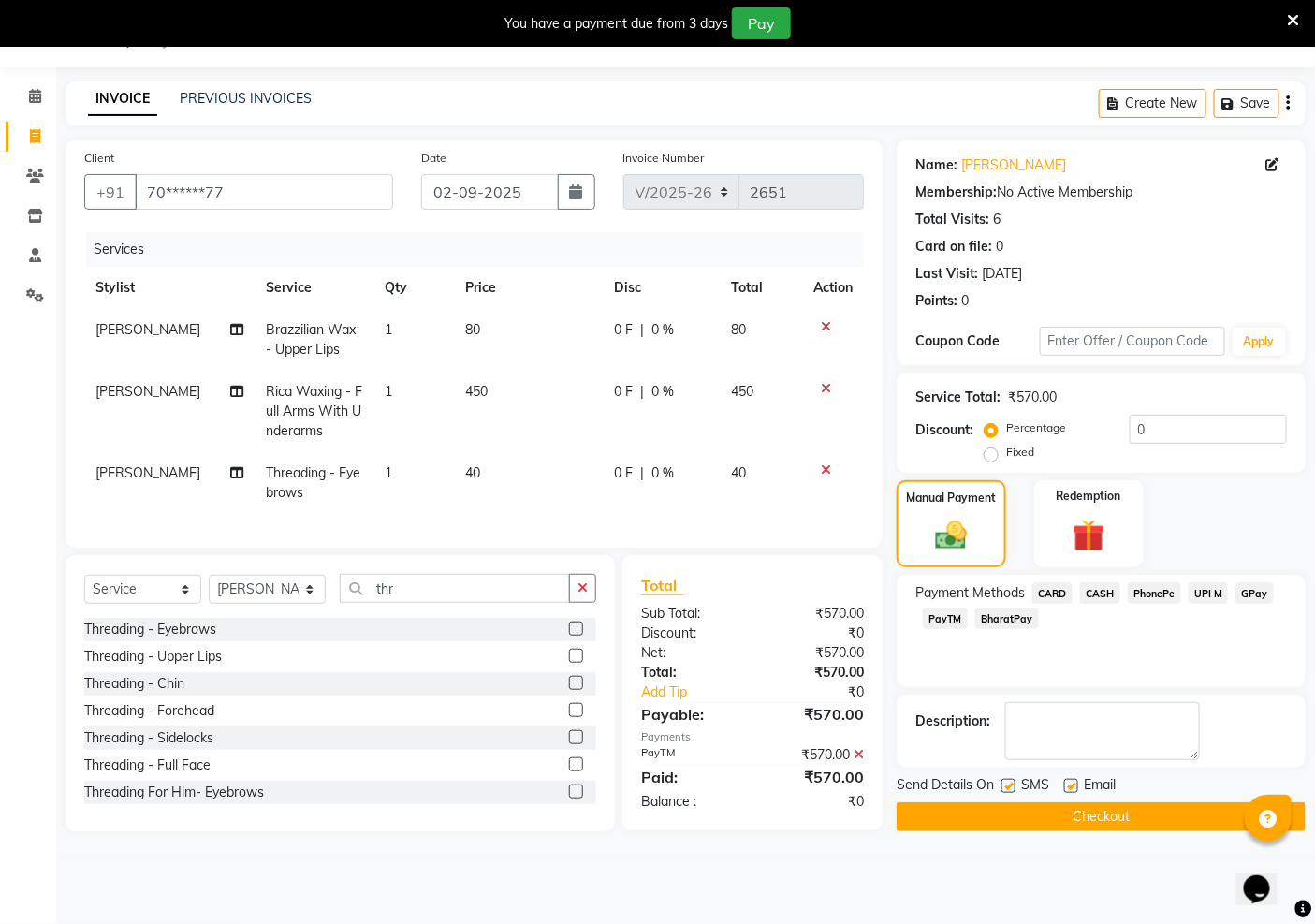
drag, startPoint x: 1069, startPoint y: 786, endPoint x: 1045, endPoint y: 788, distance: 24.1
click at [1067, 786] on label at bounding box center [1071, 785] width 14 height 14
click at [1067, 786] on input "checkbox" at bounding box center [1070, 786] width 12 height 12
click at [1006, 784] on label at bounding box center [1008, 785] width 14 height 14
click at [1006, 784] on input "checkbox" at bounding box center [1007, 786] width 12 height 12
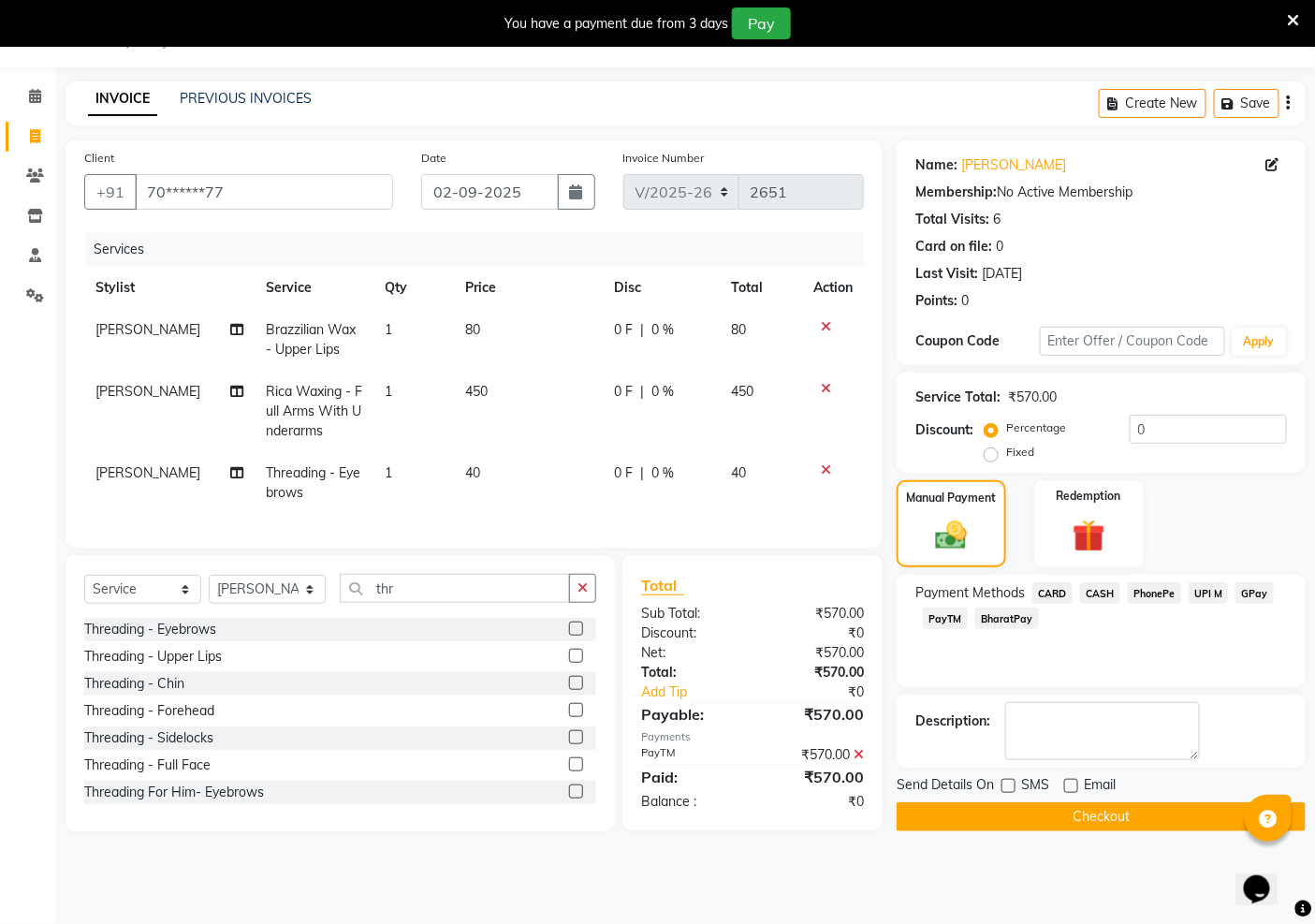
click at [999, 810] on button "Checkout" at bounding box center [1101, 817] width 409 height 29
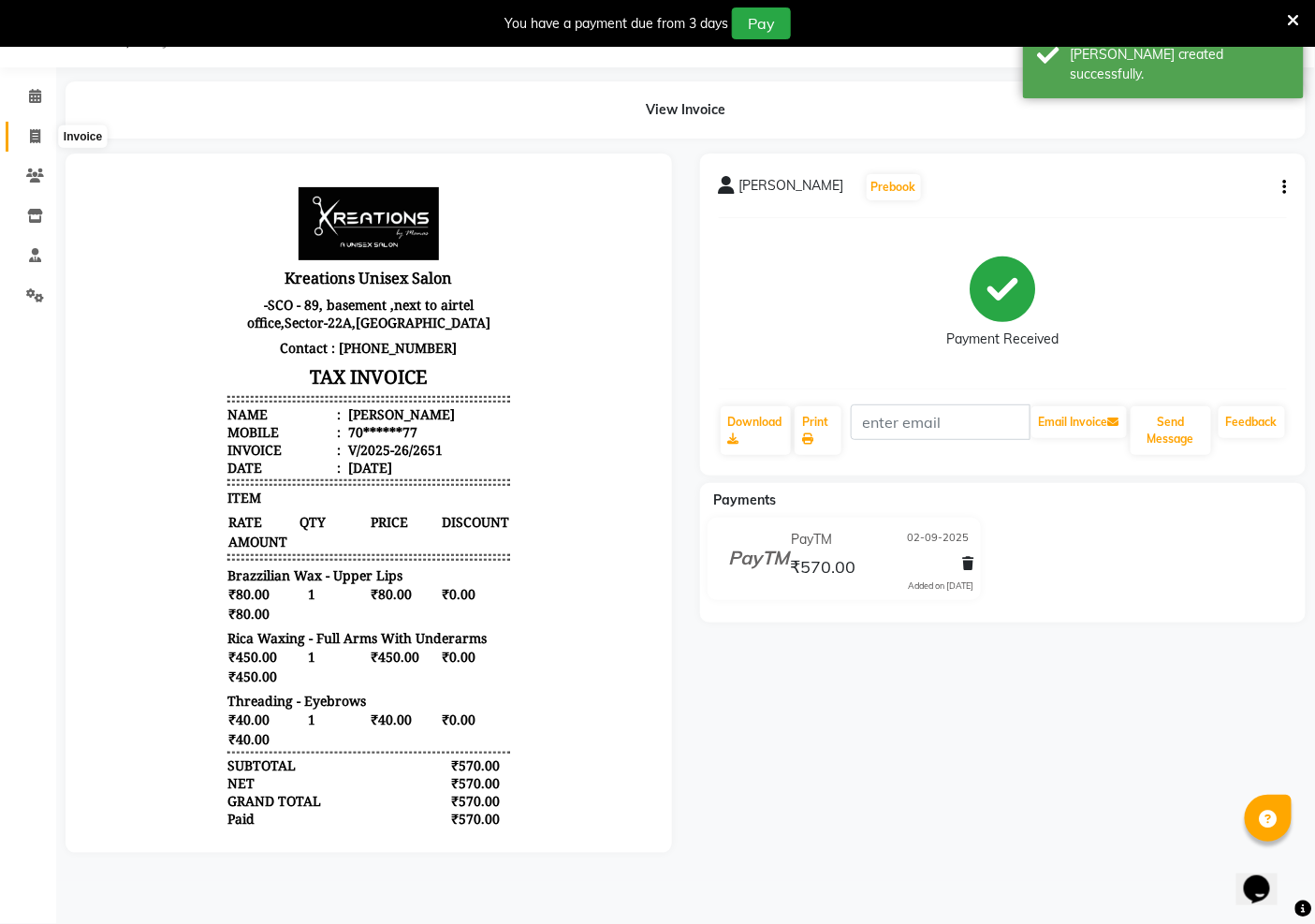
click at [30, 138] on icon at bounding box center [35, 136] width 10 height 14
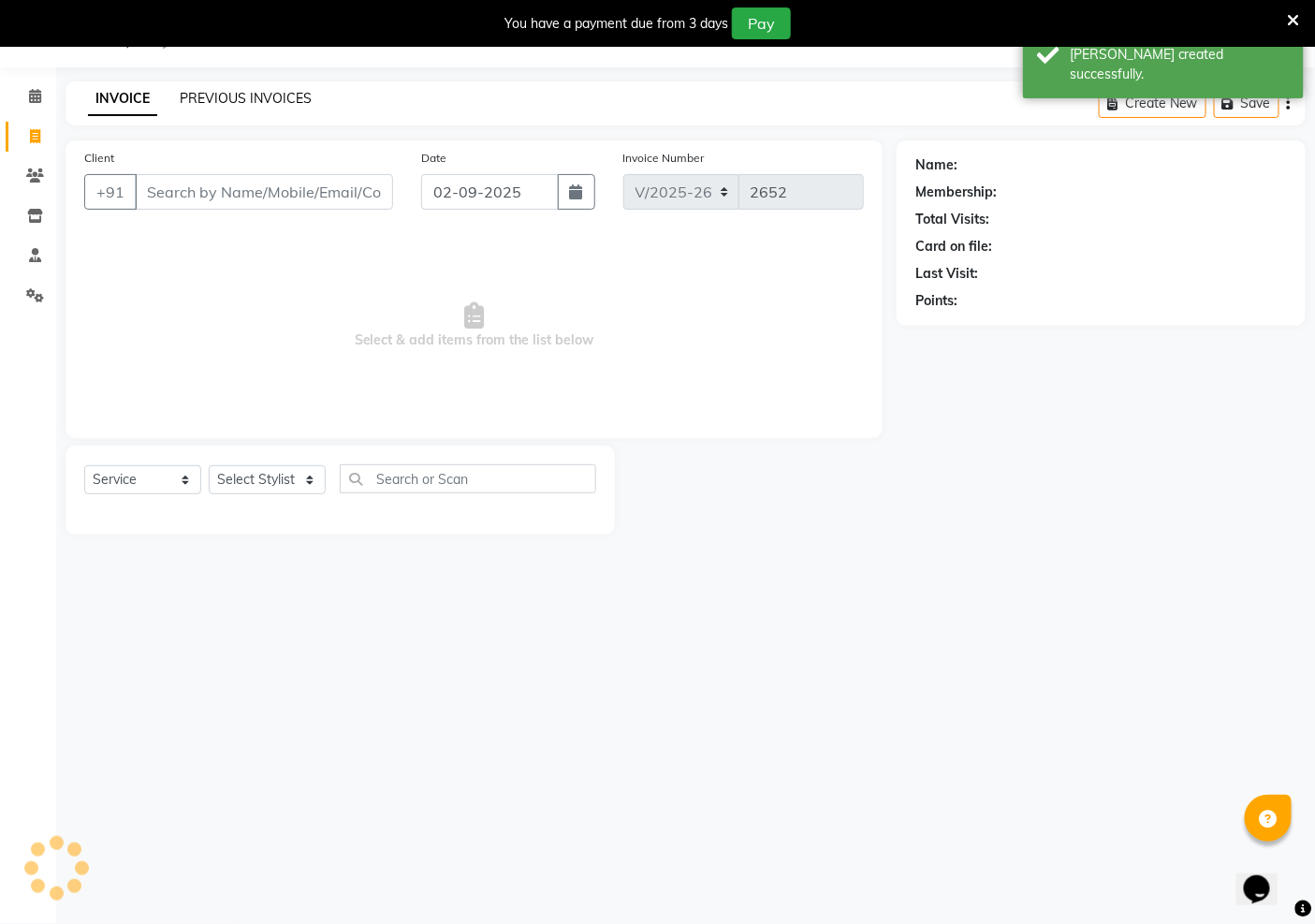
click at [223, 92] on link "PREVIOUS INVOICES" at bounding box center [245, 99] width 132 height 17
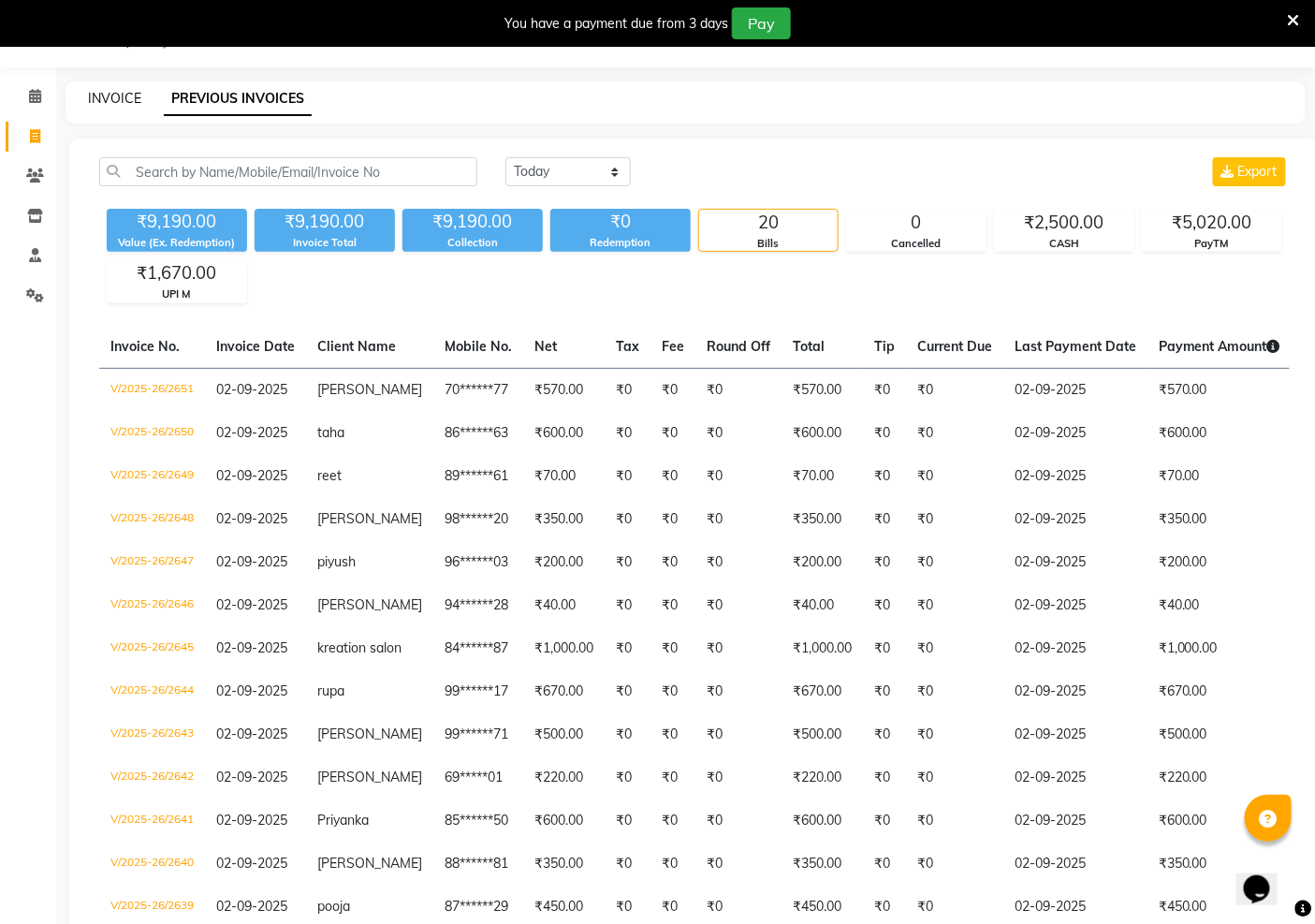
click at [101, 103] on link "INVOICE" at bounding box center [115, 99] width 53 height 17
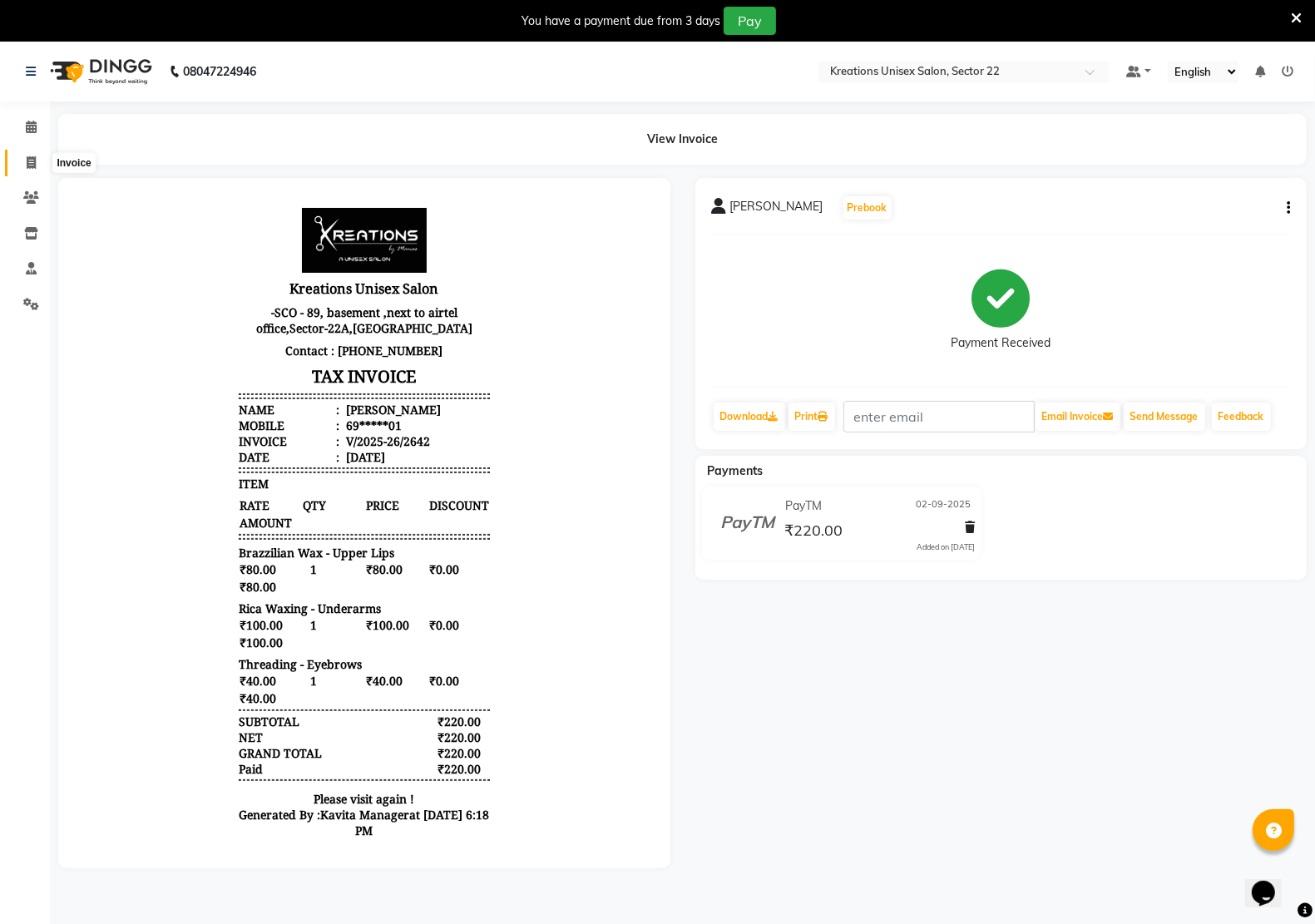
click at [30, 164] on icon at bounding box center [31, 162] width 9 height 13
select select "6170"
select select "service"
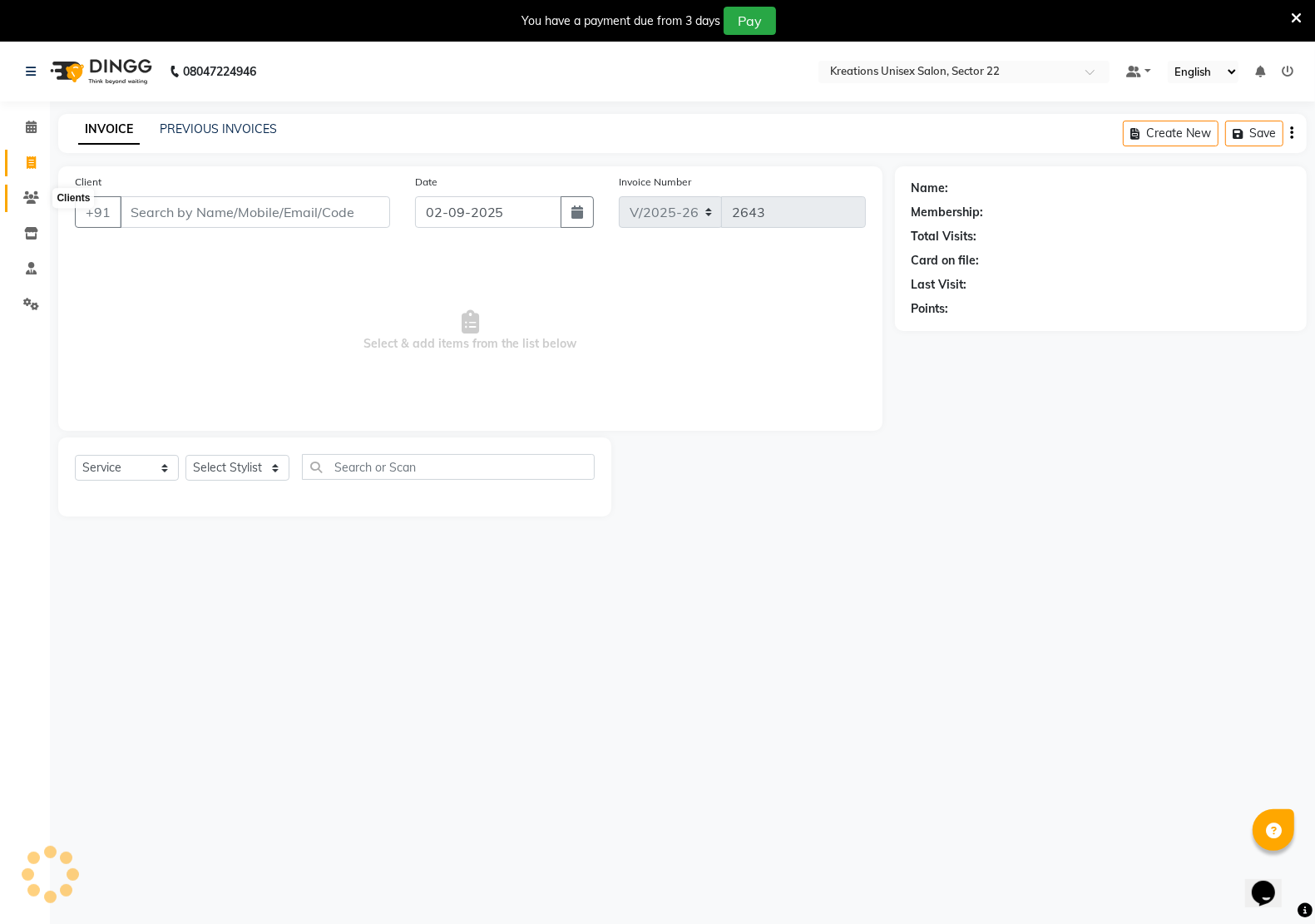
scroll to position [41, 0]
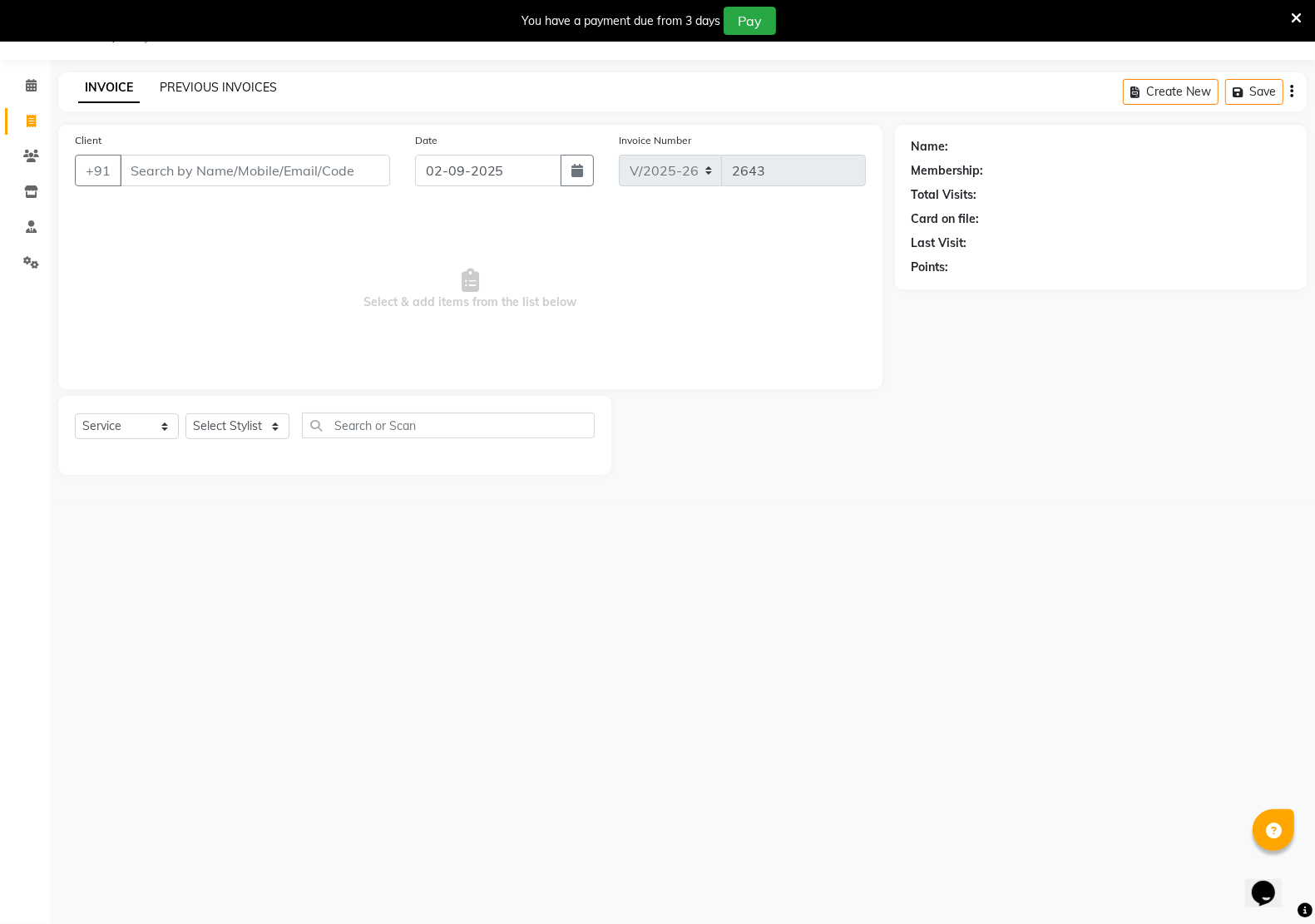
click at [220, 86] on link "PREVIOUS INVOICES" at bounding box center [218, 88] width 117 height 15
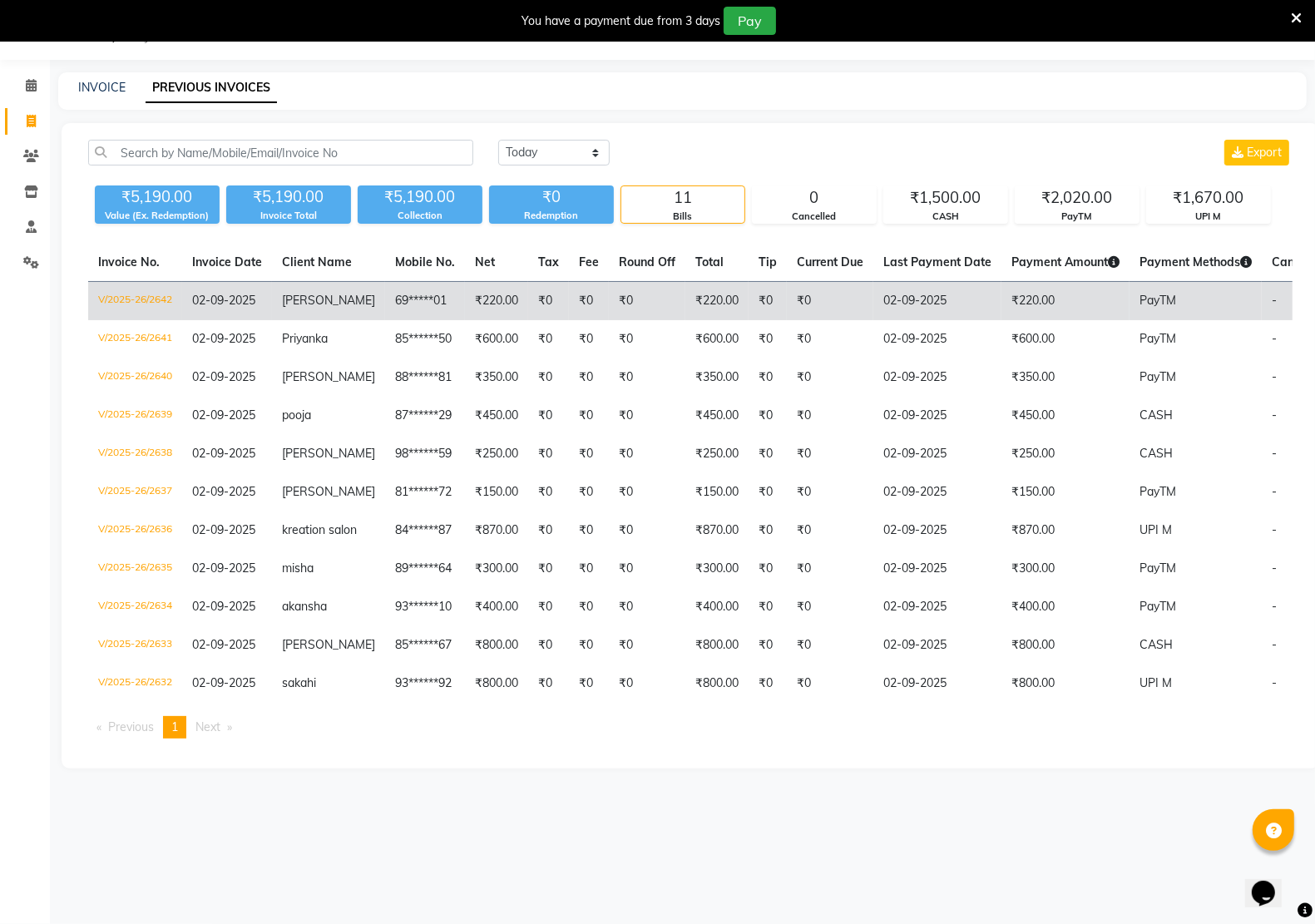
click at [465, 295] on td "₹220.00" at bounding box center [496, 301] width 63 height 39
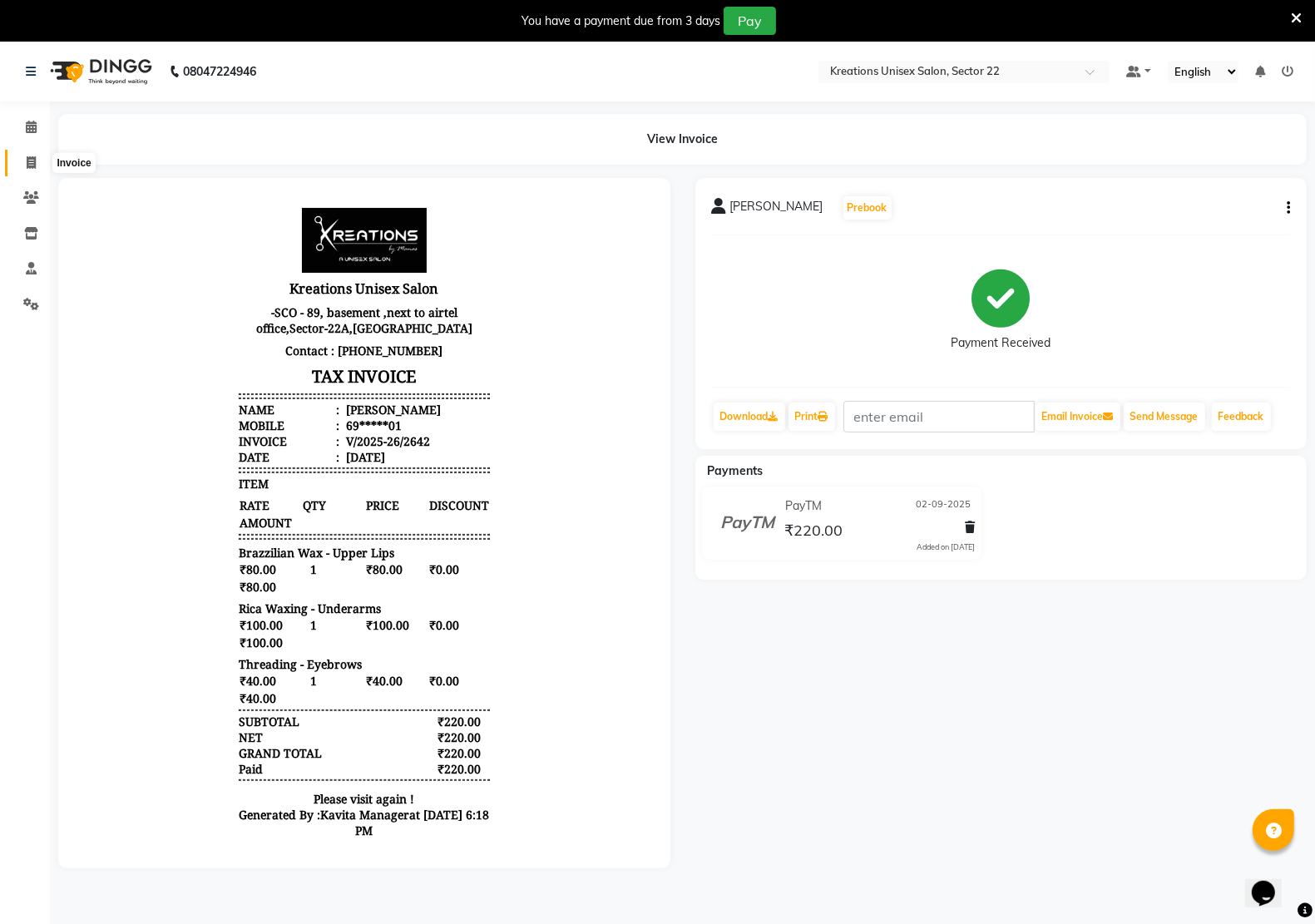
click at [23, 162] on span at bounding box center [31, 163] width 30 height 19
select select "service"
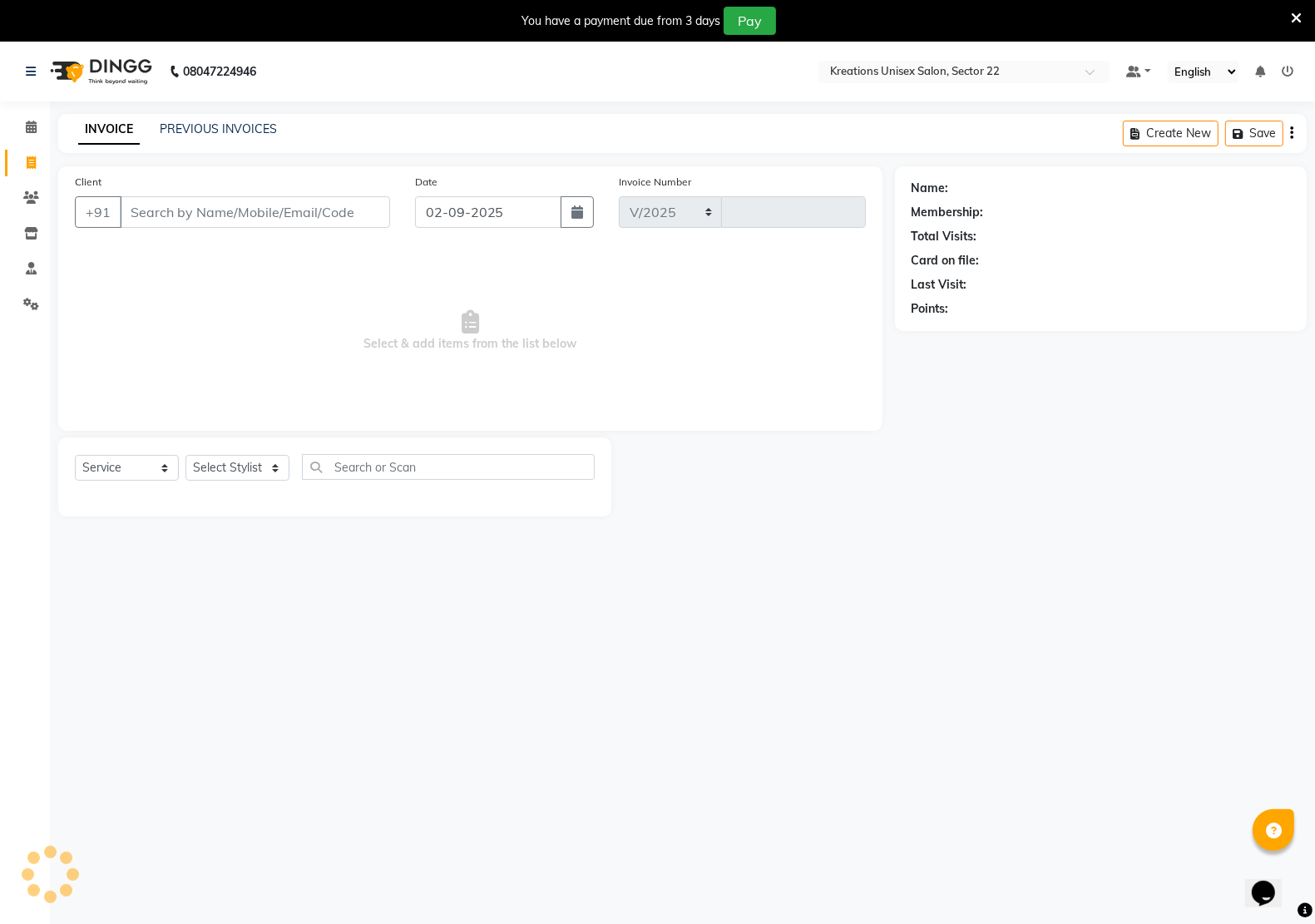
scroll to position [41, 0]
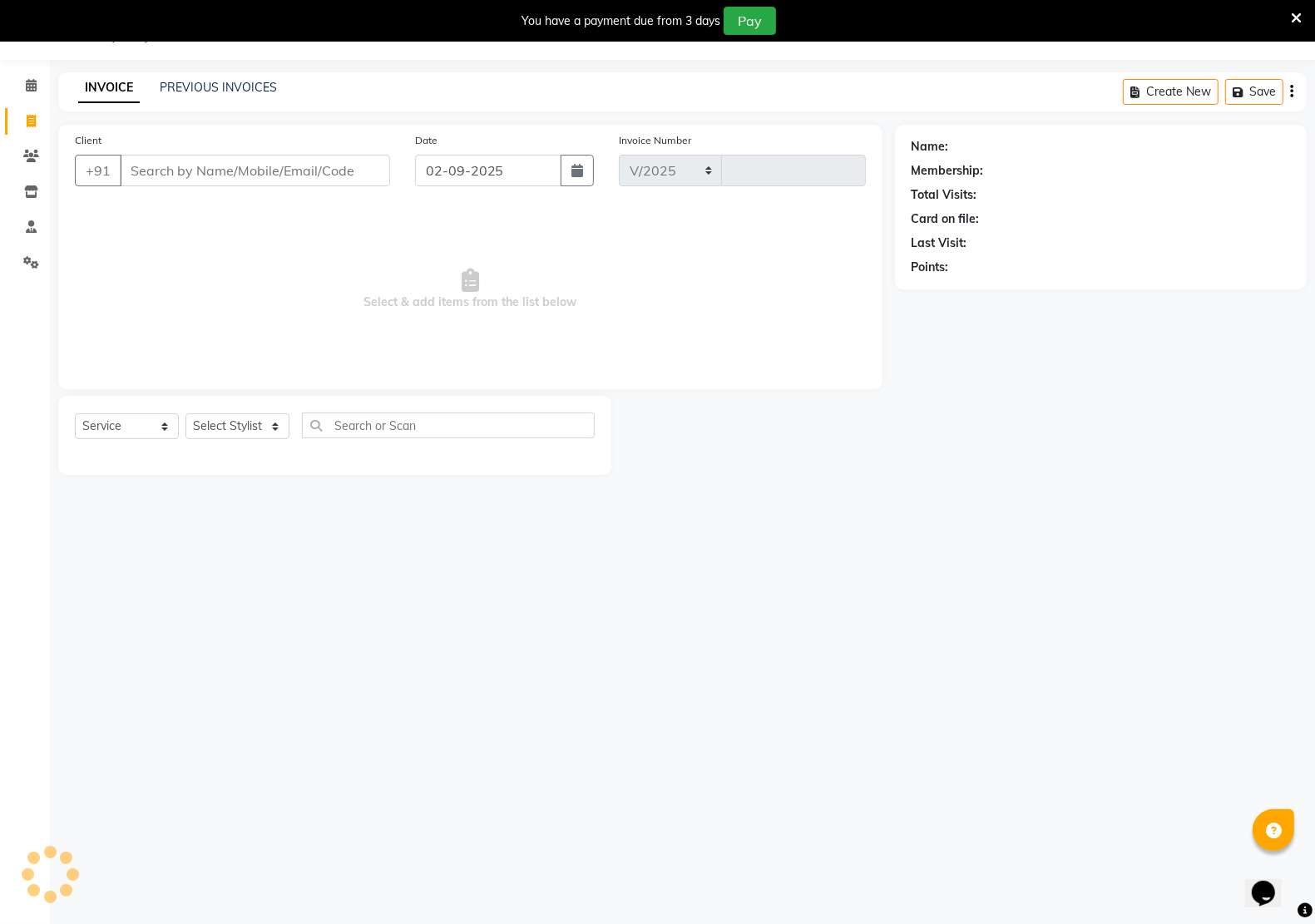
select select "6170"
type input "2643"
